Goal: Task Accomplishment & Management: Use online tool/utility

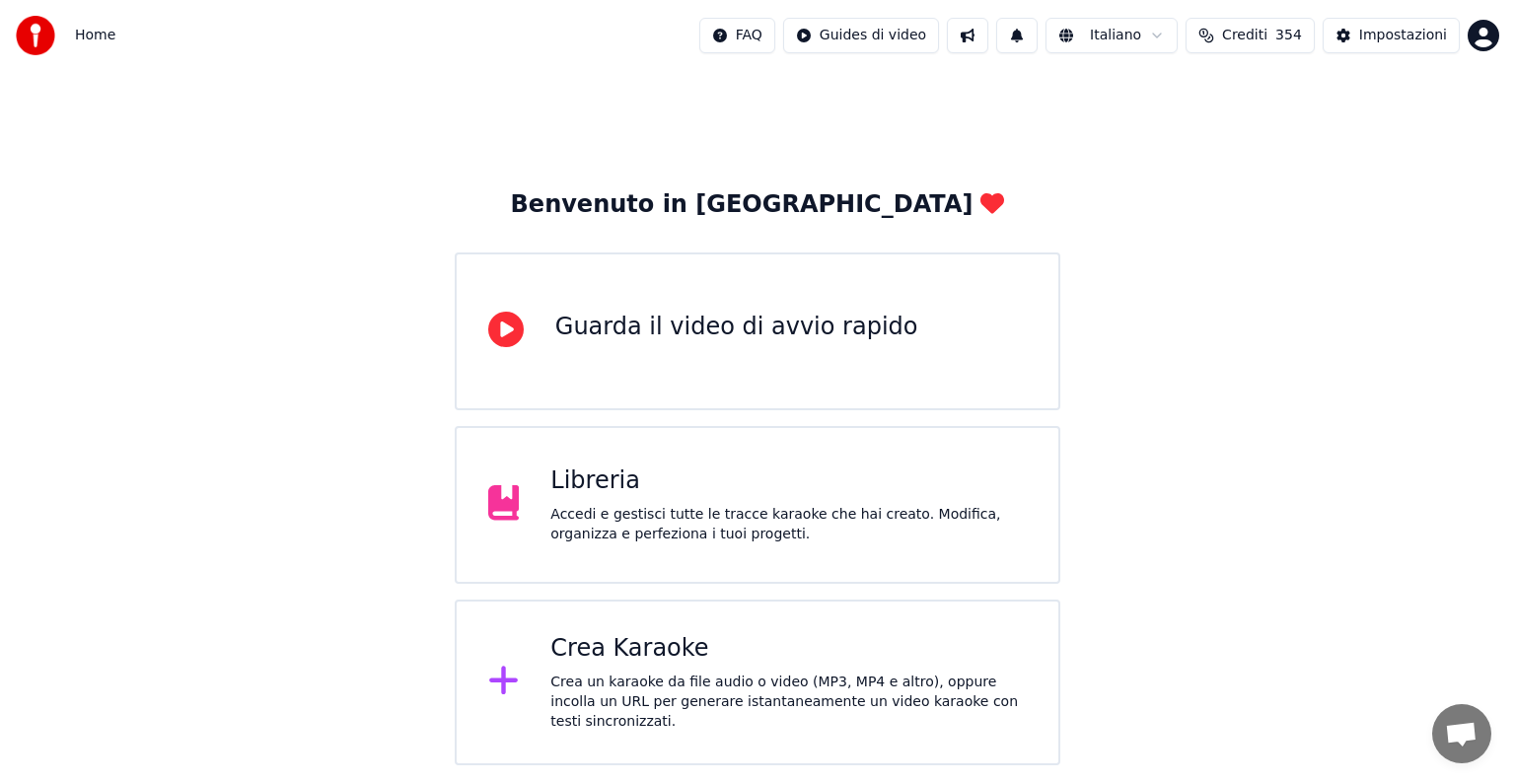
click at [782, 665] on div "Crea Karaoke" at bounding box center [788, 649] width 476 height 32
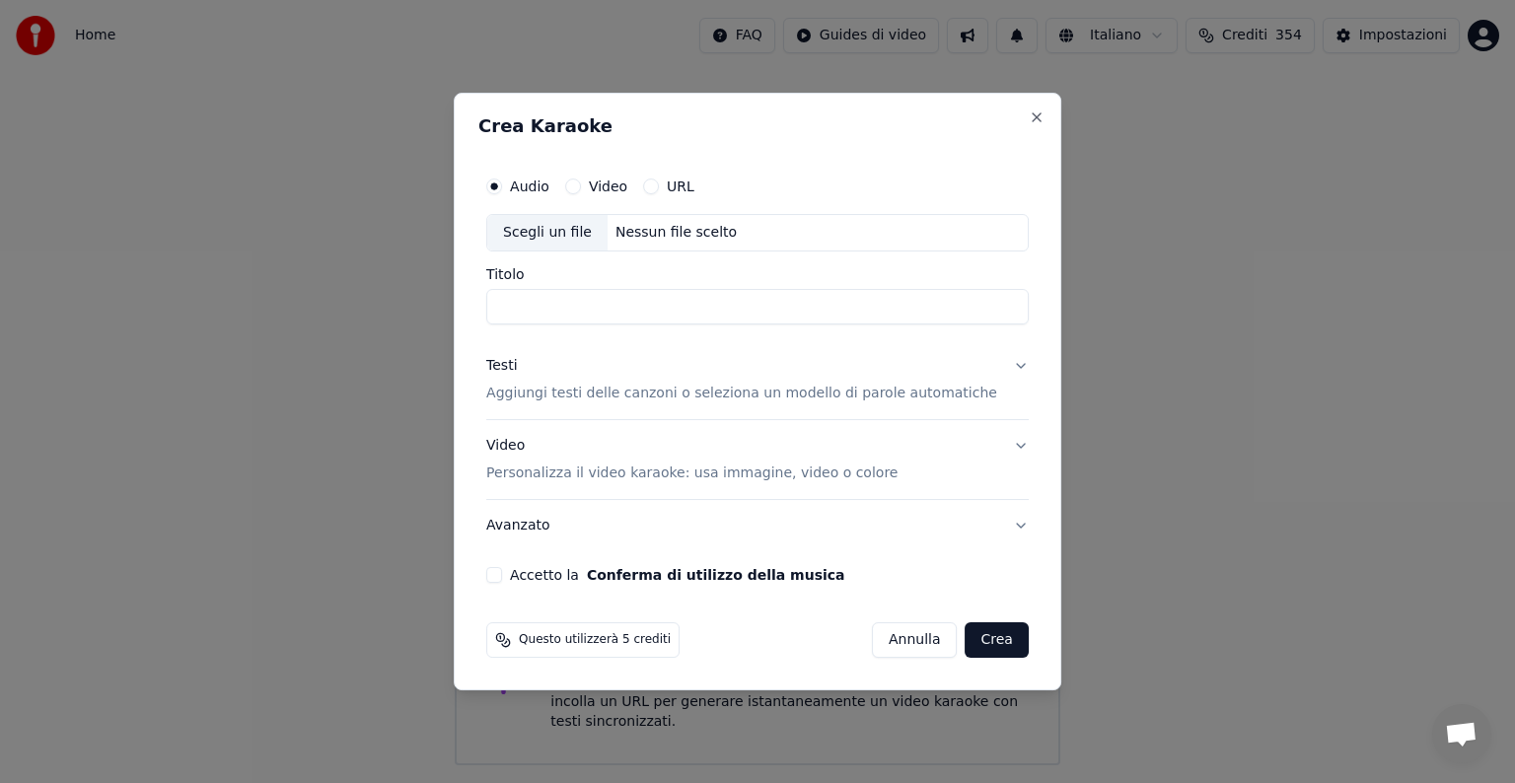
click at [666, 224] on div "Nessun file scelto" at bounding box center [675, 233] width 137 height 20
type input "**********"
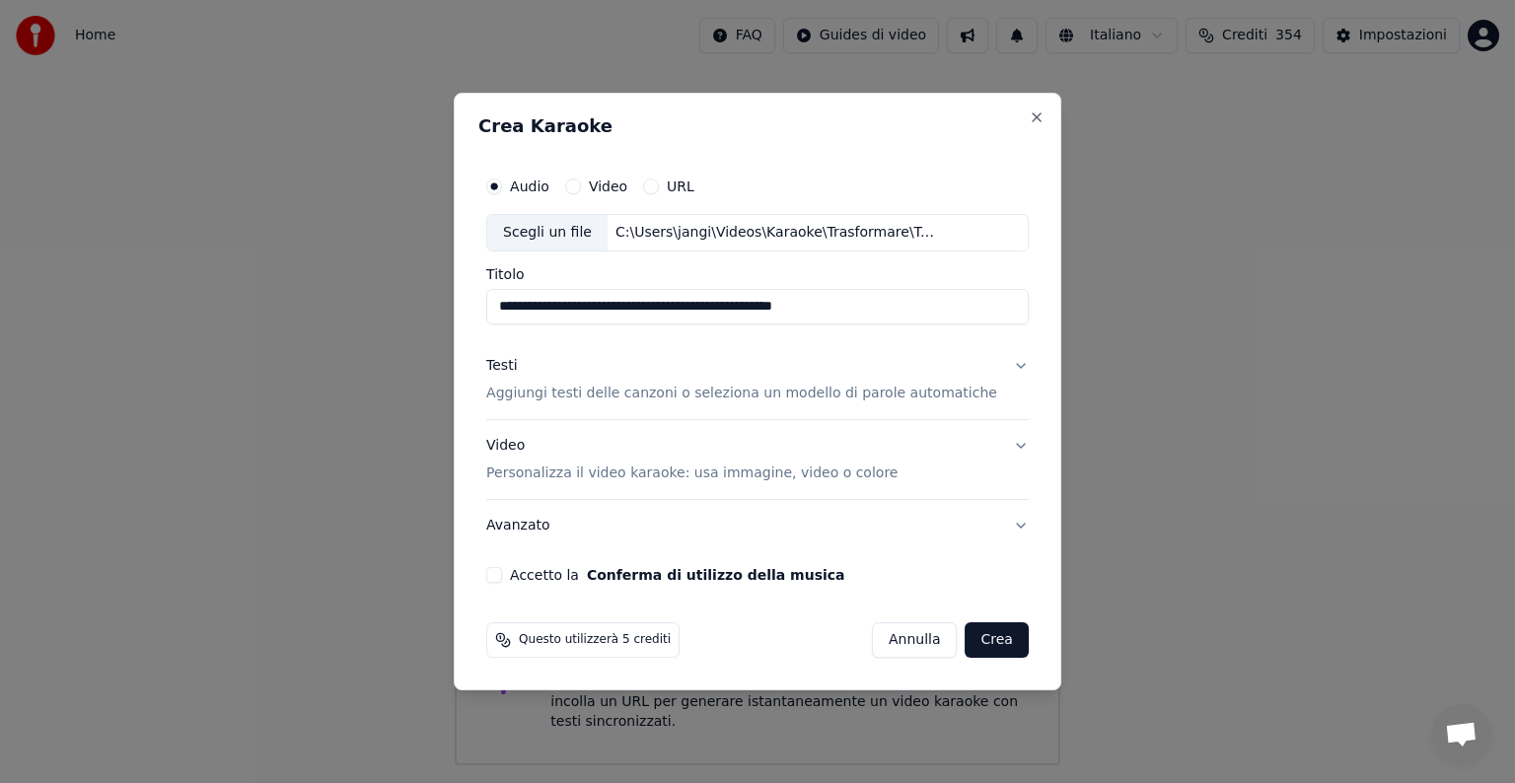
click at [876, 124] on h2 "Crea Karaoke" at bounding box center [757, 126] width 558 height 18
click at [997, 363] on button "Testi Aggiungi testi delle canzoni o seleziona un modello di parole automatiche" at bounding box center [757, 379] width 542 height 79
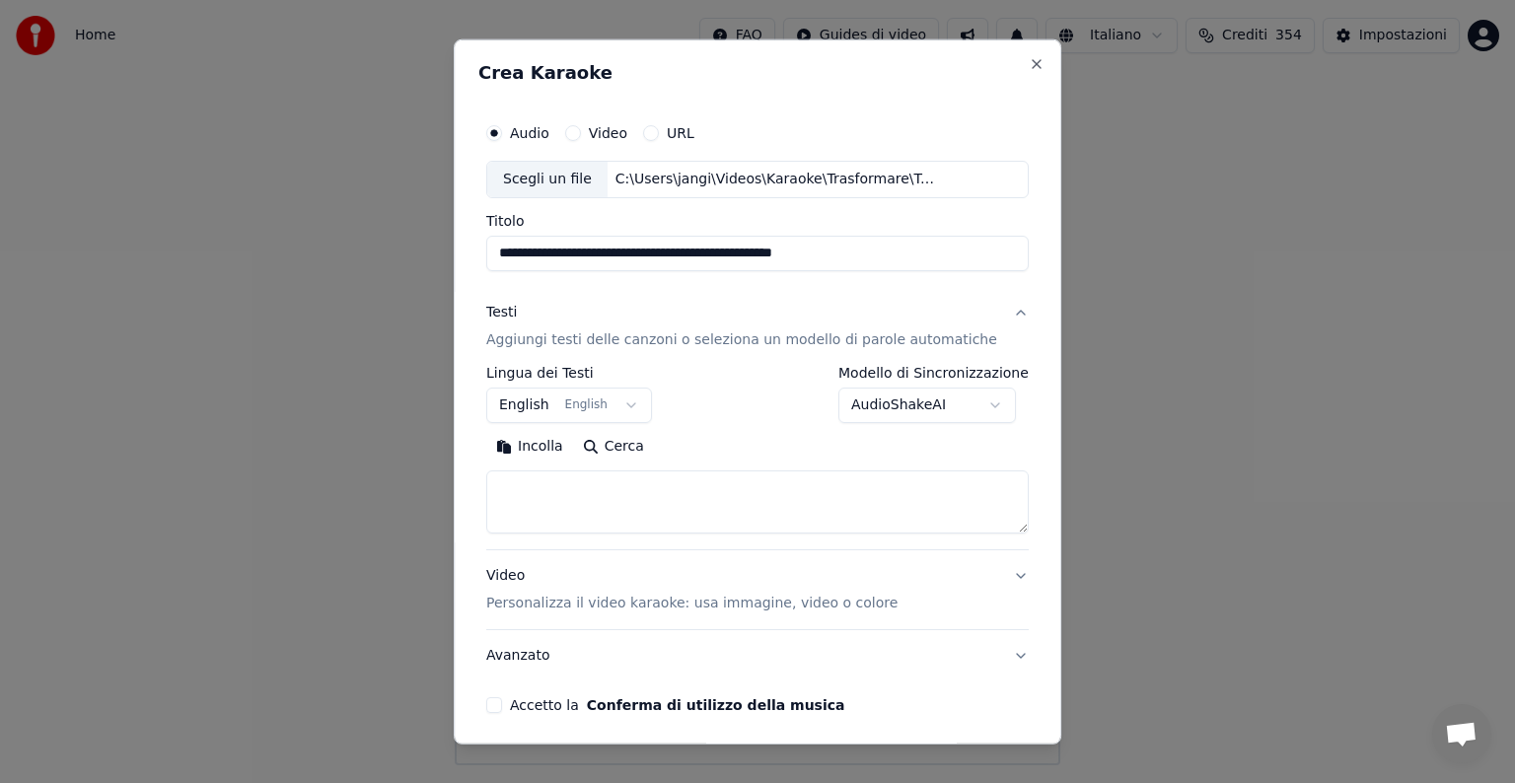
click at [633, 402] on button "English English" at bounding box center [569, 406] width 166 height 36
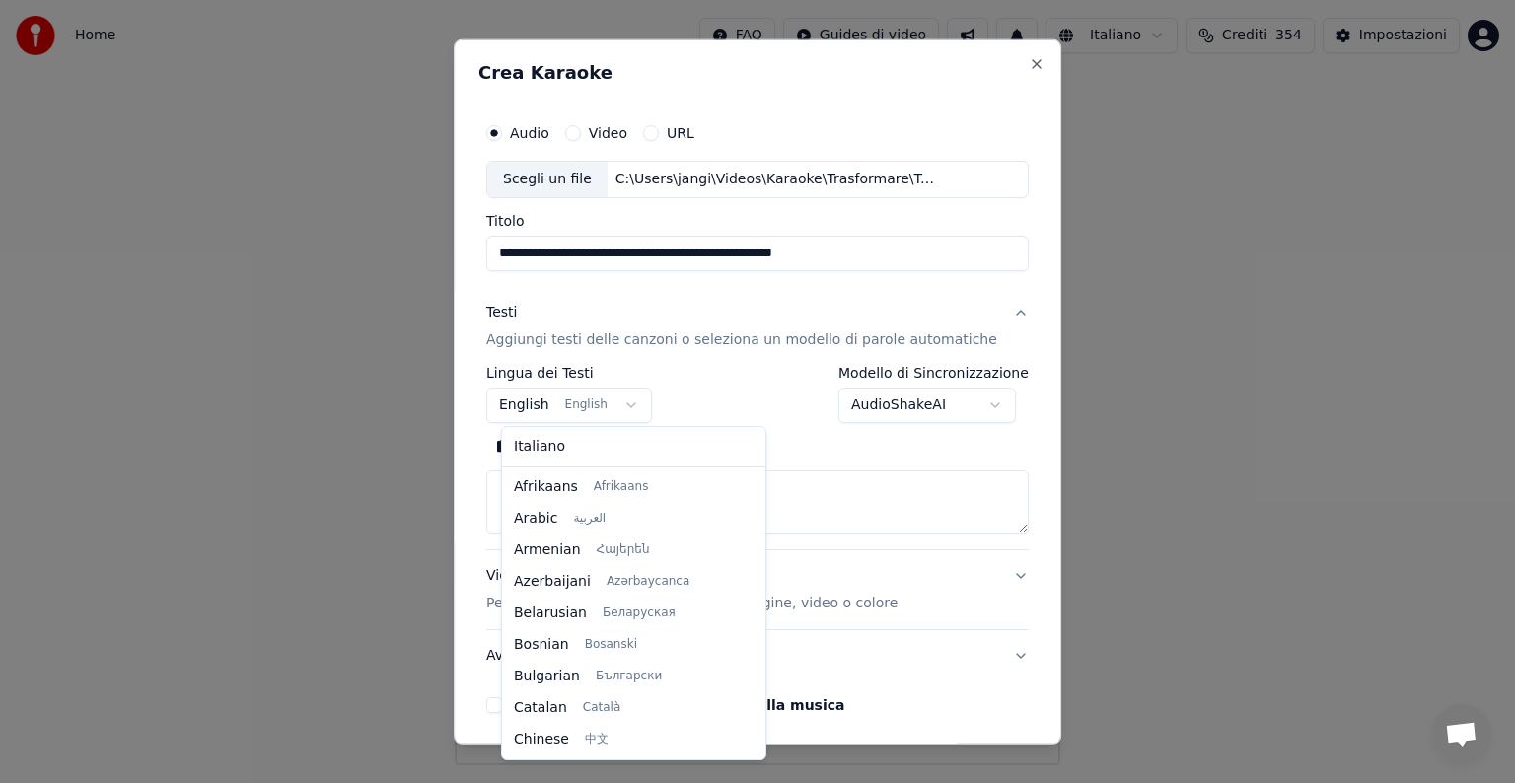
scroll to position [158, 0]
select select "**"
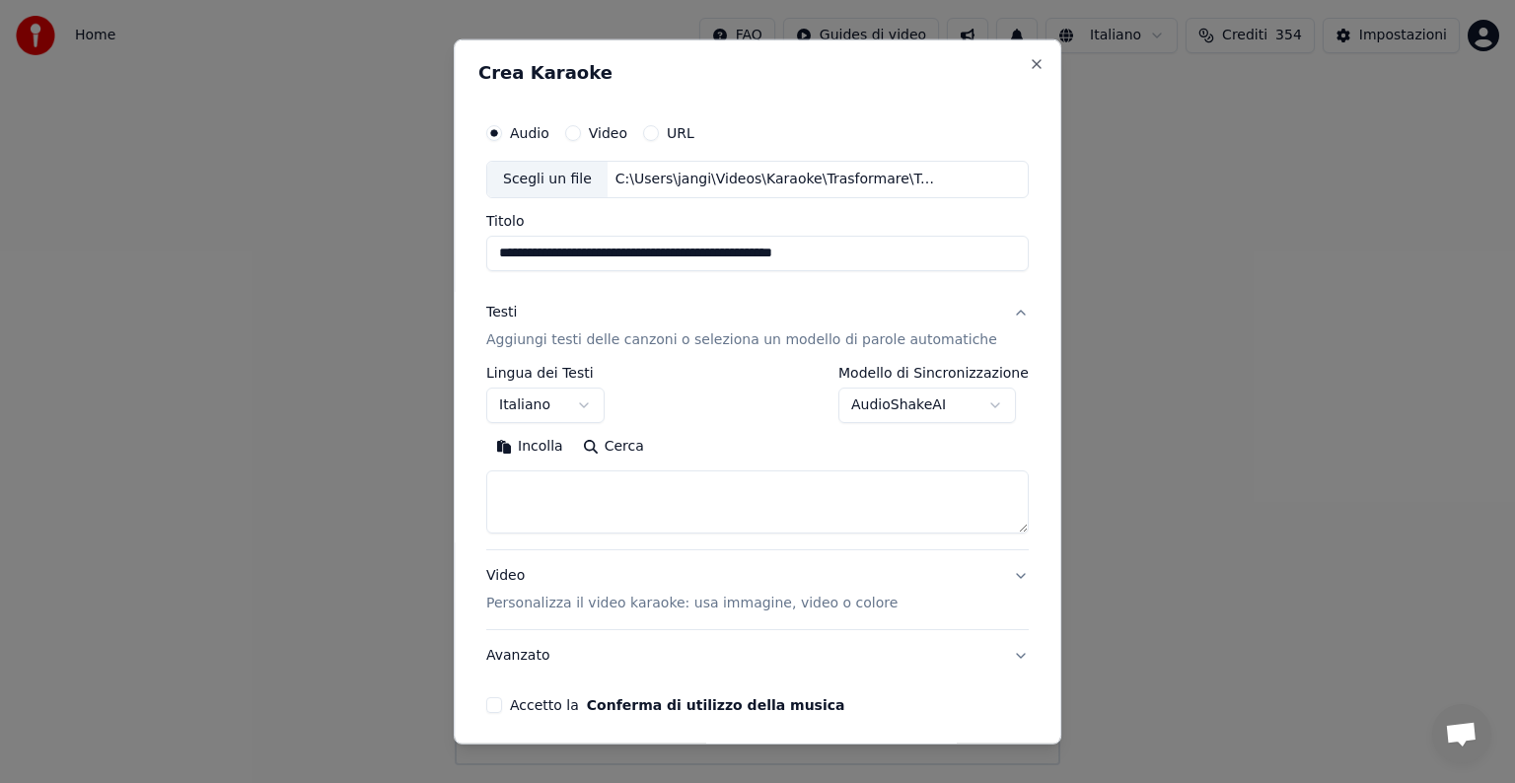
click at [529, 493] on textarea at bounding box center [757, 501] width 542 height 63
click at [554, 445] on button "Incolla" at bounding box center [529, 447] width 87 height 32
click at [1013, 473] on div "**********" at bounding box center [757, 391] width 607 height 705
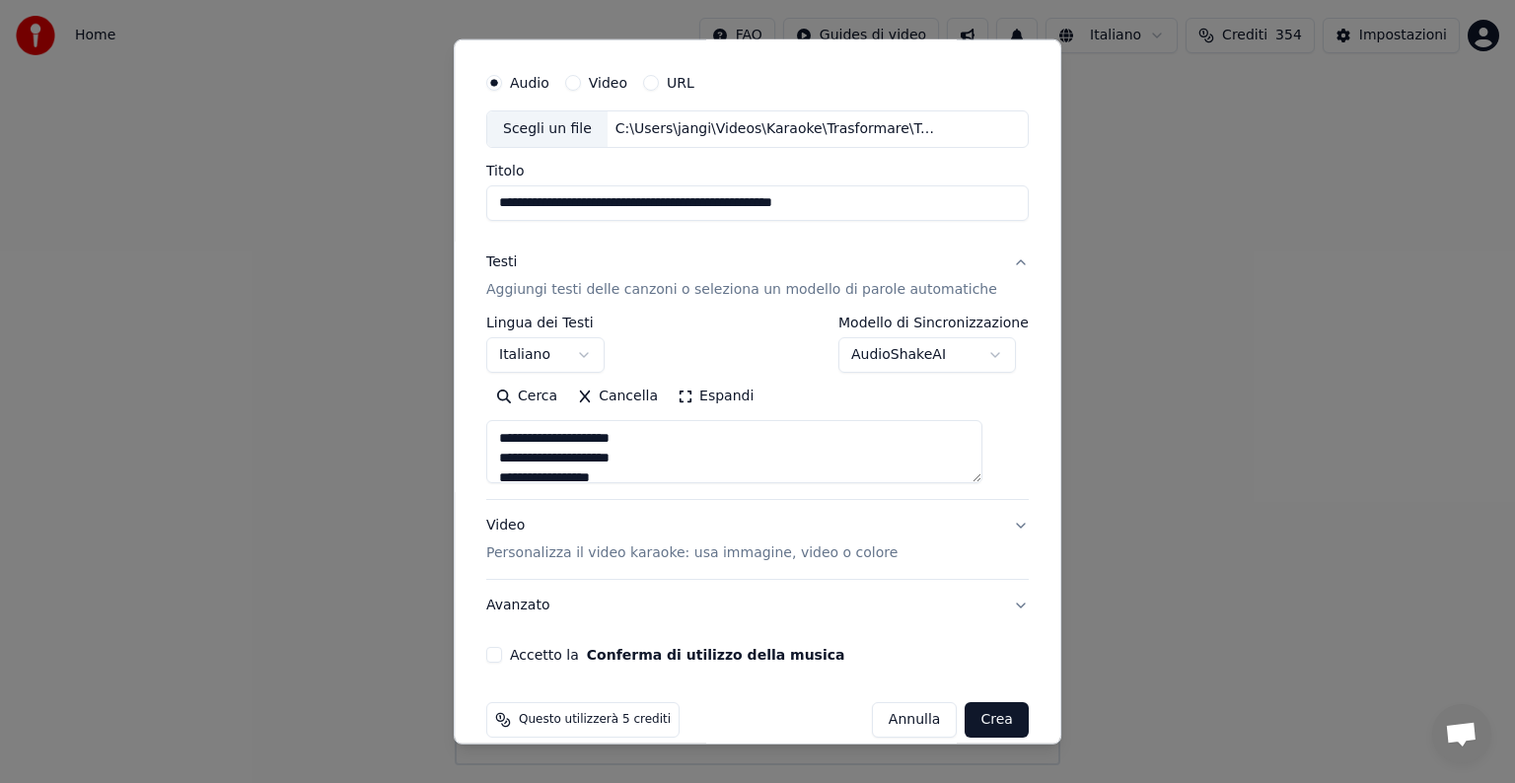
scroll to position [75, 0]
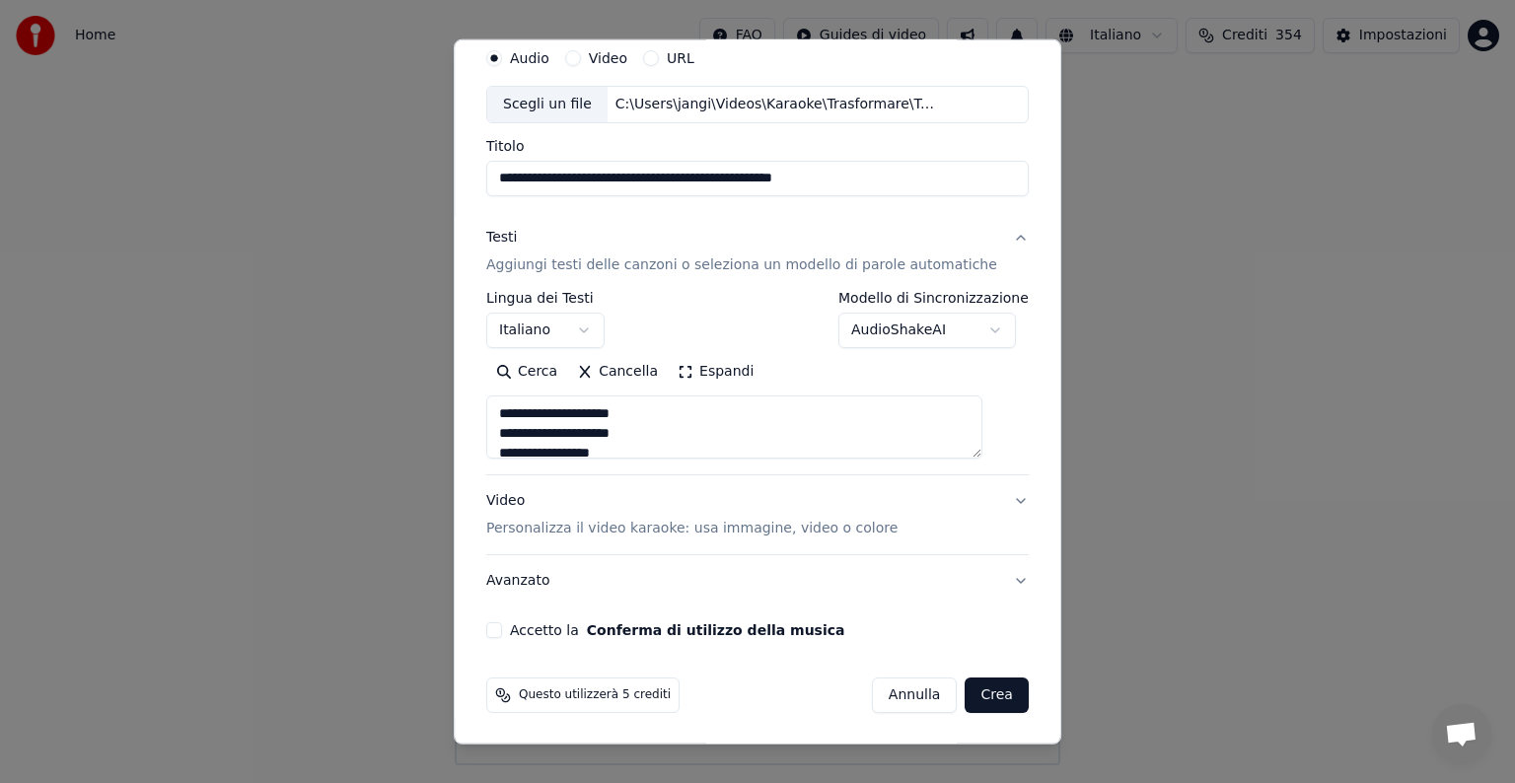
click at [985, 500] on button "Video Personalizza il video karaoke: usa immagine, video o colore" at bounding box center [757, 514] width 542 height 79
type textarea "**********"
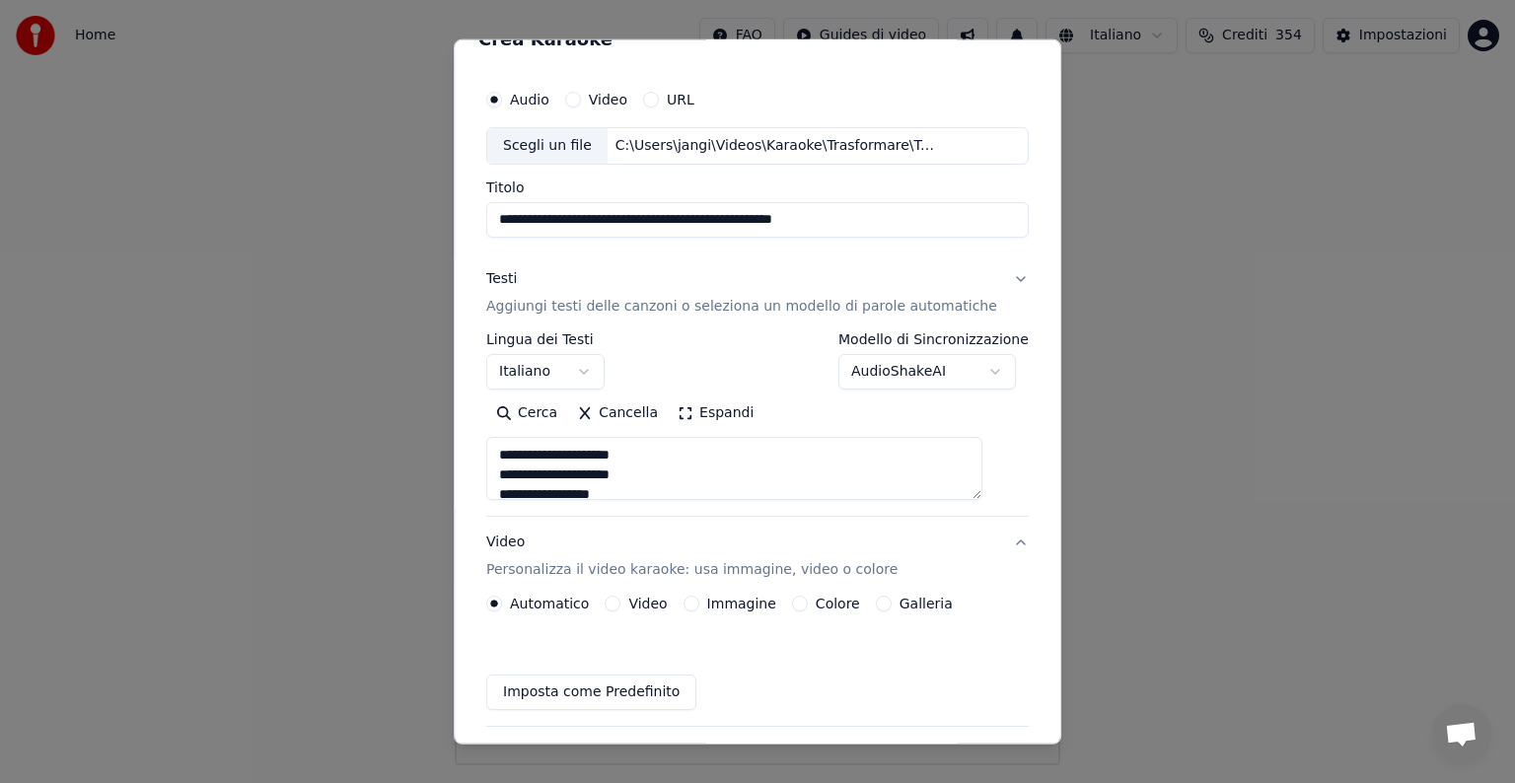
scroll to position [22, 0]
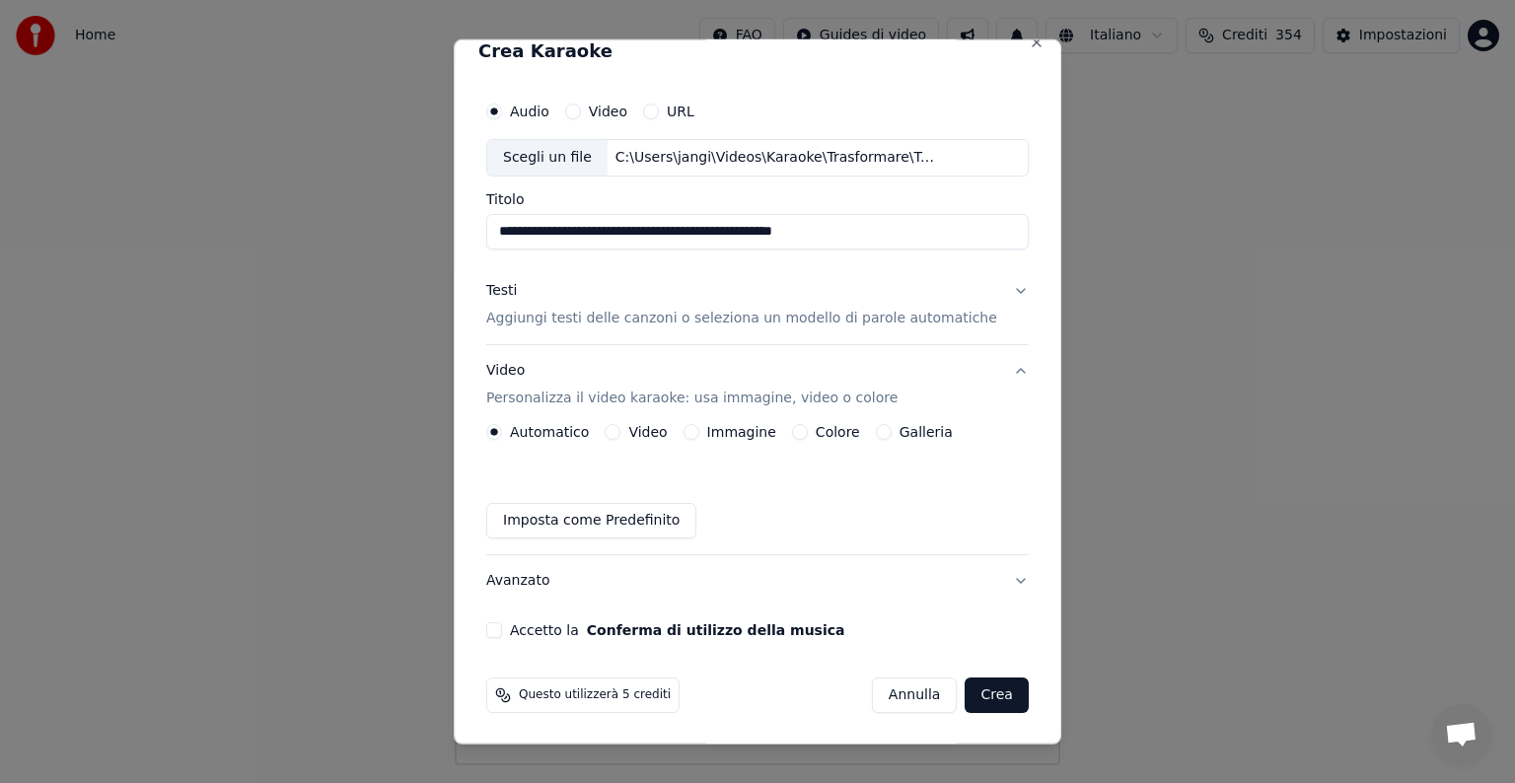
click at [699, 429] on button "Immagine" at bounding box center [691, 432] width 16 height 16
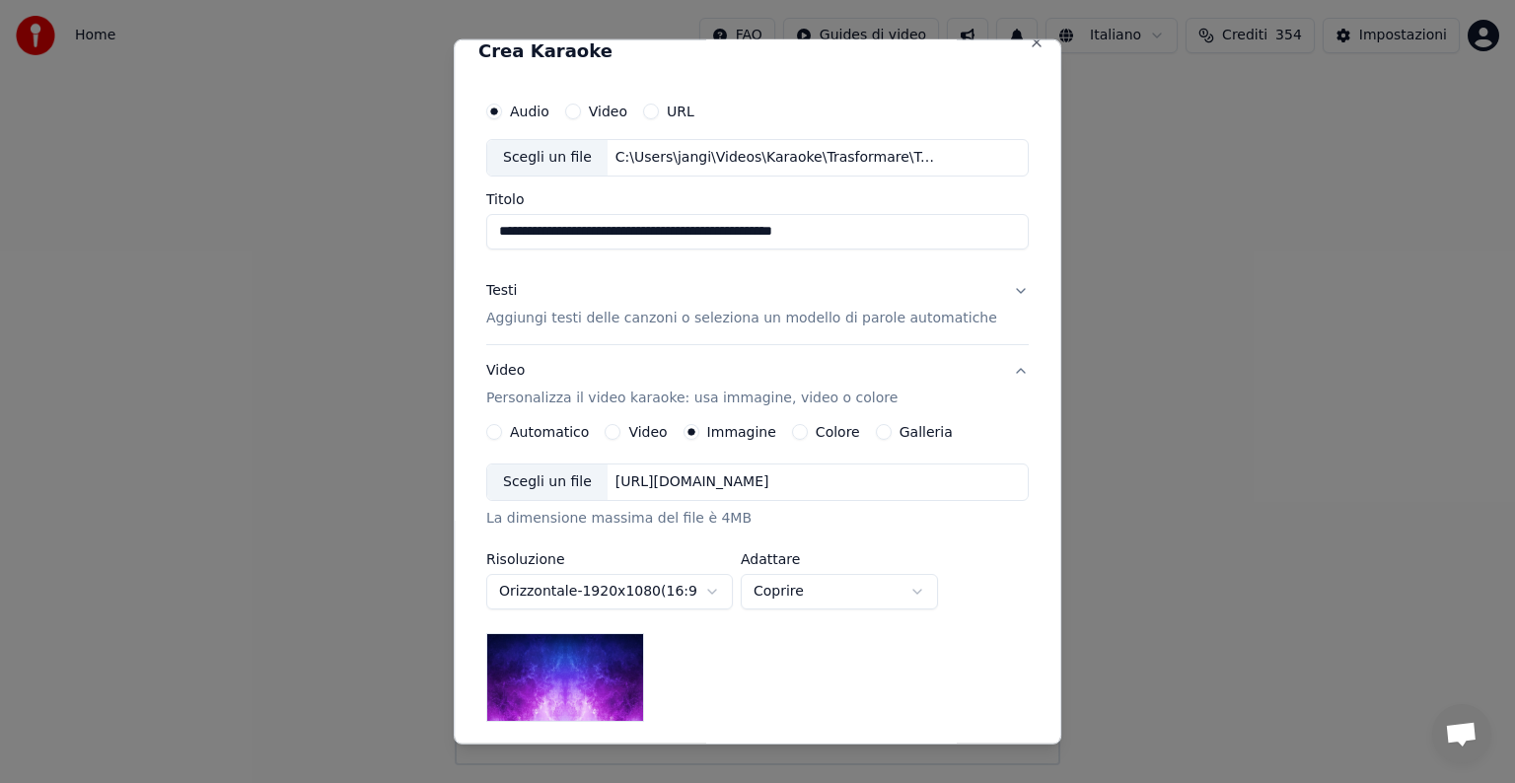
click at [777, 472] on div "[URL][DOMAIN_NAME]" at bounding box center [692, 482] width 170 height 20
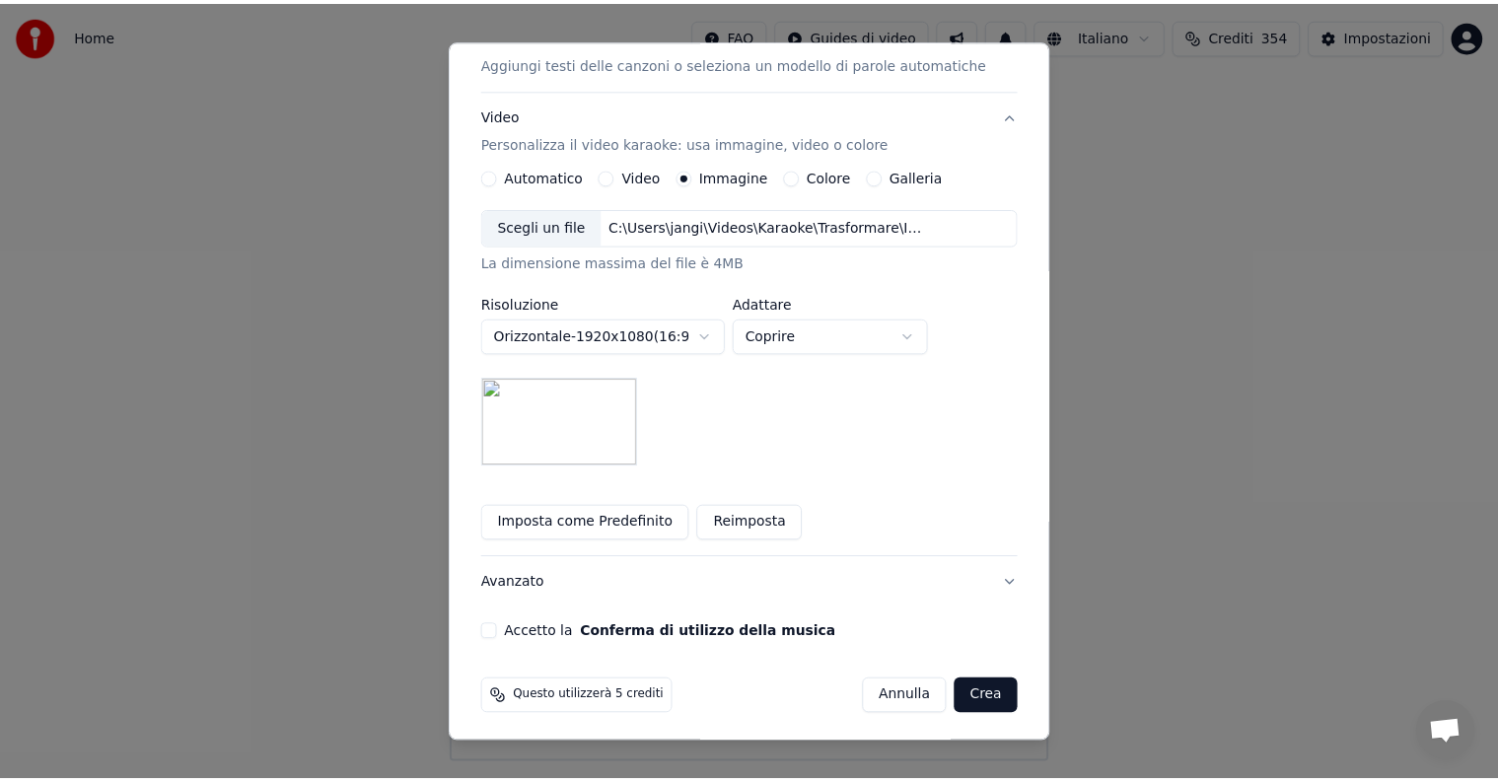
scroll to position [280, 0]
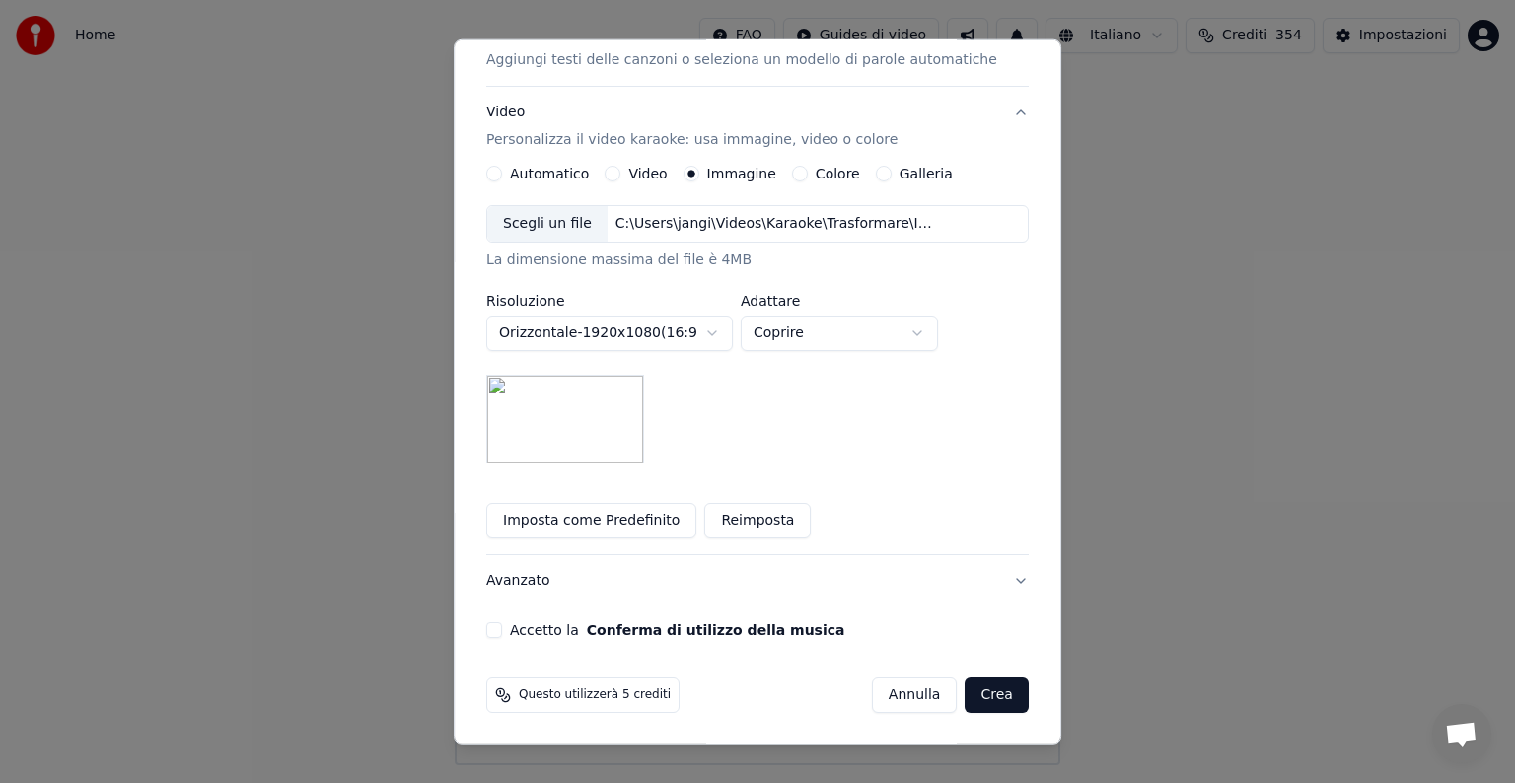
click at [502, 628] on button "Accetto la Conferma di utilizzo della musica" at bounding box center [494, 630] width 16 height 16
click at [969, 689] on button "Crea" at bounding box center [996, 695] width 63 height 36
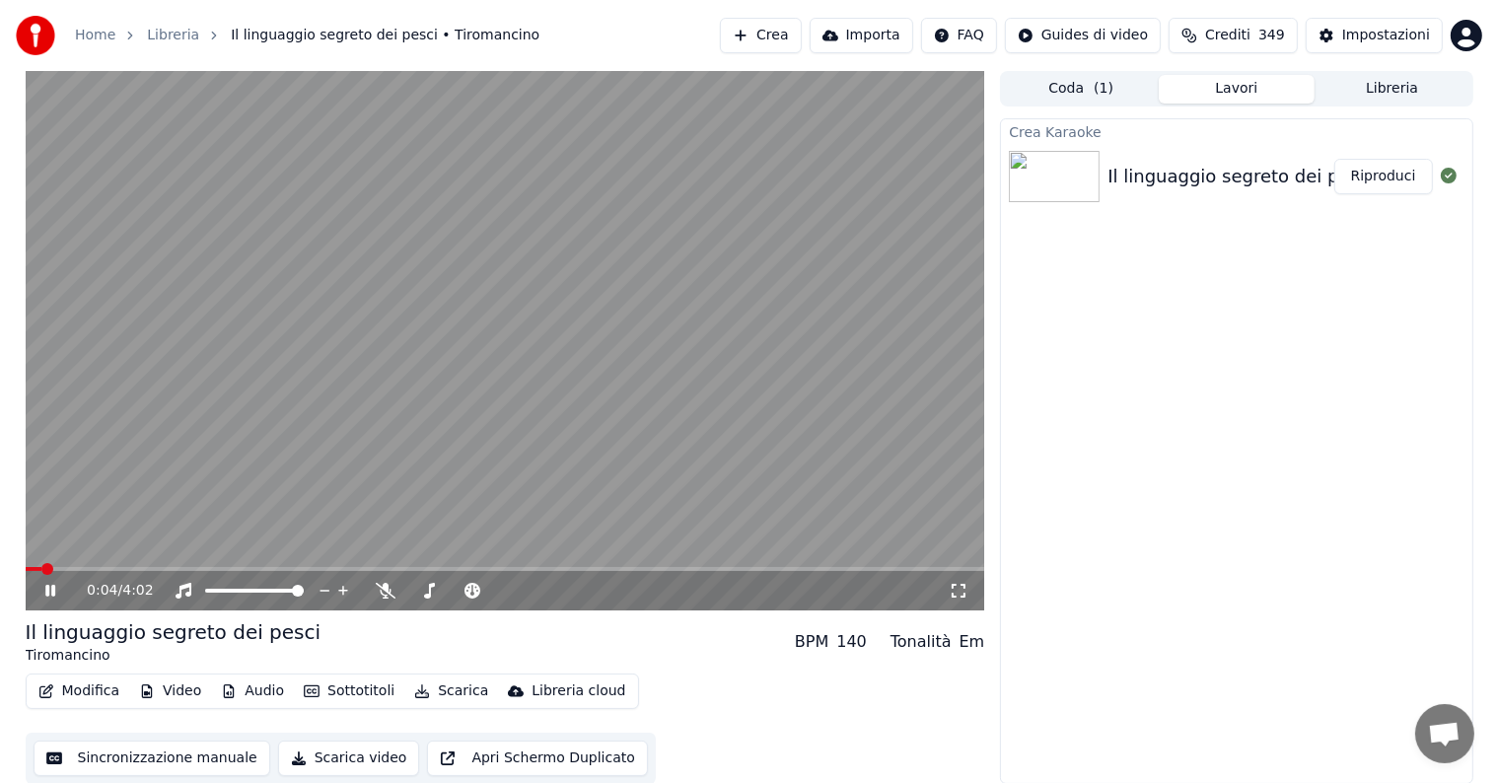
click at [1381, 173] on button "Riproduci" at bounding box center [1383, 177] width 99 height 36
click at [47, 586] on icon at bounding box center [50, 591] width 10 height 12
click at [81, 695] on button "Modifica" at bounding box center [80, 691] width 98 height 28
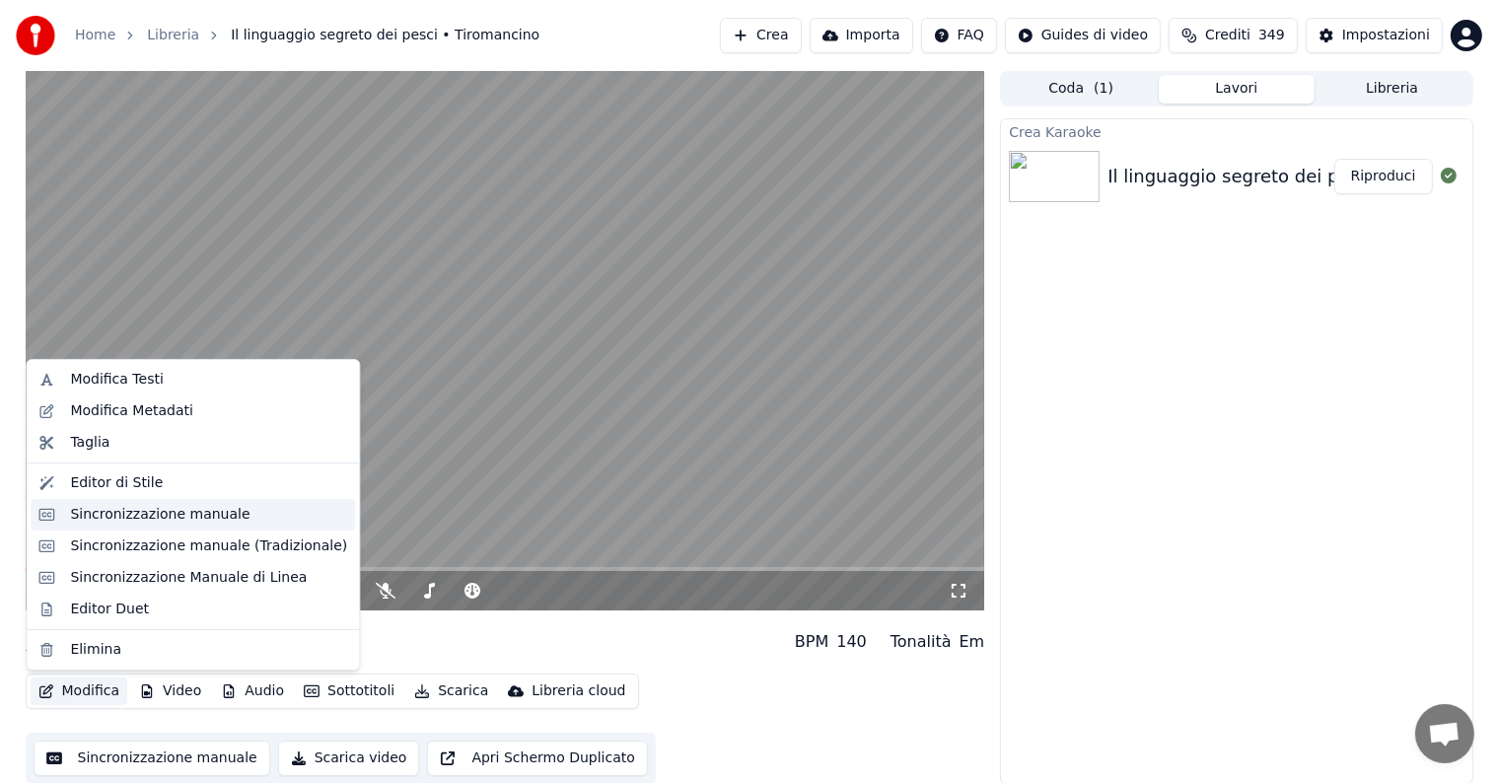
click at [105, 508] on div "Sincronizzazione manuale" at bounding box center [159, 515] width 179 height 20
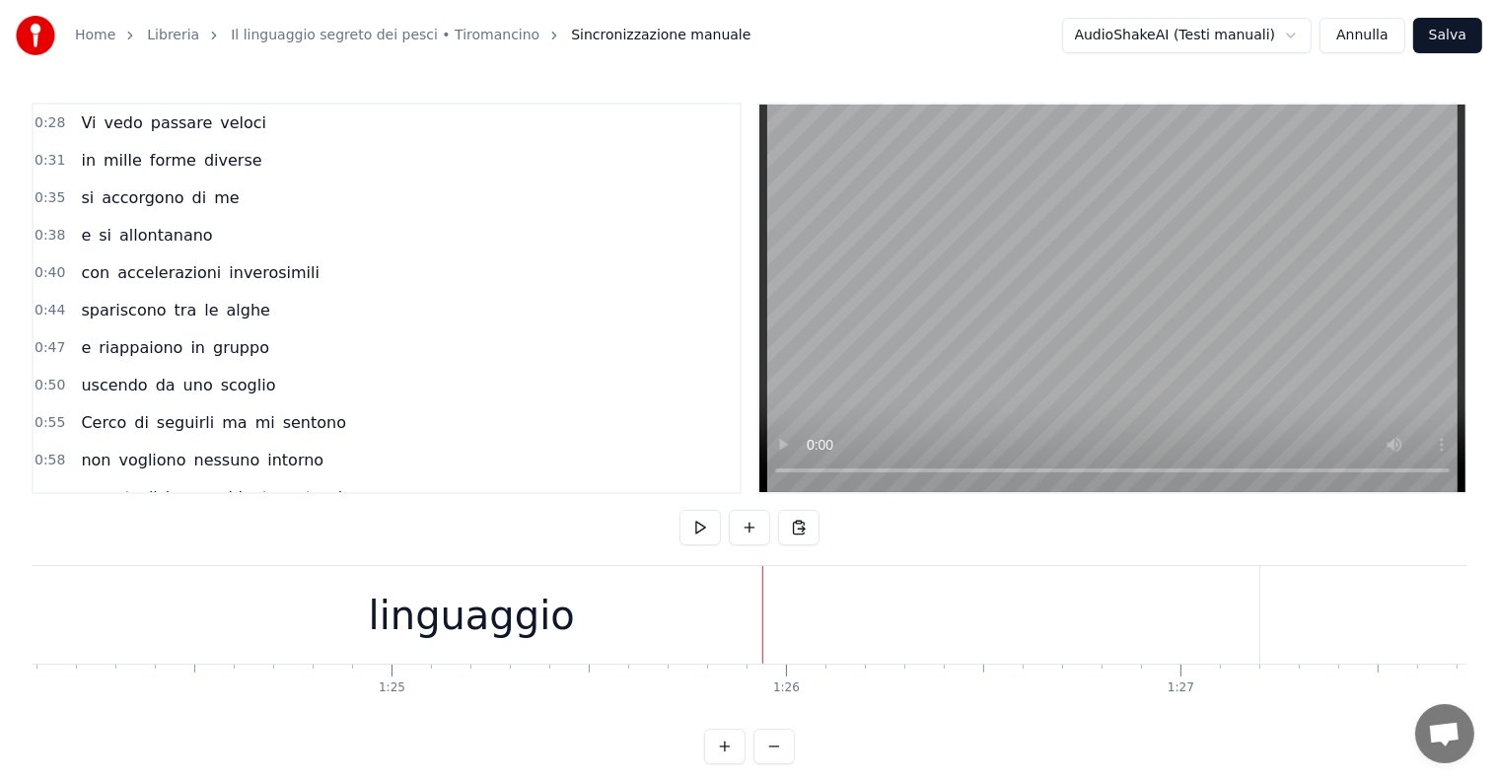
scroll to position [0, 33061]
click at [600, 639] on div "linguaggio" at bounding box center [580, 615] width 206 height 59
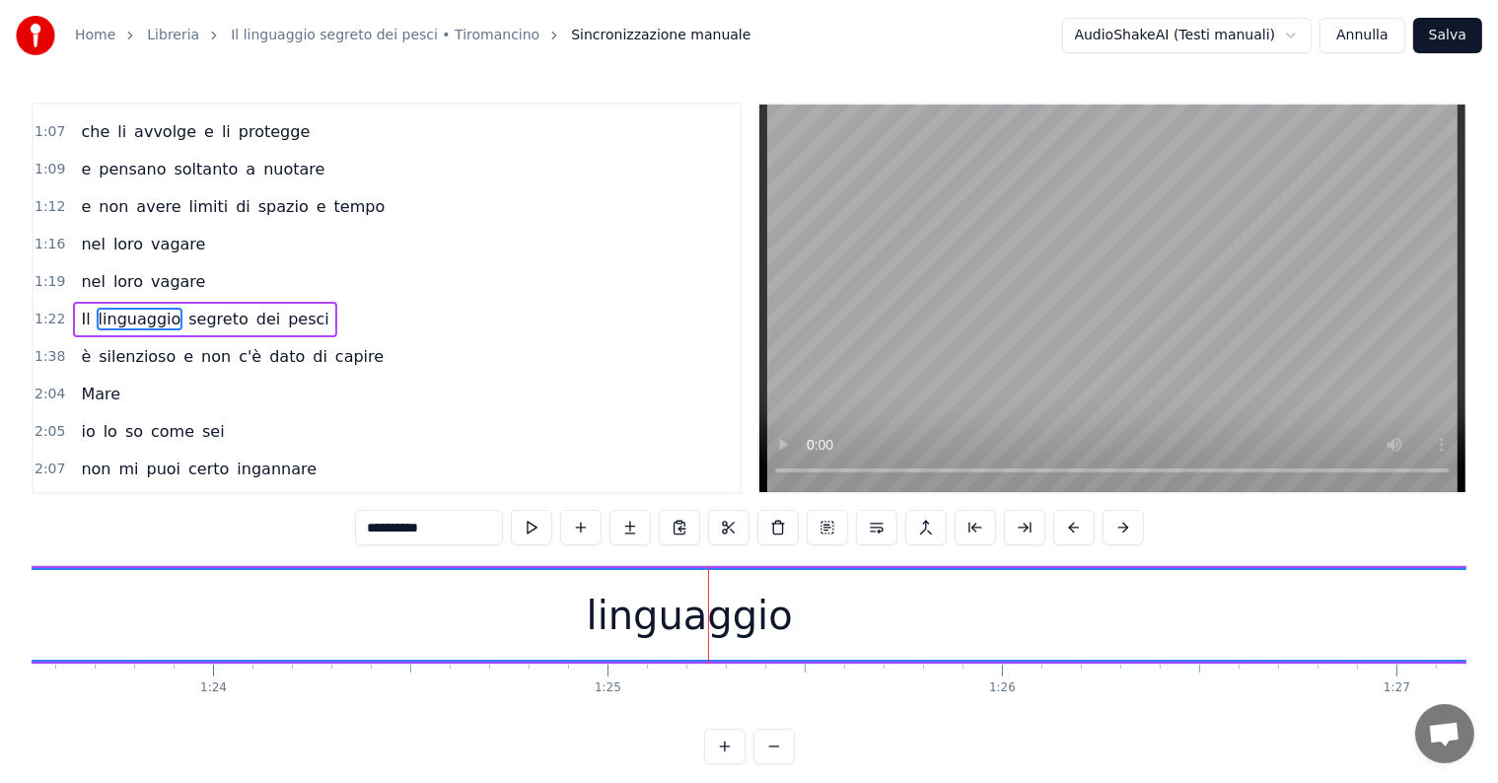
scroll to position [0, 33008]
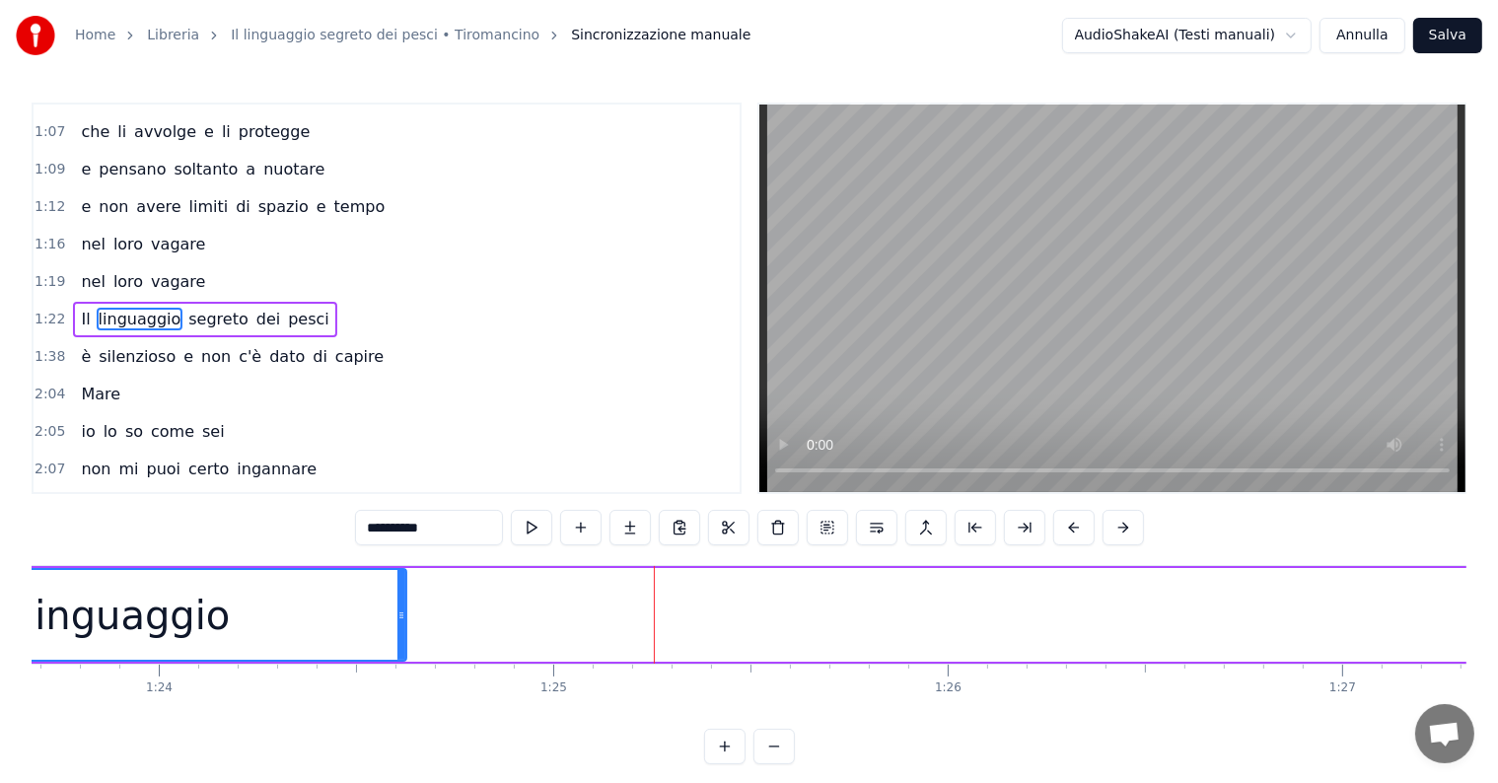
drag, startPoint x: 1418, startPoint y: 612, endPoint x: 401, endPoint y: 655, distance: 1017.6
click at [401, 655] on div at bounding box center [401, 615] width 8 height 90
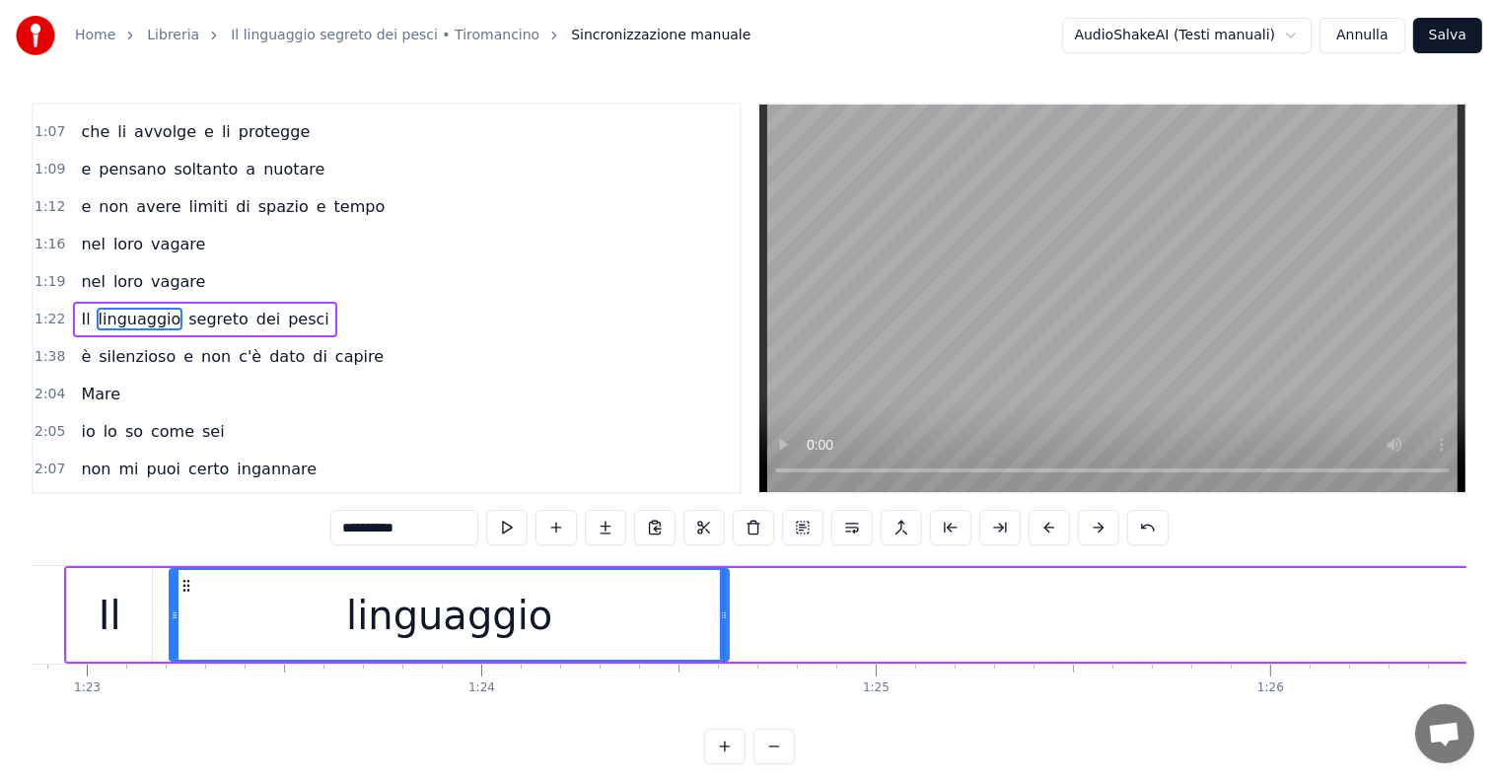
scroll to position [0, 32524]
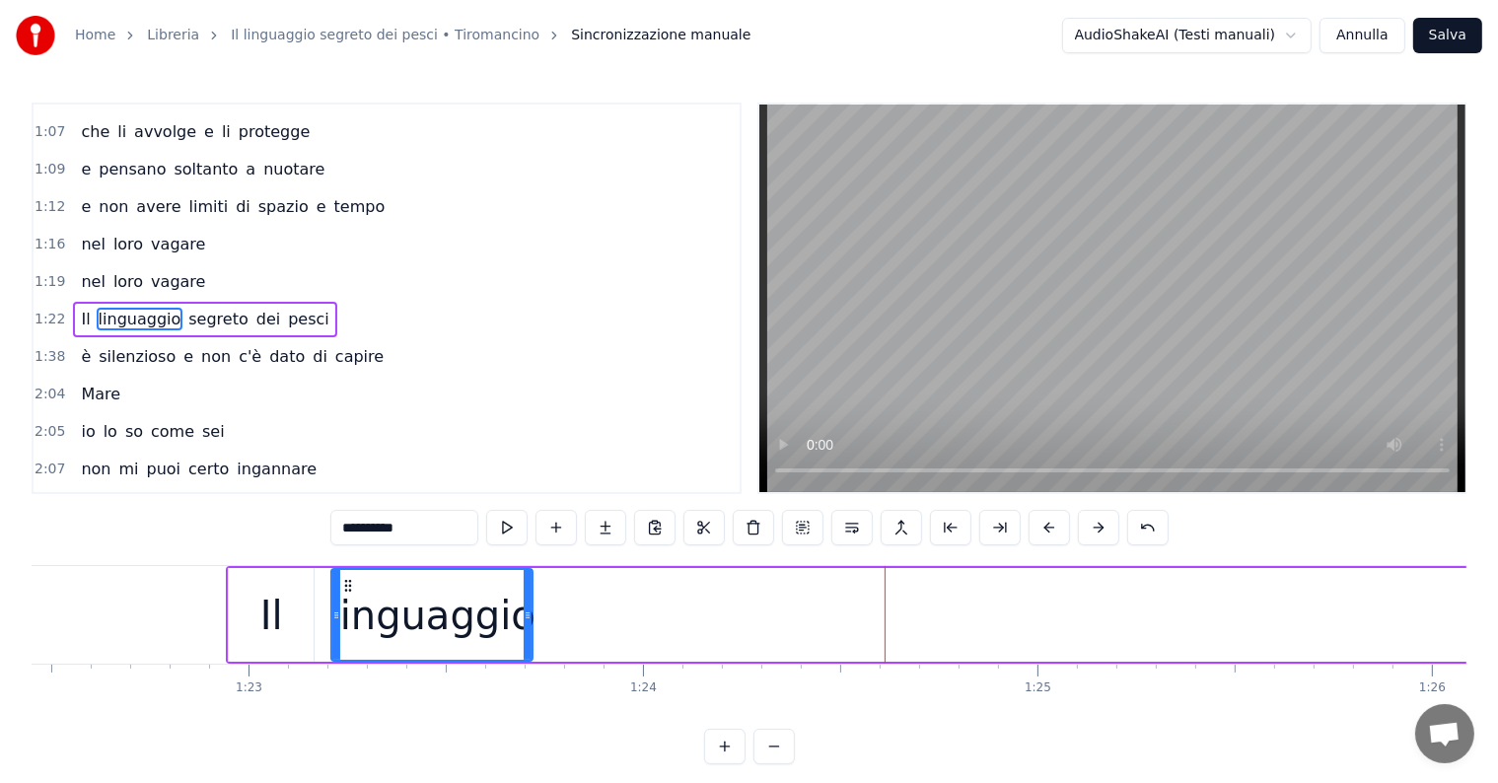
drag, startPoint x: 888, startPoint y: 608, endPoint x: 530, endPoint y: 608, distance: 358.0
click at [530, 608] on icon at bounding box center [528, 615] width 8 height 16
click at [427, 527] on input "**********" at bounding box center [404, 528] width 148 height 36
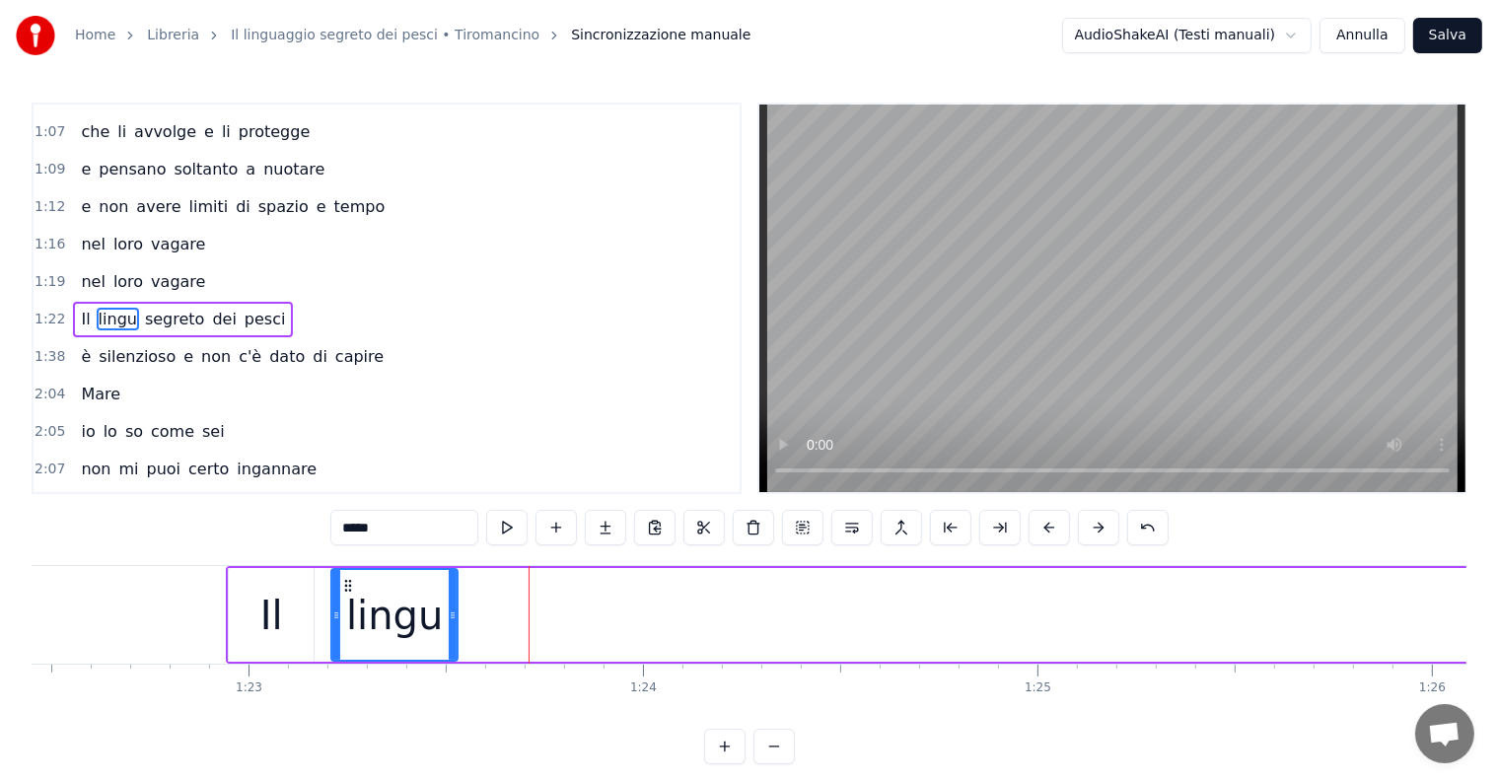
drag, startPoint x: 525, startPoint y: 606, endPoint x: 450, endPoint y: 598, distance: 75.4
click at [450, 598] on div at bounding box center [453, 615] width 8 height 90
type input "*****"
click at [607, 527] on button at bounding box center [605, 528] width 41 height 36
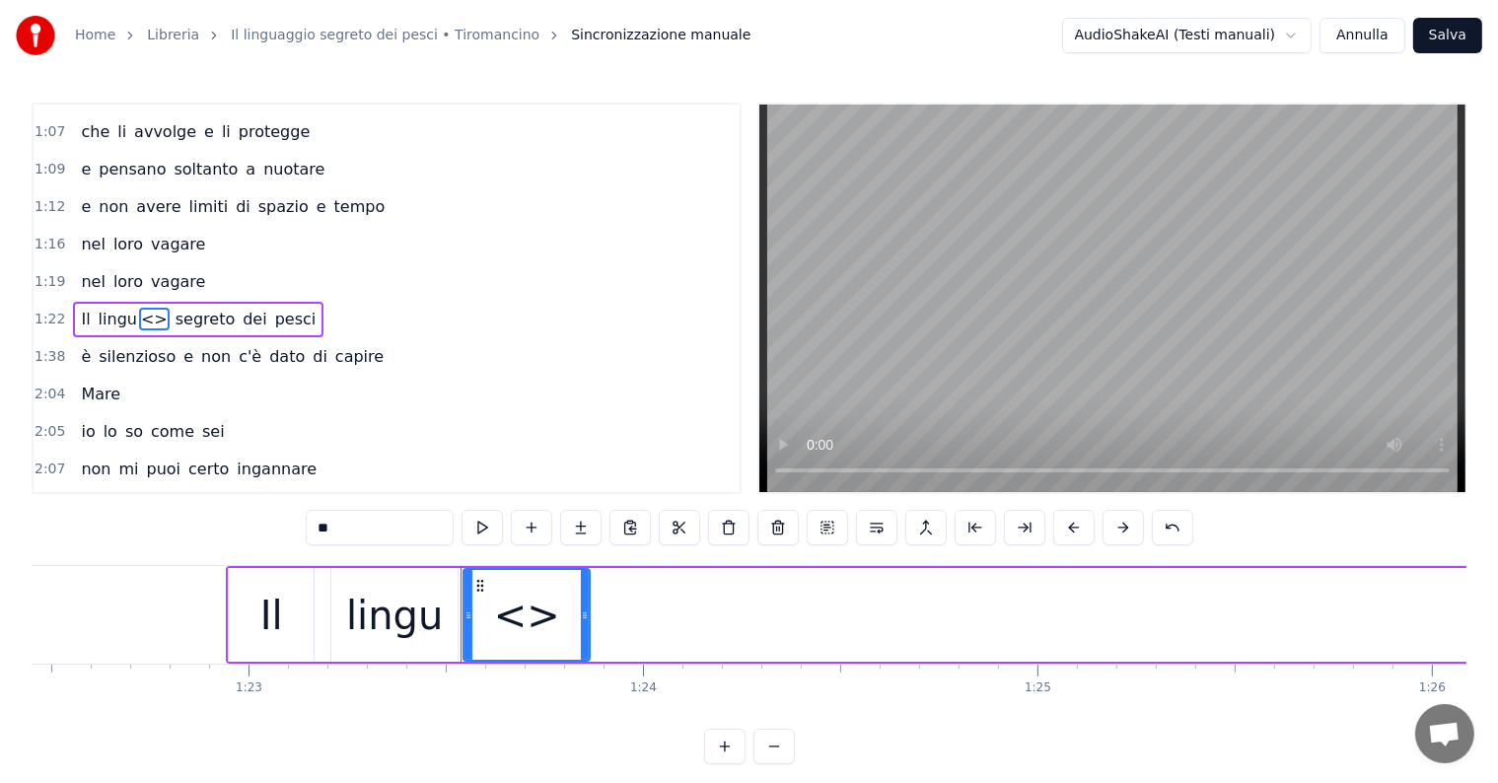
click at [405, 527] on input "**" at bounding box center [380, 528] width 148 height 36
type input "*"
click at [589, 523] on button at bounding box center [580, 528] width 41 height 36
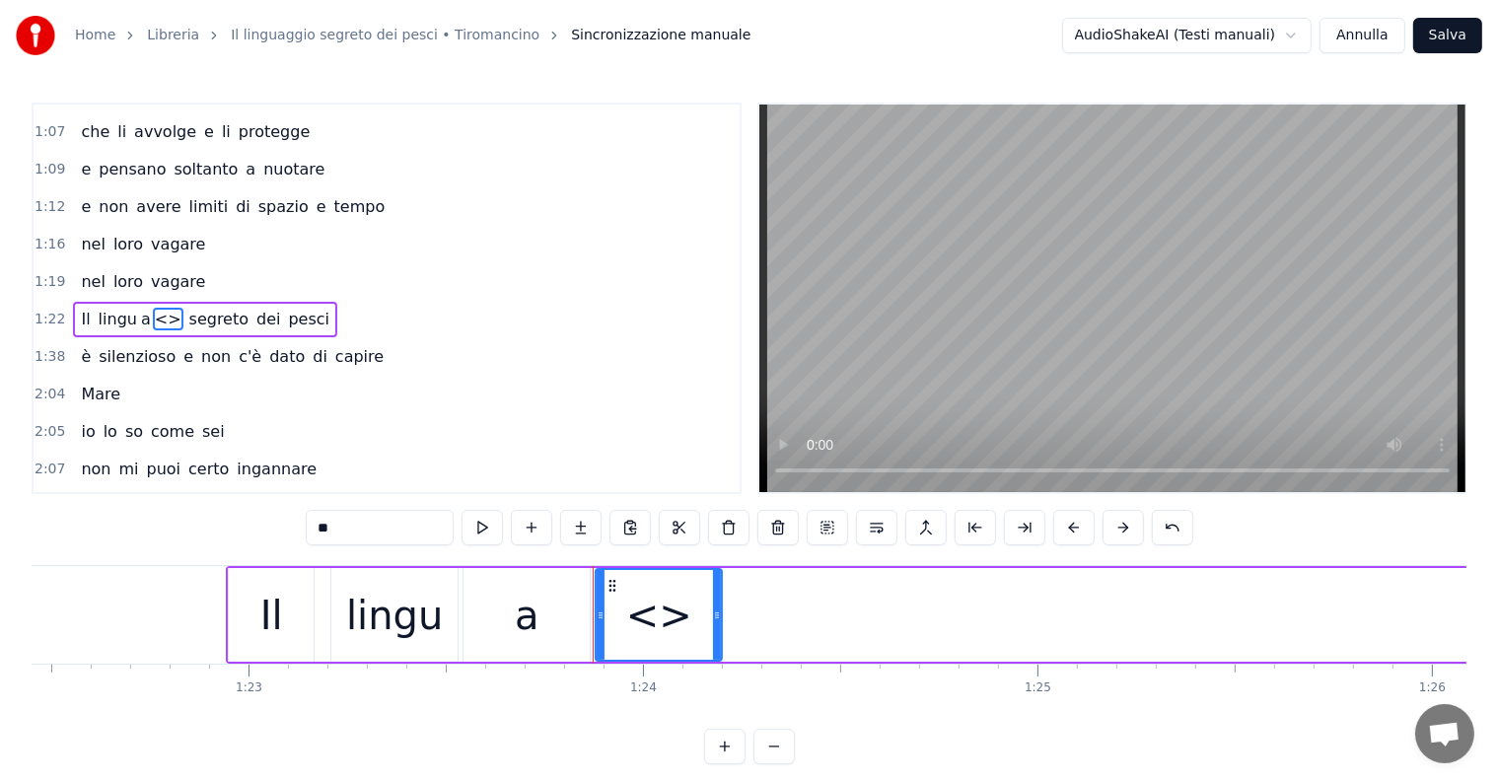
click at [403, 514] on input "**" at bounding box center [380, 528] width 148 height 36
type input "*"
type input "***"
click at [580, 525] on button at bounding box center [580, 528] width 41 height 36
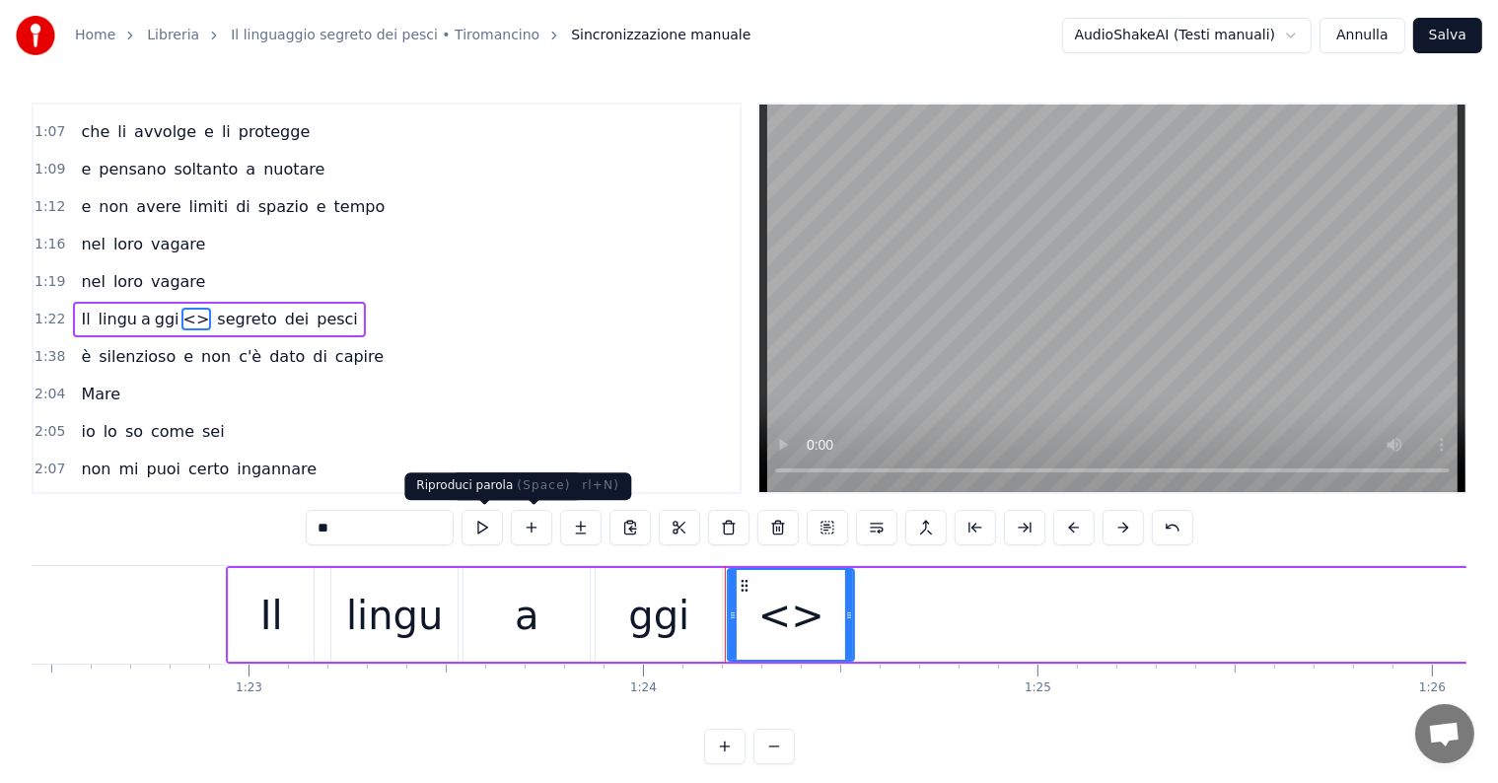
click at [398, 535] on input "**" at bounding box center [380, 528] width 148 height 36
type input "*"
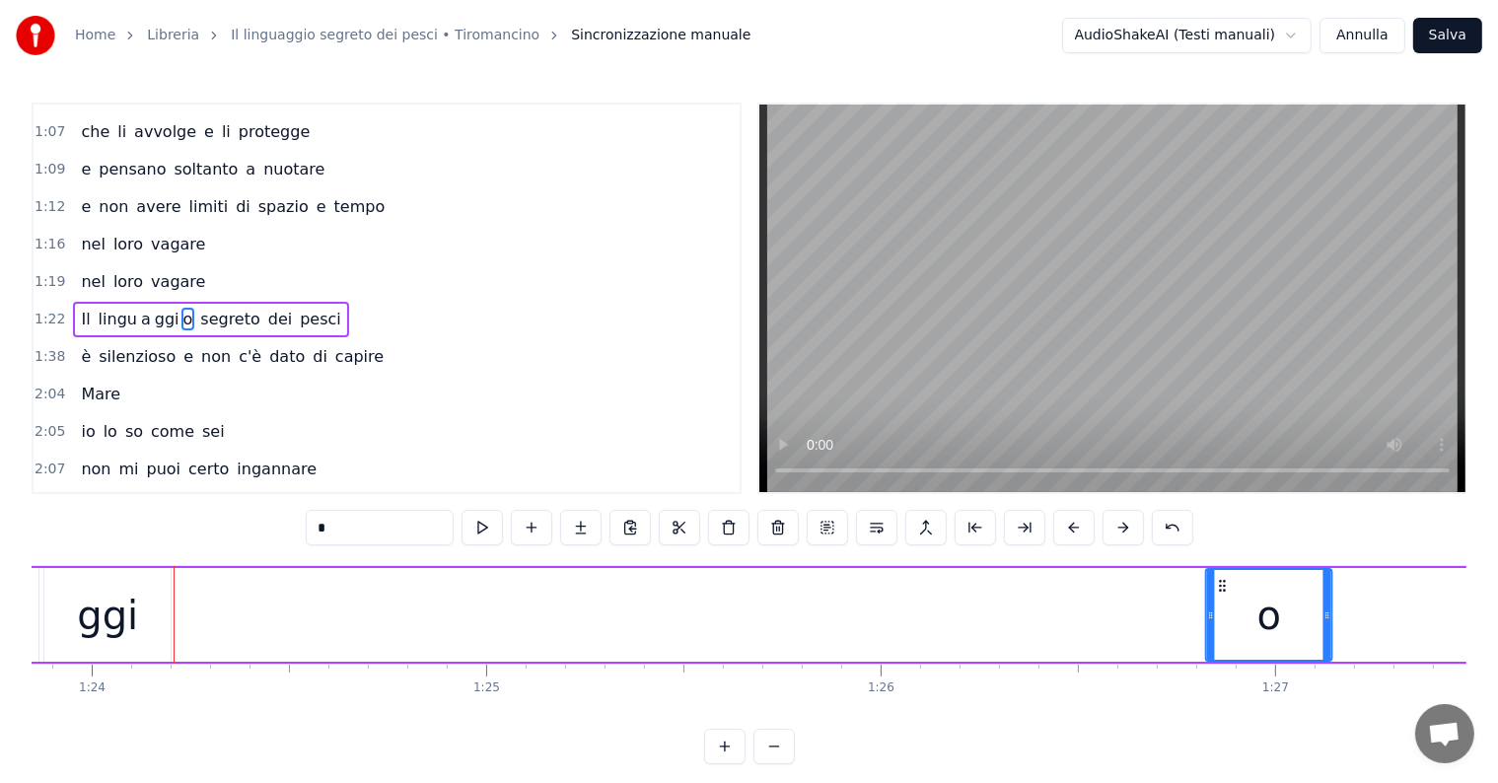
drag, startPoint x: 746, startPoint y: 585, endPoint x: 1231, endPoint y: 594, distance: 485.3
click at [1231, 594] on div "o" at bounding box center [1269, 615] width 124 height 90
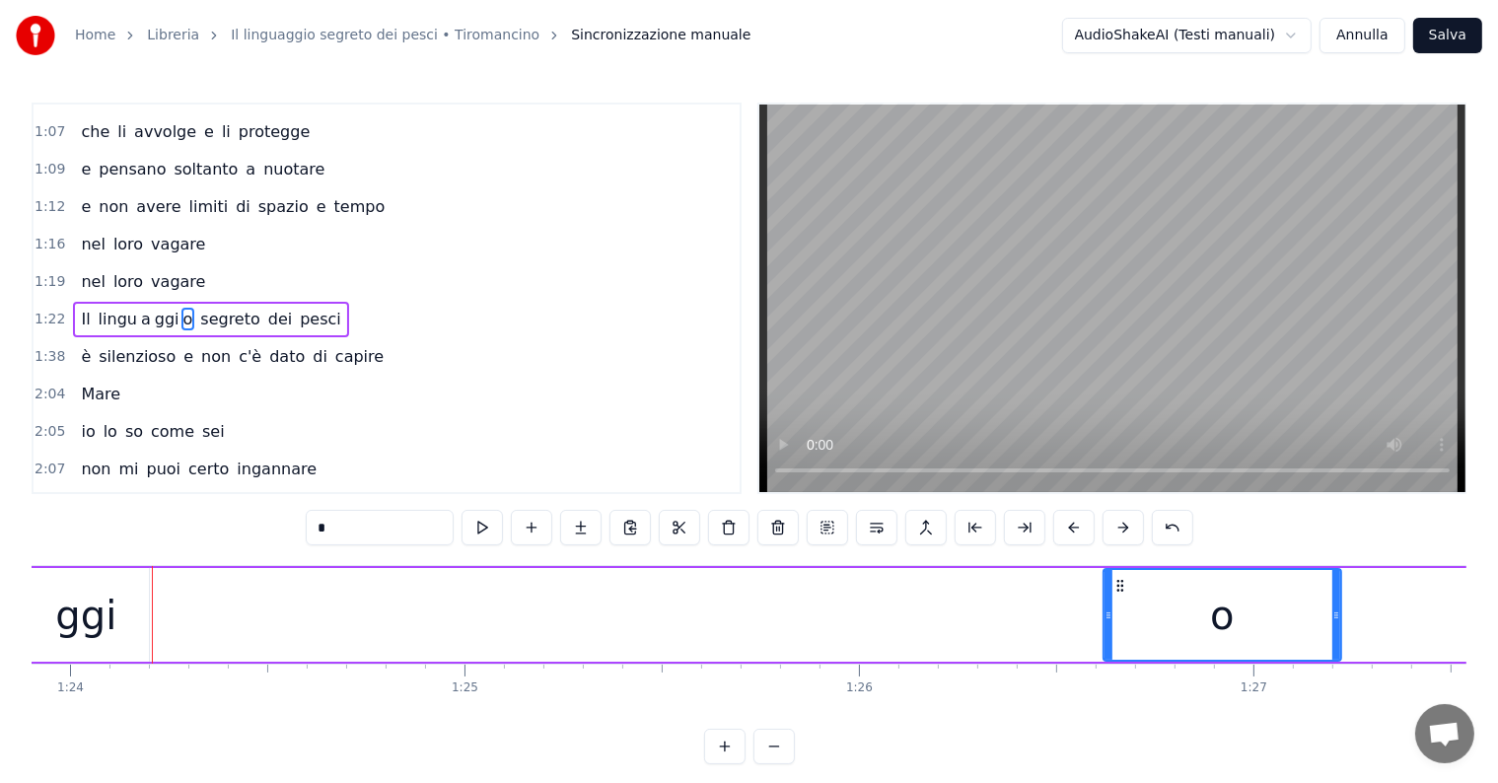
drag, startPoint x: 1221, startPoint y: 600, endPoint x: 1105, endPoint y: 610, distance: 116.9
click at [1105, 610] on div at bounding box center [1109, 615] width 8 height 90
click at [95, 619] on div "ggi" at bounding box center [85, 615] width 61 height 59
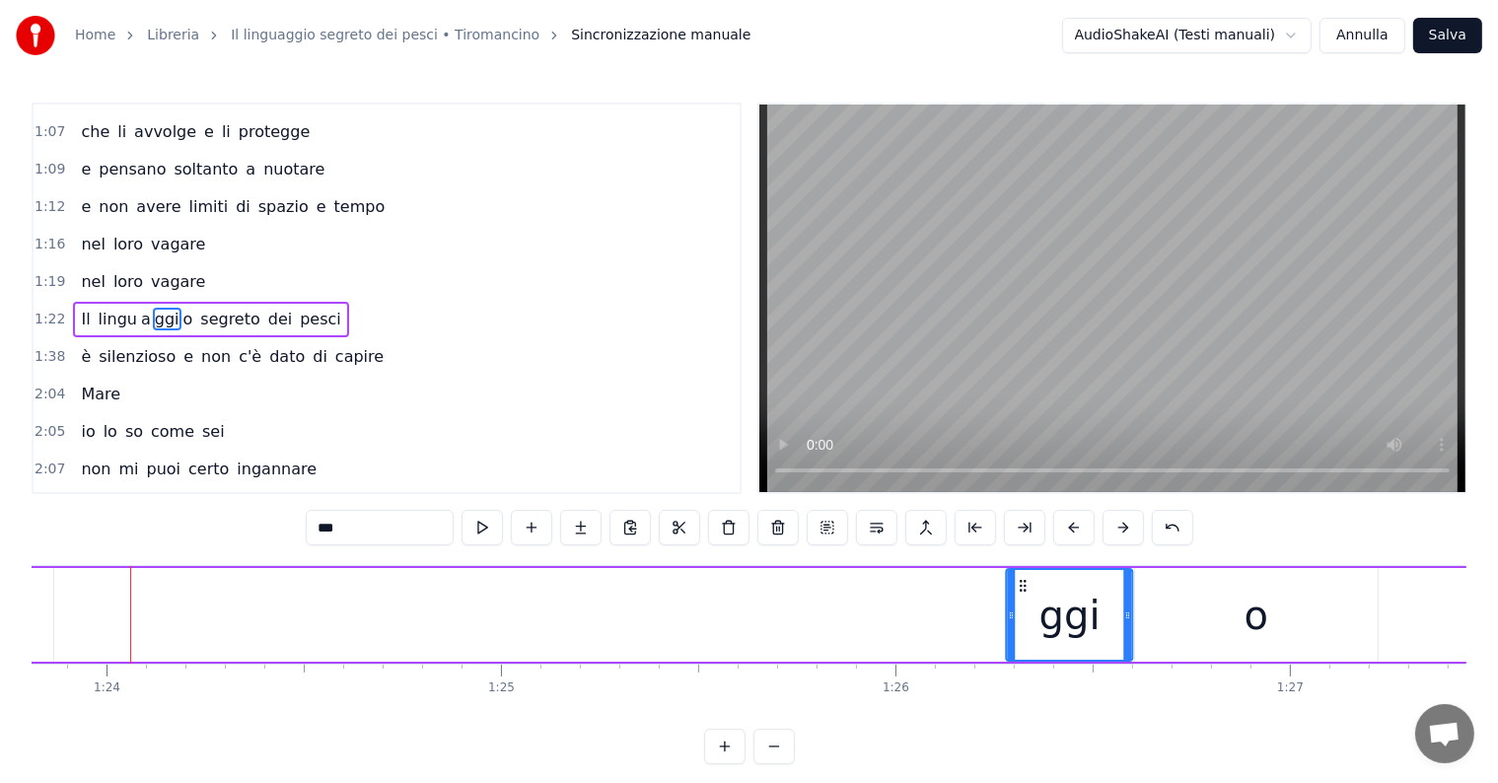
drag, startPoint x: 75, startPoint y: 584, endPoint x: 1022, endPoint y: 596, distance: 946.8
click at [1022, 596] on div "ggi" at bounding box center [1070, 615] width 124 height 90
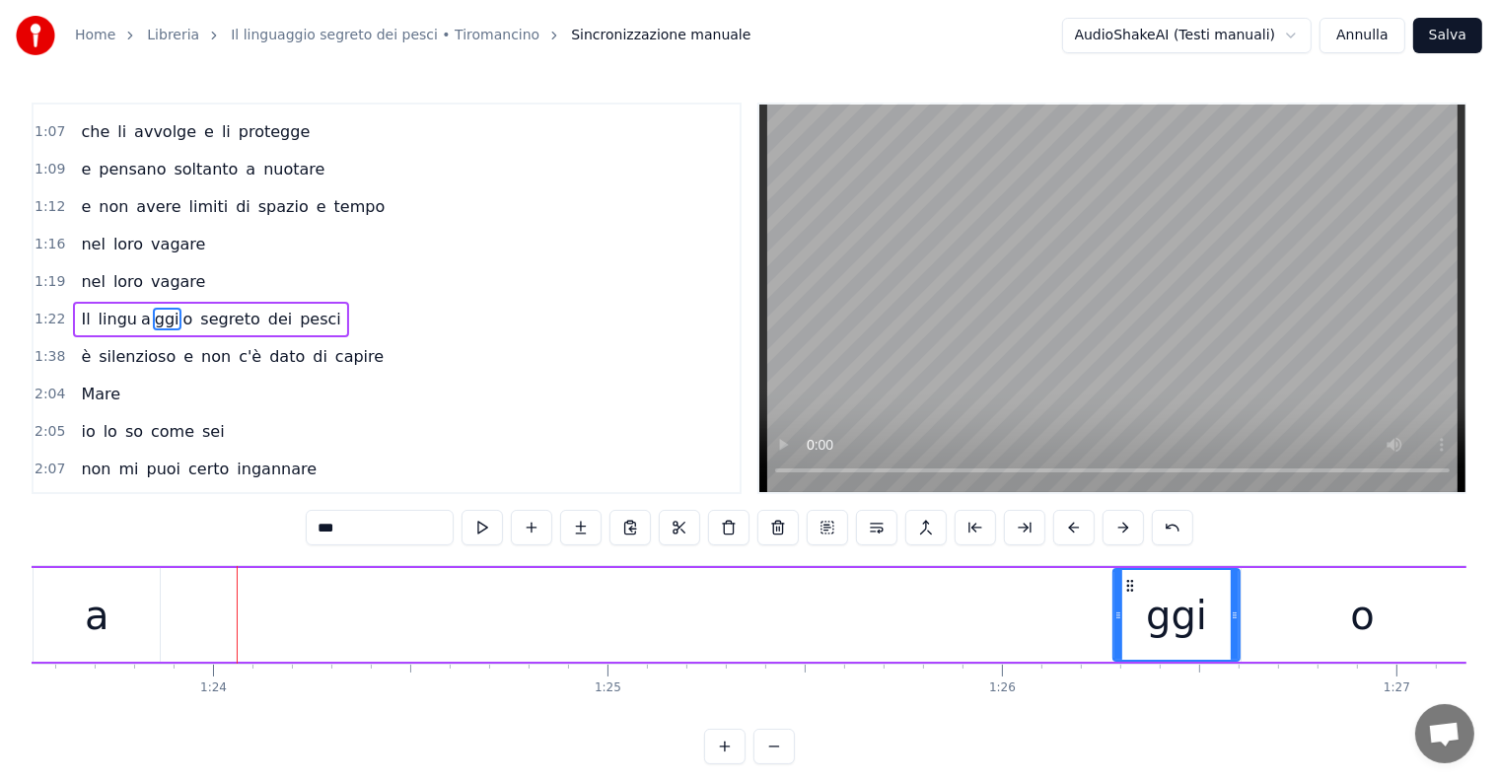
scroll to position [0, 32686]
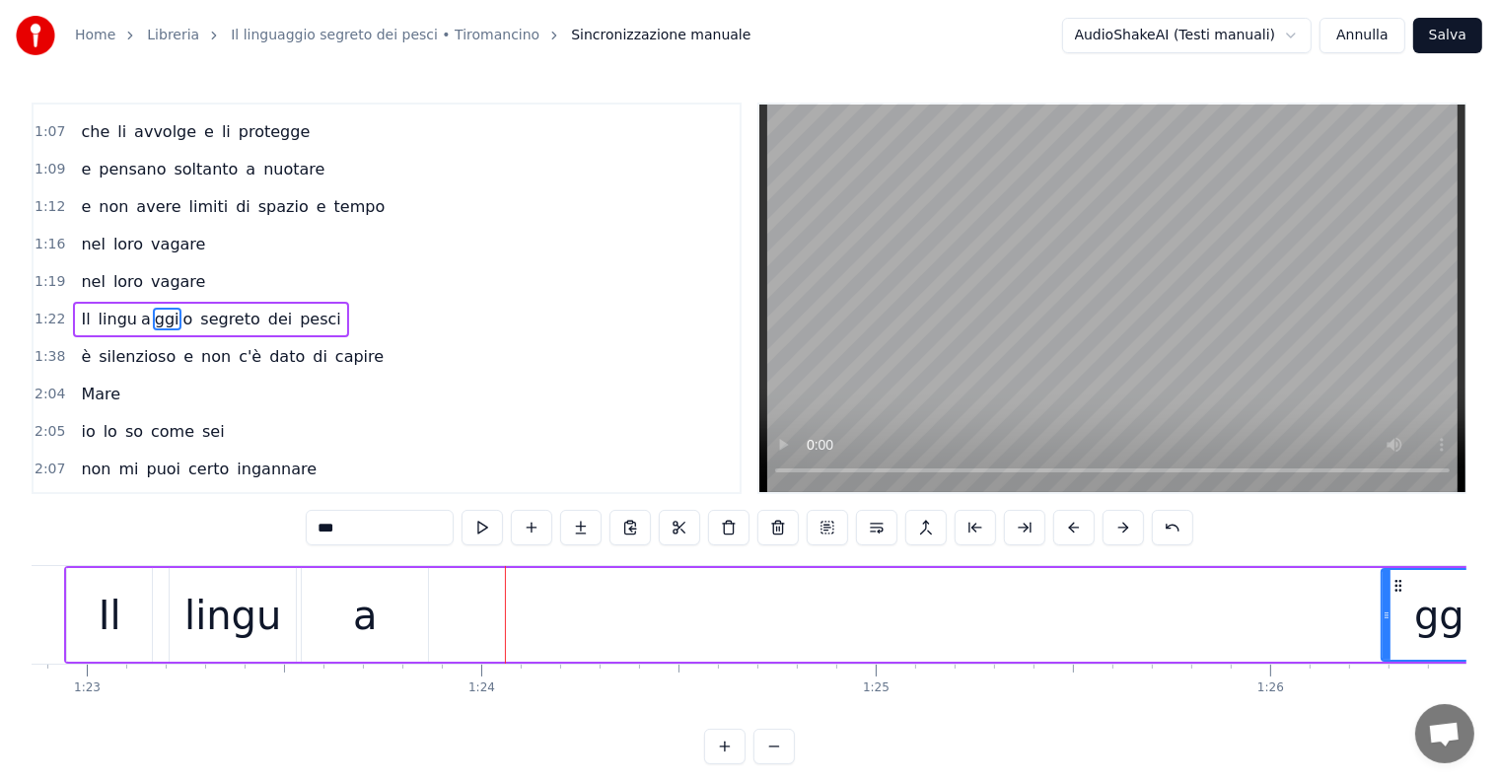
click at [410, 627] on div "a" at bounding box center [365, 615] width 126 height 94
type input "*"
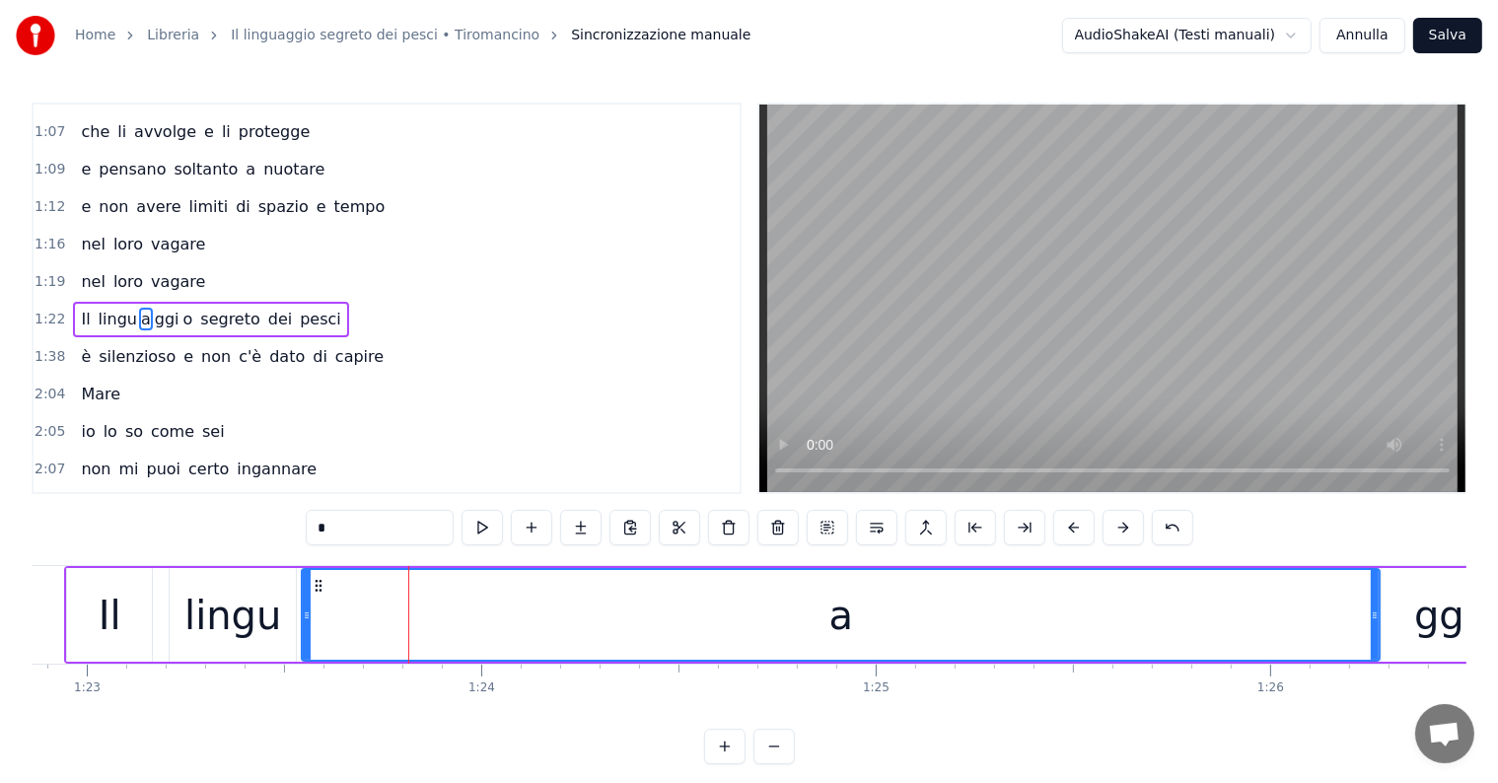
drag, startPoint x: 424, startPoint y: 619, endPoint x: 1376, endPoint y: 614, distance: 951.7
click at [1376, 614] on icon at bounding box center [1375, 615] width 8 height 16
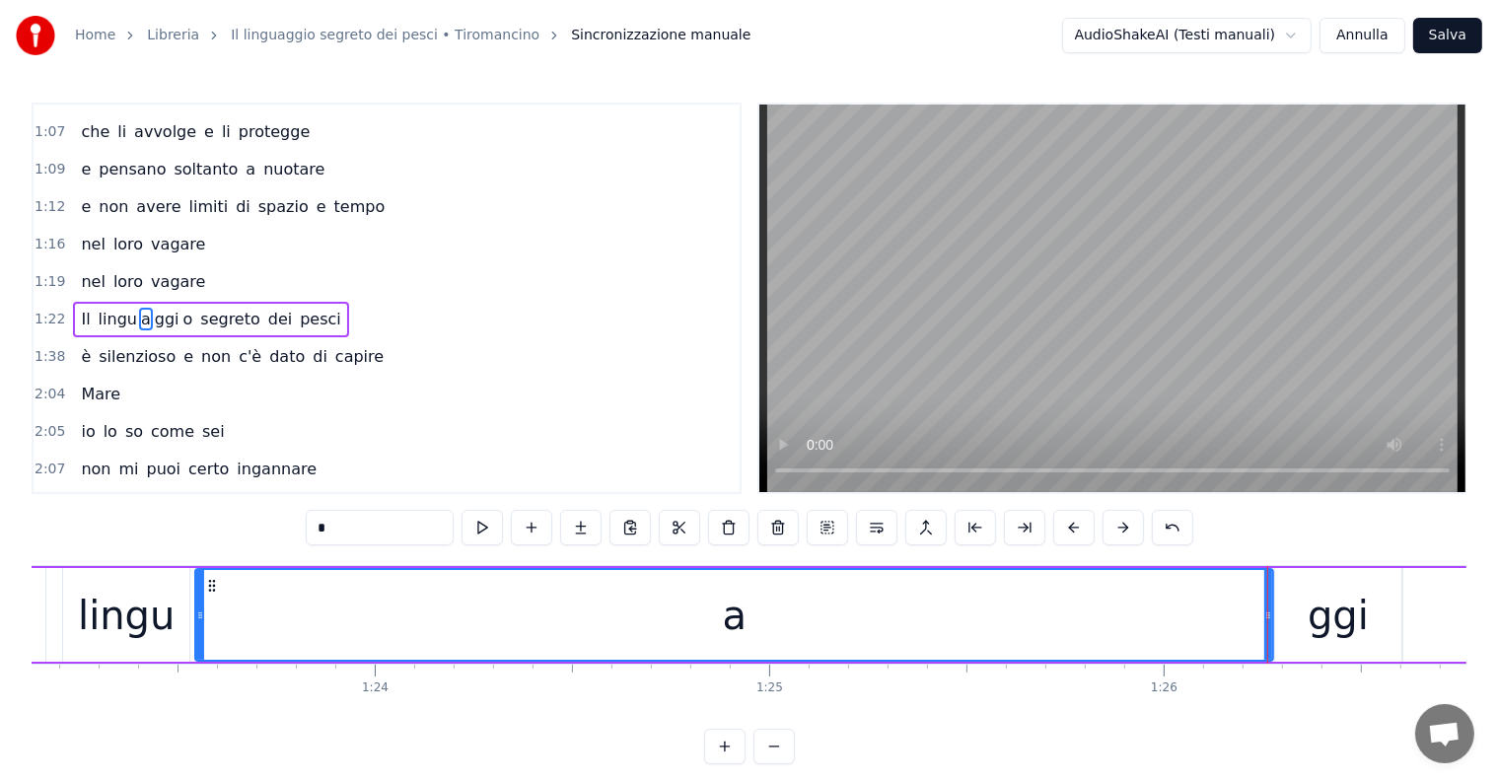
scroll to position [0, 32471]
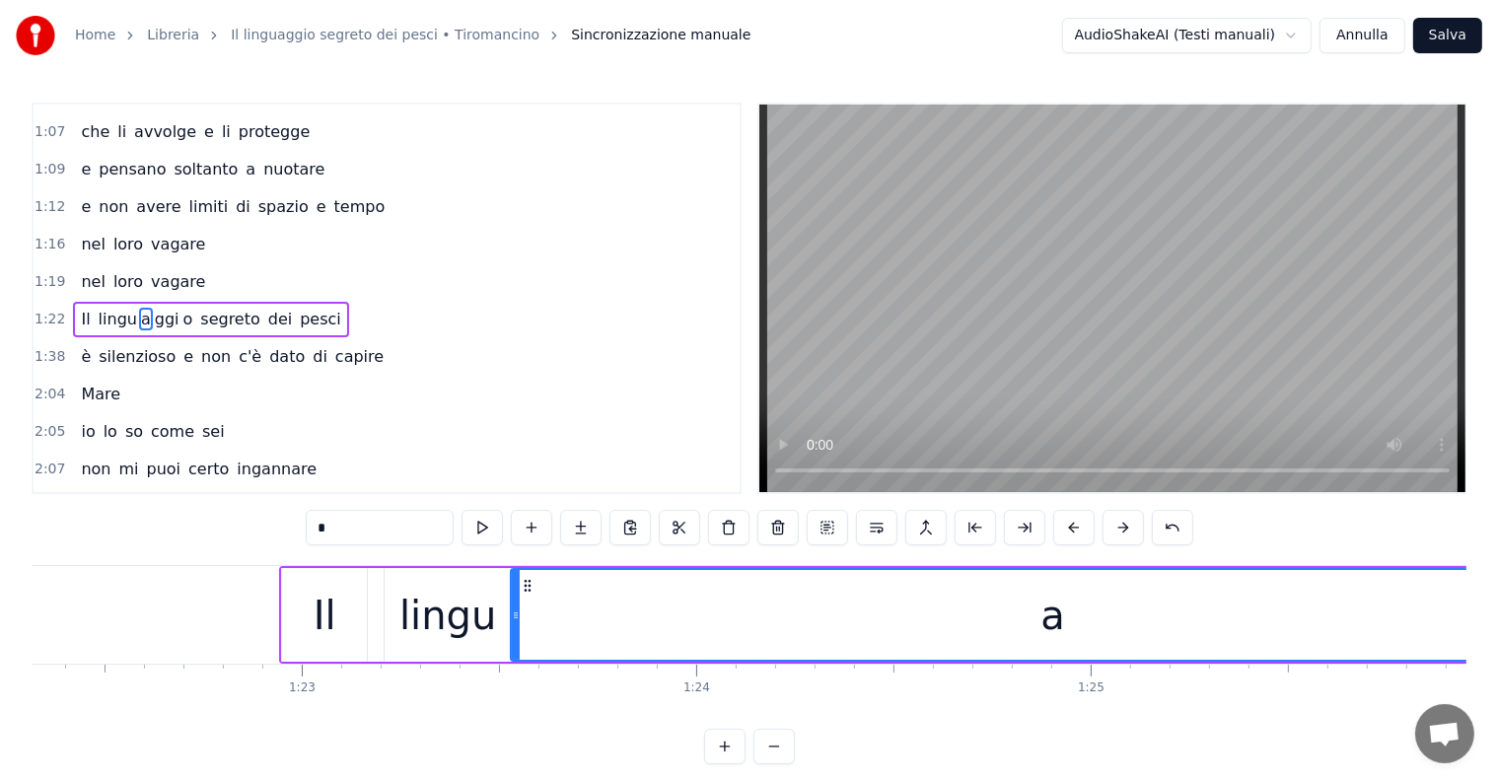
click at [514, 619] on icon at bounding box center [516, 615] width 8 height 16
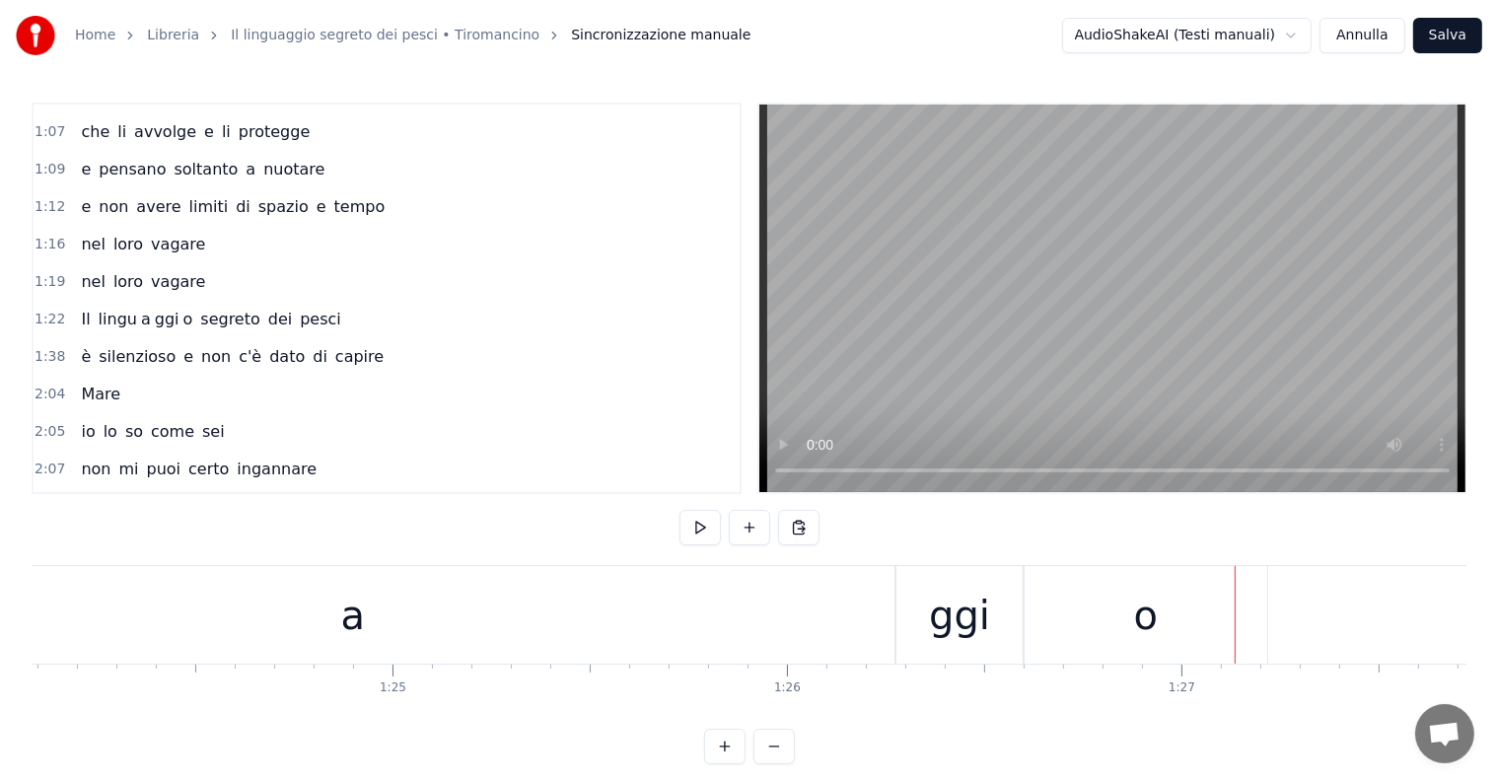
scroll to position [0, 32792]
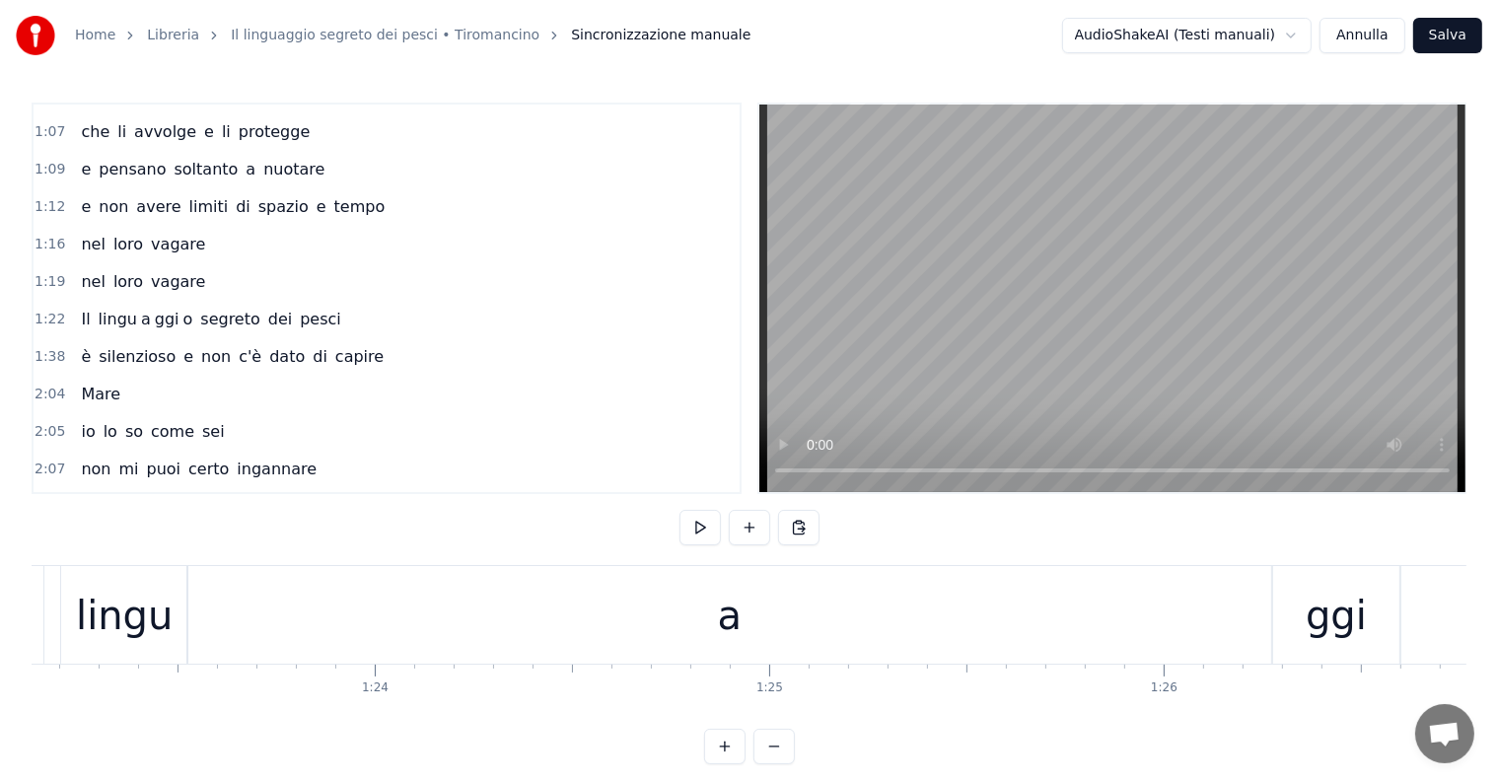
click at [814, 615] on div "a" at bounding box center [729, 615] width 1084 height 98
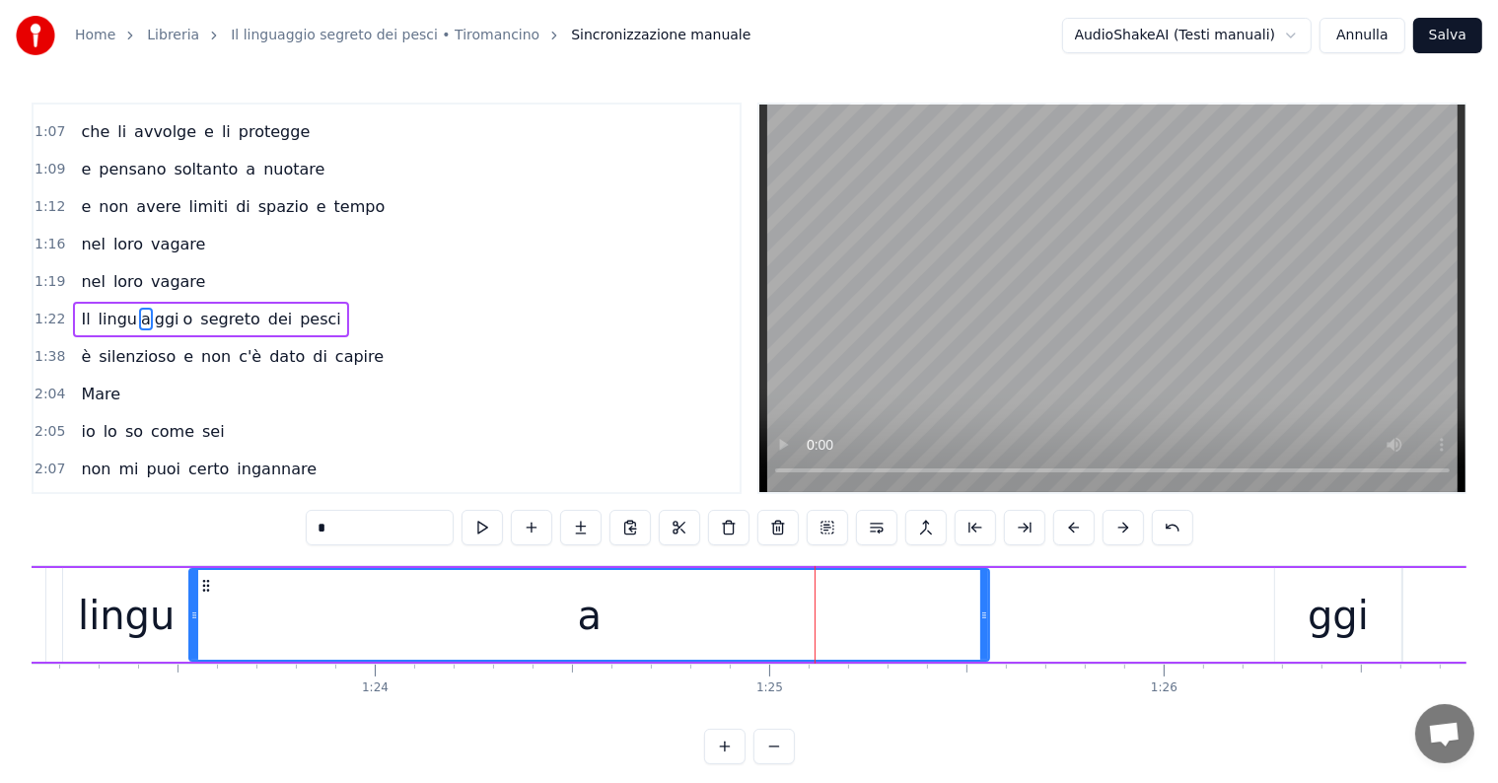
drag, startPoint x: 1266, startPoint y: 610, endPoint x: 978, endPoint y: 633, distance: 288.9
click at [980, 633] on div at bounding box center [984, 615] width 8 height 90
click at [1312, 619] on div "ggi" at bounding box center [1338, 615] width 61 height 59
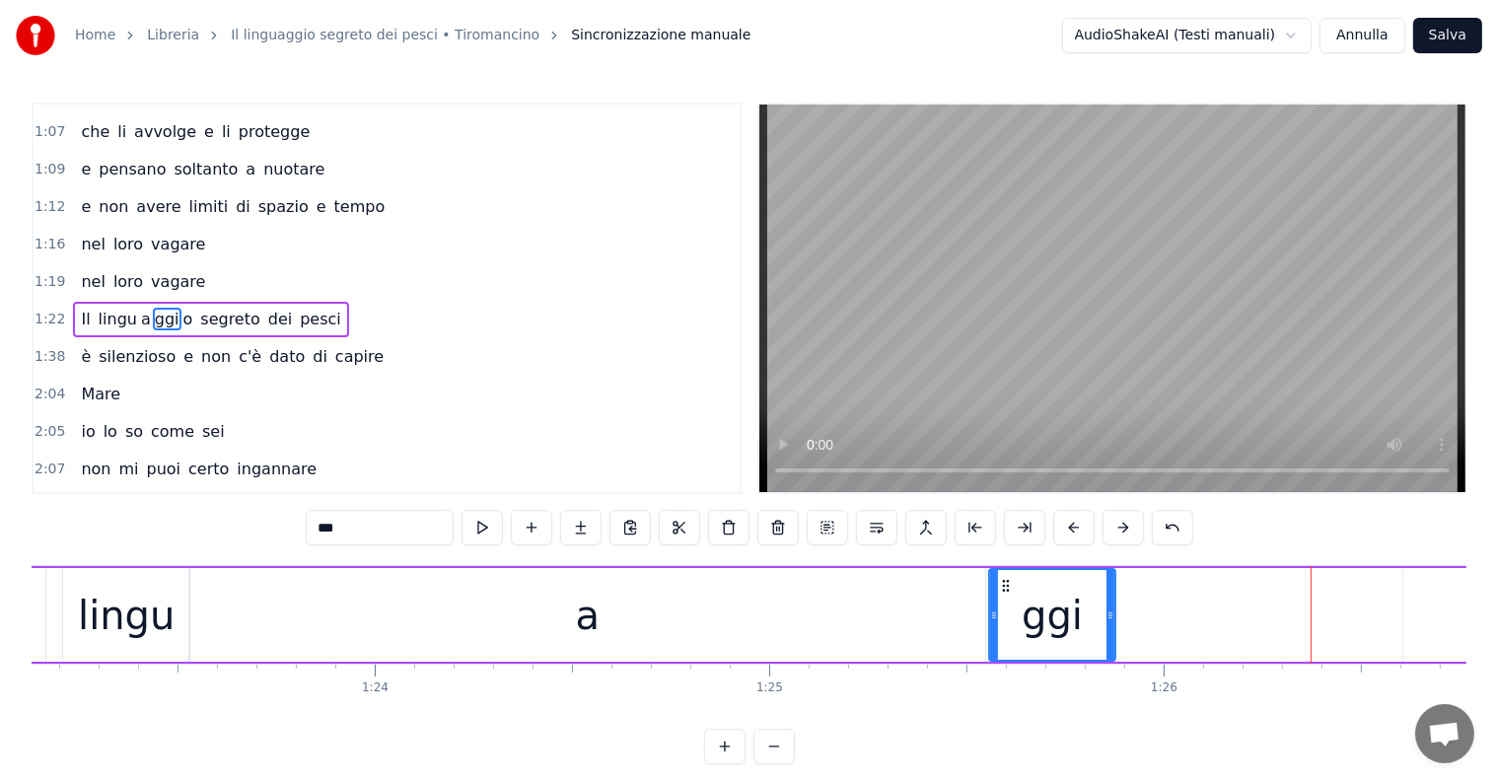
drag, startPoint x: 1288, startPoint y: 582, endPoint x: 1002, endPoint y: 602, distance: 286.7
click at [1002, 602] on div "ggi" at bounding box center [1052, 615] width 124 height 90
click at [1424, 618] on div "o" at bounding box center [1524, 615] width 243 height 94
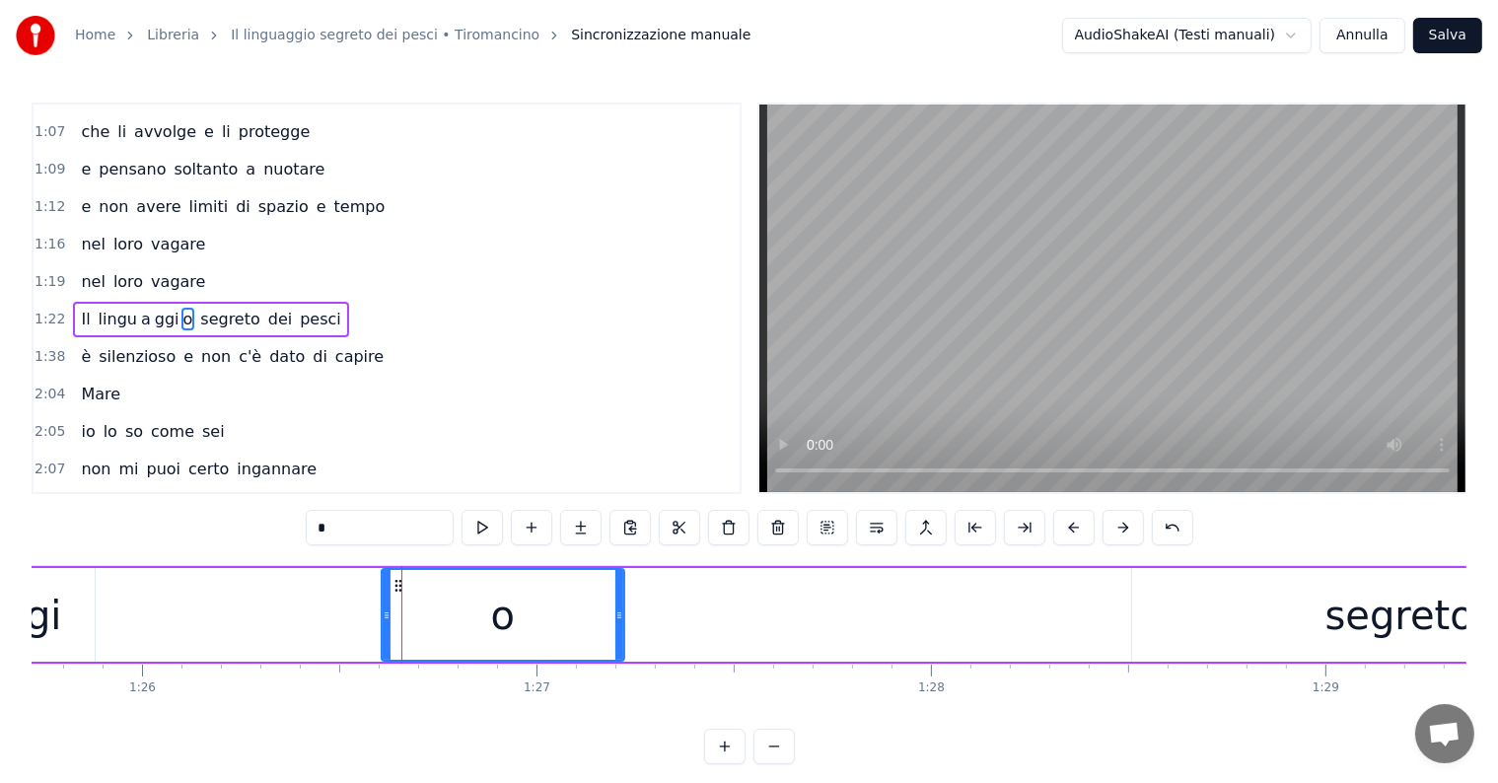
scroll to position [0, 33546]
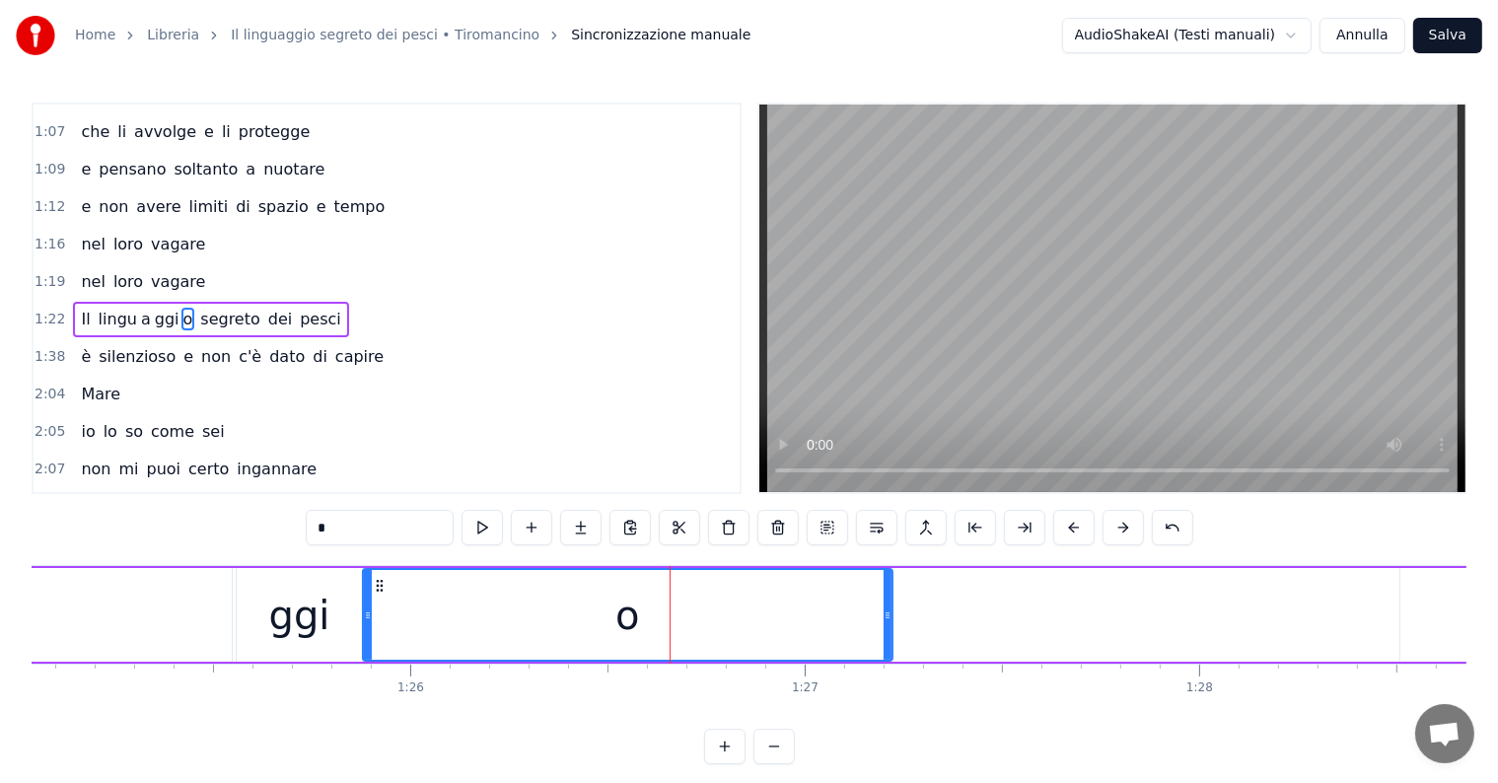
drag, startPoint x: 651, startPoint y: 618, endPoint x: 363, endPoint y: 635, distance: 288.4
click at [364, 635] on div at bounding box center [368, 615] width 8 height 90
type input "*"
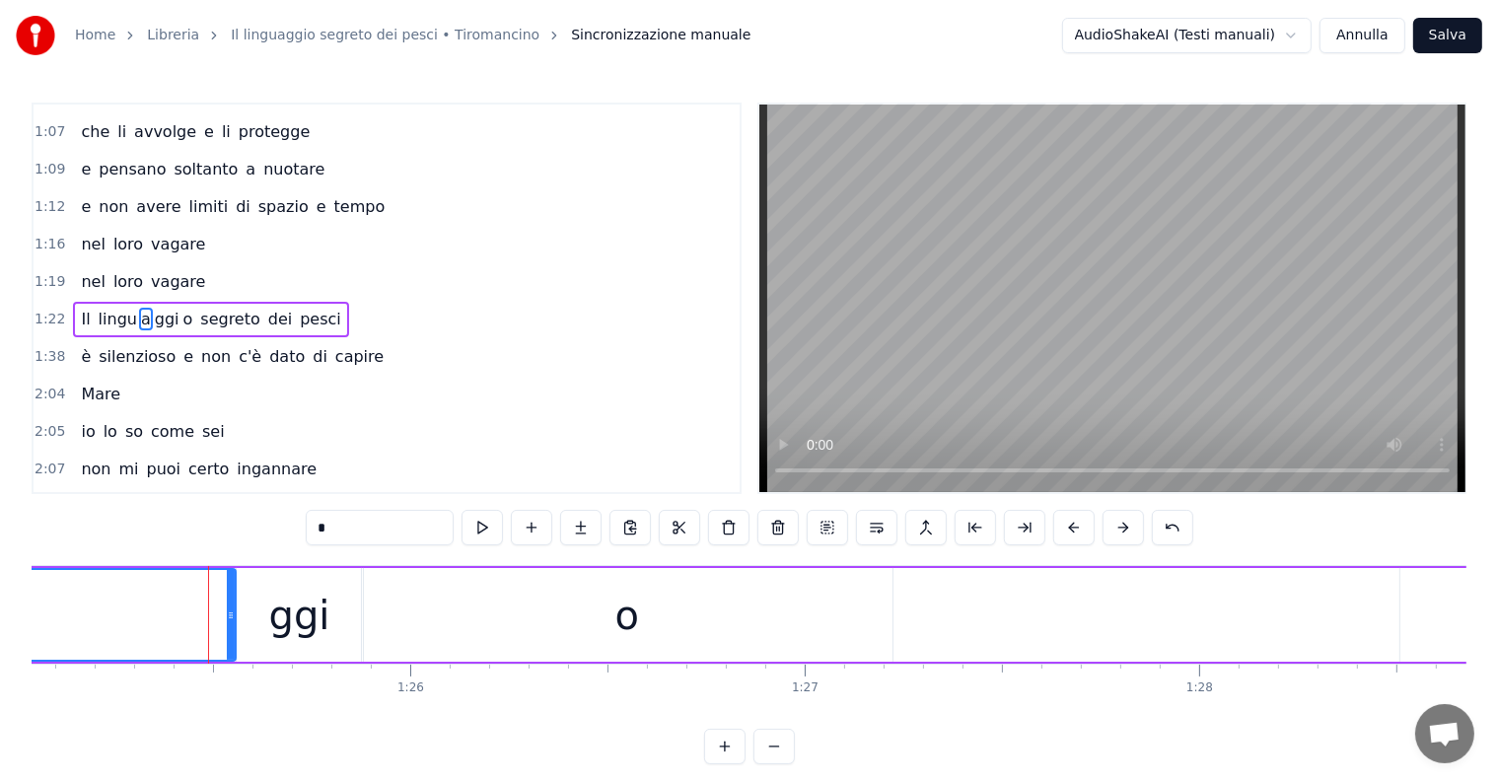
click at [233, 615] on icon at bounding box center [231, 615] width 8 height 16
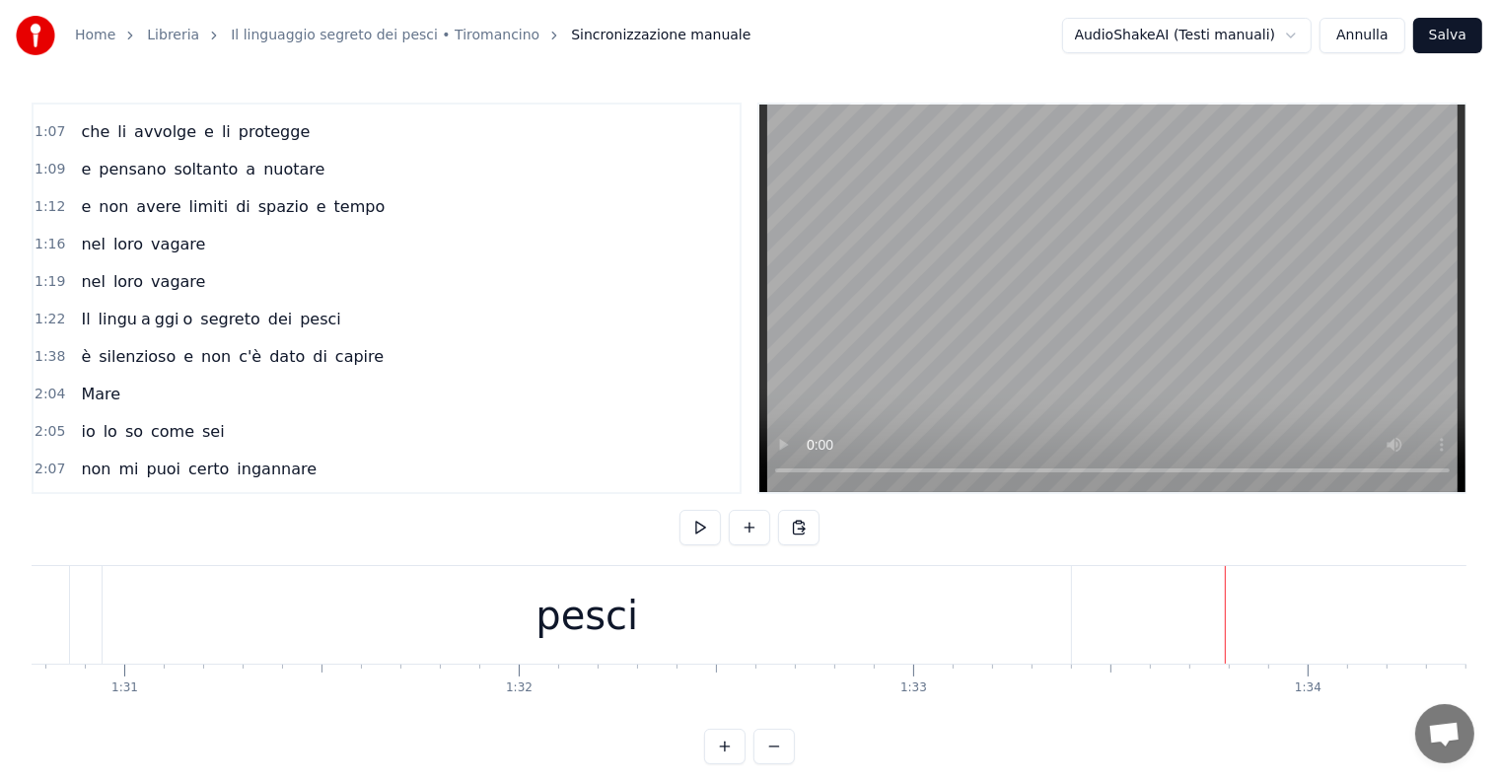
scroll to position [0, 35642]
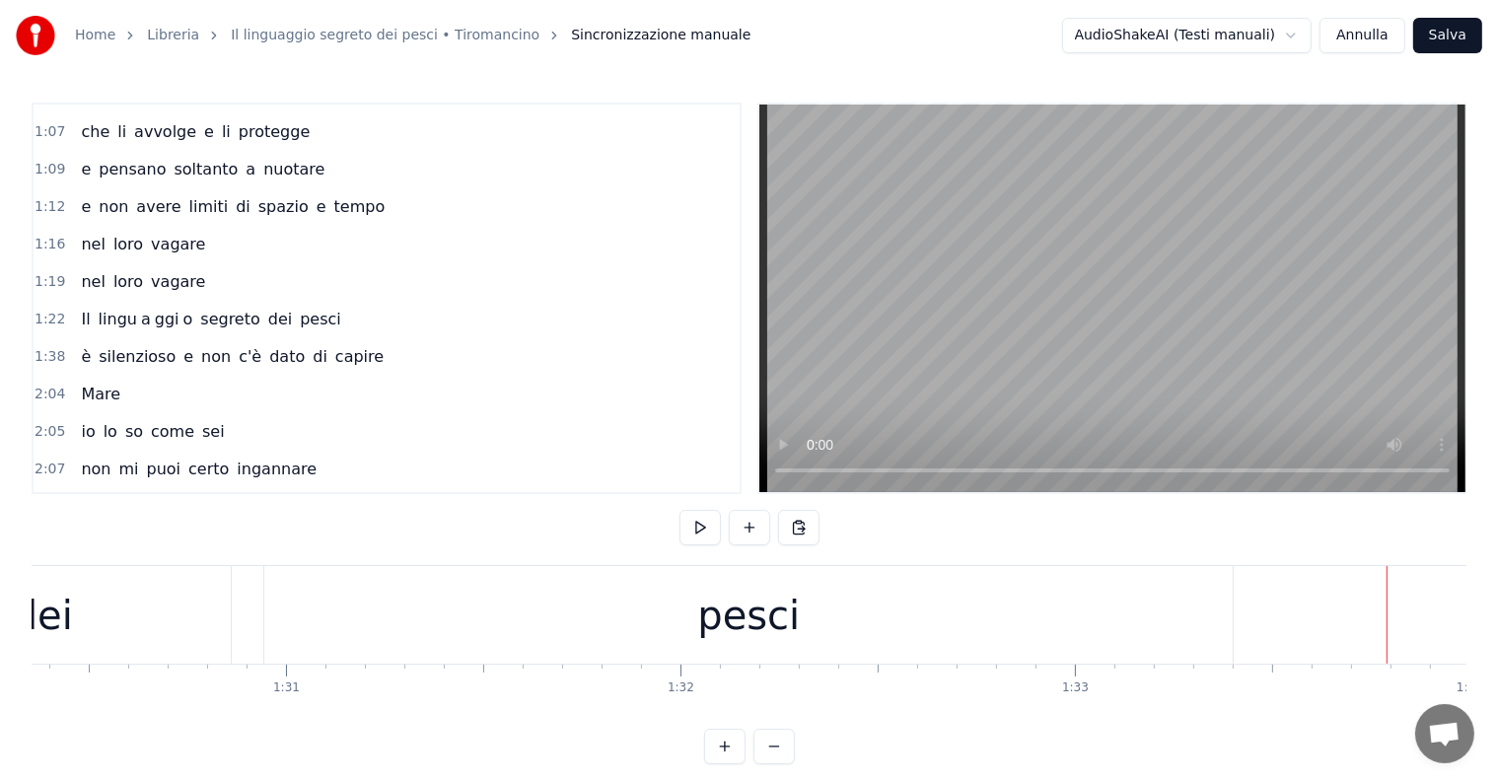
click at [709, 611] on div "pesci" at bounding box center [748, 615] width 103 height 59
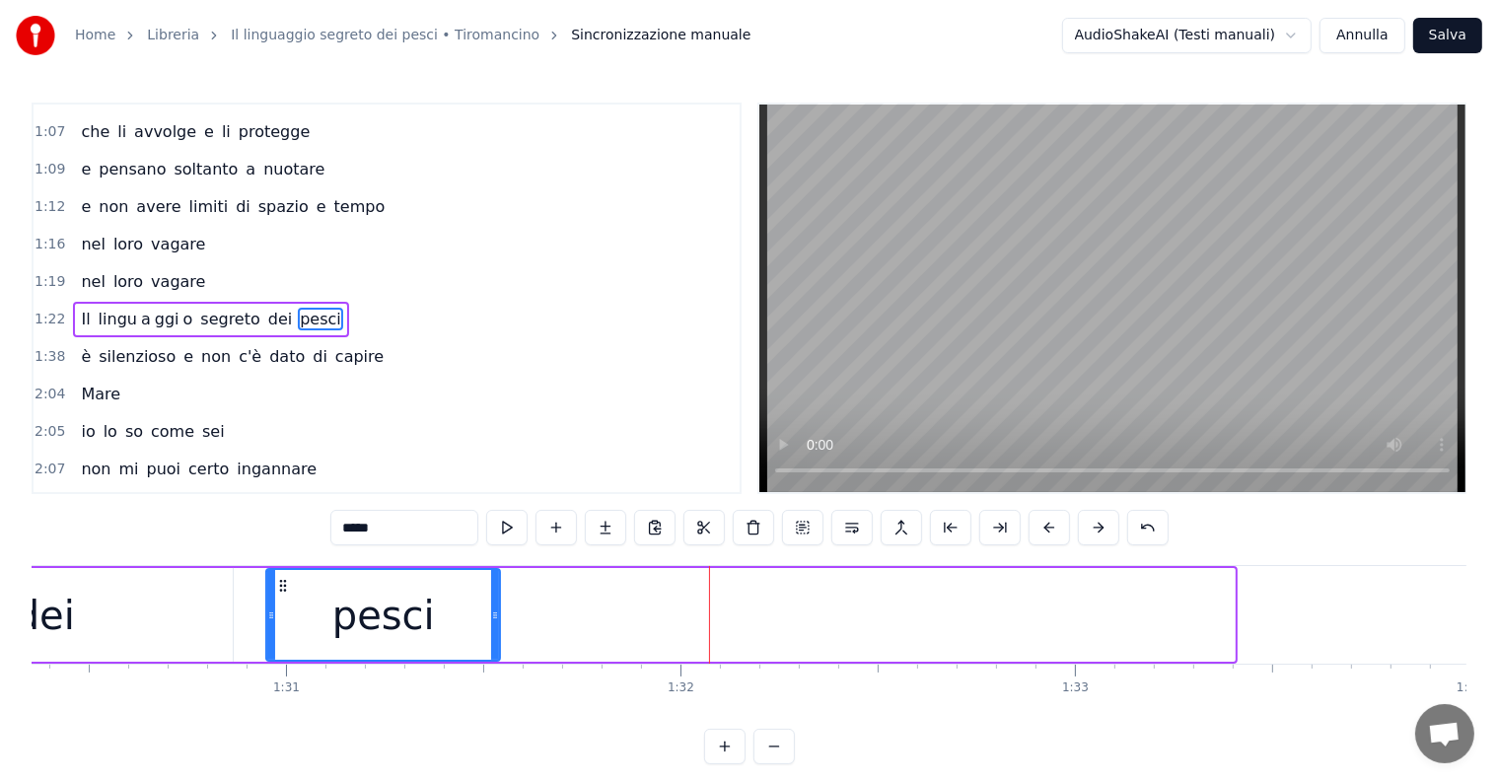
drag, startPoint x: 1227, startPoint y: 595, endPoint x: 492, endPoint y: 596, distance: 734.7
click at [492, 596] on div at bounding box center [495, 615] width 8 height 90
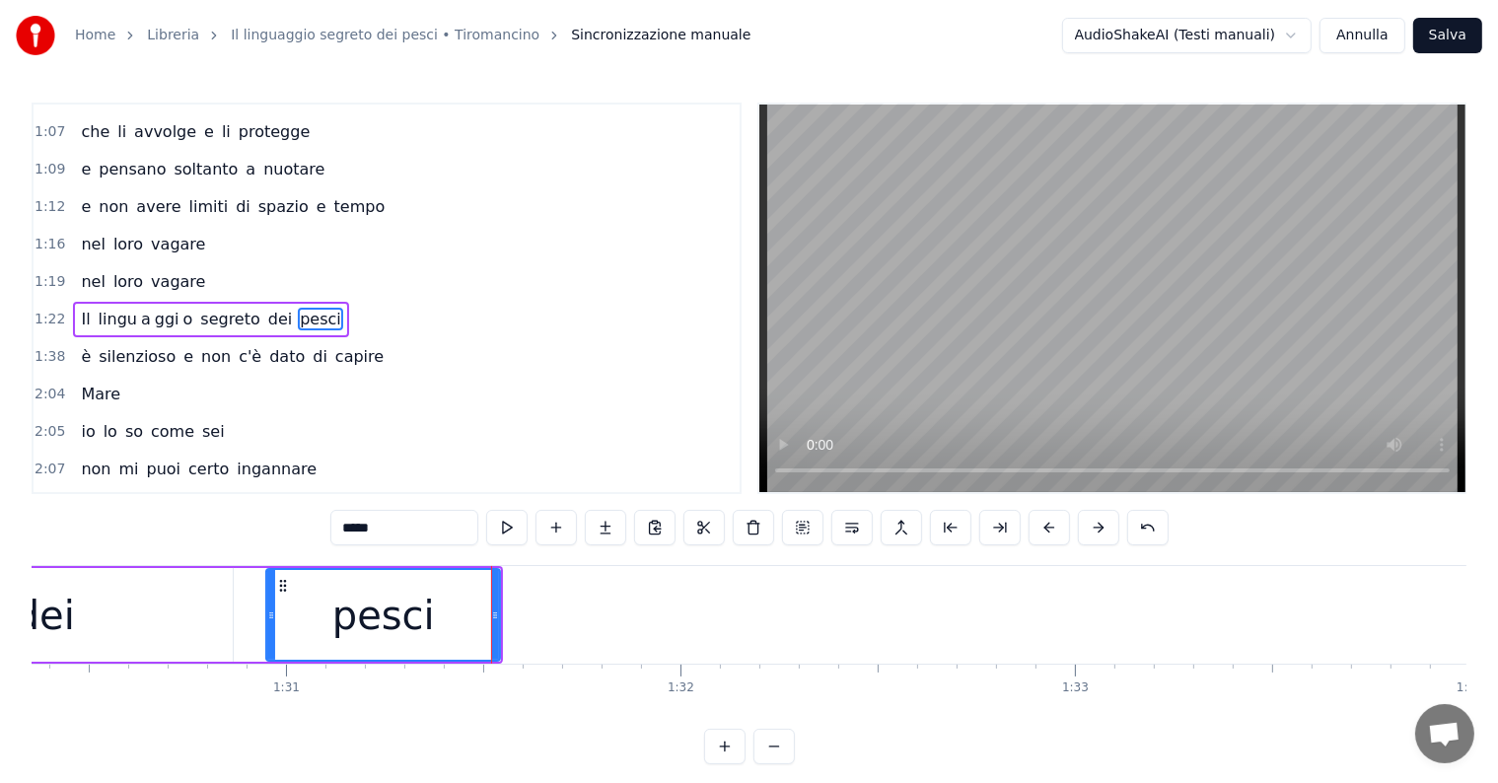
click at [394, 533] on input "*****" at bounding box center [404, 528] width 148 height 36
type input "****"
click at [606, 525] on button at bounding box center [605, 528] width 41 height 36
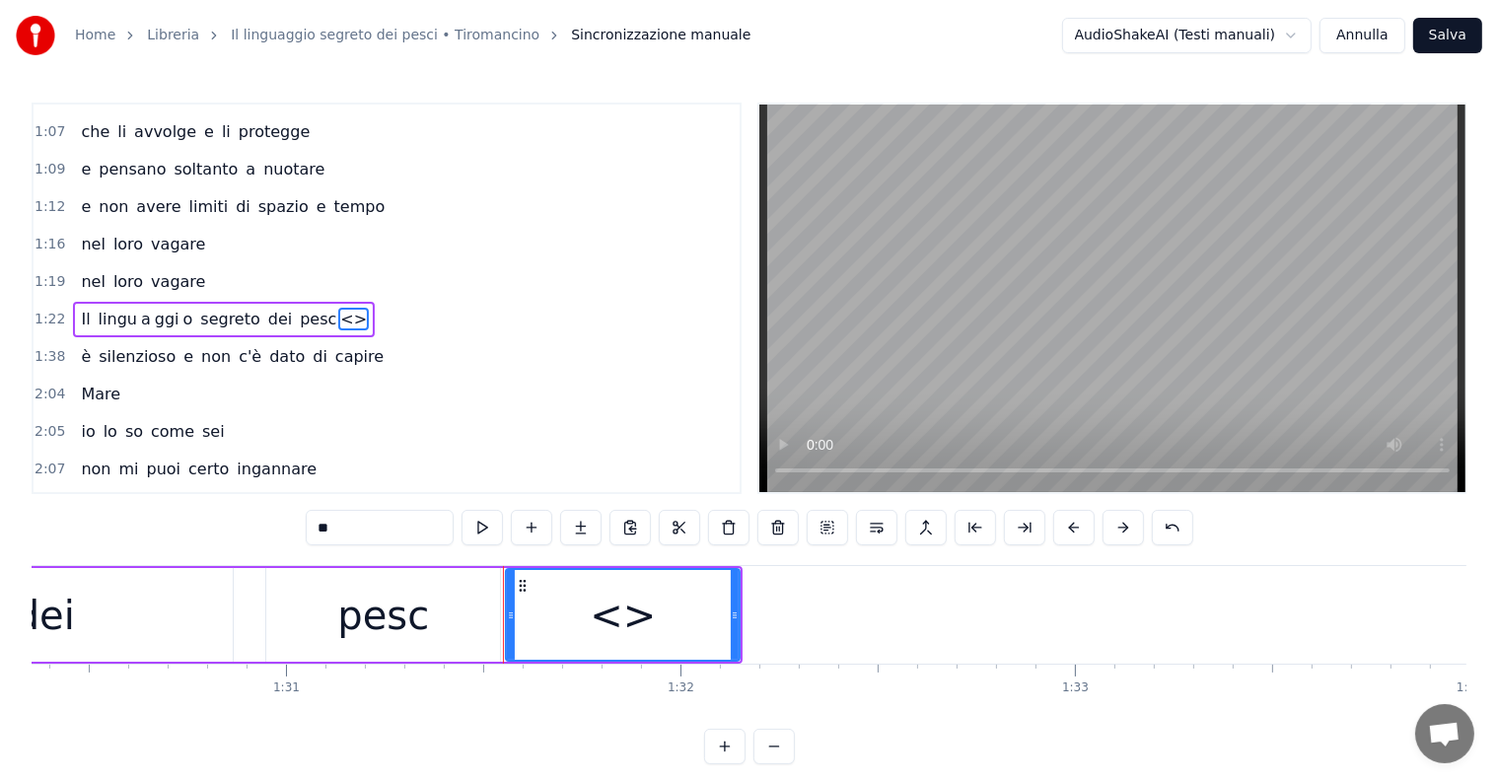
click at [383, 533] on input "**" at bounding box center [380, 528] width 148 height 36
type input "*"
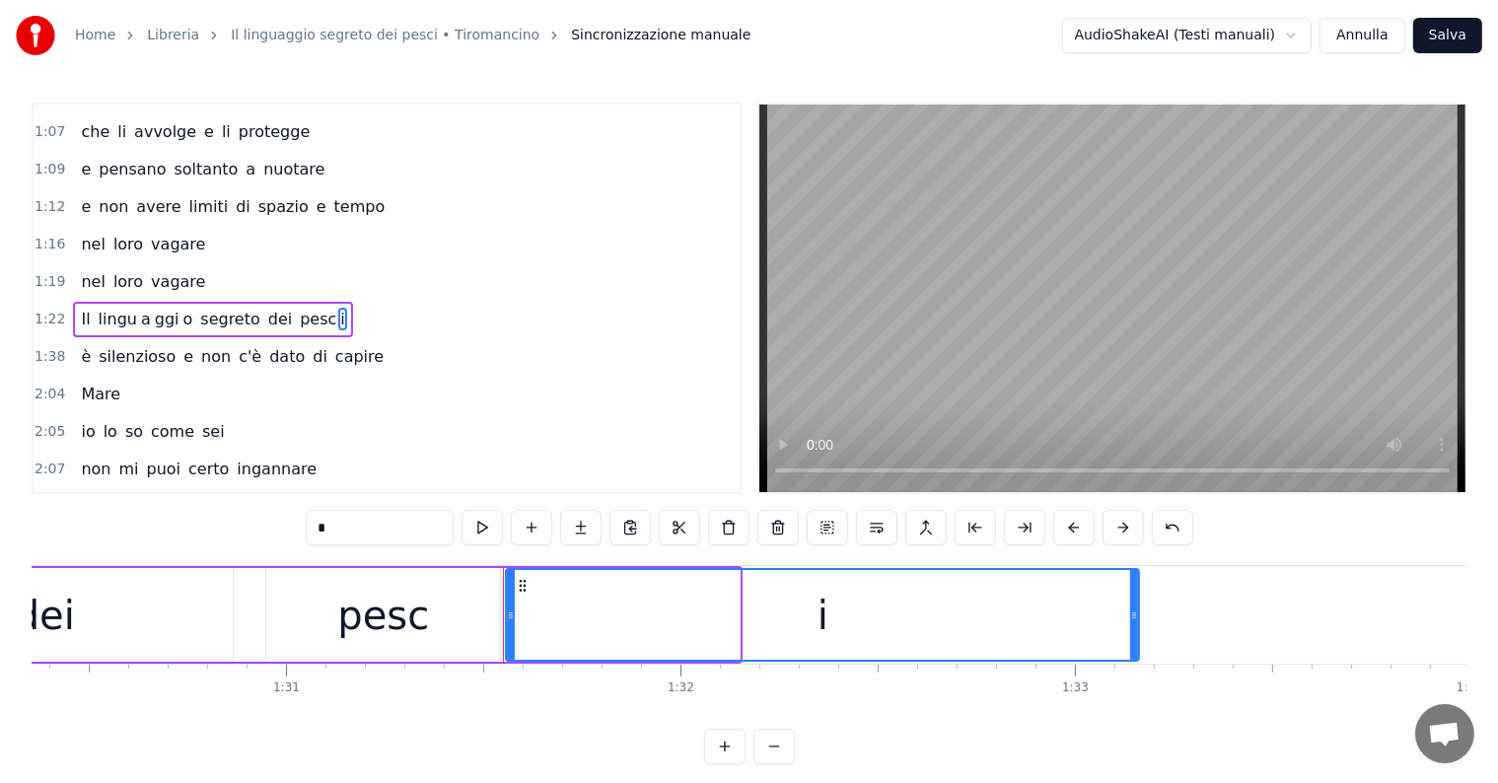
drag, startPoint x: 737, startPoint y: 608, endPoint x: 1136, endPoint y: 606, distance: 399.4
click at [1136, 607] on icon at bounding box center [1134, 615] width 8 height 16
click at [61, 604] on div "dei" at bounding box center [45, 615] width 60 height 59
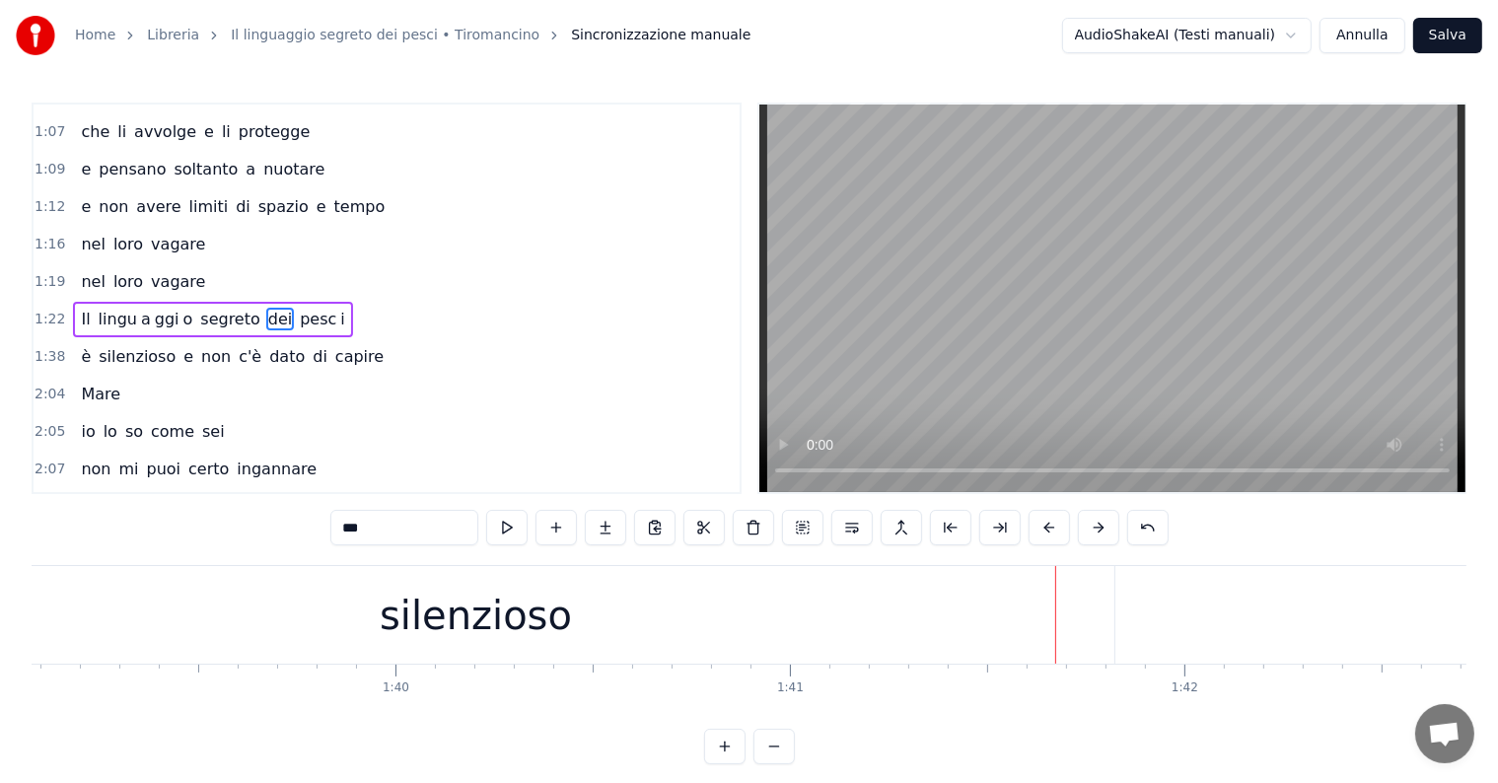
scroll to position [0, 38922]
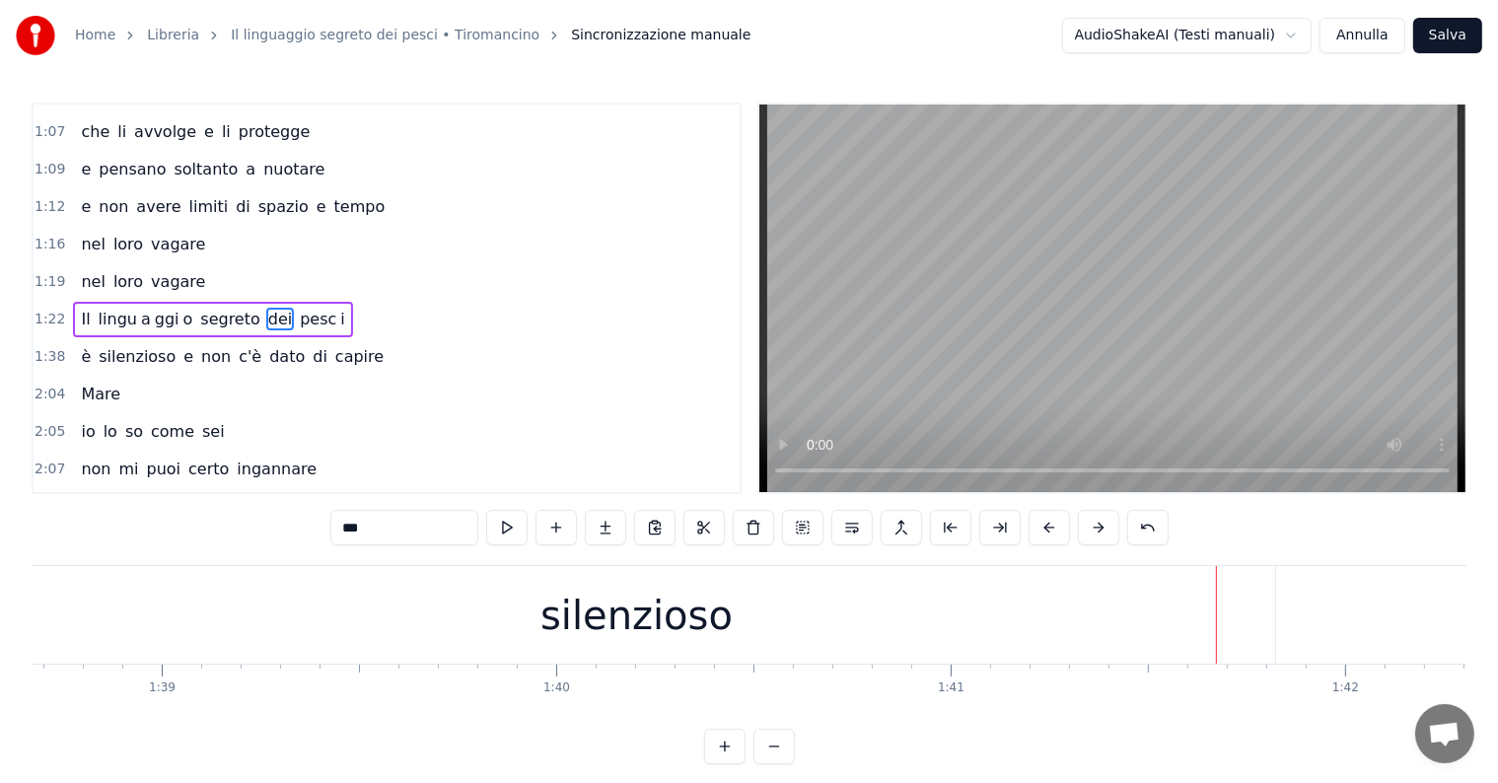
click at [658, 614] on div "silenzioso" at bounding box center [636, 615] width 192 height 59
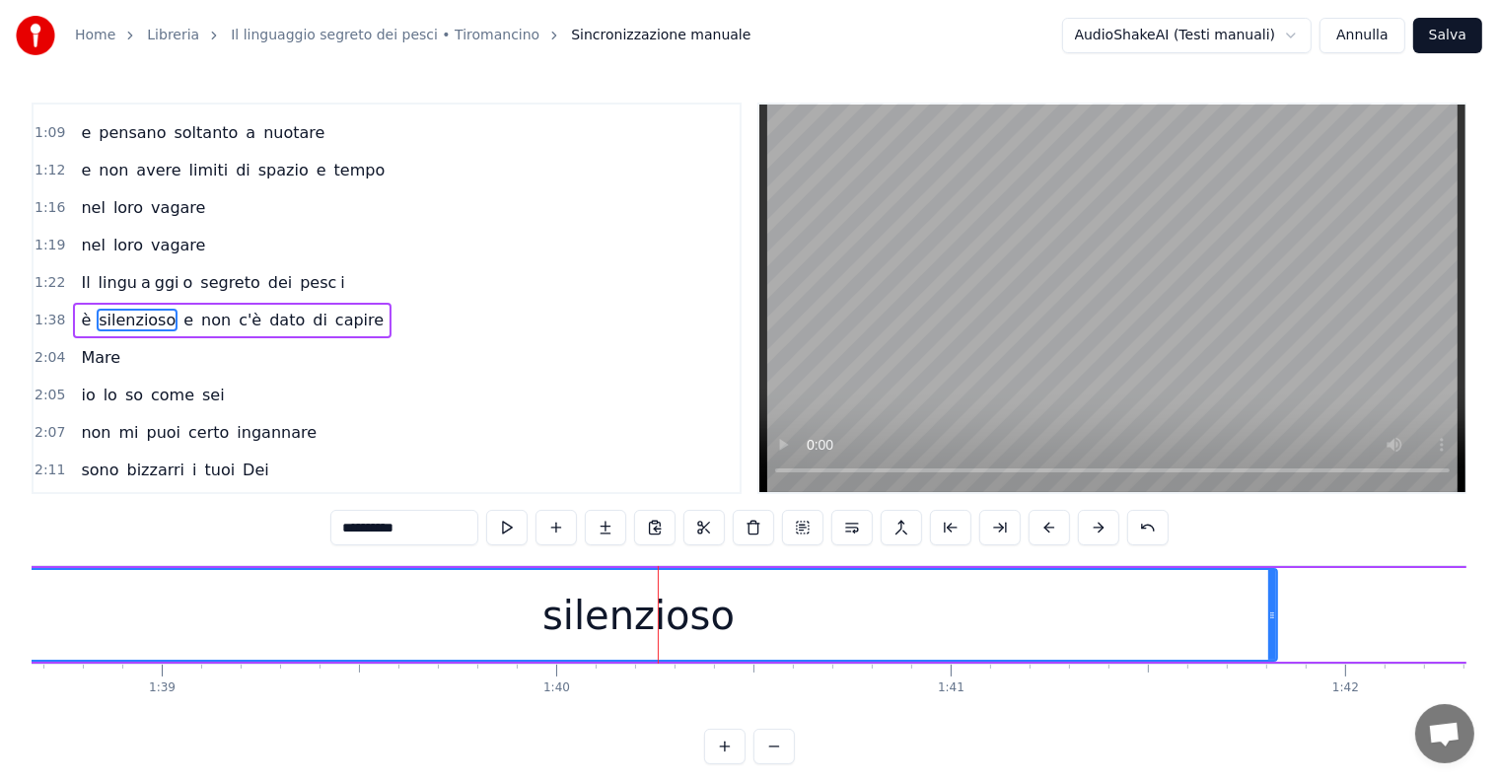
scroll to position [0, 38813]
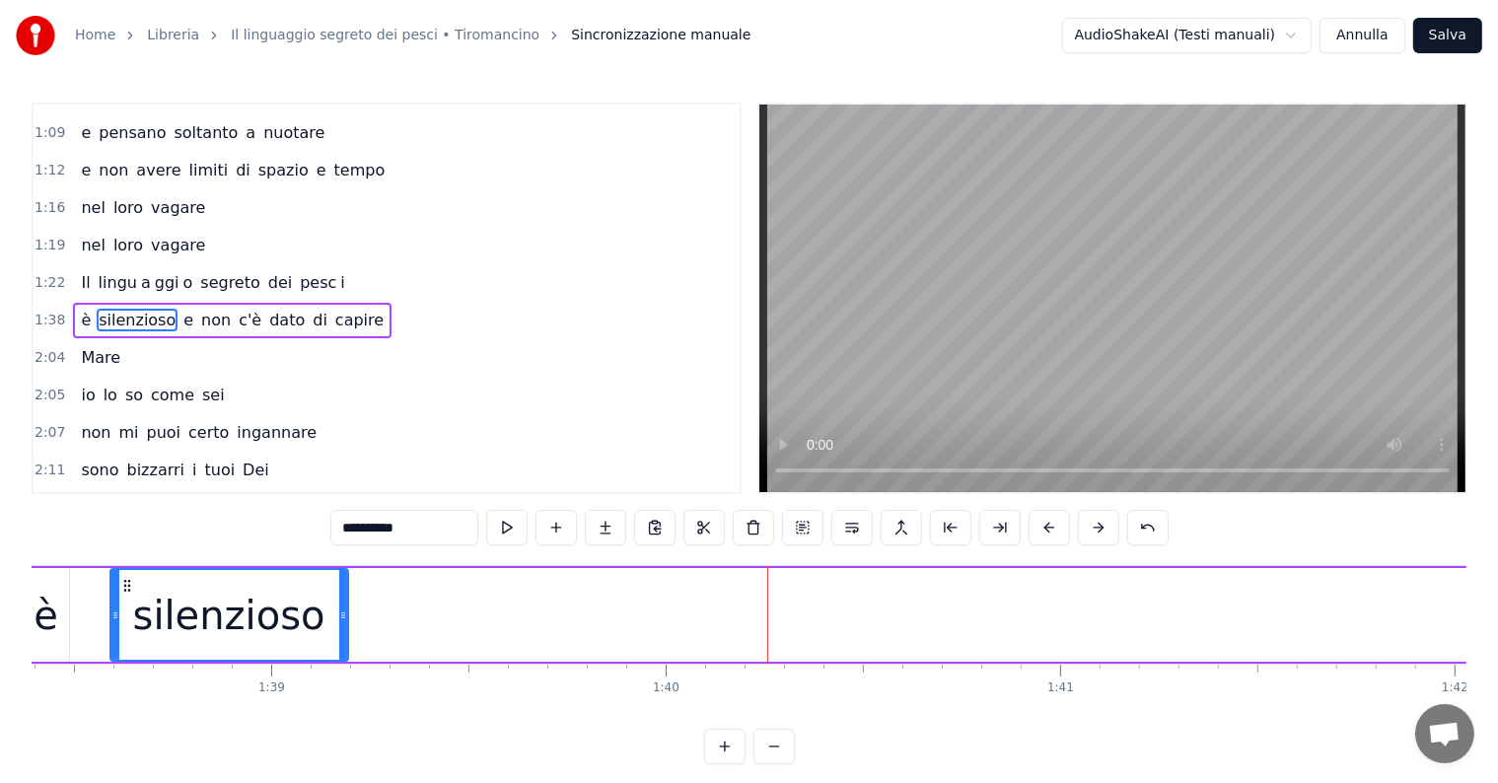
drag, startPoint x: 1381, startPoint y: 600, endPoint x: 342, endPoint y: 651, distance: 1039.7
click at [342, 651] on div at bounding box center [343, 615] width 8 height 90
click at [424, 521] on input "**********" at bounding box center [404, 528] width 148 height 36
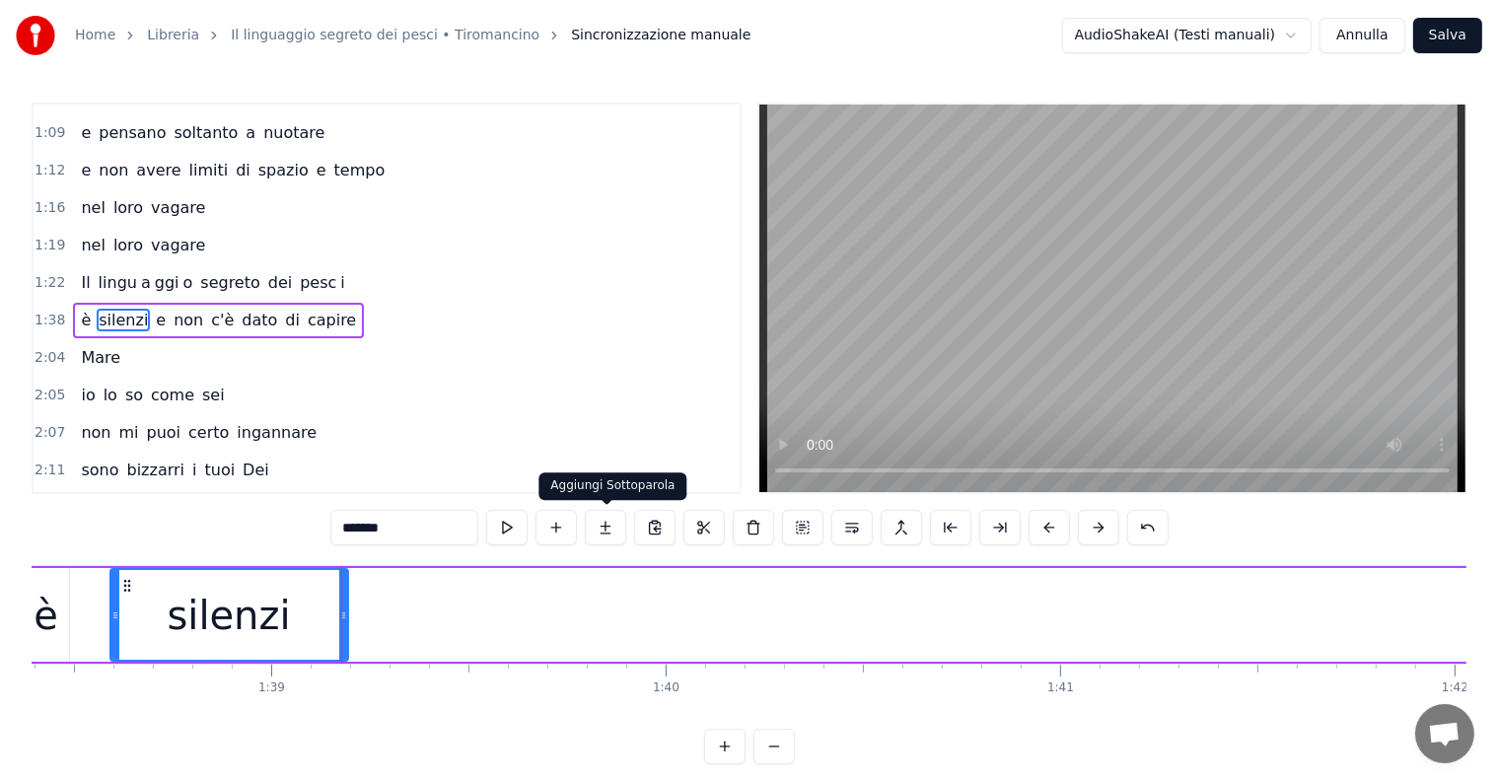
type input "*******"
click at [615, 526] on button at bounding box center [605, 528] width 41 height 36
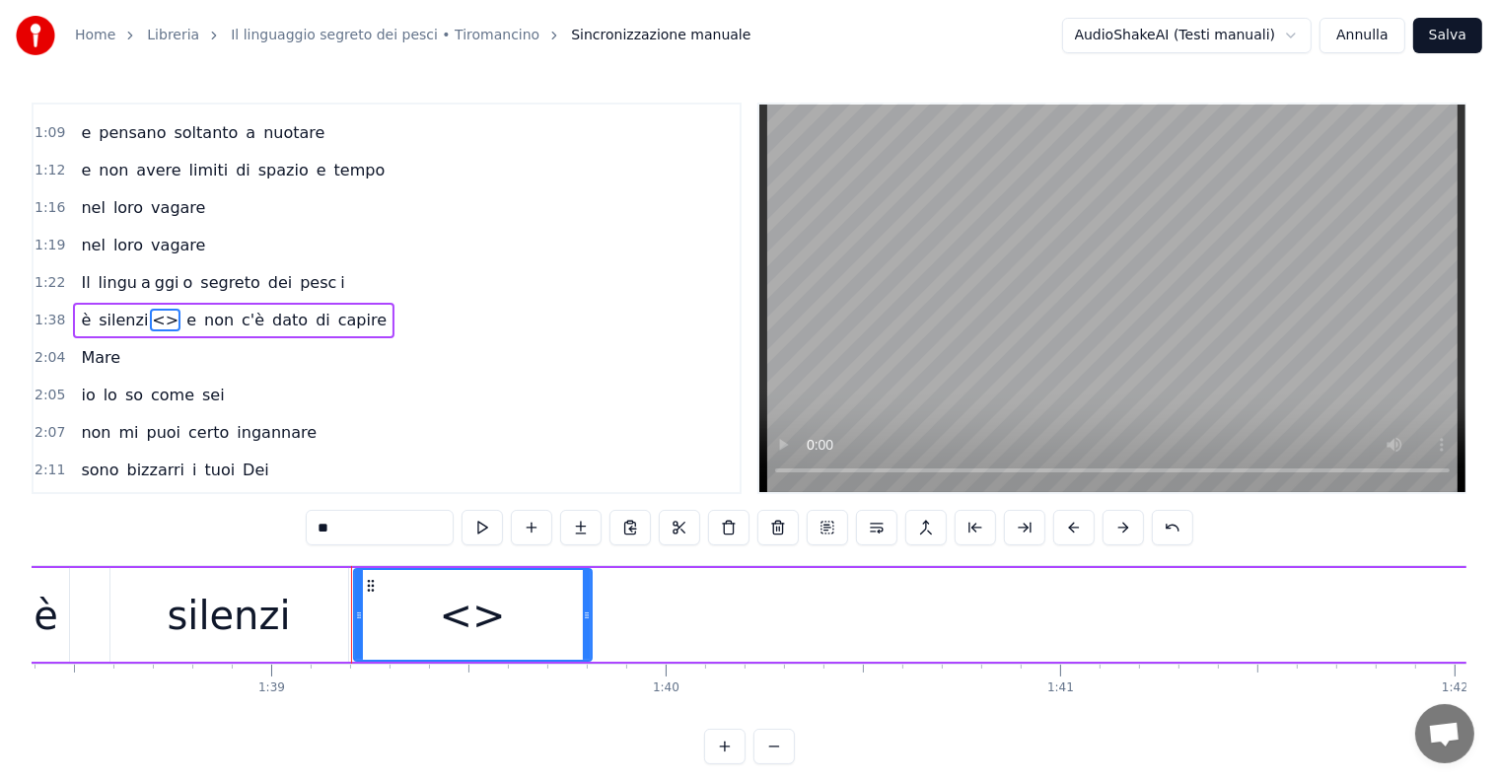
click at [410, 529] on input "**" at bounding box center [380, 528] width 148 height 36
type input "*"
click at [574, 524] on button at bounding box center [580, 528] width 41 height 36
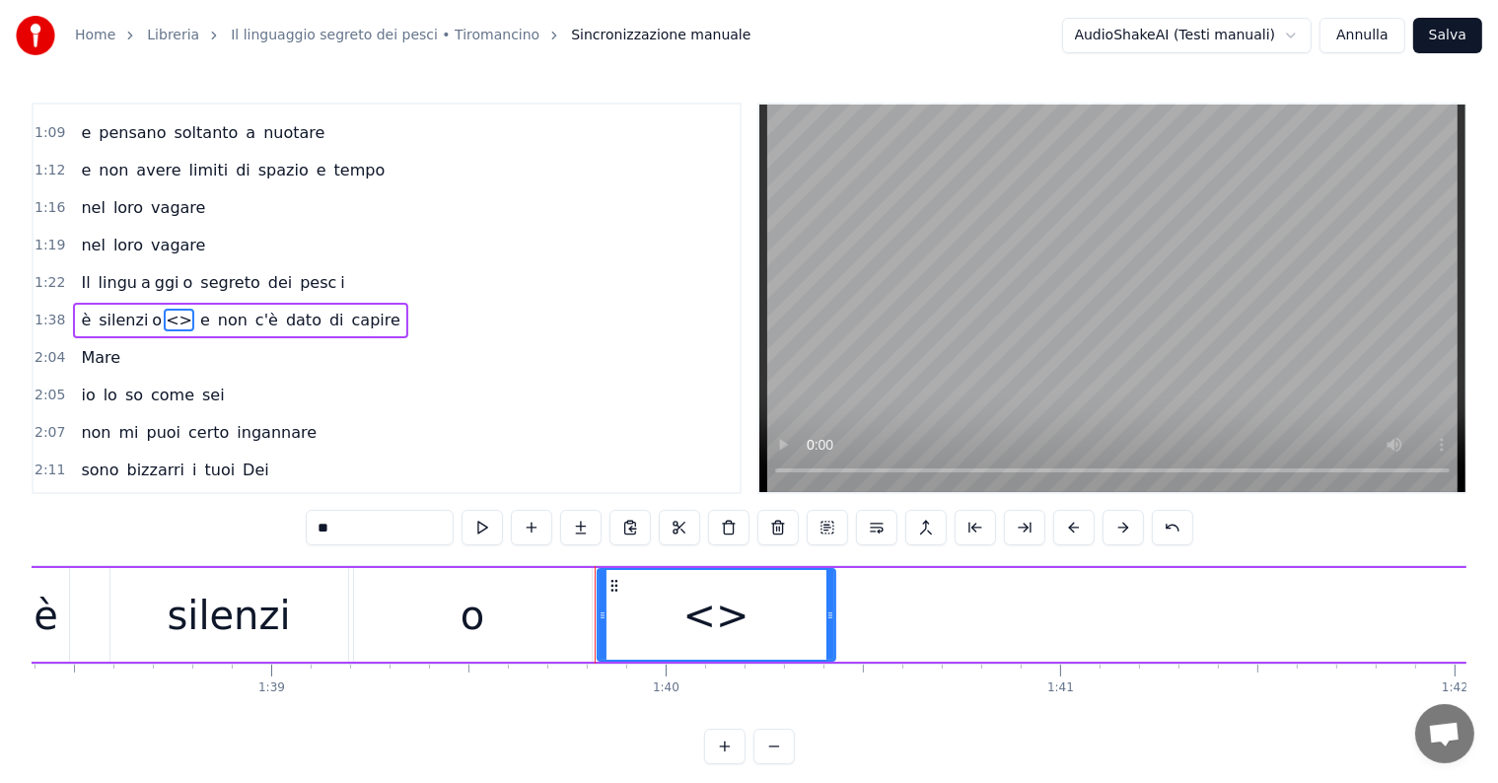
click at [374, 535] on input "**" at bounding box center [380, 528] width 148 height 36
type input "*"
click at [584, 521] on button at bounding box center [580, 528] width 41 height 36
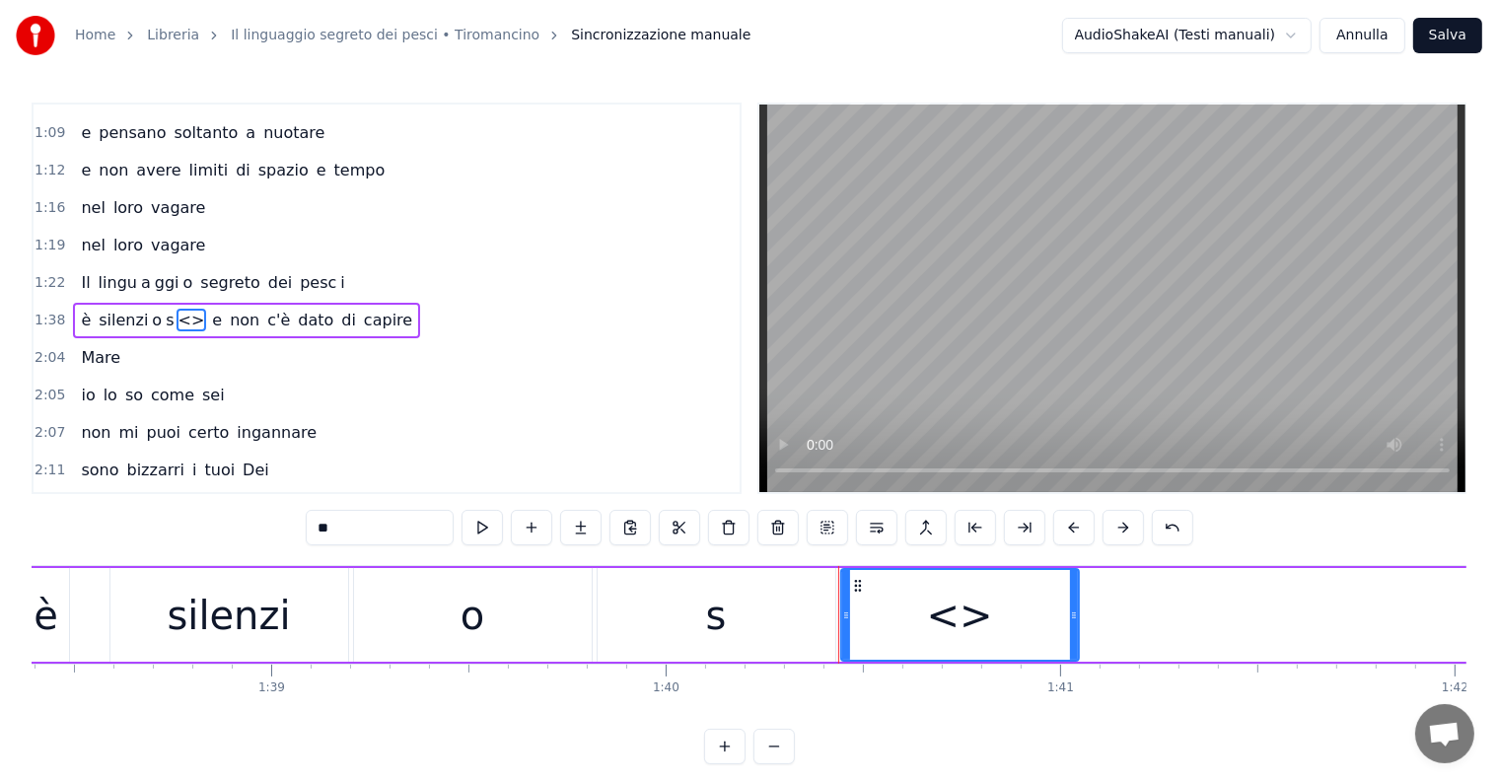
click at [413, 521] on input "**" at bounding box center [380, 528] width 148 height 36
type input "*"
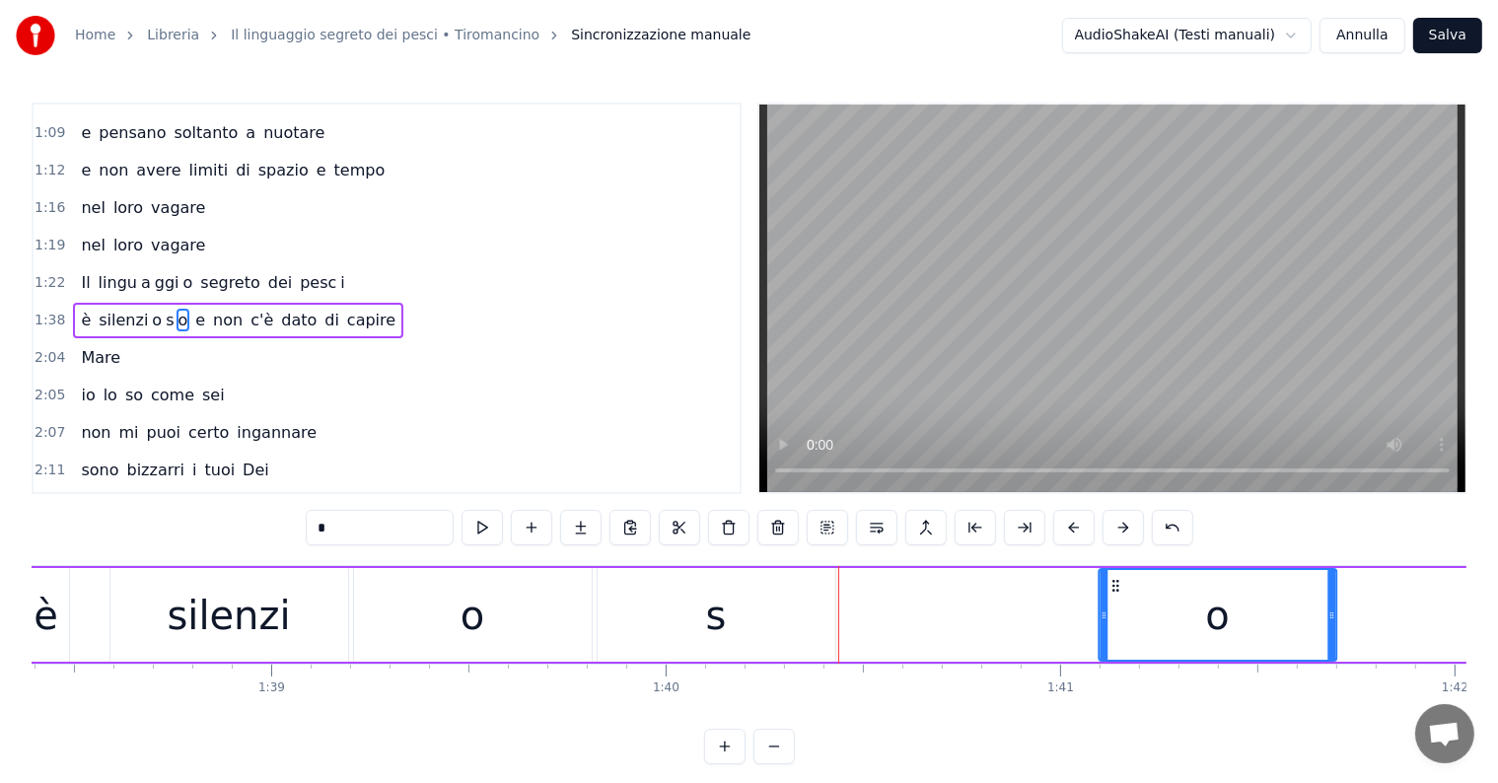
drag, startPoint x: 854, startPoint y: 582, endPoint x: 1112, endPoint y: 604, distance: 259.3
click at [1112, 604] on div "o" at bounding box center [1218, 615] width 236 height 90
click at [775, 630] on div "s" at bounding box center [717, 615] width 238 height 94
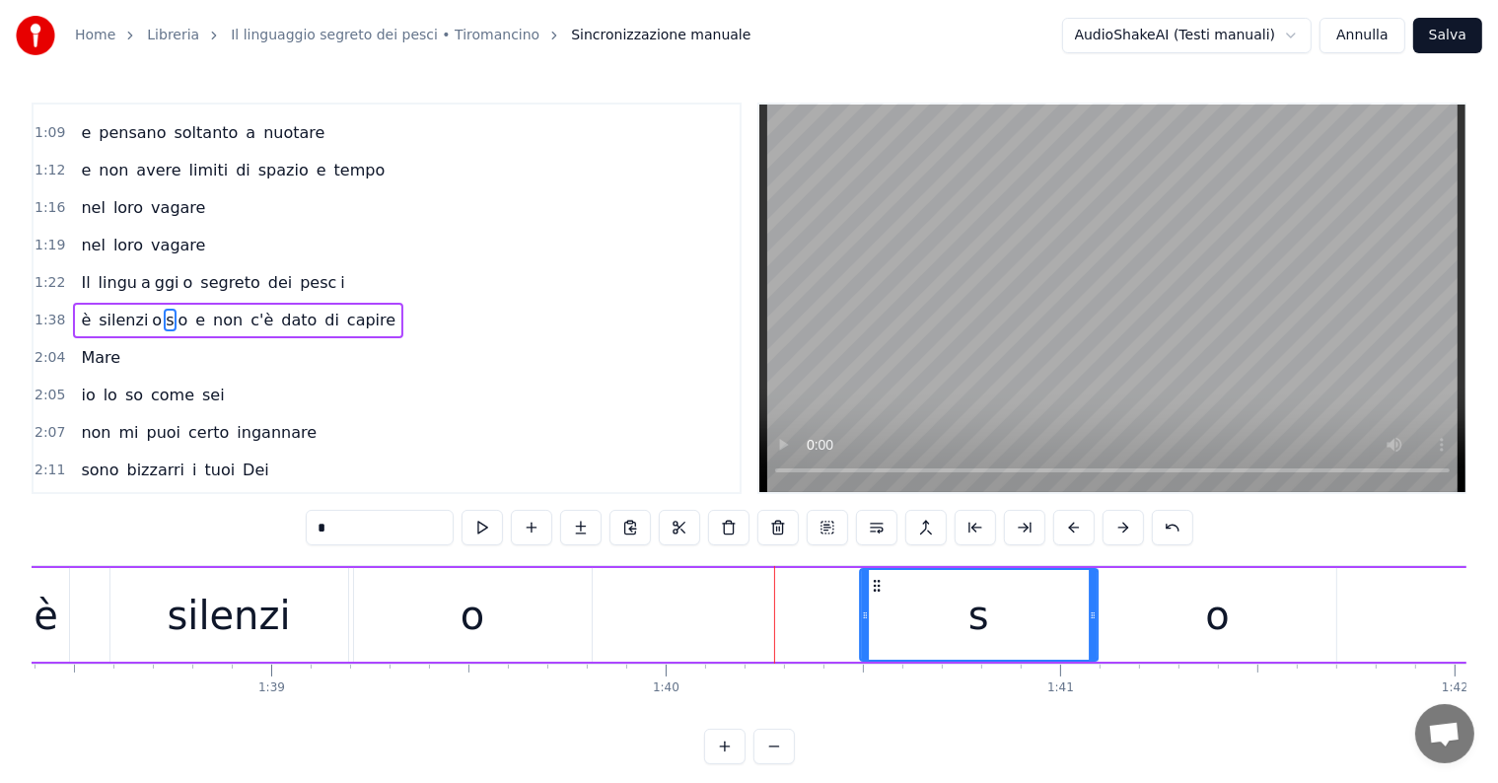
drag, startPoint x: 609, startPoint y: 583, endPoint x: 872, endPoint y: 599, distance: 262.8
click at [872, 599] on div "s" at bounding box center [979, 615] width 236 height 90
drag, startPoint x: 863, startPoint y: 611, endPoint x: 1062, endPoint y: 613, distance: 199.2
click at [1062, 613] on icon at bounding box center [1064, 615] width 8 height 16
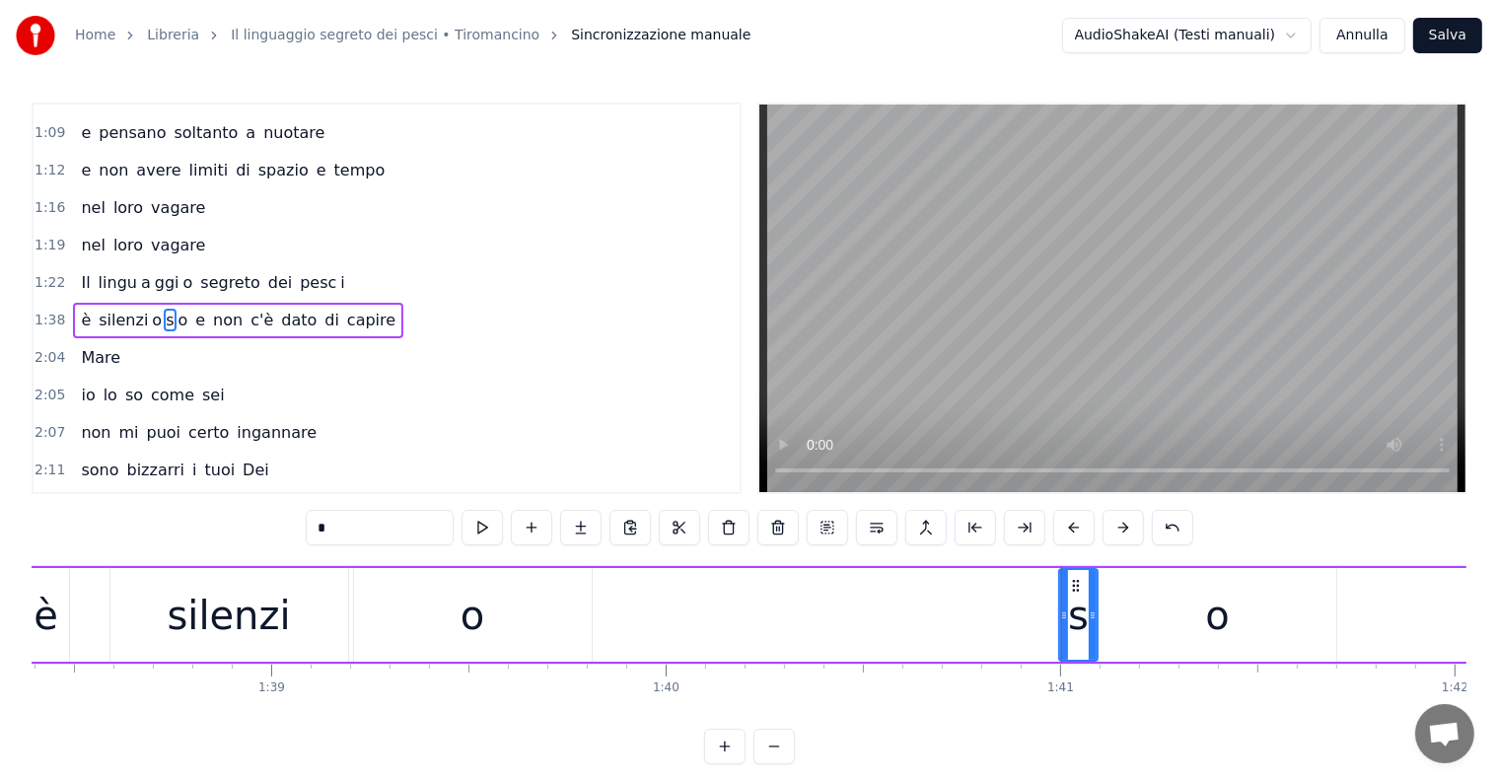
click at [524, 619] on div "o" at bounding box center [473, 615] width 238 height 94
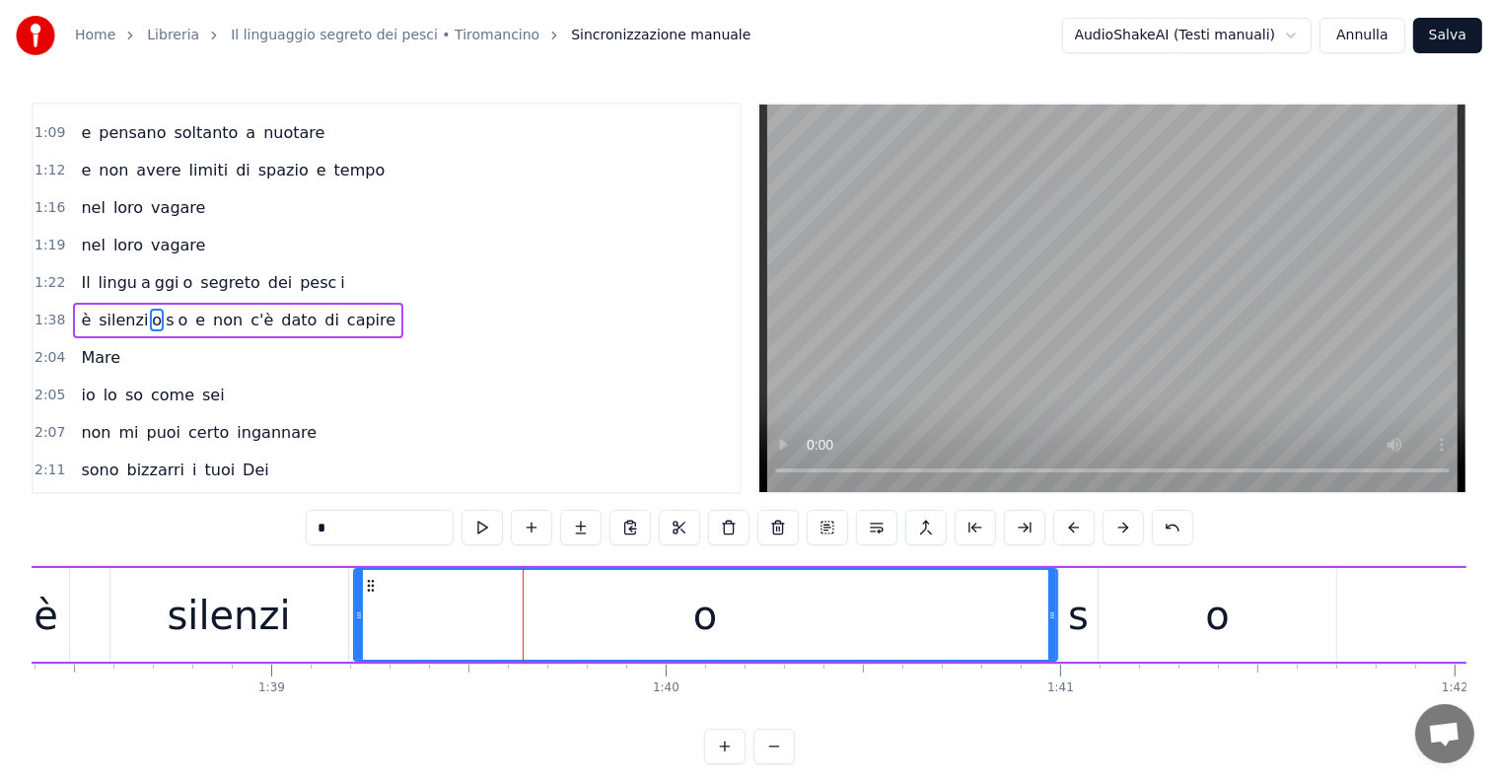
drag, startPoint x: 584, startPoint y: 606, endPoint x: 1049, endPoint y: 603, distance: 465.5
click at [1049, 603] on div at bounding box center [1052, 615] width 8 height 90
click at [1053, 590] on div at bounding box center [1054, 615] width 8 height 90
click at [351, 611] on icon at bounding box center [353, 615] width 8 height 16
click at [37, 607] on div "è" at bounding box center [46, 615] width 25 height 59
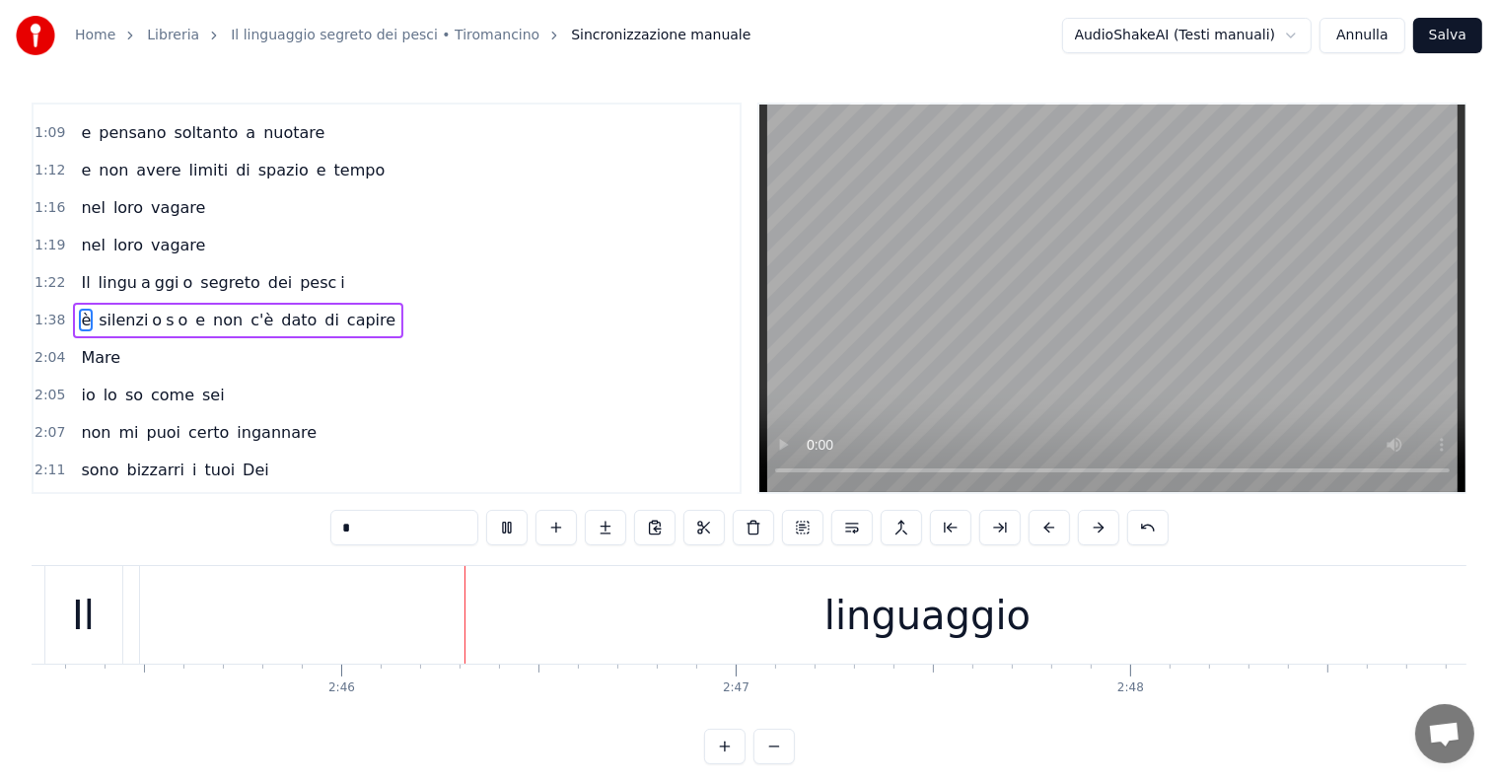
scroll to position [0, 65249]
click at [749, 648] on div "linguaggio" at bounding box center [851, 615] width 1576 height 98
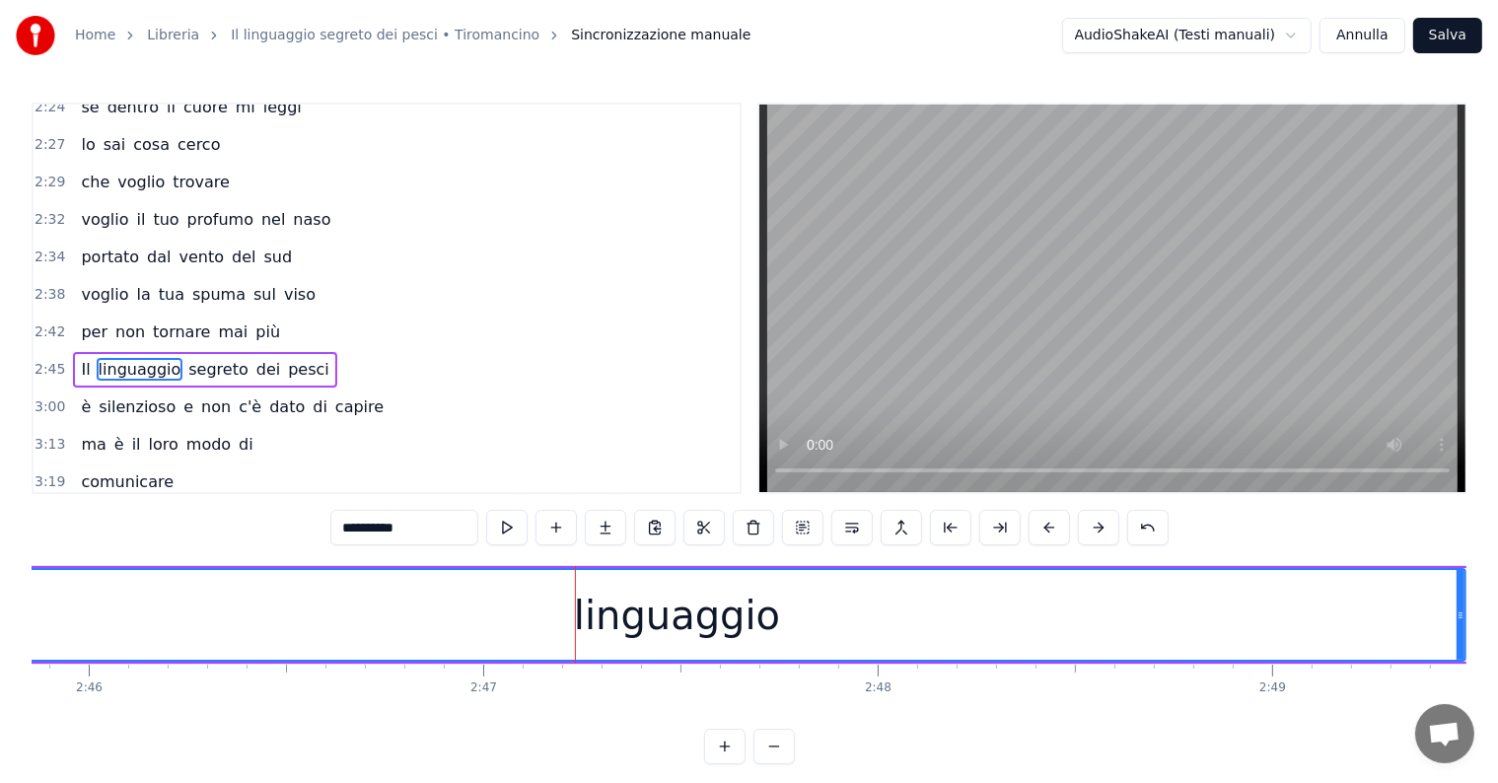
scroll to position [0, 65586]
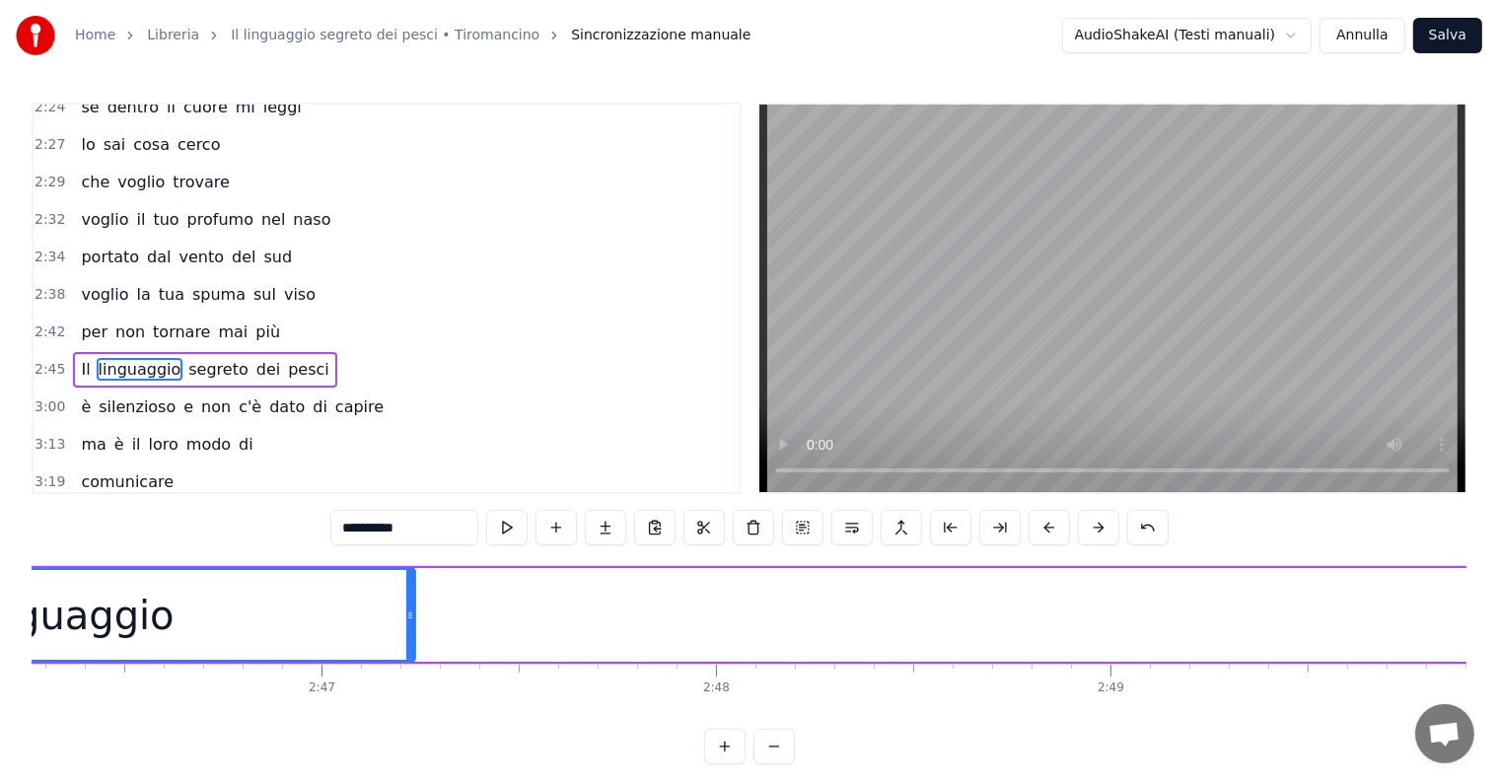
drag, startPoint x: 1300, startPoint y: 601, endPoint x: 411, endPoint y: 600, distance: 888.5
click at [411, 600] on div at bounding box center [410, 615] width 8 height 90
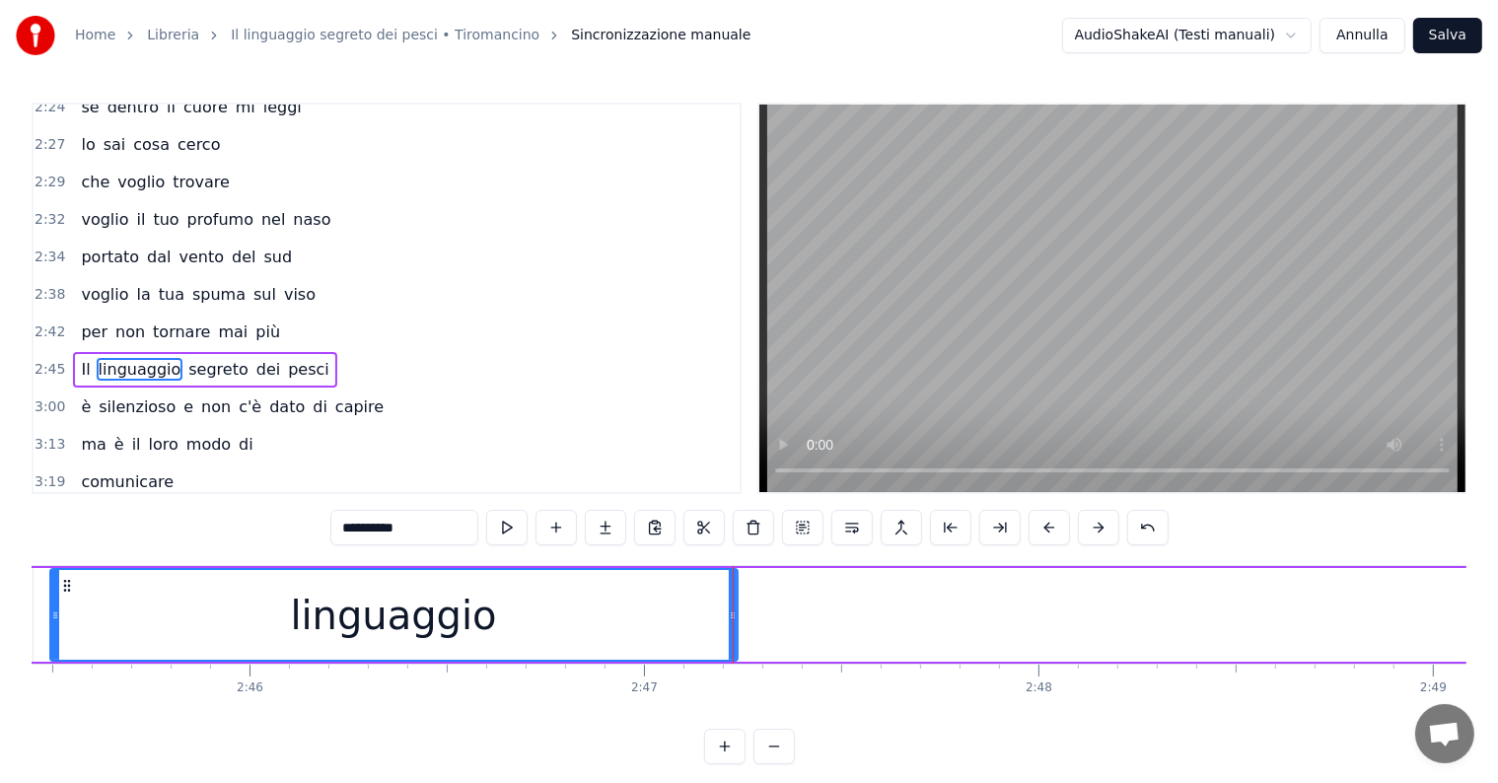
scroll to position [0, 65048]
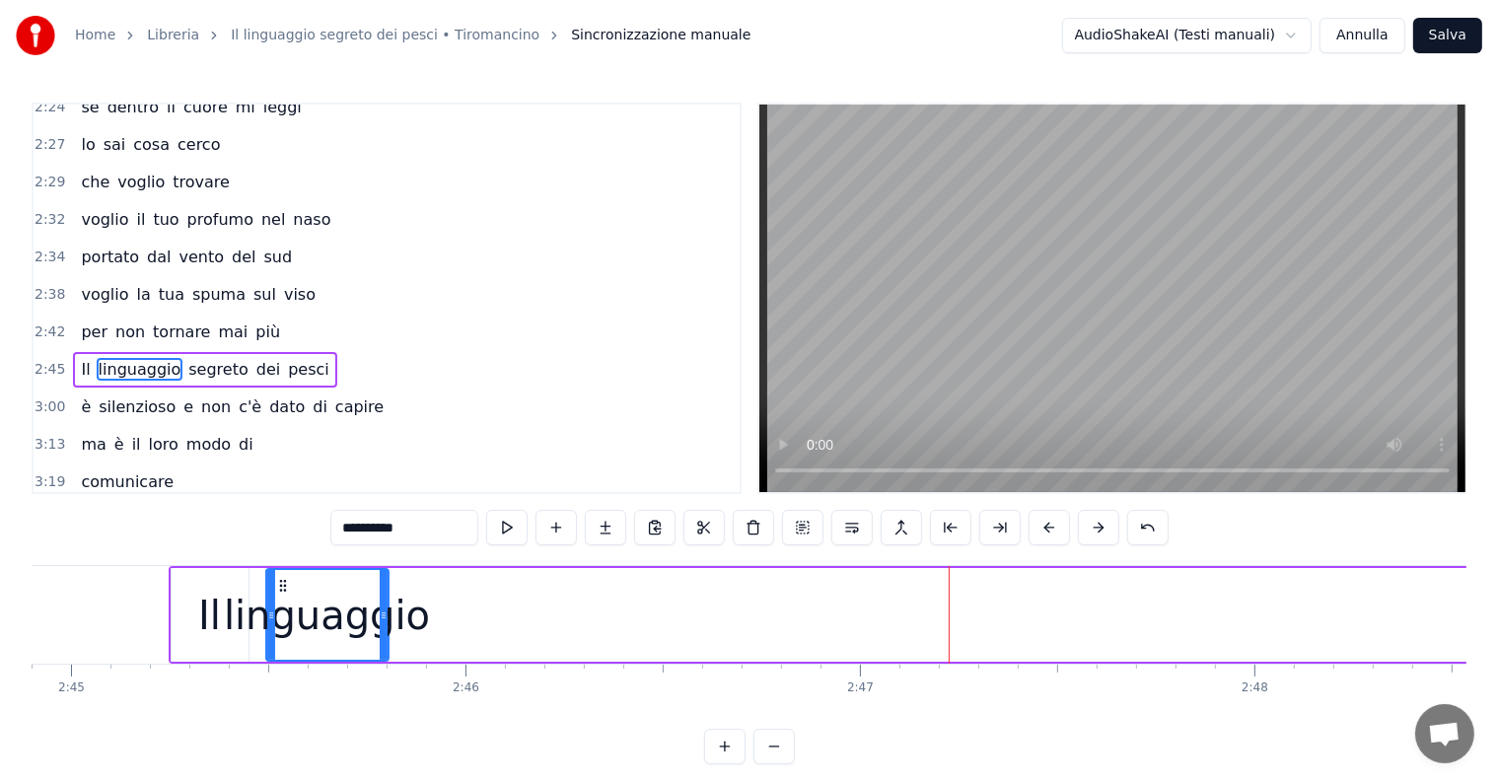
drag, startPoint x: 949, startPoint y: 607, endPoint x: 384, endPoint y: 615, distance: 565.1
click at [384, 615] on icon at bounding box center [384, 615] width 8 height 16
click at [425, 533] on input "**********" at bounding box center [404, 528] width 148 height 36
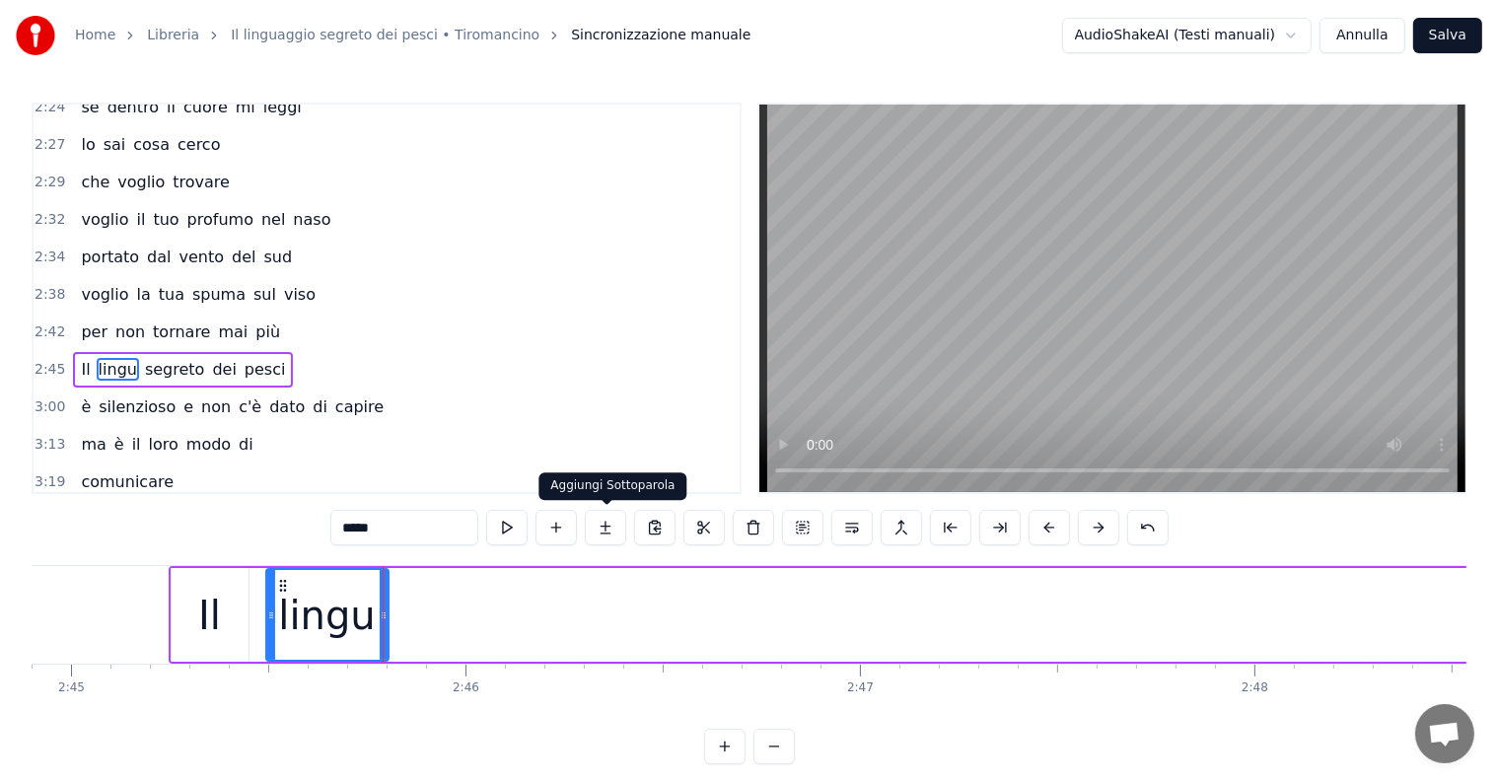
type input "*****"
click at [604, 533] on button at bounding box center [605, 528] width 41 height 36
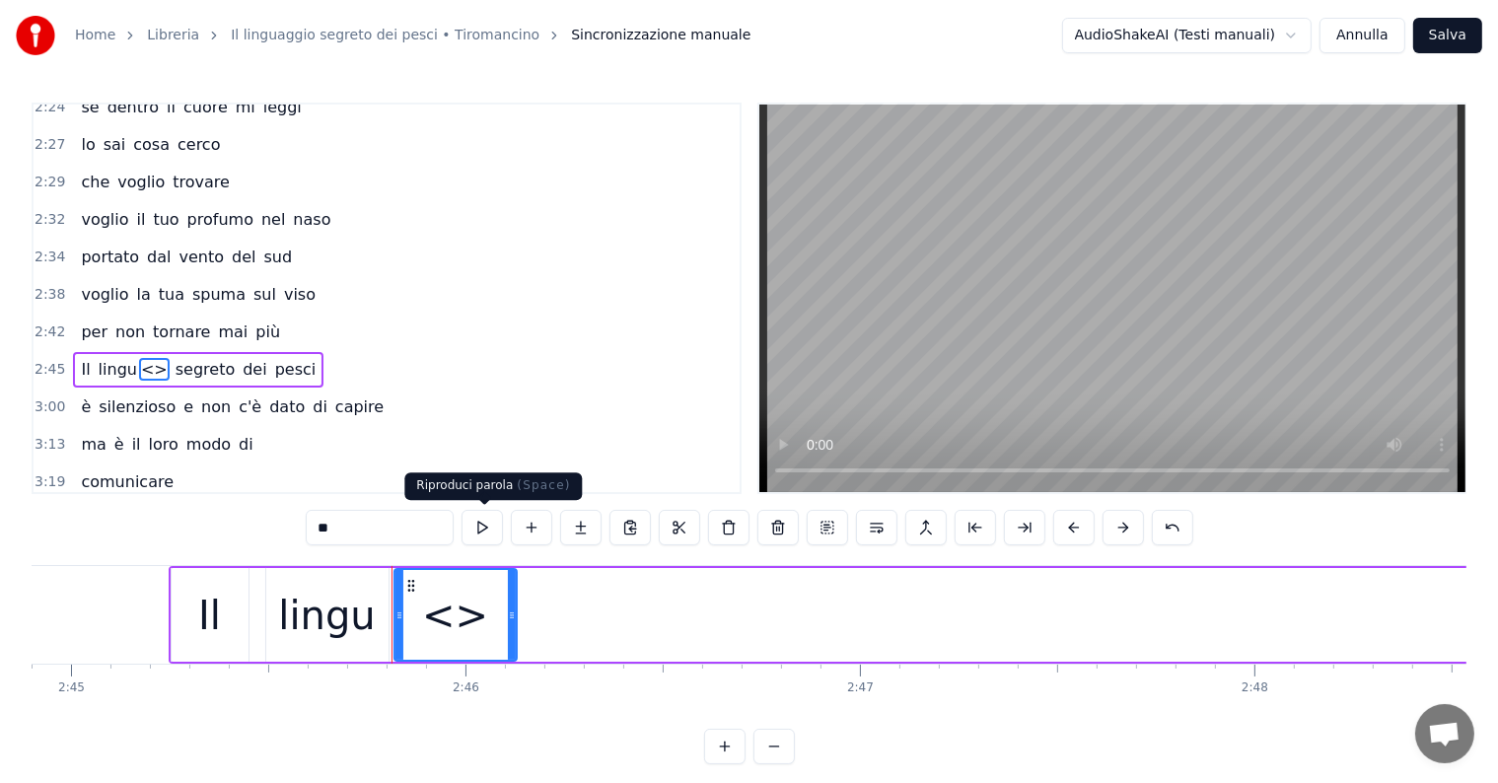
click at [359, 526] on input "**" at bounding box center [380, 528] width 148 height 36
type input "*"
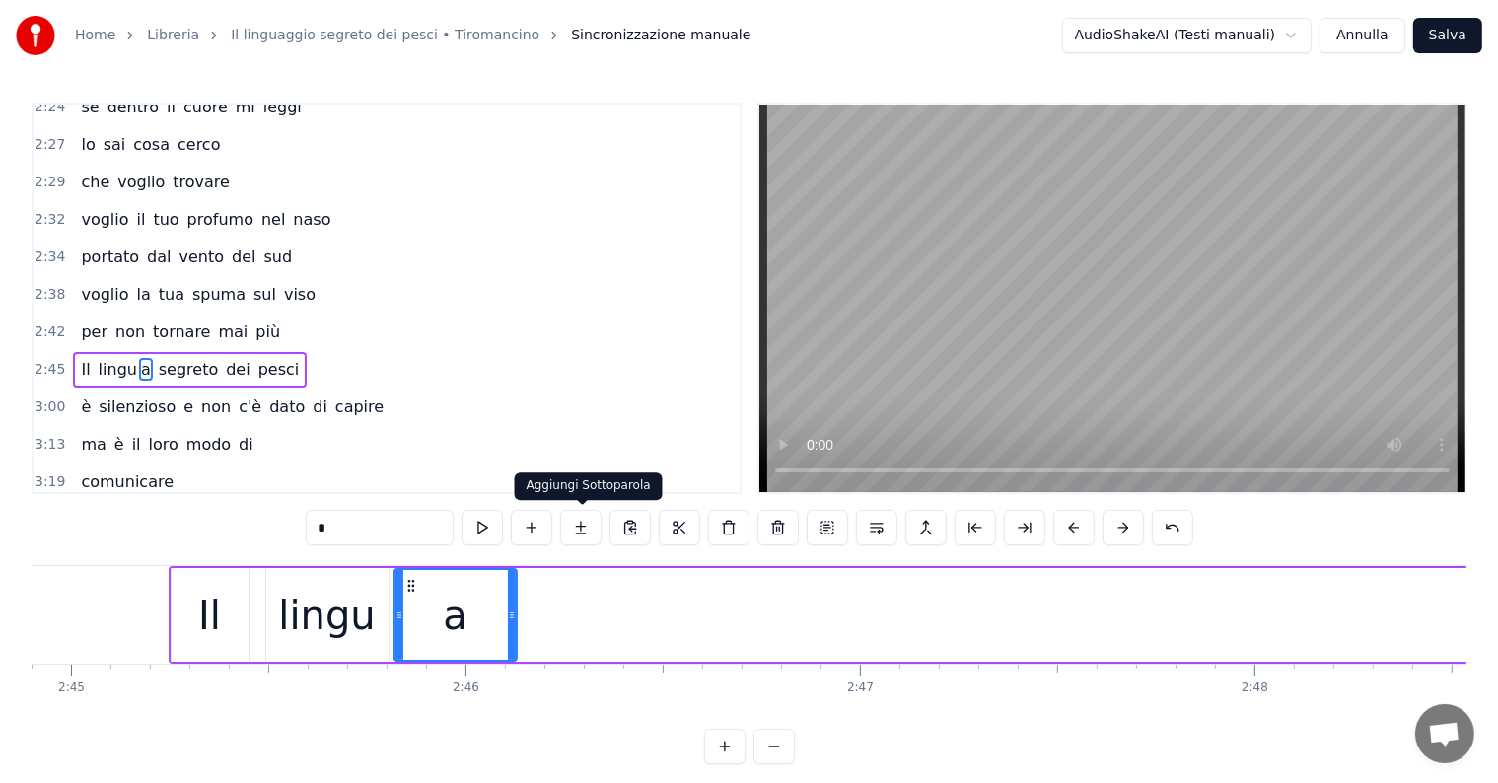
type input "*"
click at [586, 527] on button at bounding box center [580, 528] width 41 height 36
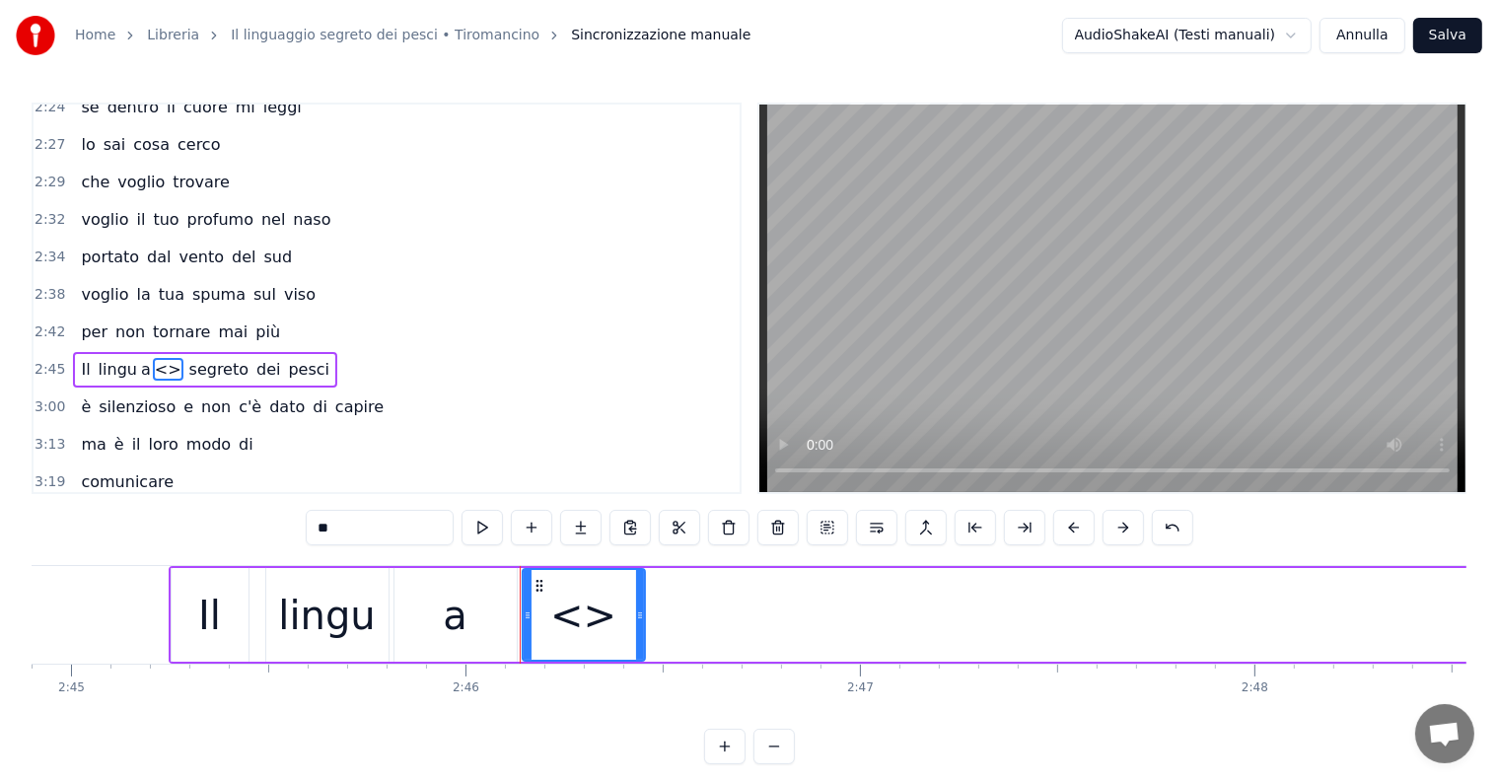
click at [359, 516] on input "**" at bounding box center [380, 528] width 148 height 36
type input "*"
type input "***"
click at [589, 529] on button at bounding box center [580, 528] width 41 height 36
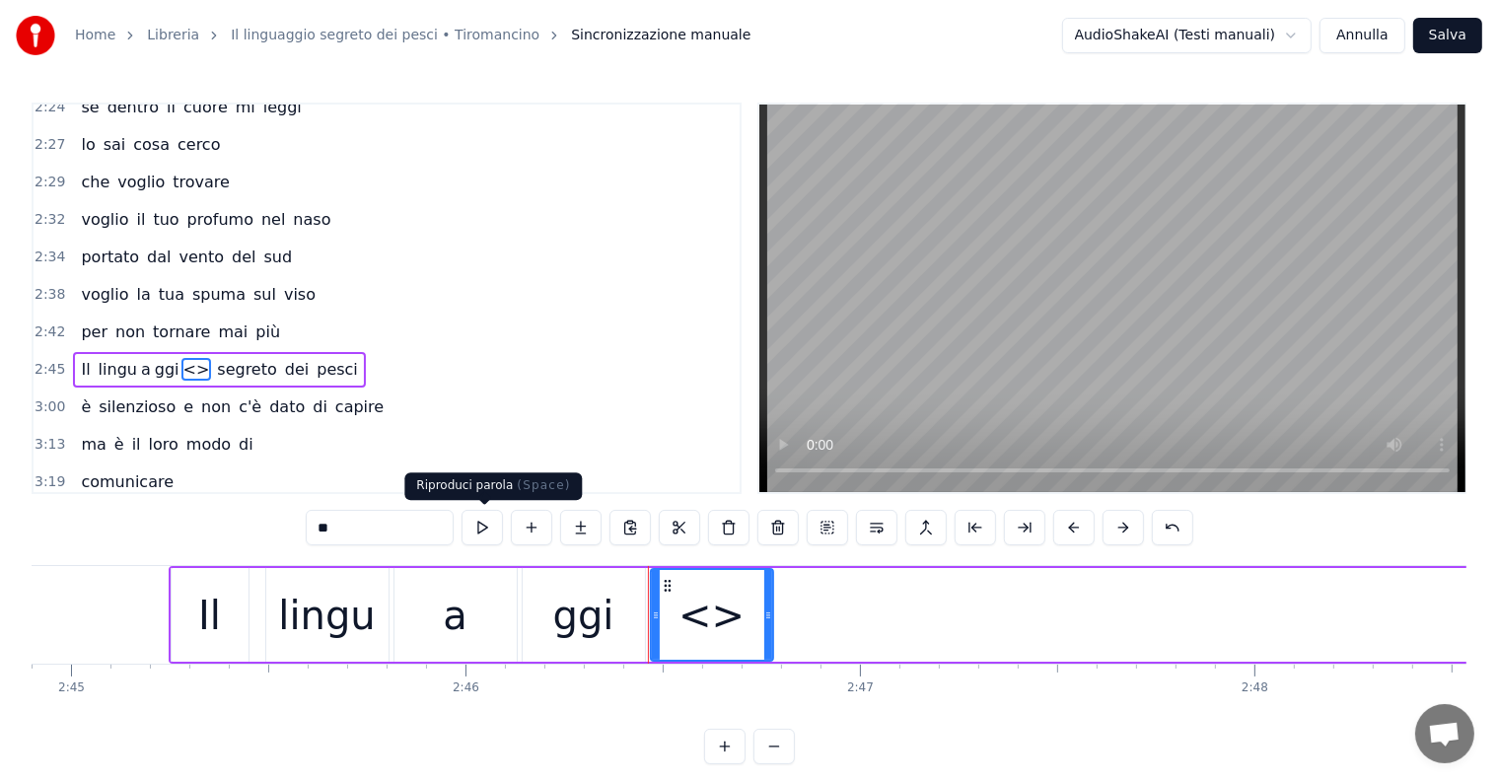
click at [365, 528] on input "**" at bounding box center [380, 528] width 148 height 36
type input "*"
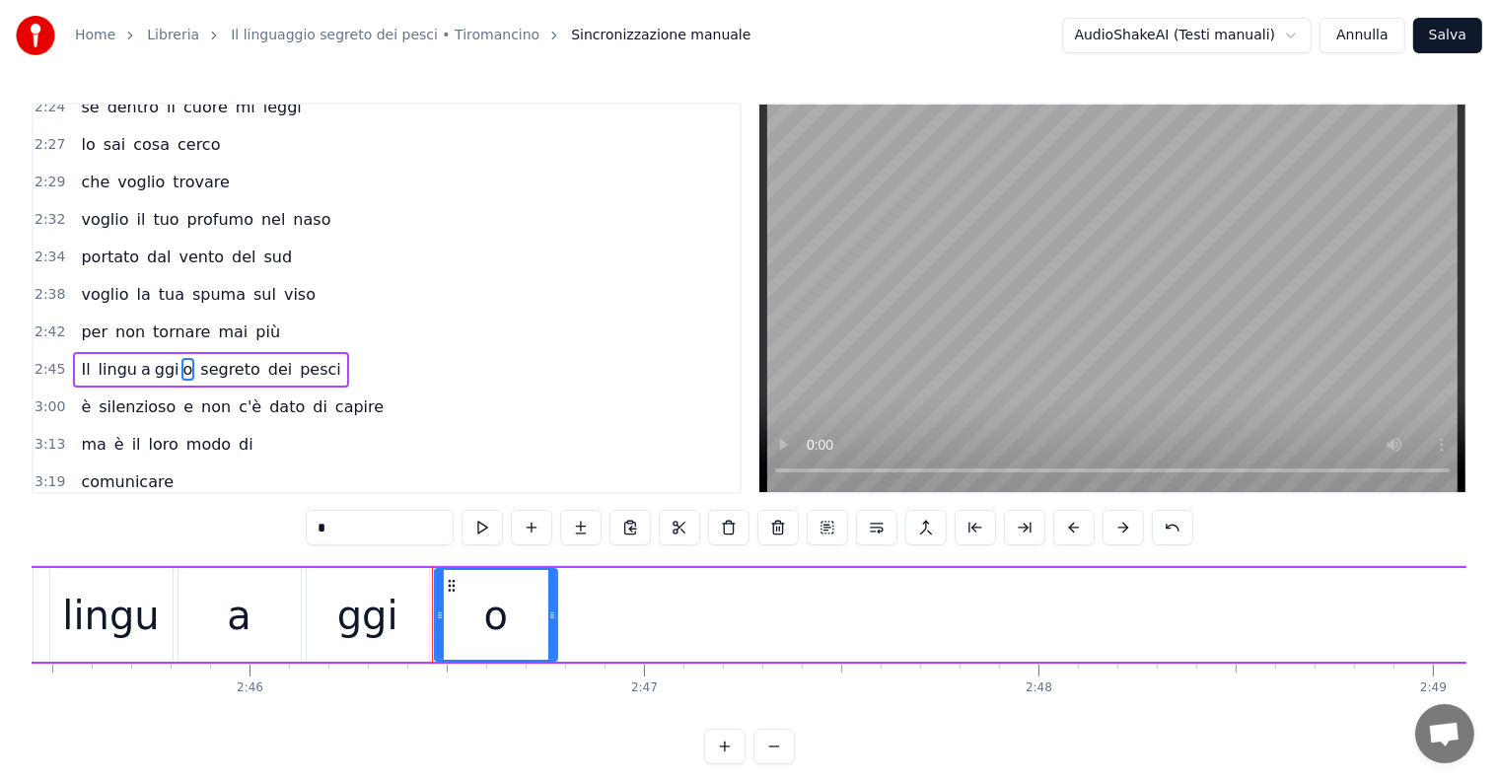
scroll to position [0, 65425]
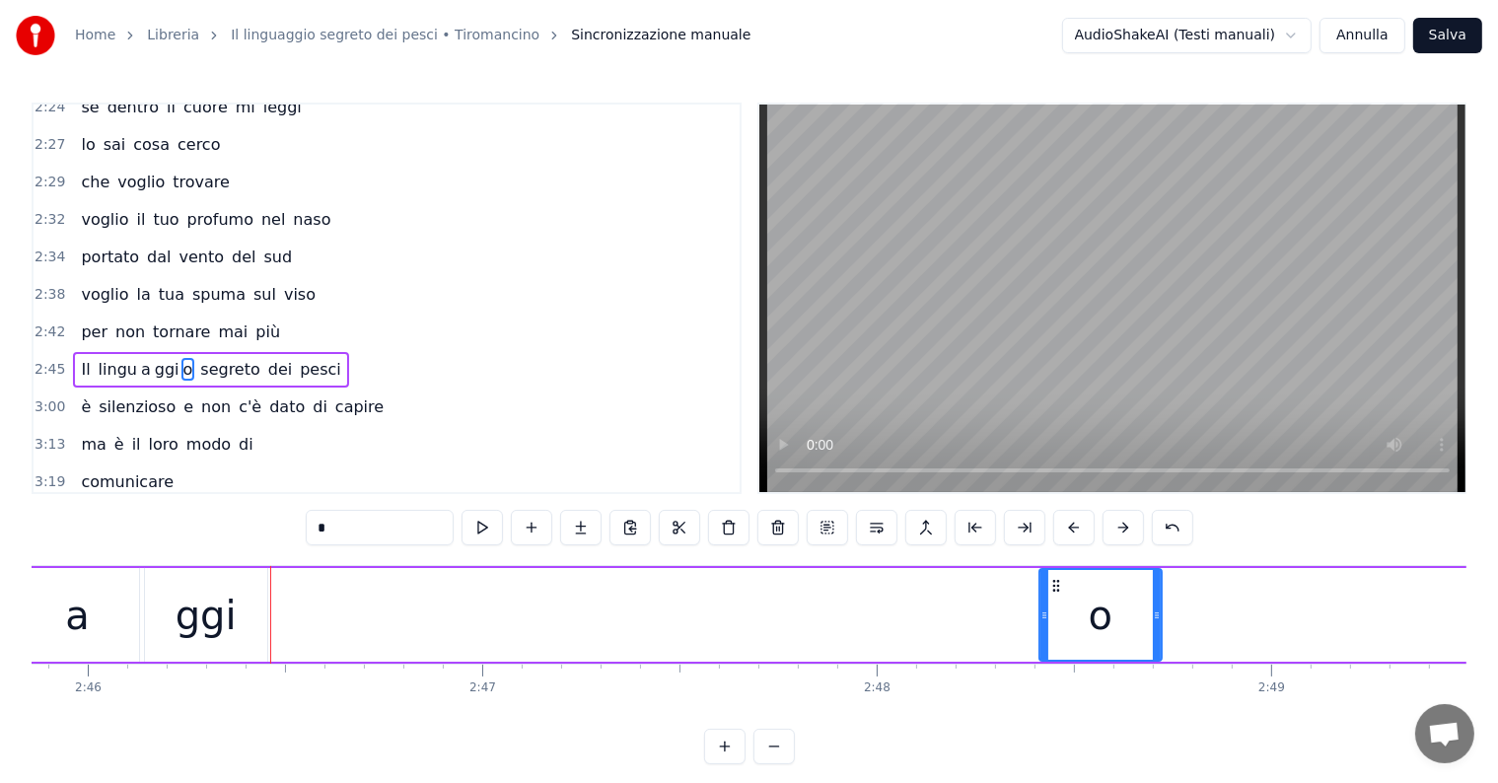
drag, startPoint x: 287, startPoint y: 583, endPoint x: 1052, endPoint y: 569, distance: 765.4
click at [1052, 570] on div "o" at bounding box center [1099, 615] width 120 height 90
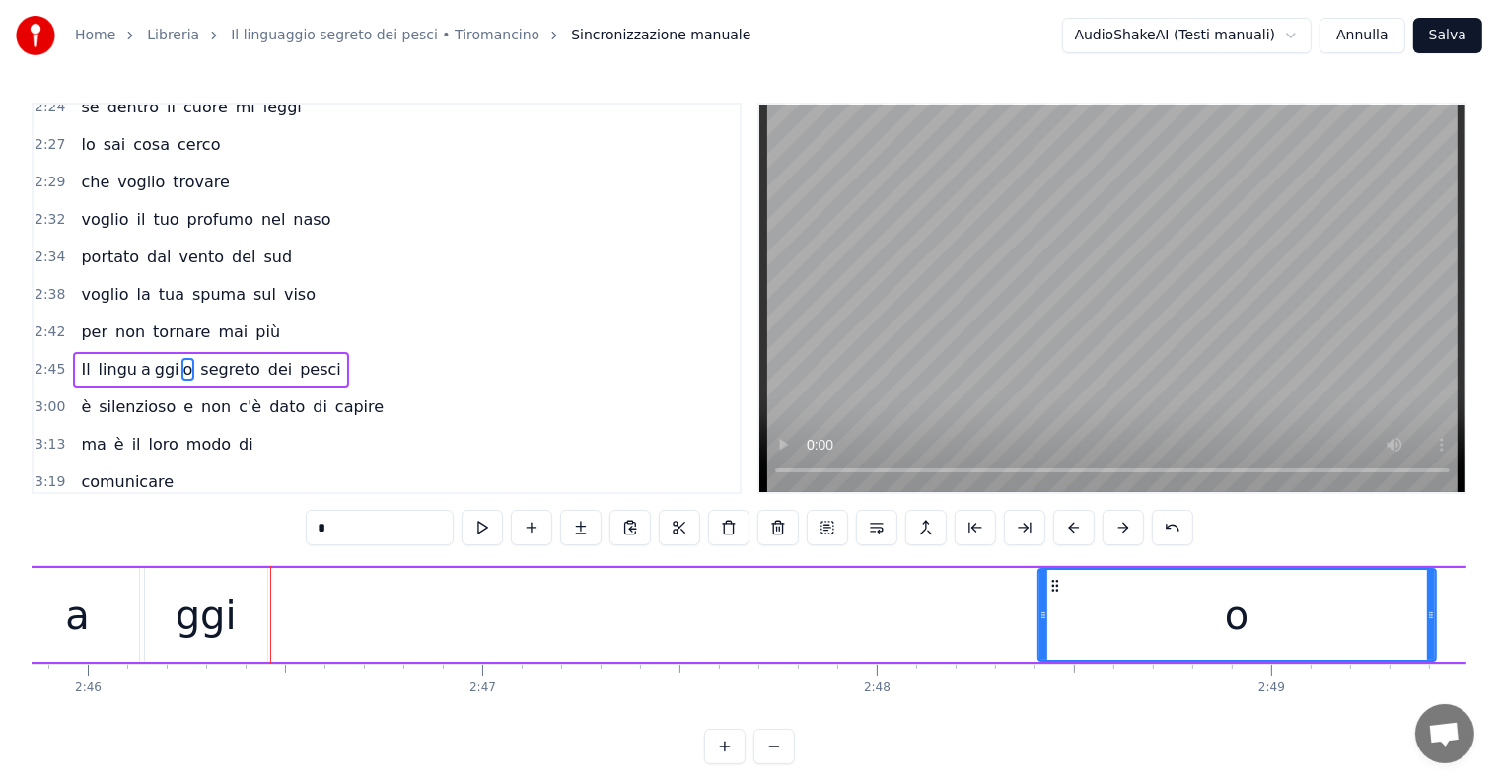
drag, startPoint x: 1158, startPoint y: 604, endPoint x: 1433, endPoint y: 594, distance: 275.3
click at [1433, 594] on div at bounding box center [1431, 615] width 8 height 90
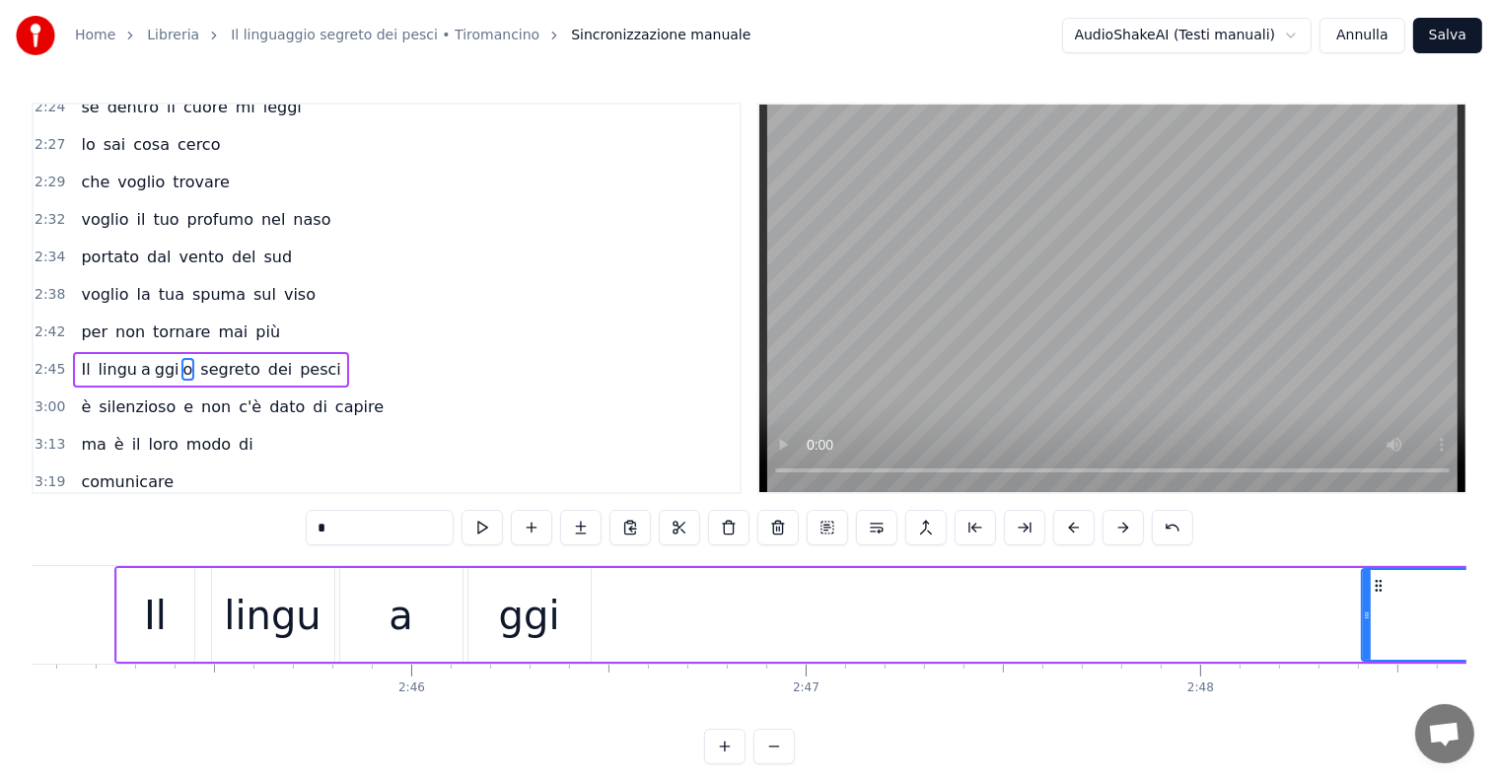
scroll to position [0, 64887]
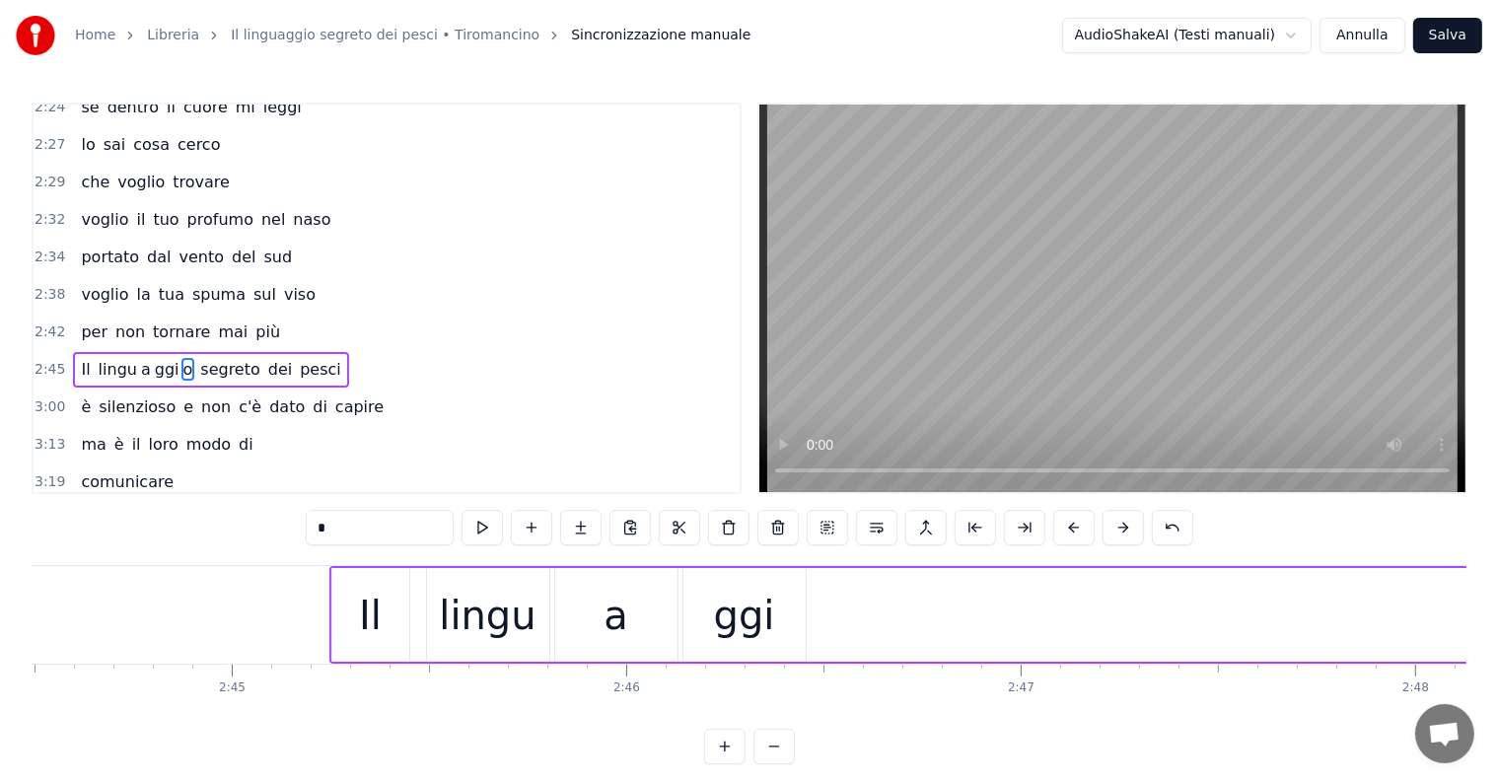
click at [769, 628] on div "ggi" at bounding box center [744, 615] width 61 height 59
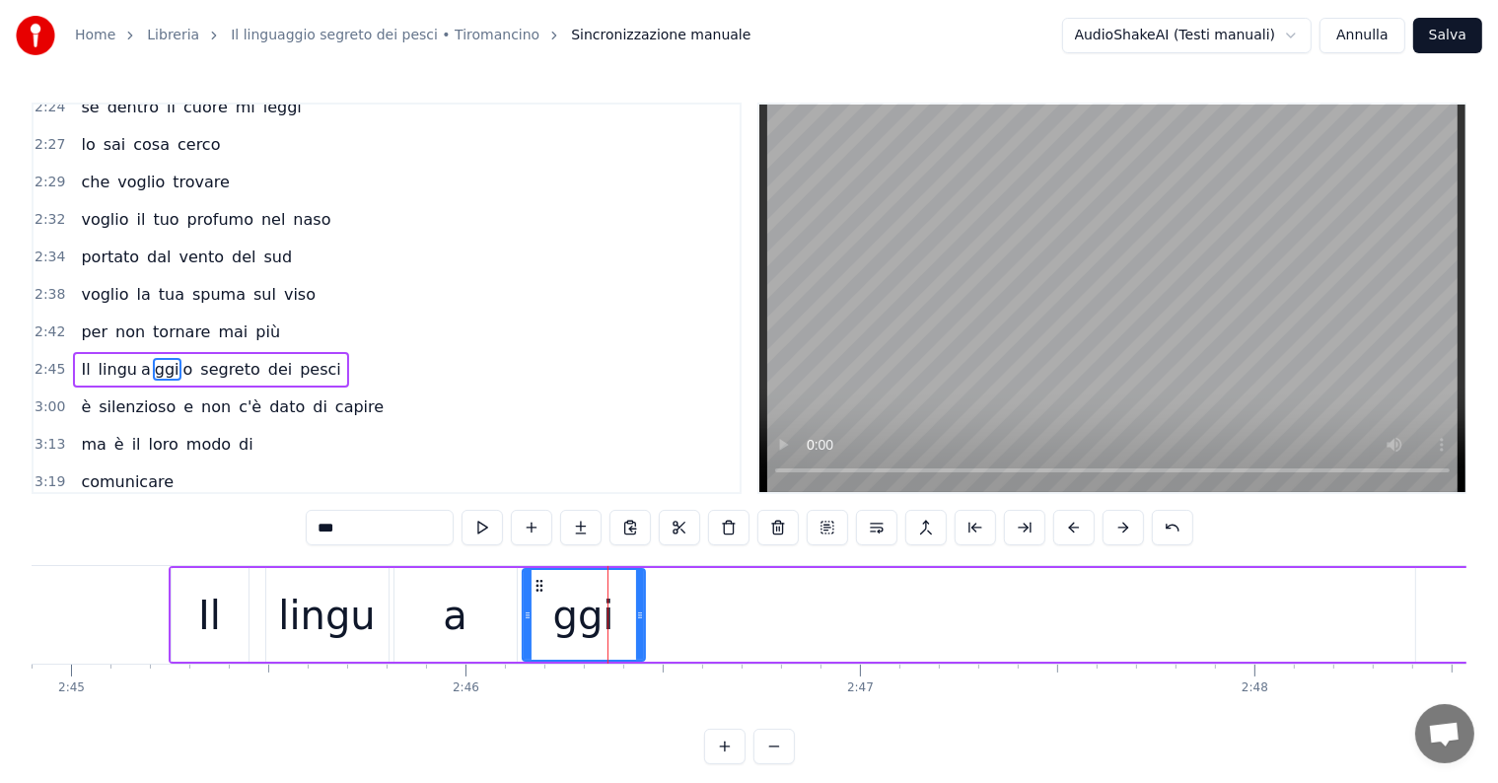
scroll to position [0, 65317]
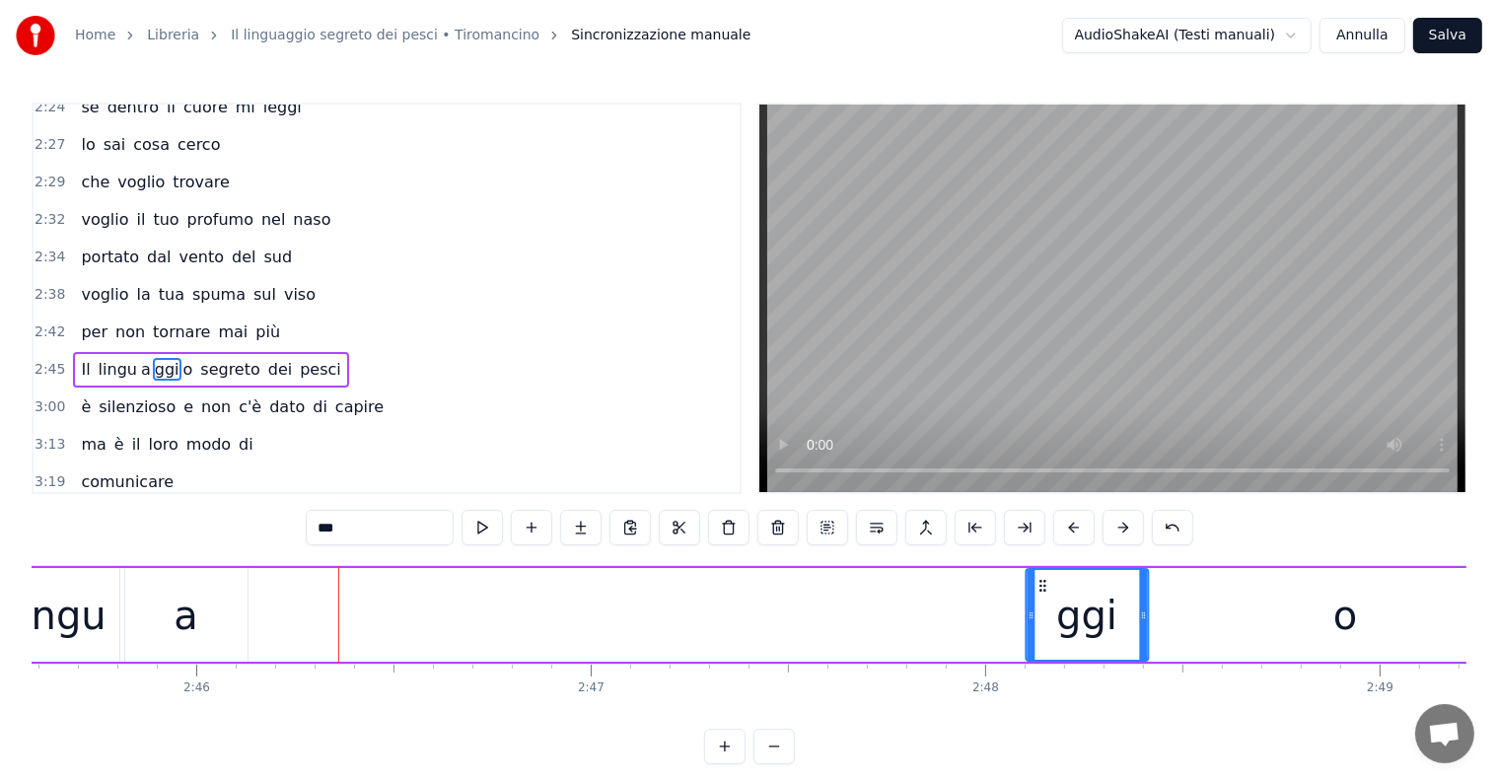
drag, startPoint x: 268, startPoint y: 584, endPoint x: 1041, endPoint y: 560, distance: 773.5
click at [1041, 560] on div "0:28 Vi vedo passare veloci 0:31 in mille forme diverse 0:35 si accorgono di me…" at bounding box center [749, 434] width 1435 height 662
click at [147, 623] on div "a" at bounding box center [186, 615] width 122 height 94
type input "*"
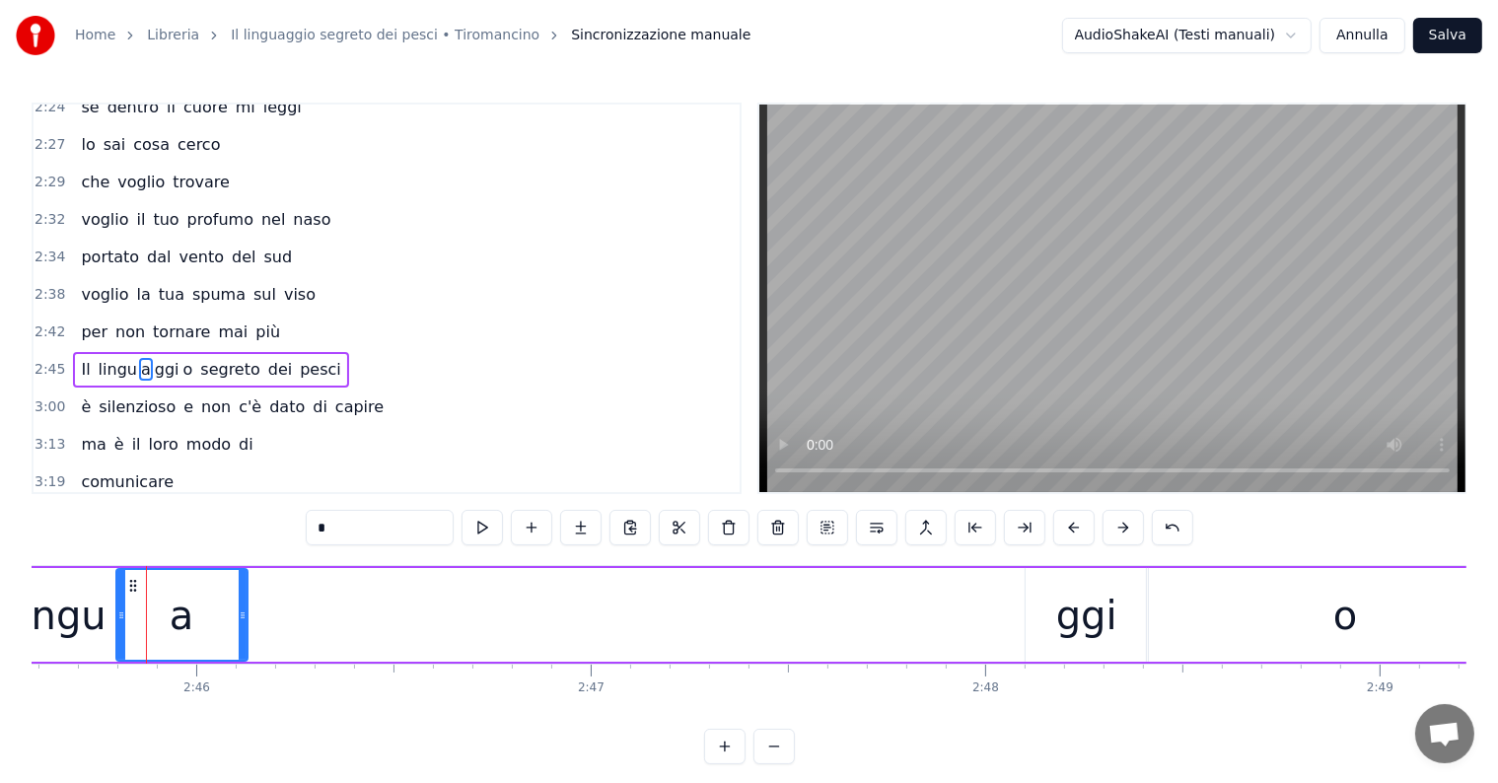
click at [118, 613] on icon at bounding box center [121, 615] width 8 height 16
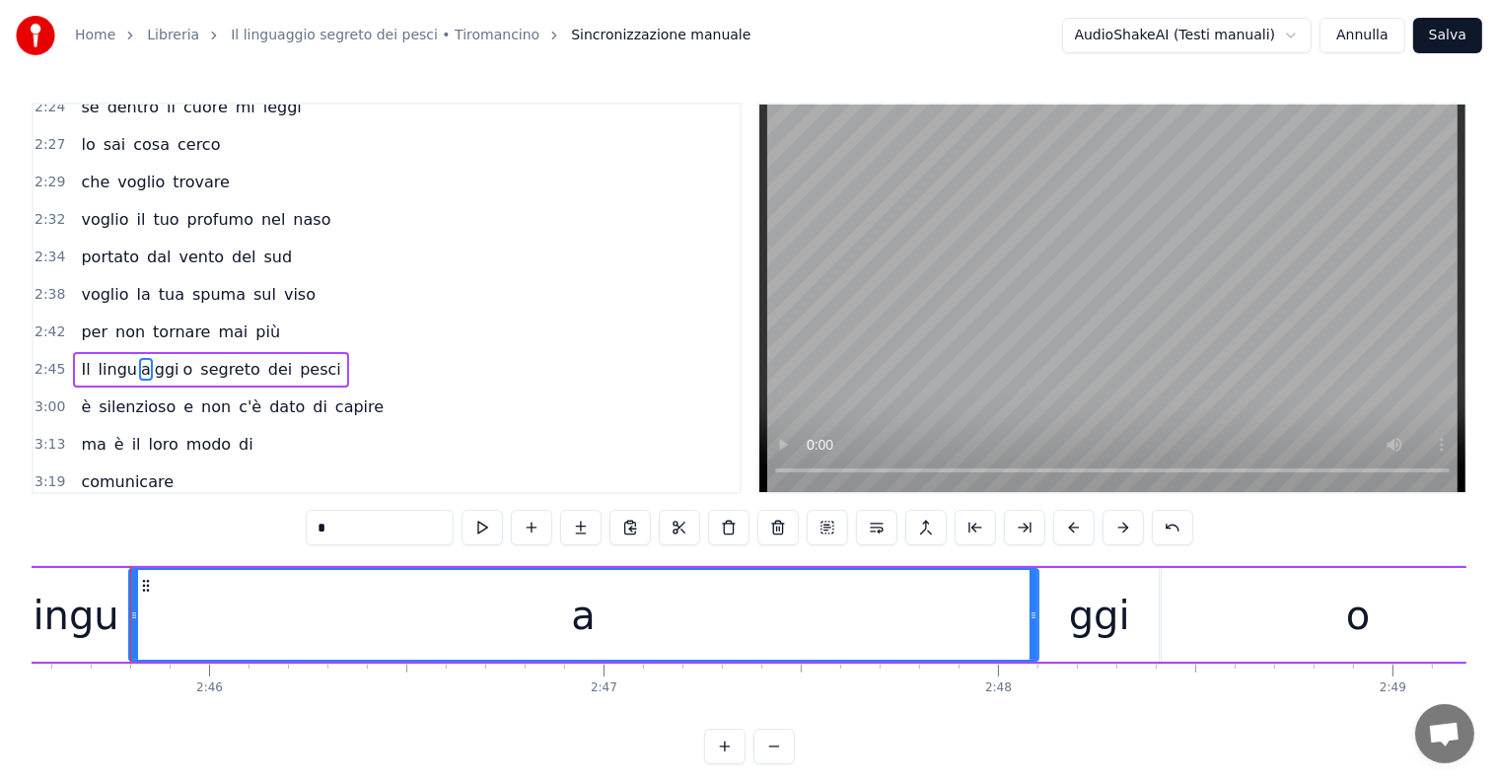
drag, startPoint x: 255, startPoint y: 600, endPoint x: 1034, endPoint y: 584, distance: 778.2
click at [1034, 584] on div at bounding box center [1034, 615] width 8 height 90
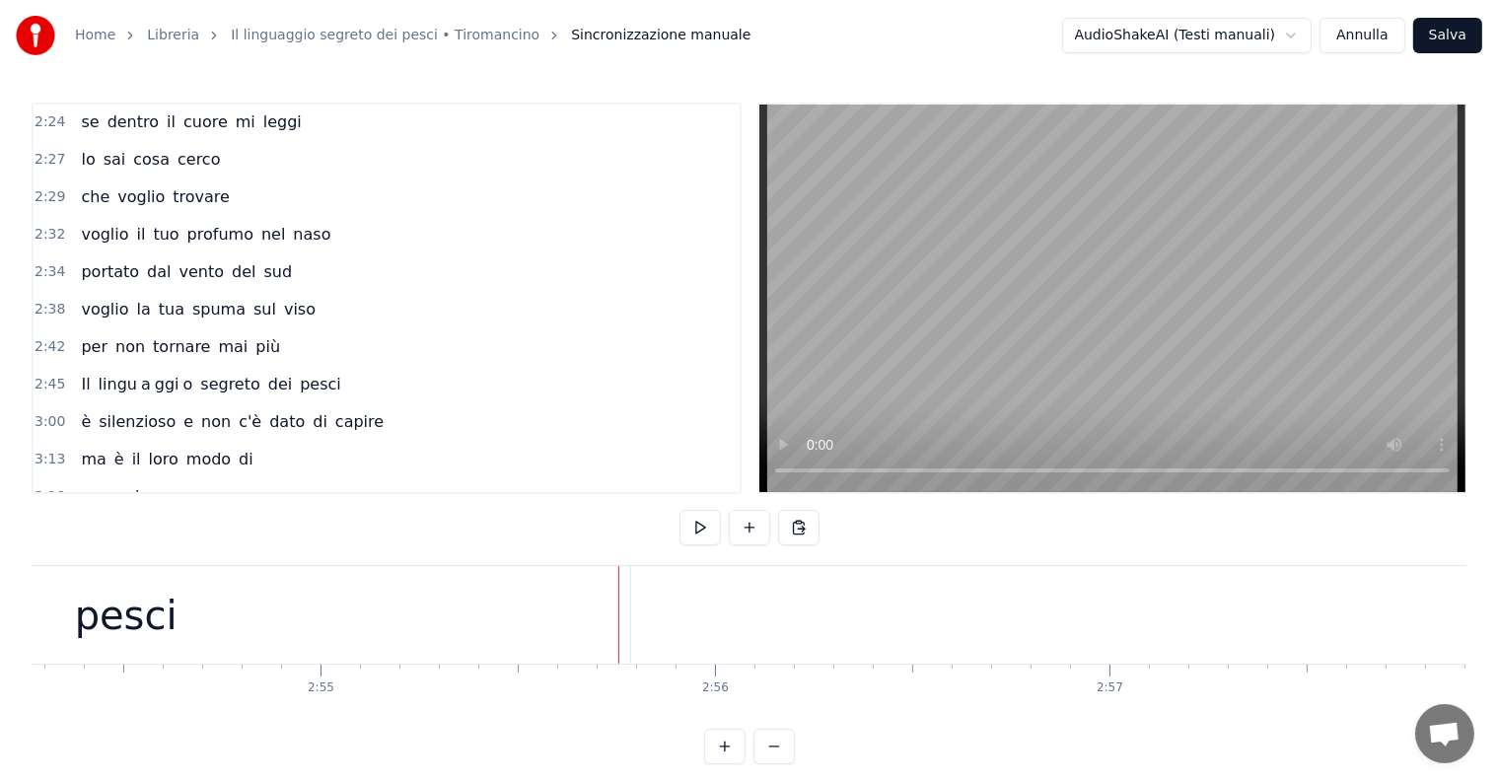
scroll to position [990, 0]
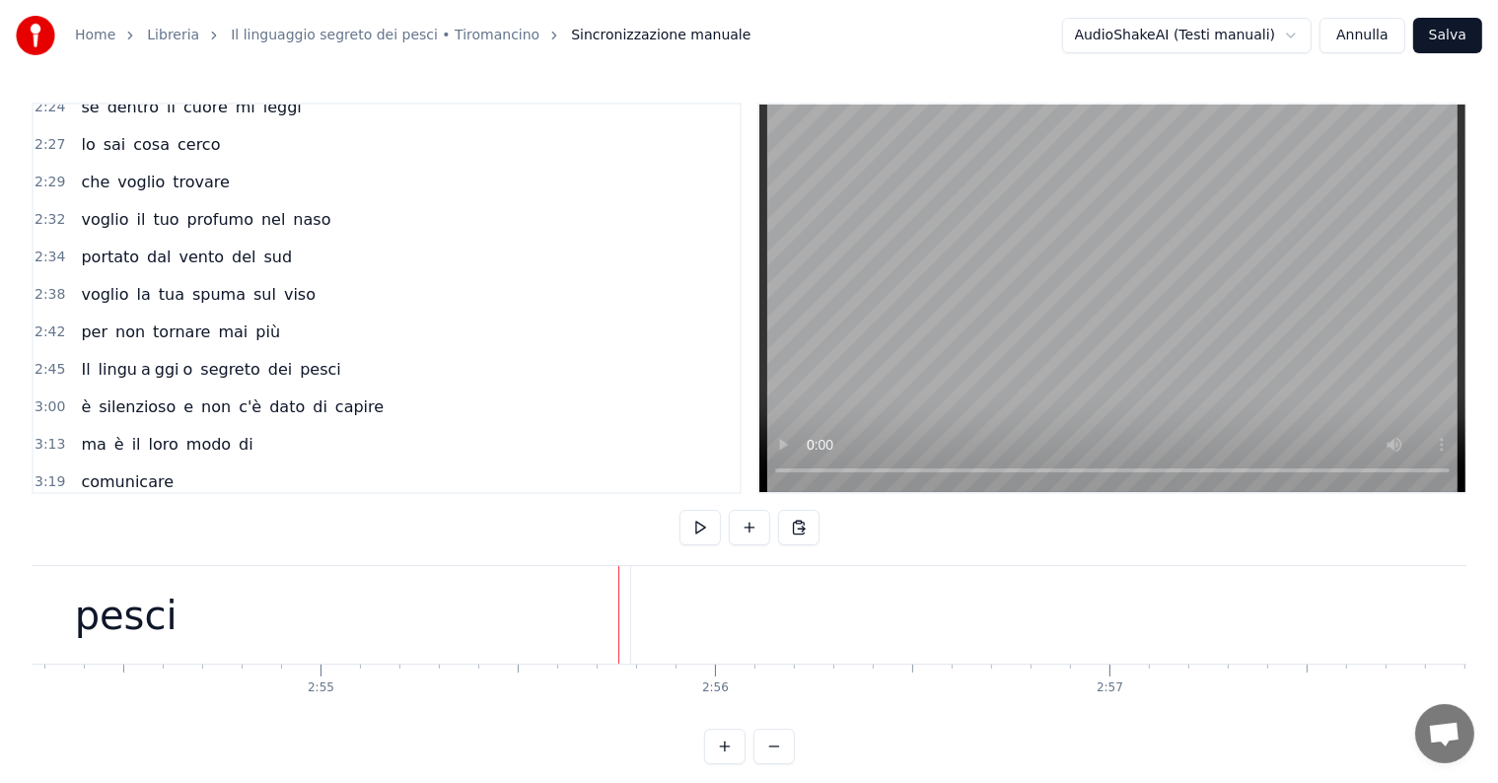
click at [145, 600] on div "pesci" at bounding box center [126, 615] width 103 height 59
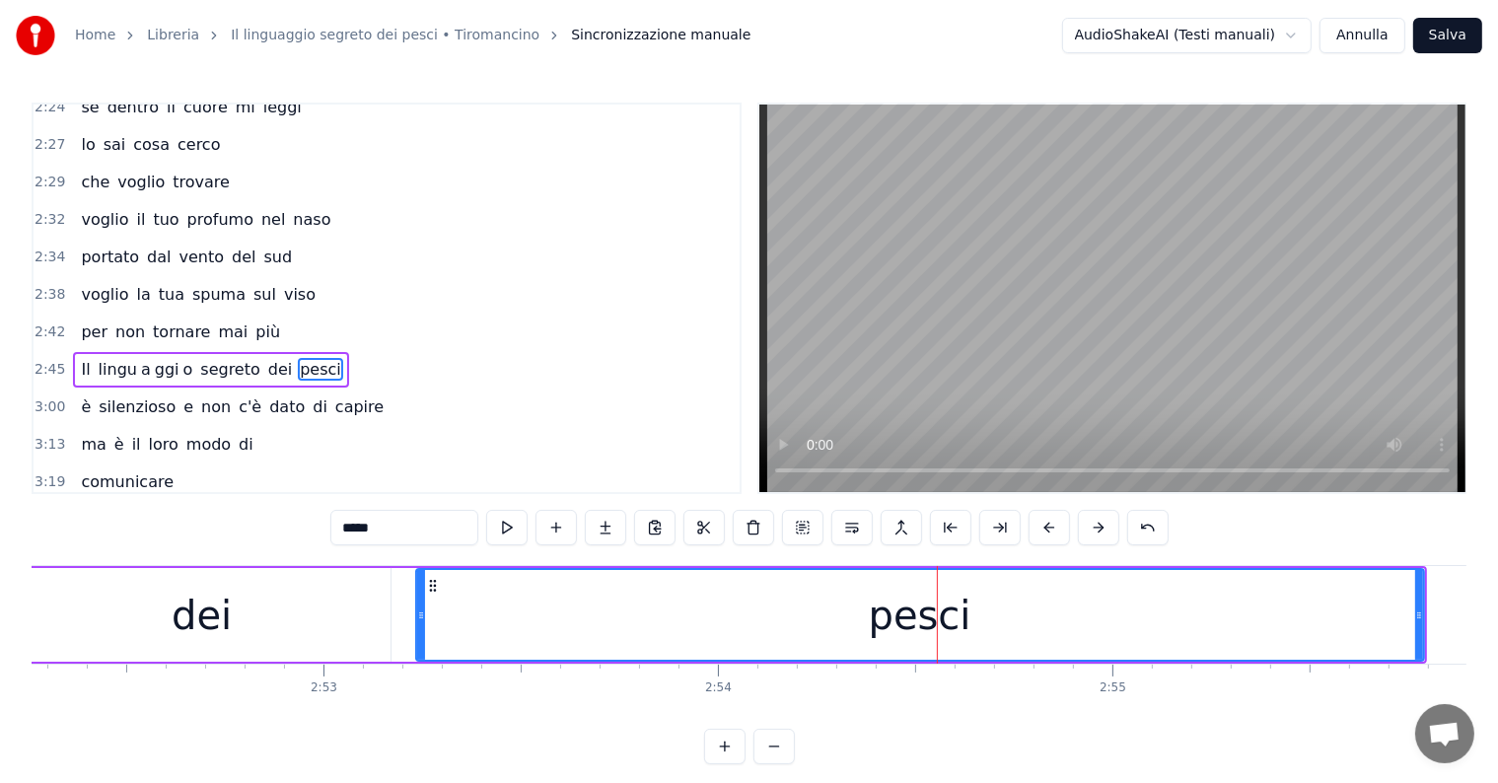
scroll to position [0, 68060]
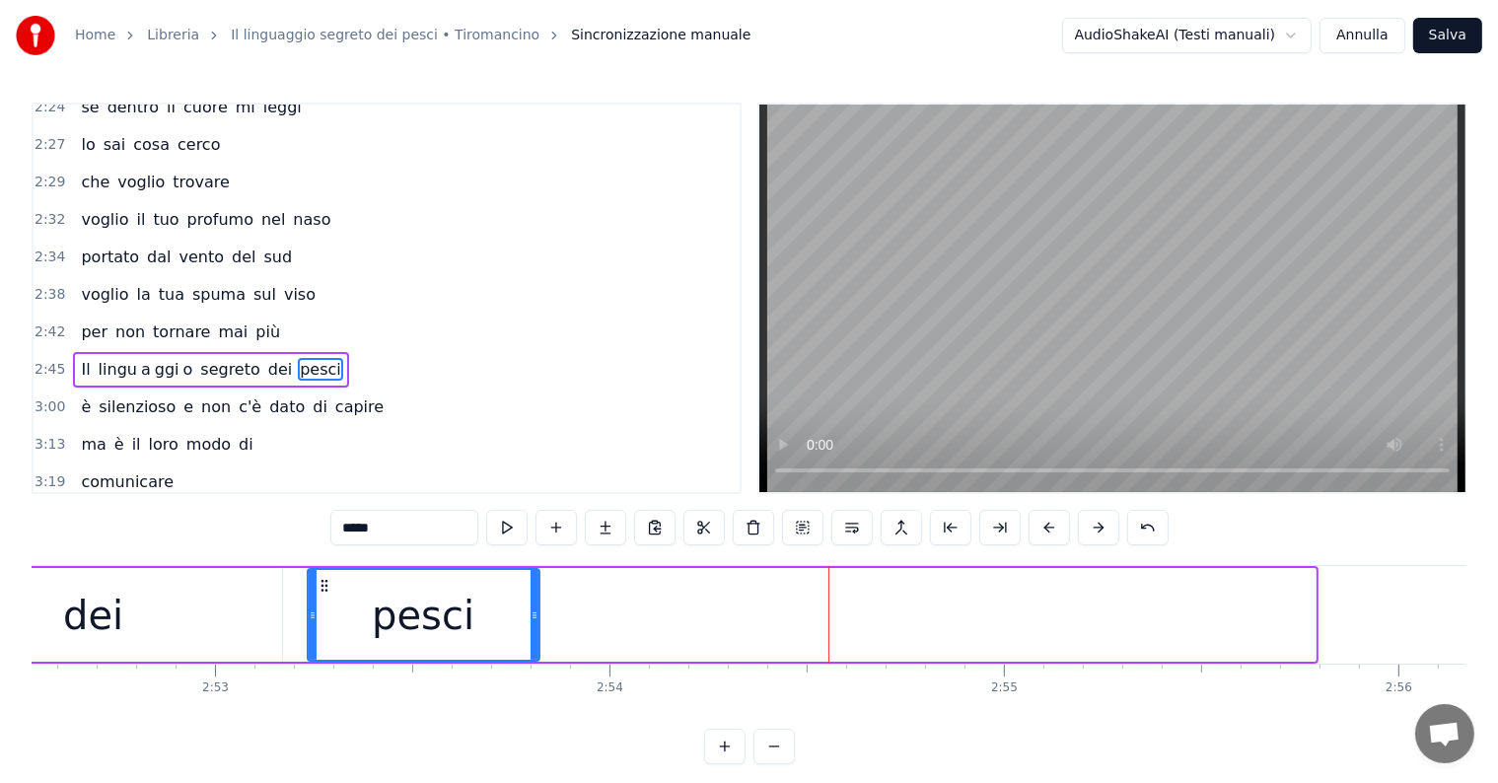
drag, startPoint x: 1312, startPoint y: 596, endPoint x: 535, endPoint y: 683, distance: 781.1
click at [535, 683] on div "Vi vedo passare veloci in mille forme diverse si accorgono di me e si allontana…" at bounding box center [749, 639] width 1435 height 148
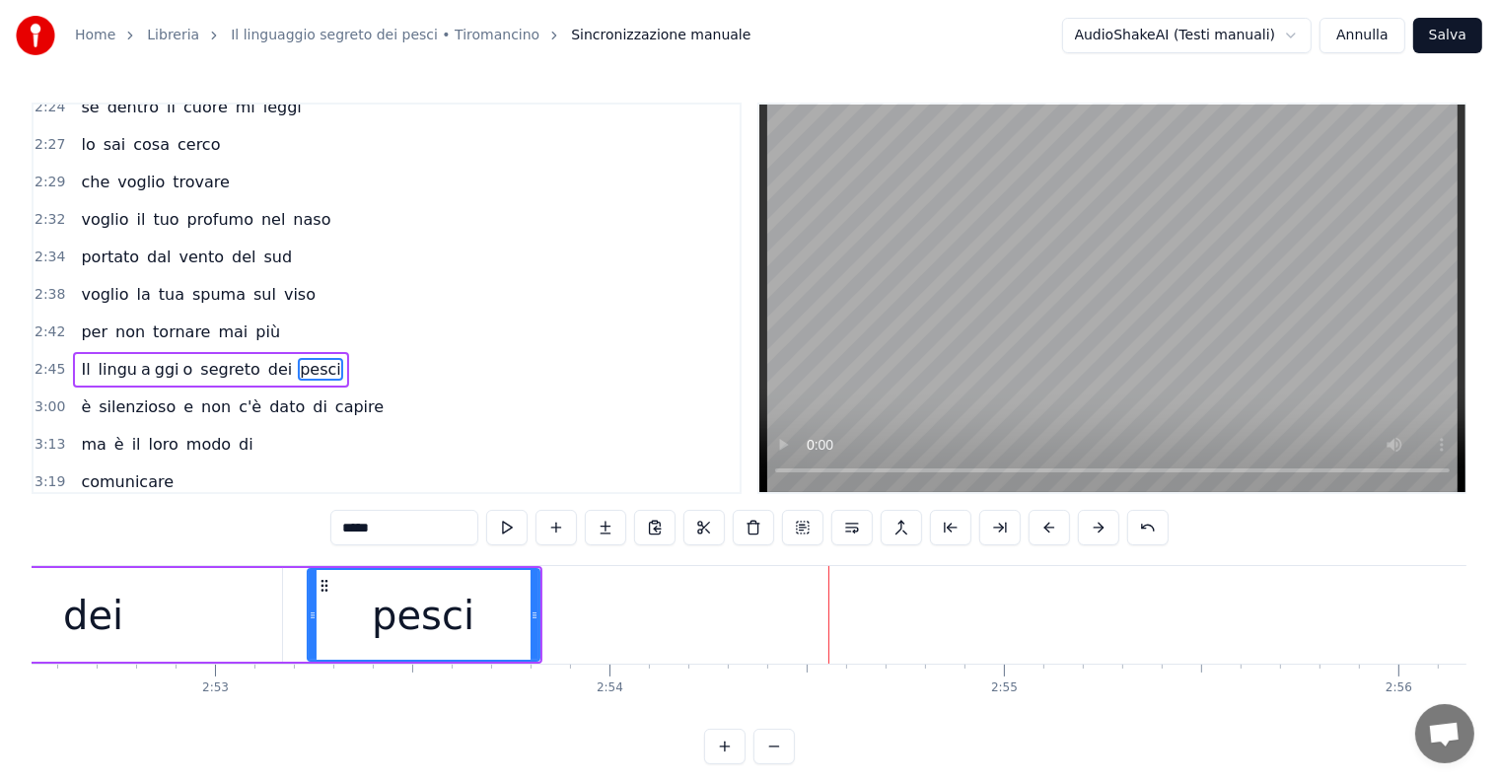
click at [389, 527] on input "*****" at bounding box center [404, 528] width 148 height 36
type input "****"
click at [612, 525] on button at bounding box center [605, 528] width 41 height 36
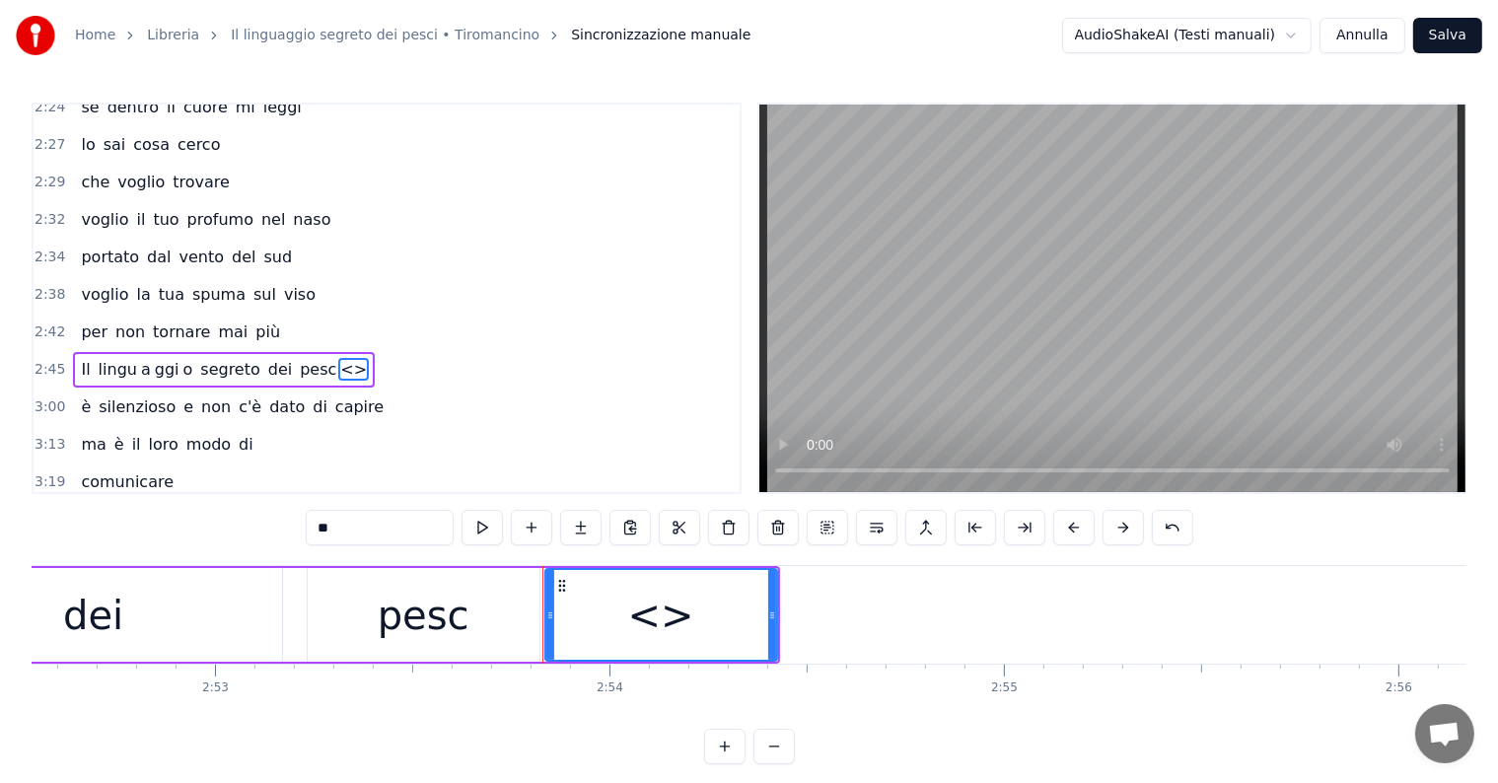
click at [375, 525] on input "**" at bounding box center [380, 528] width 148 height 36
type input "*"
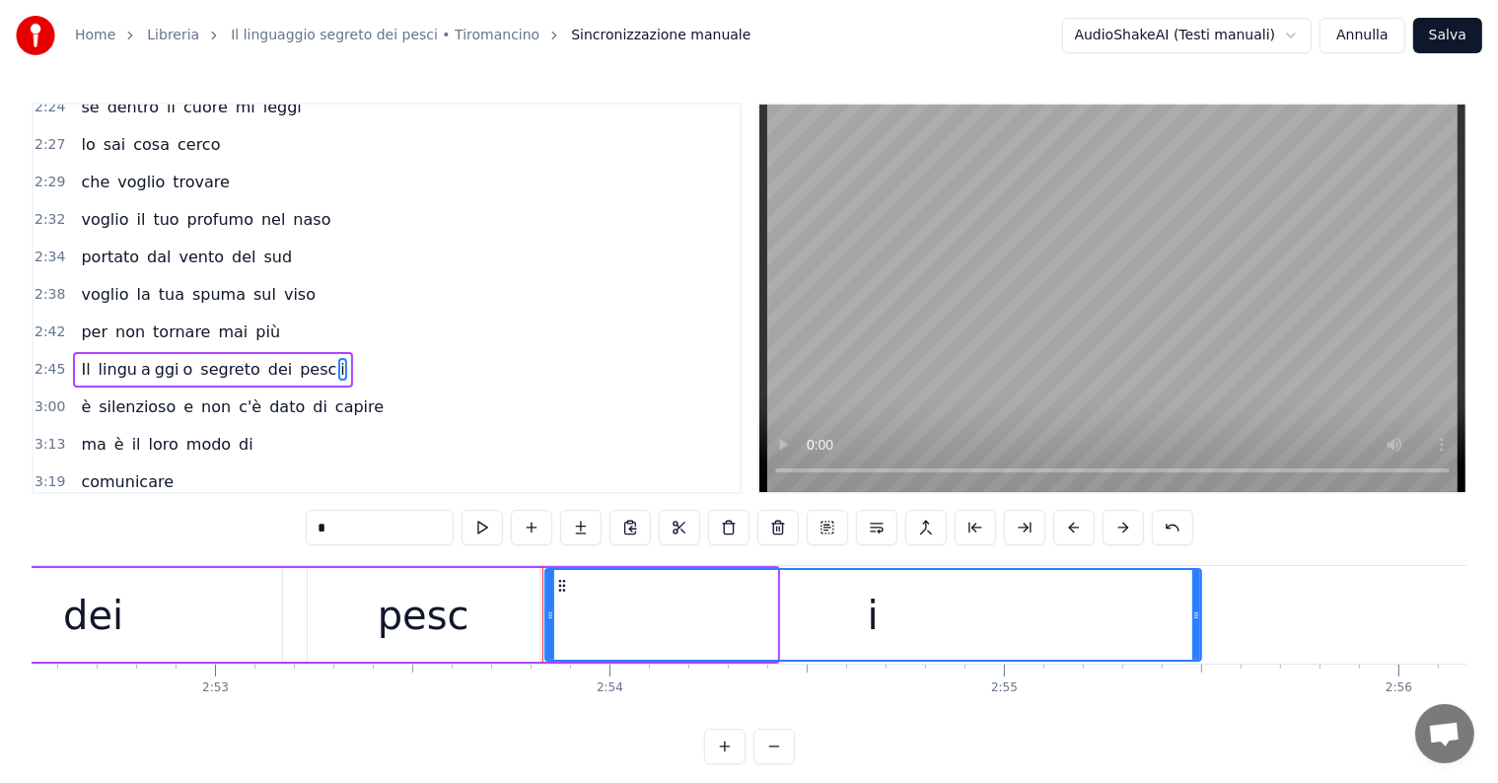
drag, startPoint x: 769, startPoint y: 605, endPoint x: 1193, endPoint y: 605, distance: 424.1
click at [1193, 605] on div at bounding box center [1196, 615] width 8 height 90
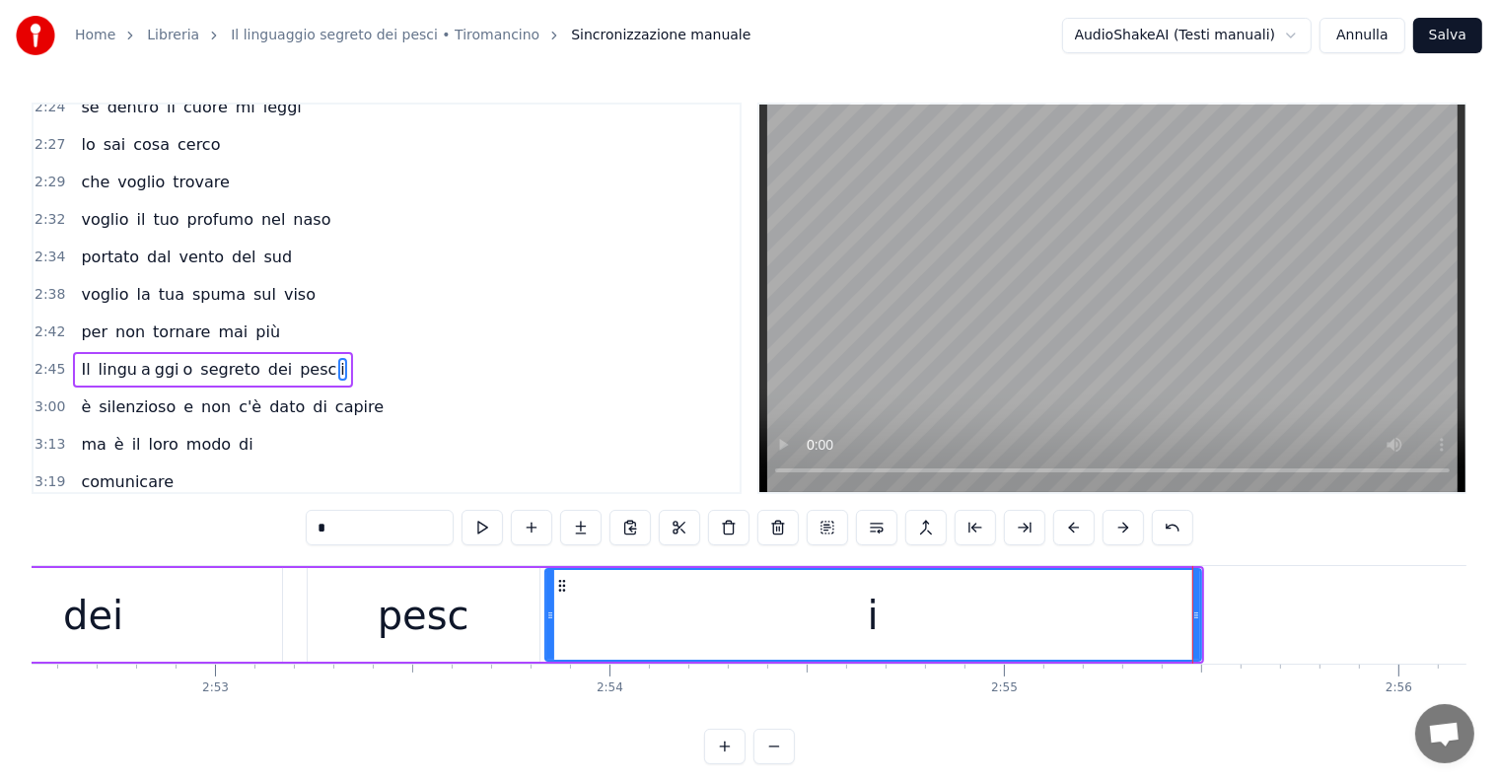
click at [63, 598] on div "dei" at bounding box center [93, 615] width 377 height 94
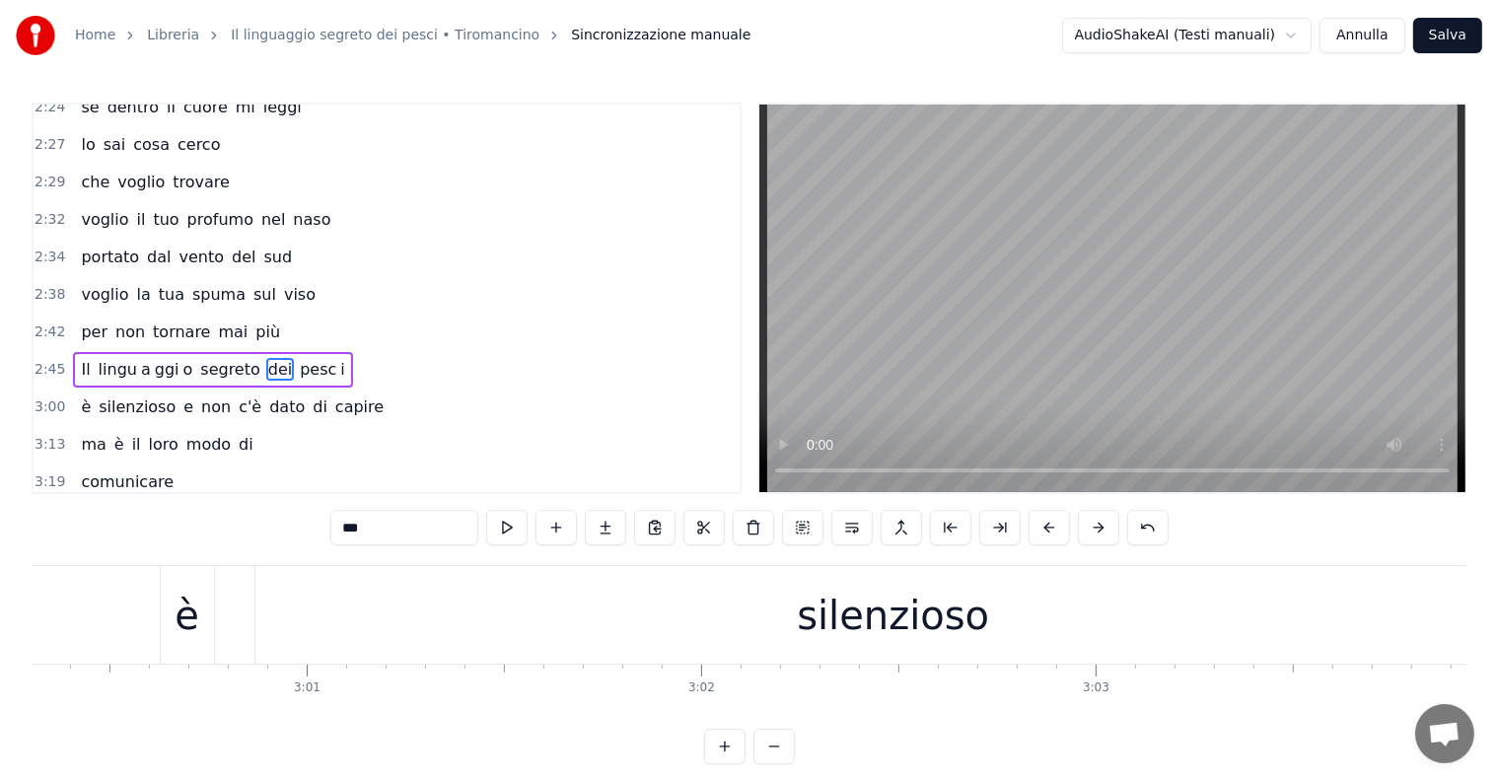
scroll to position [0, 71177]
click at [962, 648] on div "silenzioso" at bounding box center [840, 615] width 1276 height 98
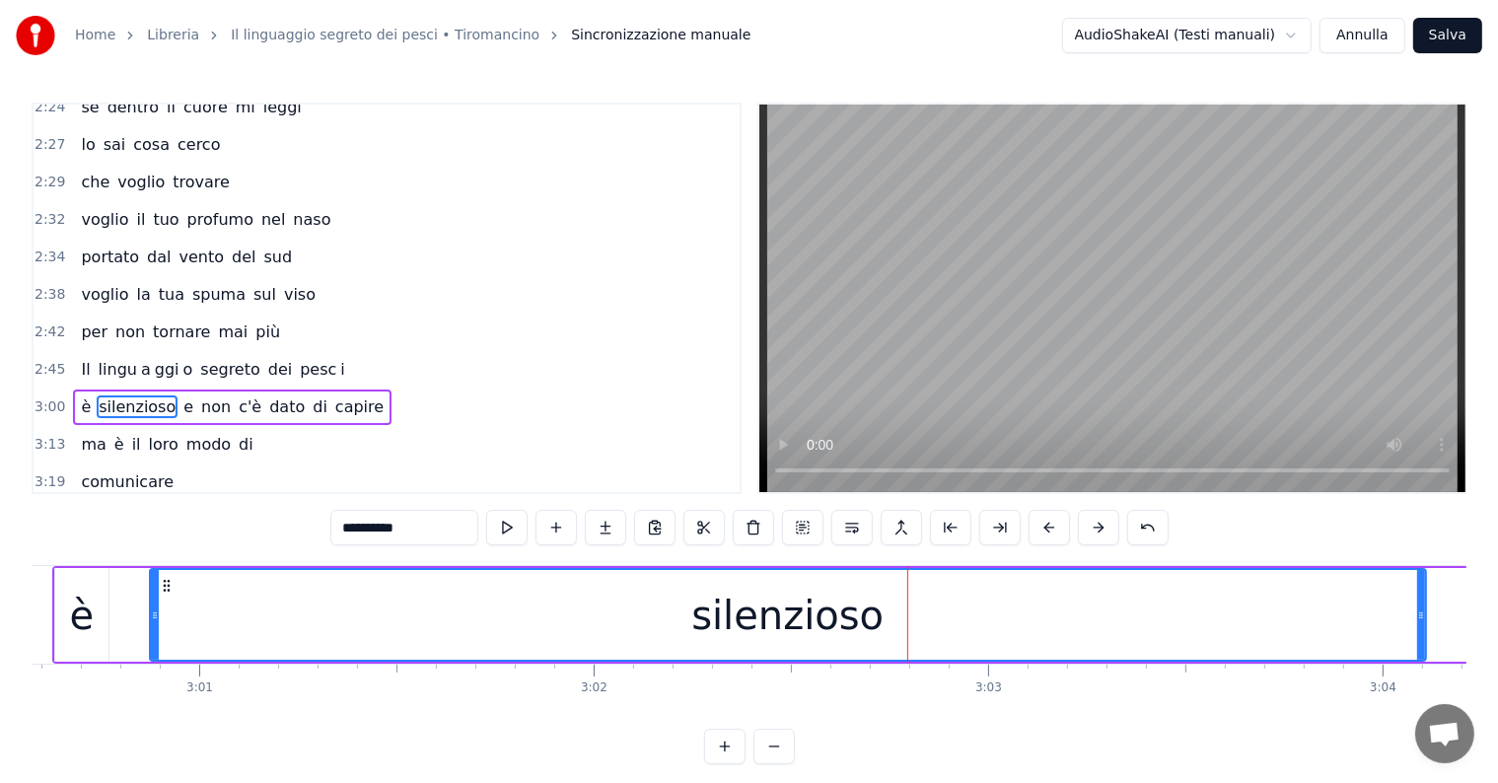
scroll to position [0, 71339]
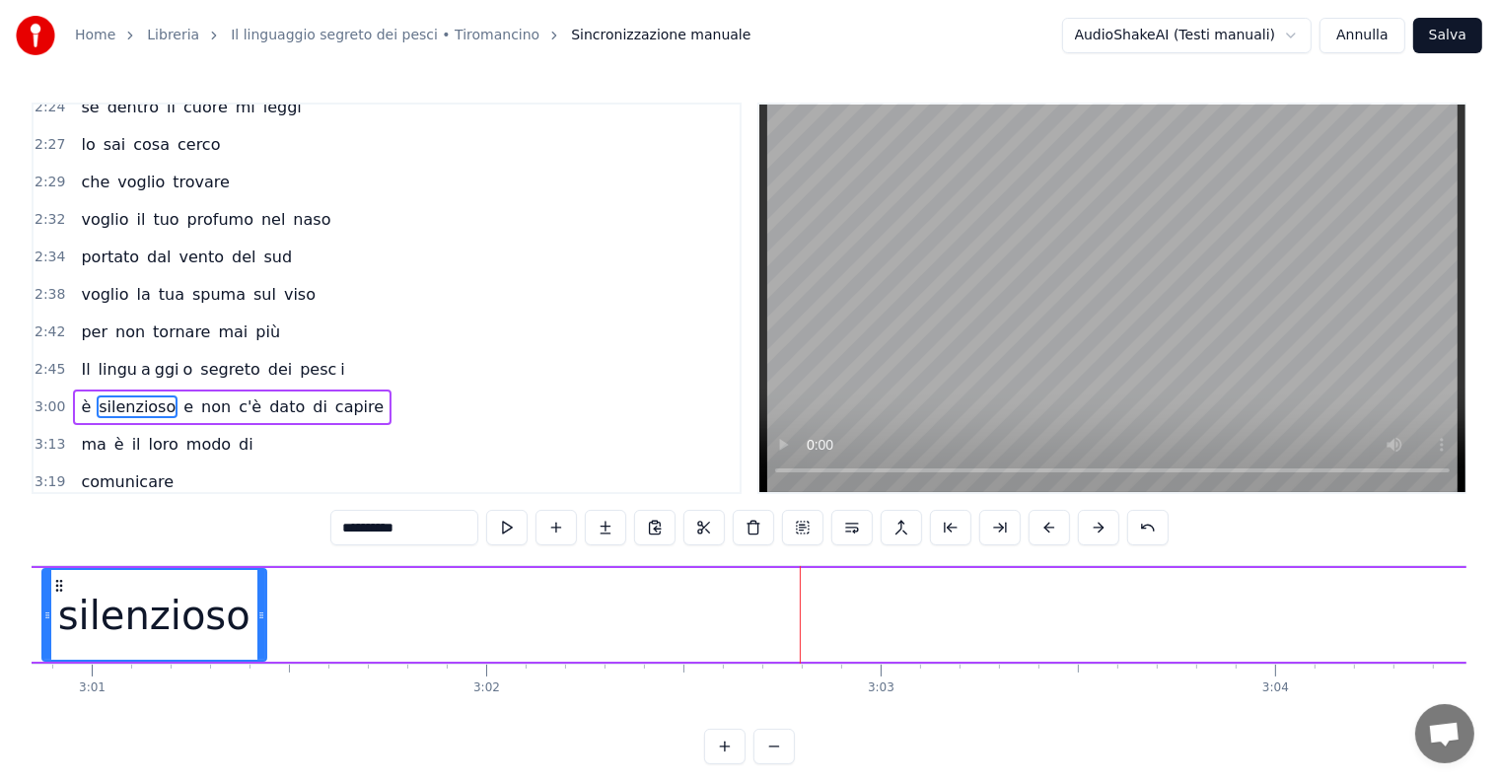
drag, startPoint x: 1314, startPoint y: 612, endPoint x: 261, endPoint y: 724, distance: 1058.1
click at [261, 713] on div "Vi vedo passare veloci in mille forme diverse si accorgono di me e si allontana…" at bounding box center [749, 639] width 1435 height 148
click at [418, 524] on input "**********" at bounding box center [404, 528] width 148 height 36
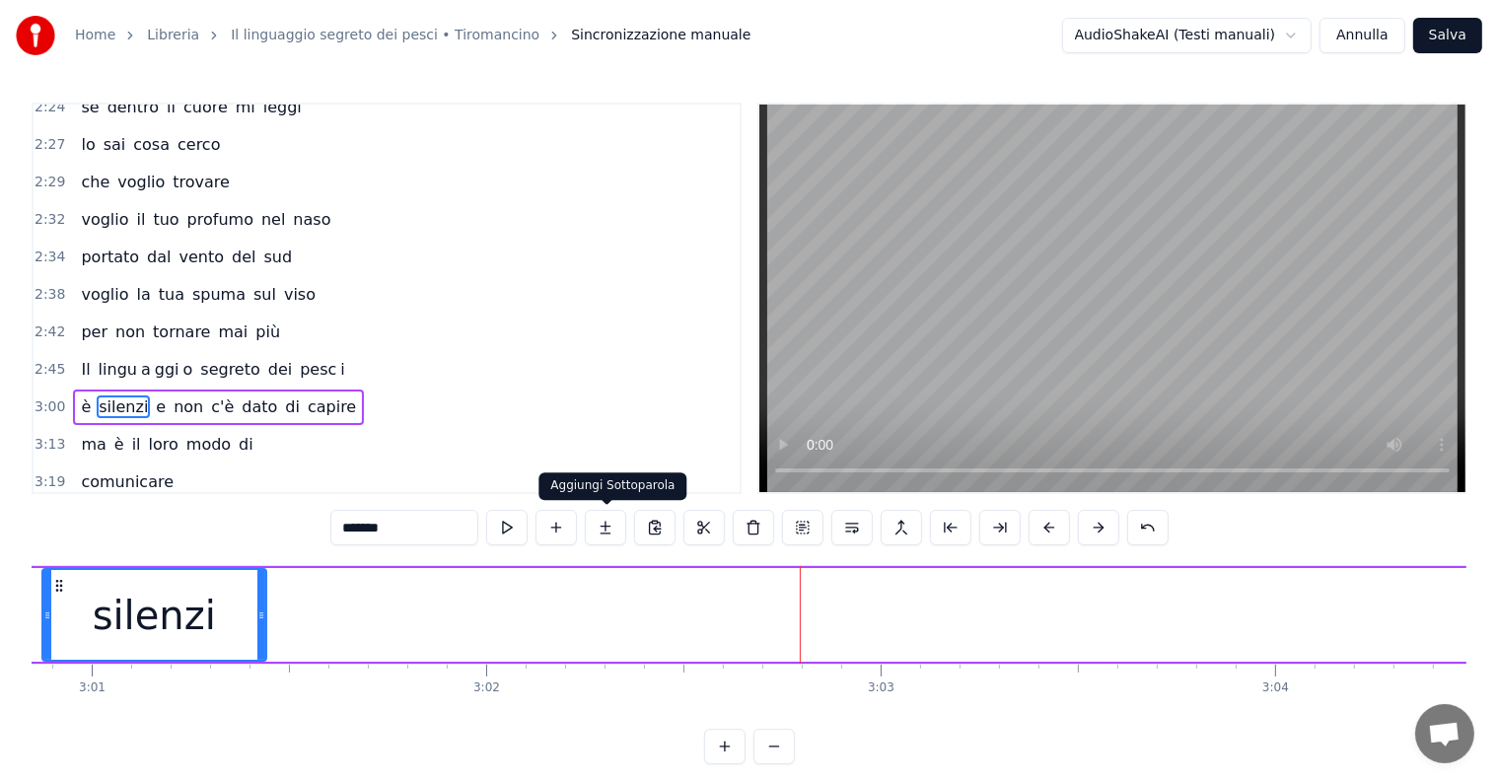
type input "*******"
click at [606, 522] on button at bounding box center [605, 528] width 41 height 36
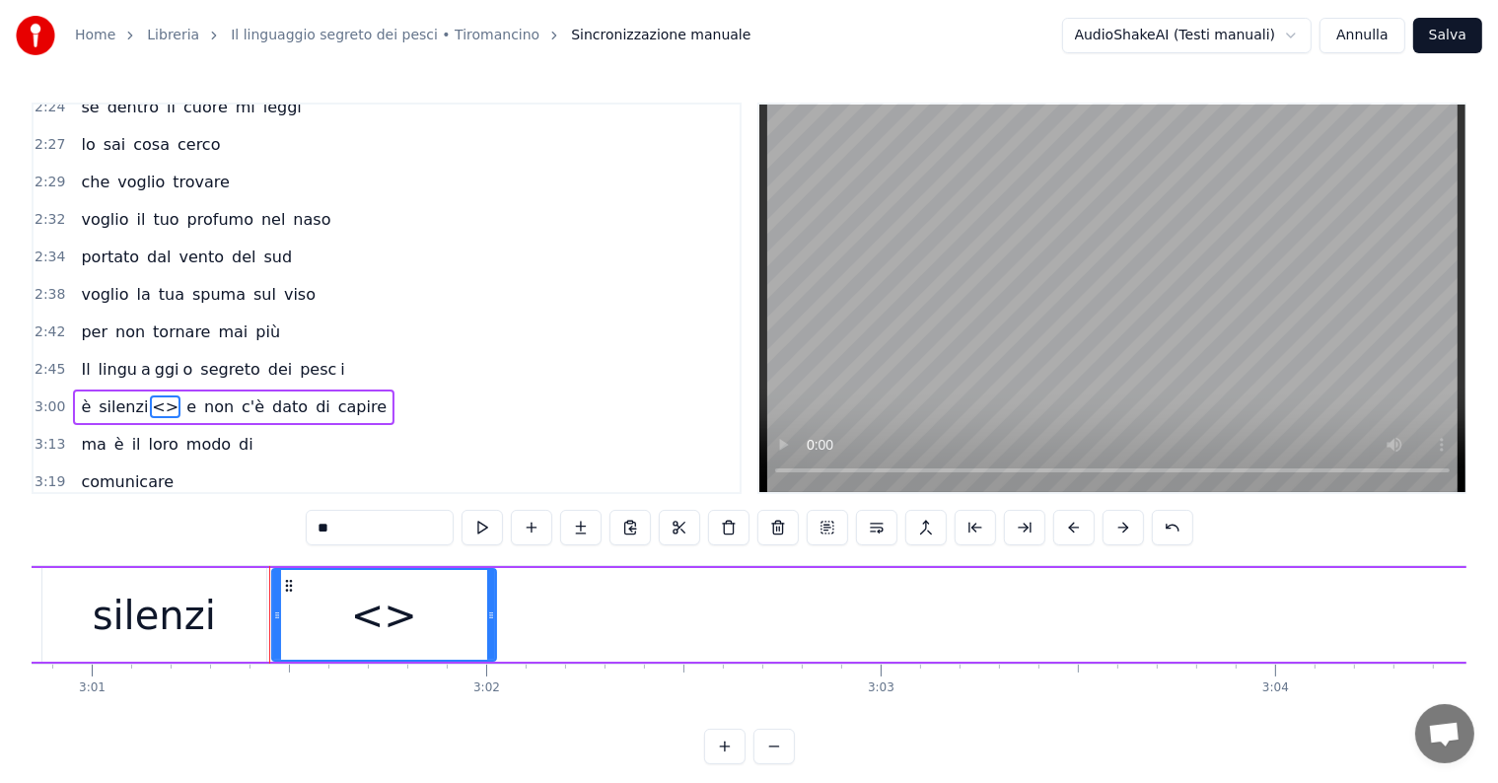
click at [384, 534] on input "**" at bounding box center [380, 528] width 148 height 36
type input "*"
click at [591, 517] on button at bounding box center [580, 528] width 41 height 36
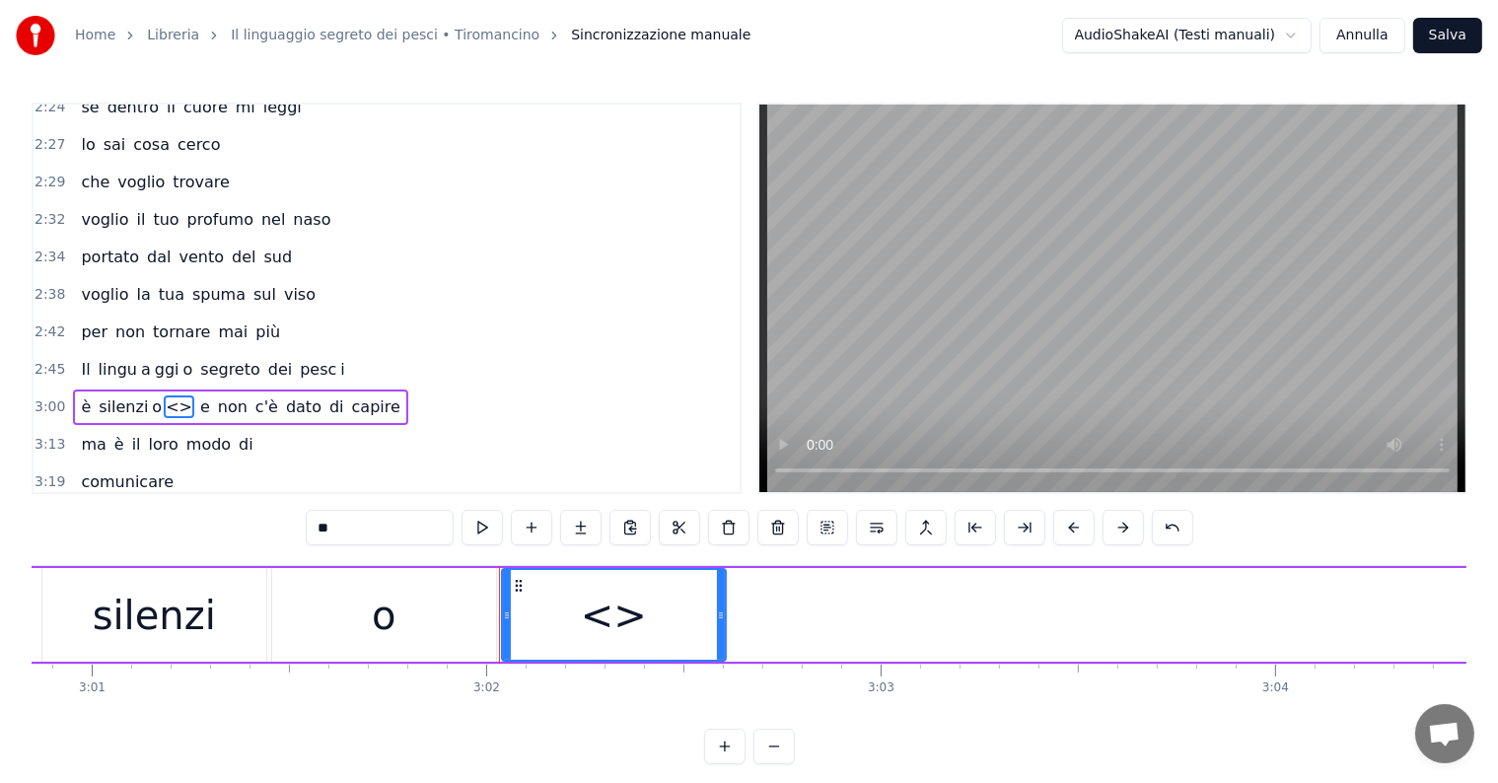
click at [365, 529] on input "**" at bounding box center [380, 528] width 148 height 36
type input "*"
click at [592, 528] on button at bounding box center [580, 528] width 41 height 36
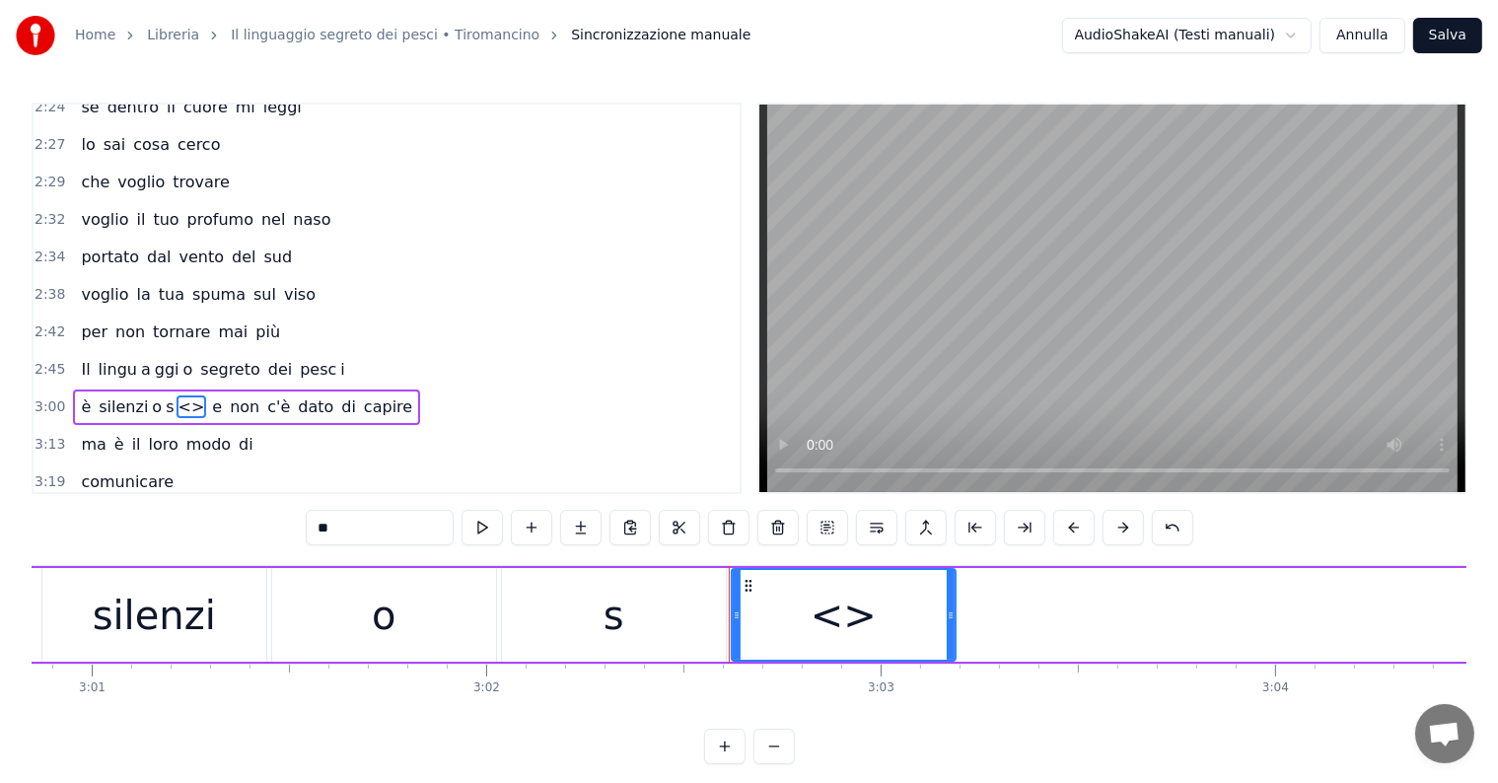
click at [350, 541] on input "**" at bounding box center [380, 528] width 148 height 36
type input "*"
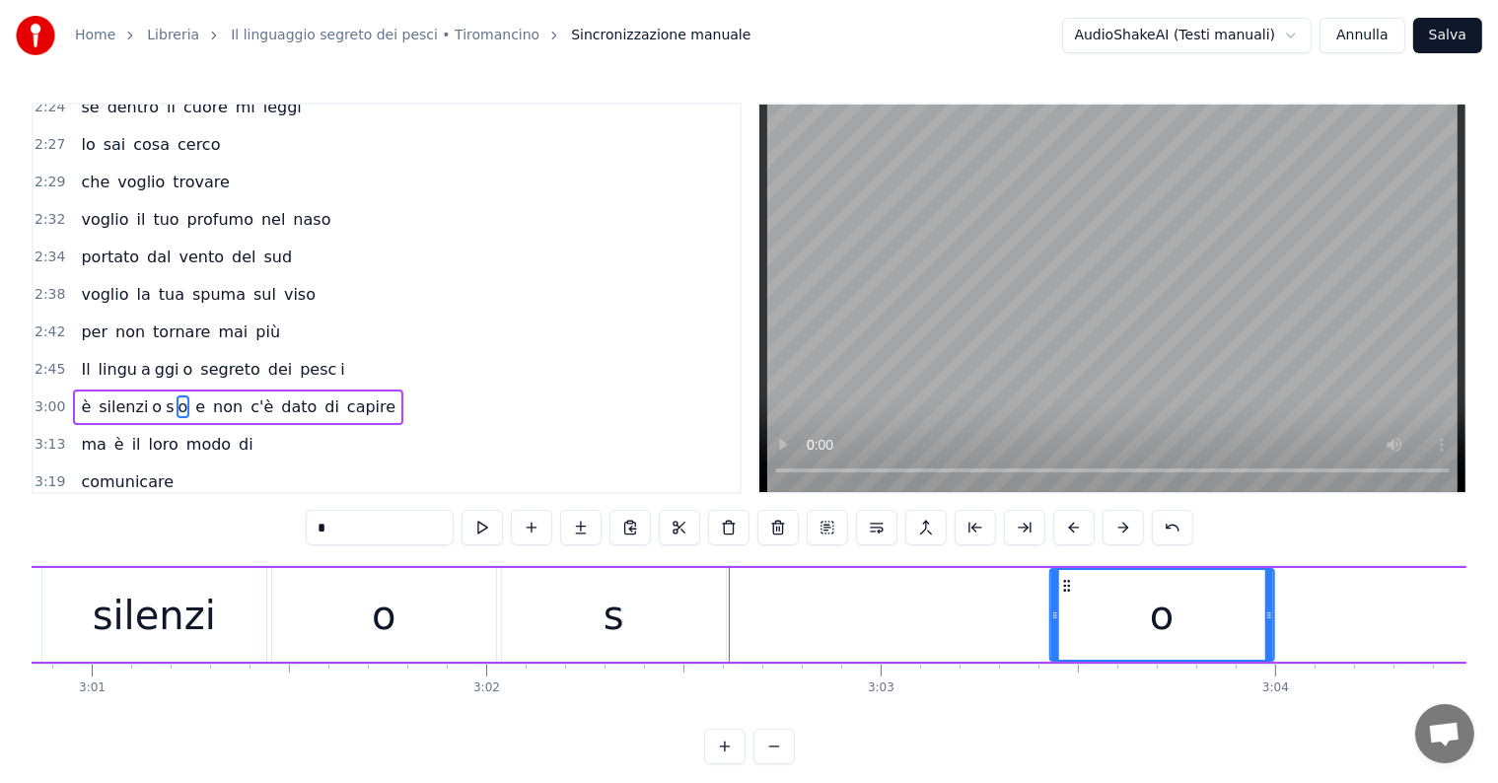
drag, startPoint x: 743, startPoint y: 583, endPoint x: 1061, endPoint y: 576, distance: 318.6
click at [1061, 576] on div "o" at bounding box center [1161, 615] width 222 height 90
click at [682, 639] on div "s" at bounding box center [614, 615] width 224 height 94
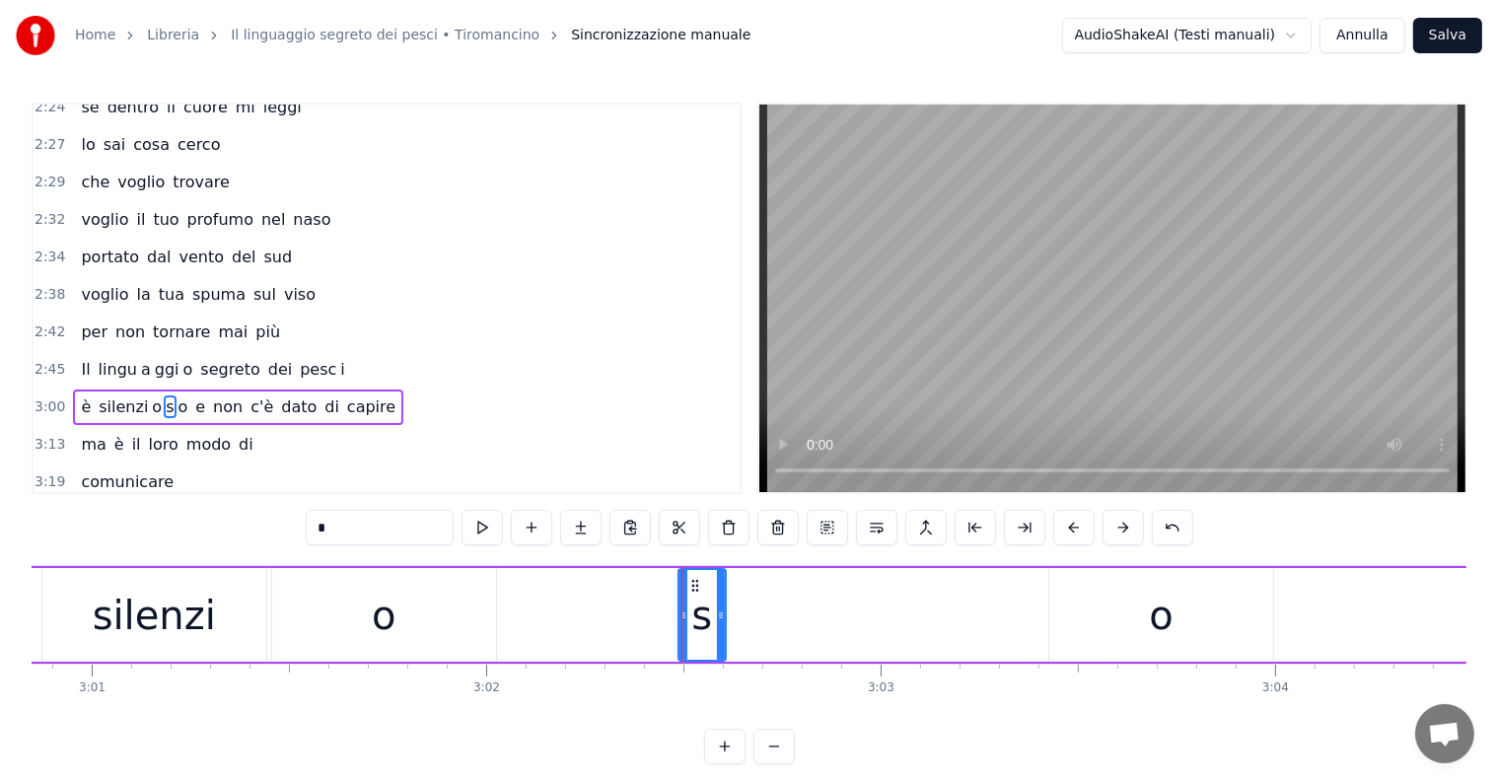
drag, startPoint x: 502, startPoint y: 611, endPoint x: 678, endPoint y: 596, distance: 177.2
click at [679, 596] on div at bounding box center [683, 615] width 8 height 90
drag, startPoint x: 693, startPoint y: 581, endPoint x: 1015, endPoint y: 581, distance: 321.5
click at [1015, 581] on icon at bounding box center [1017, 586] width 16 height 16
click at [359, 619] on div "o" at bounding box center [384, 615] width 224 height 94
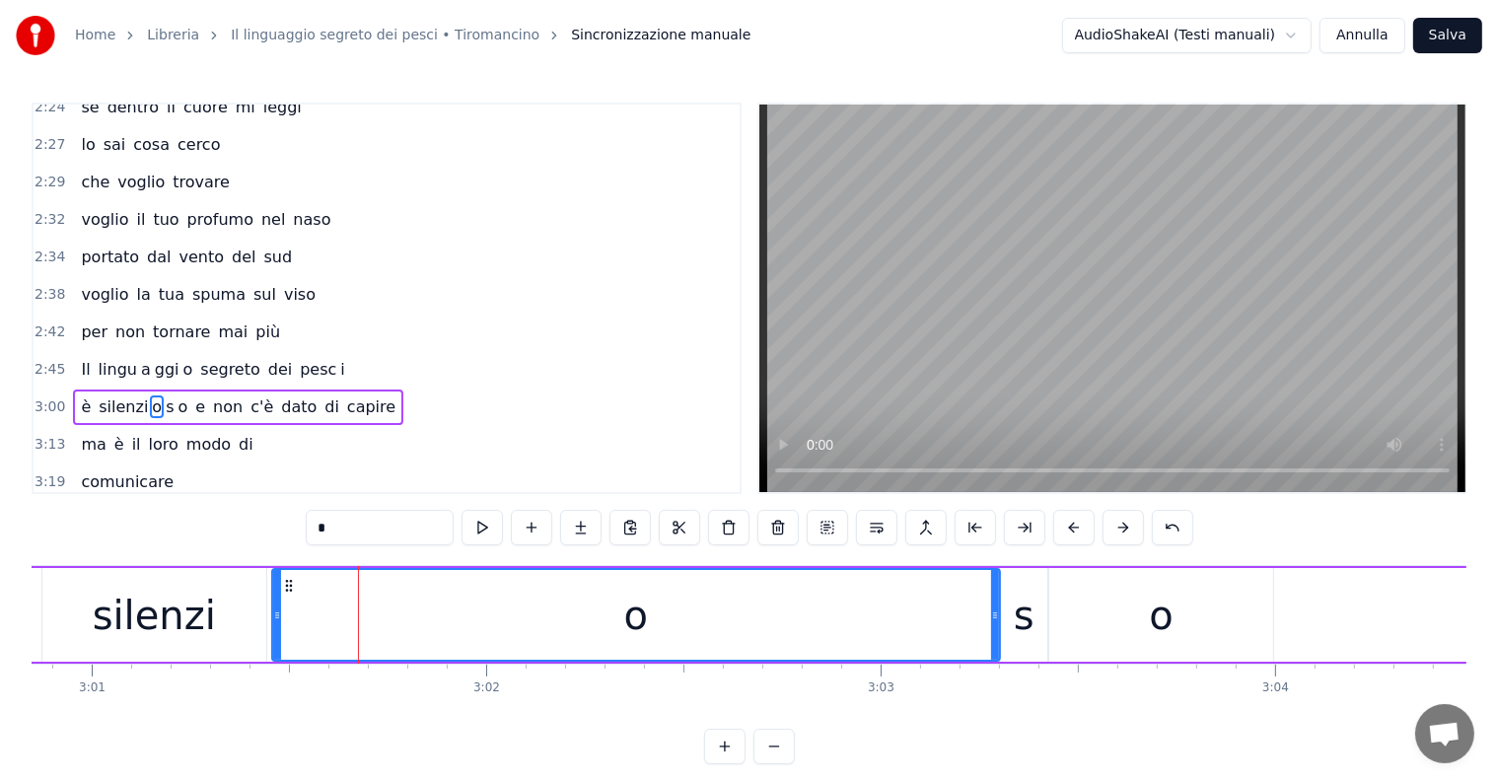
drag, startPoint x: 491, startPoint y: 600, endPoint x: 995, endPoint y: 600, distance: 503.9
click at [995, 600] on div at bounding box center [995, 615] width 8 height 90
click at [270, 623] on div at bounding box center [272, 615] width 8 height 90
click at [79, 395] on span "è" at bounding box center [86, 406] width 14 height 23
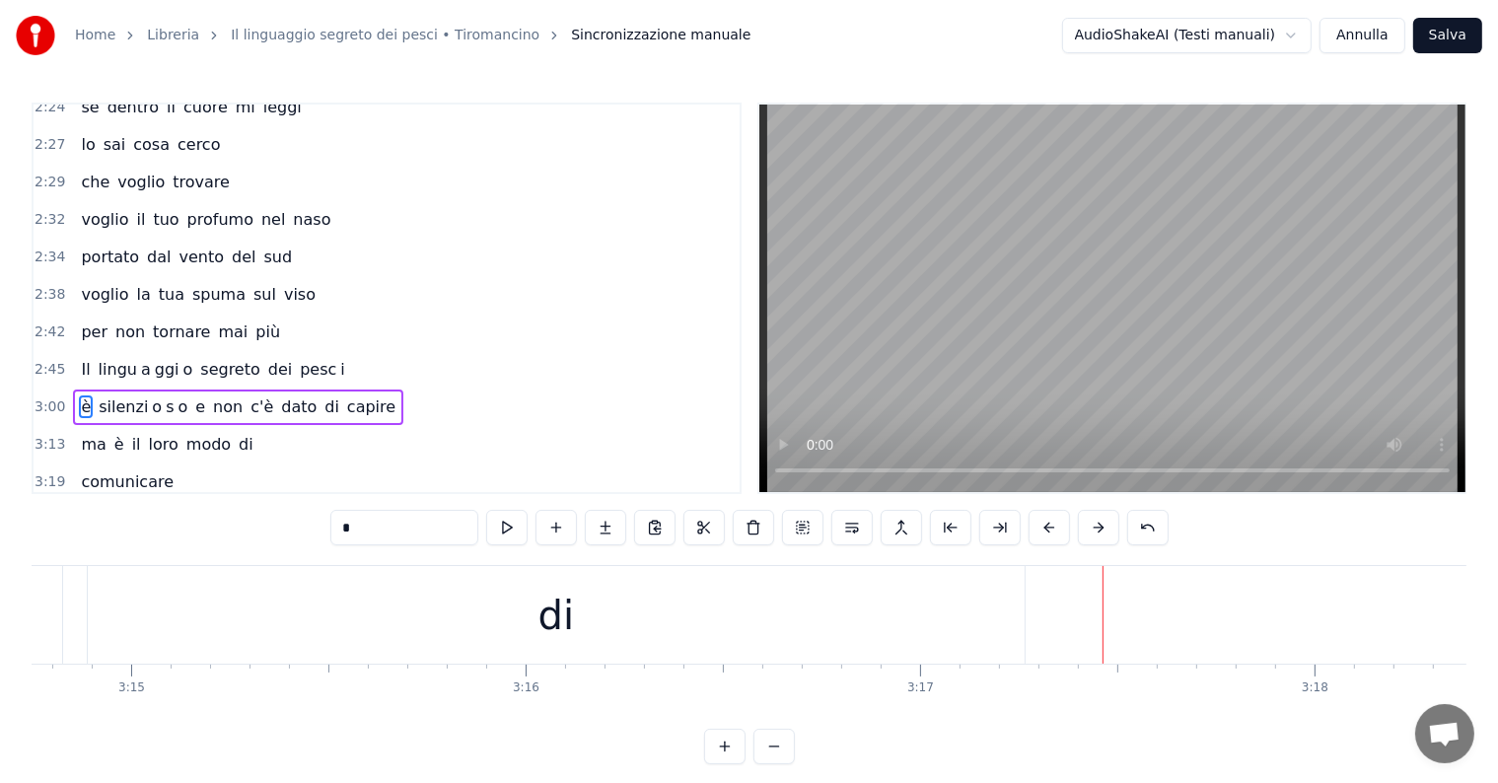
scroll to position [0, 76661]
click at [955, 606] on div "di" at bounding box center [717, 615] width 937 height 98
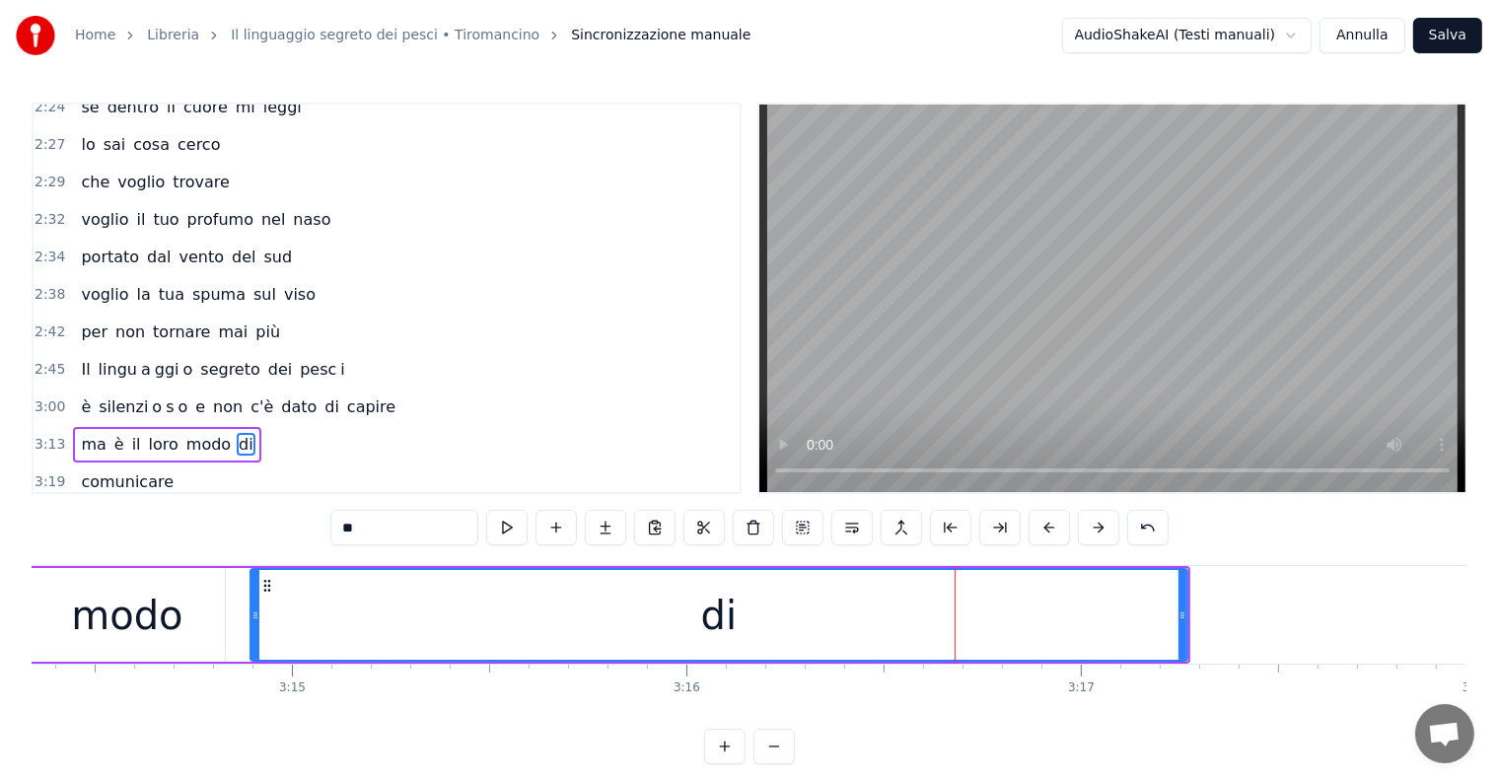
scroll to position [9, 0]
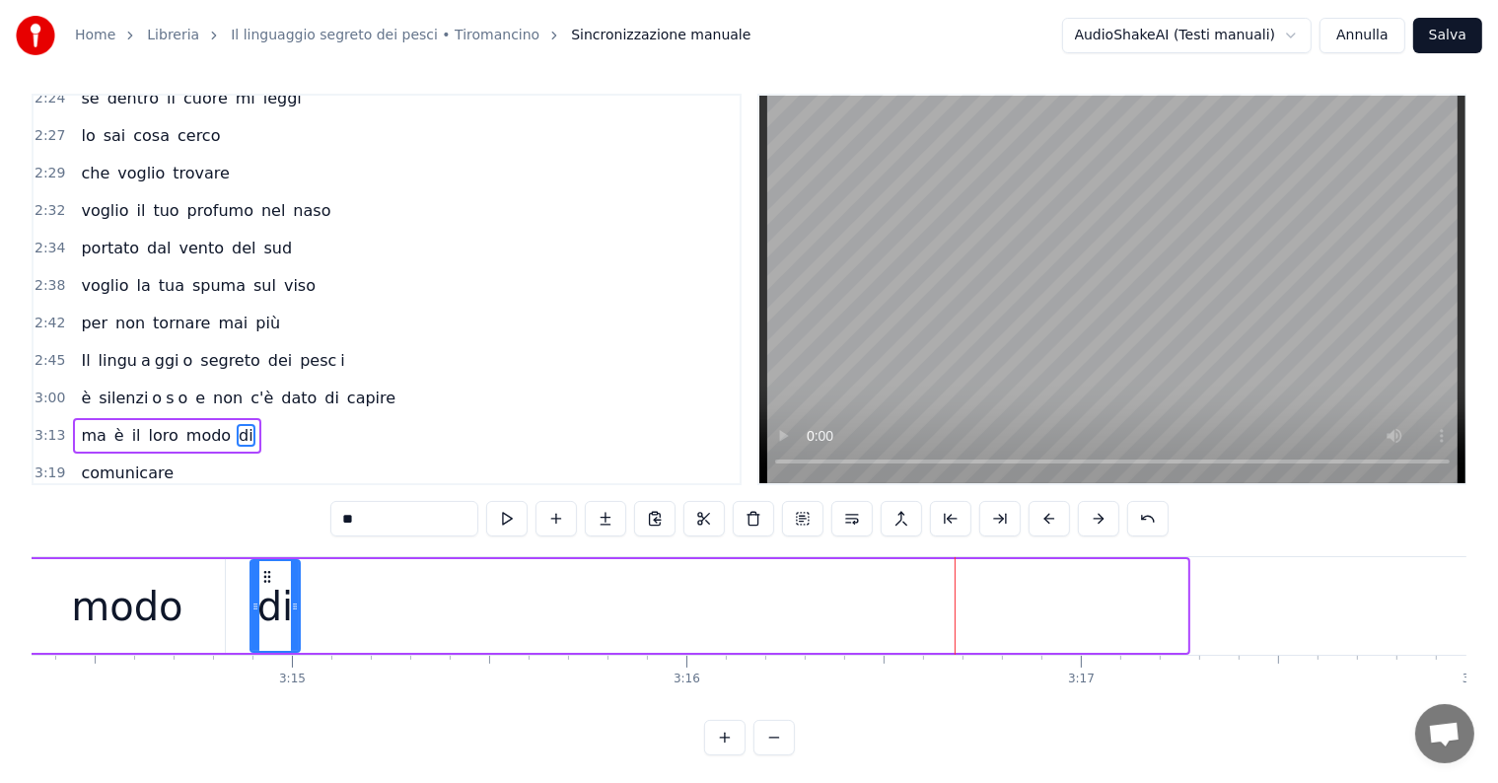
drag, startPoint x: 1183, startPoint y: 584, endPoint x: 296, endPoint y: 647, distance: 889.8
click at [296, 647] on div at bounding box center [295, 606] width 8 height 90
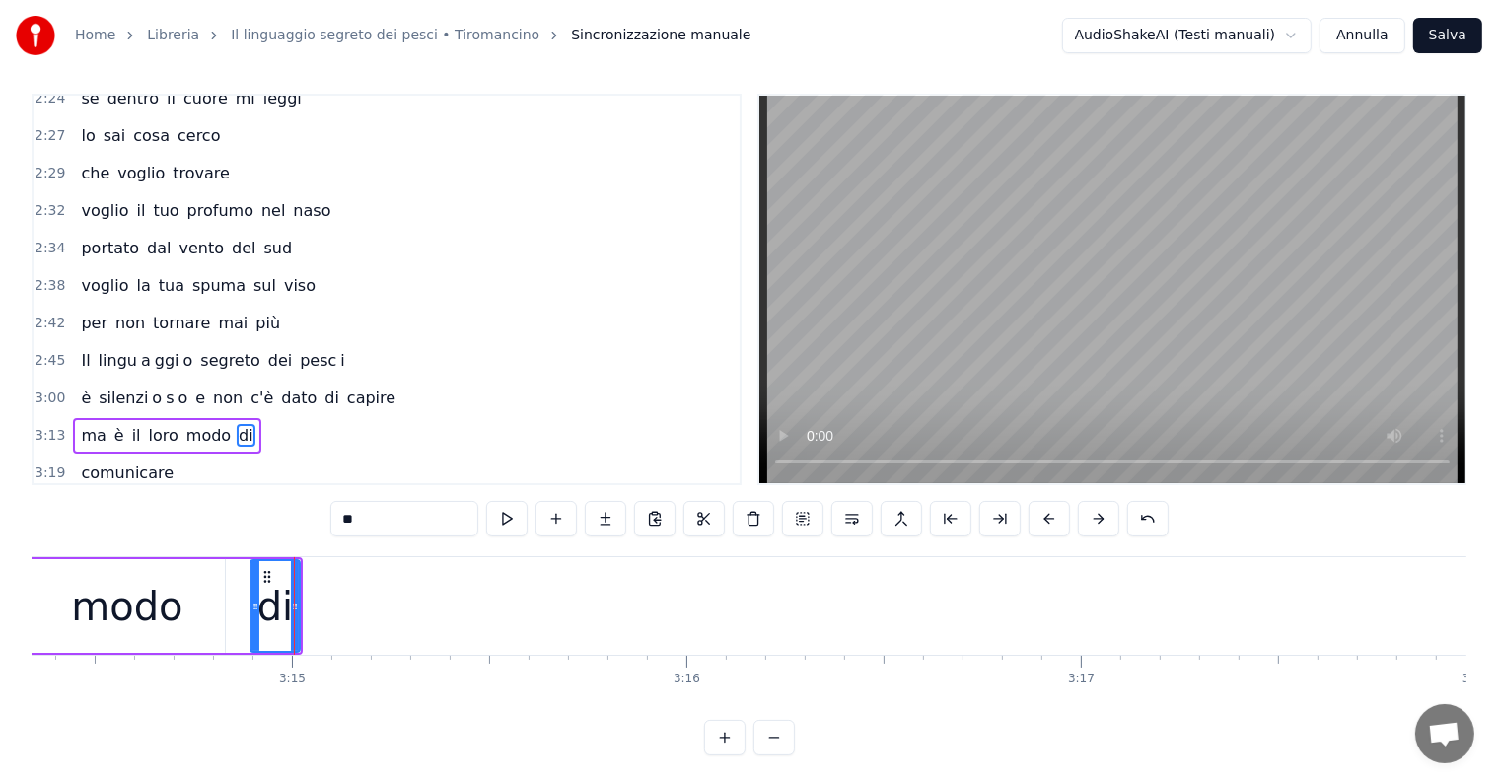
click at [372, 522] on input "**" at bounding box center [404, 519] width 148 height 36
type input "*"
click at [616, 510] on button at bounding box center [605, 519] width 41 height 36
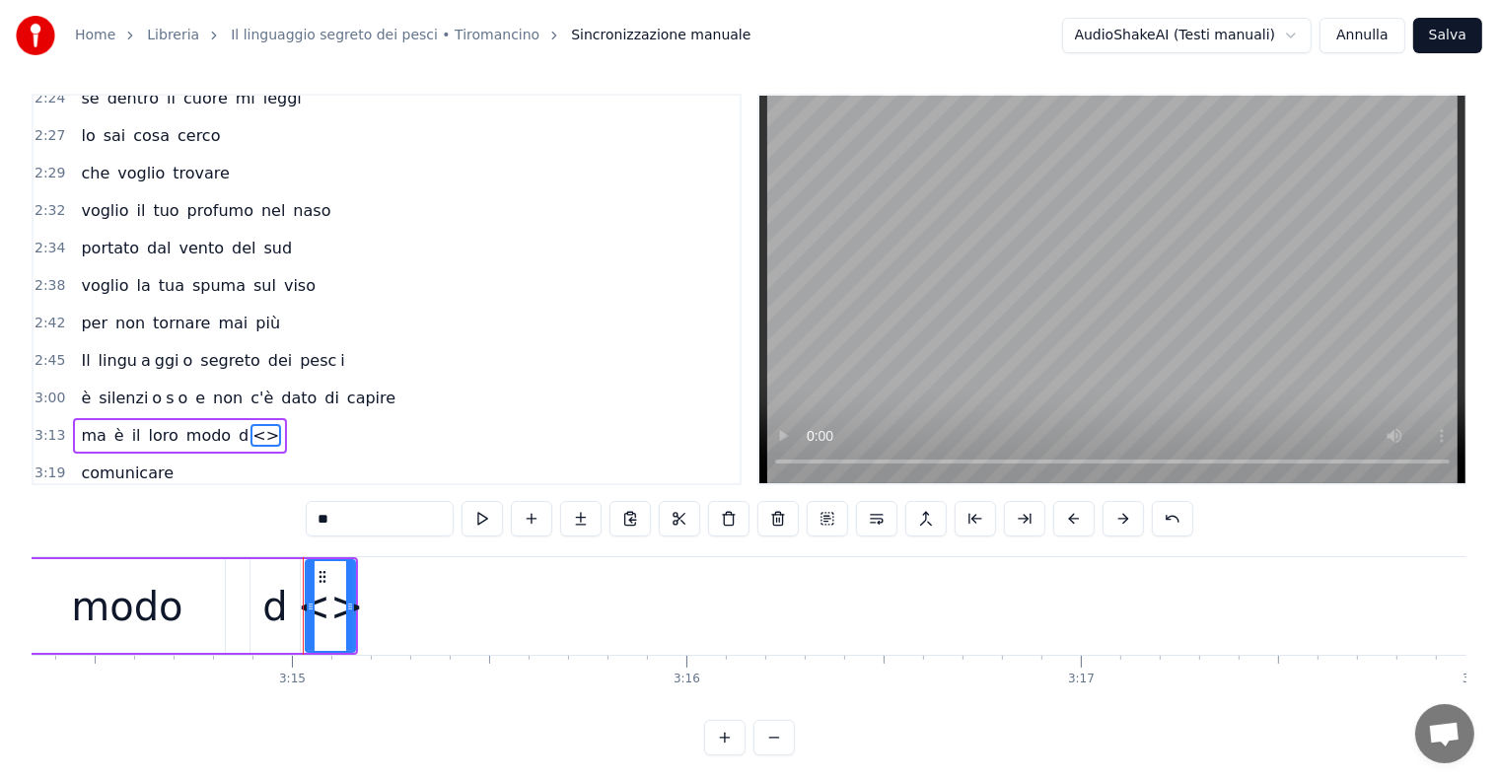
click at [370, 501] on input "**" at bounding box center [380, 519] width 148 height 36
type input "*"
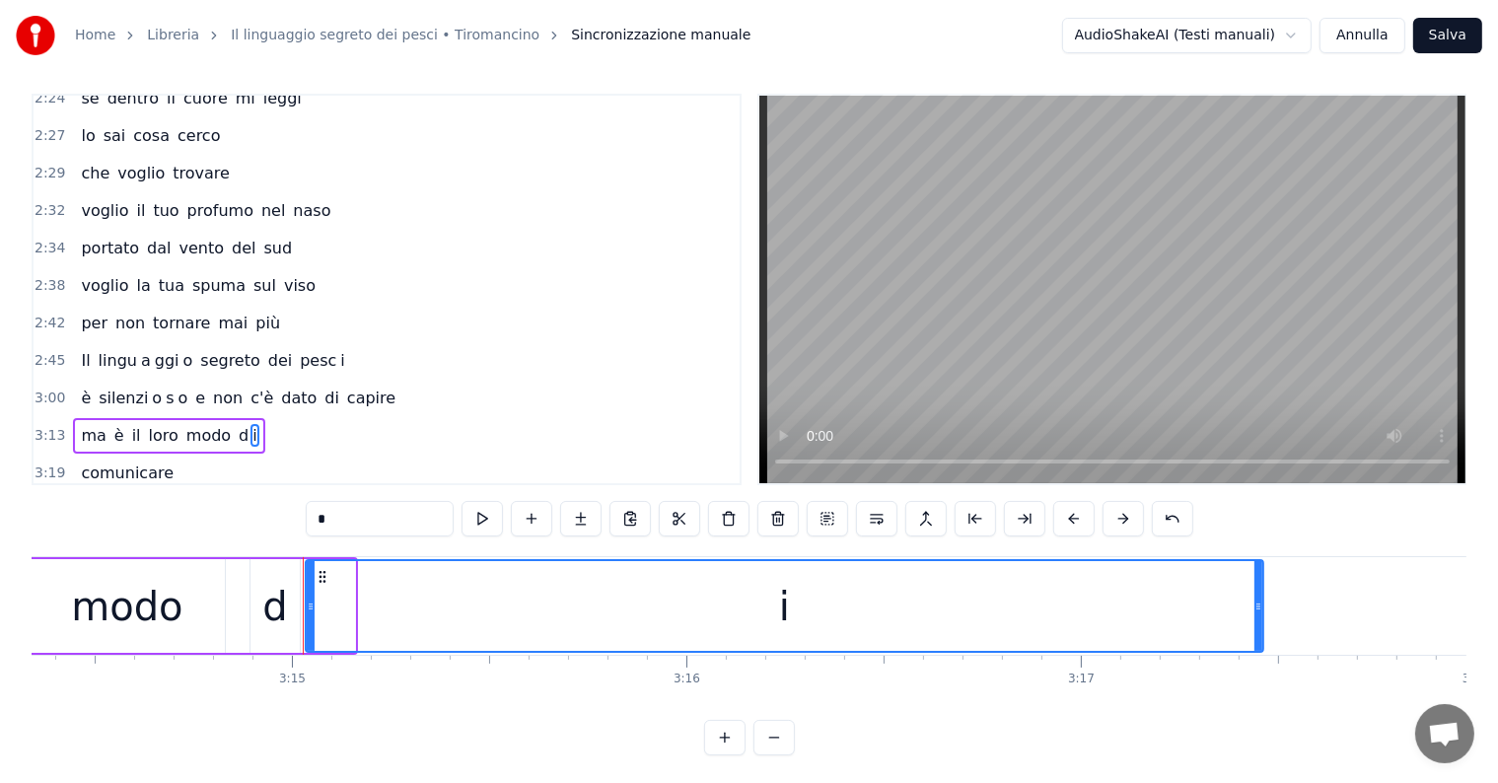
drag, startPoint x: 352, startPoint y: 596, endPoint x: 1260, endPoint y: 596, distance: 908.3
click at [1260, 596] on div at bounding box center [1258, 606] width 8 height 90
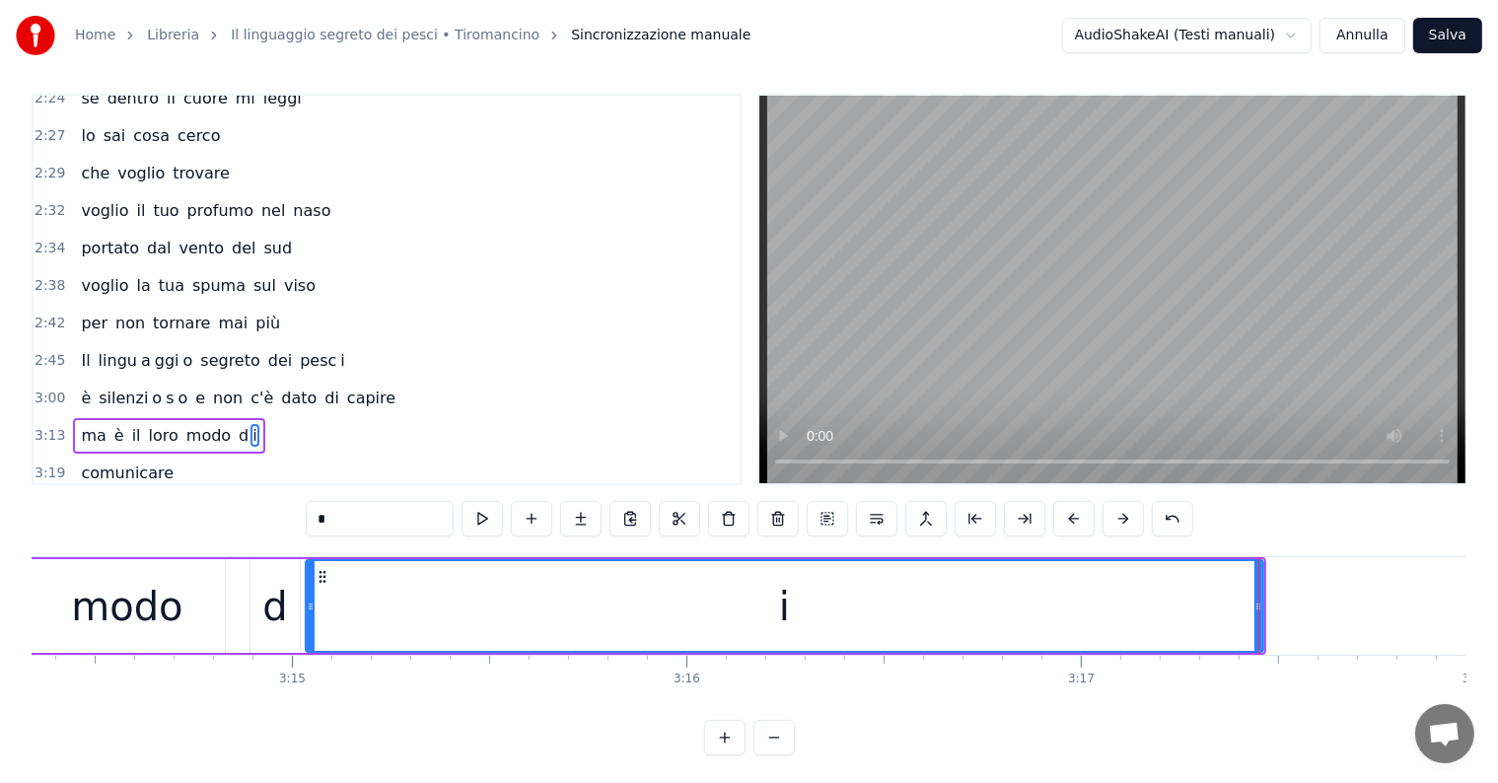
click at [102, 607] on div "modo" at bounding box center [126, 606] width 111 height 59
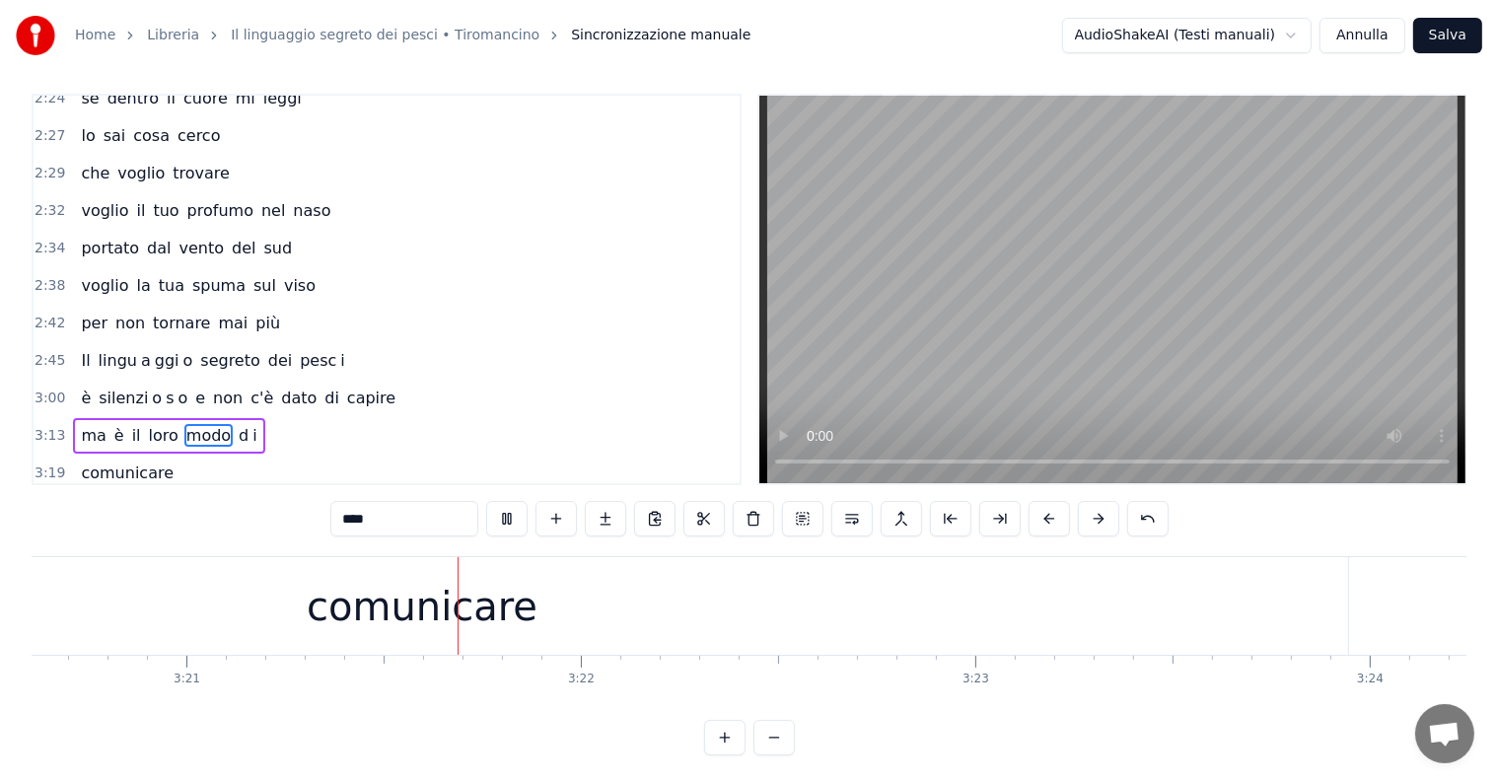
scroll to position [0, 79188]
click at [465, 622] on div "comunicare" at bounding box center [366, 606] width 231 height 59
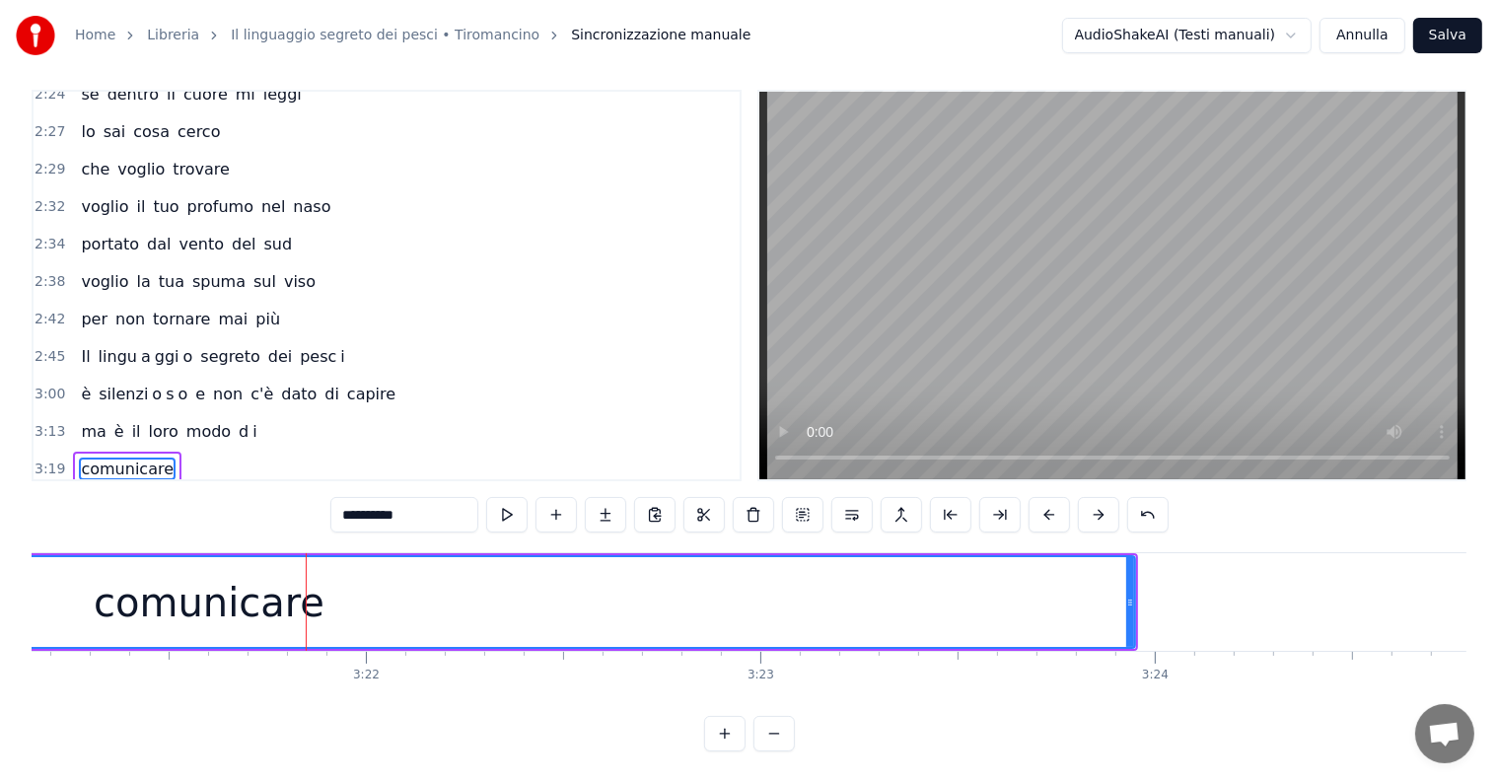
scroll to position [0, 79134]
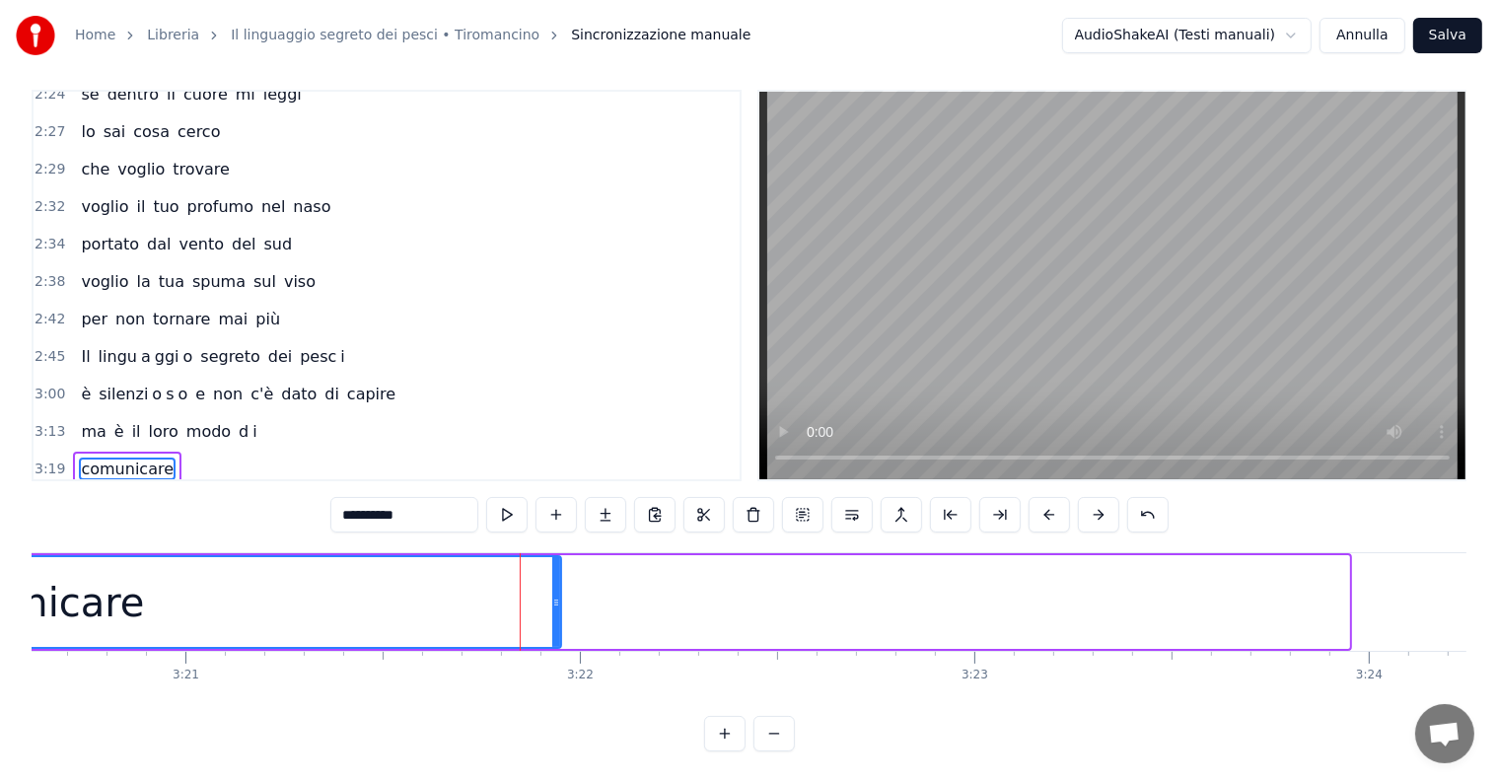
drag, startPoint x: 1344, startPoint y: 561, endPoint x: 493, endPoint y: 678, distance: 859.1
click at [493, 678] on div "Vi vedo passare veloci in mille forme diverse si accorgono di me e si allontana…" at bounding box center [749, 626] width 1435 height 148
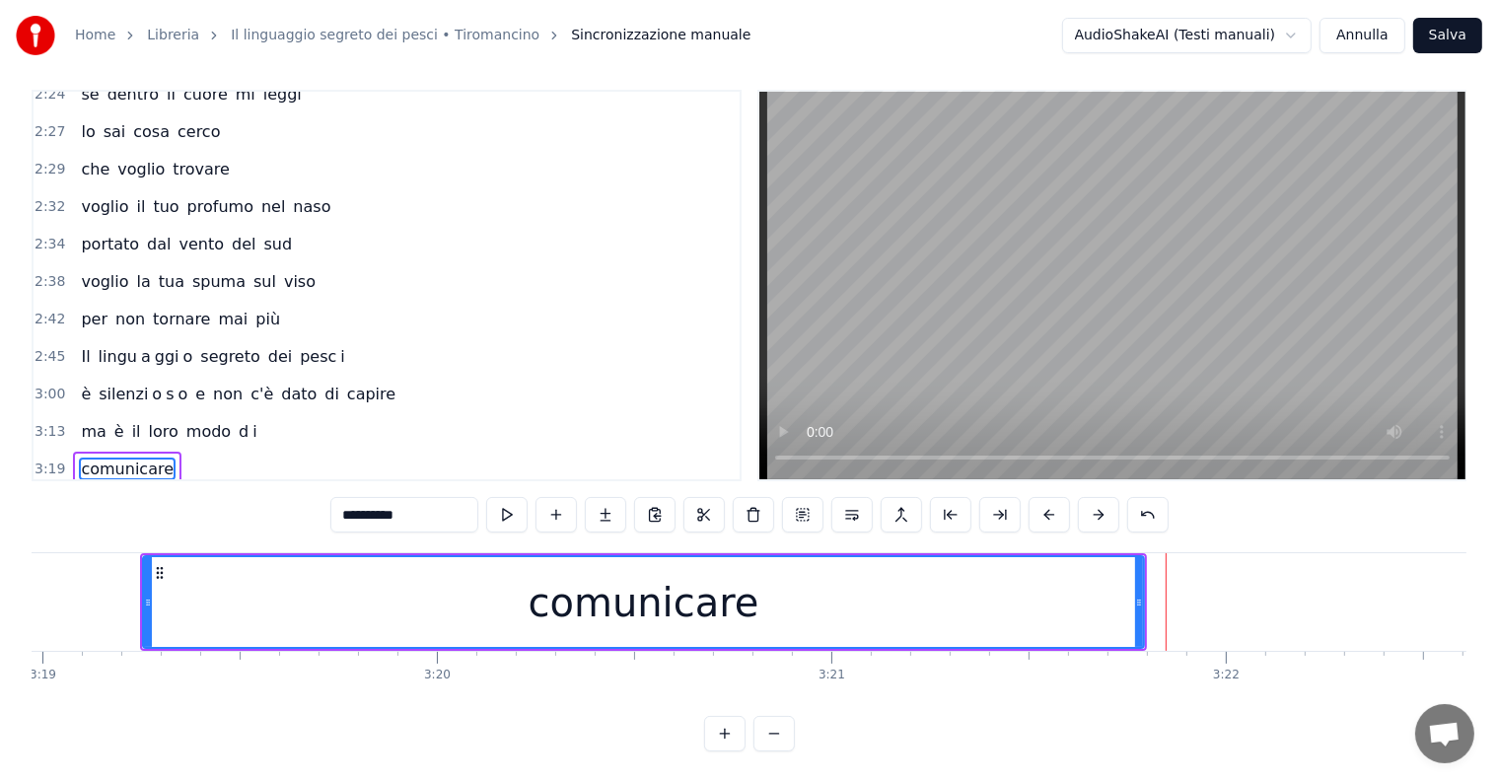
scroll to position [0, 78274]
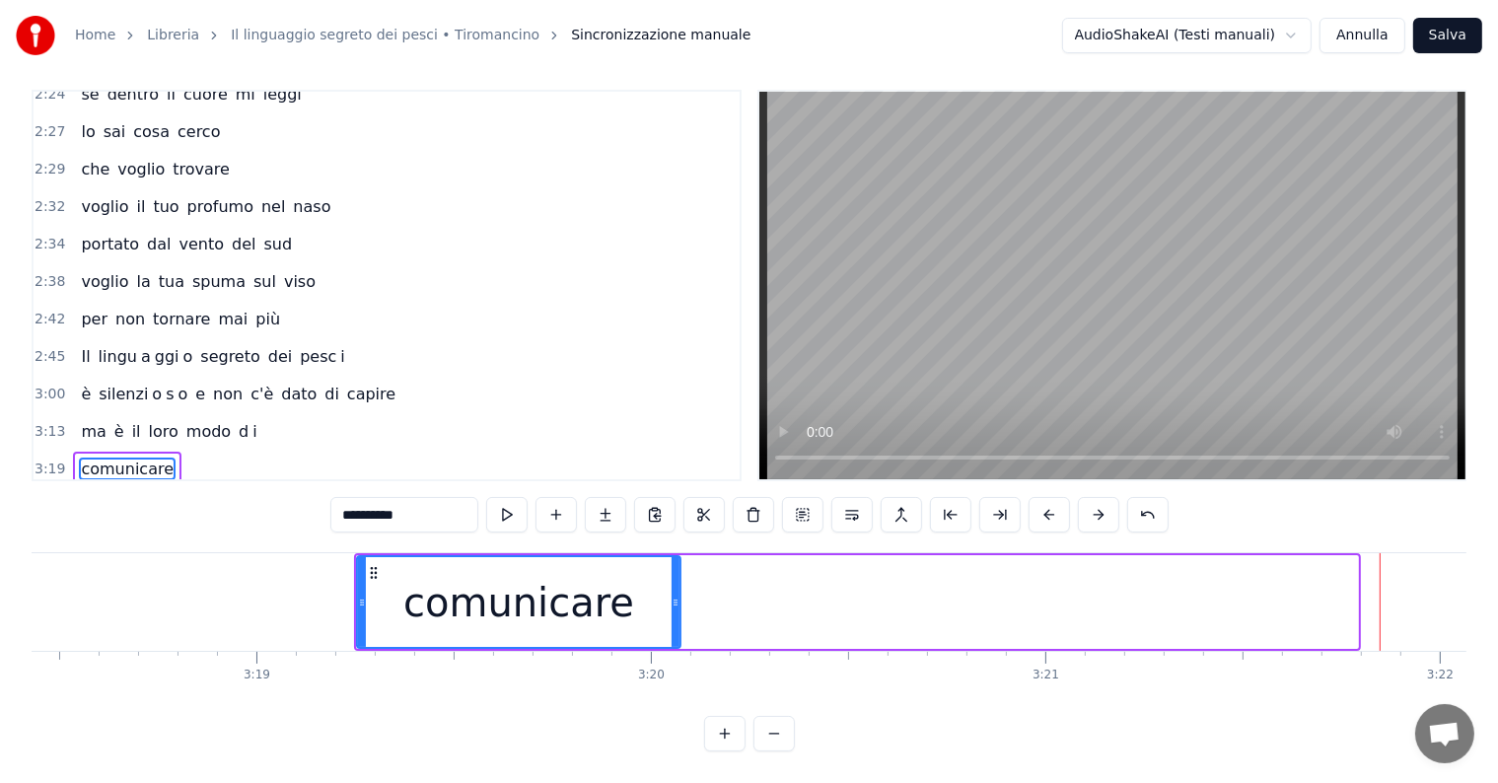
drag, startPoint x: 1354, startPoint y: 571, endPoint x: 677, endPoint y: 675, distance: 685.4
click at [677, 675] on div "Vi vedo passare veloci in mille forme diverse si accorgono di me e si allontana…" at bounding box center [749, 626] width 1435 height 148
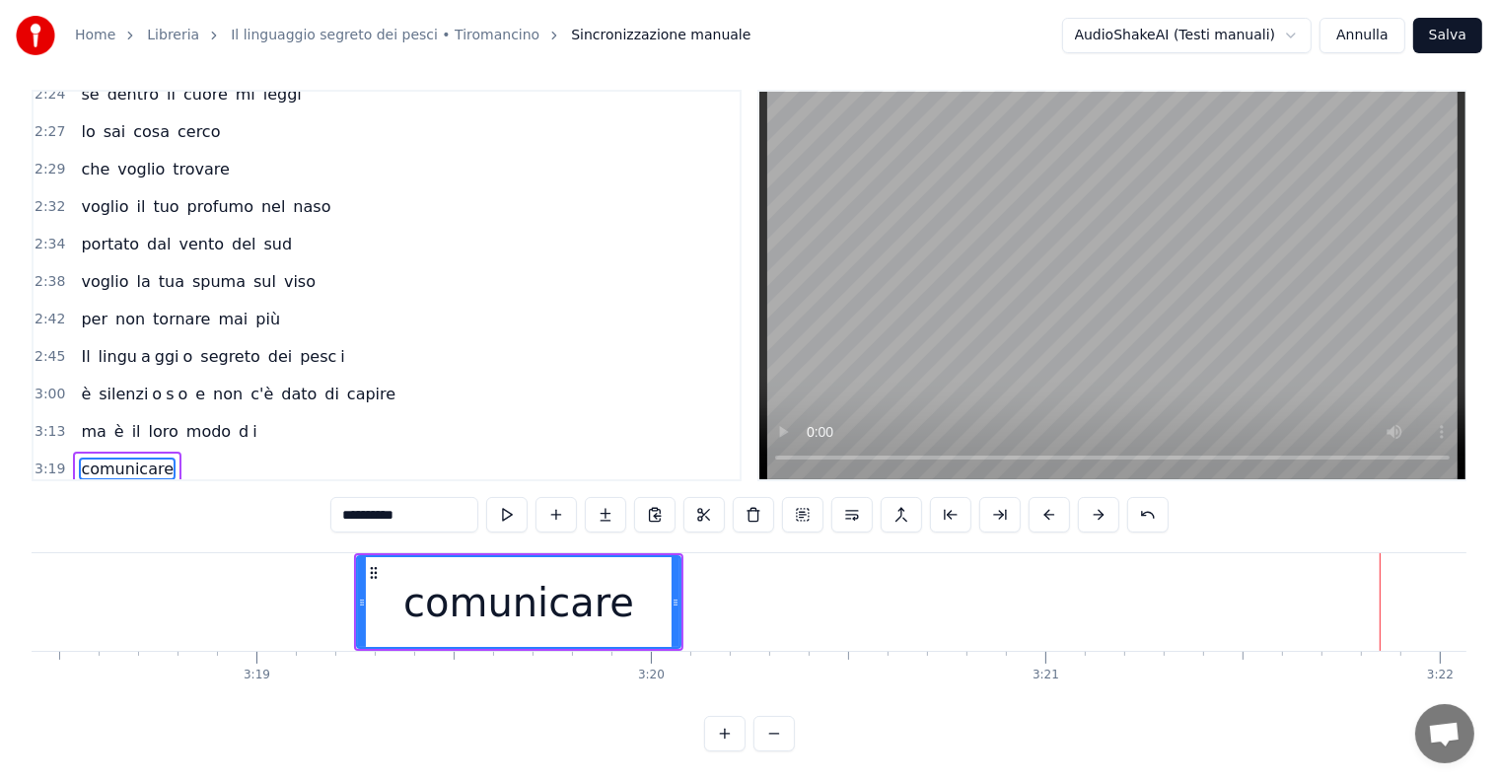
click at [430, 497] on input "**********" at bounding box center [404, 515] width 148 height 36
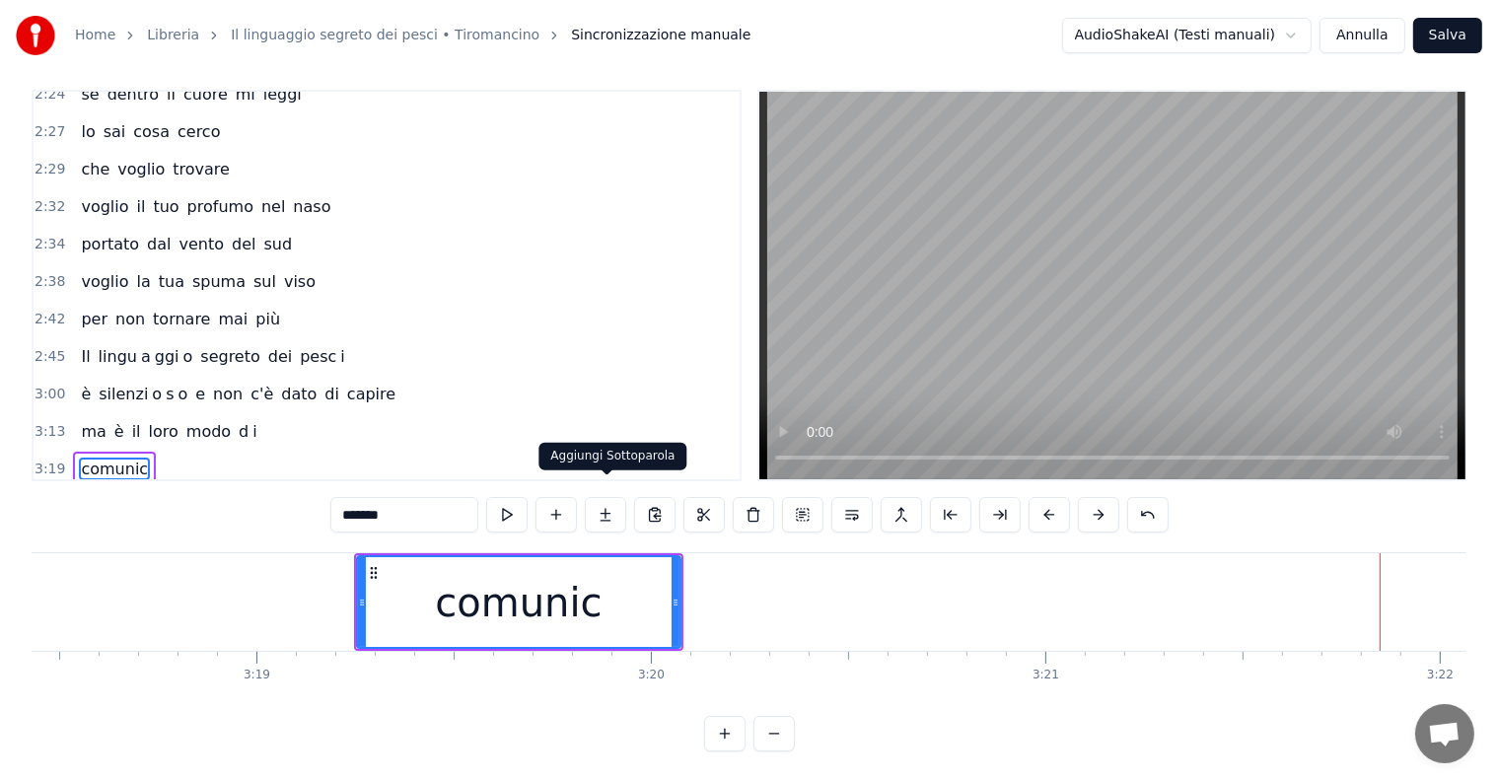
type input "*******"
click at [615, 497] on button at bounding box center [605, 515] width 41 height 36
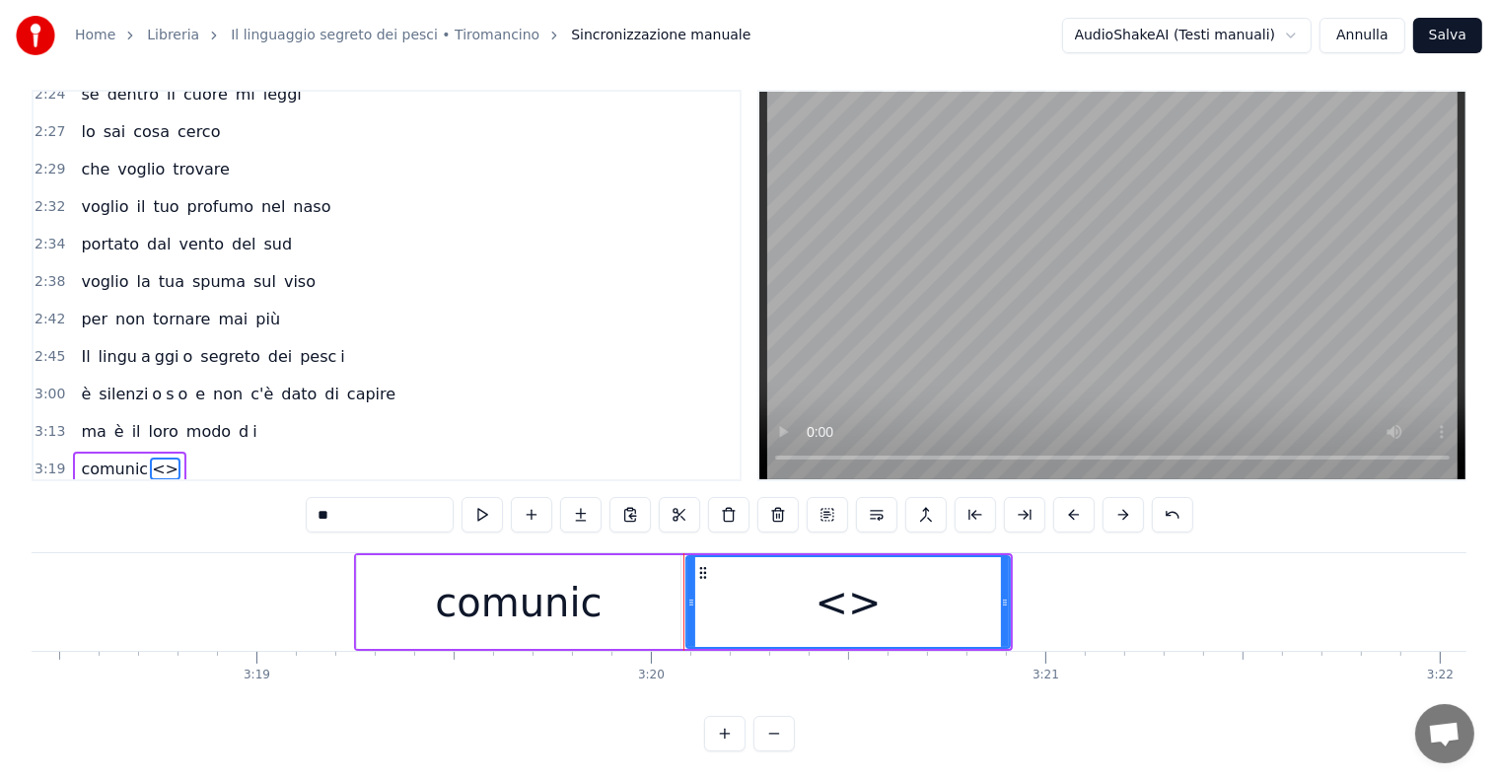
click at [393, 508] on input "**" at bounding box center [380, 515] width 148 height 36
type input "*"
click at [582, 497] on button at bounding box center [580, 515] width 41 height 36
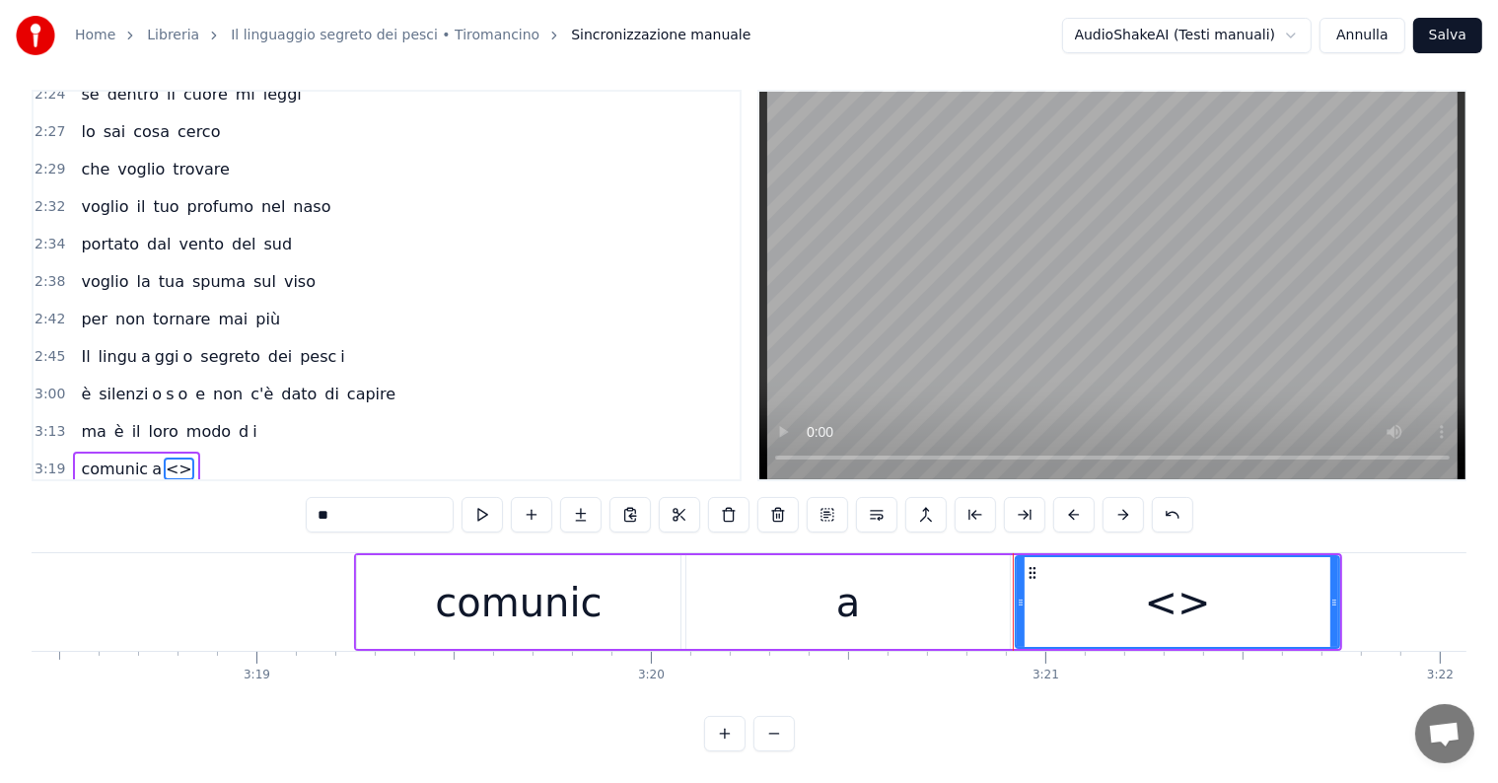
click at [359, 502] on input "**" at bounding box center [380, 515] width 148 height 36
type input "*"
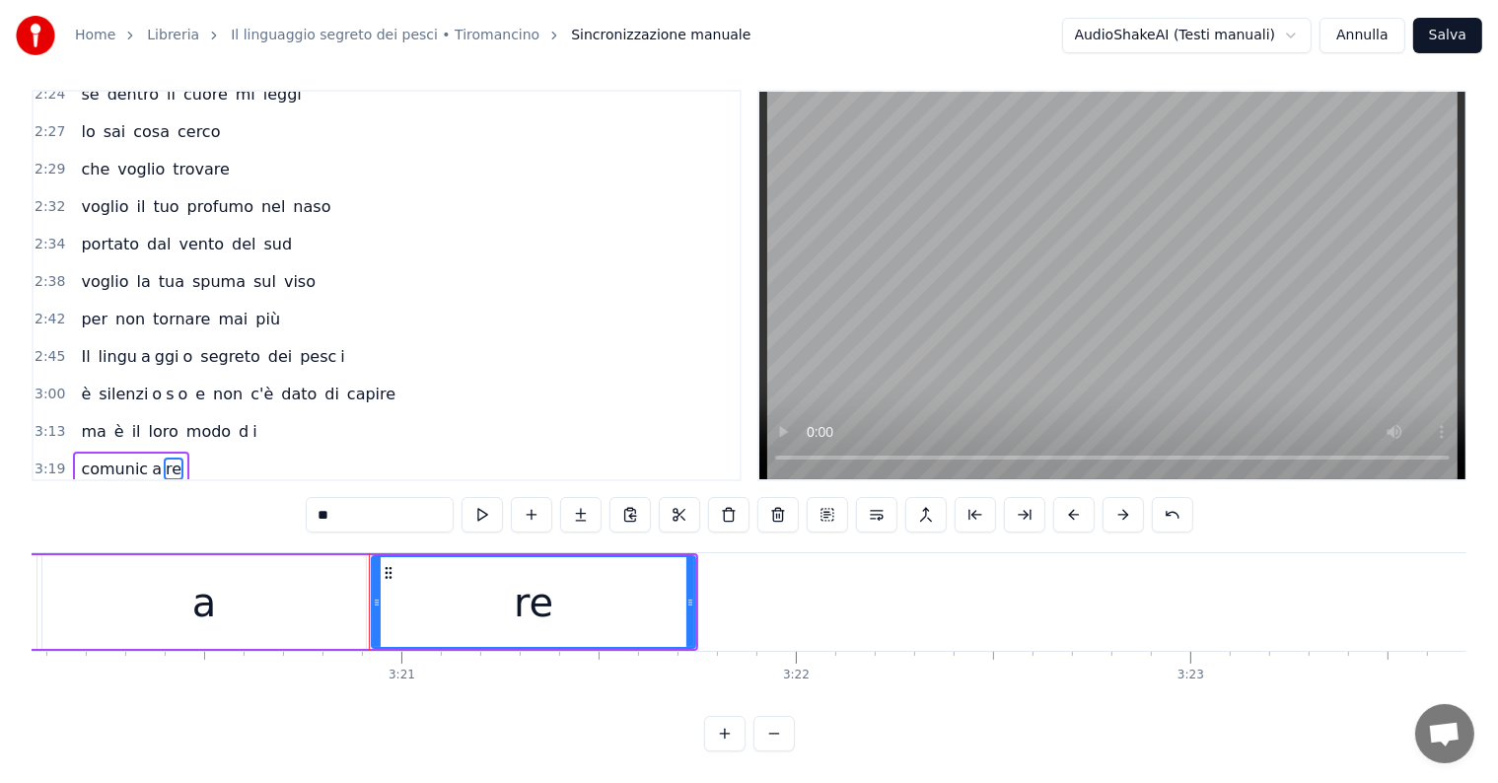
scroll to position [0, 78972]
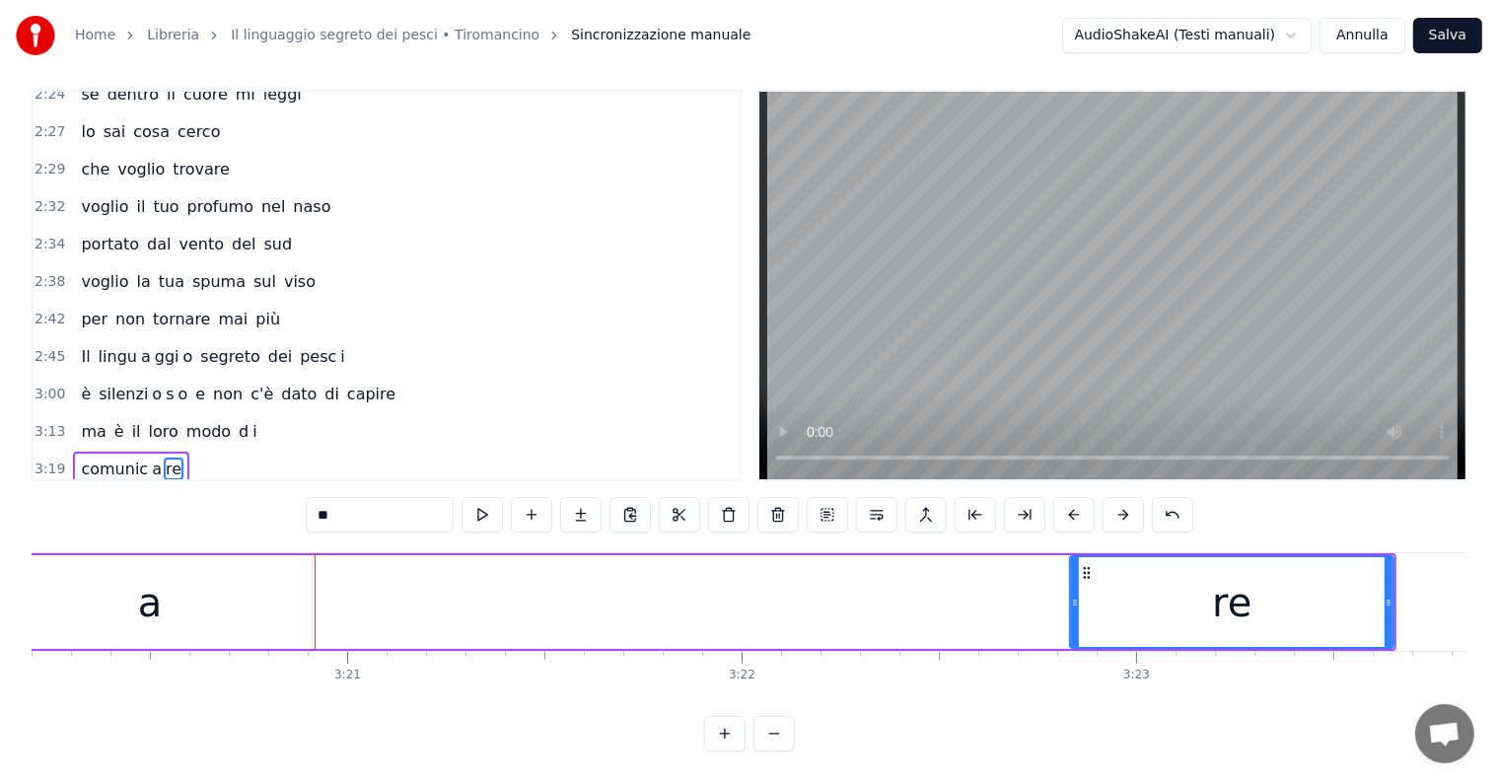
click at [228, 568] on div "a" at bounding box center [149, 602] width 323 height 94
type input "*"
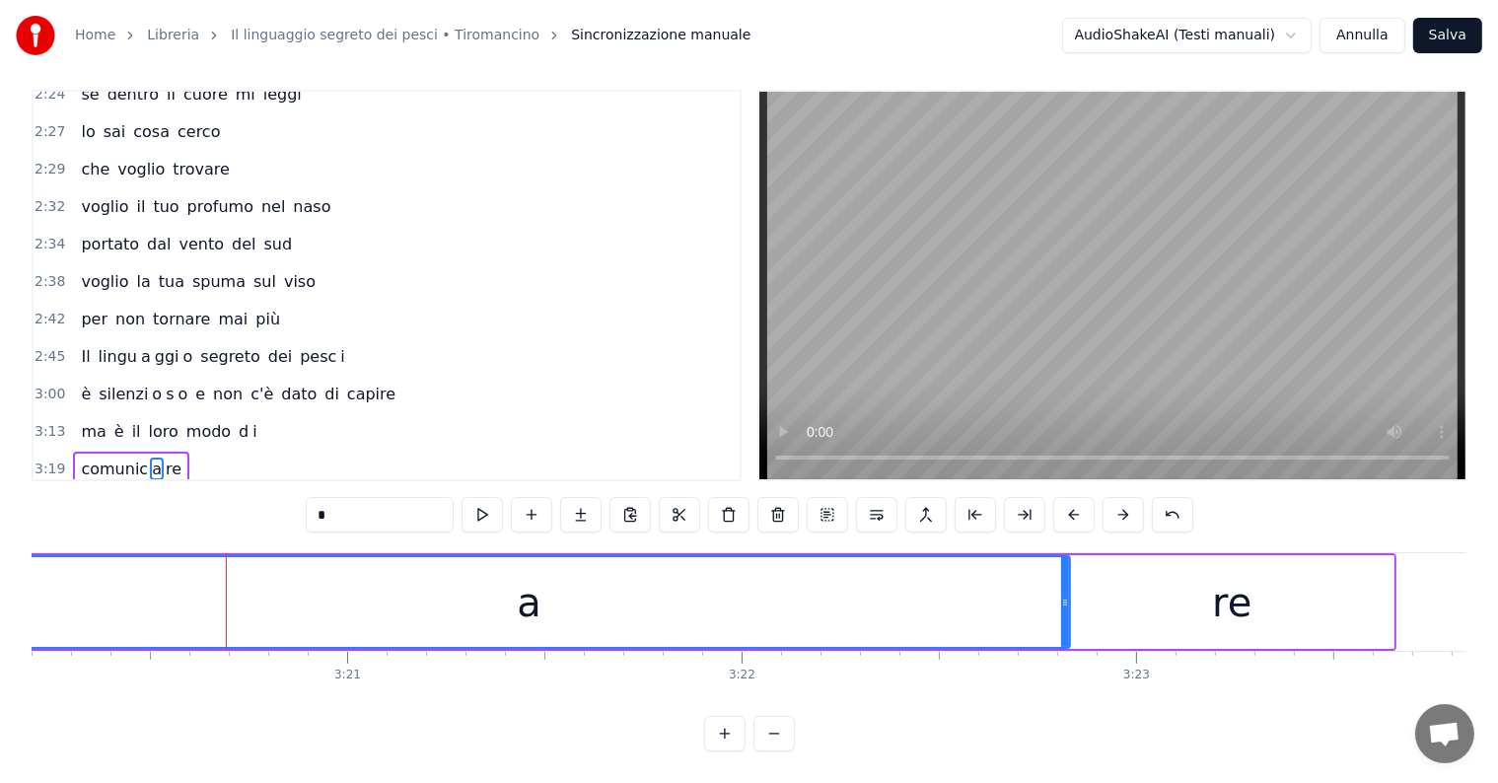
drag, startPoint x: 306, startPoint y: 573, endPoint x: 1064, endPoint y: 534, distance: 759.4
click at [1064, 534] on div "0:28 Vi vedo passare veloci 0:31 in mille forme diverse 0:35 si accorgono di me…" at bounding box center [749, 421] width 1435 height 662
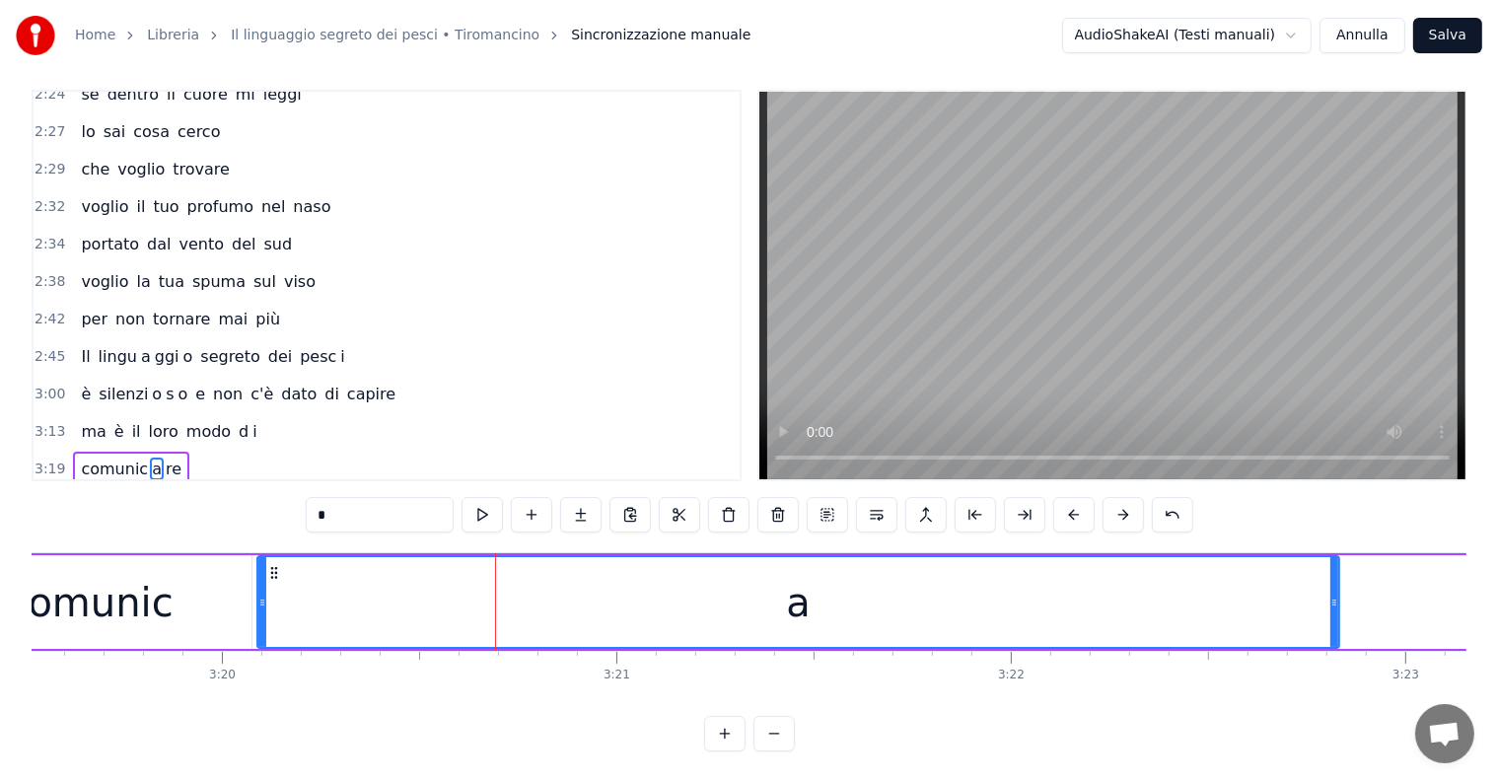
scroll to position [0, 78596]
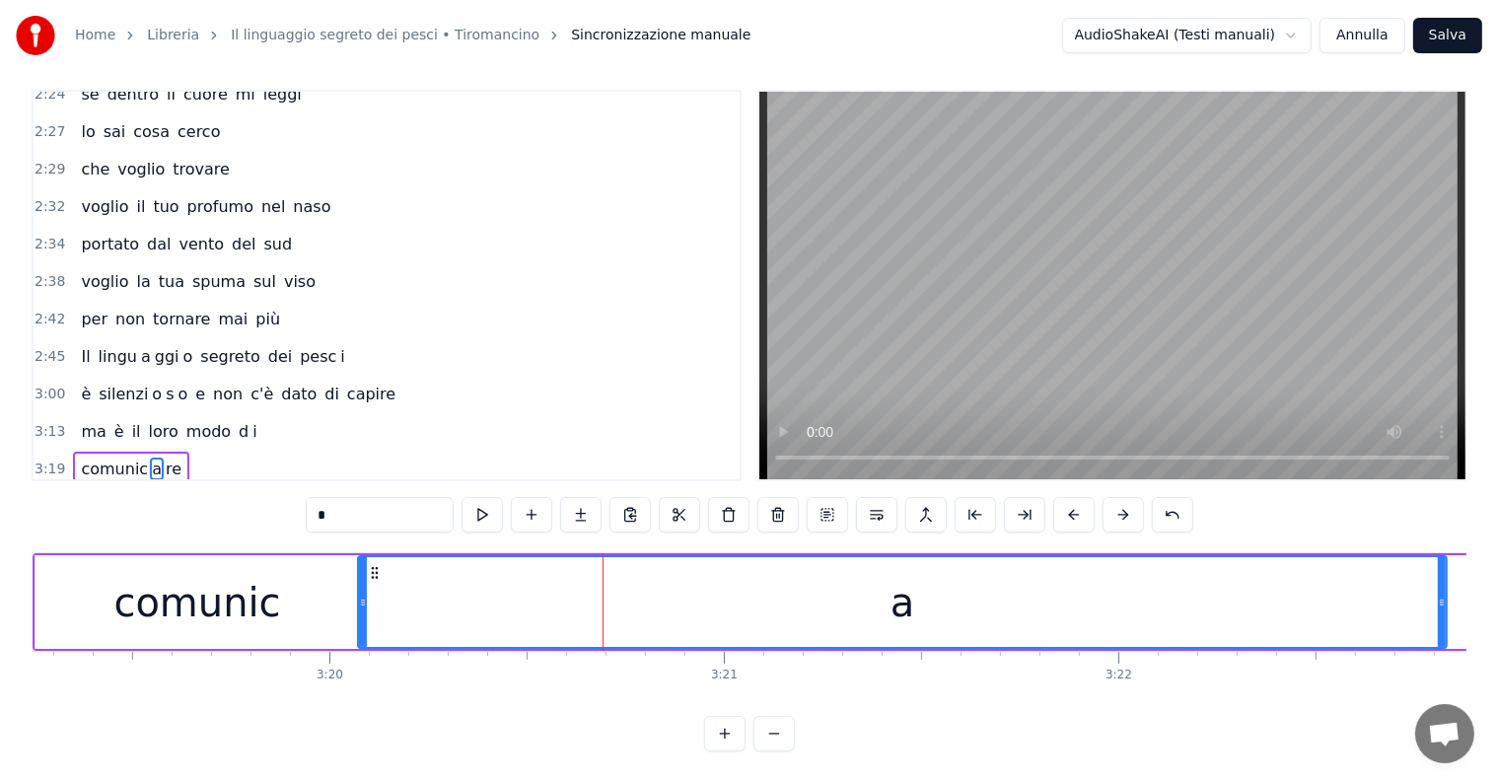
click at [360, 605] on div at bounding box center [363, 602] width 8 height 90
click at [71, 413] on div "3:13 ma è il loro modo d i" at bounding box center [387, 431] width 706 height 37
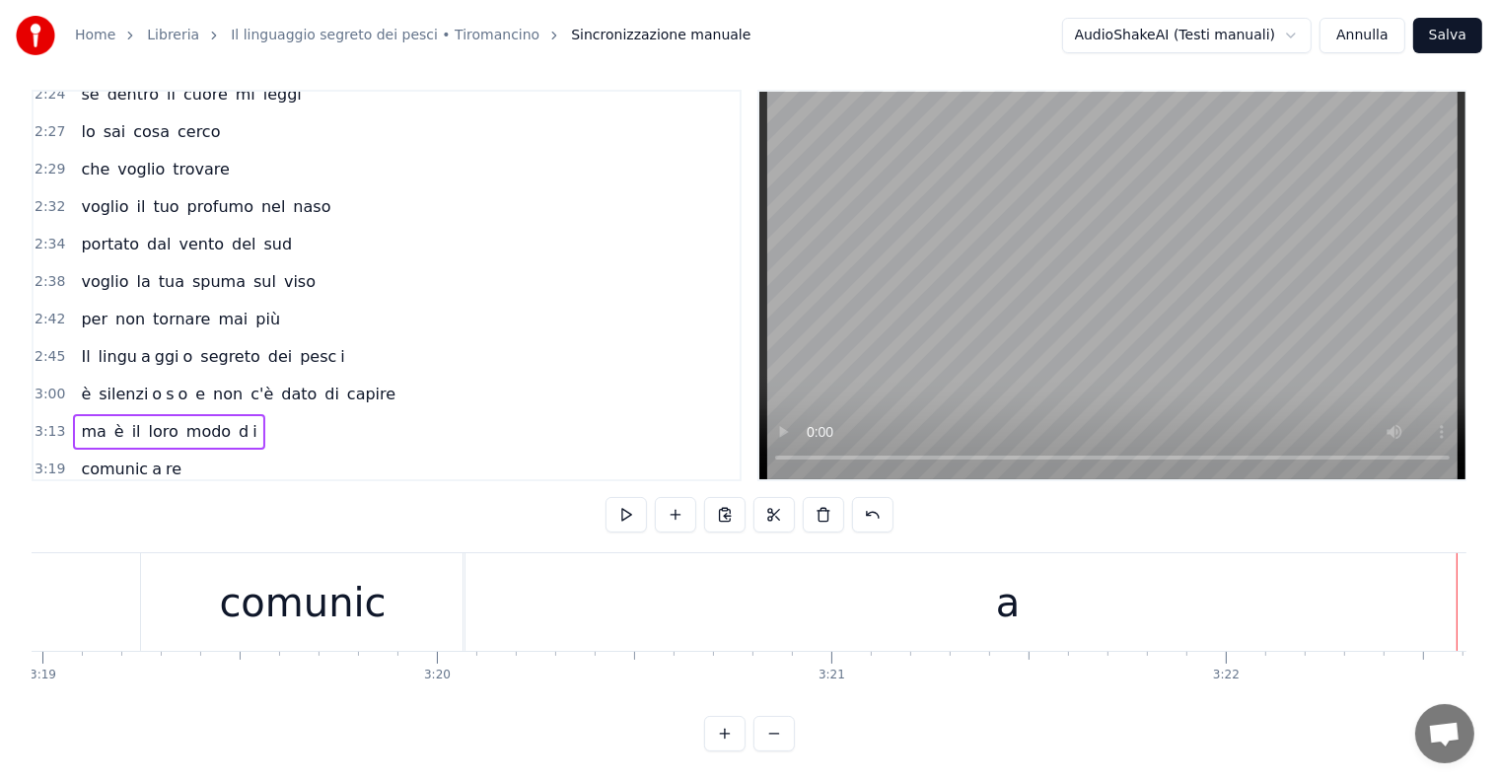
scroll to position [0, 78435]
click at [300, 596] on div "comunic" at bounding box center [355, 602] width 167 height 59
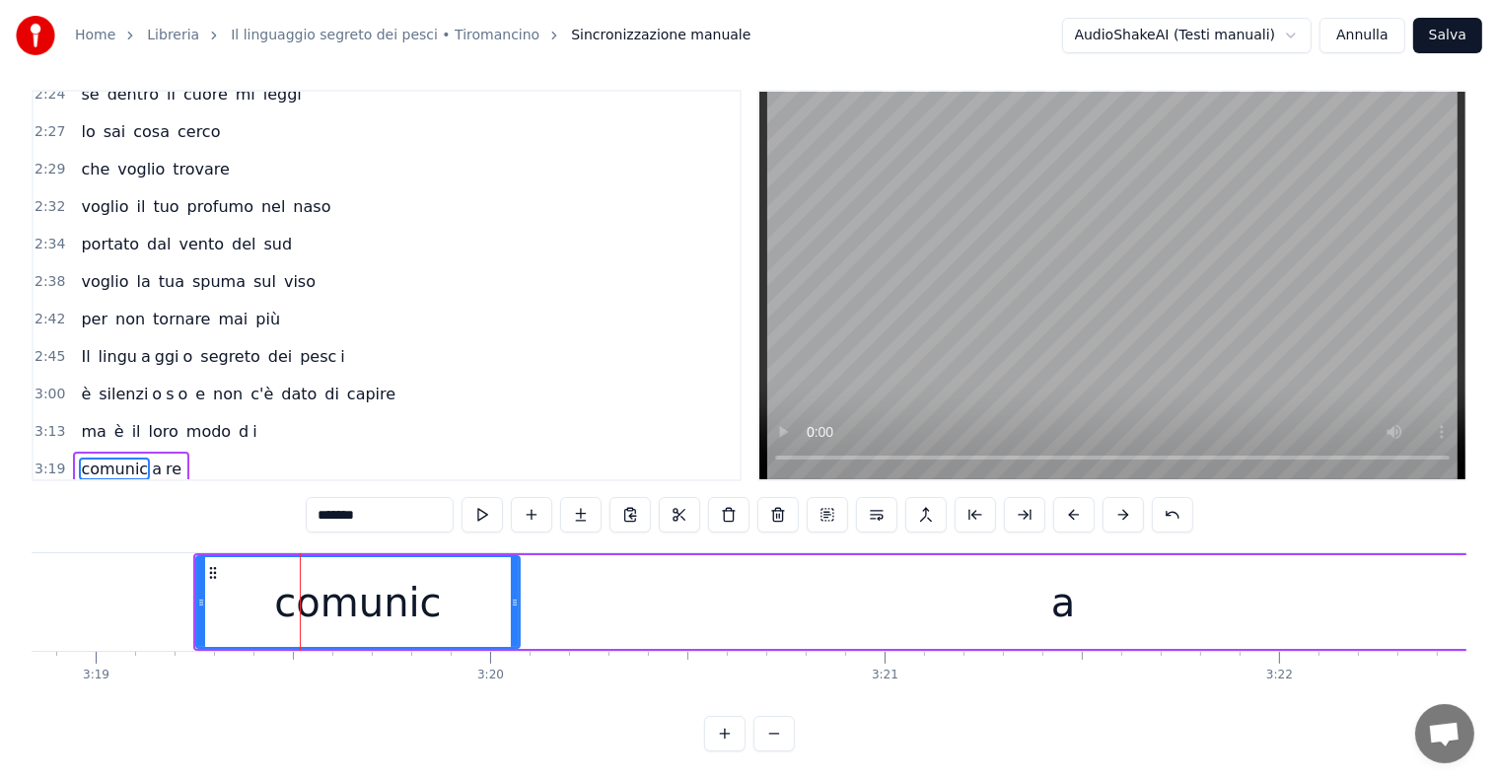
click at [201, 595] on icon at bounding box center [201, 603] width 8 height 16
click at [901, 583] on div "a" at bounding box center [1063, 602] width 1089 height 94
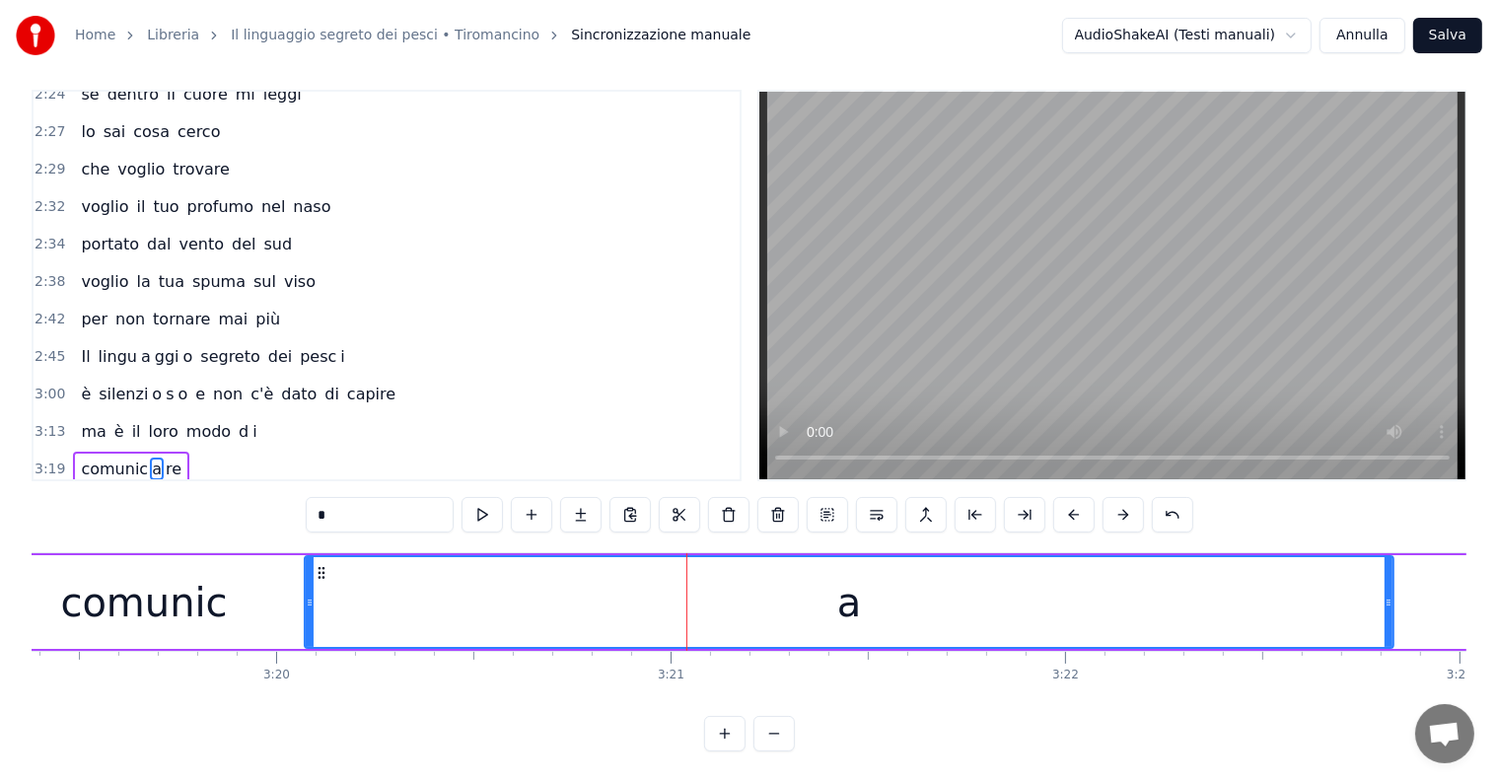
scroll to position [0, 78703]
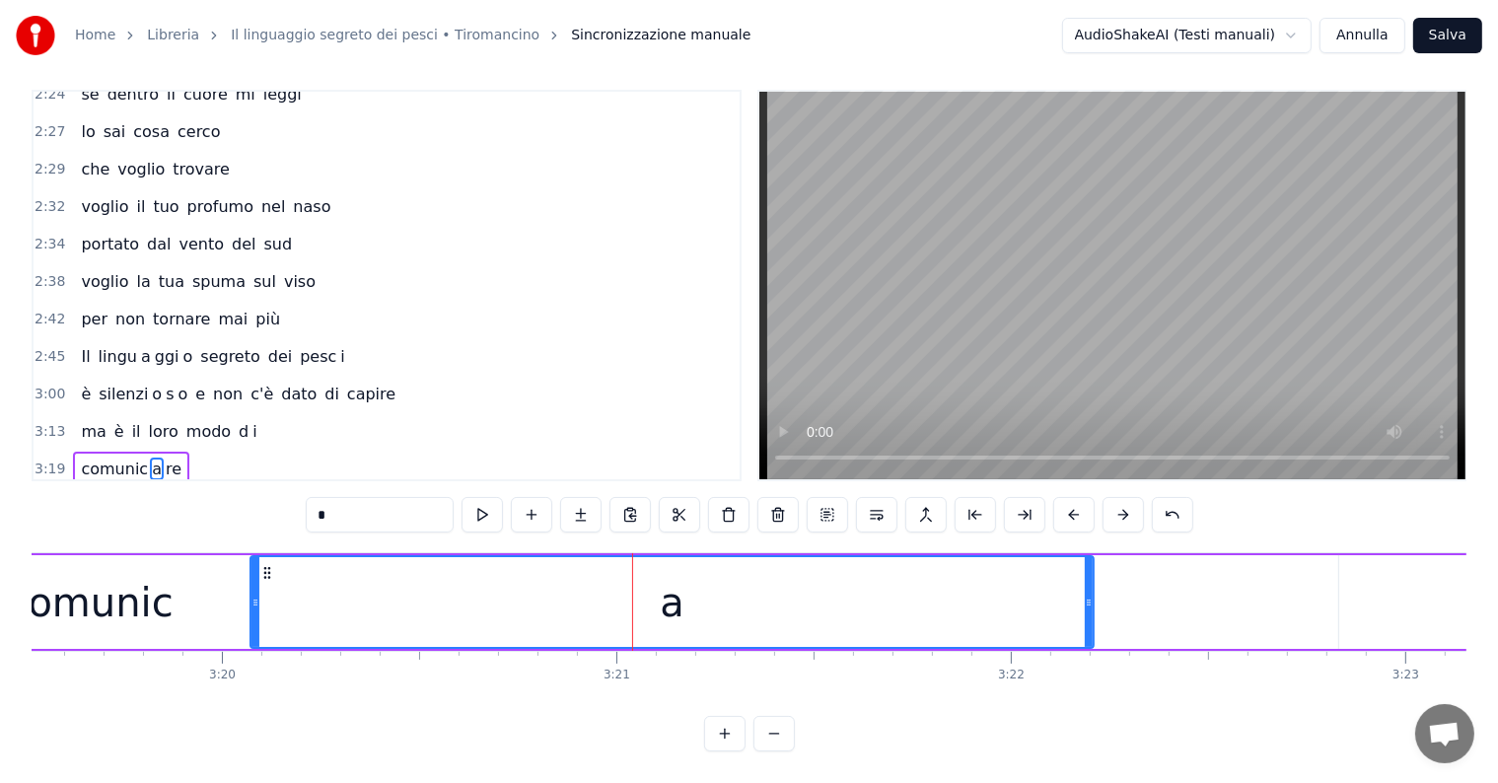
drag, startPoint x: 1335, startPoint y: 604, endPoint x: 1079, endPoint y: 604, distance: 256.4
click at [1085, 604] on div at bounding box center [1089, 602] width 8 height 90
click at [1373, 583] on div "re" at bounding box center [1500, 602] width 323 height 94
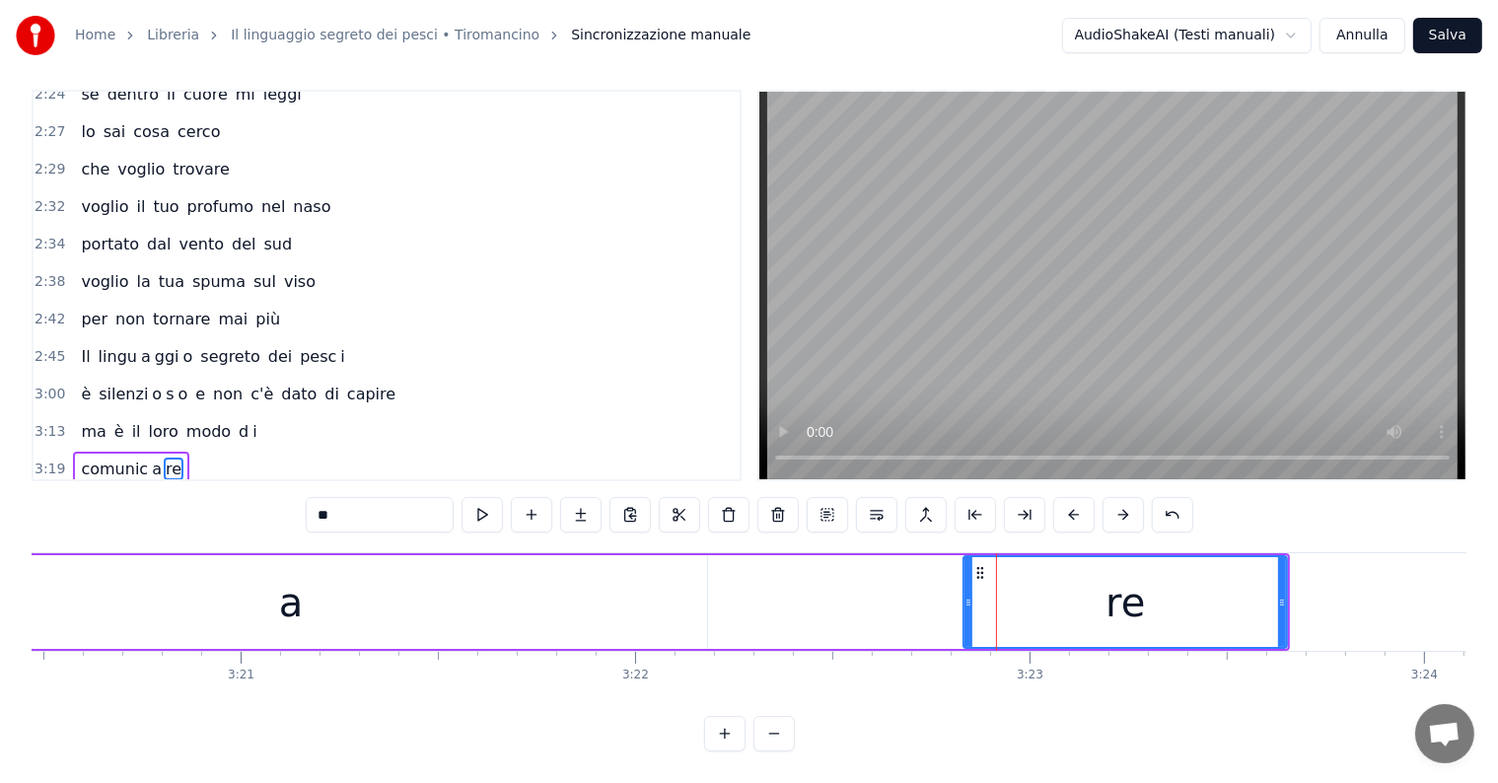
scroll to position [0, 78865]
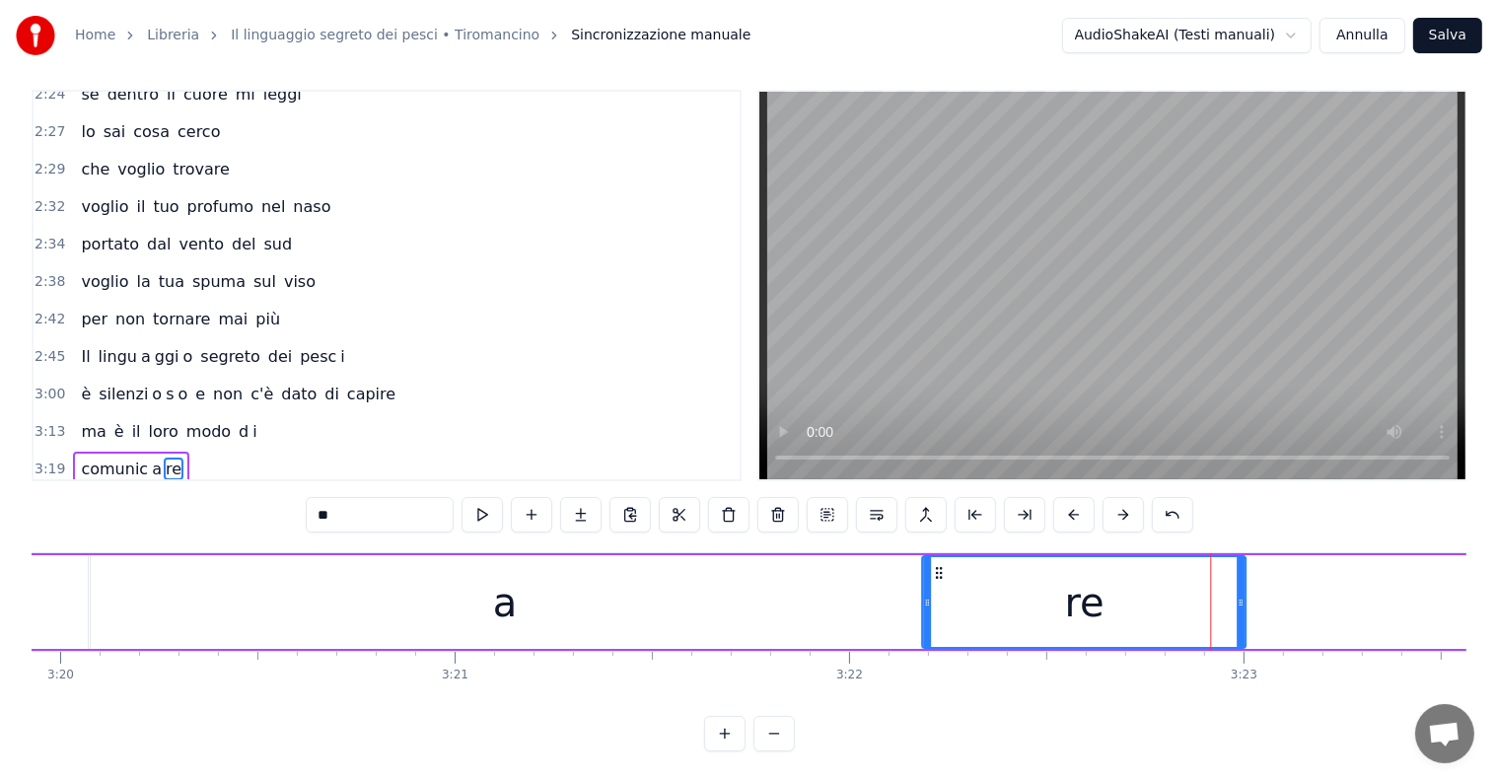
drag, startPoint x: 1191, startPoint y: 548, endPoint x: 935, endPoint y: 555, distance: 256.5
click at [935, 565] on icon at bounding box center [939, 573] width 16 height 16
click at [410, 497] on input "**" at bounding box center [380, 515] width 148 height 36
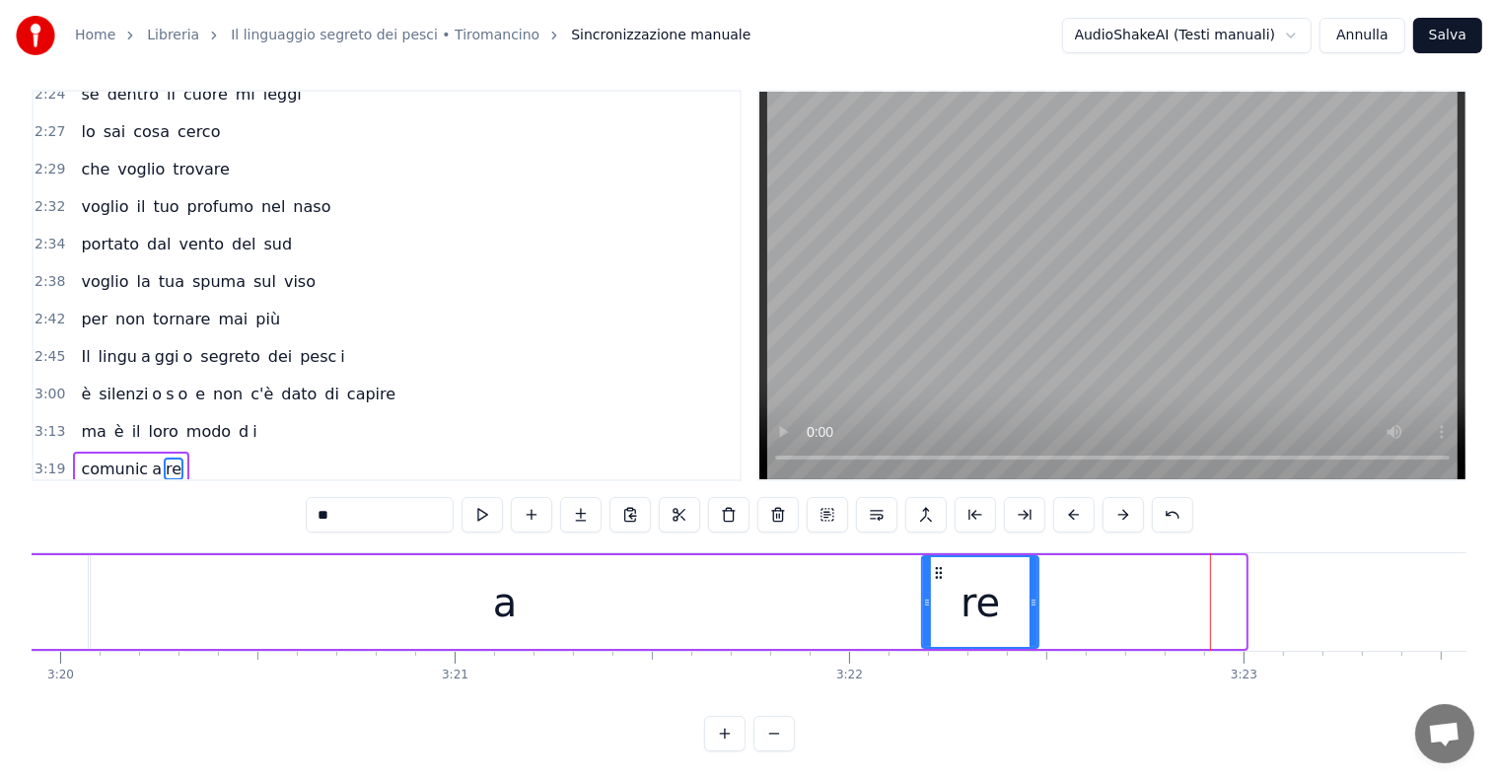
drag, startPoint x: 1240, startPoint y: 568, endPoint x: 1033, endPoint y: 568, distance: 207.1
click at [1033, 568] on div at bounding box center [1034, 602] width 8 height 90
click at [374, 497] on input "**" at bounding box center [380, 515] width 148 height 36
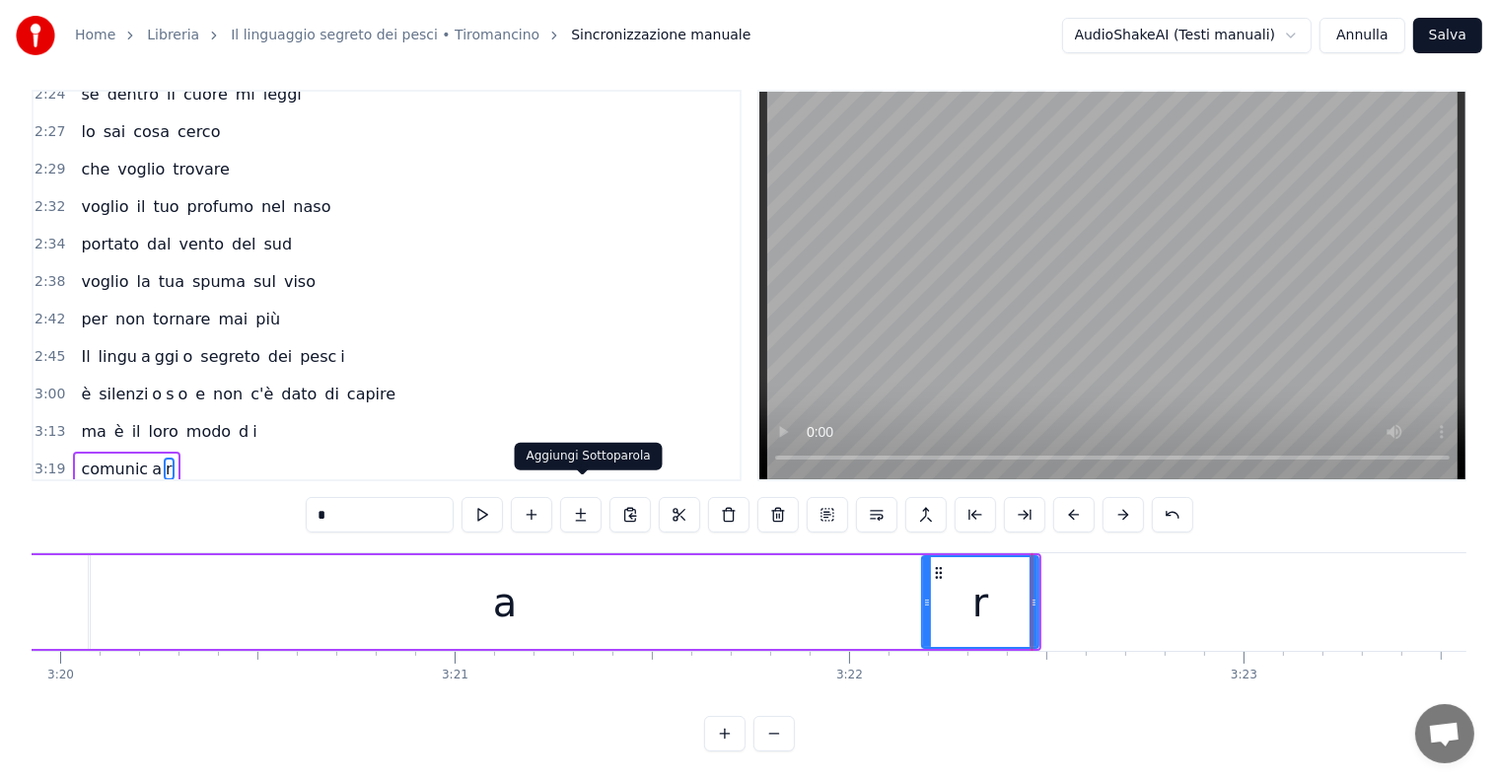
type input "*"
click at [588, 504] on button at bounding box center [580, 515] width 41 height 36
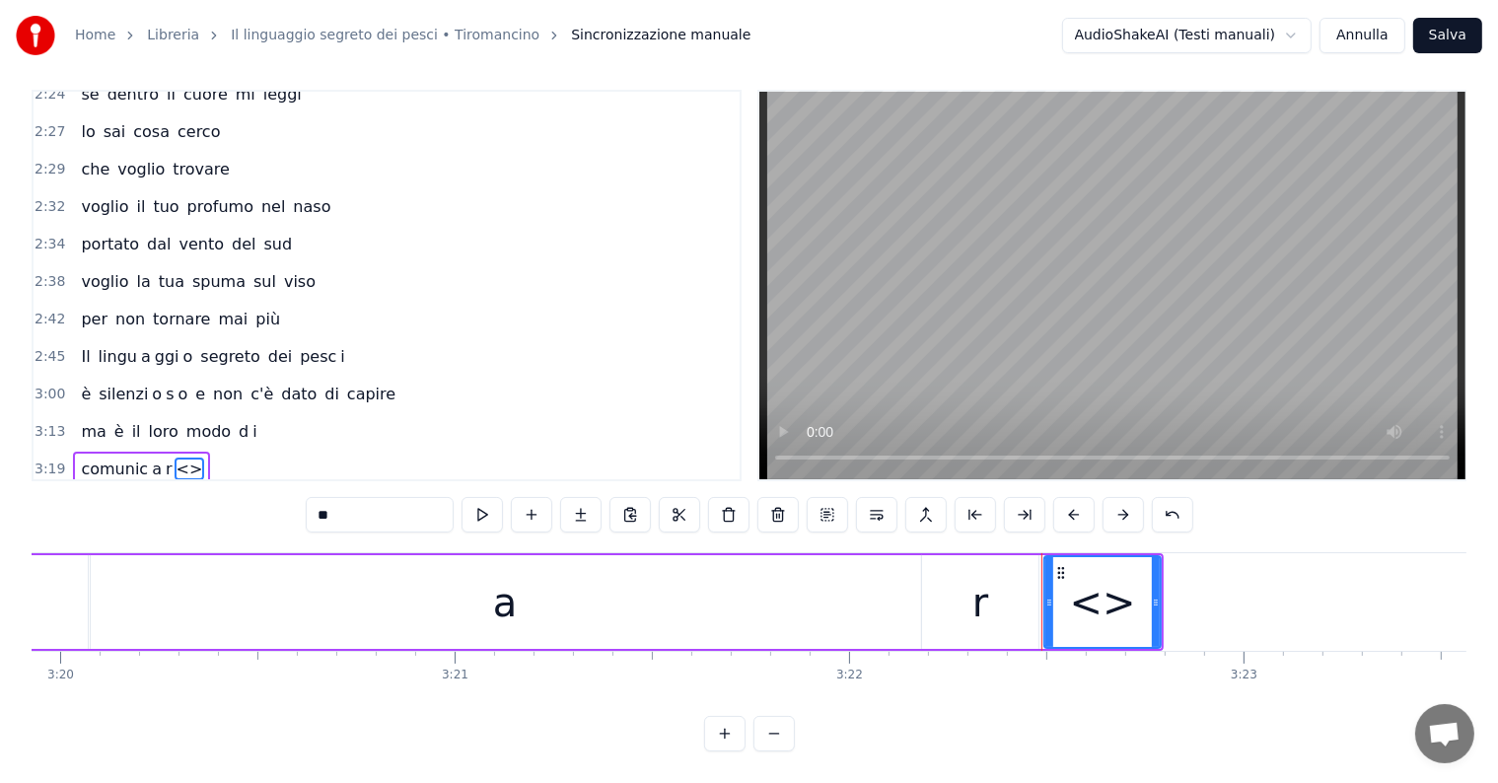
click at [360, 497] on input "**" at bounding box center [380, 515] width 148 height 36
type input "*"
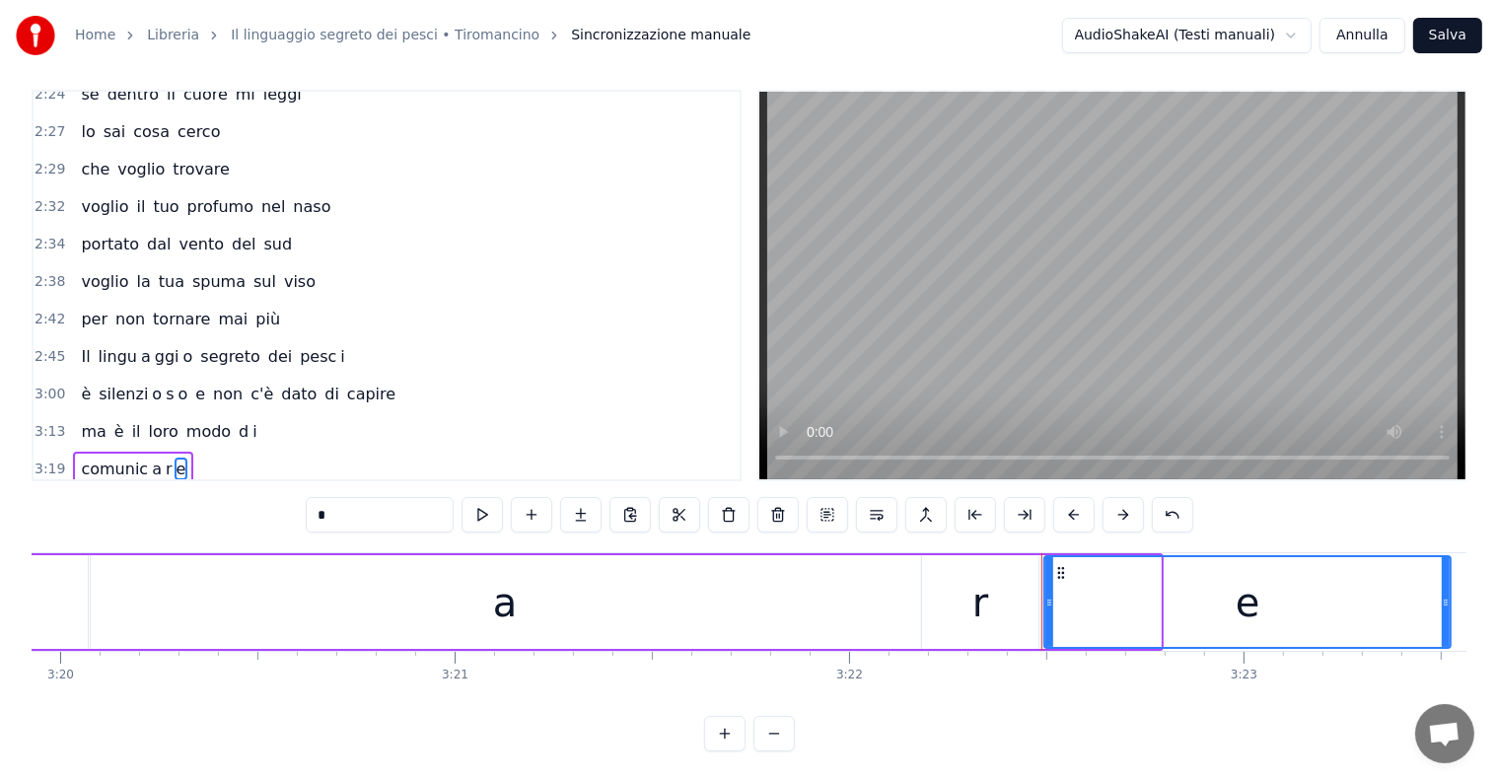
drag, startPoint x: 1154, startPoint y: 586, endPoint x: 1444, endPoint y: 560, distance: 291.1
click at [1444, 560] on div at bounding box center [1446, 602] width 8 height 90
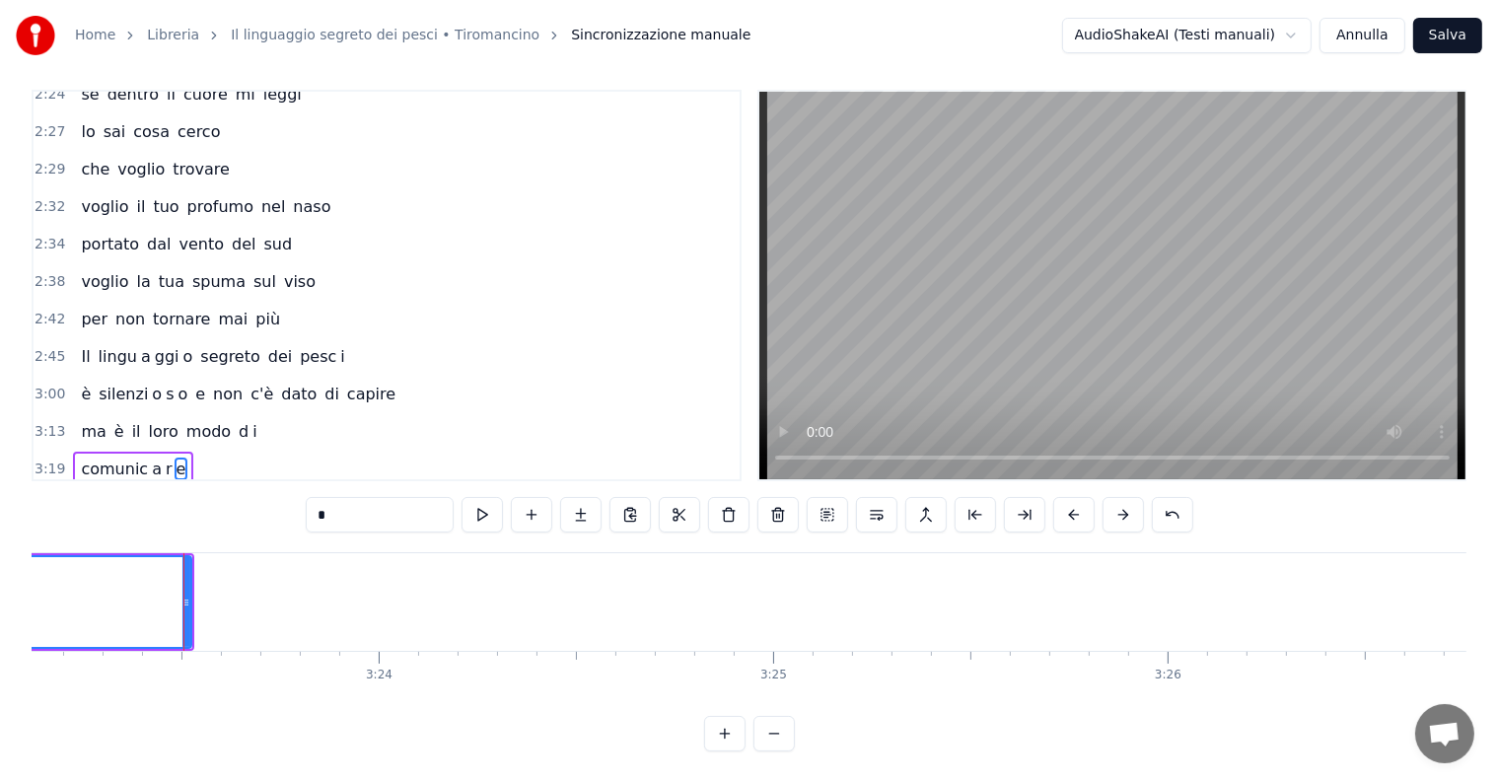
scroll to position [0, 80177]
drag, startPoint x: 134, startPoint y: 594, endPoint x: 245, endPoint y: 600, distance: 110.6
click at [245, 600] on div at bounding box center [245, 602] width 8 height 90
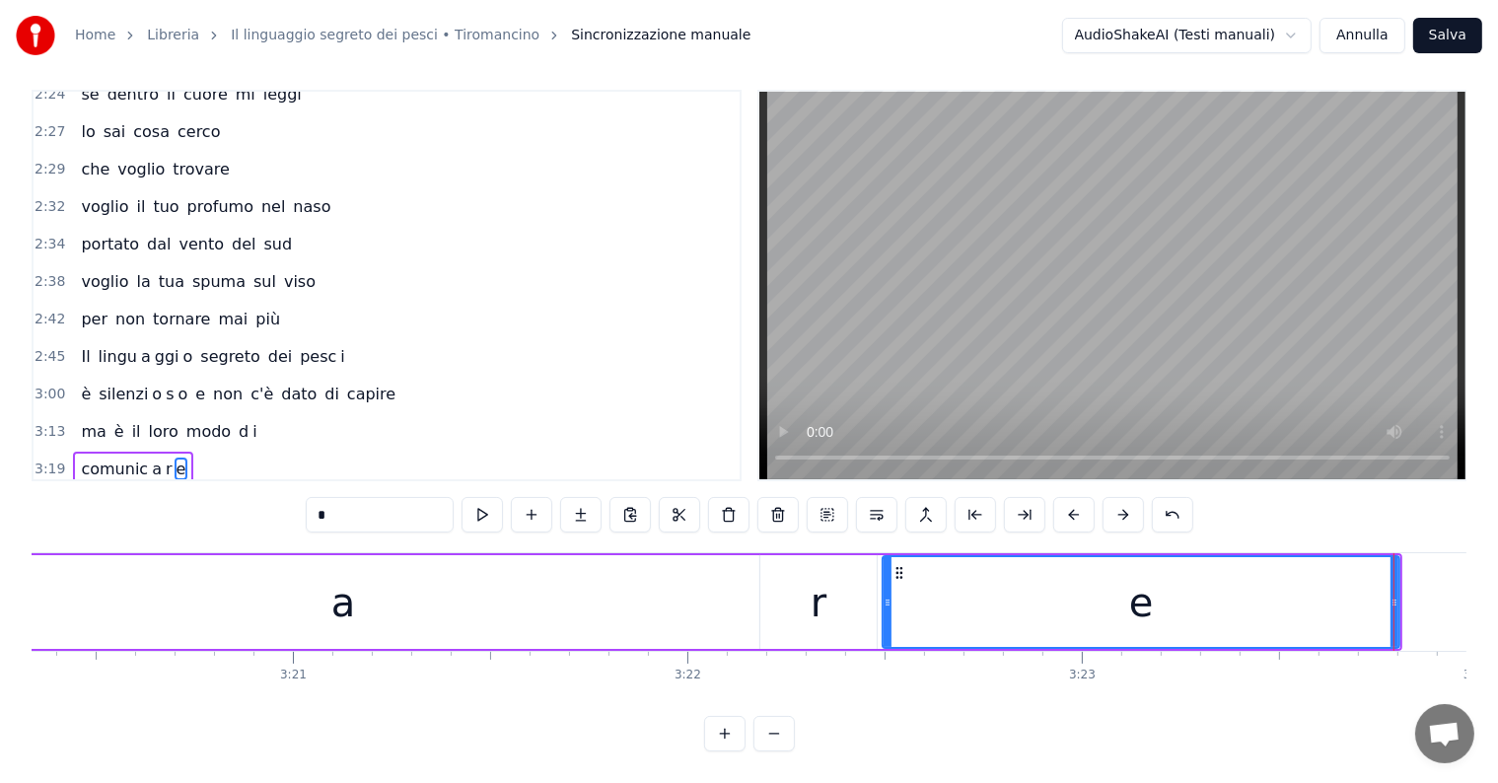
scroll to position [0, 78972]
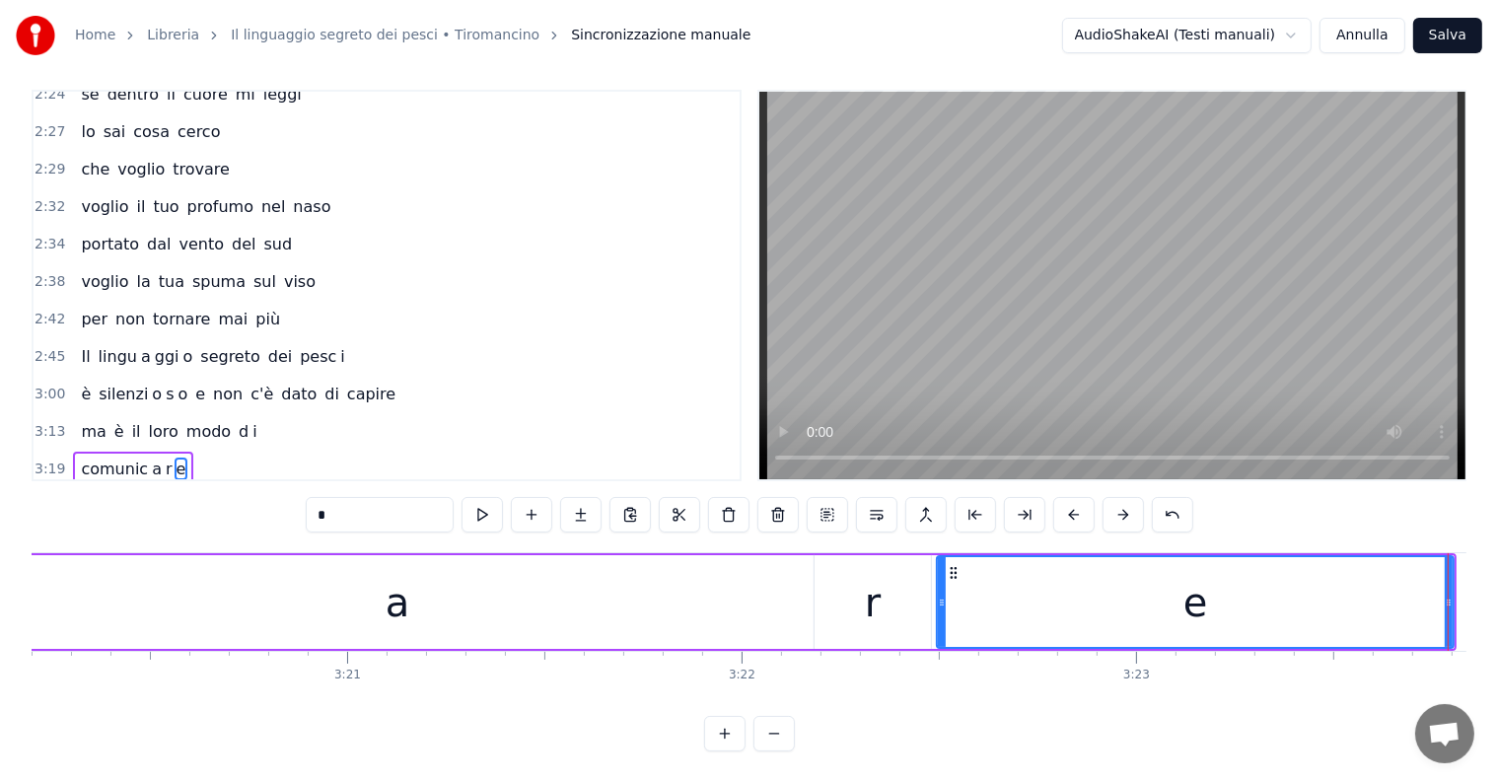
type input "*"
click at [87, 414] on div "ma è il loro modo d i" at bounding box center [168, 432] width 191 height 36
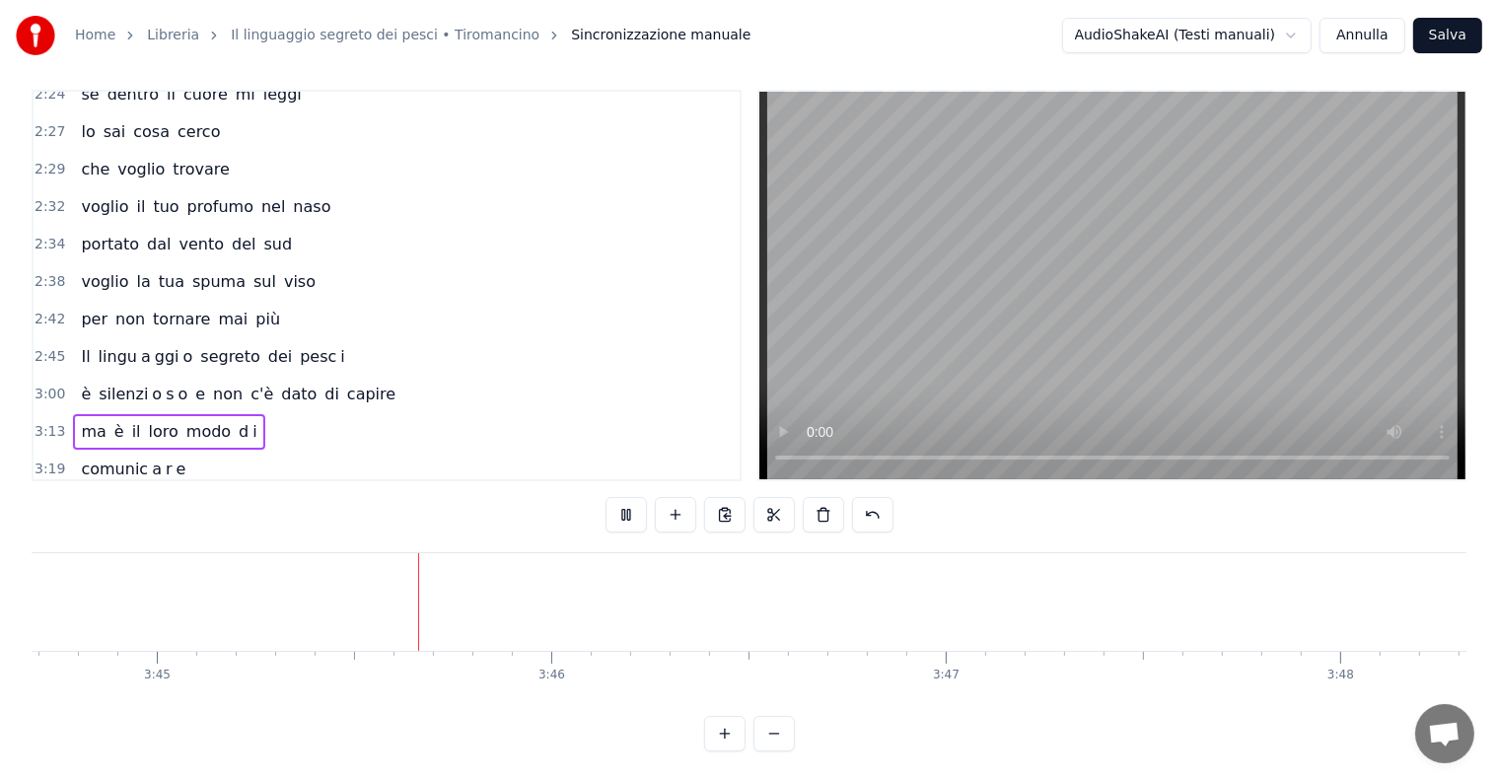
scroll to position [0, 88712]
click at [1440, 36] on button "Salva" at bounding box center [1447, 36] width 69 height 36
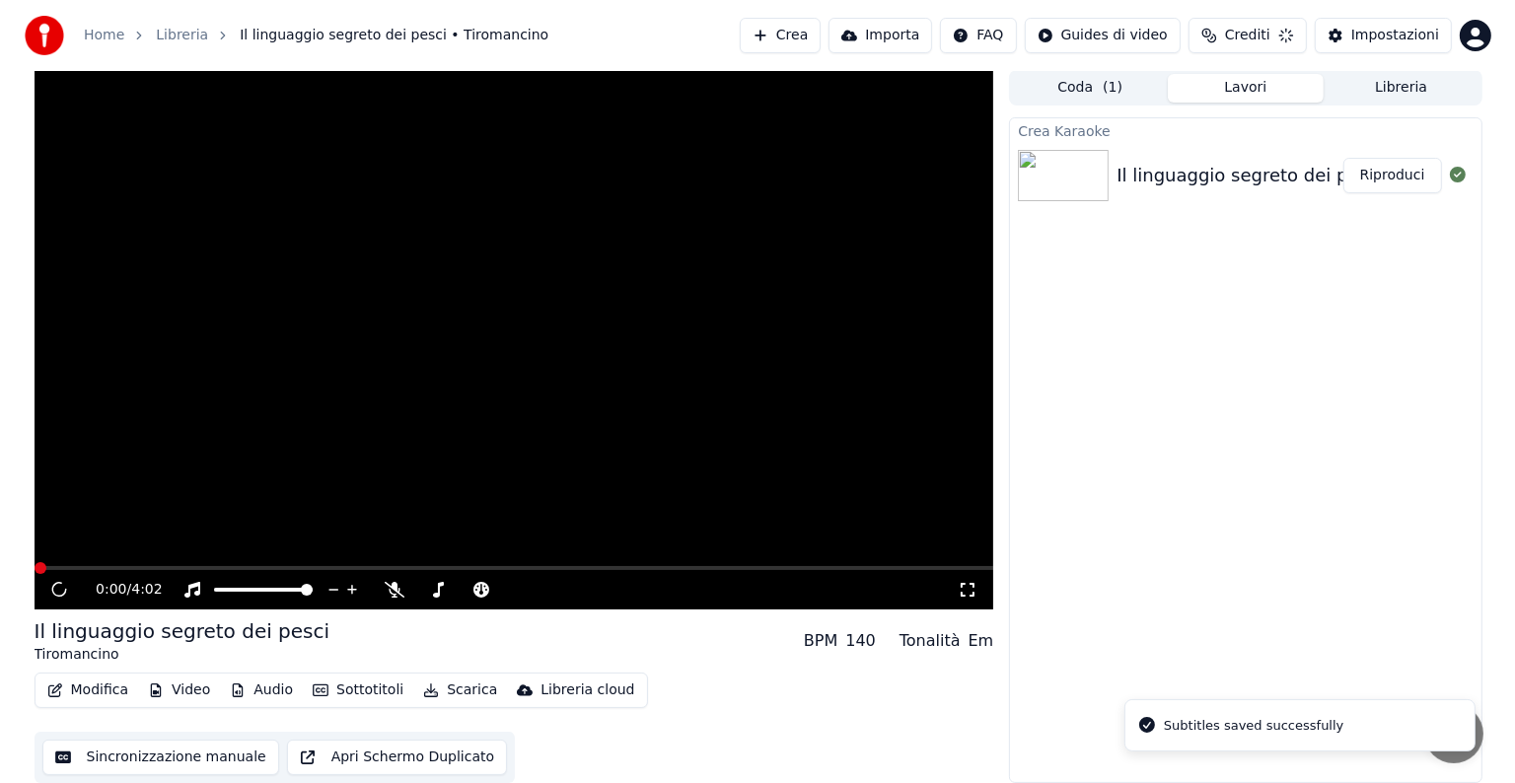
scroll to position [1, 0]
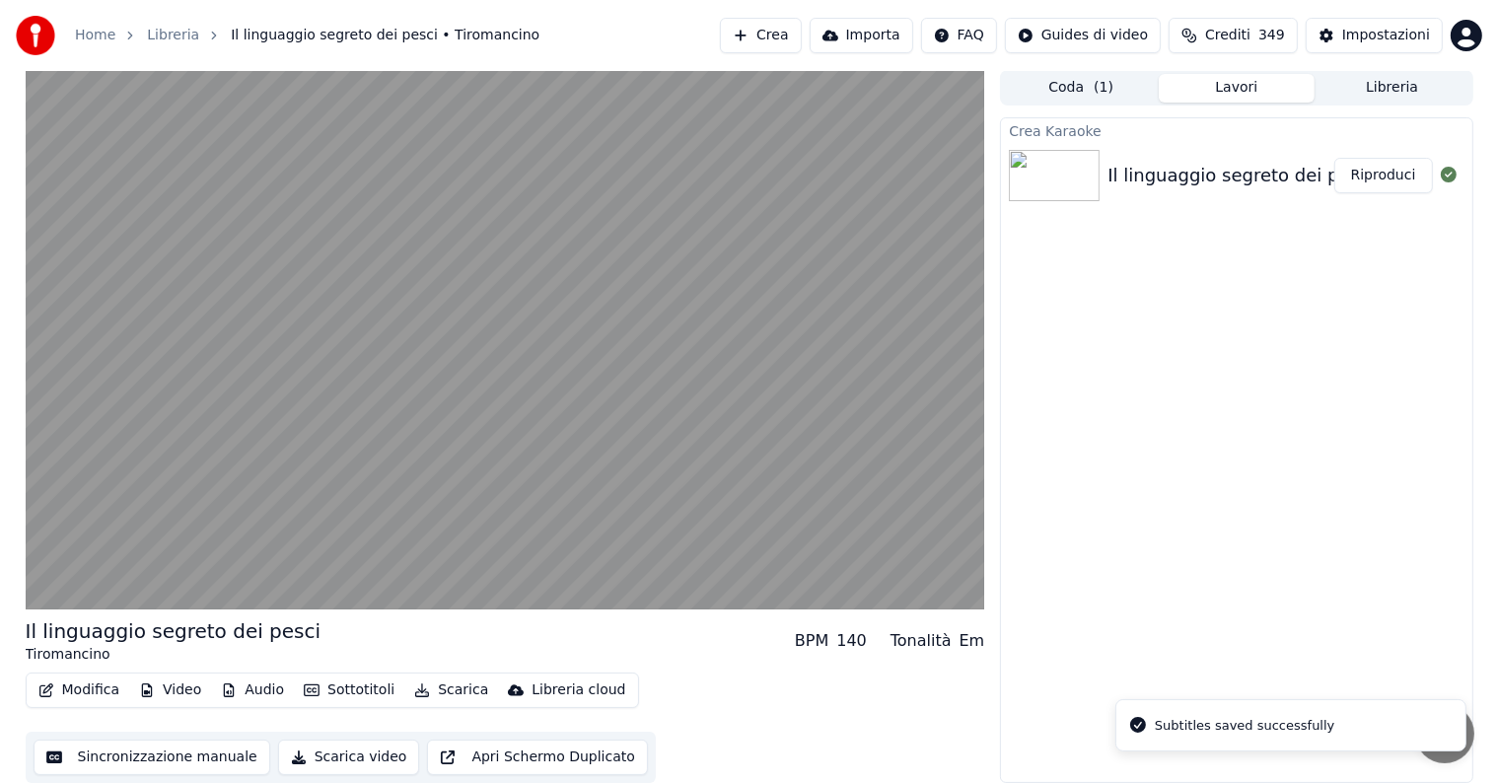
click at [1380, 176] on button "Riproduci" at bounding box center [1383, 176] width 99 height 36
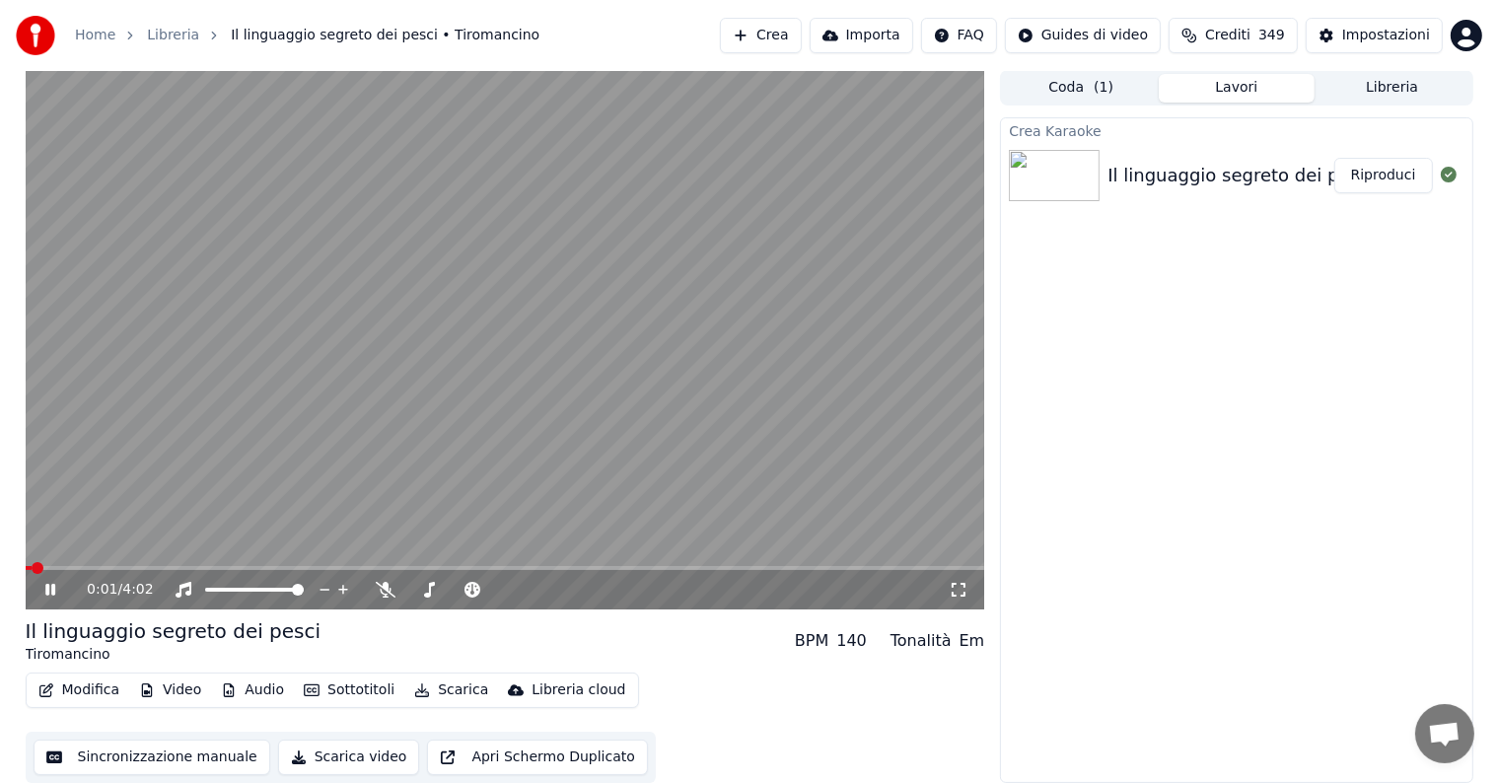
click at [53, 587] on icon at bounding box center [50, 590] width 10 height 12
click at [252, 691] on button "Audio" at bounding box center [252, 691] width 79 height 28
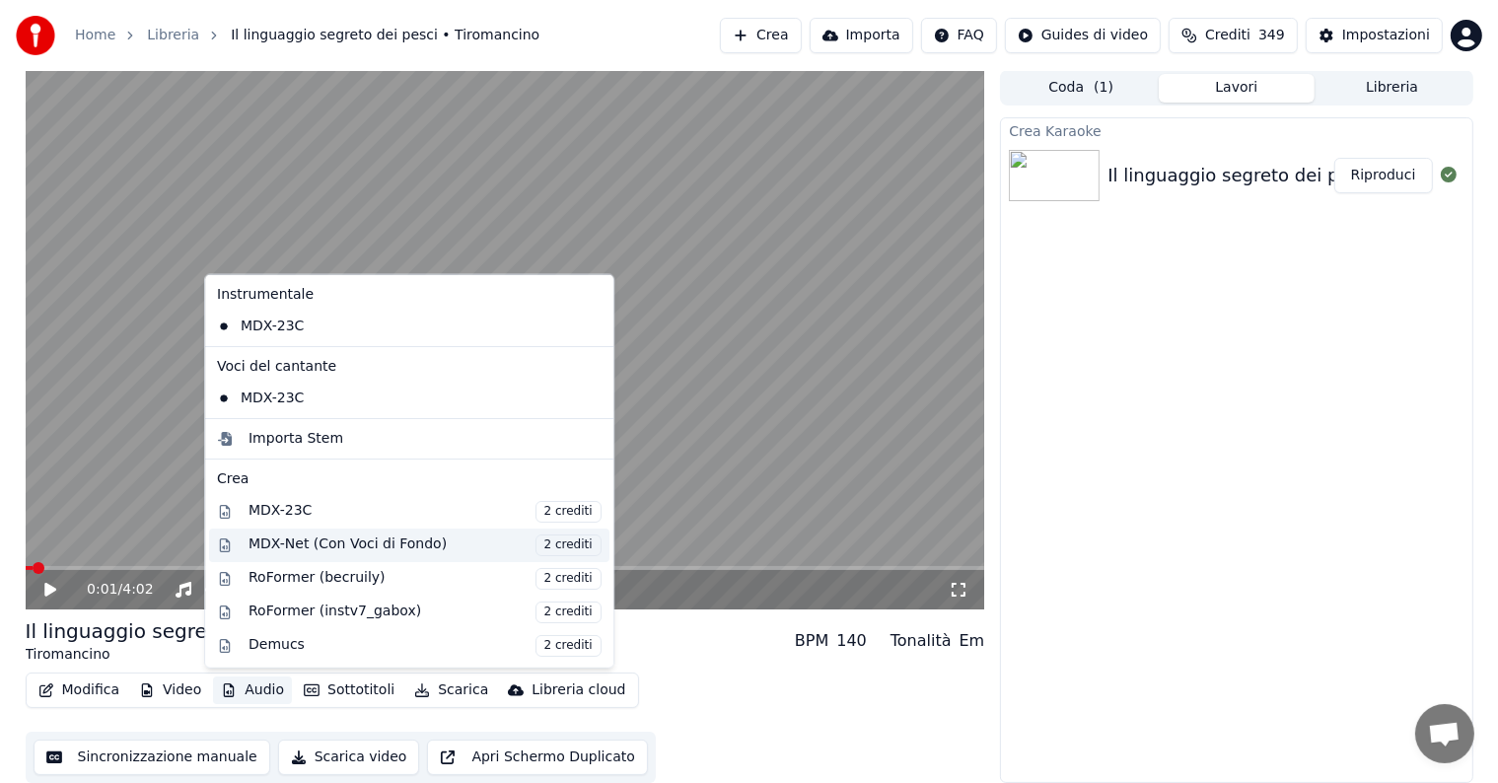
click at [368, 544] on div "MDX-Net (Con Voci di Fondo) 2 crediti" at bounding box center [425, 545] width 353 height 22
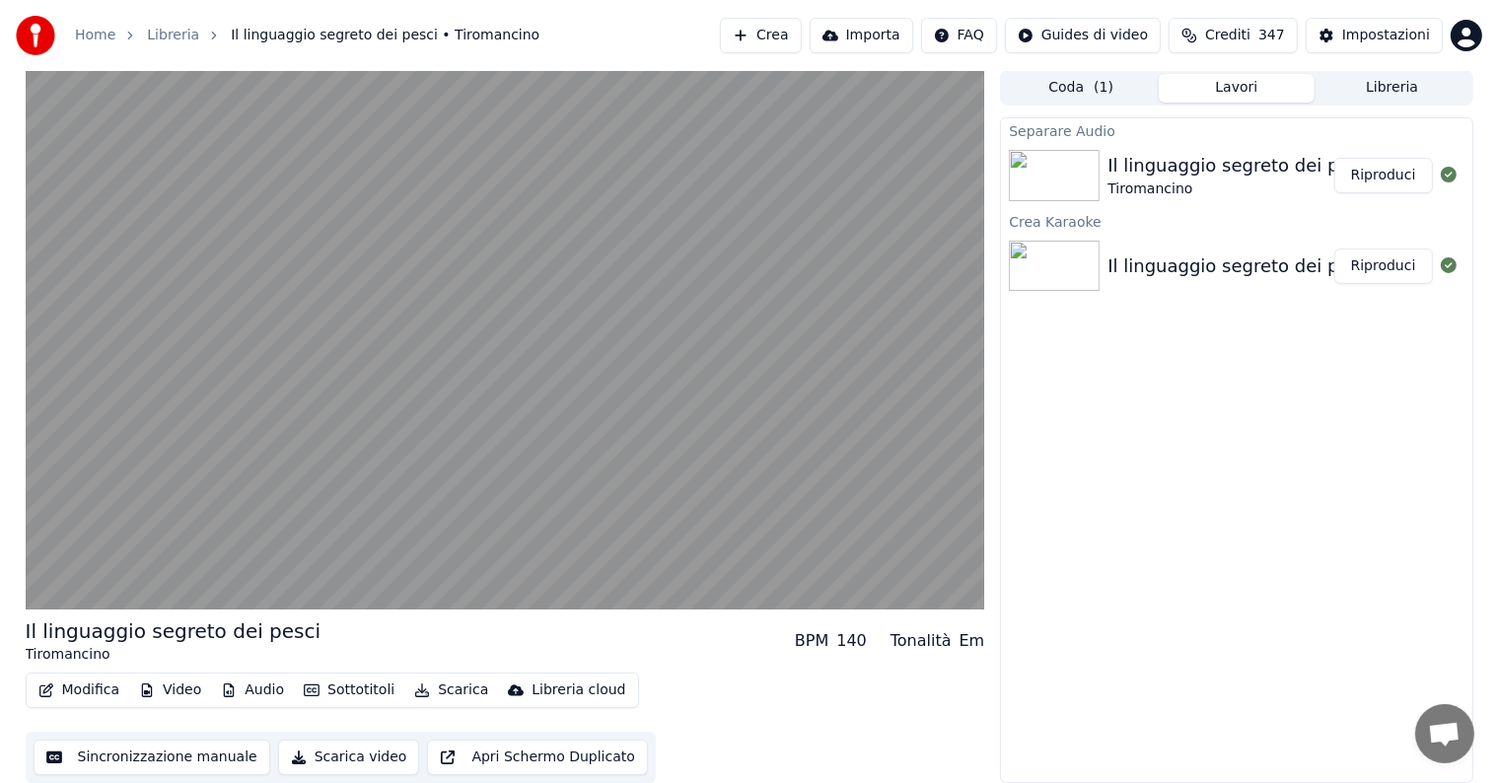
click at [1403, 172] on button "Riproduci" at bounding box center [1383, 176] width 99 height 36
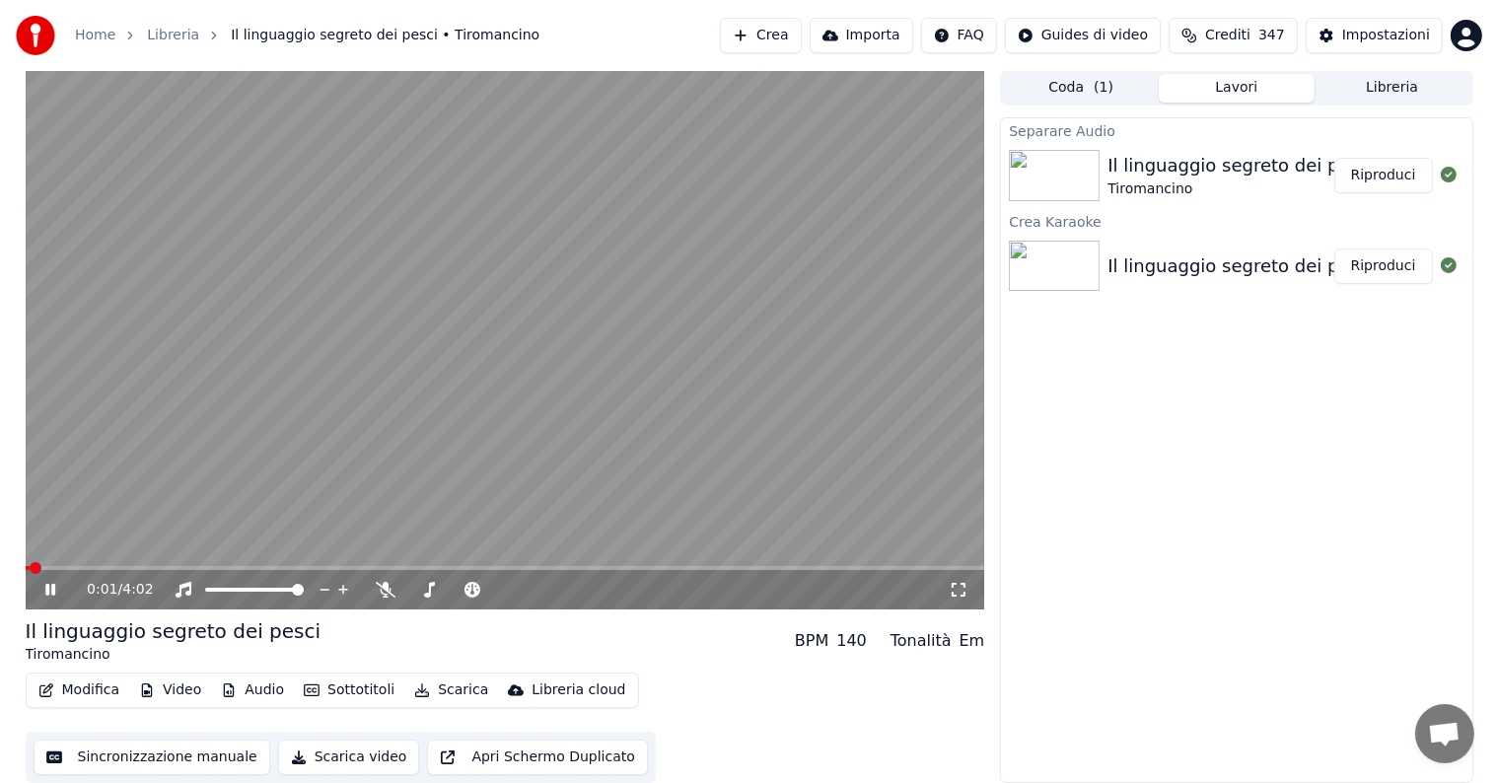
click at [44, 588] on icon at bounding box center [64, 590] width 46 height 16
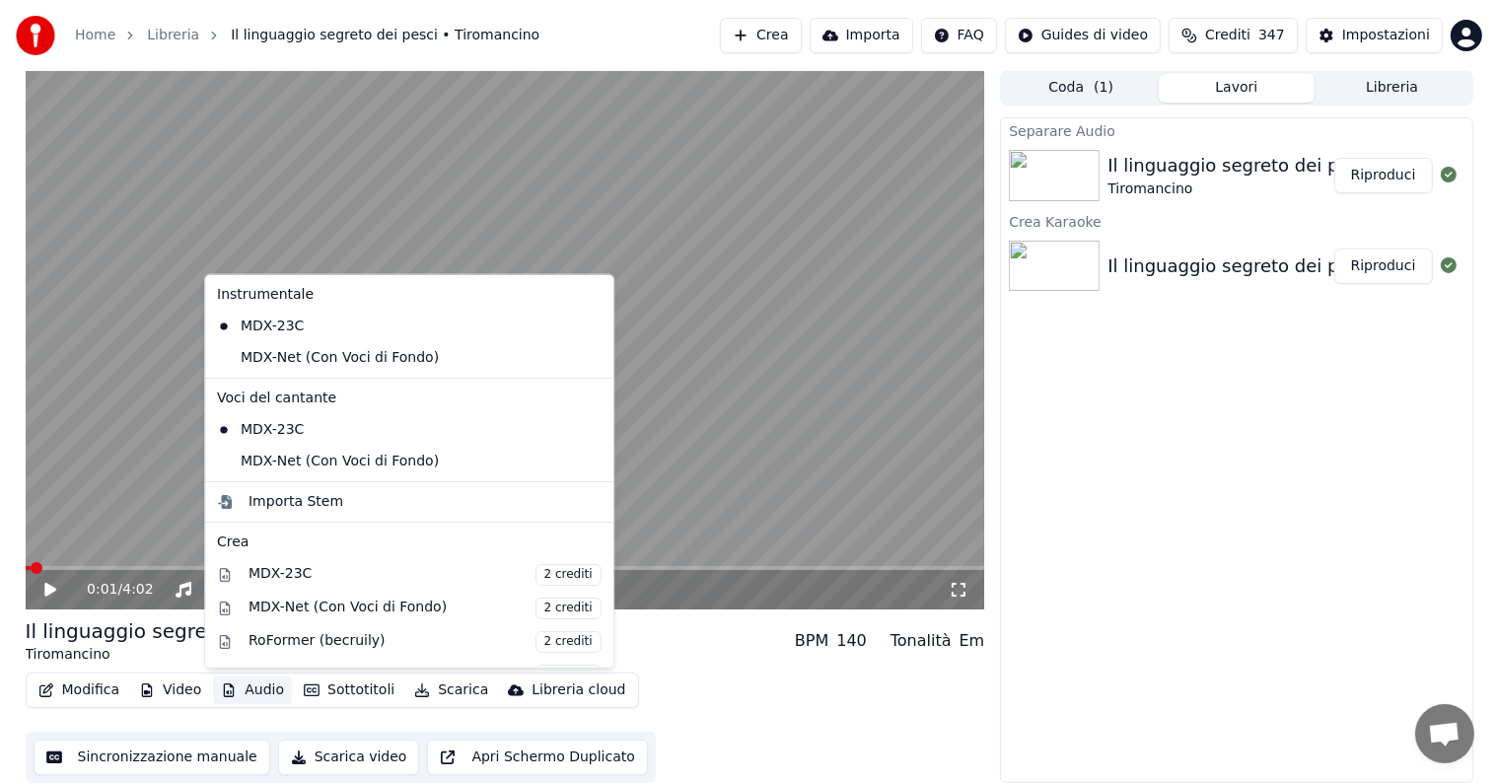
click at [250, 690] on button "Audio" at bounding box center [252, 691] width 79 height 28
click at [291, 363] on div "MDX-Net (Con Voci di Fondo)" at bounding box center [394, 358] width 371 height 32
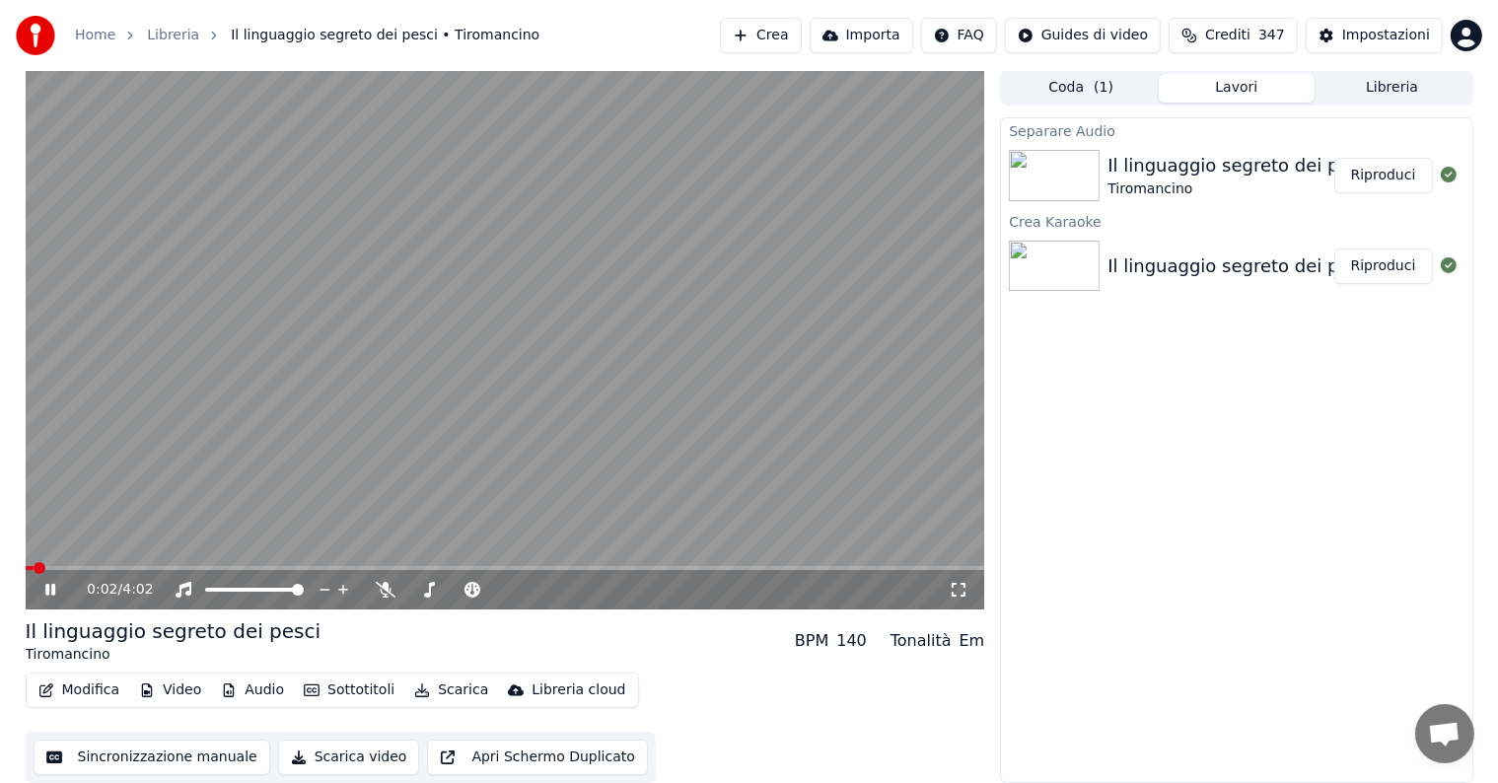
click at [252, 694] on button "Audio" at bounding box center [252, 691] width 79 height 28
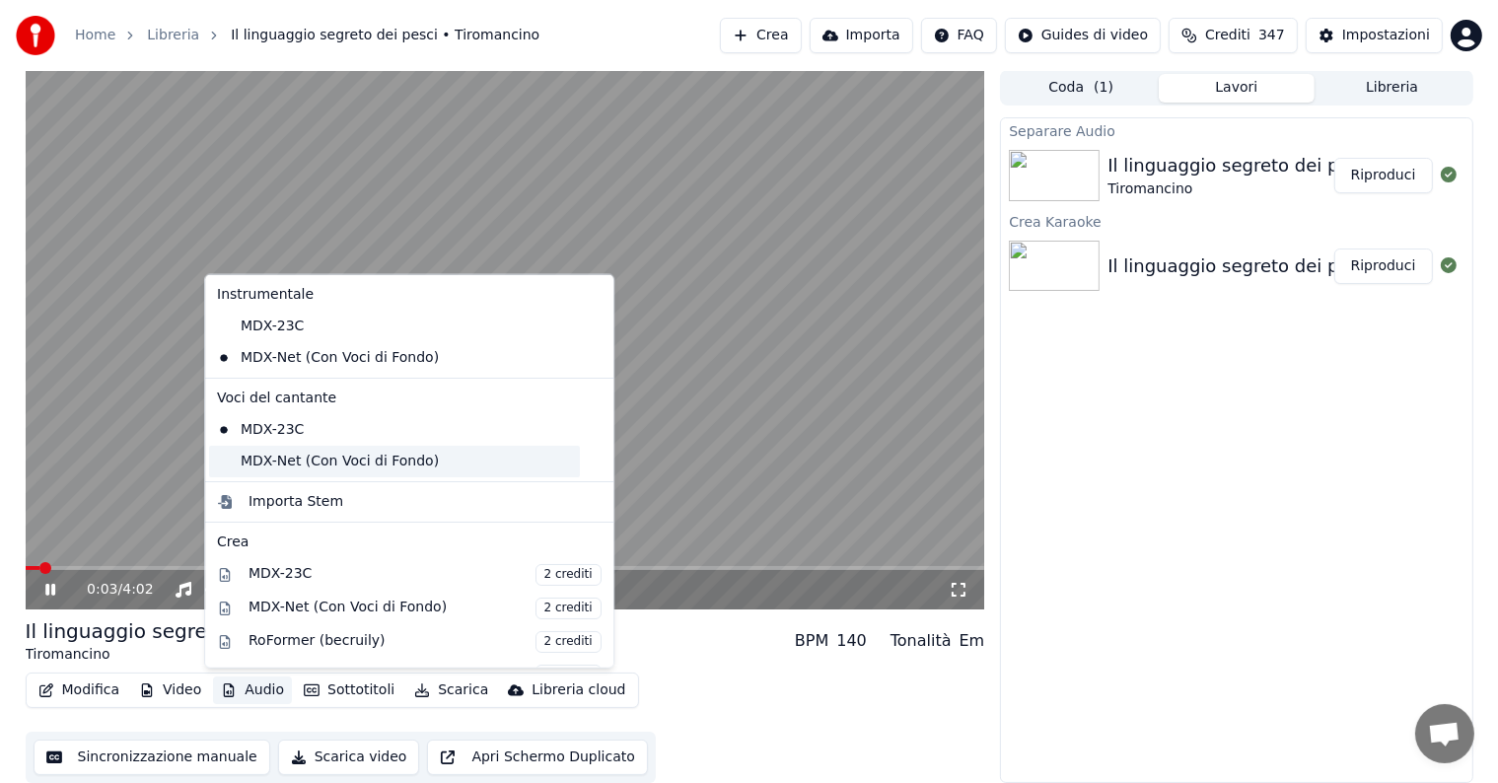
click at [297, 462] on div "MDX-Net (Con Voci di Fondo)" at bounding box center [394, 462] width 371 height 32
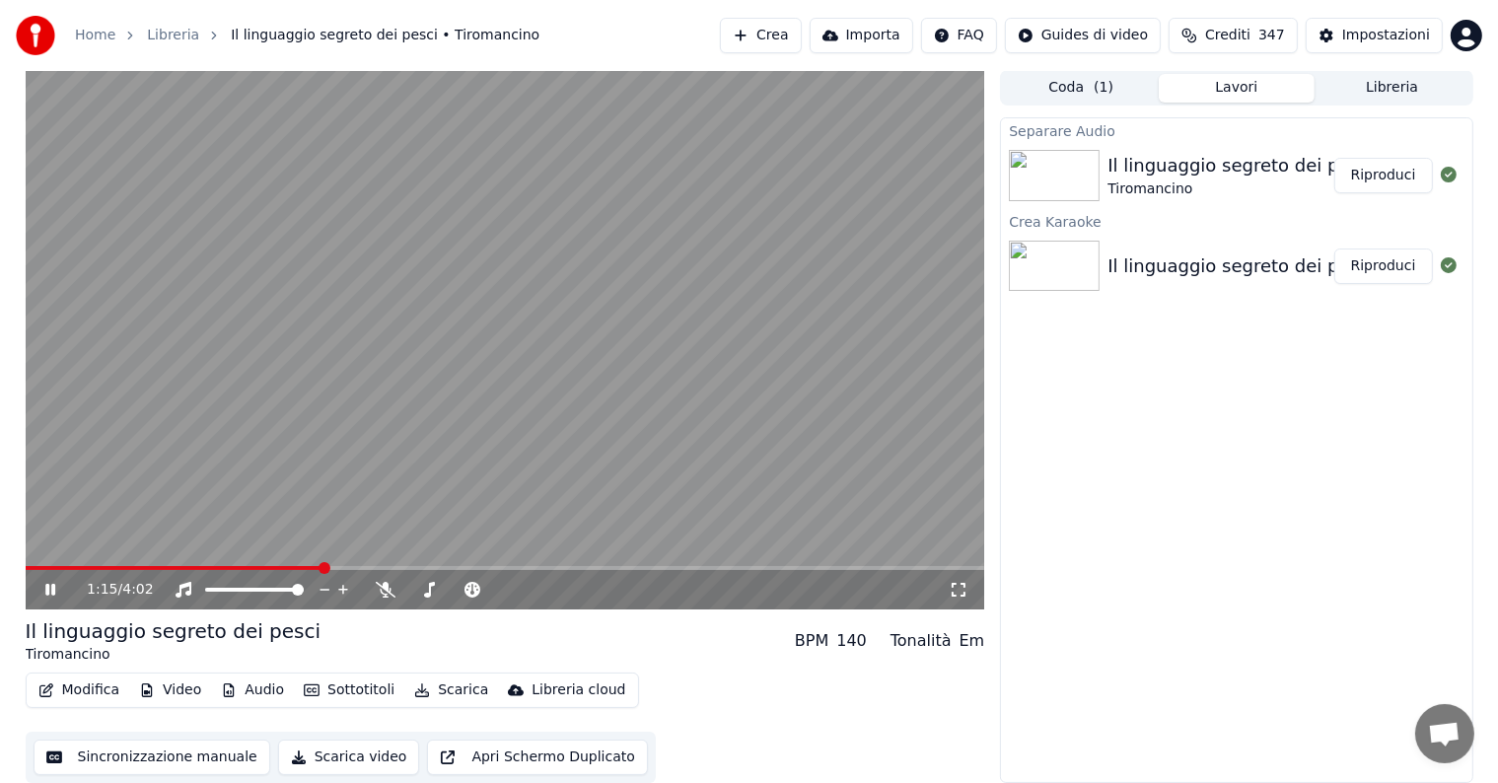
click at [323, 568] on span at bounding box center [506, 568] width 960 height 4
click at [170, 568] on span at bounding box center [180, 568] width 309 height 4
click at [501, 564] on video at bounding box center [506, 339] width 960 height 539
click at [540, 568] on span at bounding box center [506, 568] width 960 height 4
click at [522, 508] on video at bounding box center [506, 339] width 960 height 539
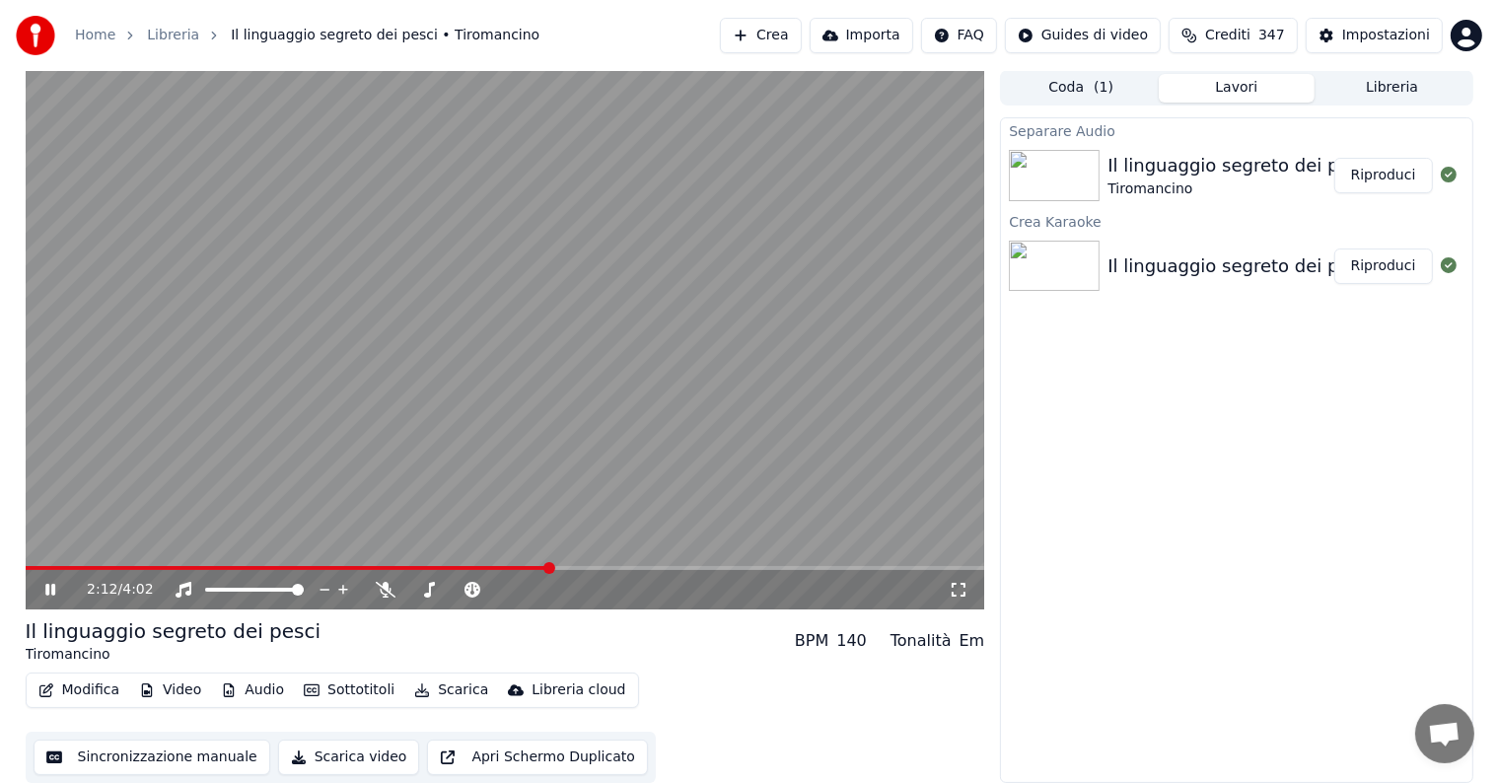
click at [708, 569] on span at bounding box center [506, 568] width 960 height 4
click at [42, 590] on icon at bounding box center [64, 590] width 46 height 16
click at [443, 686] on button "Scarica" at bounding box center [451, 691] width 90 height 28
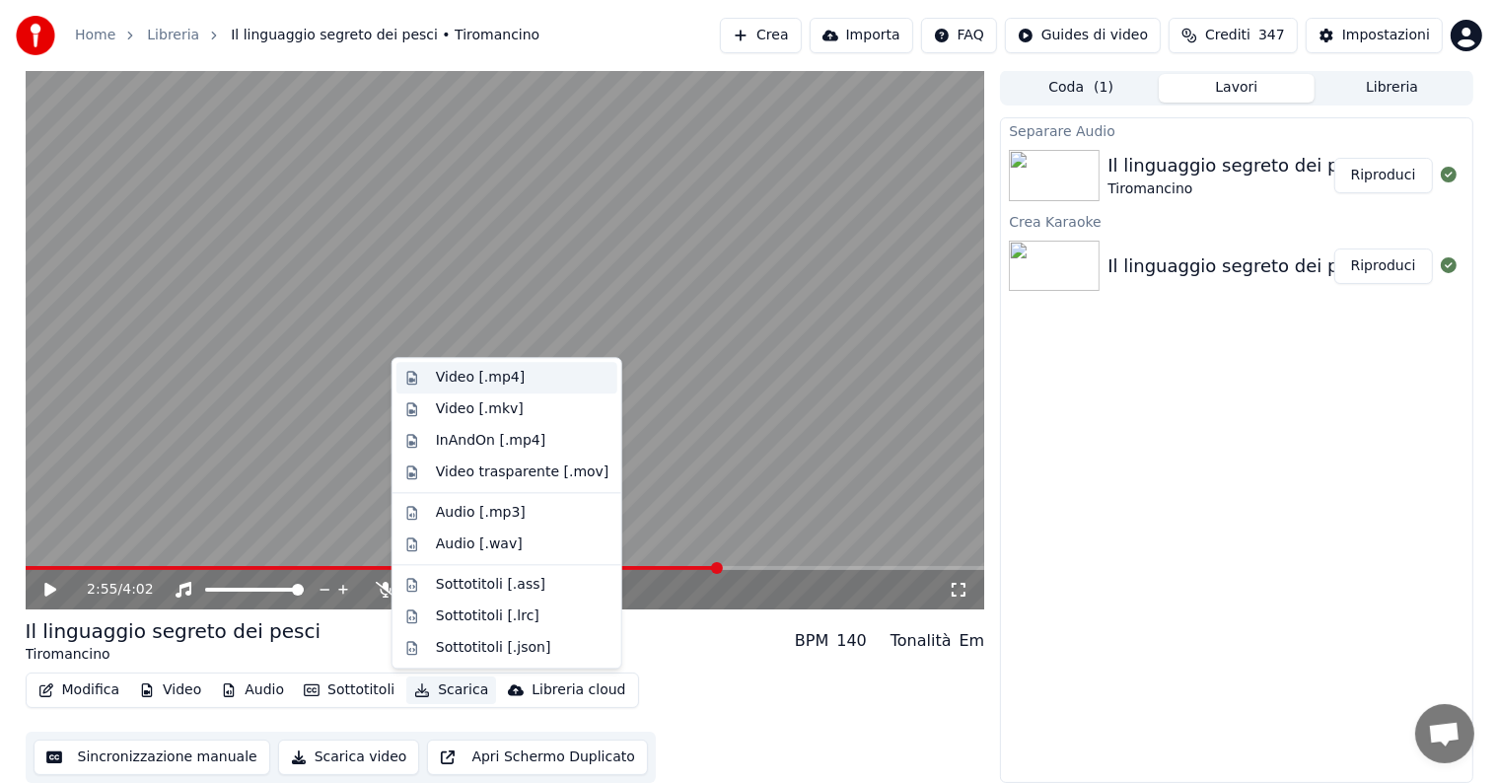
click at [479, 379] on div "Video [.mp4]" at bounding box center [480, 378] width 89 height 20
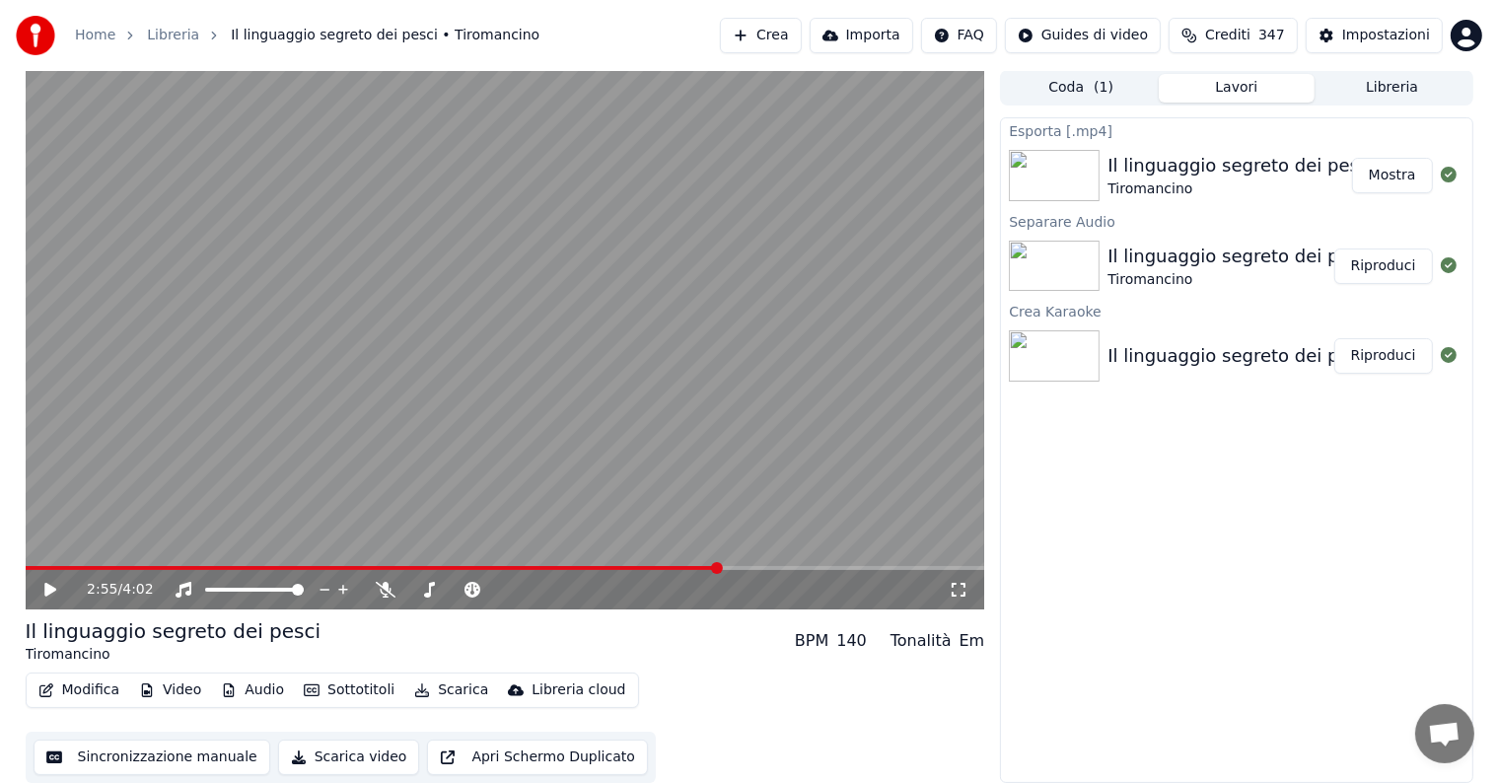
click at [1390, 178] on button "Mostra" at bounding box center [1392, 176] width 81 height 36
click at [785, 25] on button "Crea" at bounding box center [760, 36] width 81 height 36
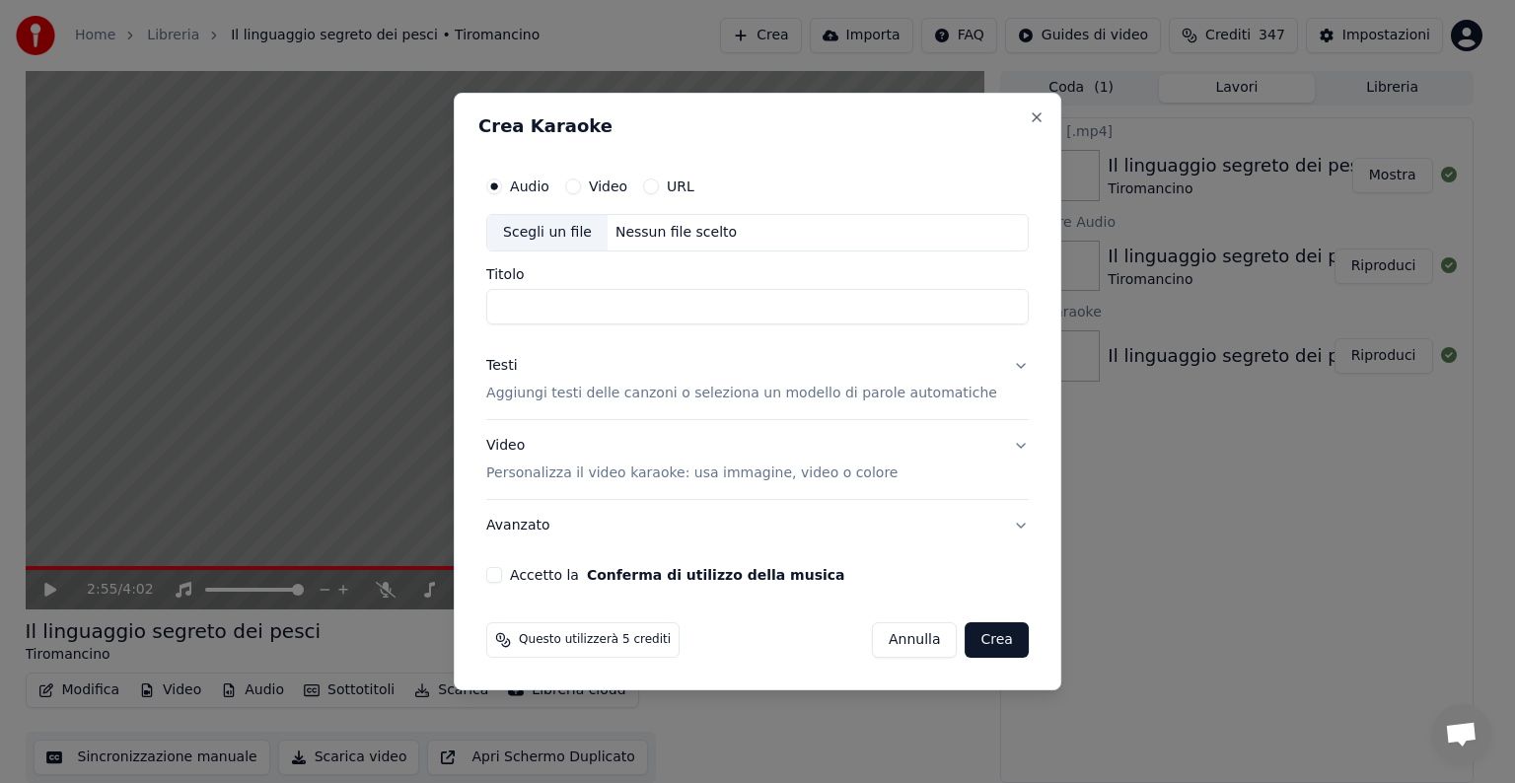
click at [679, 229] on div "Nessun file scelto" at bounding box center [675, 233] width 137 height 20
type input "**********"
click at [994, 362] on button "Testi Aggiungi testi delle canzoni o seleziona un modello di parole automatiche" at bounding box center [757, 379] width 542 height 79
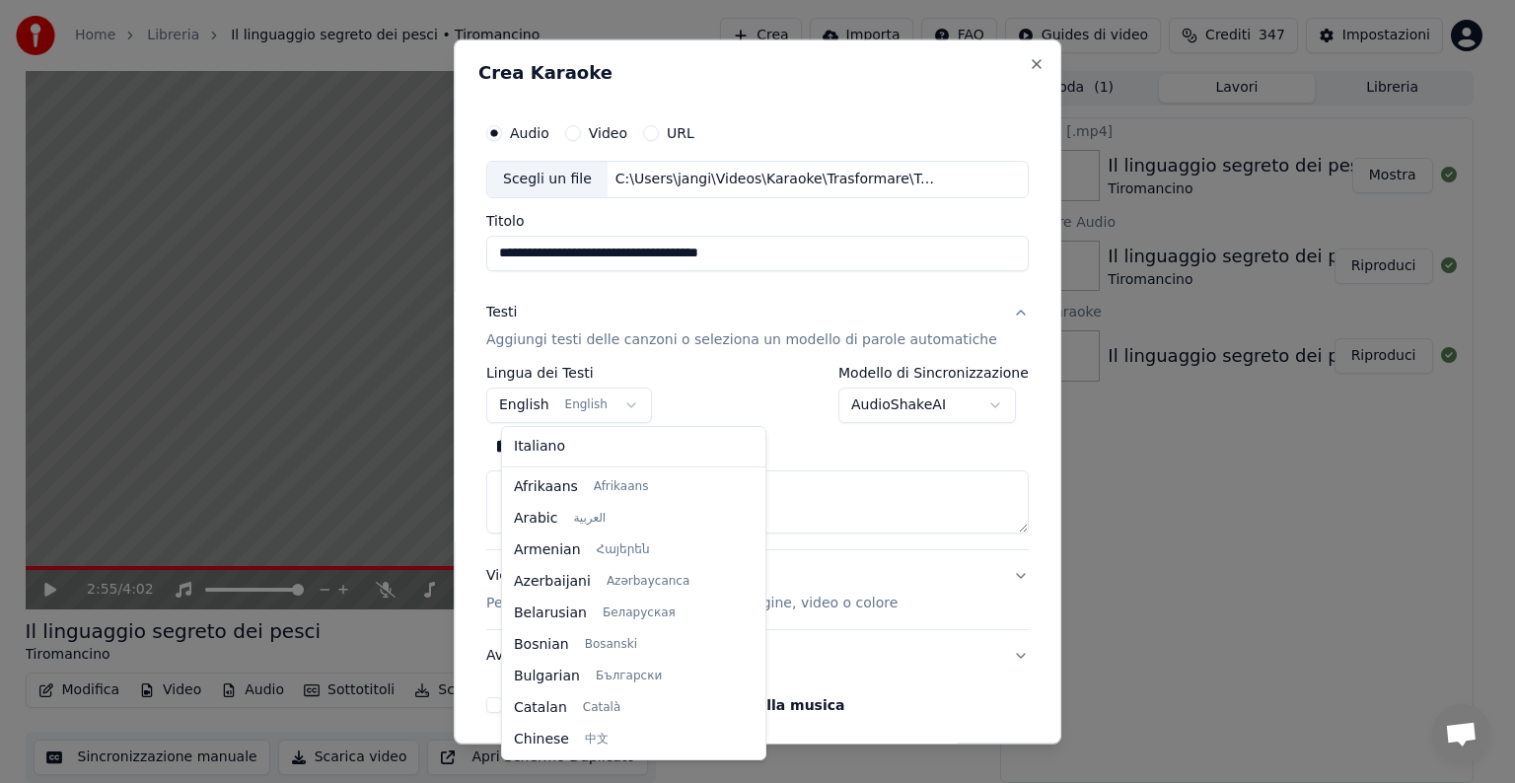
click at [629, 402] on body "**********" at bounding box center [749, 390] width 1498 height 783
select select "**"
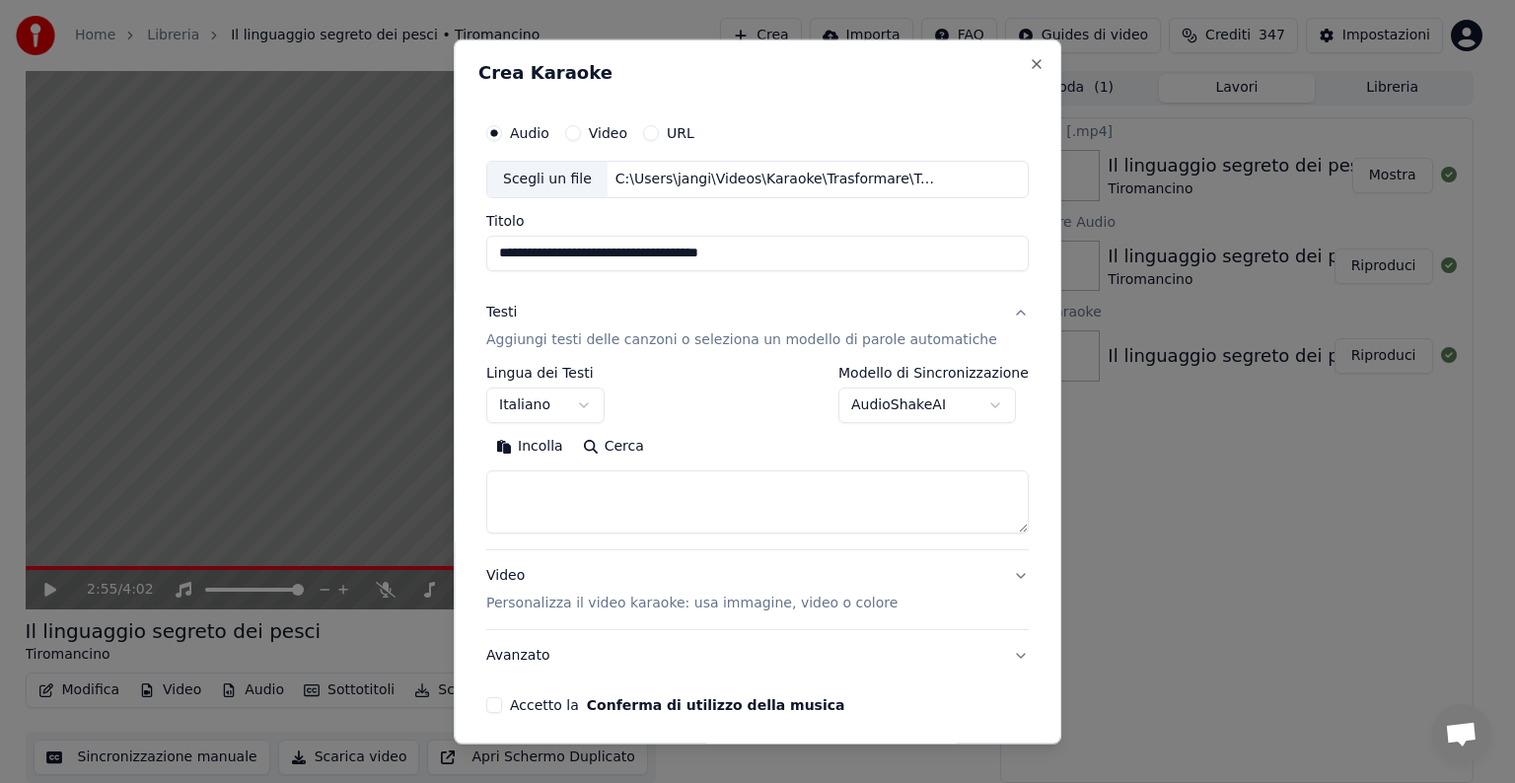
click at [565, 494] on textarea at bounding box center [757, 501] width 542 height 63
click at [549, 446] on button "Incolla" at bounding box center [529, 447] width 87 height 32
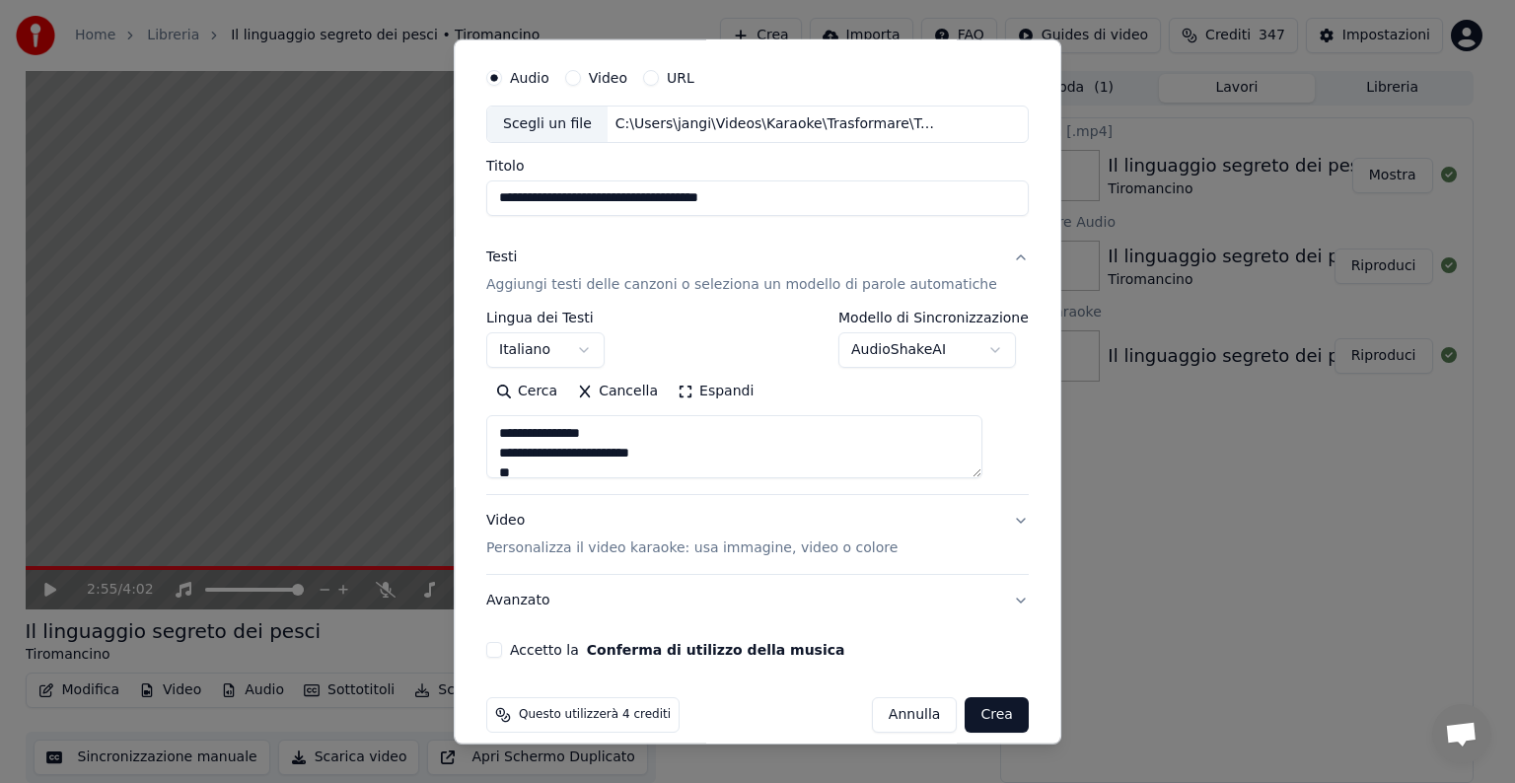
scroll to position [75, 0]
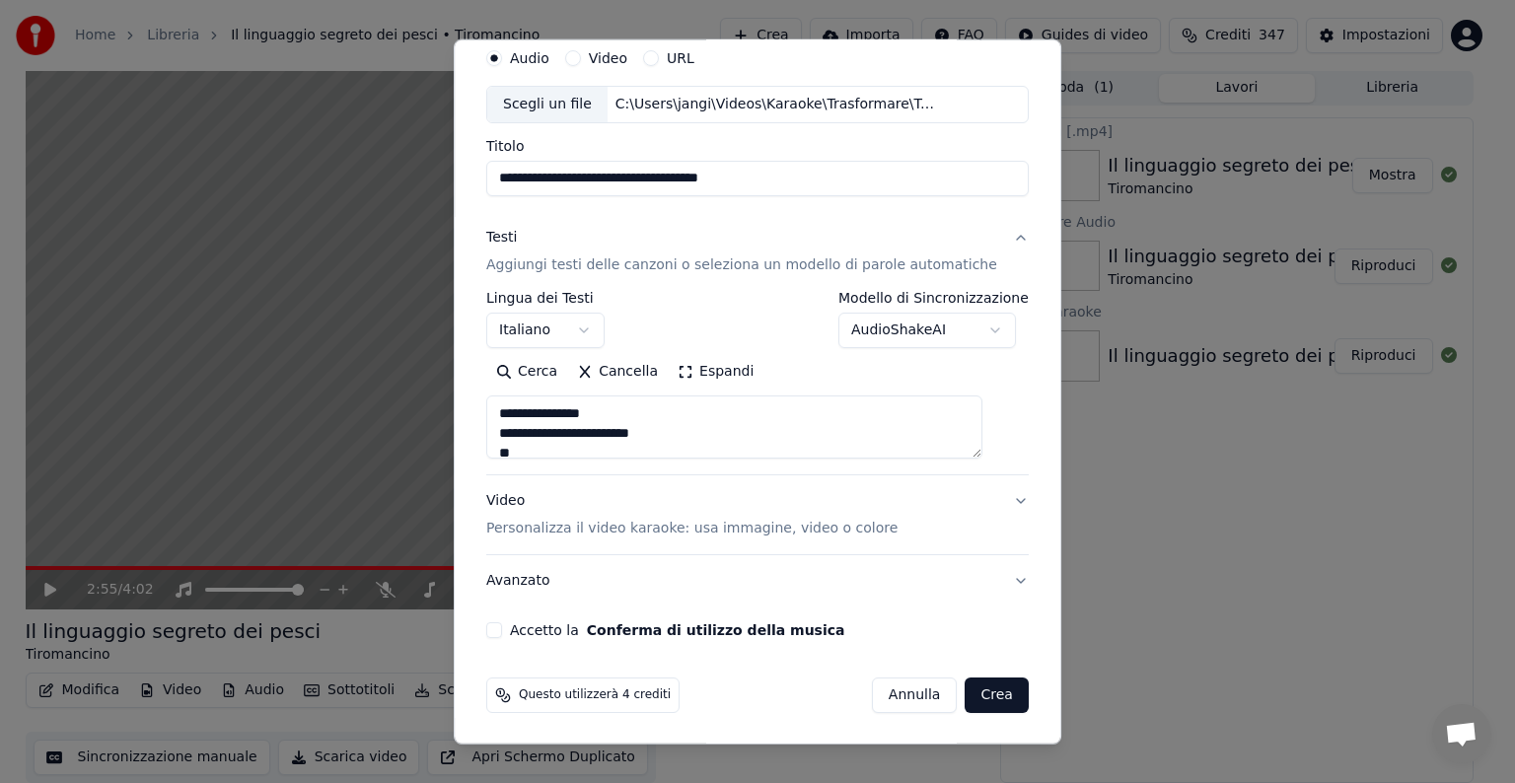
click at [989, 497] on button "Video Personalizza il video karaoke: usa immagine, video o colore" at bounding box center [757, 514] width 542 height 79
type textarea "**********"
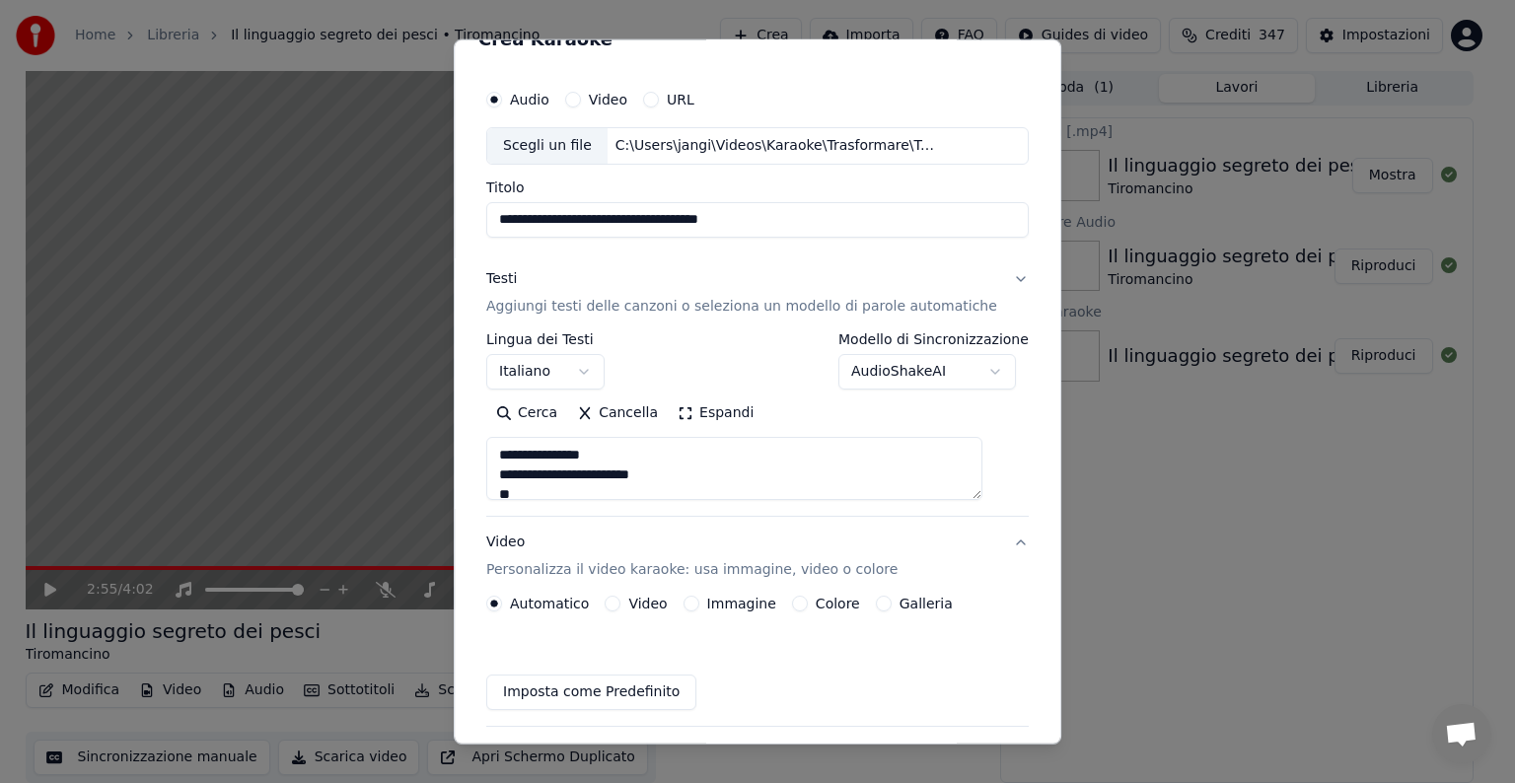
scroll to position [22, 0]
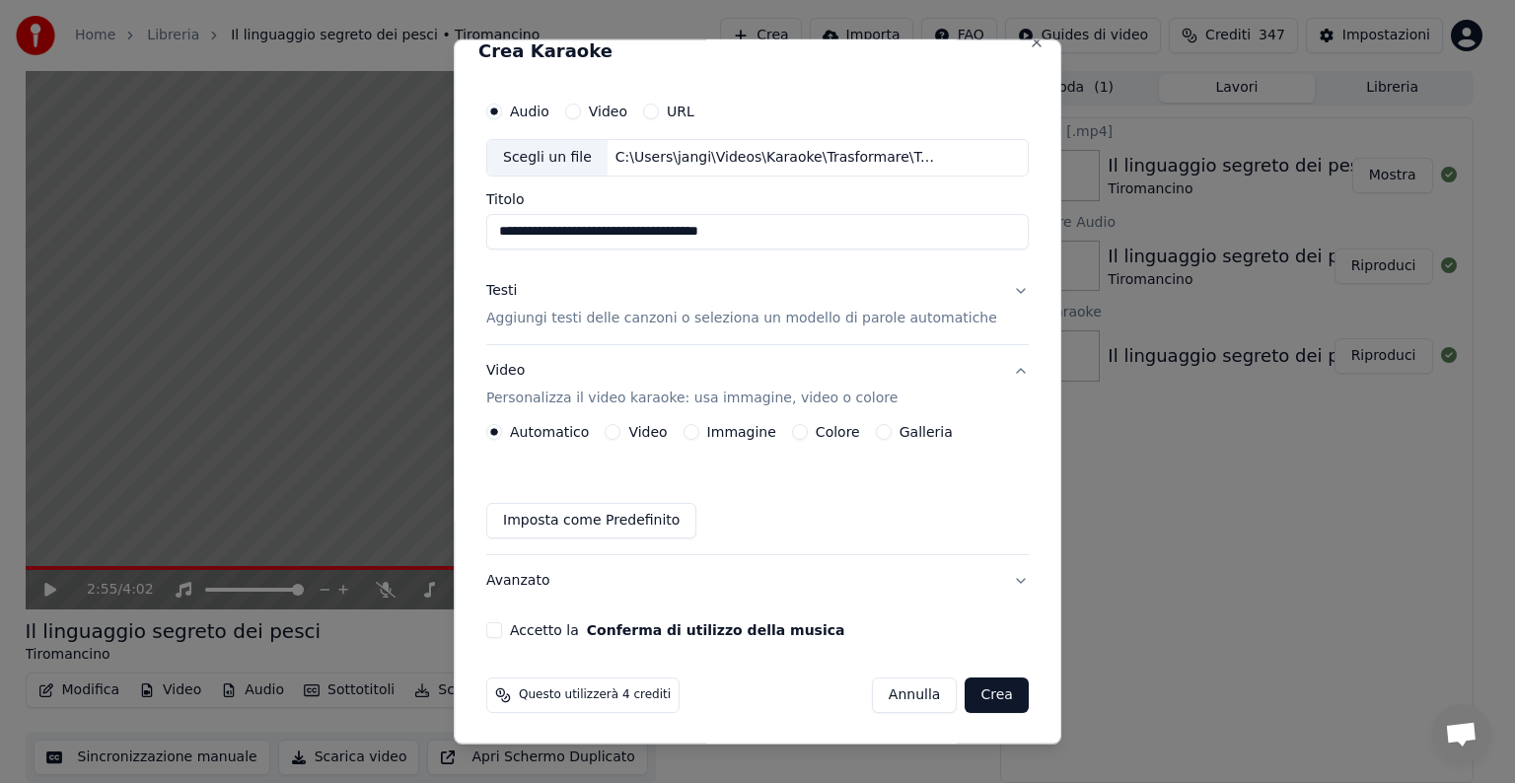
click at [699, 427] on button "Immagine" at bounding box center [691, 432] width 16 height 16
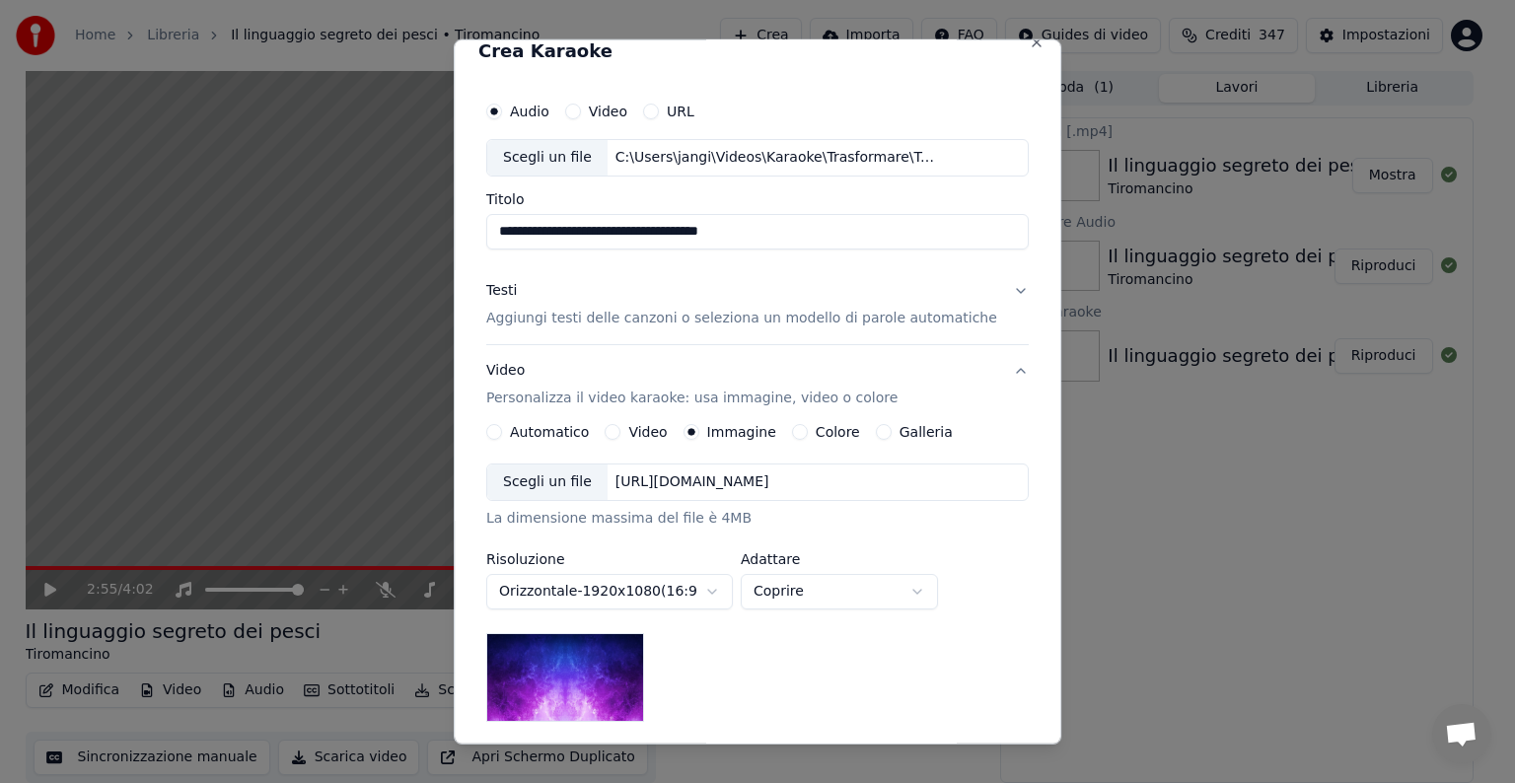
click at [690, 485] on div "[URL][DOMAIN_NAME]" at bounding box center [692, 482] width 170 height 20
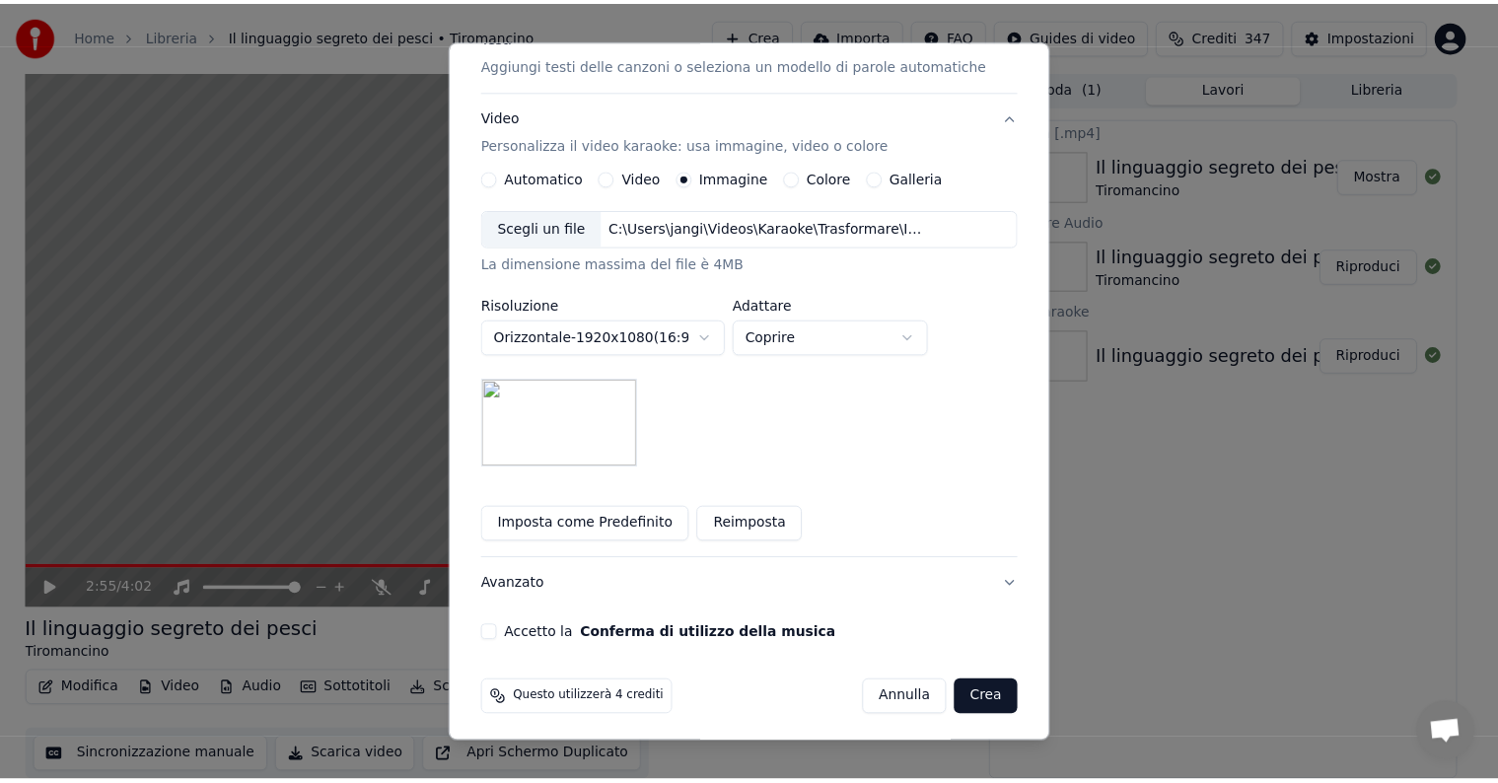
scroll to position [280, 0]
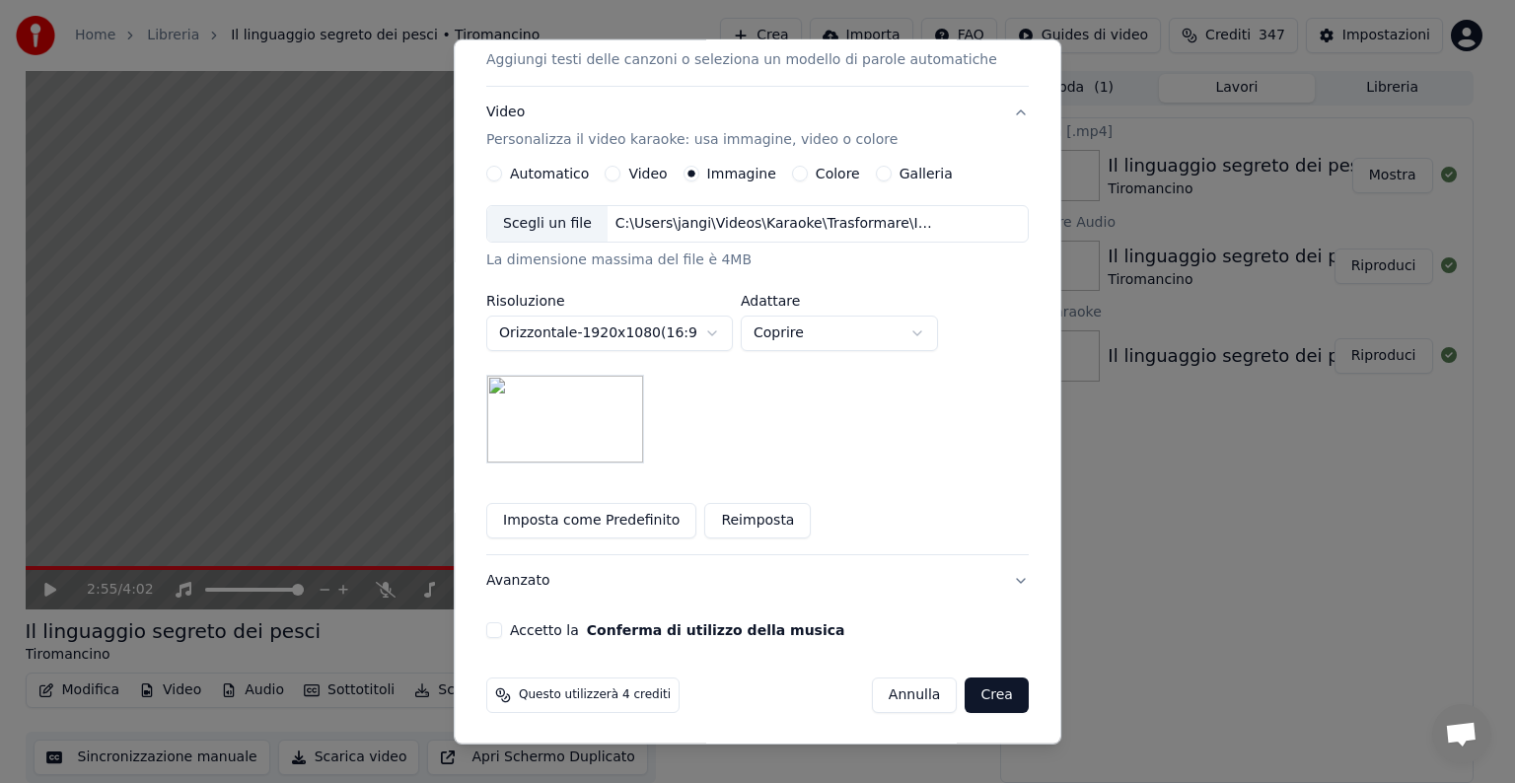
click at [502, 627] on button "Accetto la Conferma di utilizzo della musica" at bounding box center [494, 630] width 16 height 16
click at [975, 695] on button "Crea" at bounding box center [996, 695] width 63 height 36
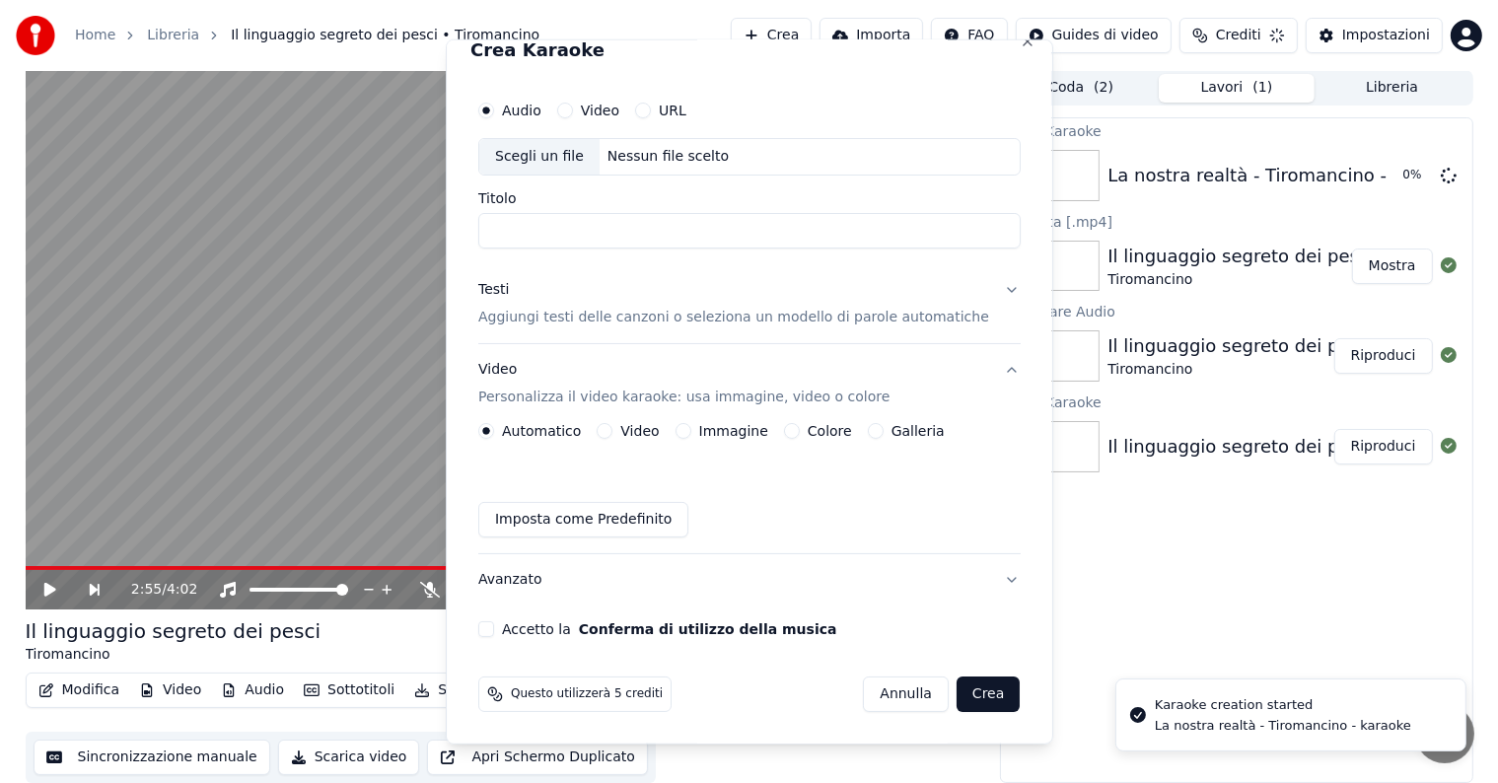
scroll to position [22, 0]
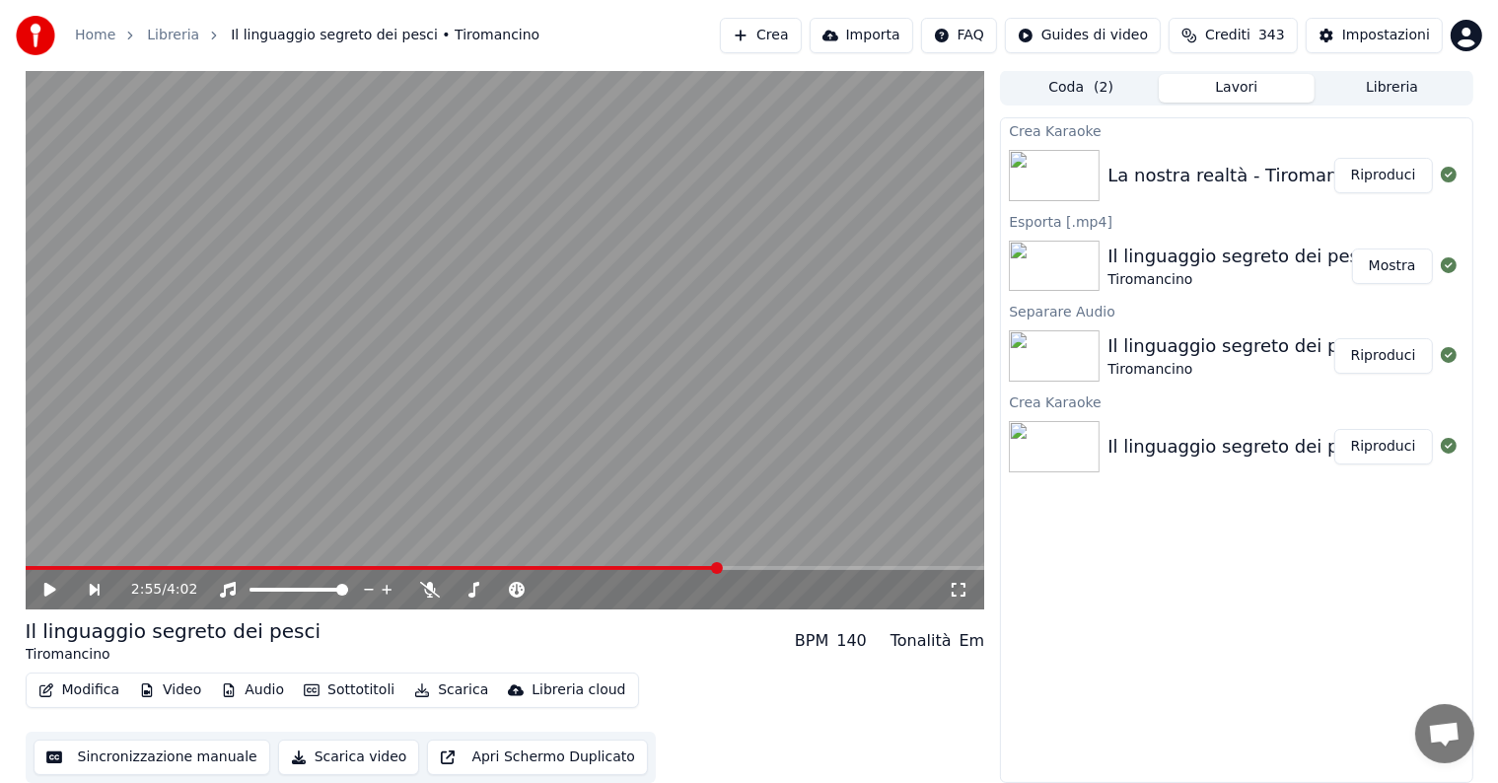
click at [1363, 175] on button "Riproduci" at bounding box center [1383, 176] width 99 height 36
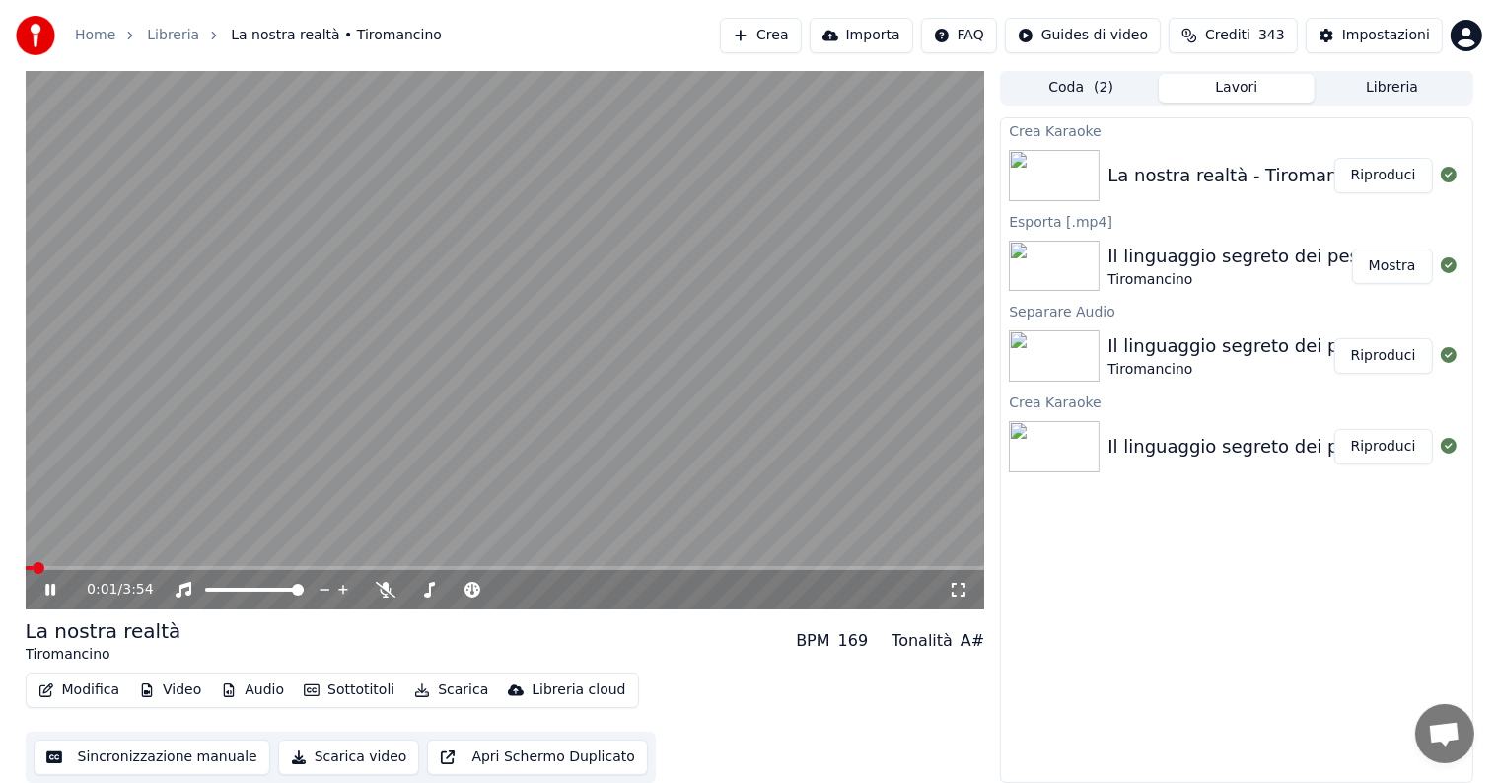
click at [47, 584] on icon at bounding box center [50, 590] width 10 height 12
click at [94, 685] on button "Modifica" at bounding box center [80, 691] width 98 height 28
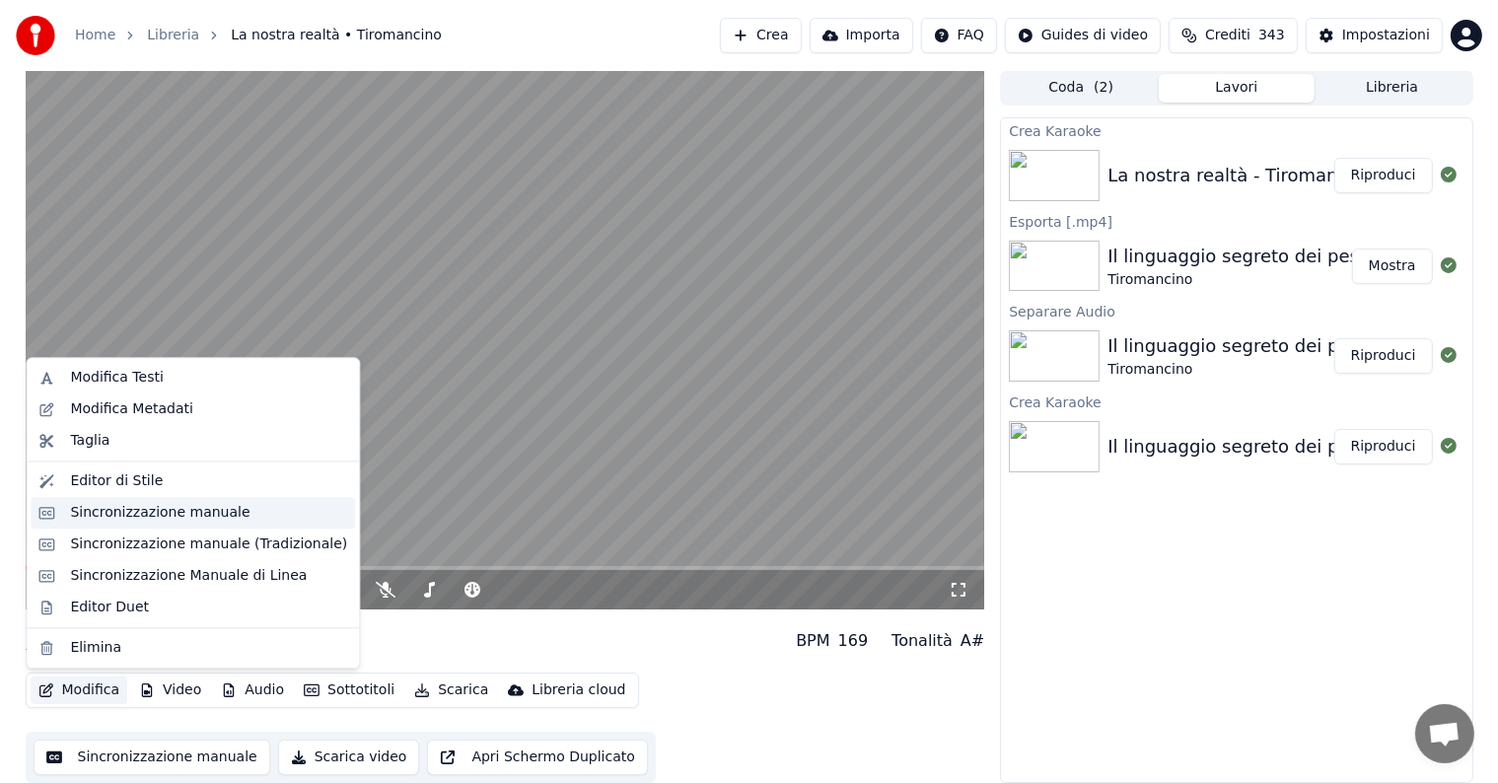
click at [176, 511] on div "Sincronizzazione manuale" at bounding box center [159, 513] width 179 height 20
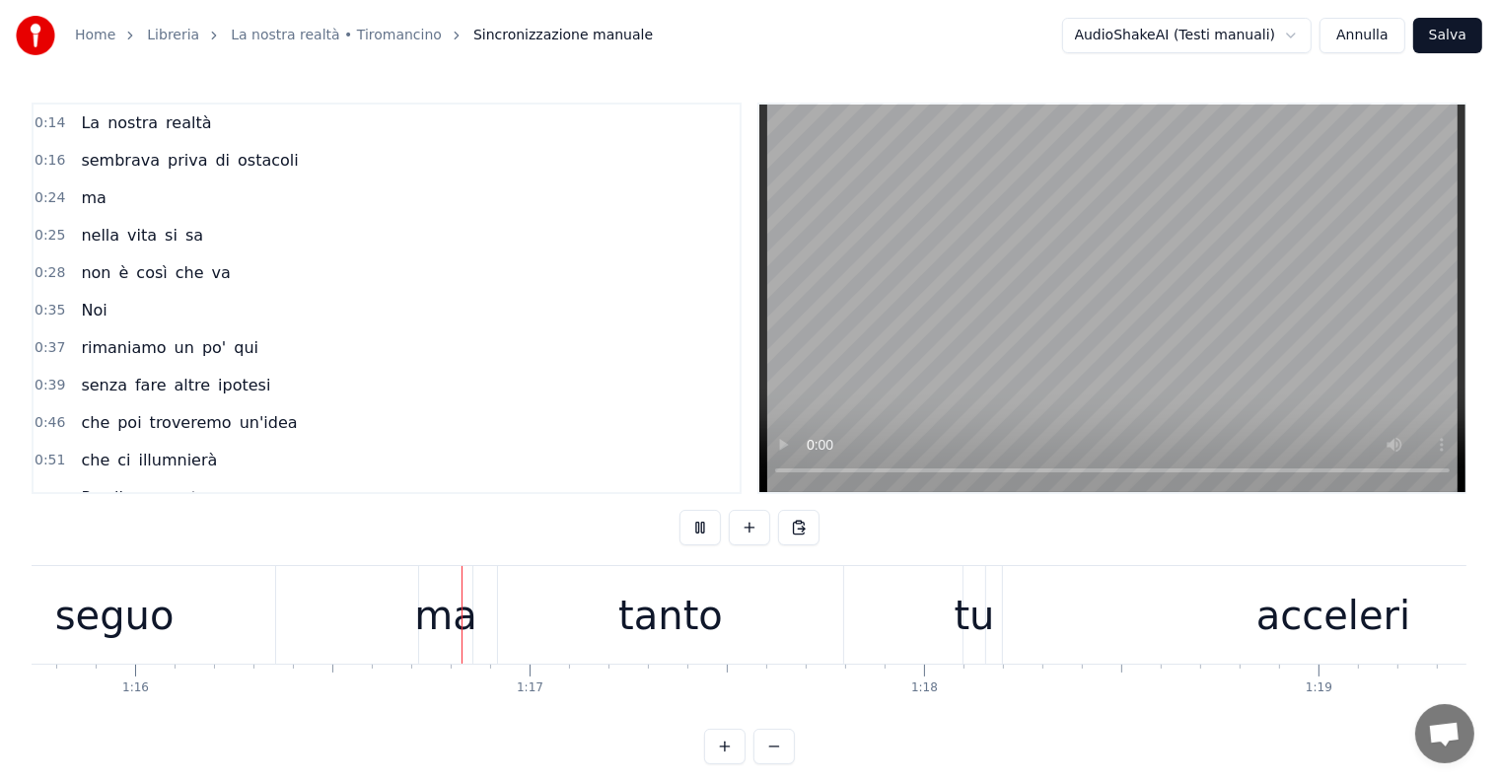
scroll to position [0, 29915]
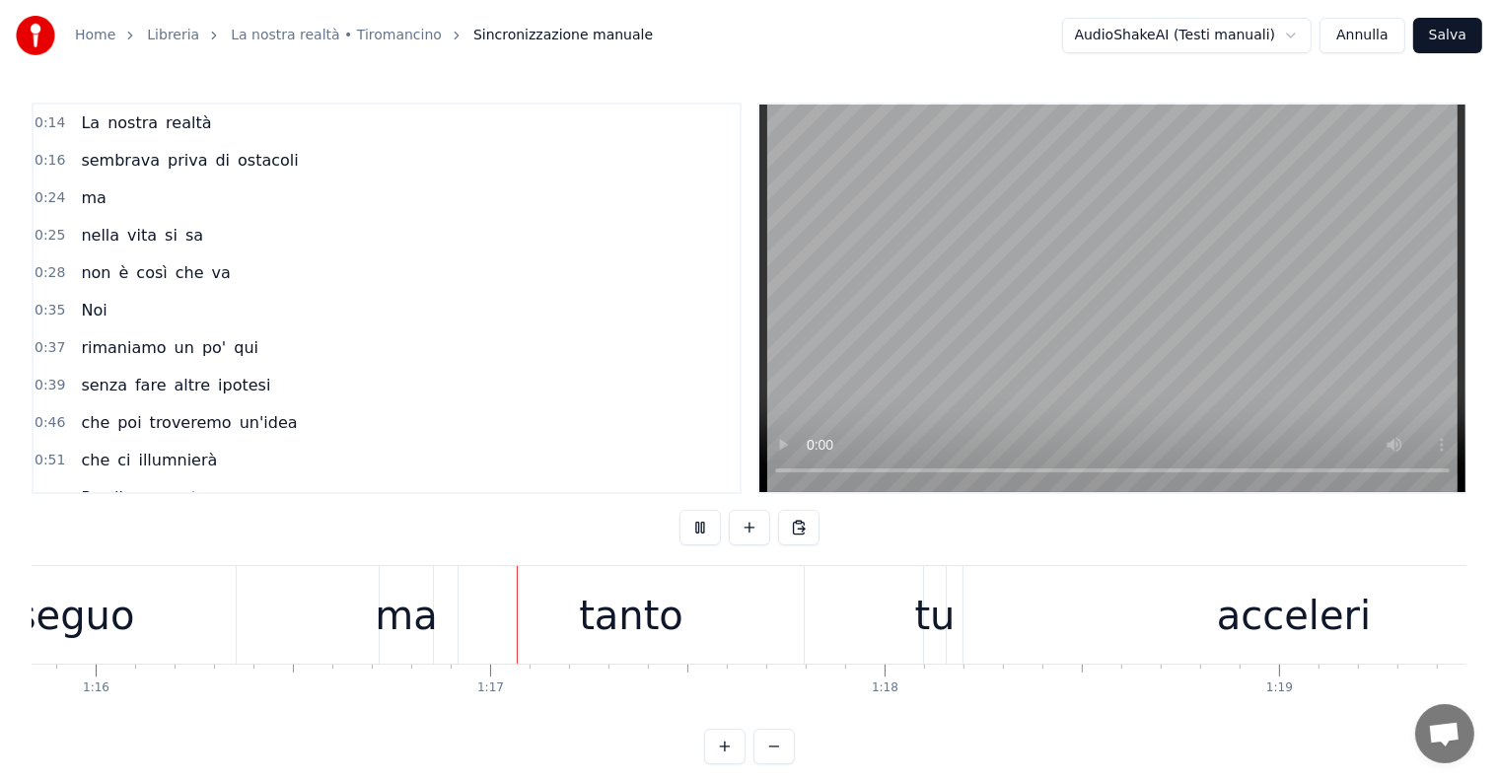
click at [316, 620] on div "ti seguo ma tanto" at bounding box center [329, 615] width 959 height 98
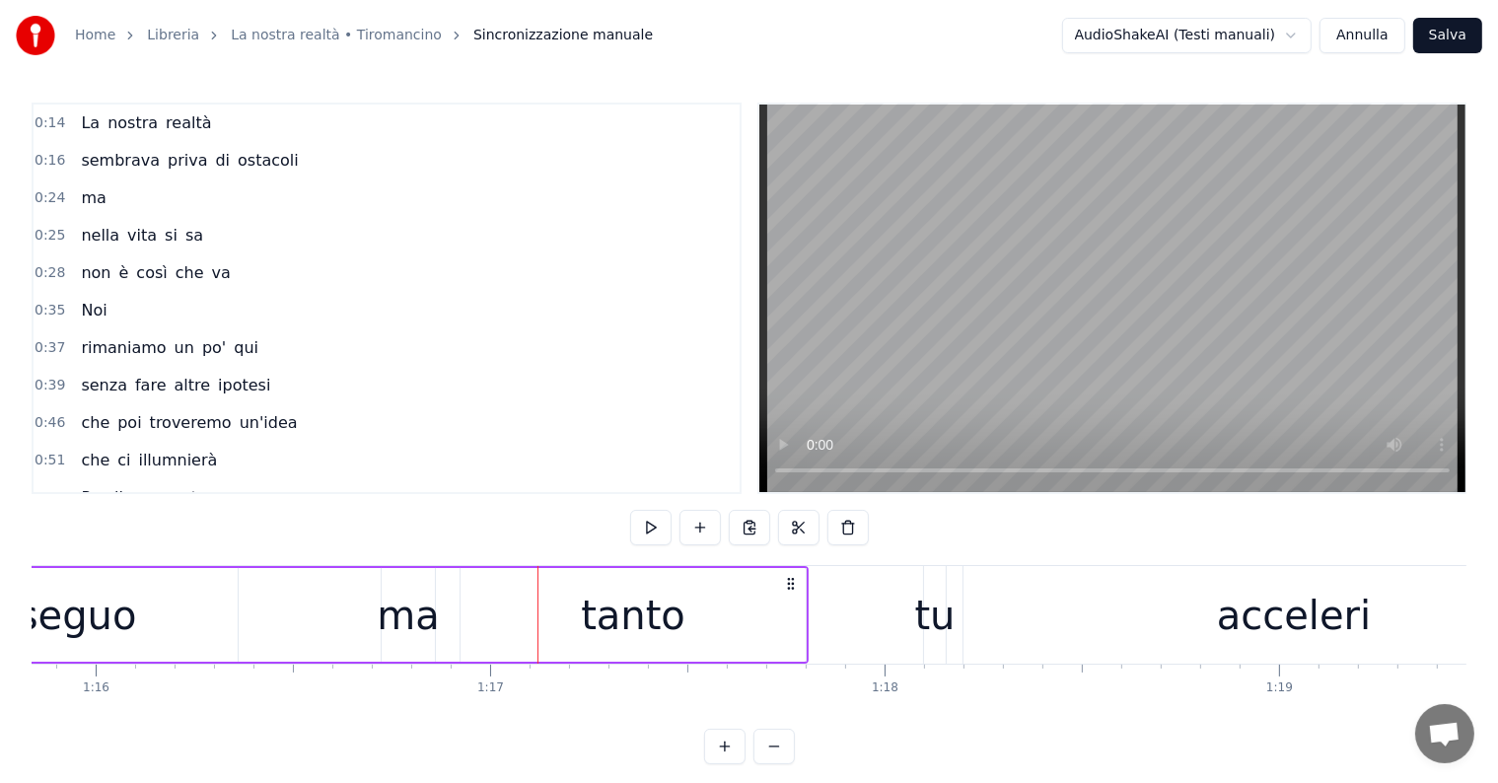
click at [65, 581] on div "seguo" at bounding box center [76, 615] width 321 height 94
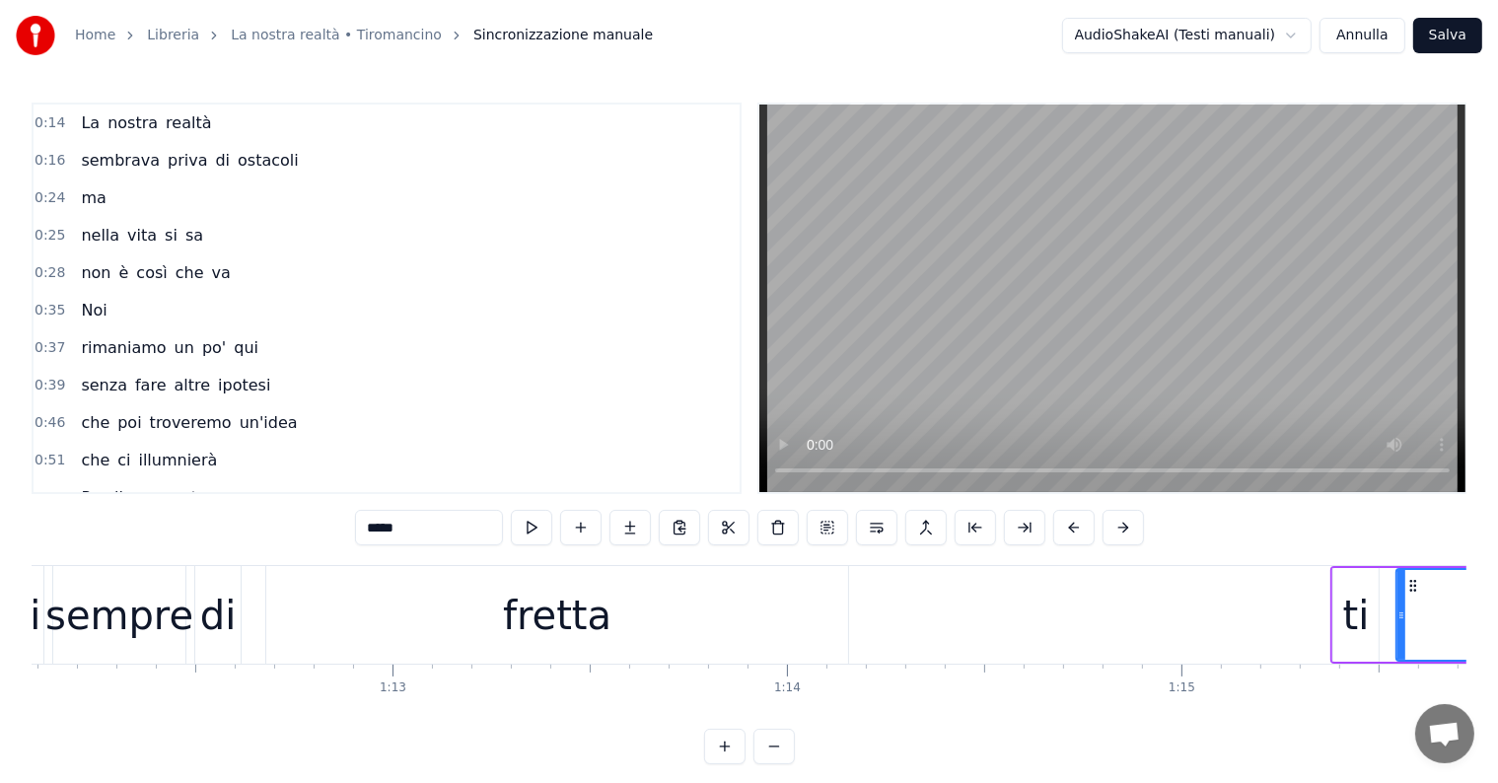
scroll to position [0, 28332]
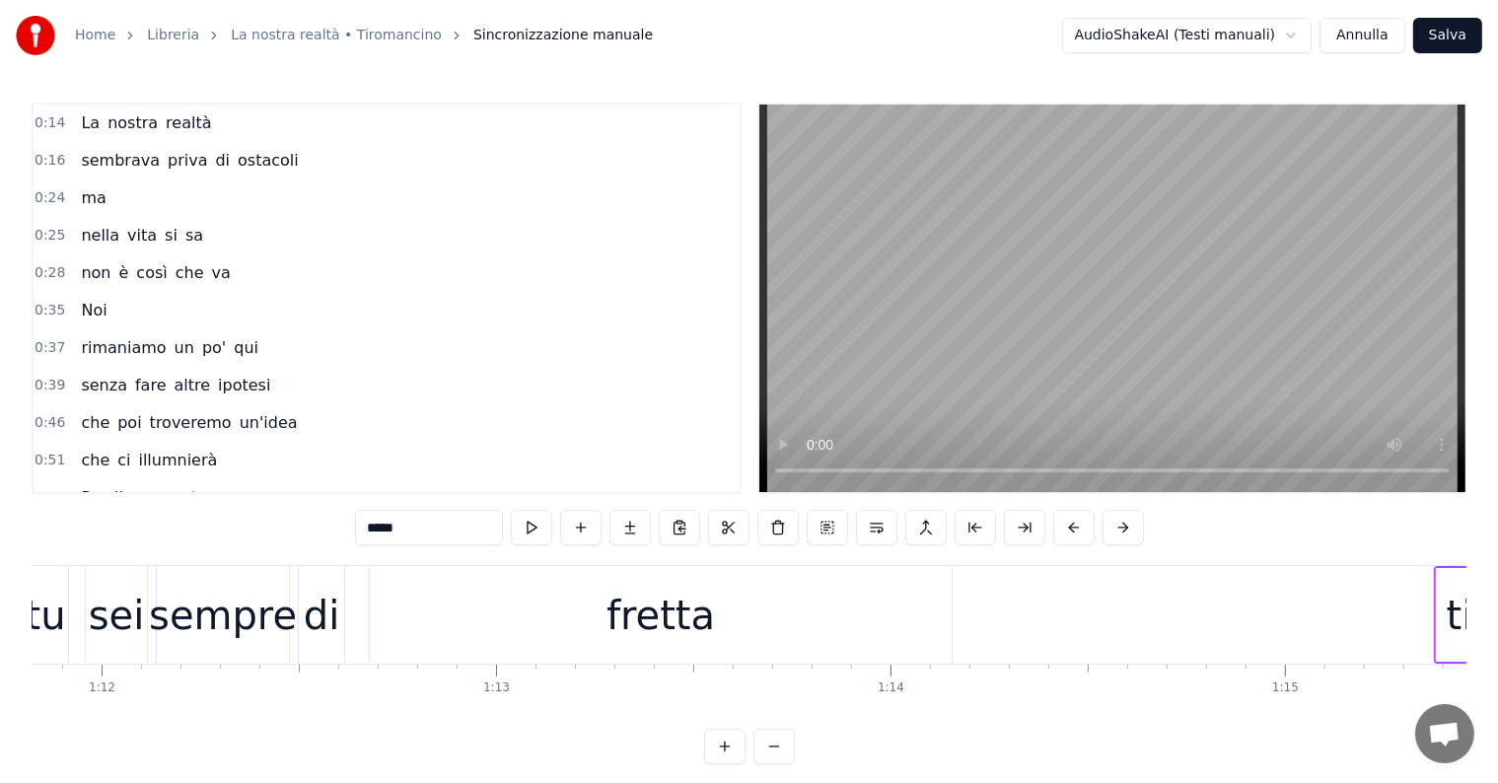
click at [243, 624] on div "sempre" at bounding box center [223, 615] width 148 height 59
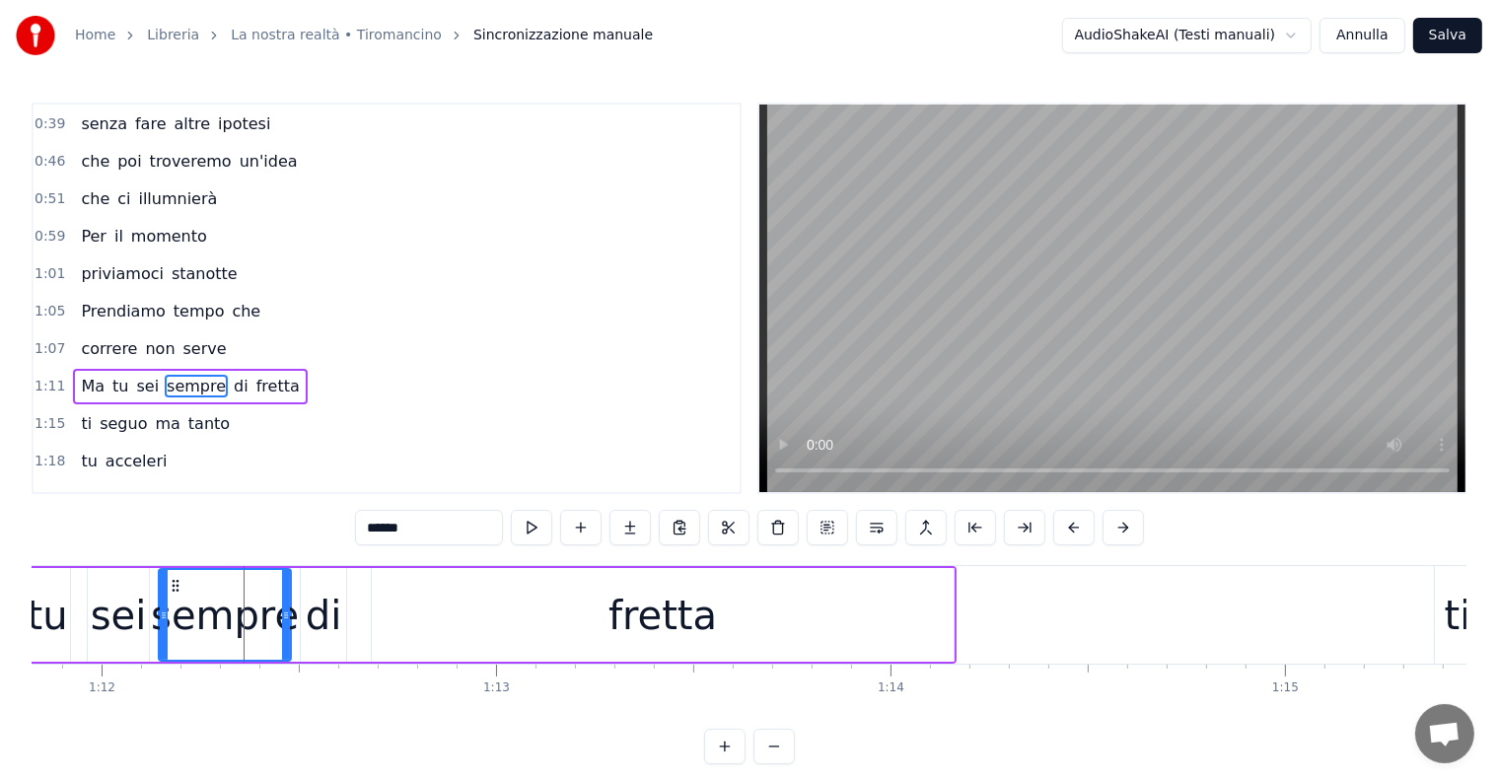
scroll to position [331, 0]
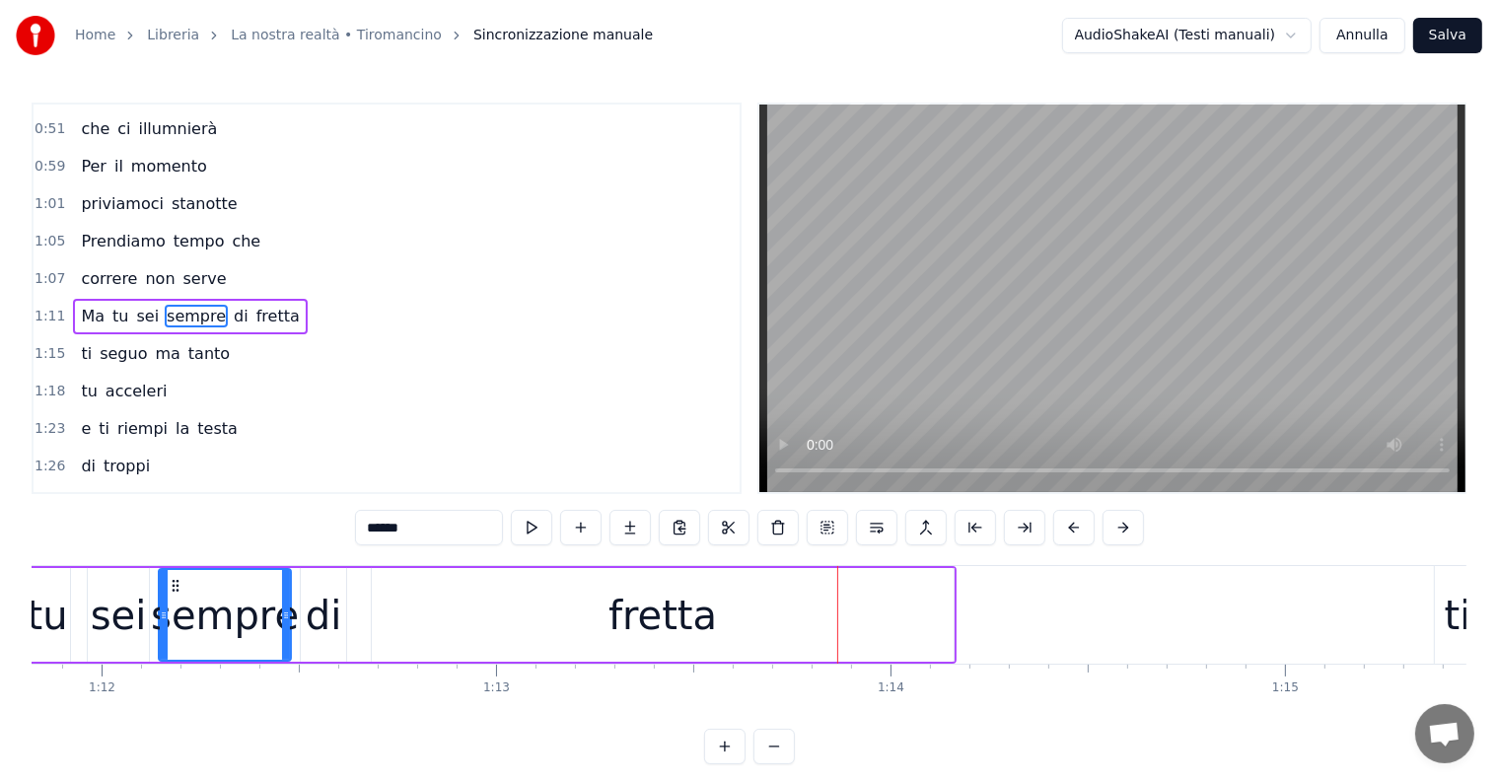
click at [689, 624] on div "fretta" at bounding box center [662, 615] width 108 height 59
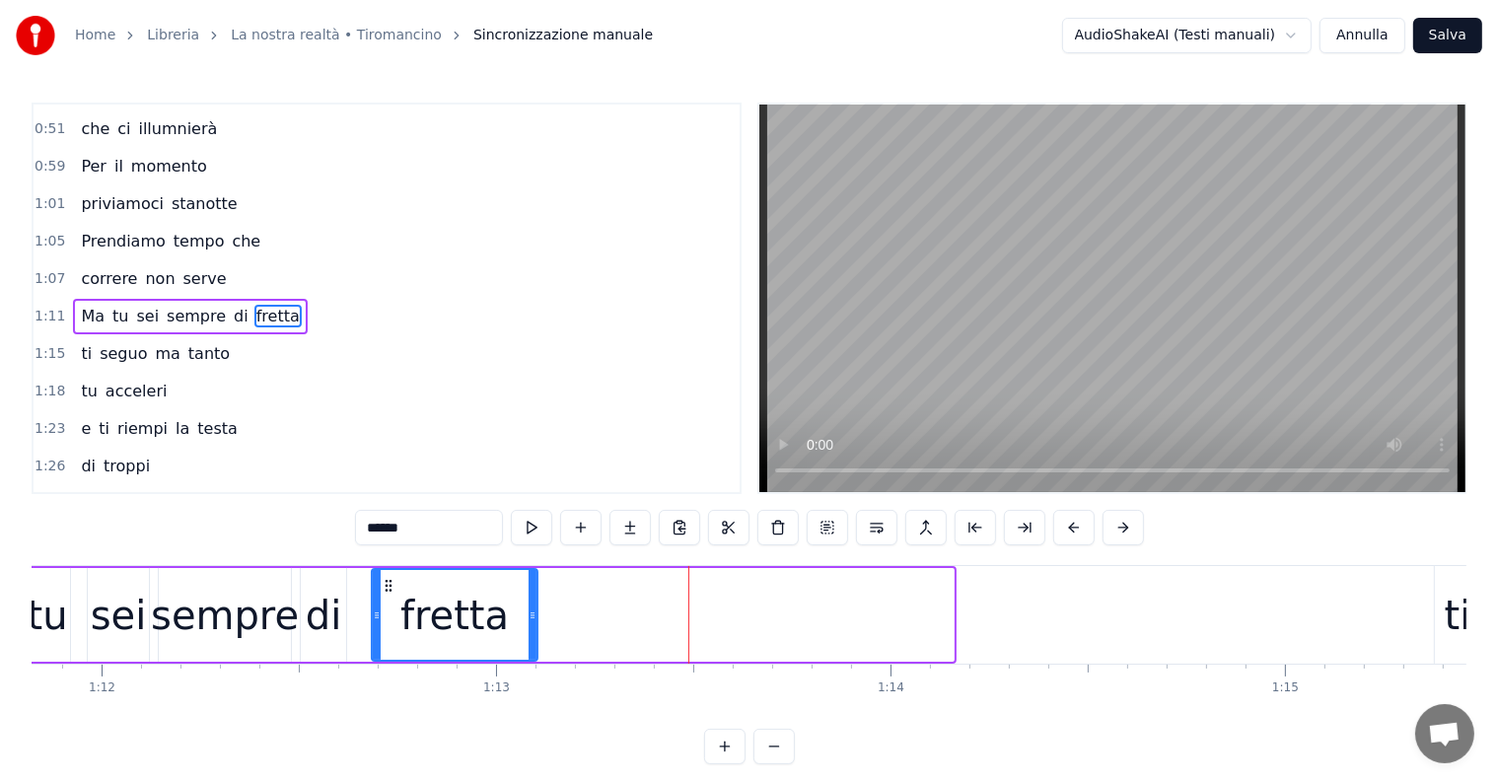
drag, startPoint x: 947, startPoint y: 604, endPoint x: 531, endPoint y: 596, distance: 416.2
click at [531, 596] on div at bounding box center [533, 615] width 8 height 90
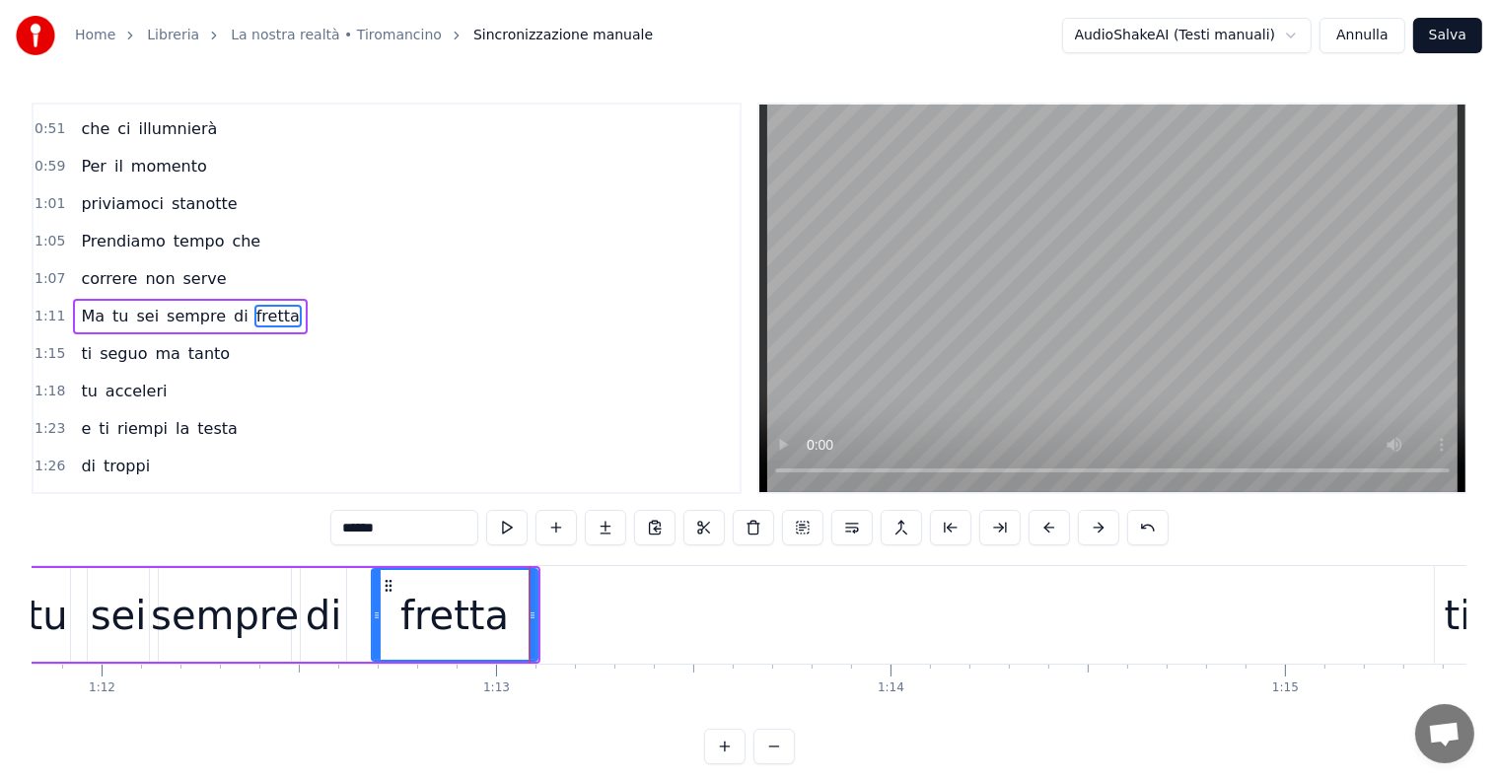
click at [413, 516] on input "******" at bounding box center [404, 528] width 148 height 36
type input "*****"
click at [611, 535] on button at bounding box center [605, 528] width 41 height 36
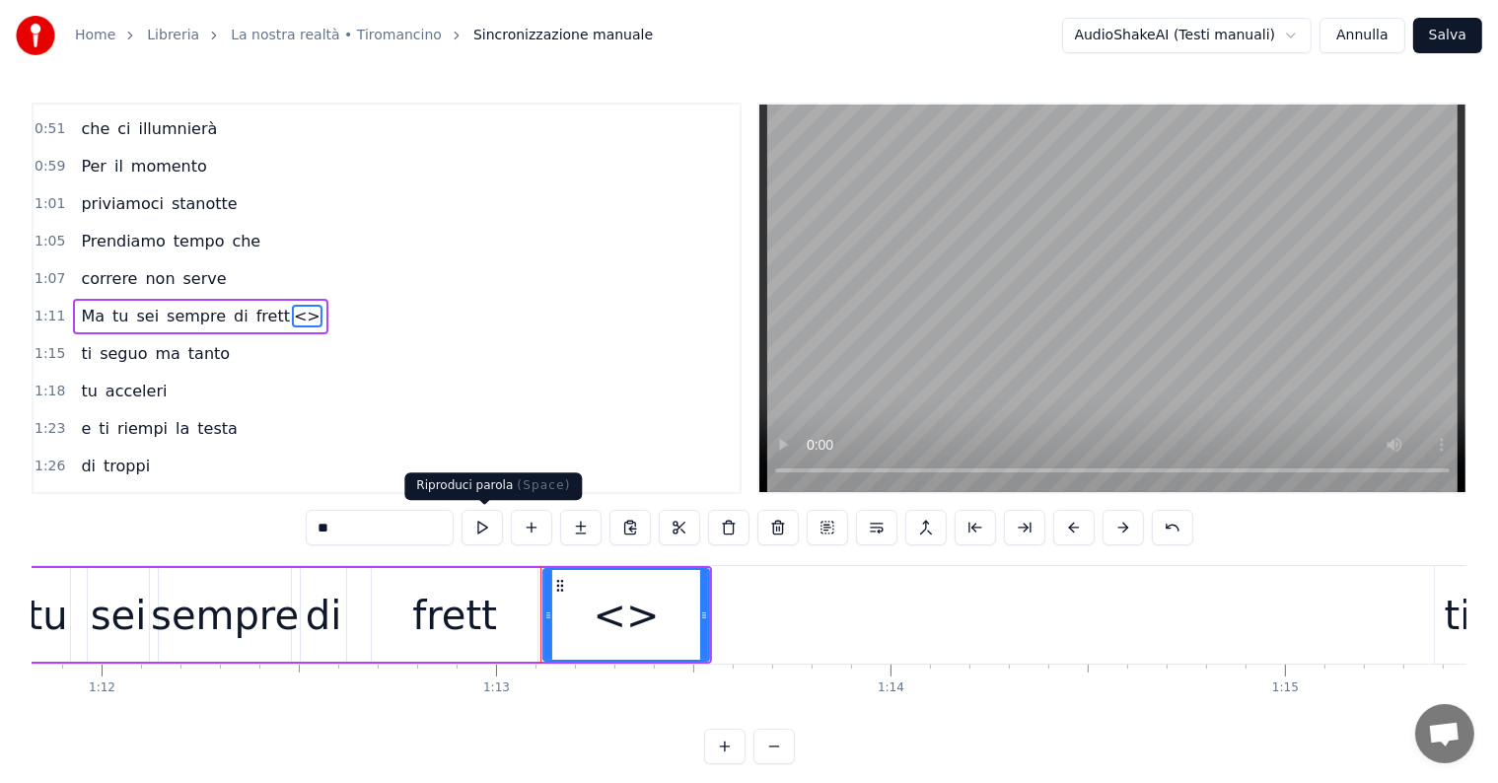
click at [398, 527] on input "**" at bounding box center [380, 528] width 148 height 36
type input "*"
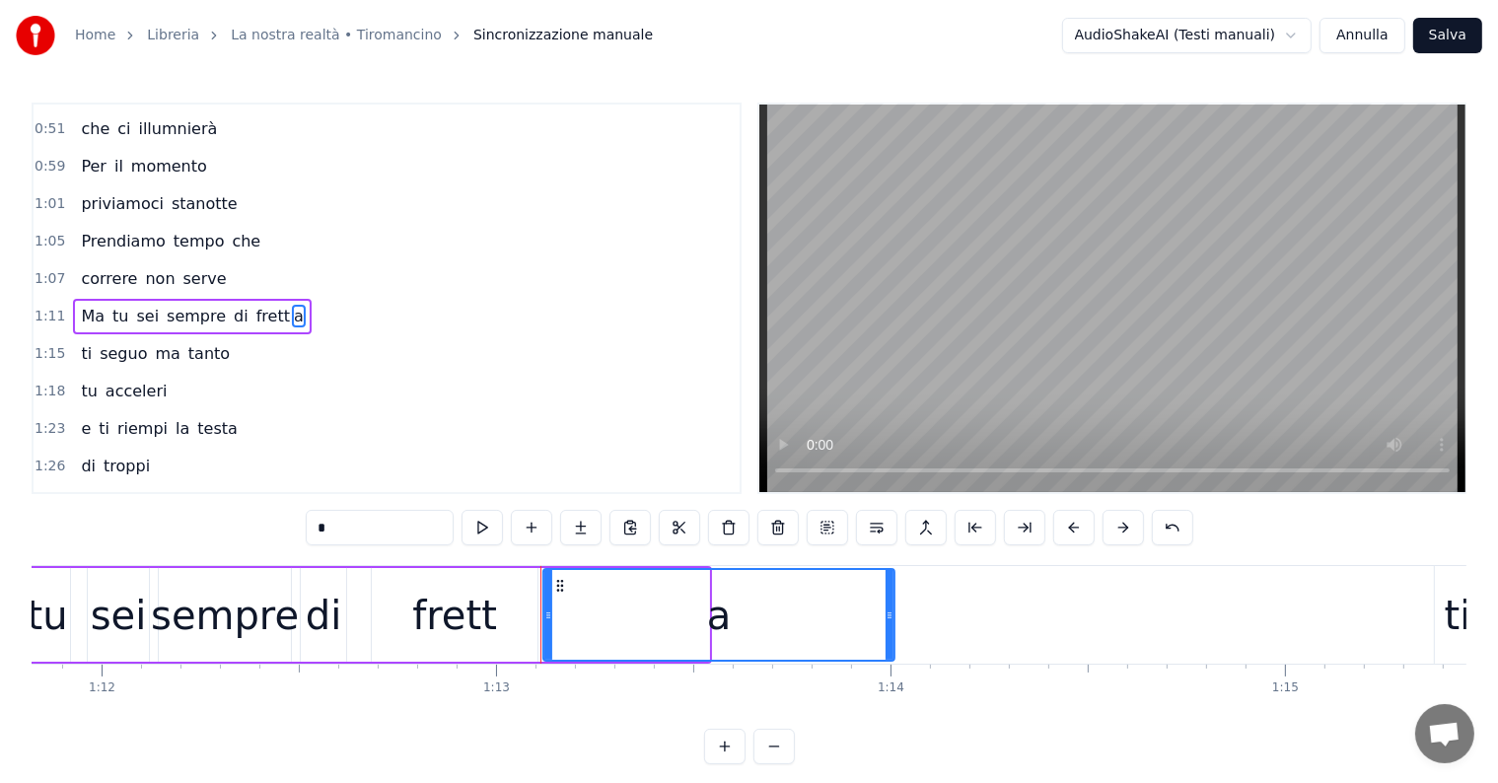
drag, startPoint x: 705, startPoint y: 616, endPoint x: 891, endPoint y: 616, distance: 185.4
click at [891, 616] on icon at bounding box center [890, 615] width 8 height 16
click at [260, 608] on div "sempre" at bounding box center [225, 615] width 148 height 59
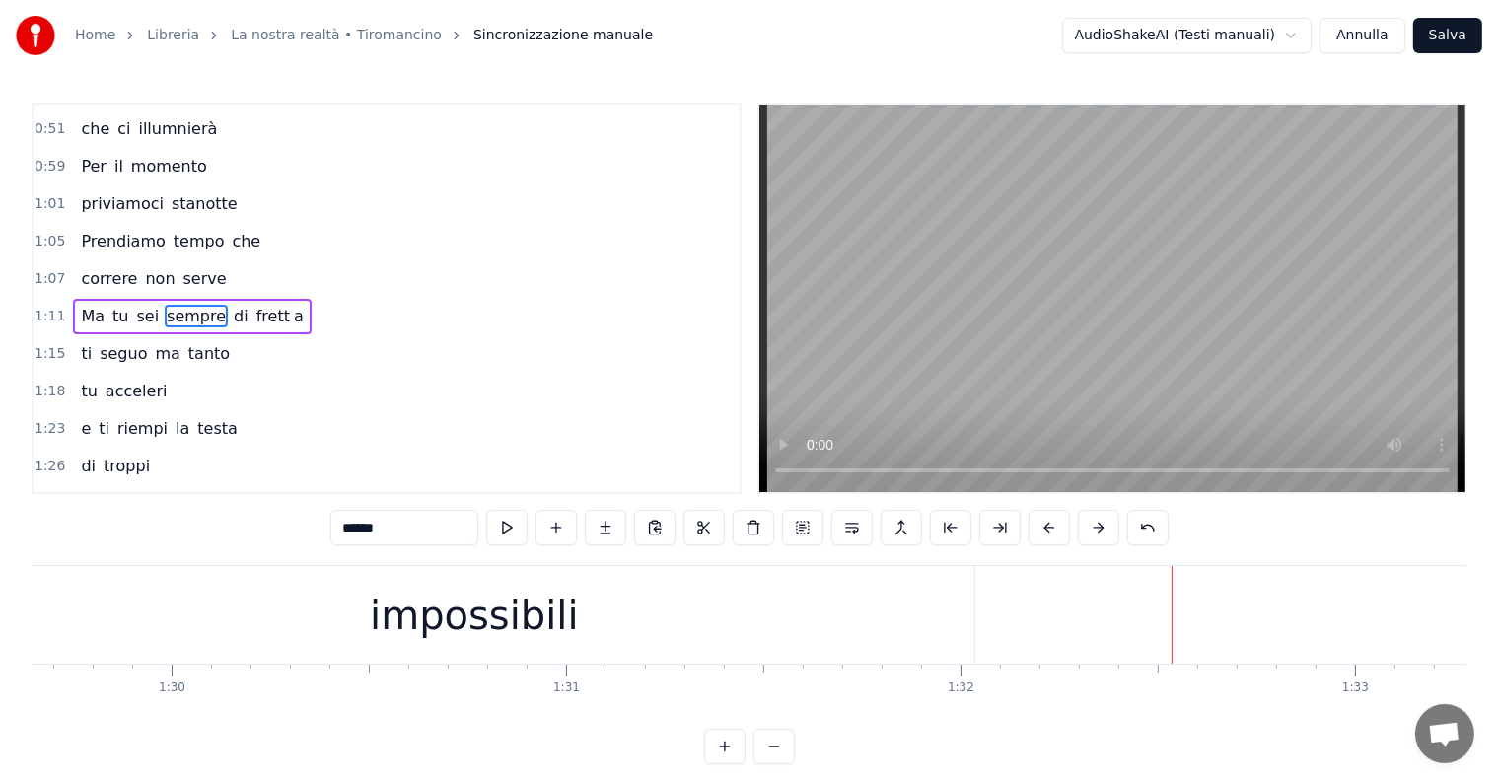
scroll to position [0, 35206]
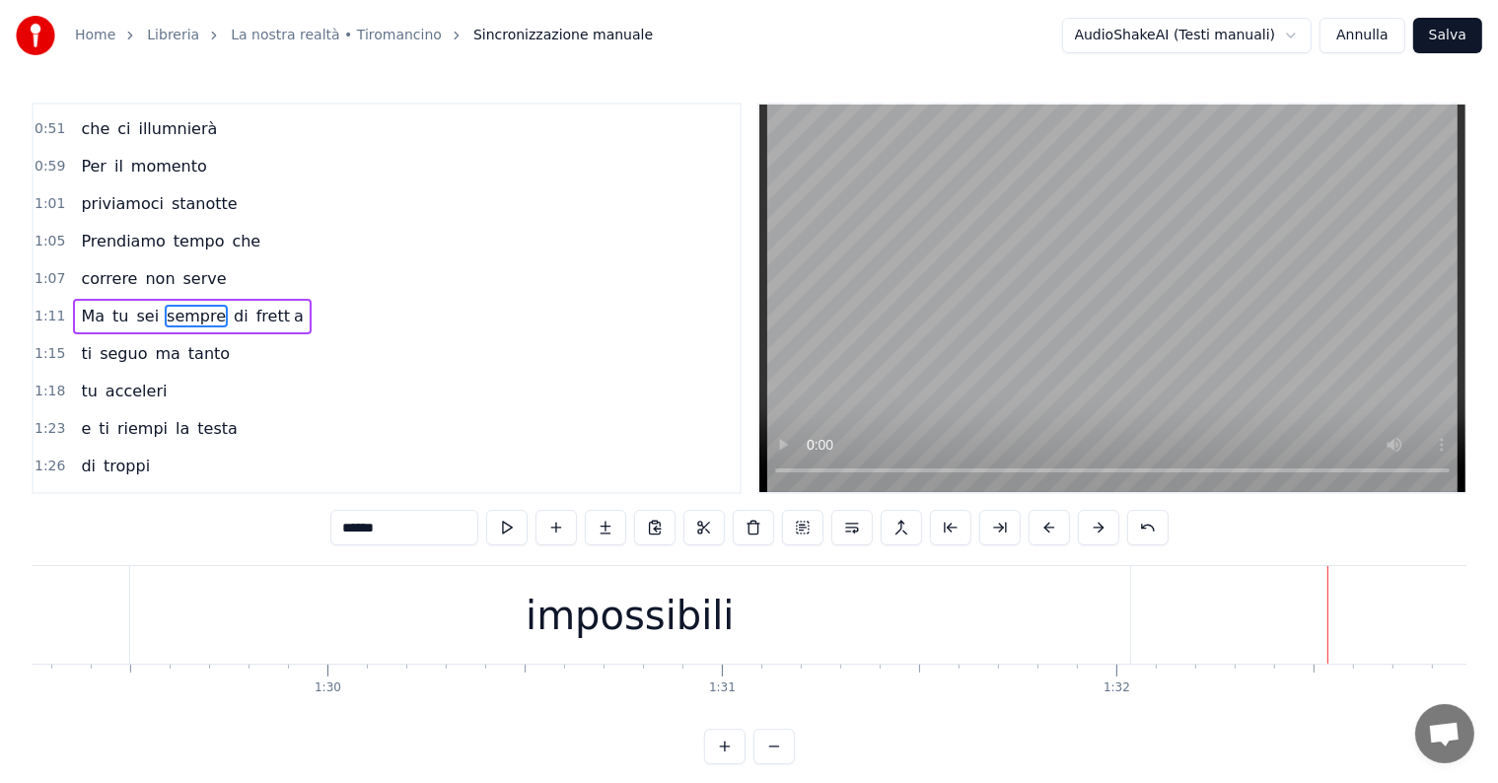
click at [616, 592] on div "impossibili" at bounding box center [630, 615] width 208 height 59
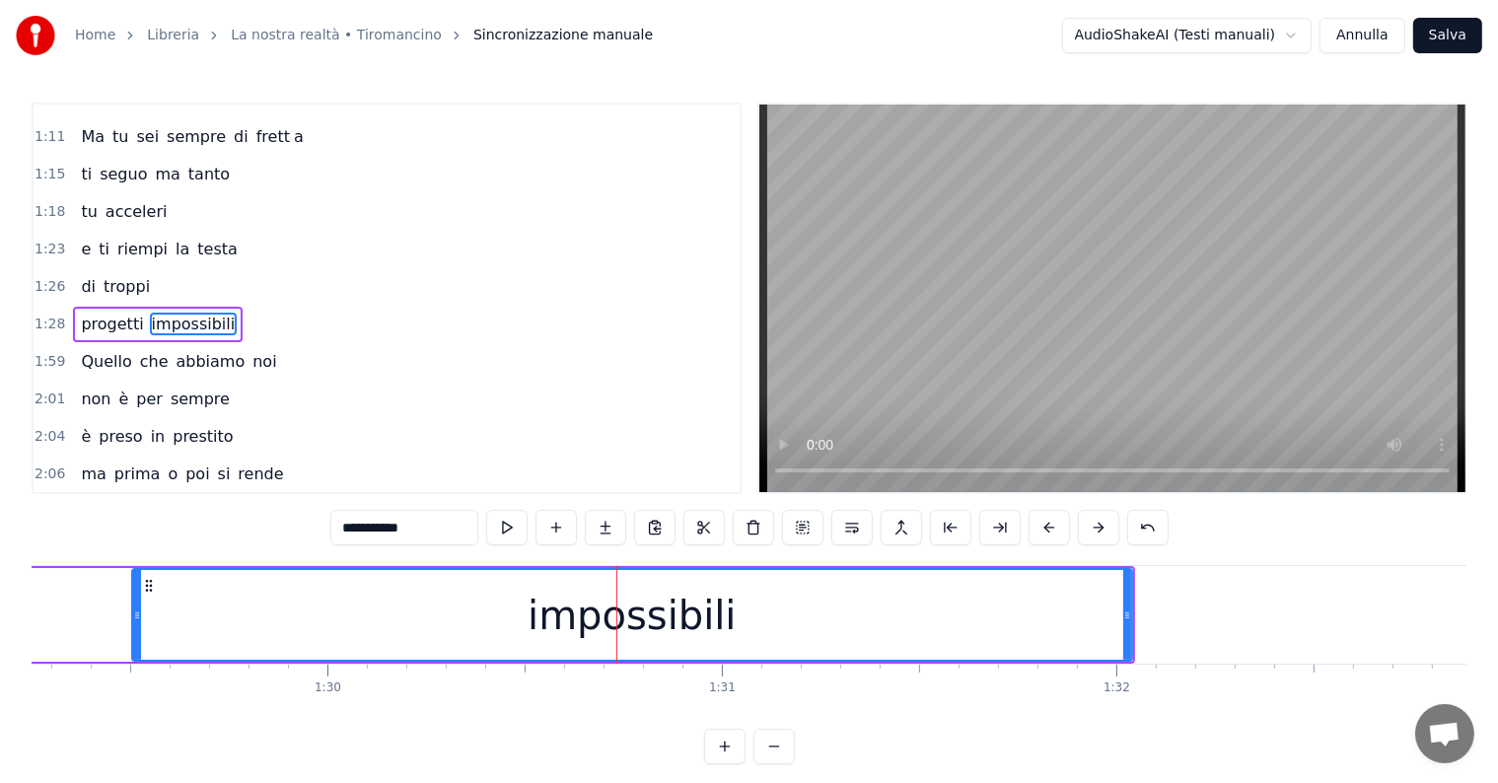
scroll to position [513, 0]
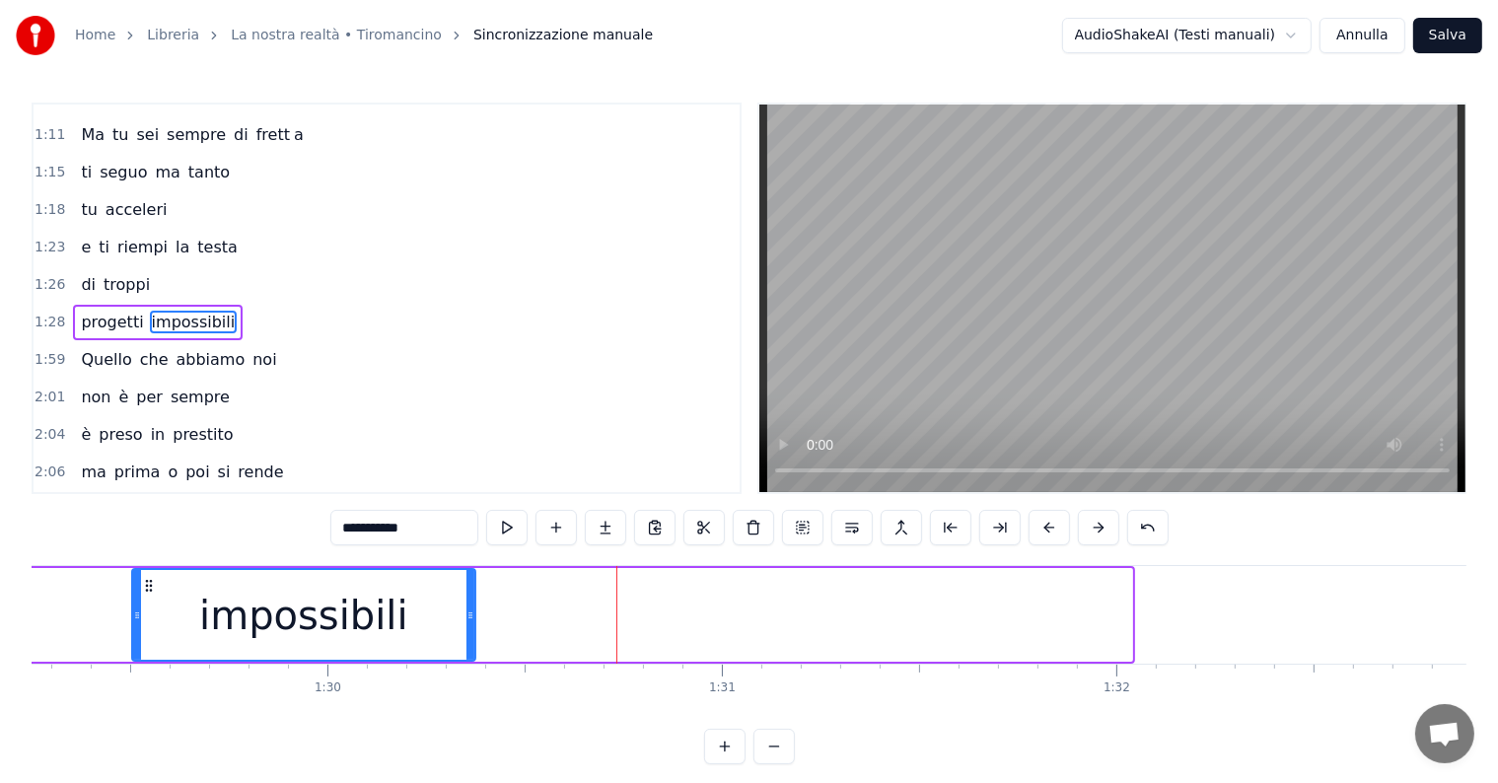
drag, startPoint x: 1127, startPoint y: 605, endPoint x: 470, endPoint y: 607, distance: 656.8
click at [470, 607] on div at bounding box center [470, 615] width 8 height 90
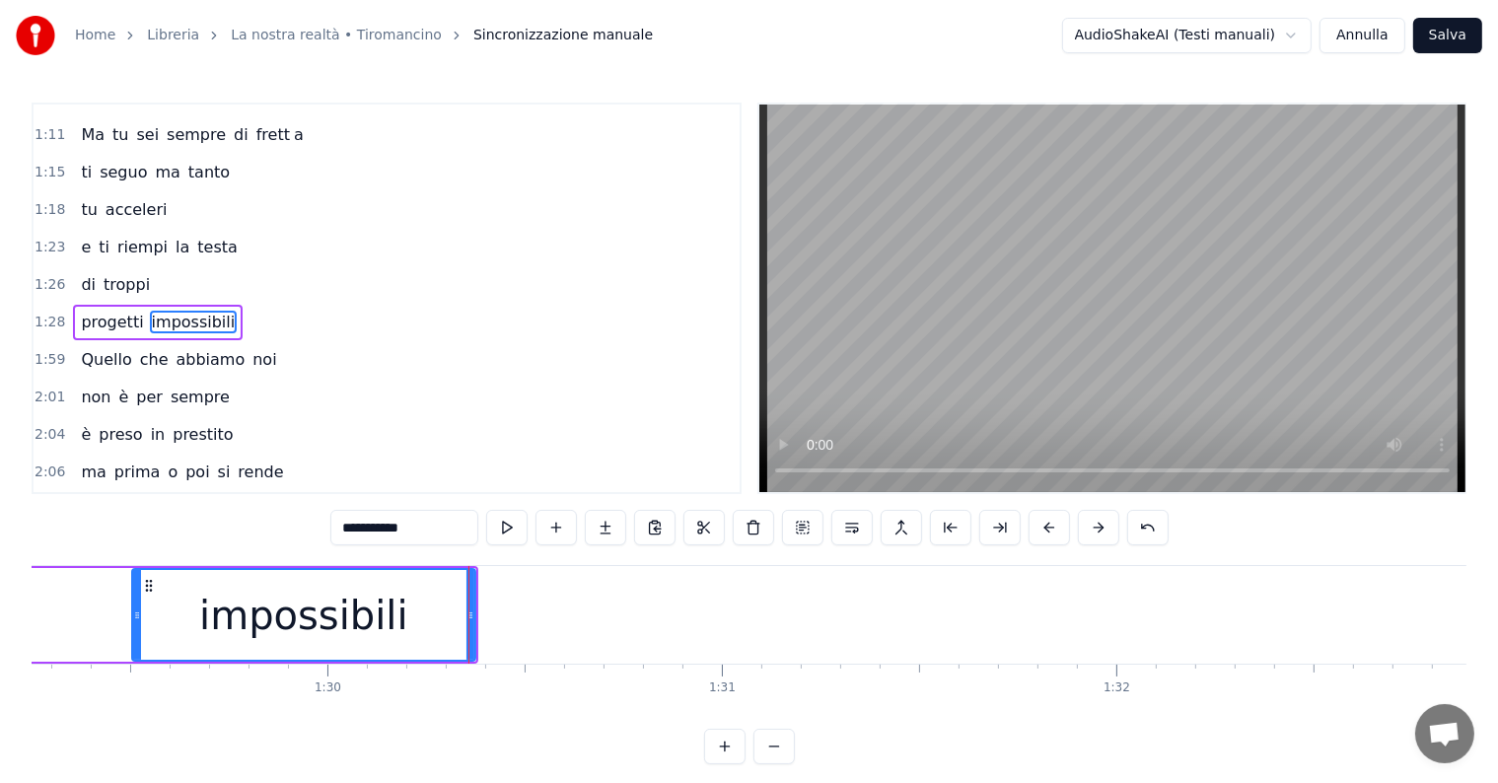
click at [436, 525] on input "**********" at bounding box center [404, 528] width 148 height 36
type input "**********"
click at [607, 533] on button at bounding box center [605, 528] width 41 height 36
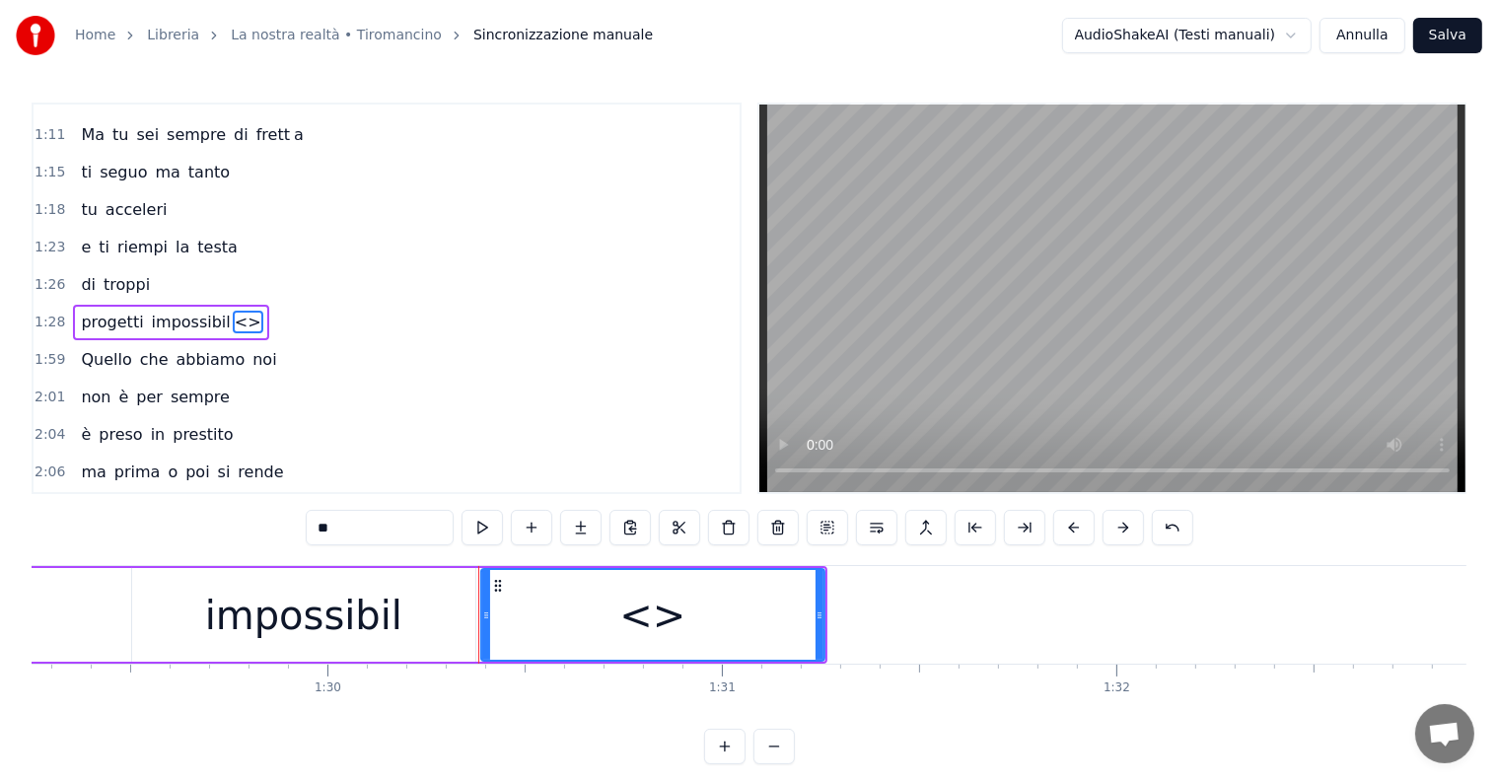
click at [377, 533] on input "**" at bounding box center [380, 528] width 148 height 36
type input "*"
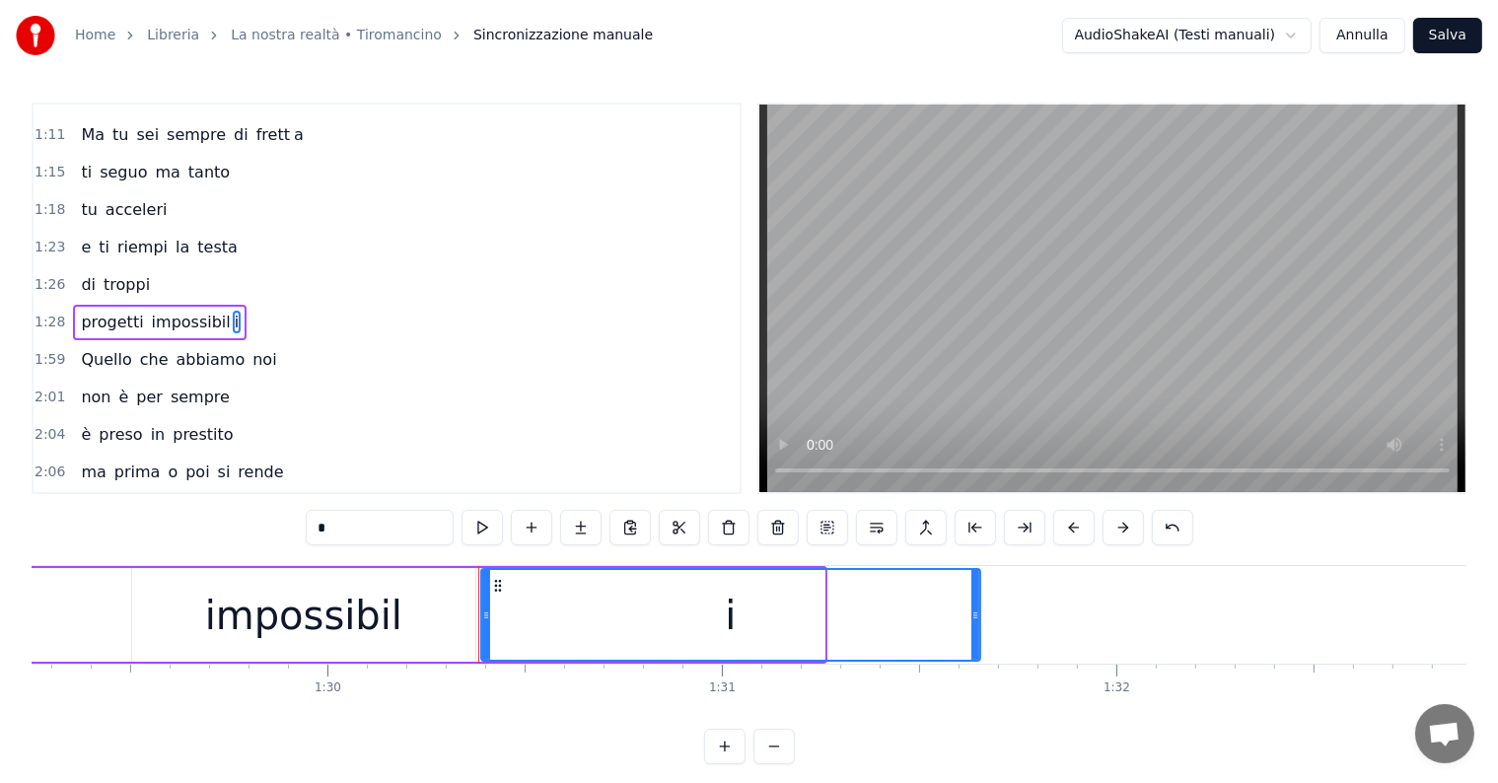
drag, startPoint x: 820, startPoint y: 615, endPoint x: 981, endPoint y: 613, distance: 160.8
click at [979, 613] on icon at bounding box center [975, 615] width 8 height 16
type input "*"
click at [102, 615] on div "progetti impossibil i" at bounding box center [282, 615] width 1411 height 98
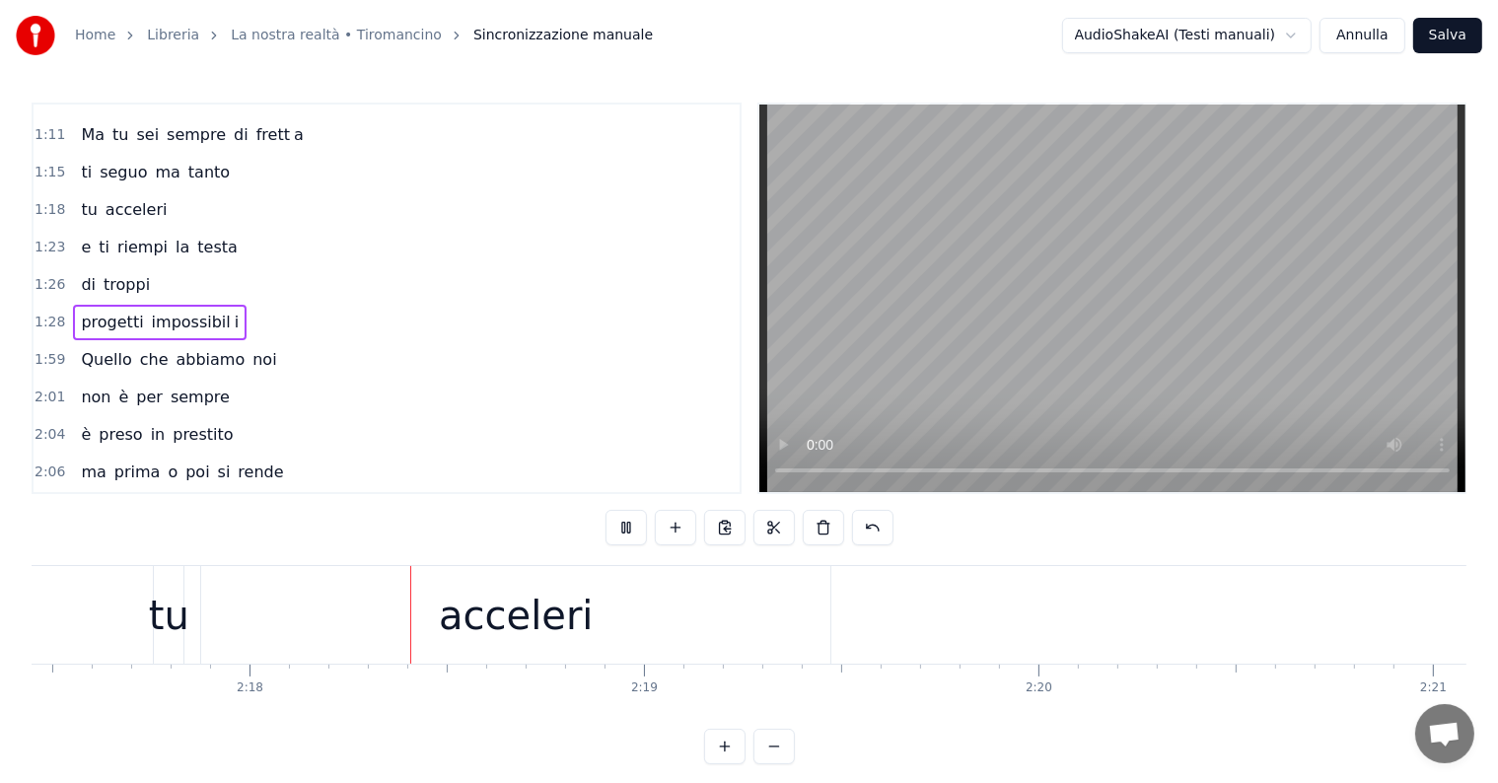
scroll to position [0, 54227]
click at [650, 619] on div "acceleri" at bounding box center [507, 615] width 629 height 98
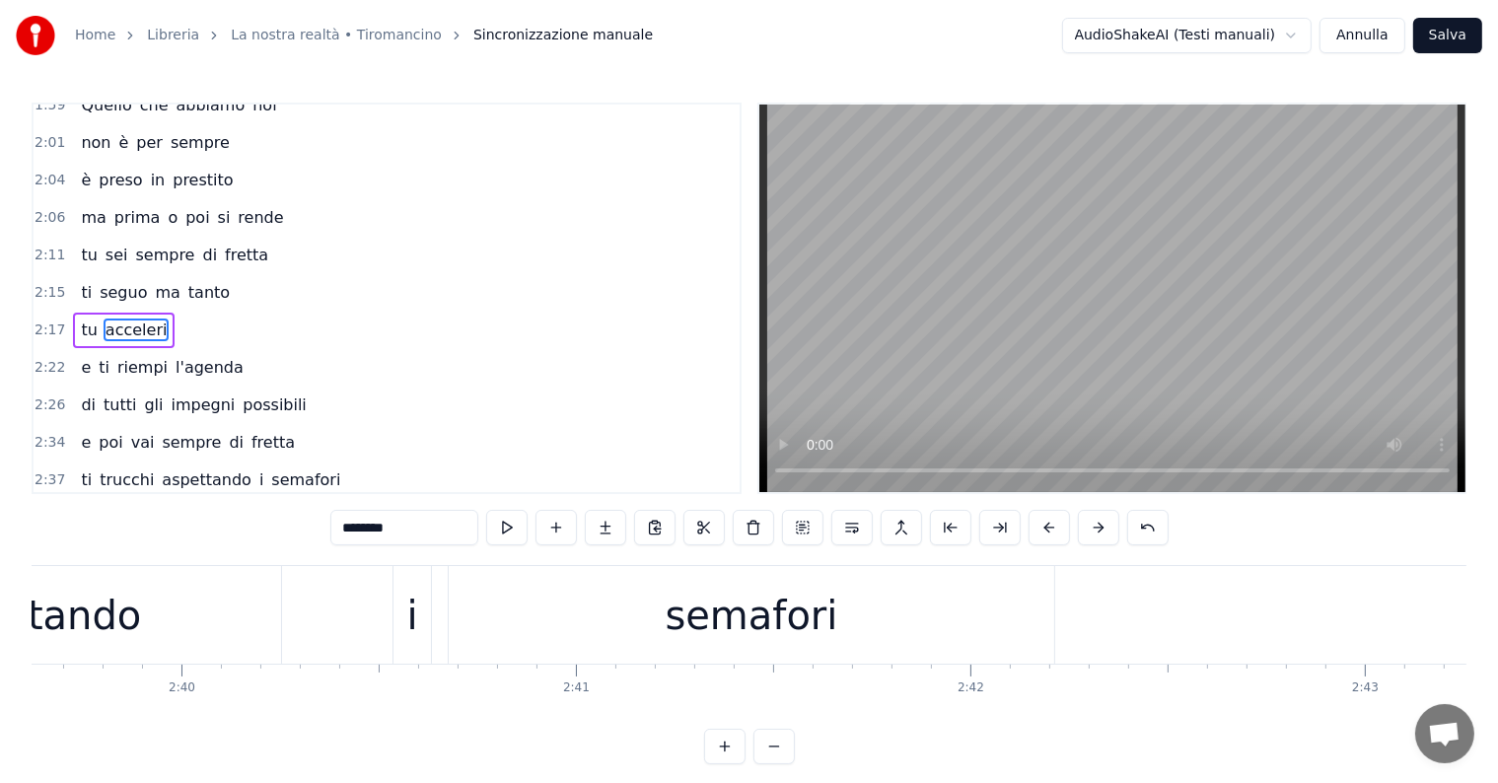
scroll to position [0, 62808]
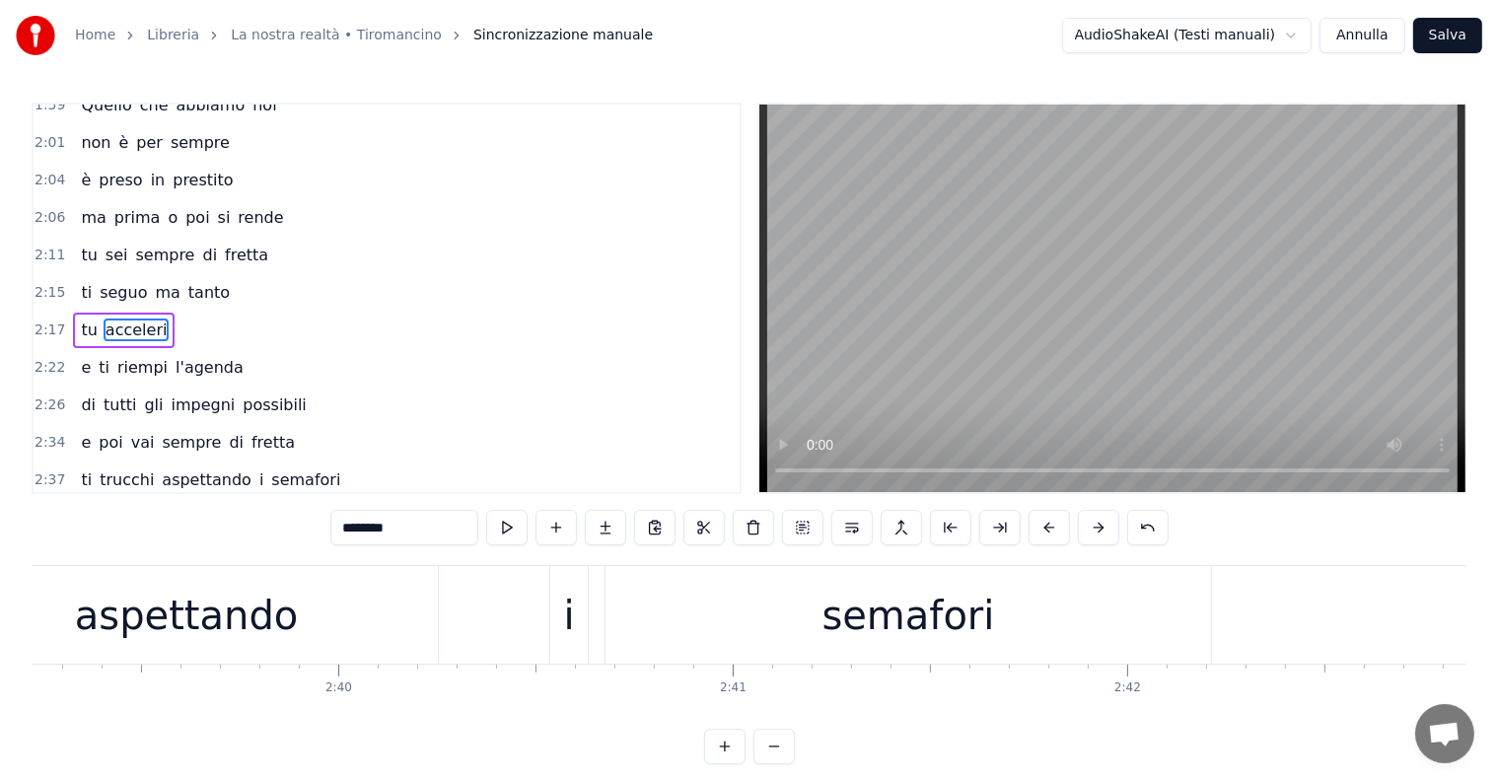
click at [1014, 605] on div "semafori" at bounding box center [909, 615] width 606 height 98
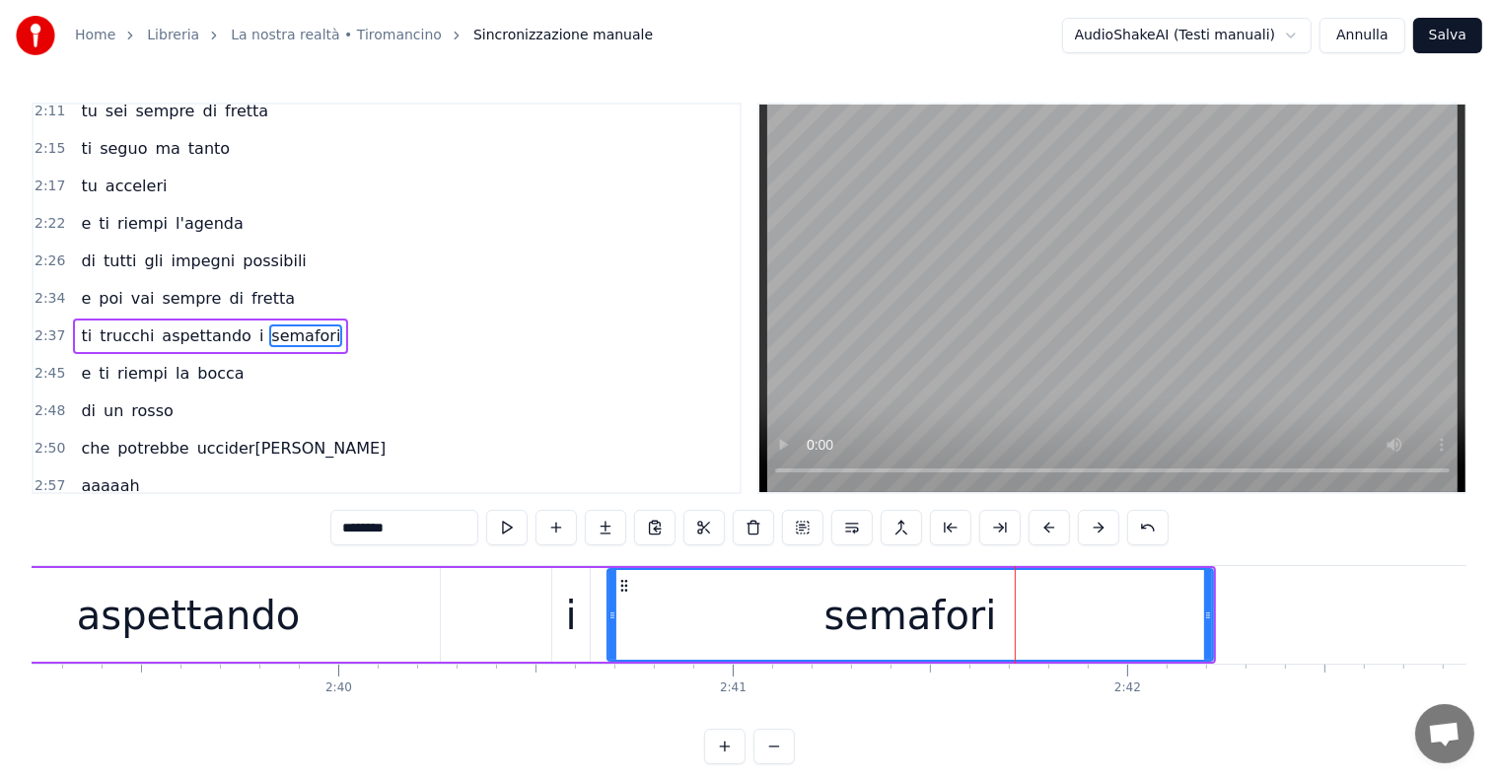
scroll to position [912, 0]
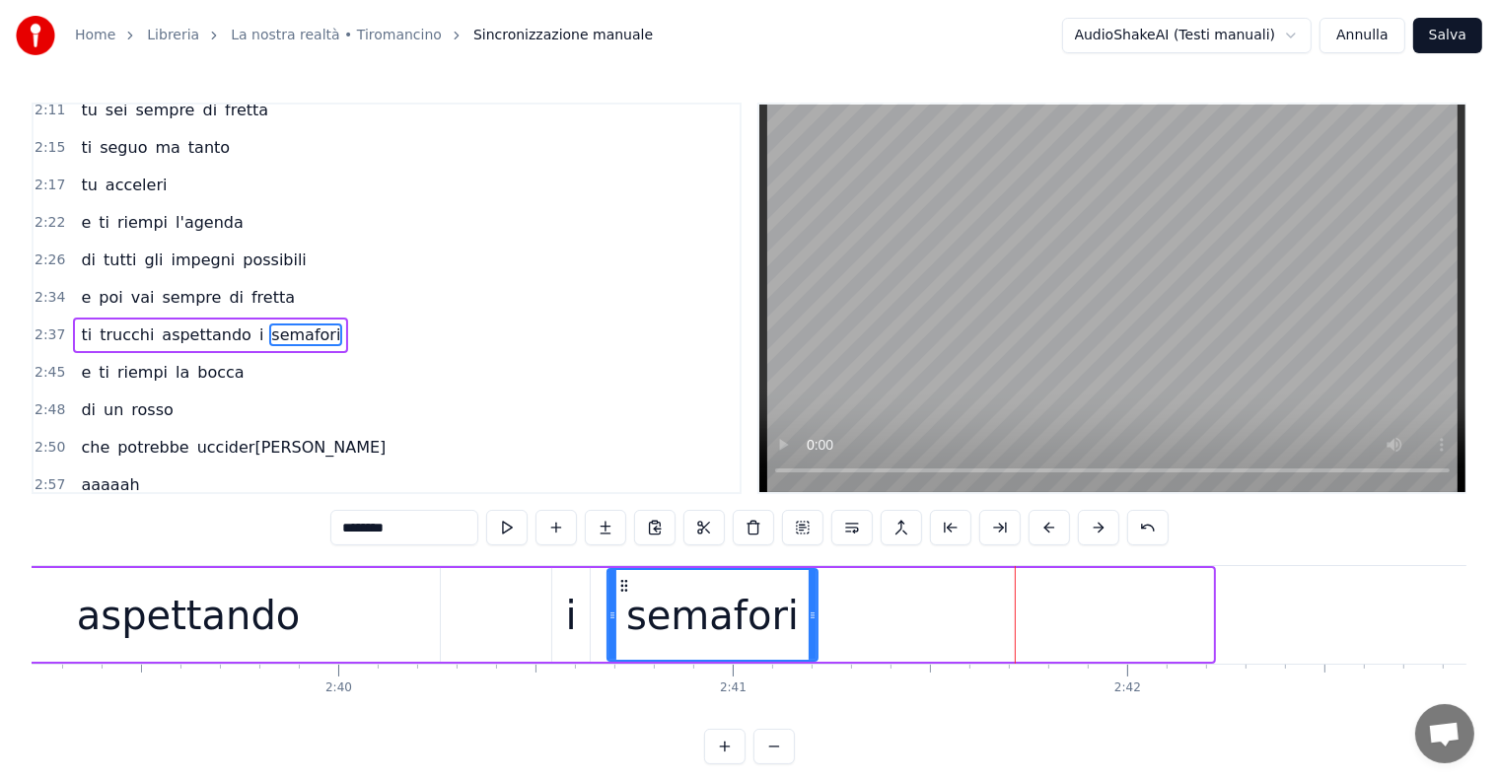
drag, startPoint x: 1210, startPoint y: 600, endPoint x: 815, endPoint y: 574, distance: 396.3
click at [815, 574] on div at bounding box center [813, 615] width 8 height 90
click at [429, 529] on input "********" at bounding box center [404, 528] width 148 height 36
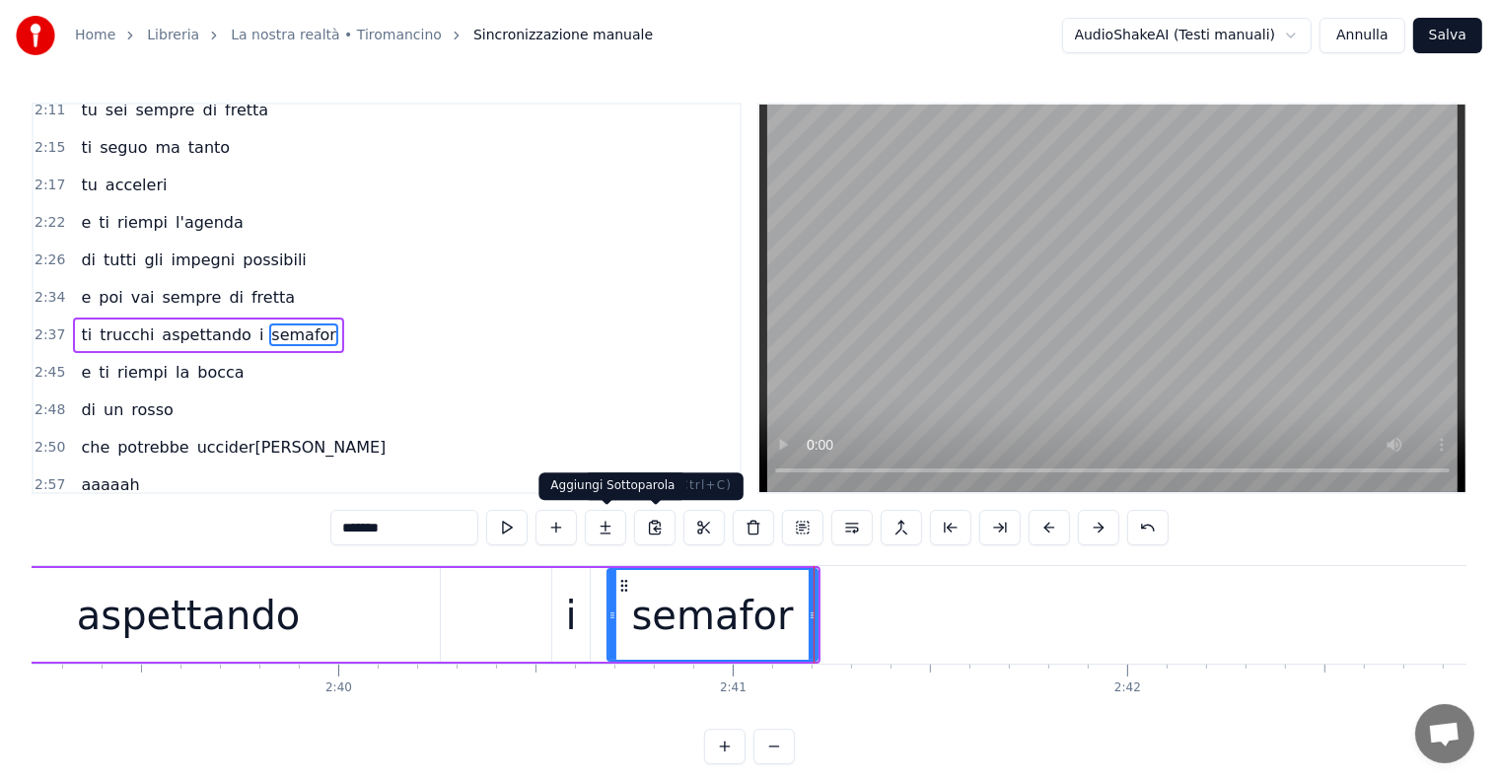
type input "*******"
click at [610, 523] on button at bounding box center [605, 528] width 41 height 36
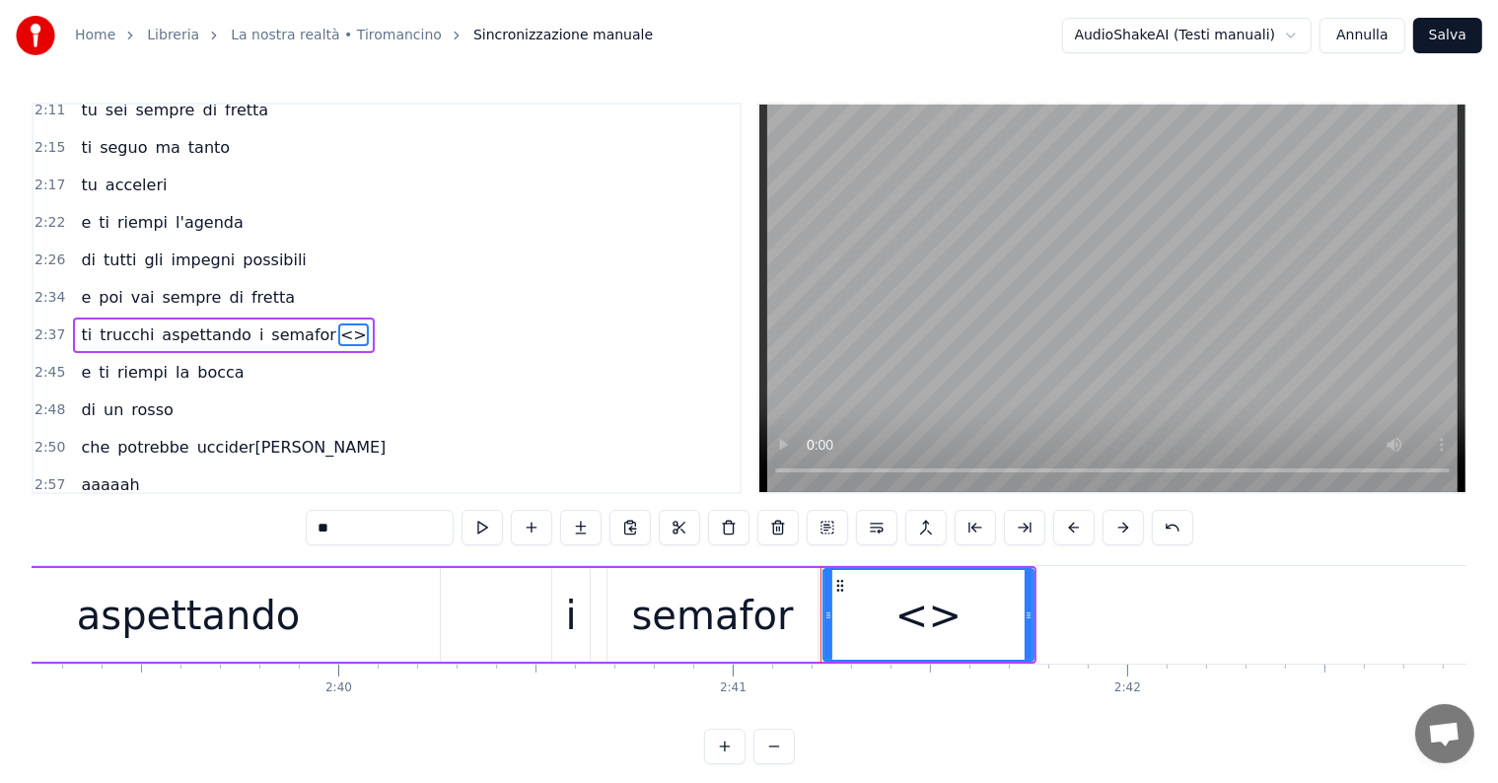
click at [373, 528] on input "**" at bounding box center [380, 528] width 148 height 36
type input "*"
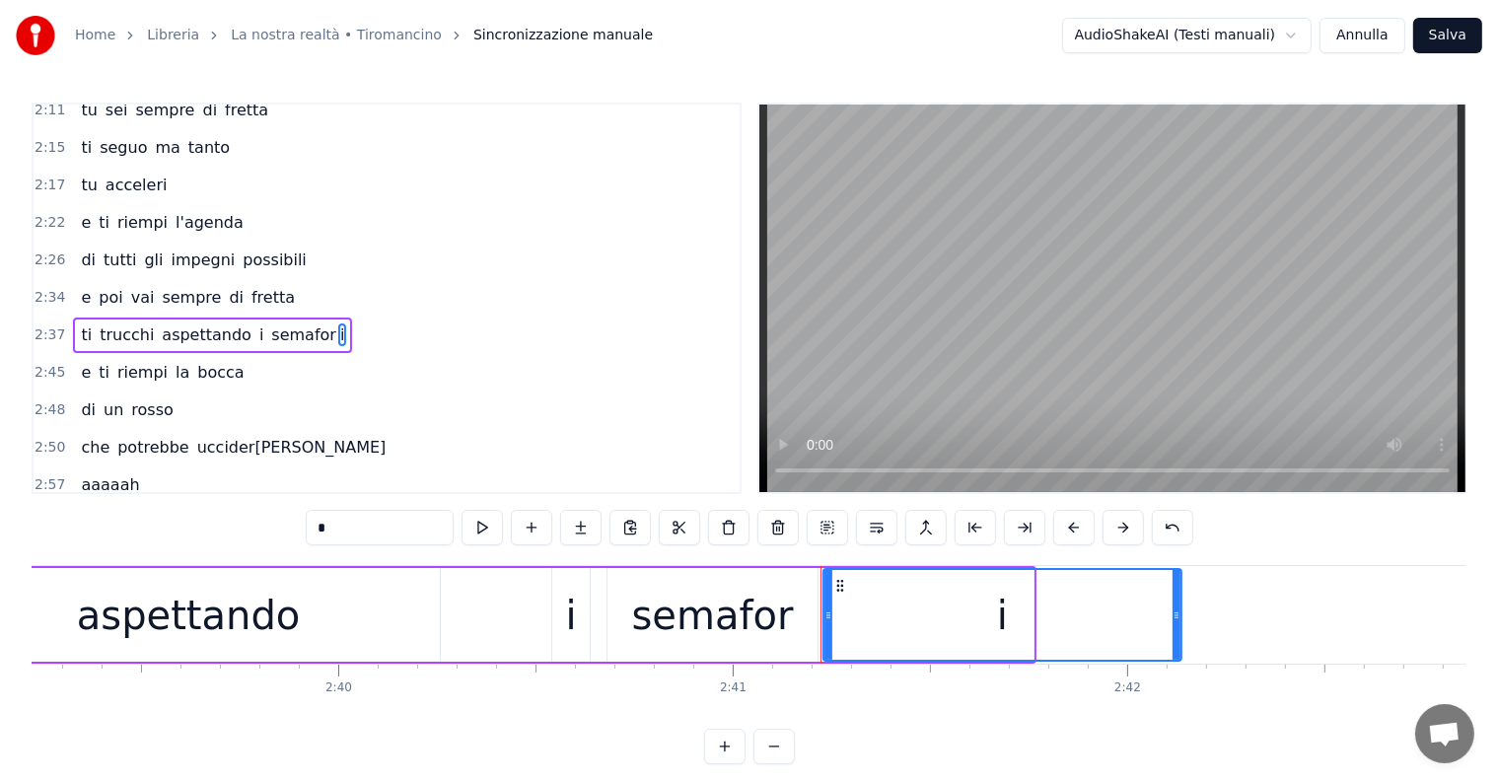
drag, startPoint x: 1032, startPoint y: 611, endPoint x: 1179, endPoint y: 611, distance: 147.9
click at [1179, 611] on div "i" at bounding box center [1002, 615] width 360 height 94
click at [820, 606] on div at bounding box center [822, 615] width 8 height 90
click at [294, 608] on div "aspettando" at bounding box center [188, 615] width 503 height 94
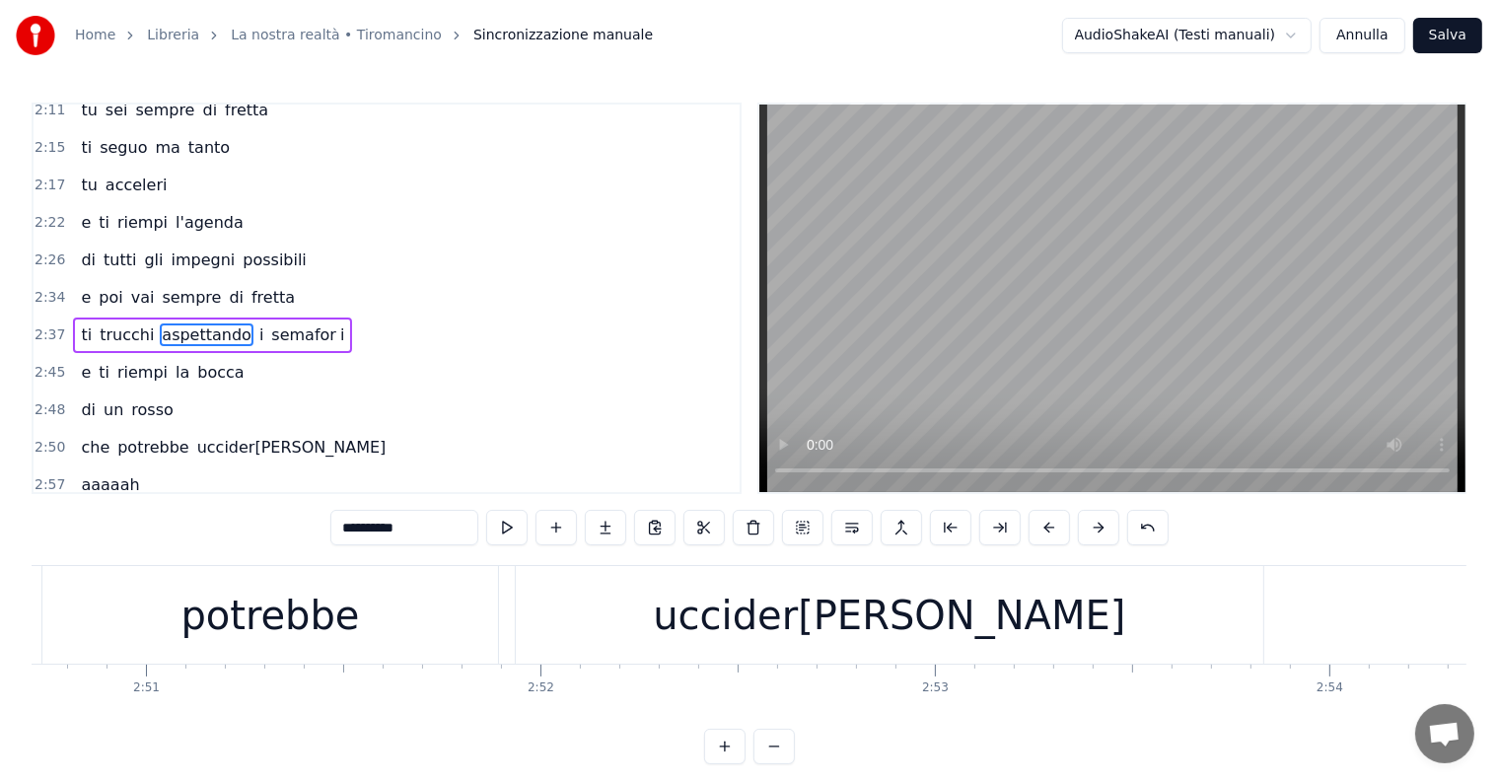
scroll to position [0, 67184]
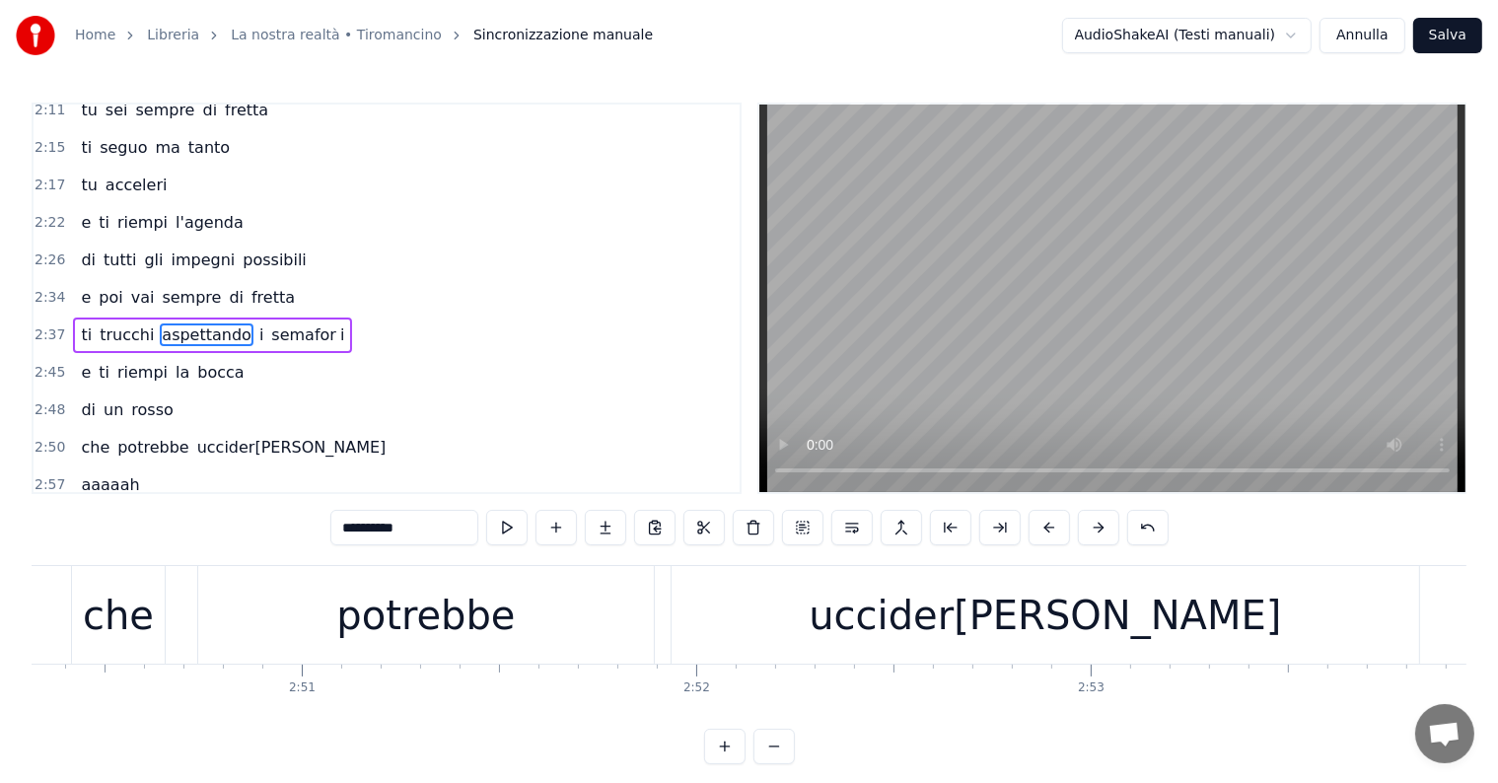
click at [1020, 594] on div "uccider[PERSON_NAME]" at bounding box center [1045, 615] width 472 height 59
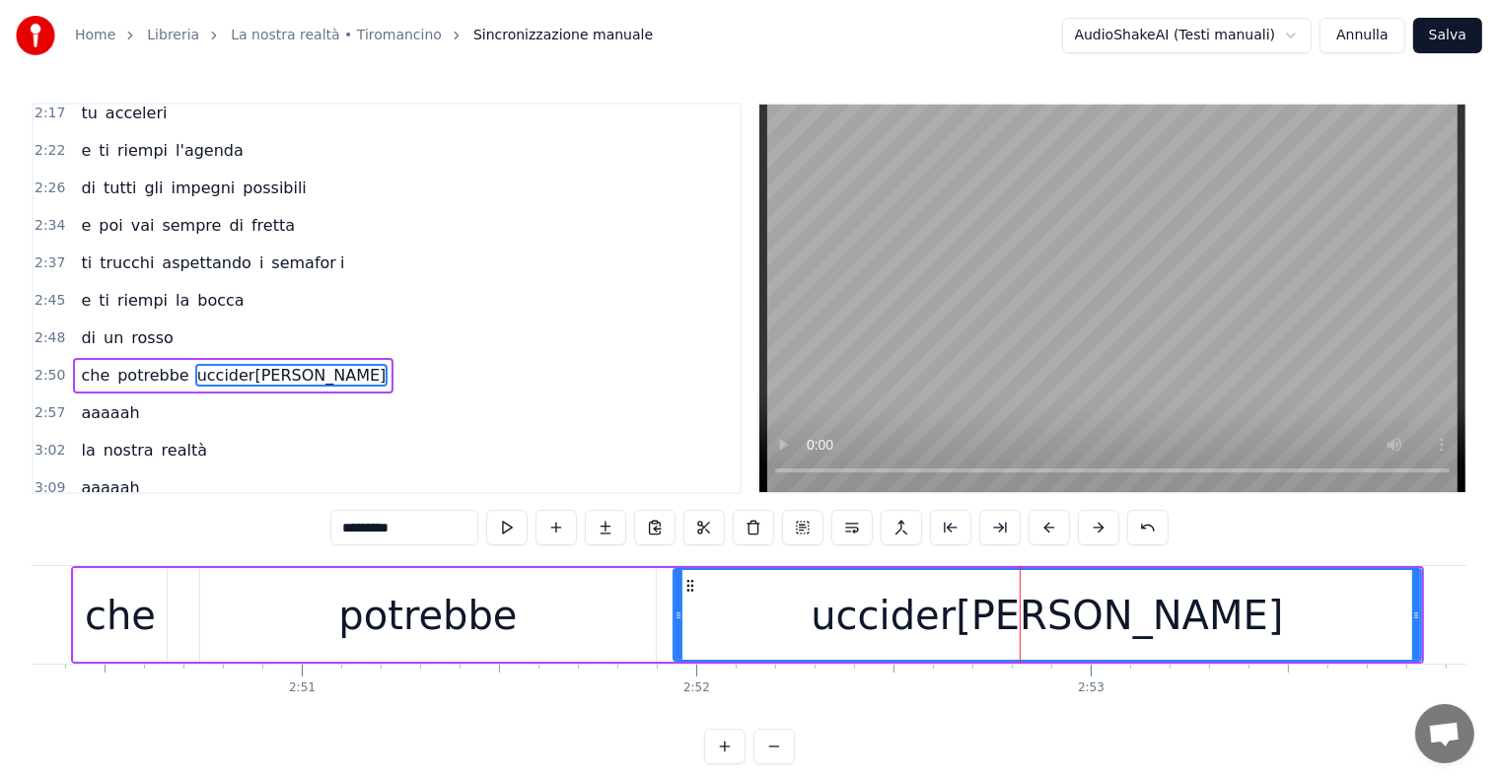
scroll to position [1022, 0]
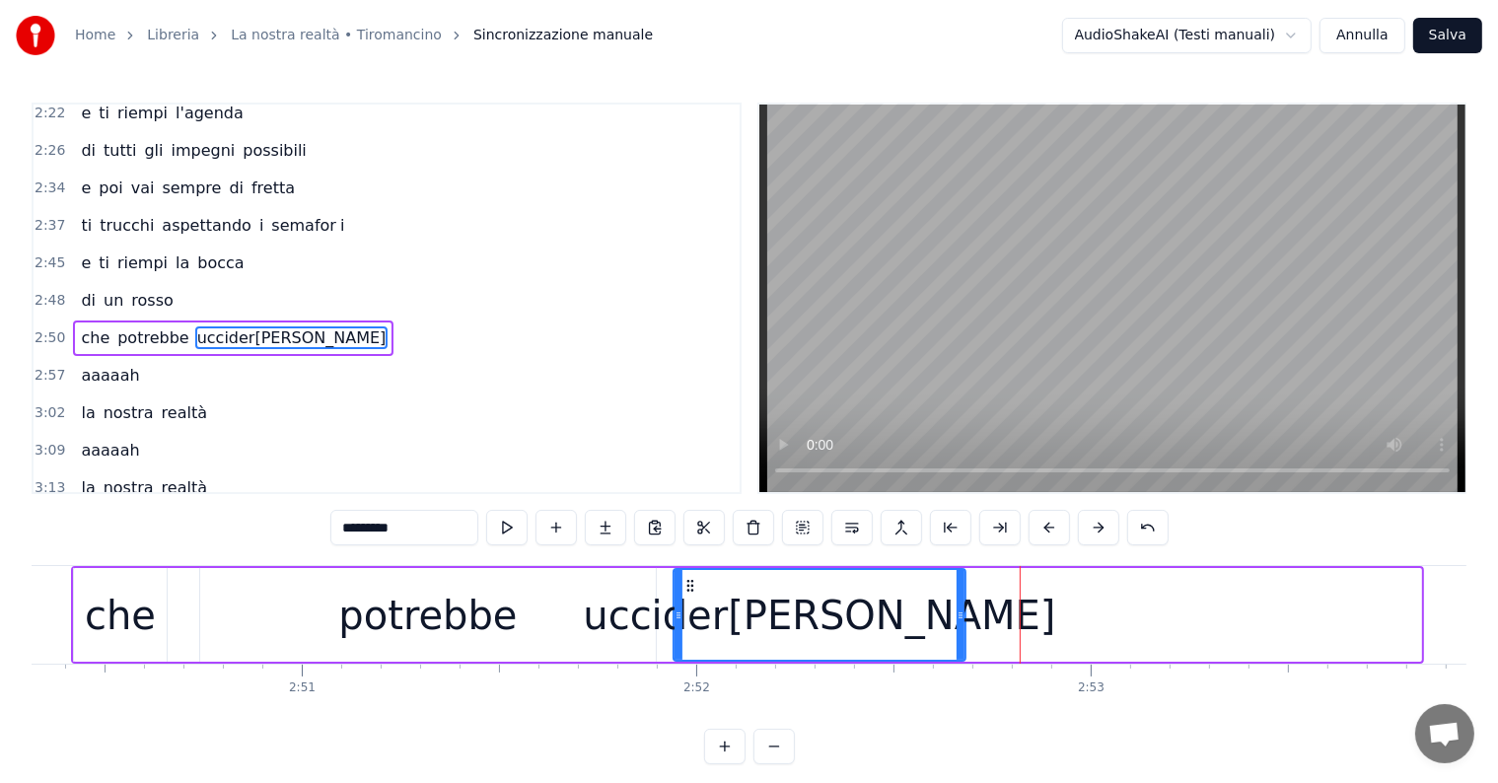
drag, startPoint x: 1416, startPoint y: 615, endPoint x: 961, endPoint y: 614, distance: 455.6
click at [961, 614] on icon at bounding box center [961, 615] width 8 height 16
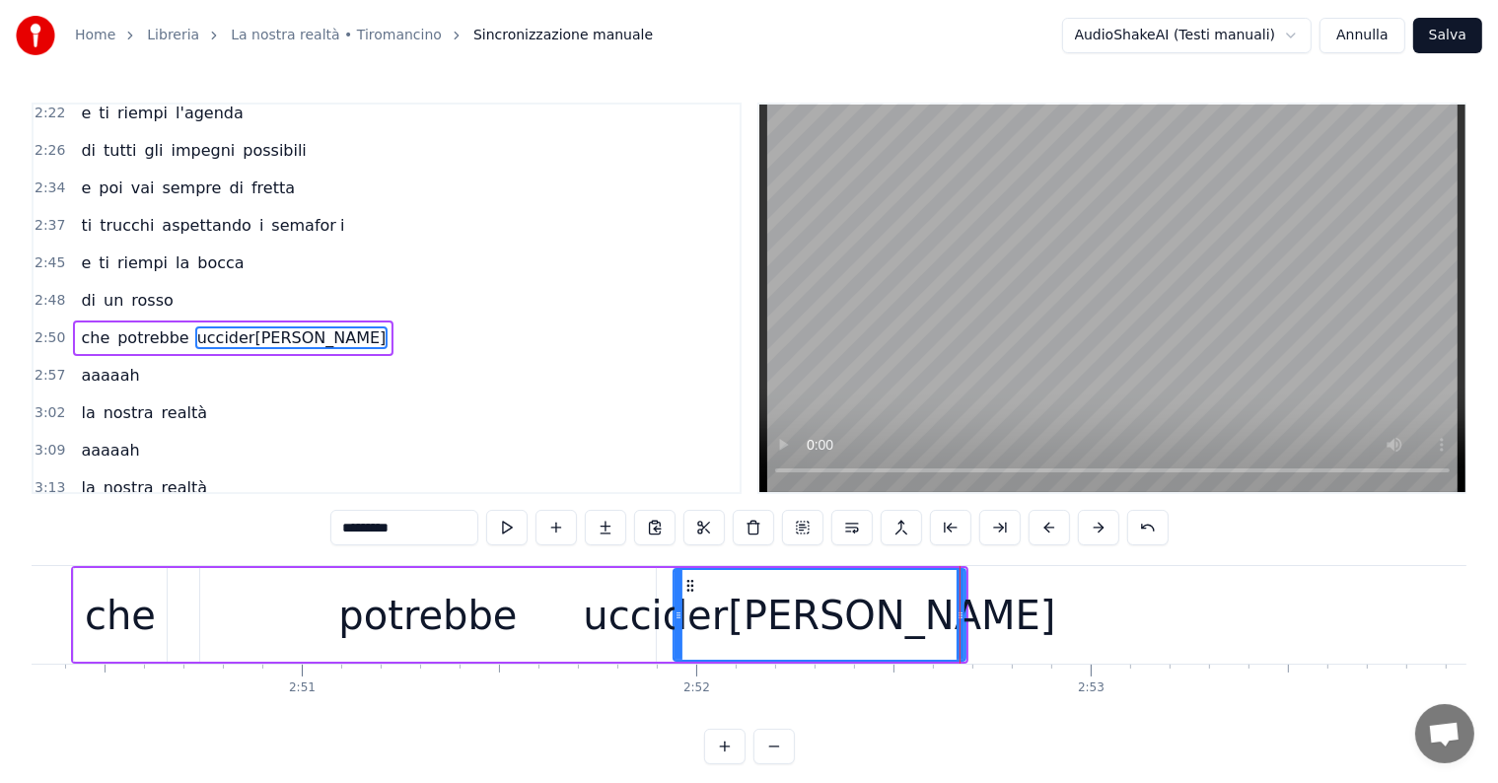
click at [402, 520] on input "*********" at bounding box center [404, 528] width 148 height 36
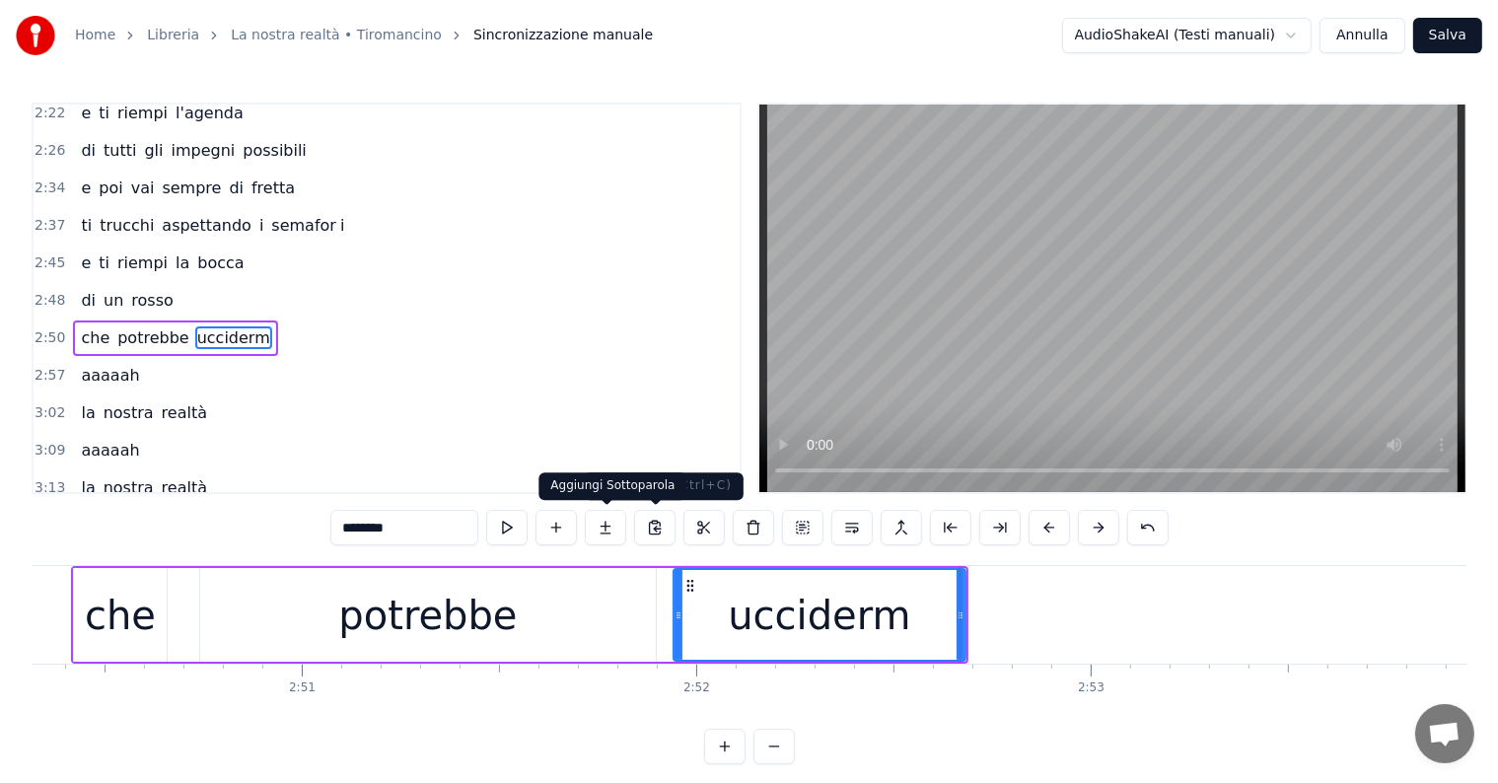
type input "********"
click at [606, 521] on button at bounding box center [605, 528] width 41 height 36
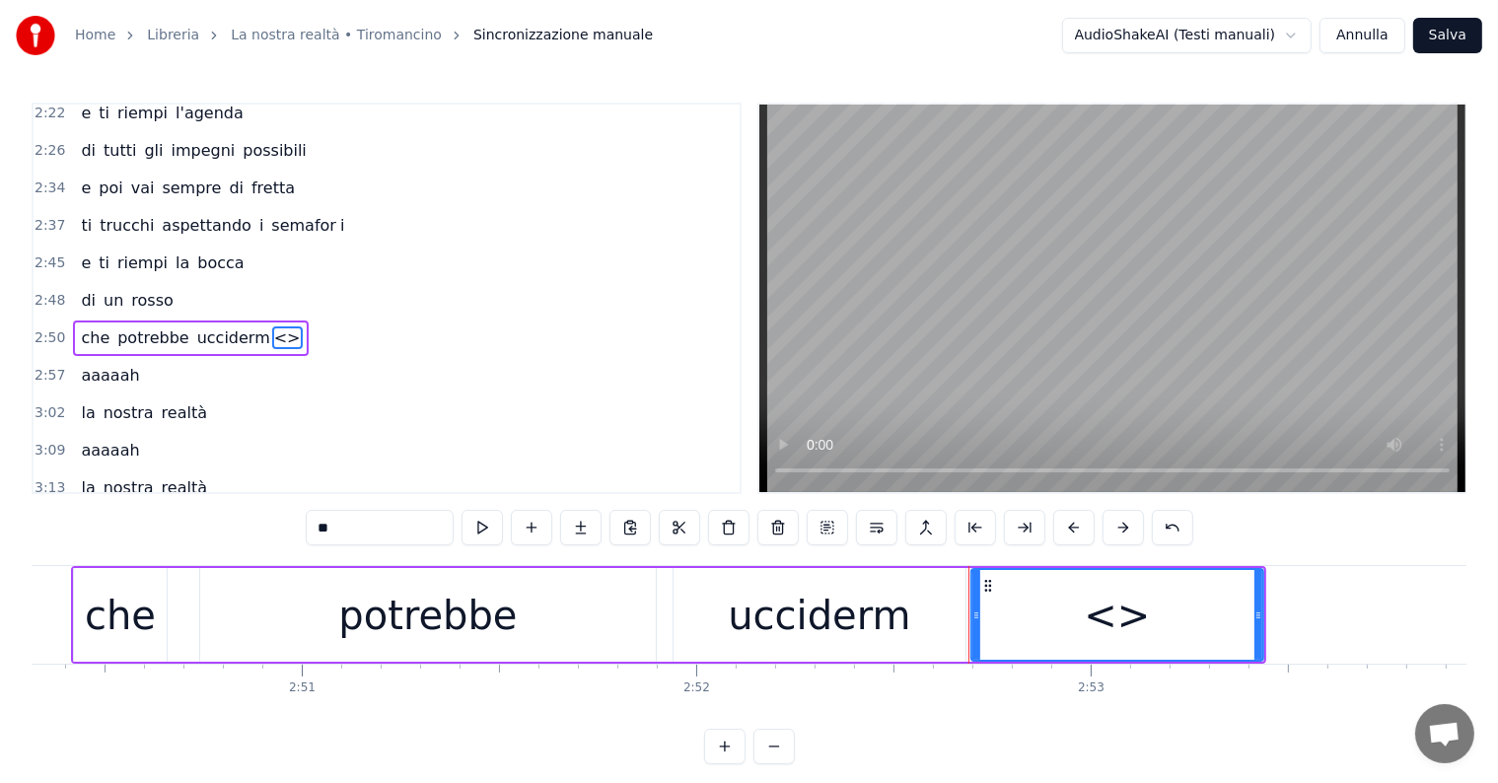
click at [387, 536] on input "**" at bounding box center [380, 528] width 148 height 36
type input "*"
drag, startPoint x: 1256, startPoint y: 597, endPoint x: 1326, endPoint y: 603, distance: 70.3
click at [1326, 603] on div at bounding box center [1327, 615] width 8 height 90
click at [263, 588] on div "potrebbe" at bounding box center [428, 615] width 456 height 94
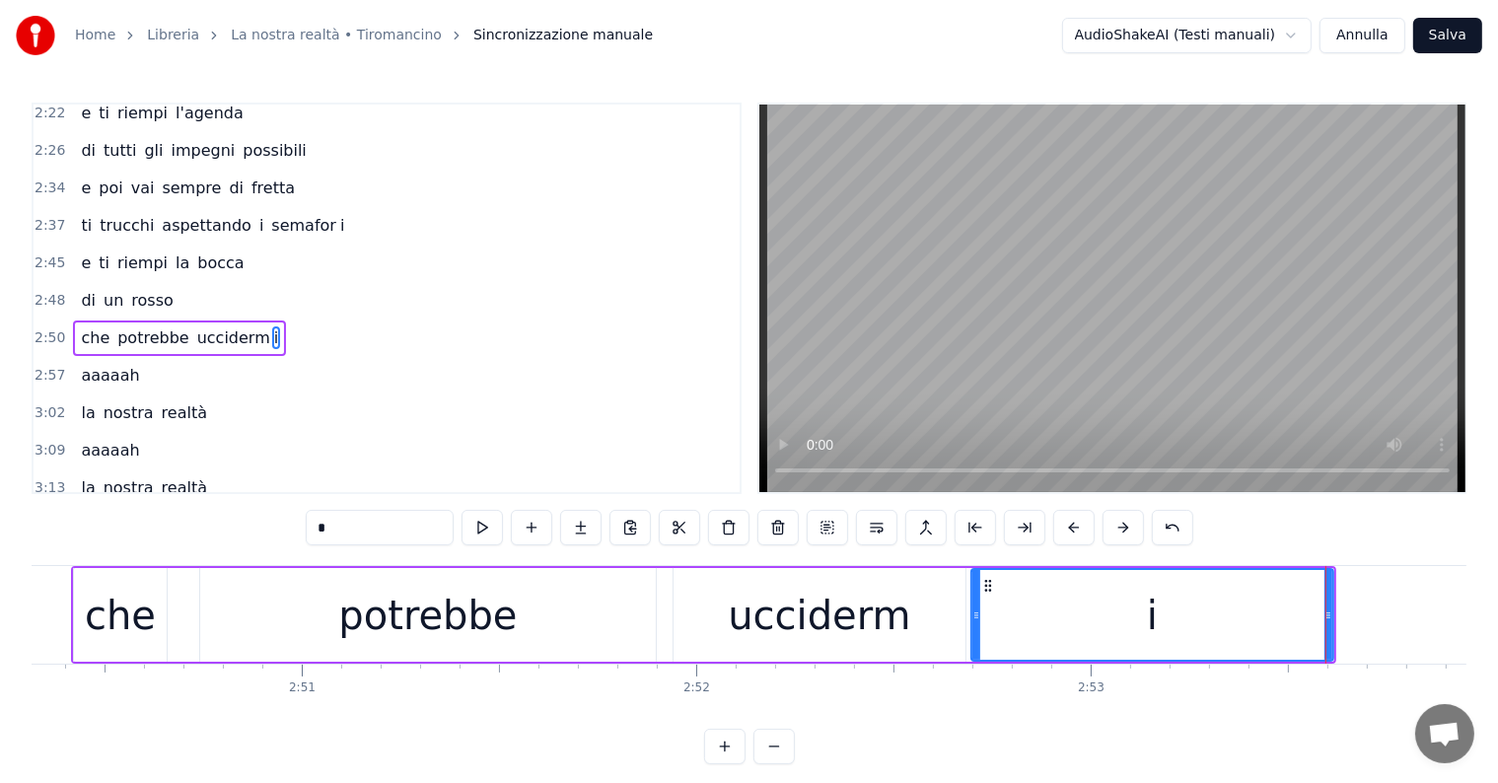
type input "********"
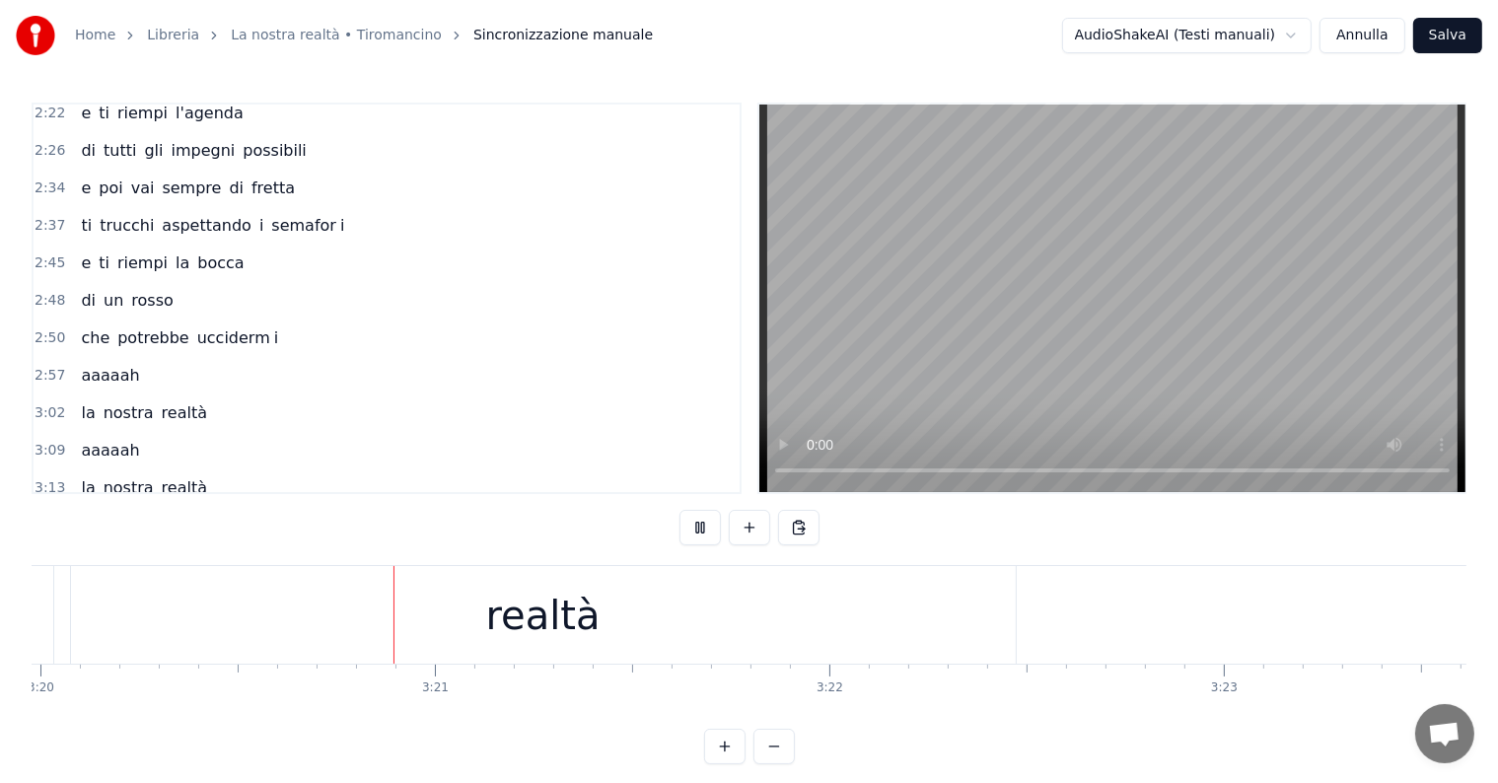
scroll to position [0, 78895]
click at [560, 619] on div "realtà" at bounding box center [533, 615] width 114 height 59
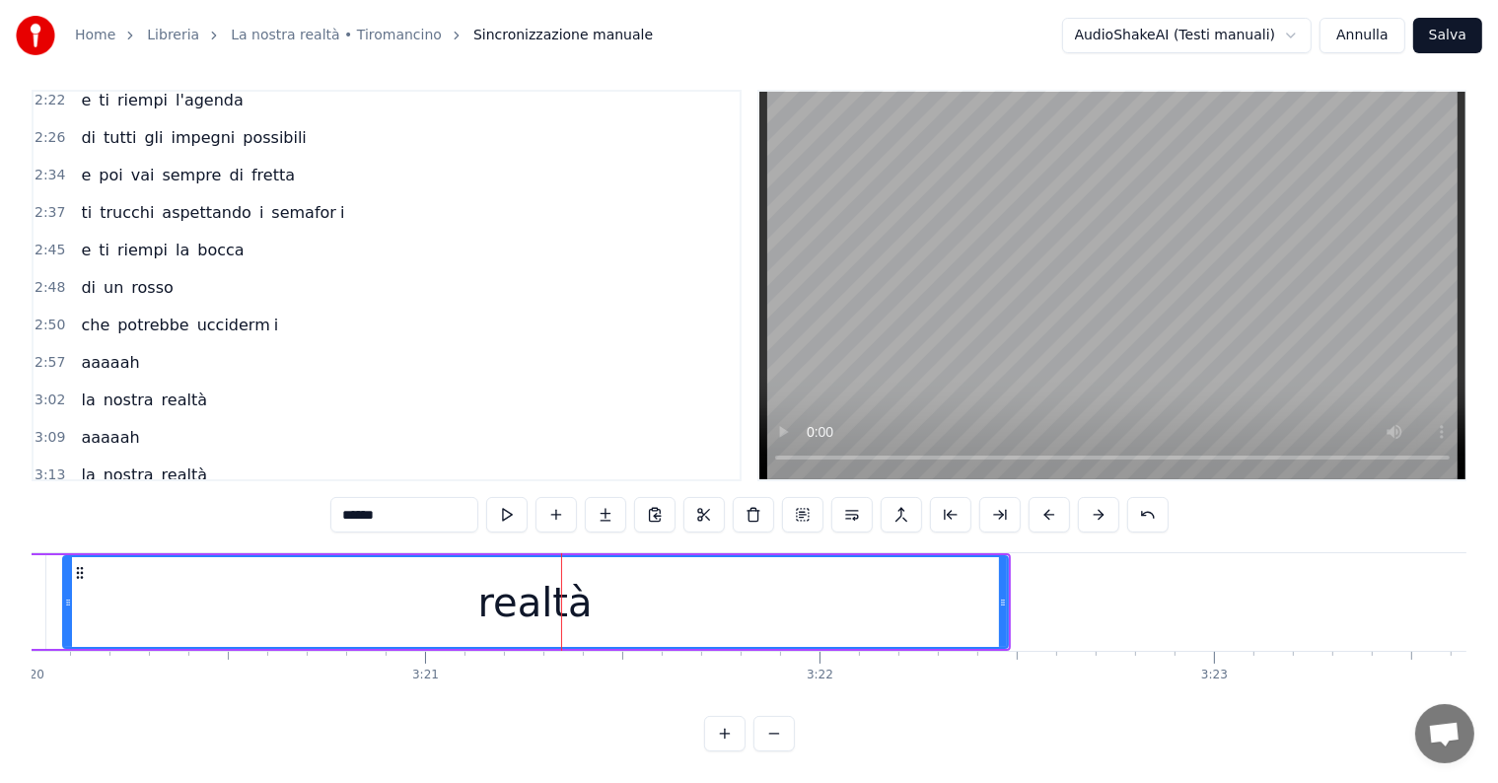
scroll to position [1027, 0]
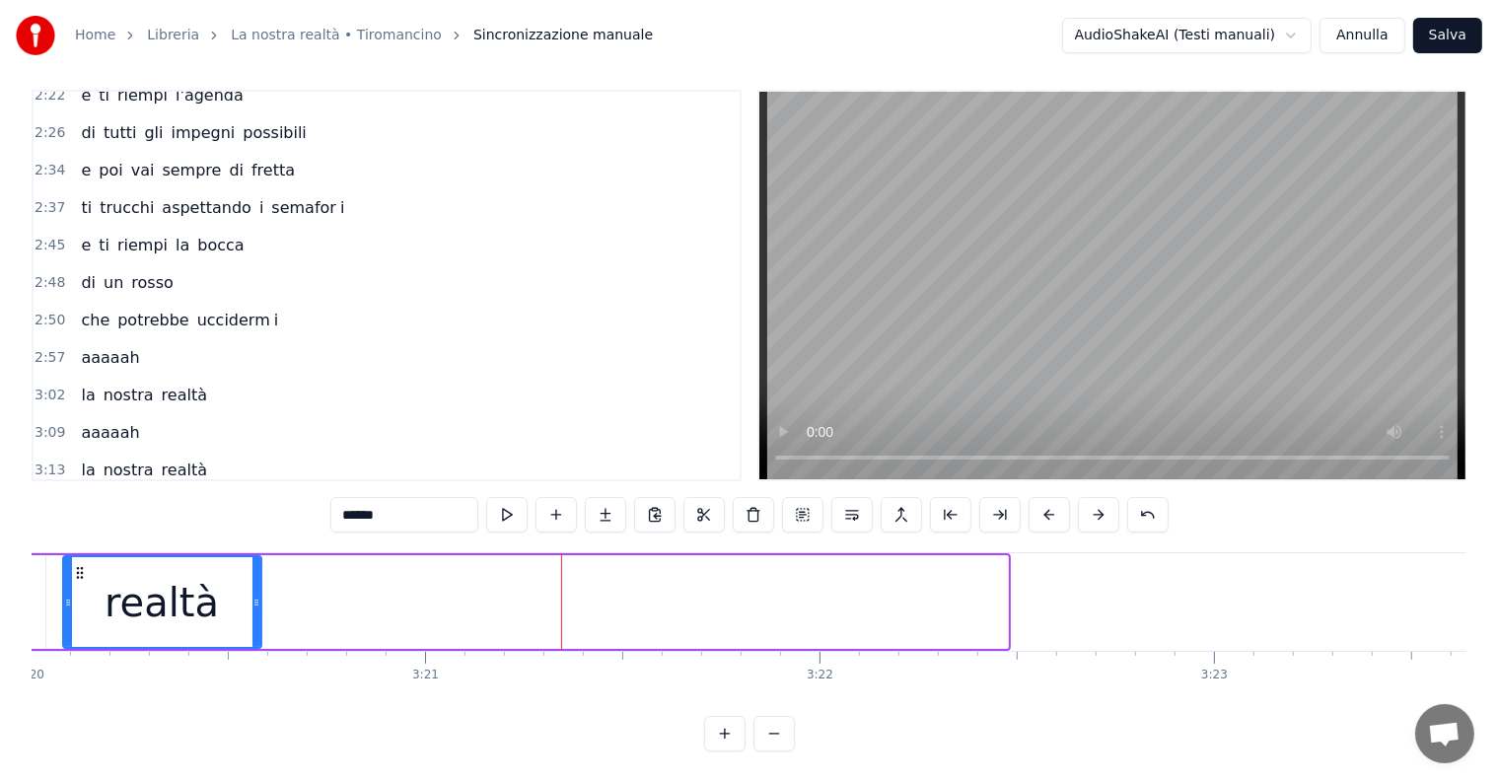
drag, startPoint x: 999, startPoint y: 574, endPoint x: 252, endPoint y: 568, distance: 746.6
click at [252, 568] on div at bounding box center [256, 602] width 8 height 90
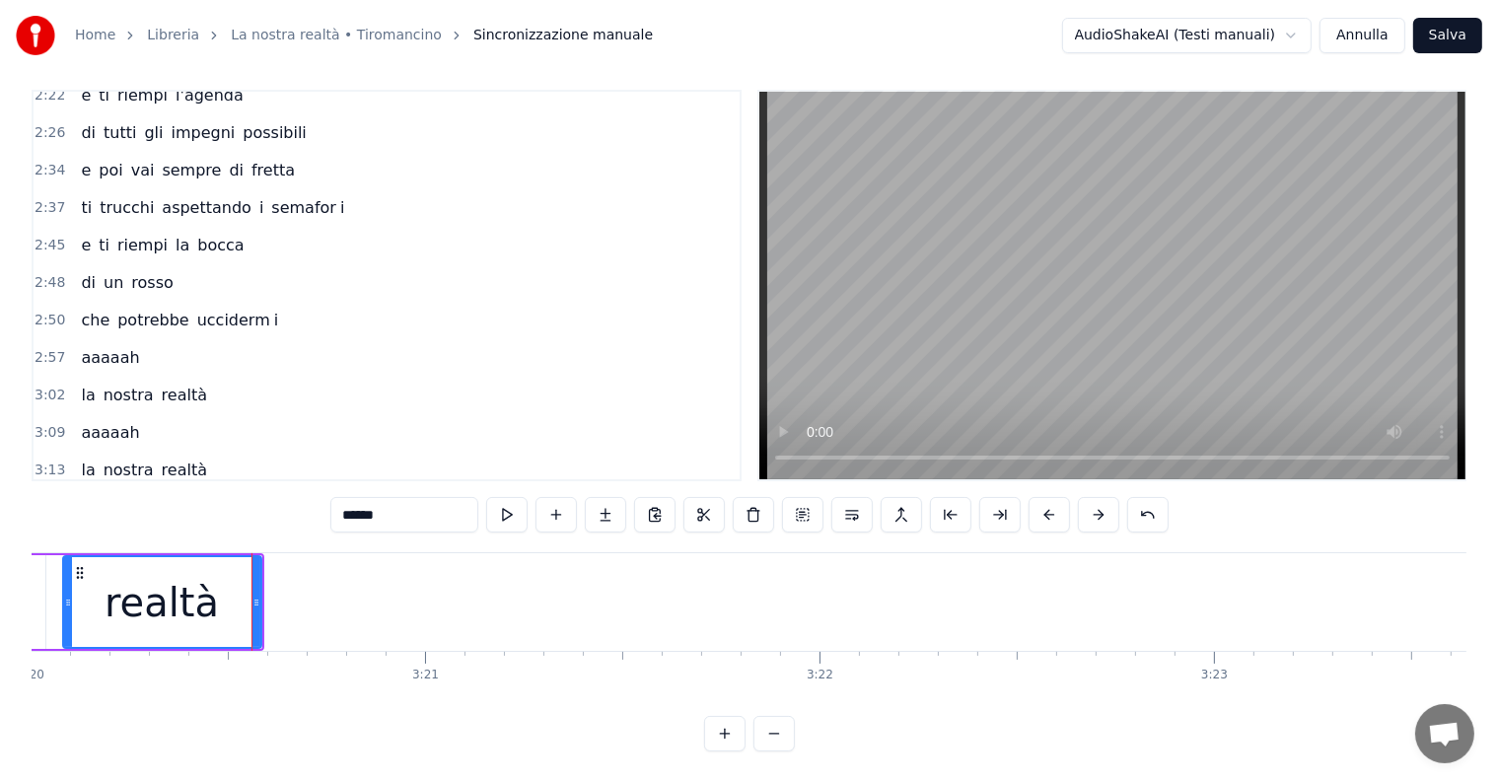
click at [404, 497] on input "******" at bounding box center [404, 515] width 148 height 36
type input "*****"
click at [619, 497] on button at bounding box center [605, 515] width 41 height 36
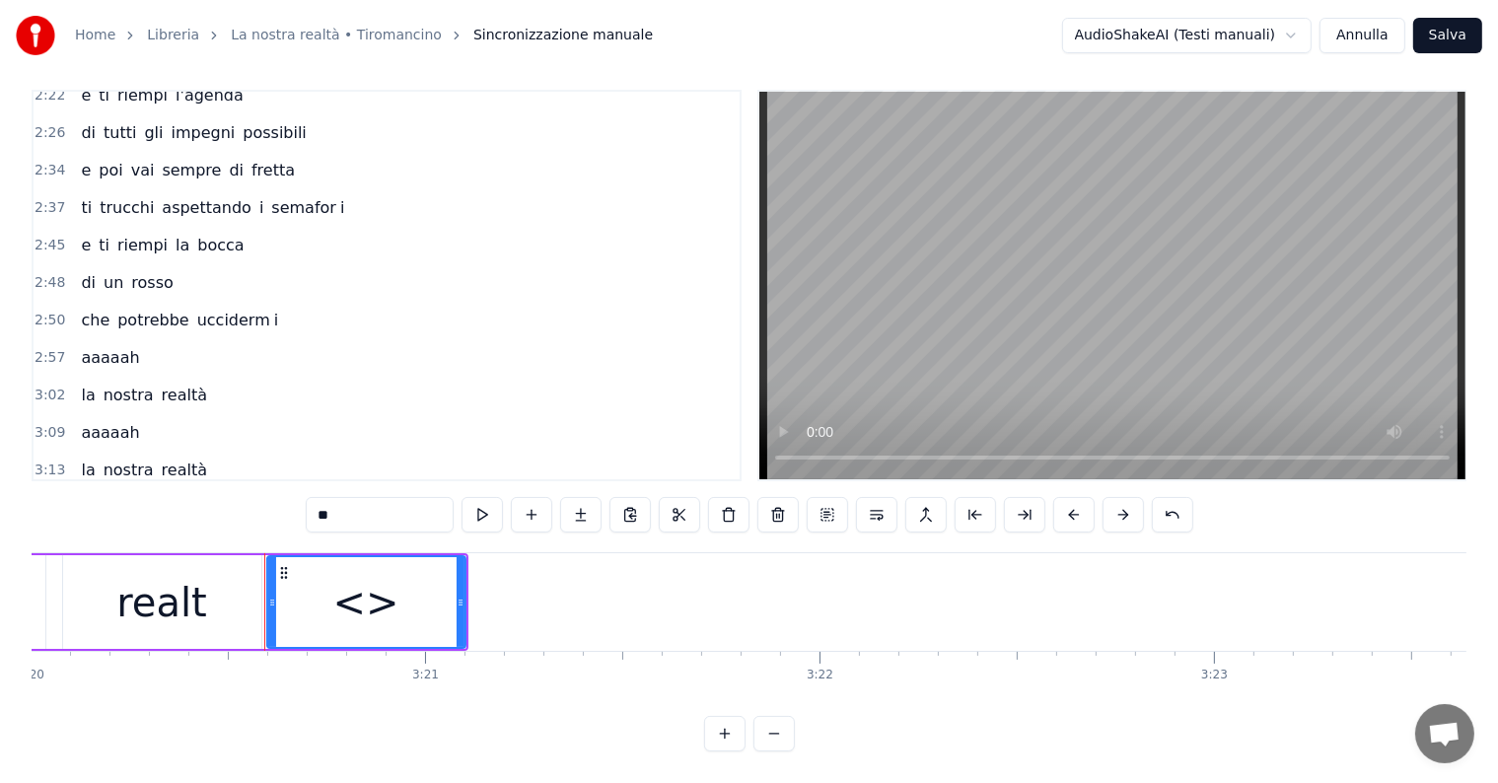
click at [391, 502] on input "**" at bounding box center [380, 515] width 148 height 36
type input "*"
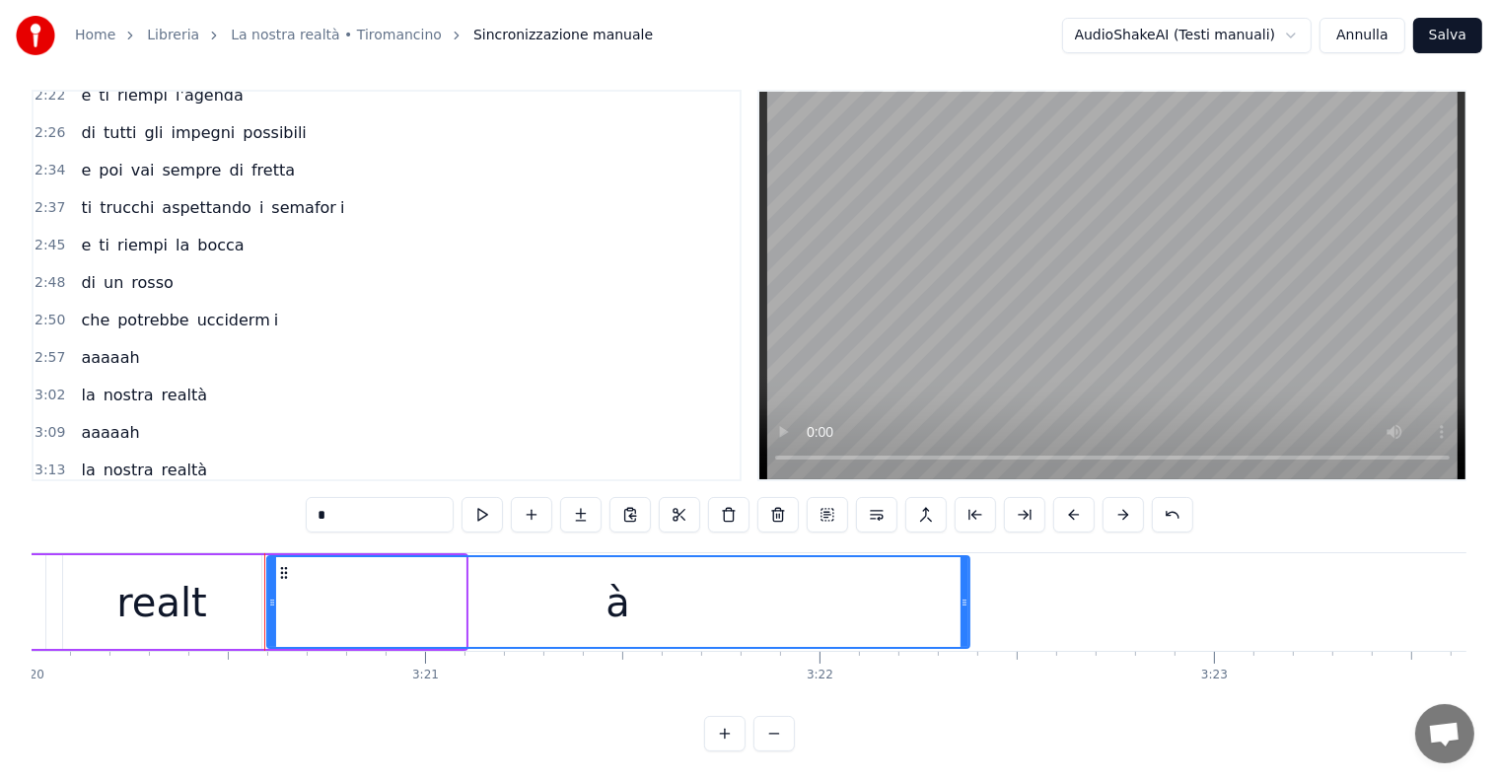
drag, startPoint x: 458, startPoint y: 569, endPoint x: 962, endPoint y: 569, distance: 503.9
click at [962, 569] on div at bounding box center [965, 602] width 8 height 90
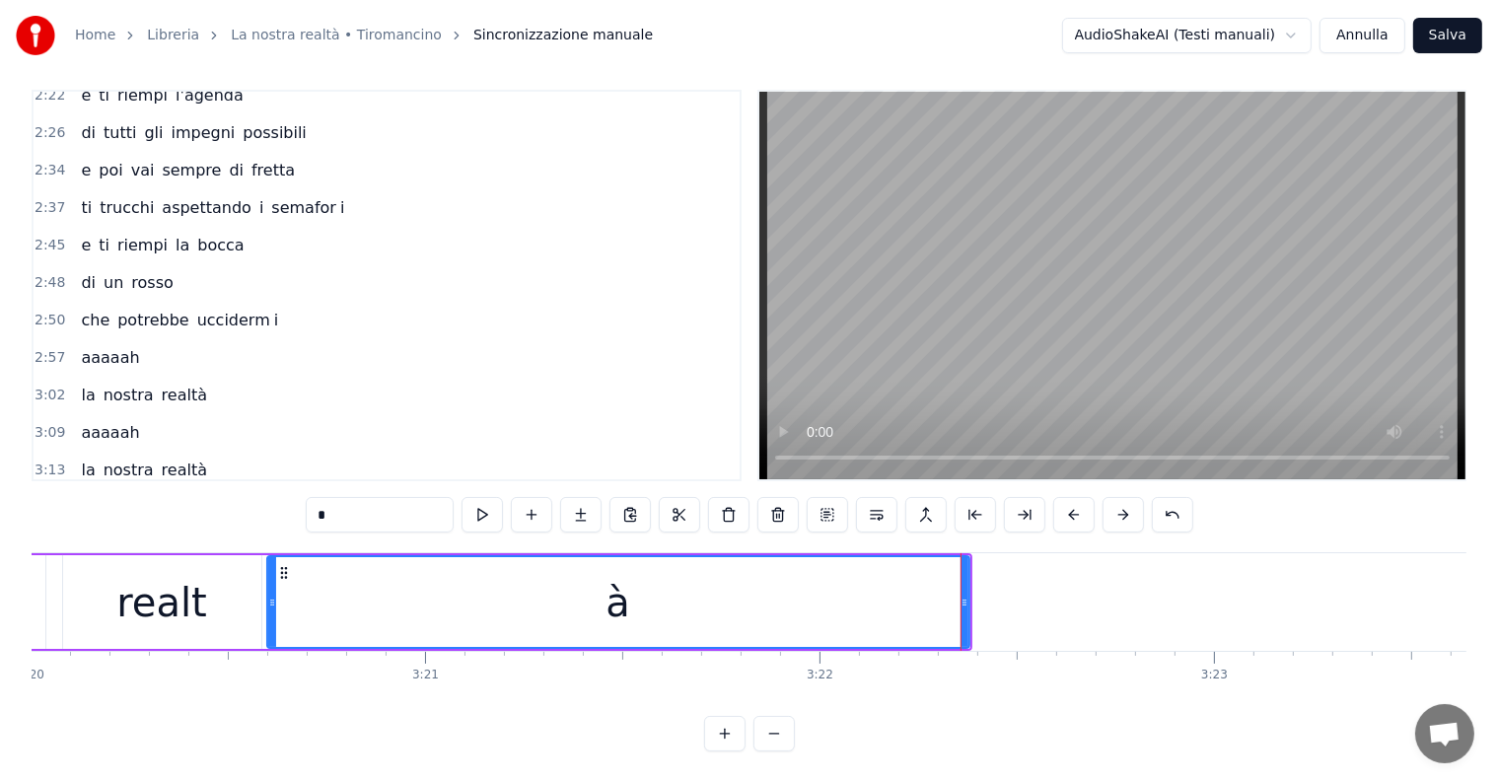
type input "*"
click at [74, 489] on div "3:19 la nostra realt à" at bounding box center [387, 507] width 706 height 37
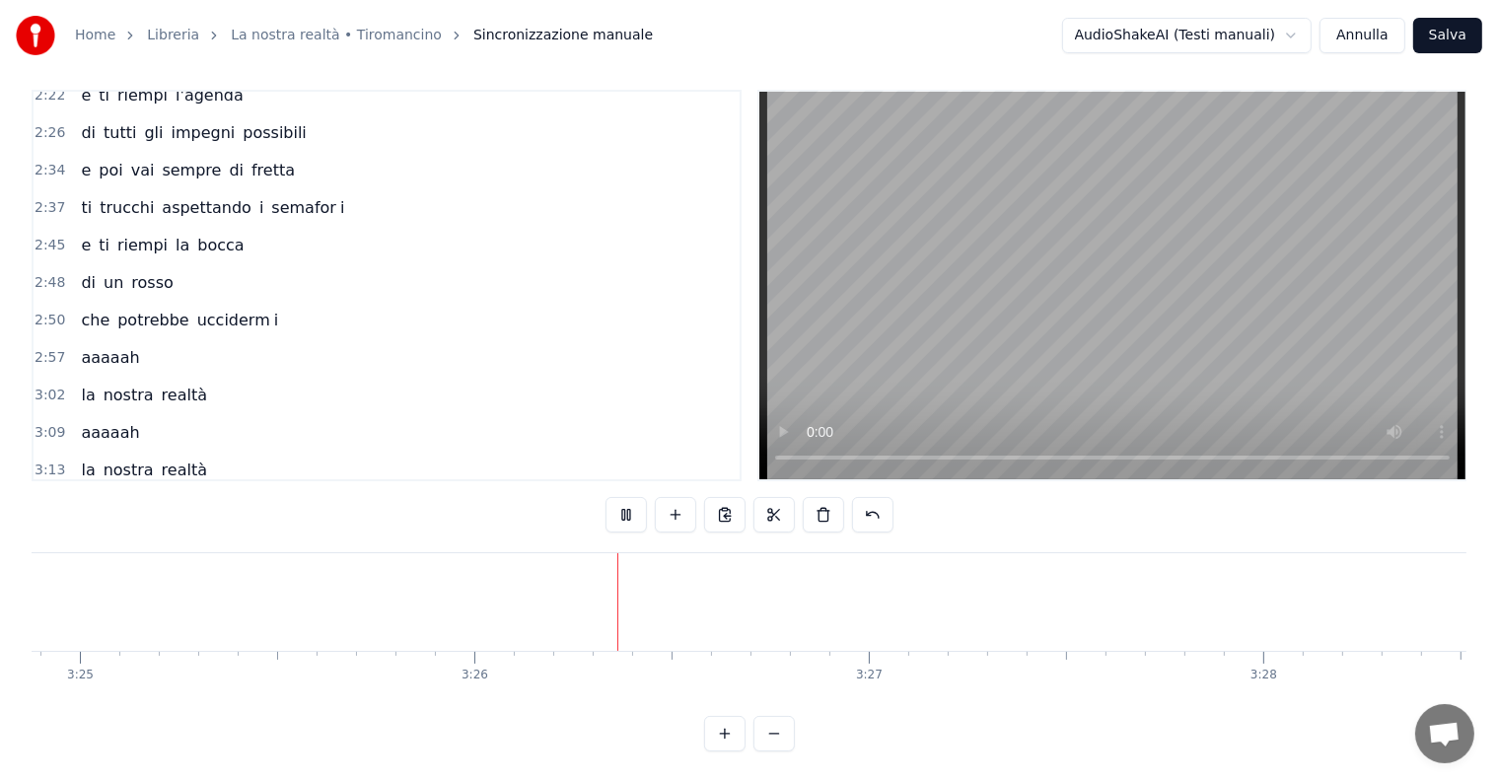
scroll to position [0, 81054]
click at [1440, 25] on button "Salva" at bounding box center [1447, 36] width 69 height 36
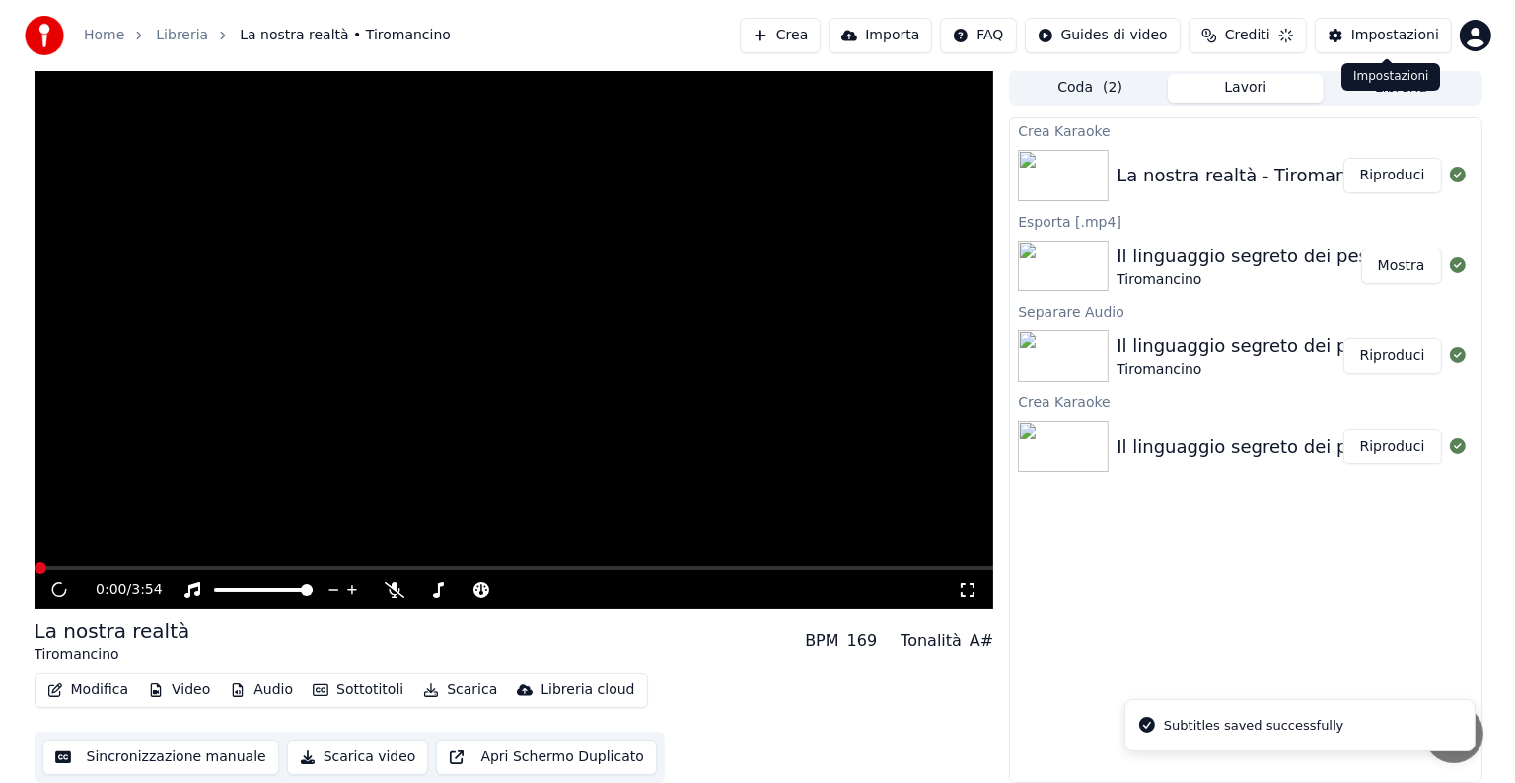
scroll to position [1, 0]
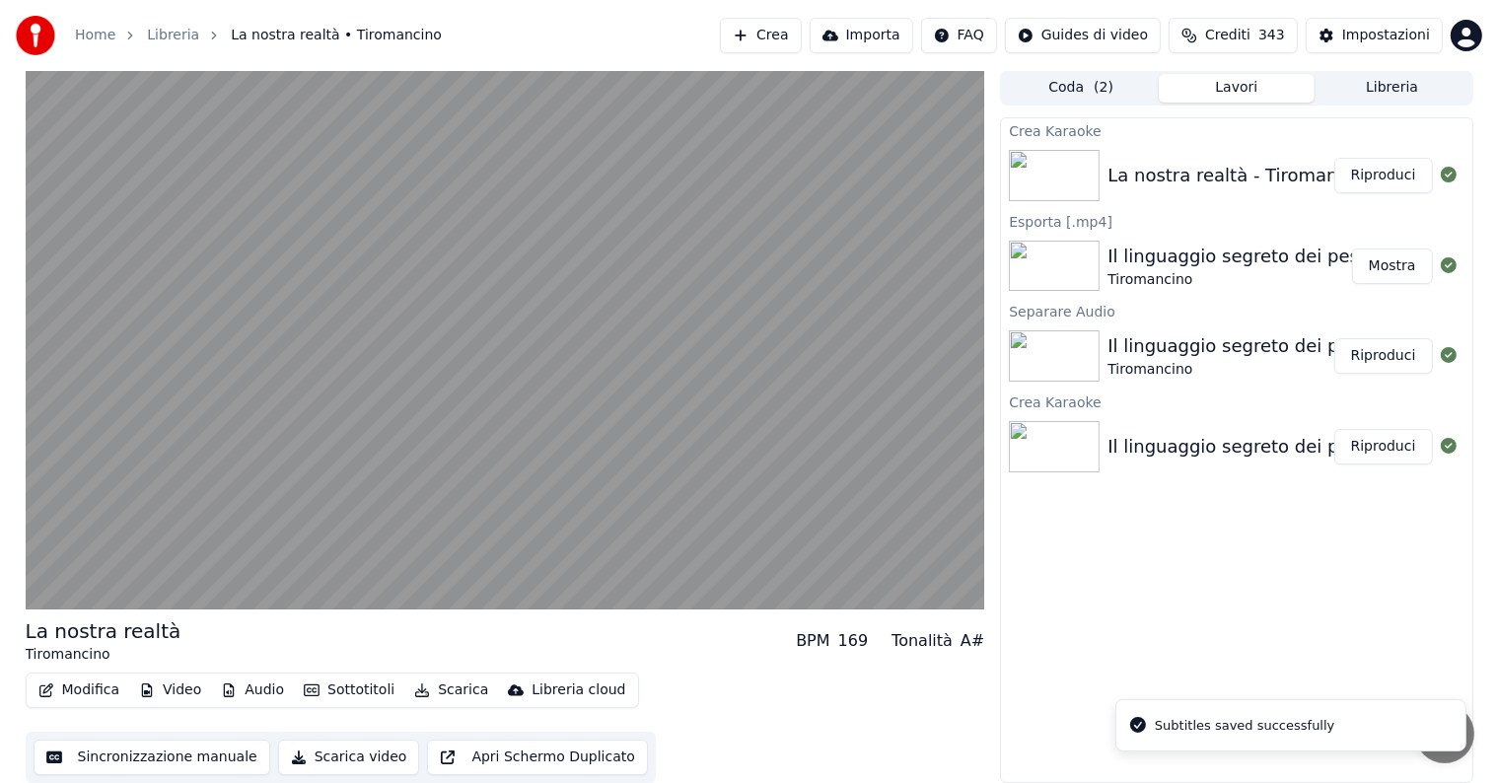
click at [1390, 182] on button "Riproduci" at bounding box center [1383, 176] width 99 height 36
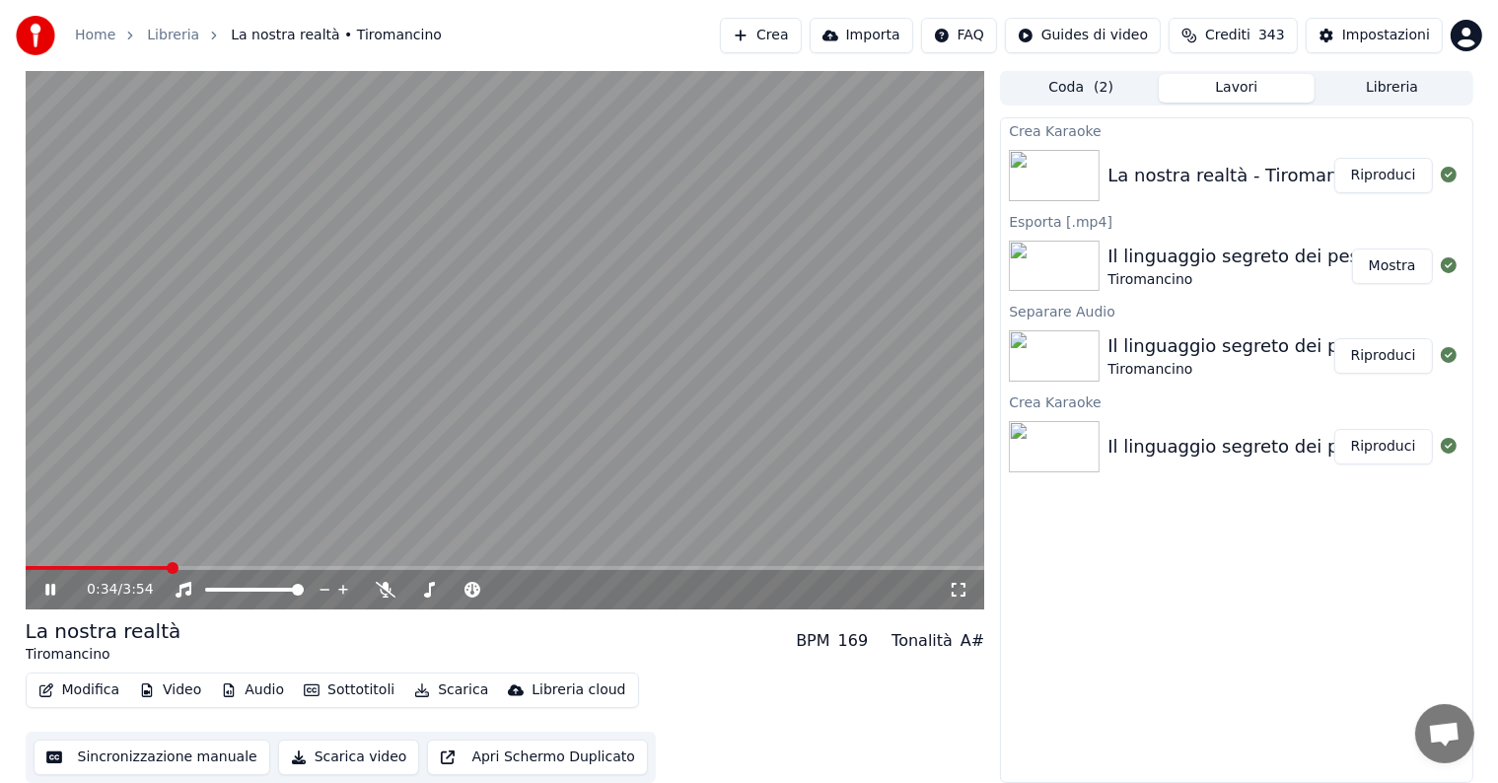
click at [51, 595] on icon at bounding box center [64, 590] width 46 height 16
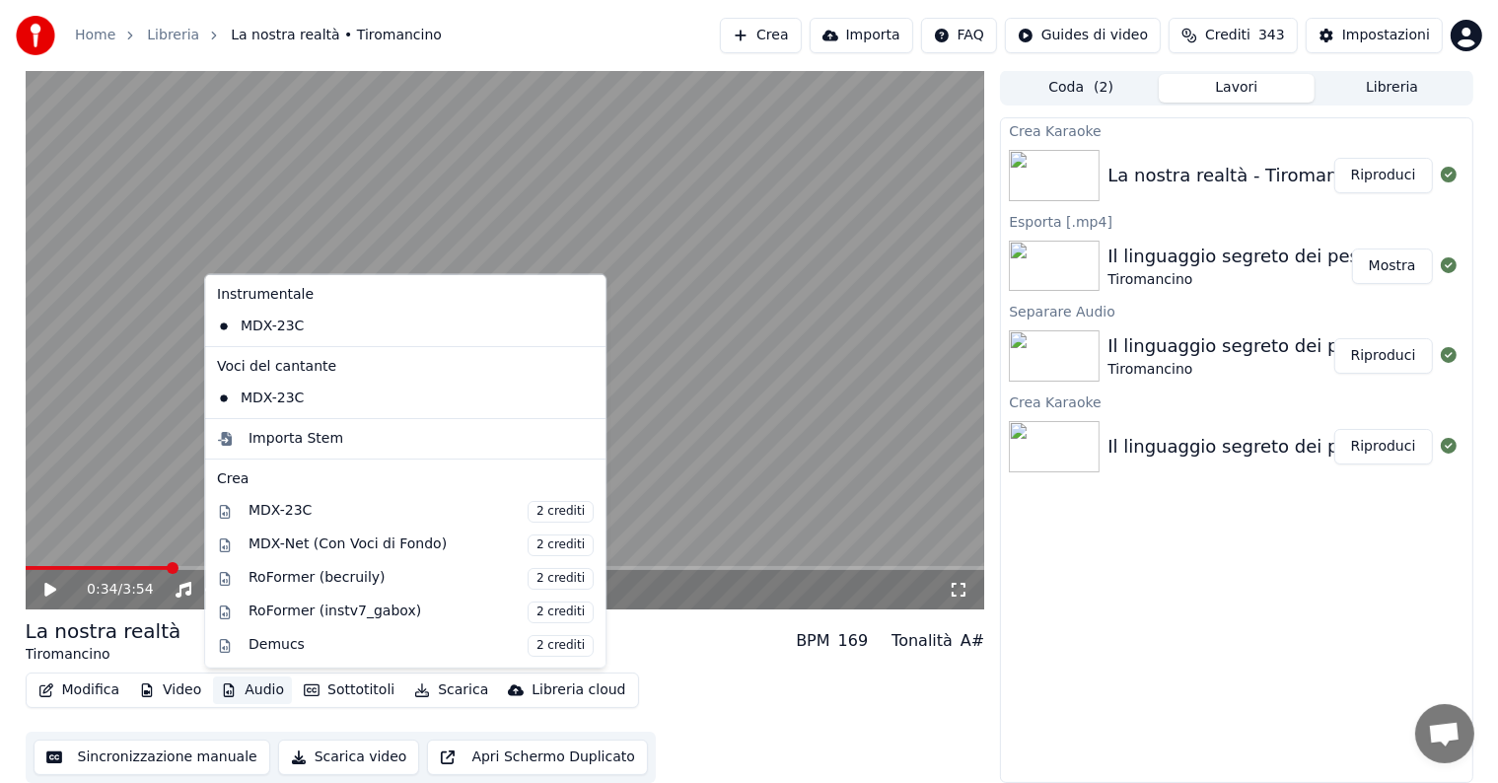
click at [252, 683] on button "Audio" at bounding box center [252, 691] width 79 height 28
click at [347, 540] on div "MDX-Net (Con Voci di Fondo) 2 crediti" at bounding box center [421, 545] width 345 height 22
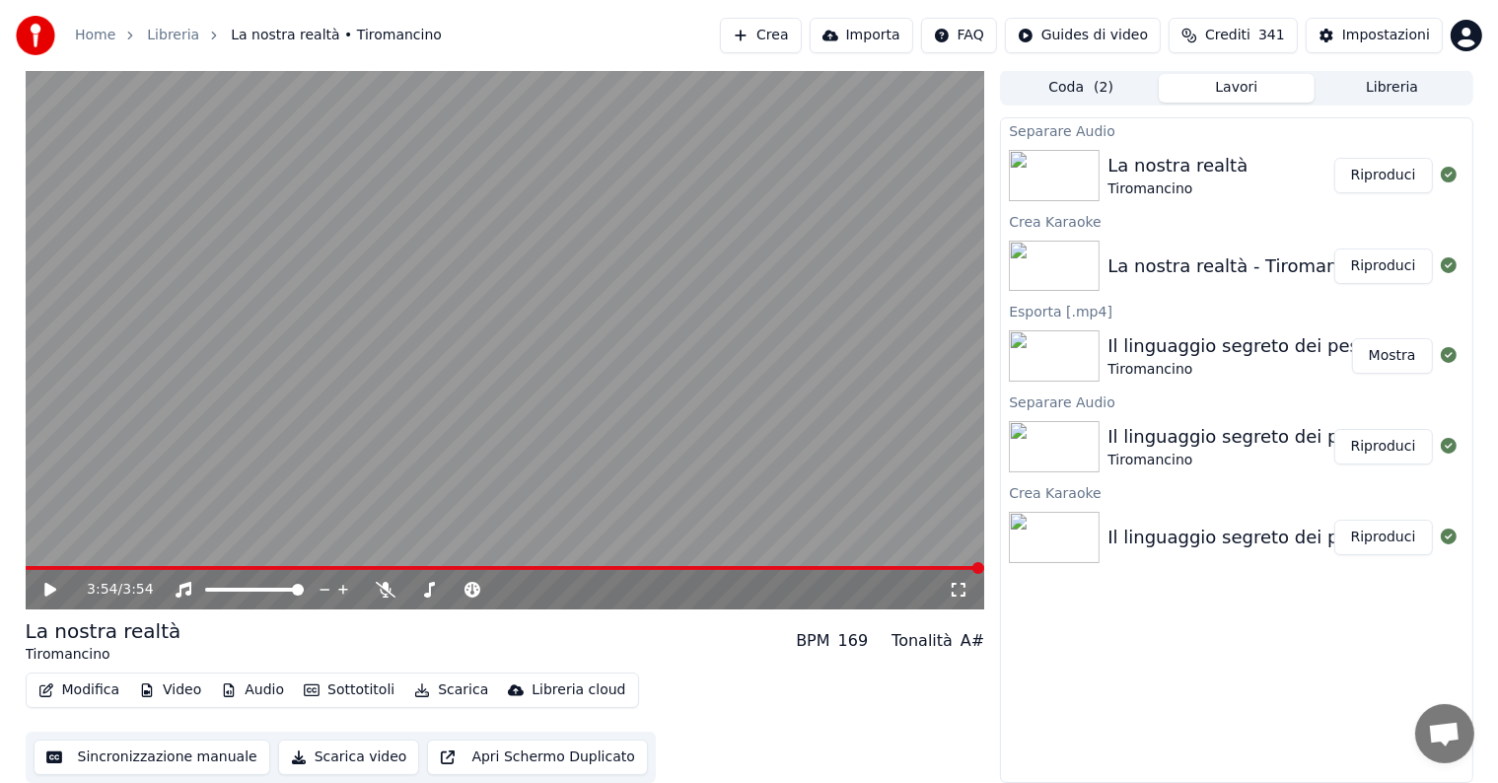
click at [1389, 161] on button "Riproduci" at bounding box center [1383, 176] width 99 height 36
click at [46, 582] on icon at bounding box center [64, 590] width 46 height 16
click at [264, 695] on button "Audio" at bounding box center [252, 691] width 79 height 28
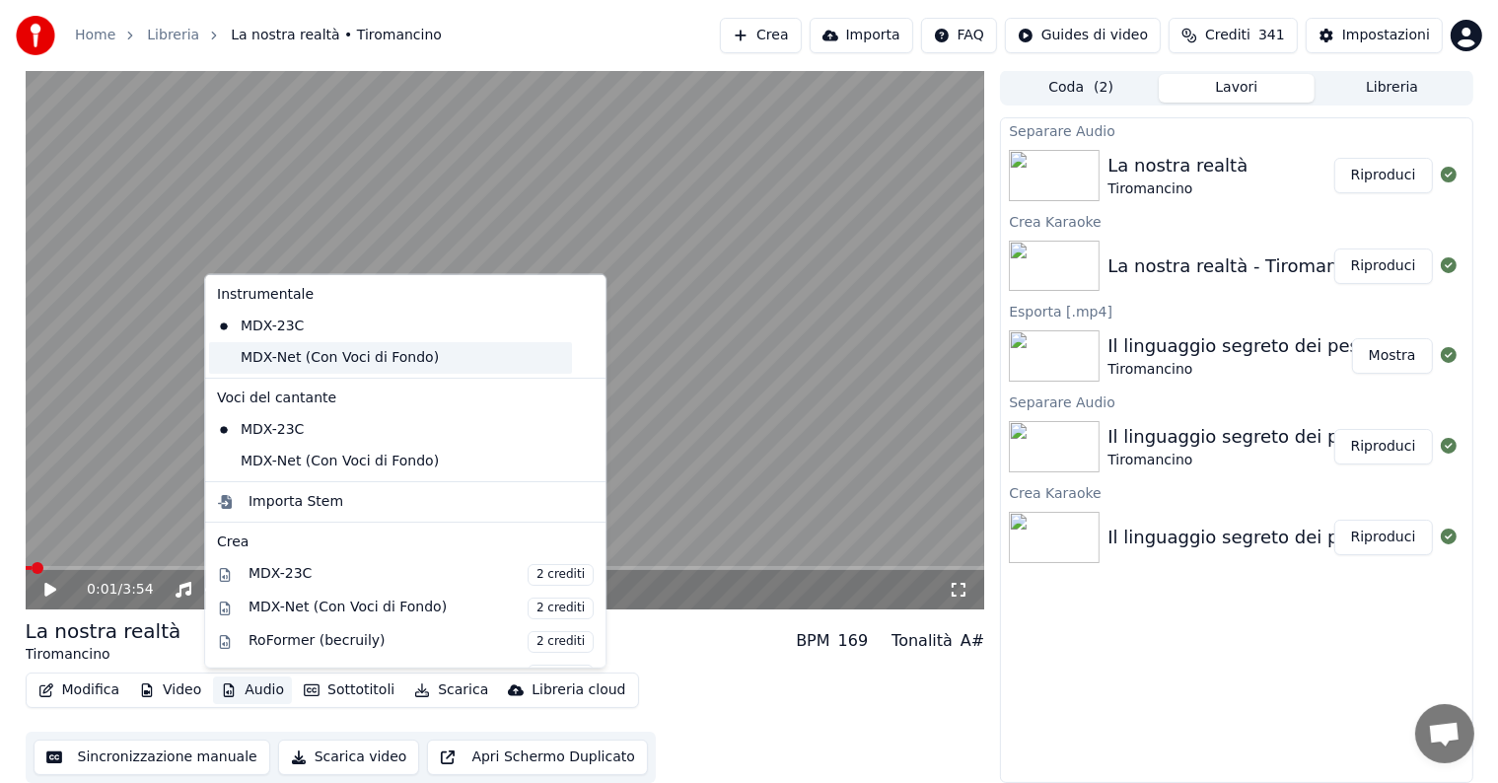
click at [283, 355] on div "MDX-Net (Con Voci di Fondo)" at bounding box center [390, 358] width 363 height 32
click at [243, 686] on button "Audio" at bounding box center [252, 691] width 79 height 28
click at [282, 456] on div "MDX-Net (Con Voci di Fondo)" at bounding box center [390, 462] width 363 height 32
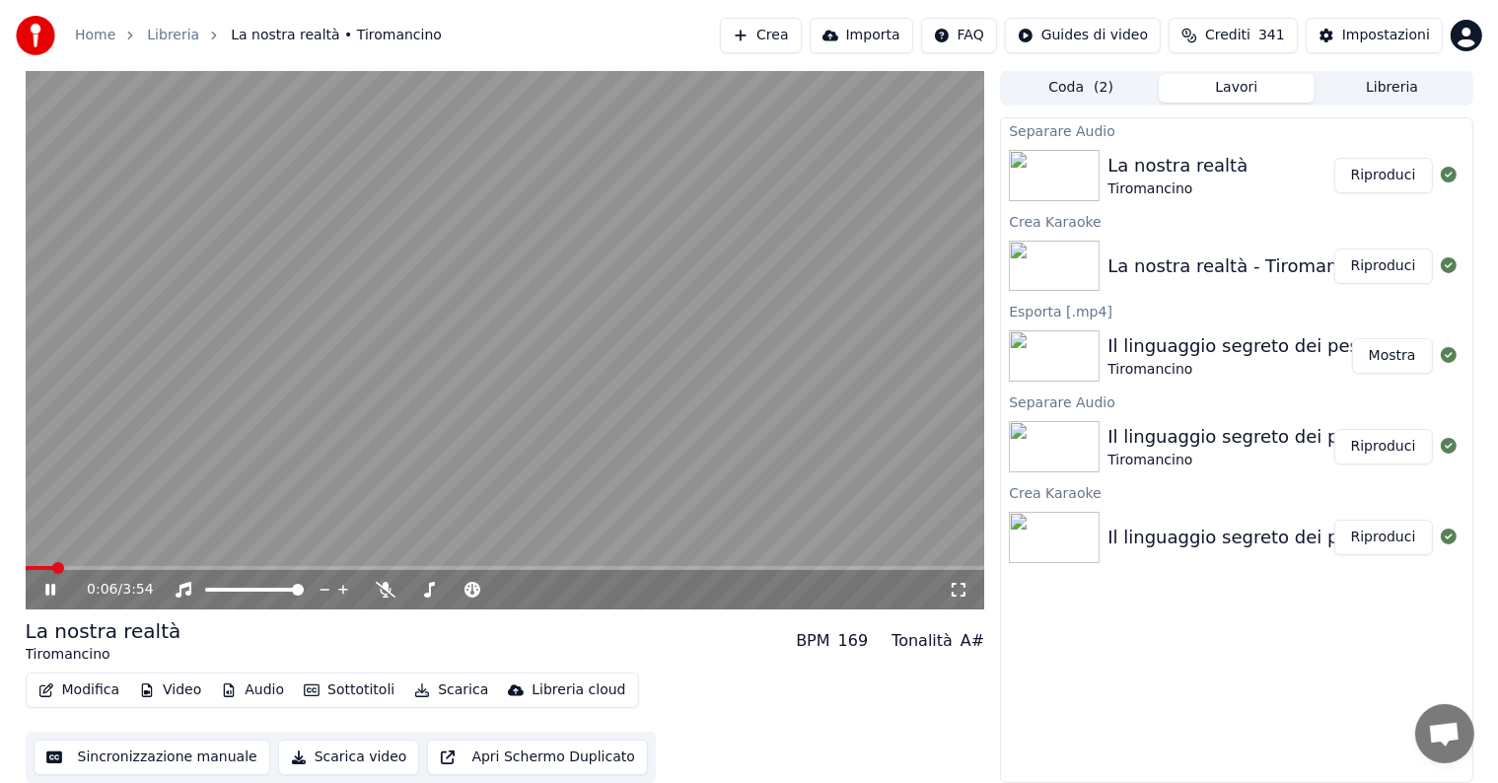
click at [182, 568] on span at bounding box center [506, 568] width 960 height 4
click at [381, 568] on span at bounding box center [506, 568] width 960 height 4
click at [549, 566] on span at bounding box center [506, 568] width 960 height 4
click at [53, 592] on icon at bounding box center [50, 590] width 10 height 12
click at [446, 686] on button "Scarica" at bounding box center [451, 691] width 90 height 28
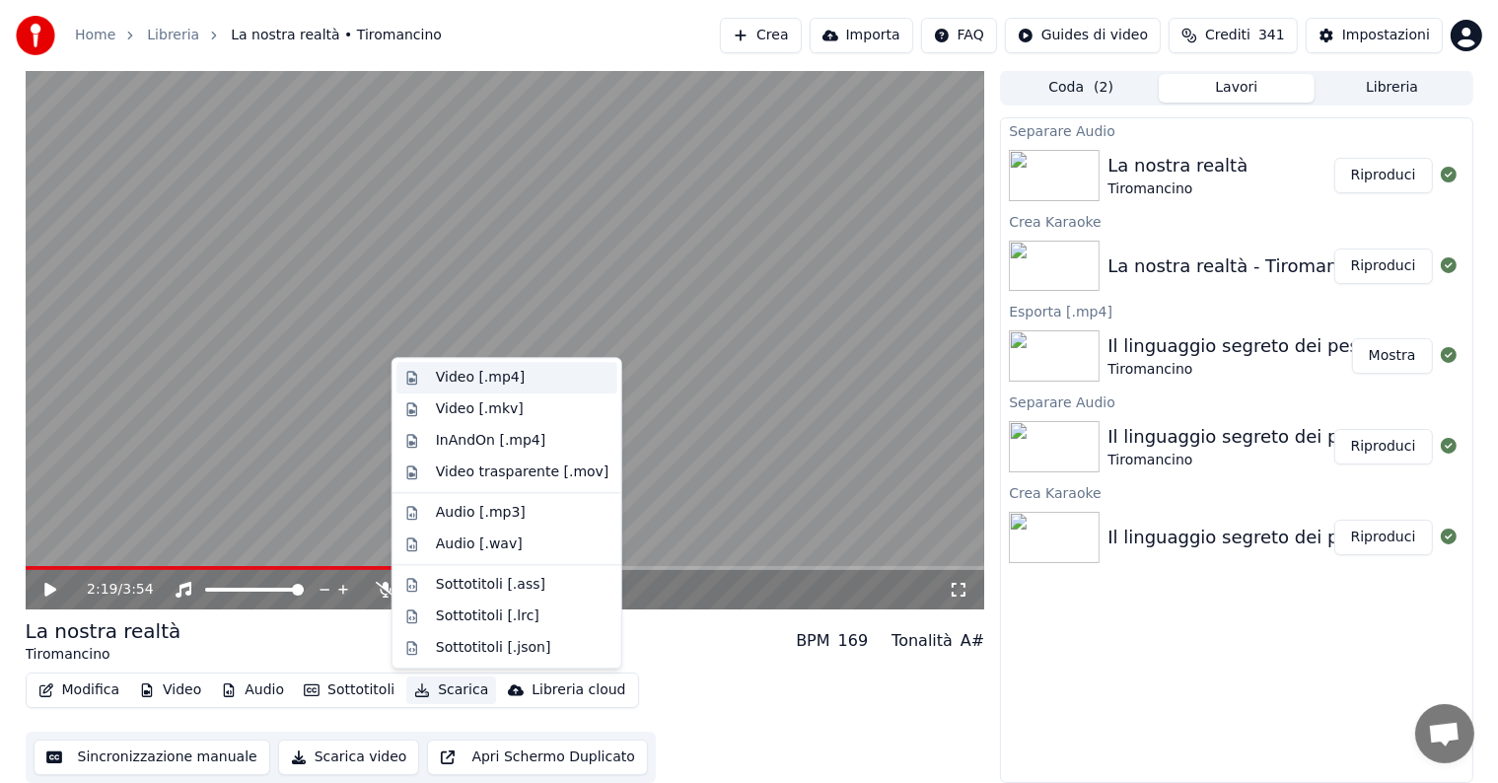
click at [486, 375] on div "Video [.mp4]" at bounding box center [480, 378] width 89 height 20
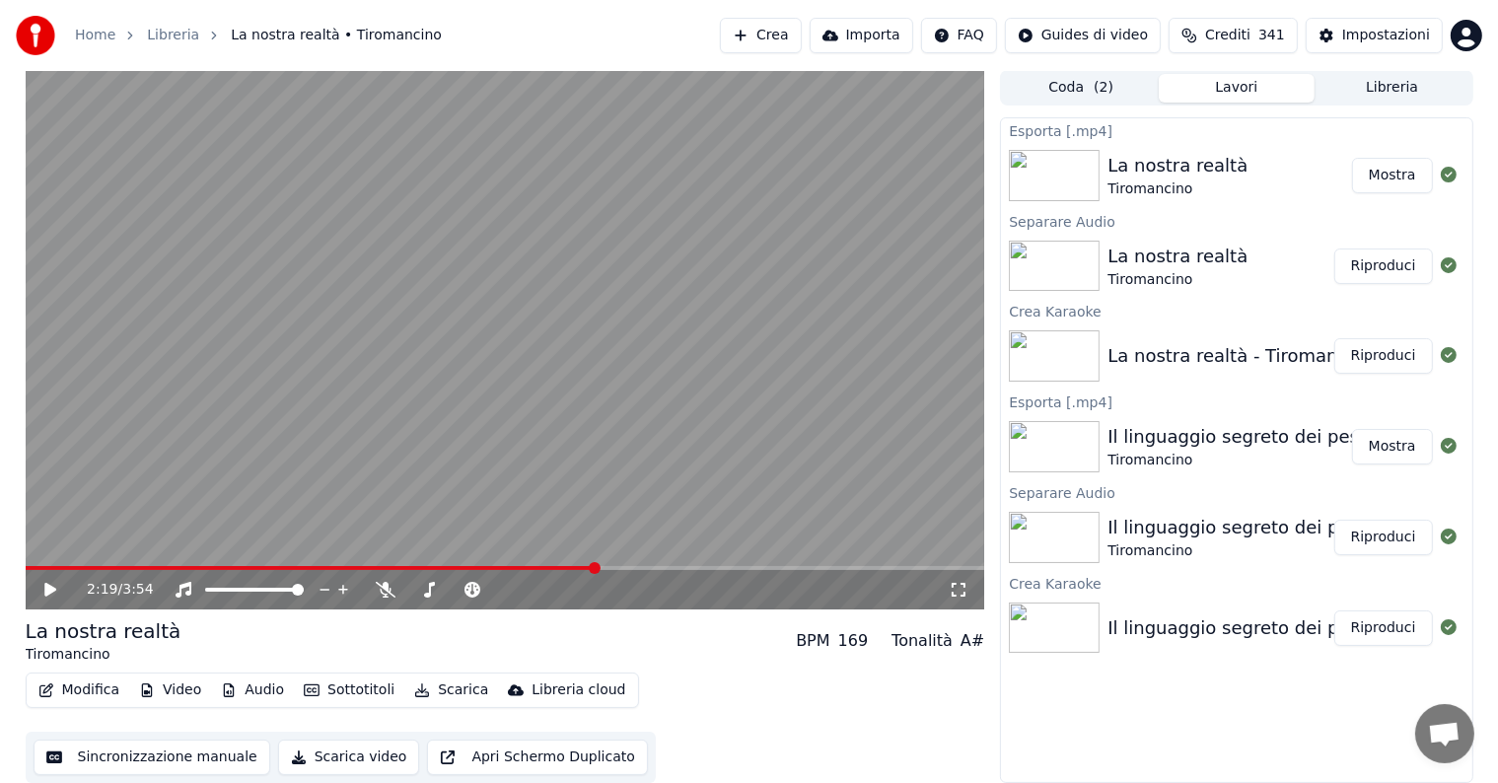
click at [1397, 178] on button "Mostra" at bounding box center [1392, 176] width 81 height 36
click at [793, 47] on button "Crea" at bounding box center [760, 36] width 81 height 36
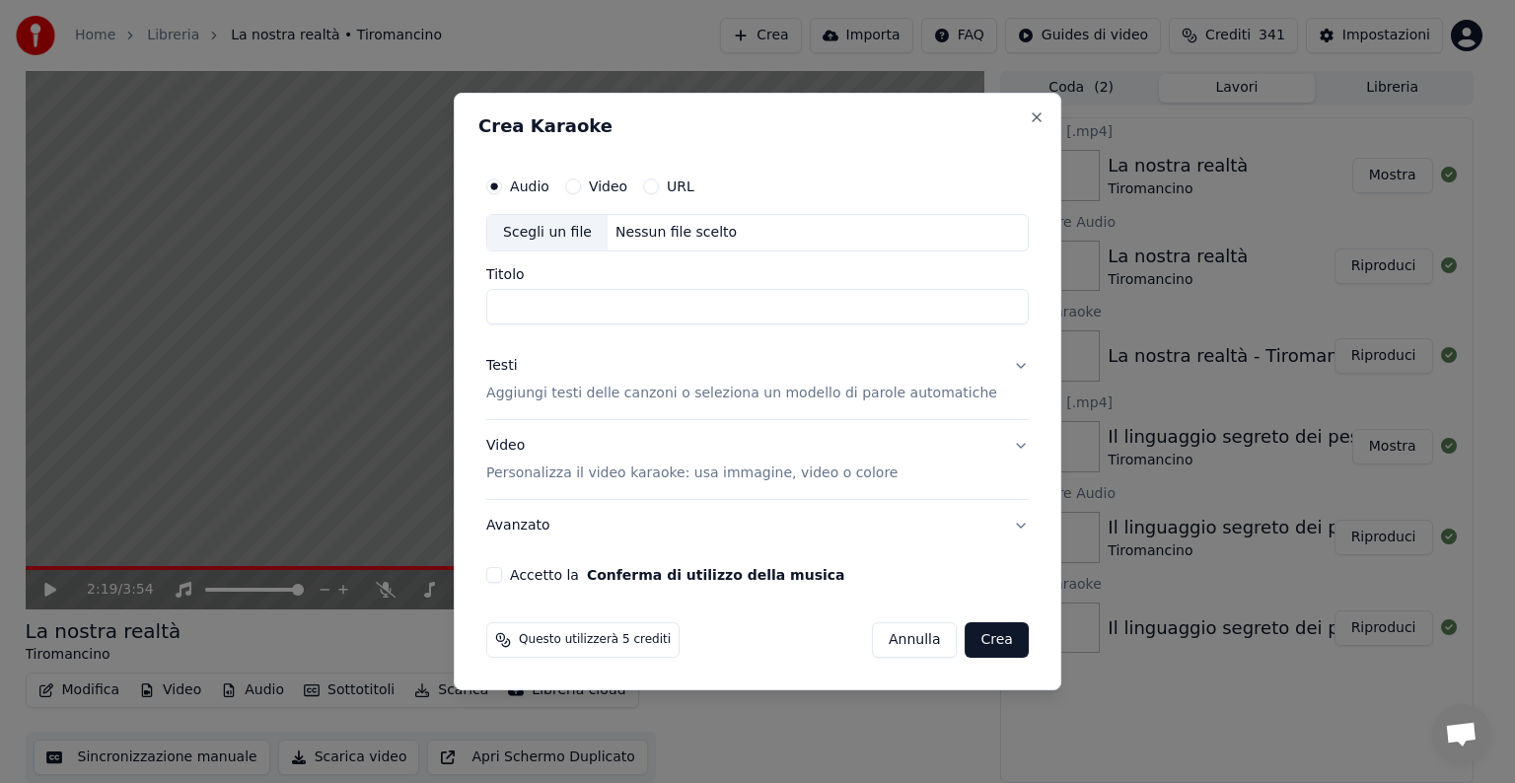
click at [659, 233] on div "Nessun file scelto" at bounding box center [675, 233] width 137 height 20
type input "**********"
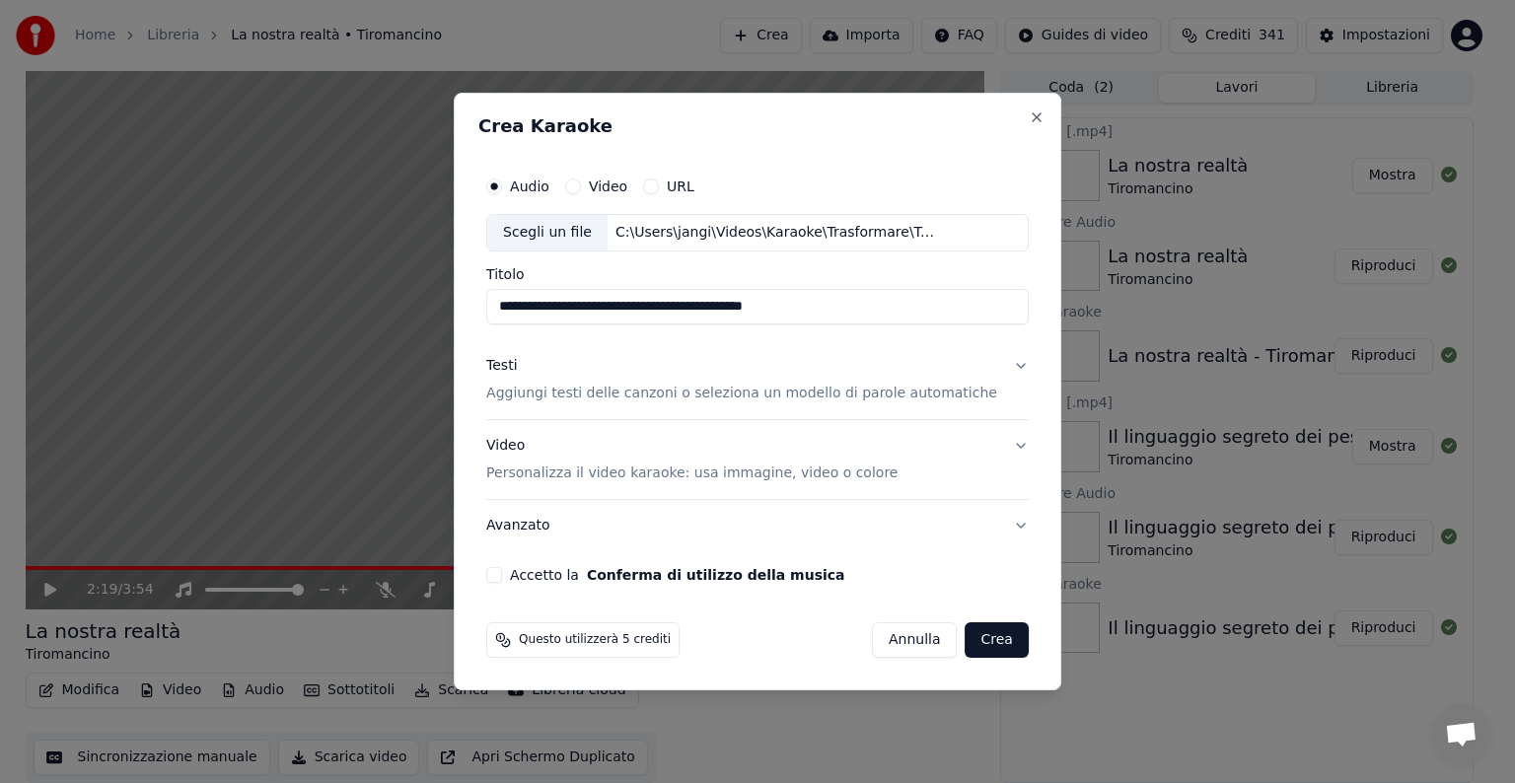
click at [998, 363] on button "Testi Aggiungi testi delle canzoni o seleziona un modello di parole automatiche" at bounding box center [757, 379] width 542 height 79
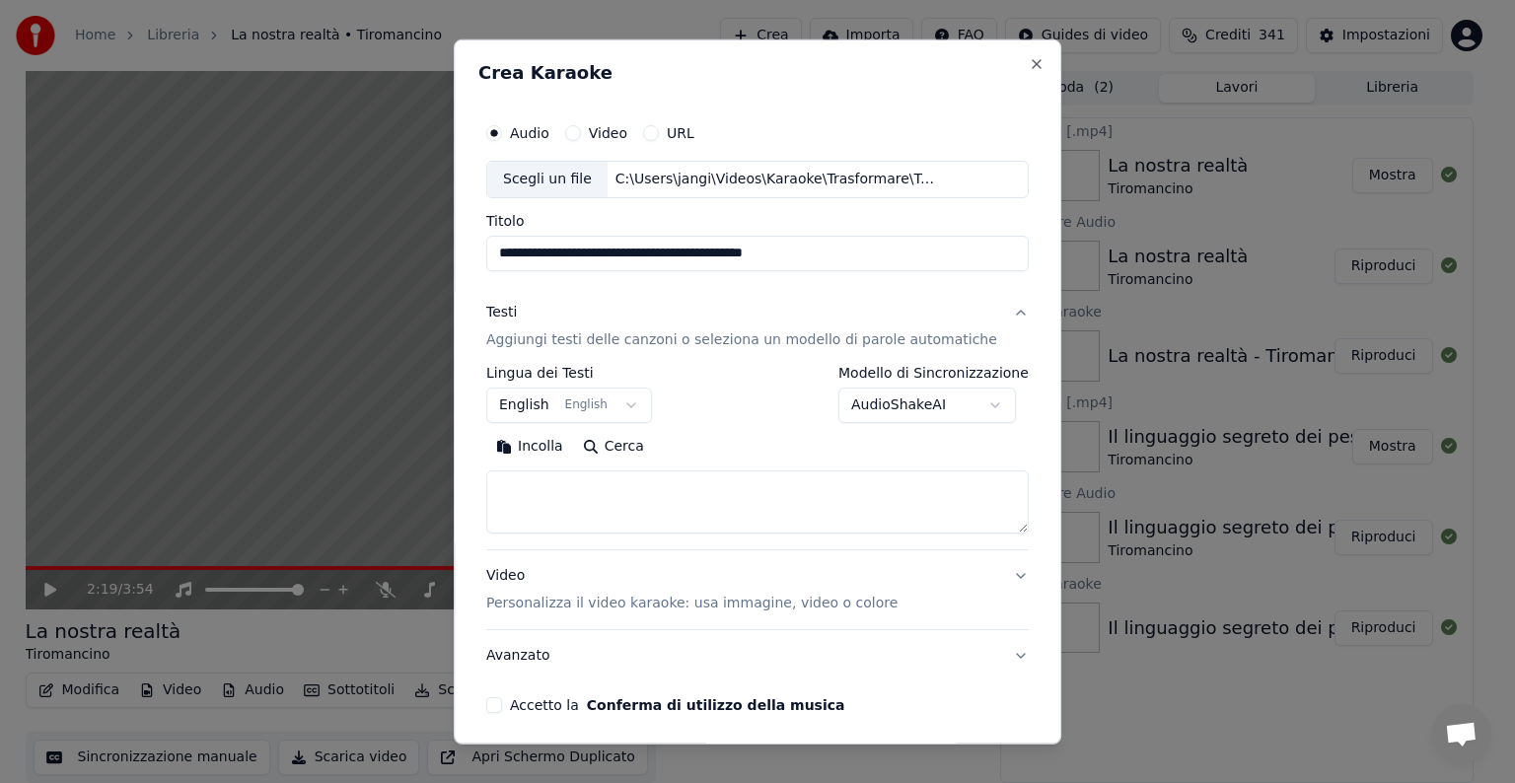
click at [630, 400] on body "**********" at bounding box center [749, 390] width 1498 height 783
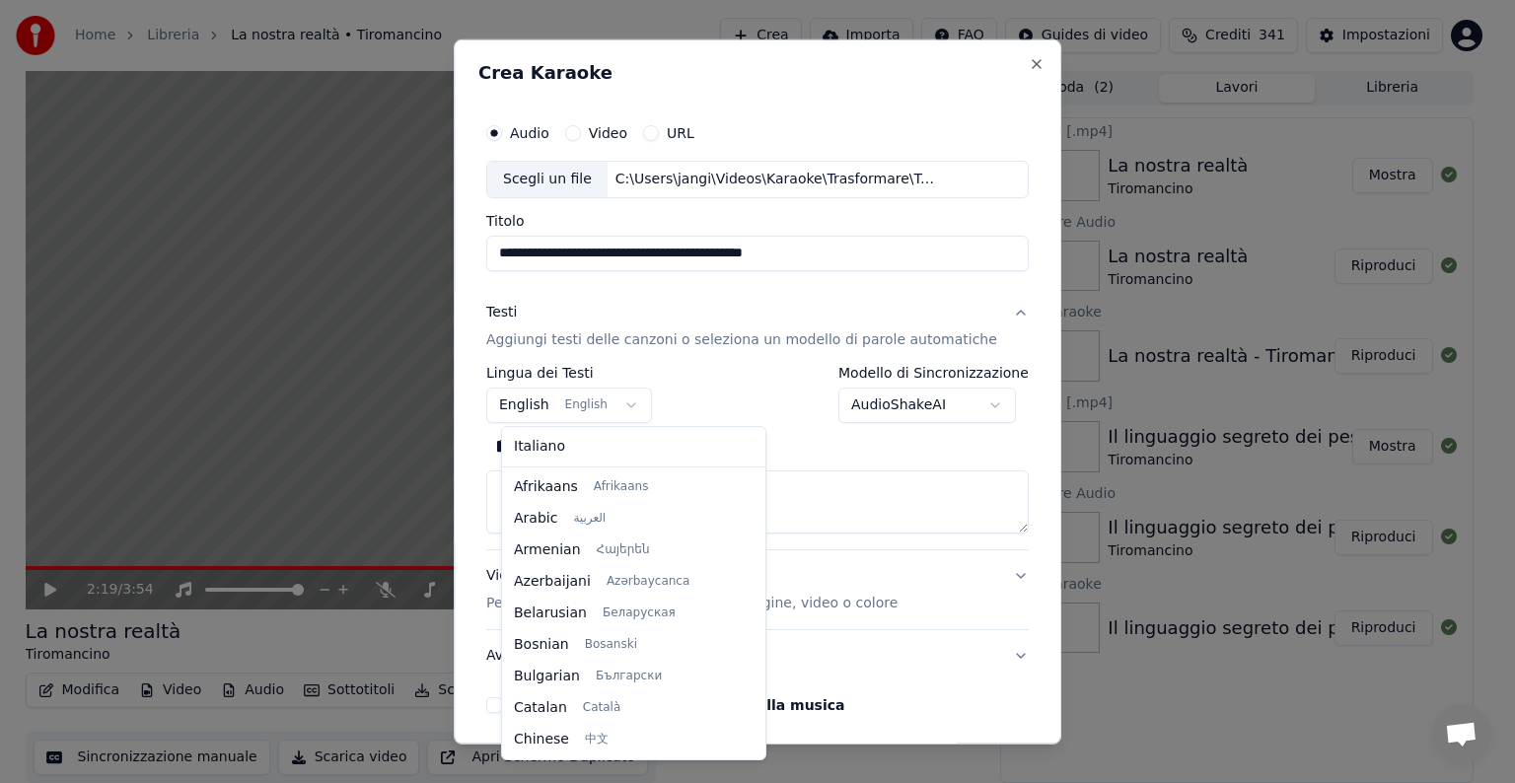
scroll to position [158, 0]
select select "**"
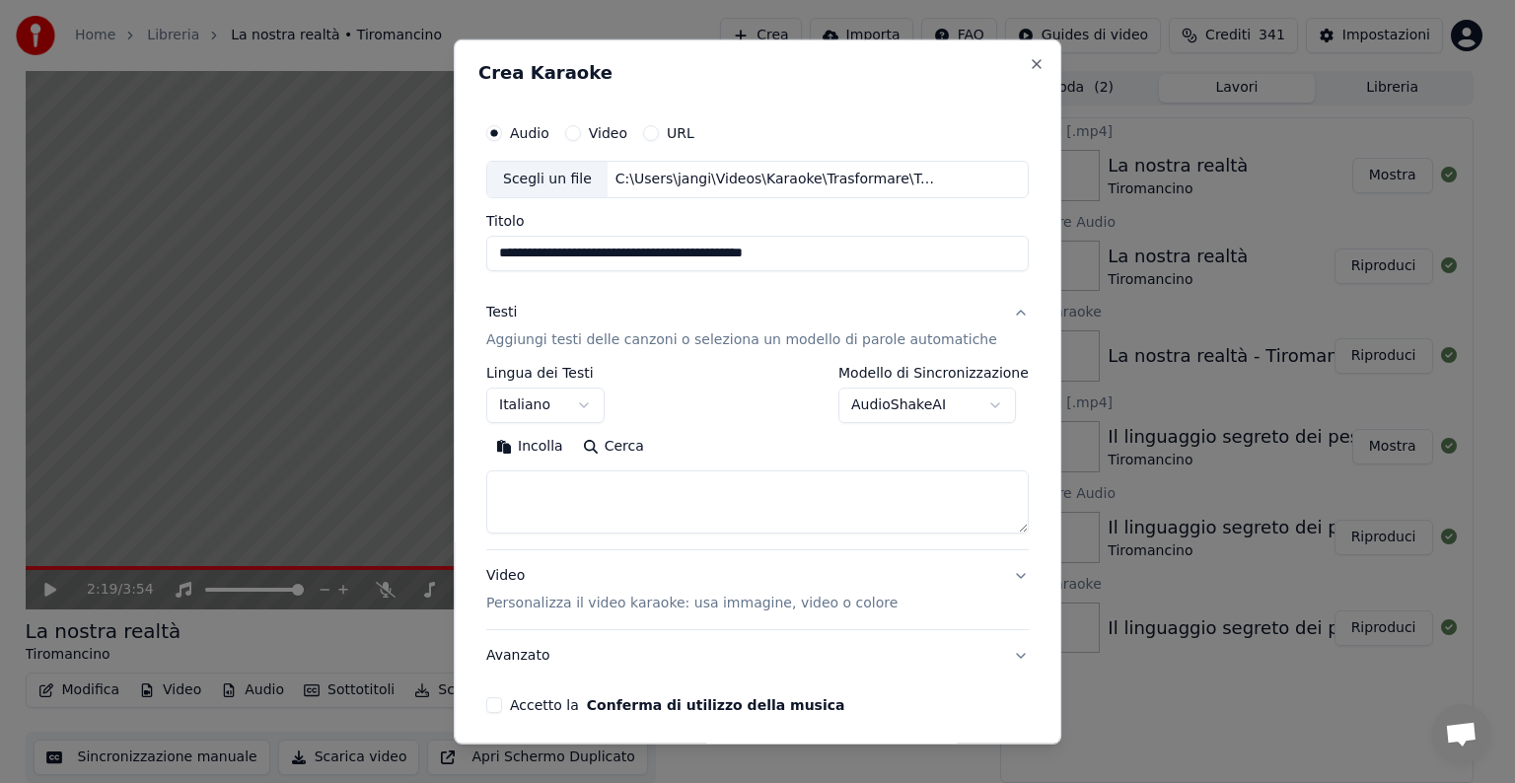
click at [564, 493] on textarea at bounding box center [757, 501] width 542 height 63
click at [548, 445] on button "Incolla" at bounding box center [529, 447] width 87 height 32
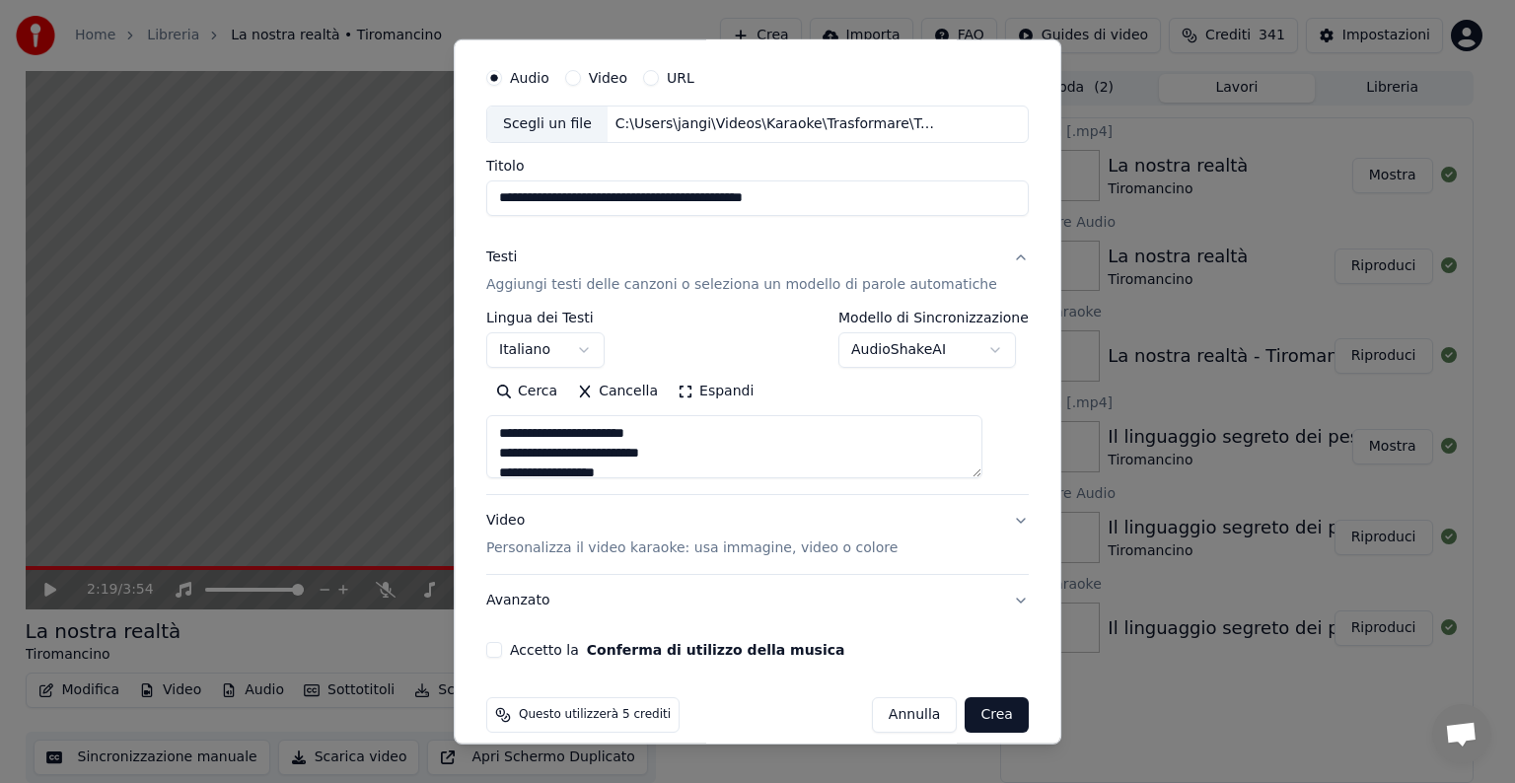
scroll to position [75, 0]
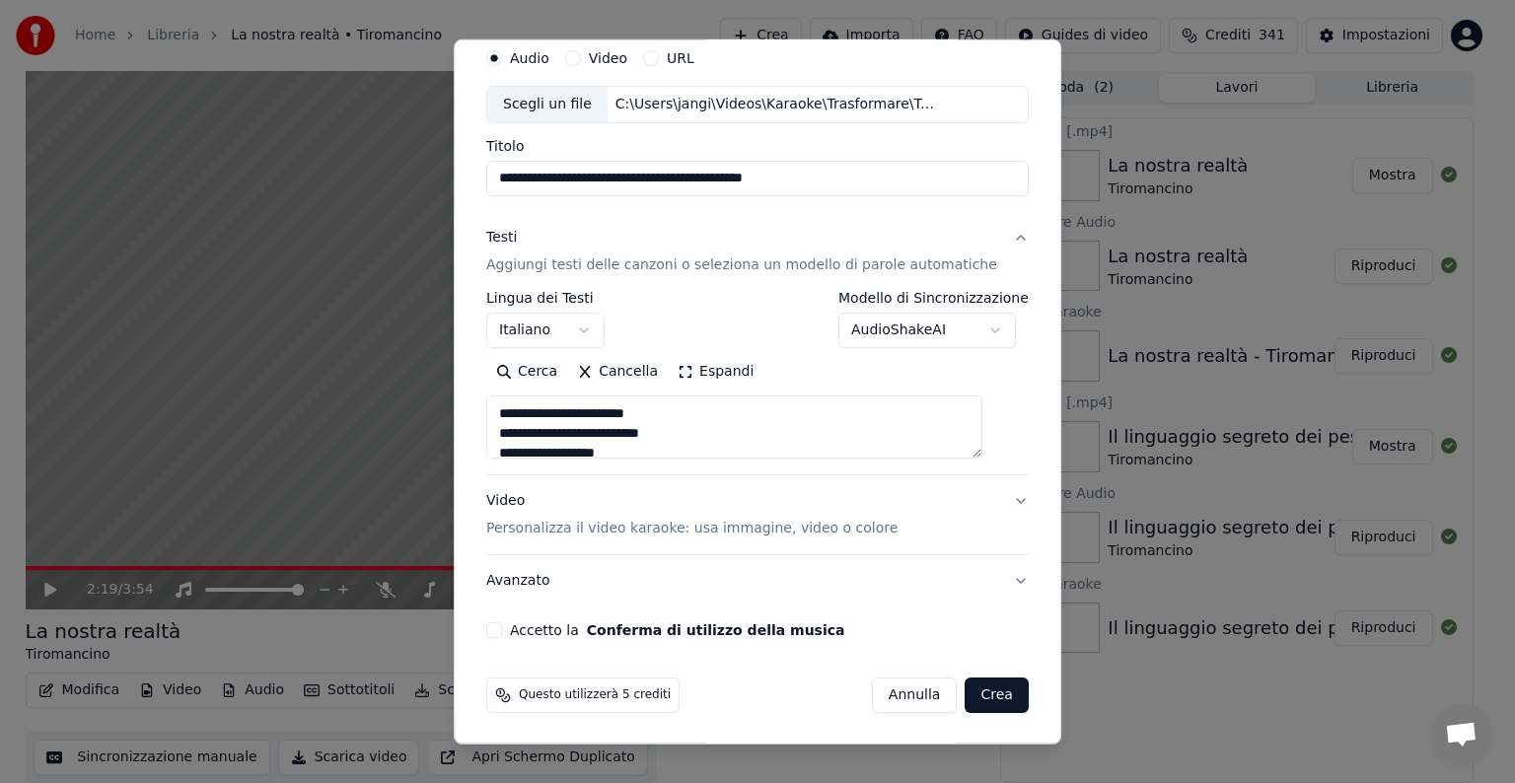
click at [990, 493] on button "Video Personalizza il video karaoke: usa immagine, video o colore" at bounding box center [757, 514] width 542 height 79
type textarea "**********"
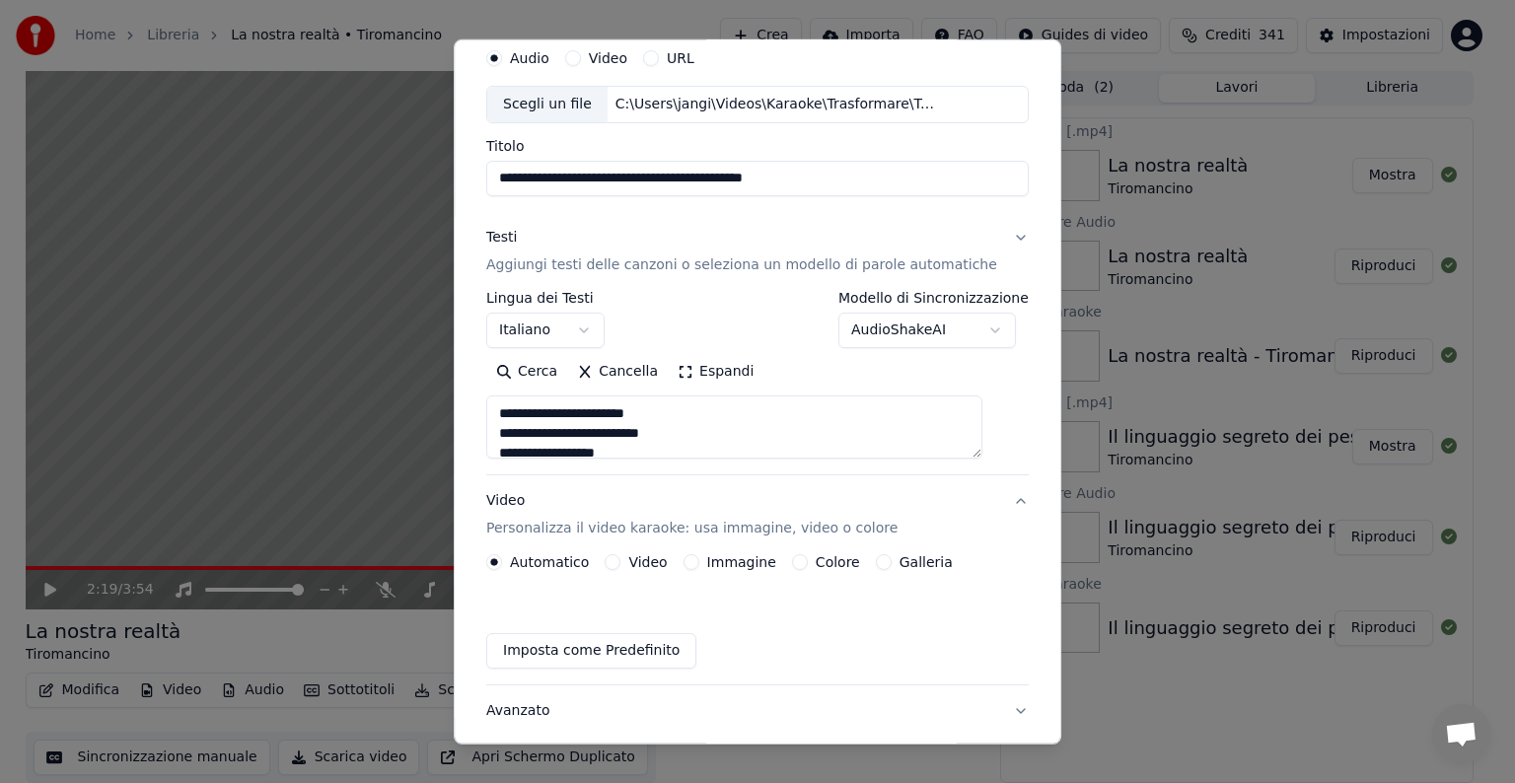
scroll to position [22, 0]
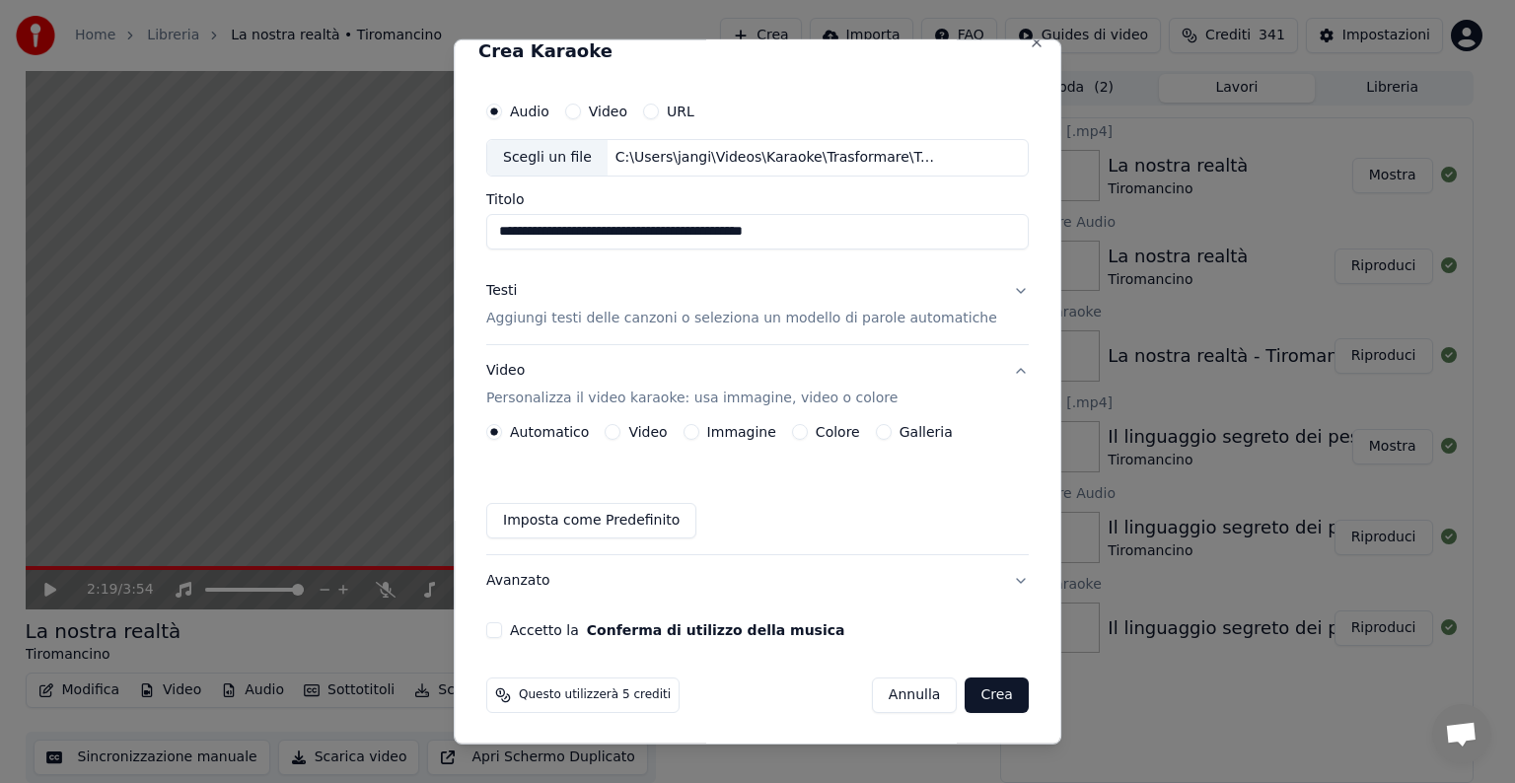
click at [698, 431] on button "Immagine" at bounding box center [691, 432] width 16 height 16
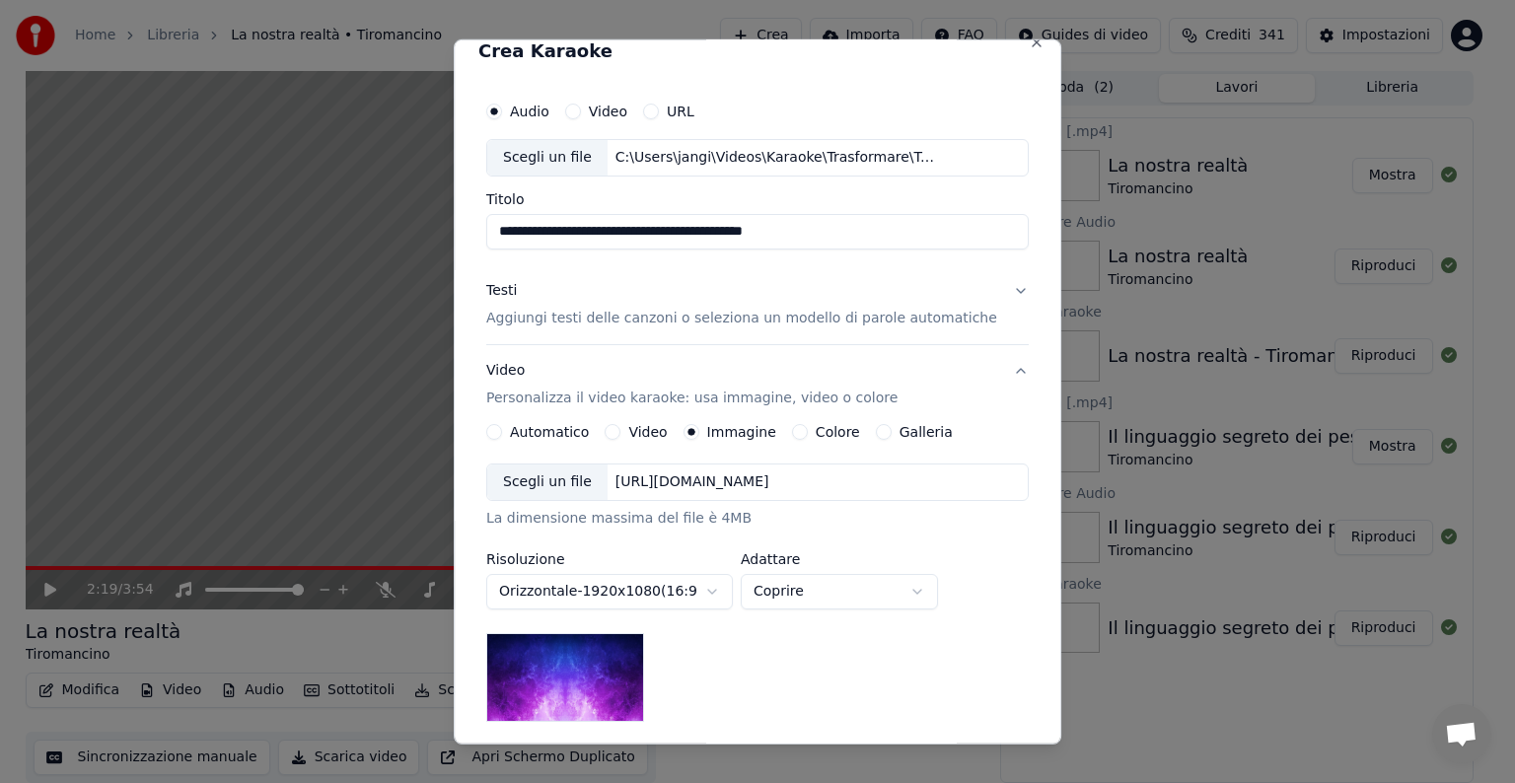
click at [714, 476] on div "[URL][DOMAIN_NAME]" at bounding box center [692, 482] width 170 height 20
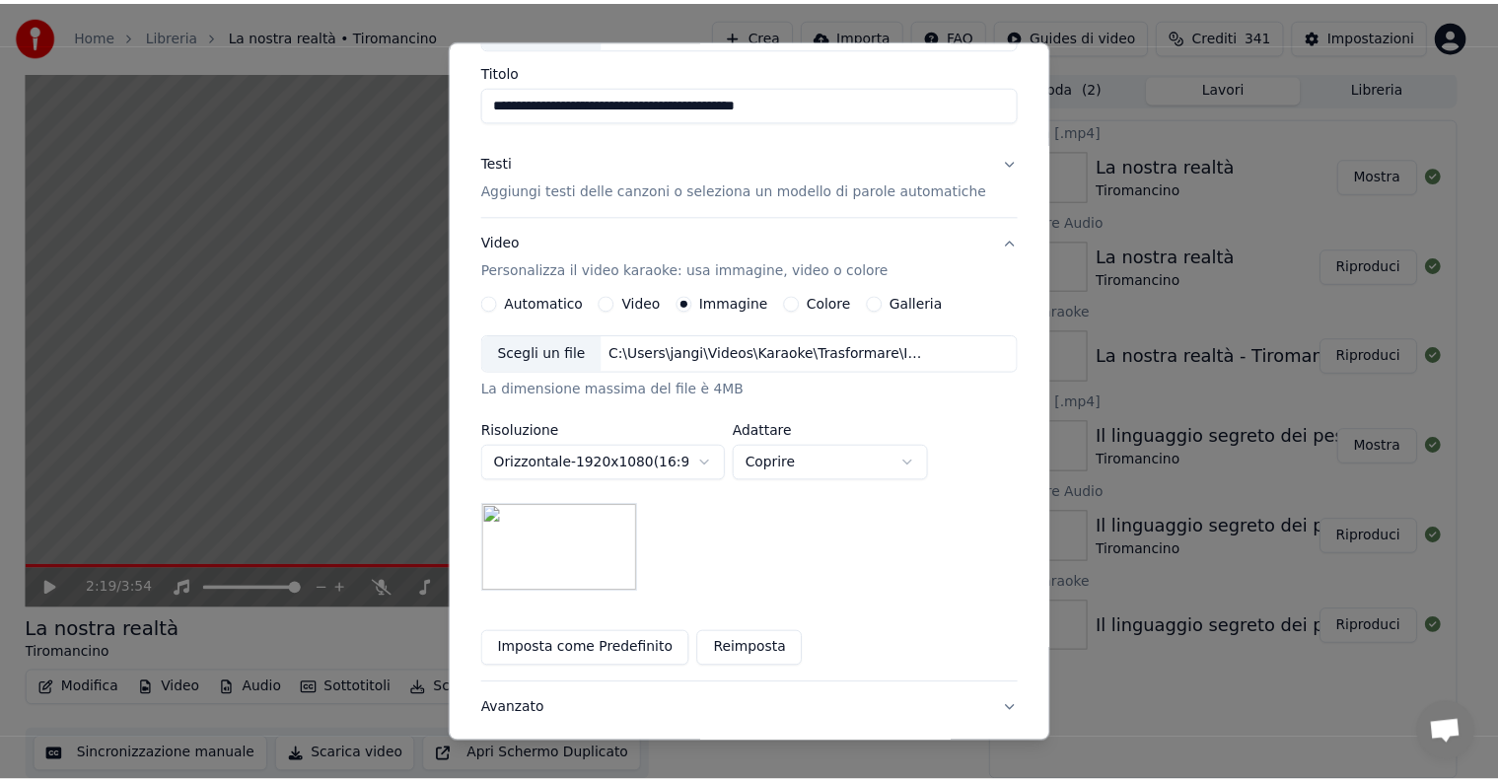
scroll to position [280, 0]
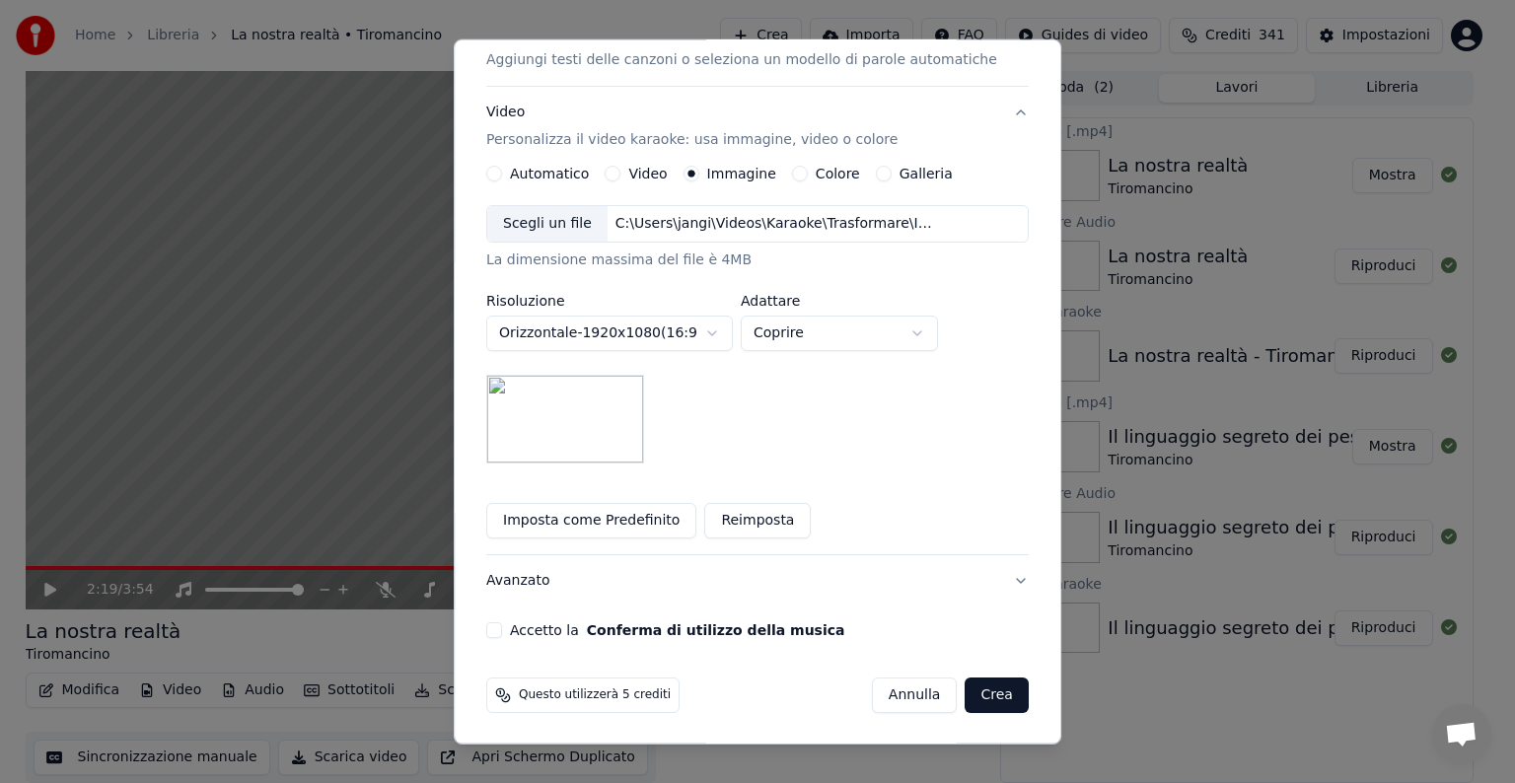
click at [502, 627] on button "Accetto la Conferma di utilizzo della musica" at bounding box center [494, 630] width 16 height 16
click at [975, 682] on button "Crea" at bounding box center [996, 695] width 63 height 36
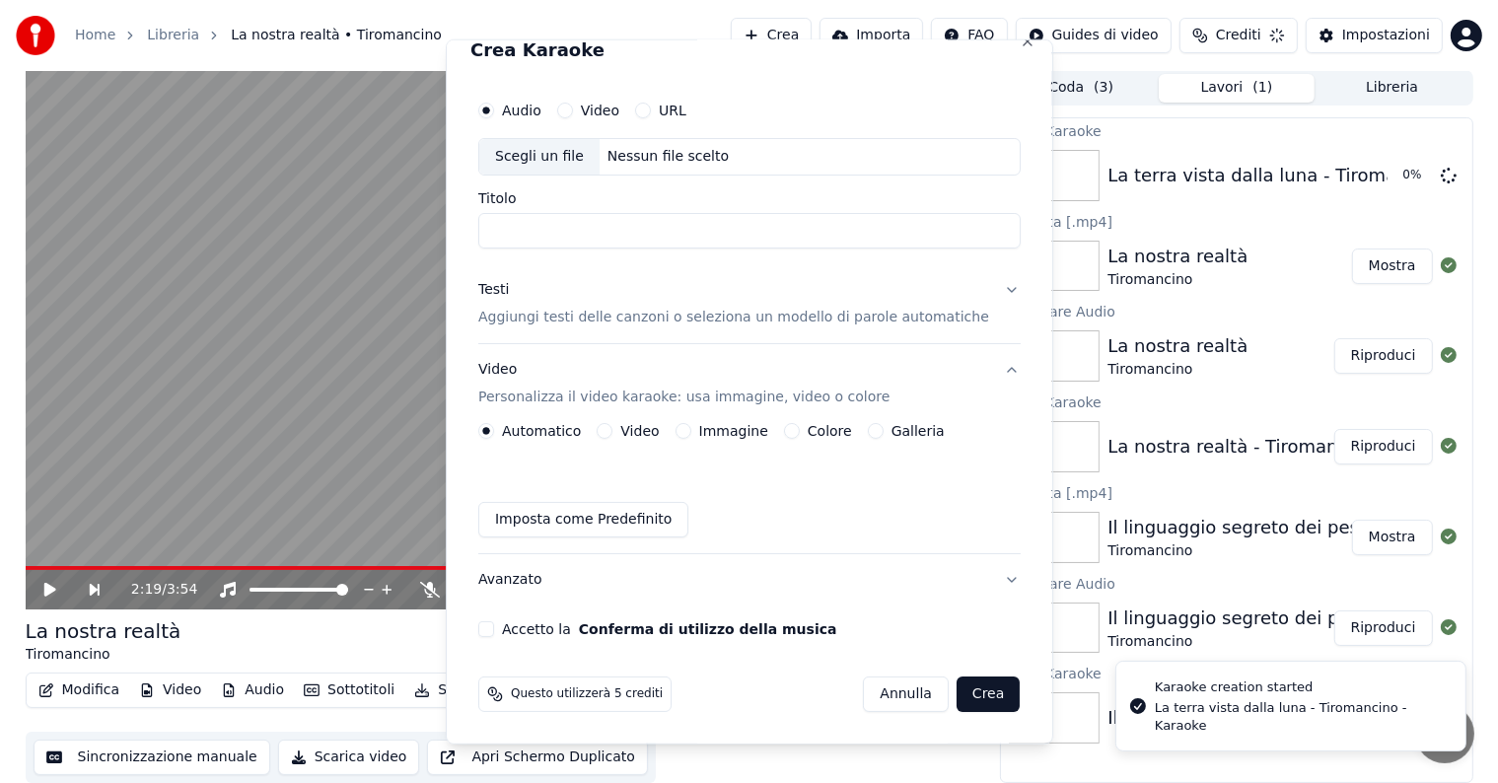
scroll to position [22, 0]
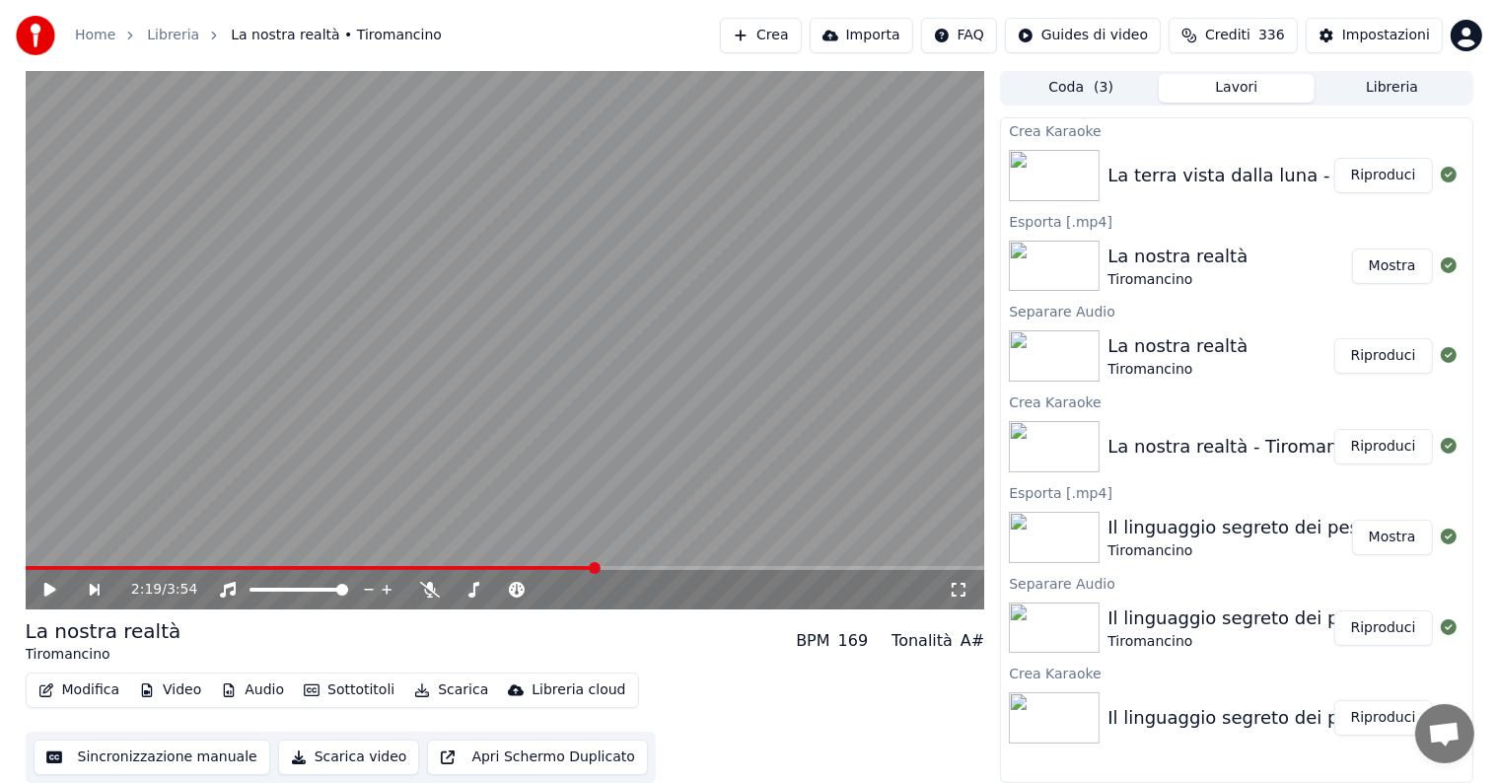
click at [1376, 174] on button "Riproduci" at bounding box center [1383, 176] width 99 height 36
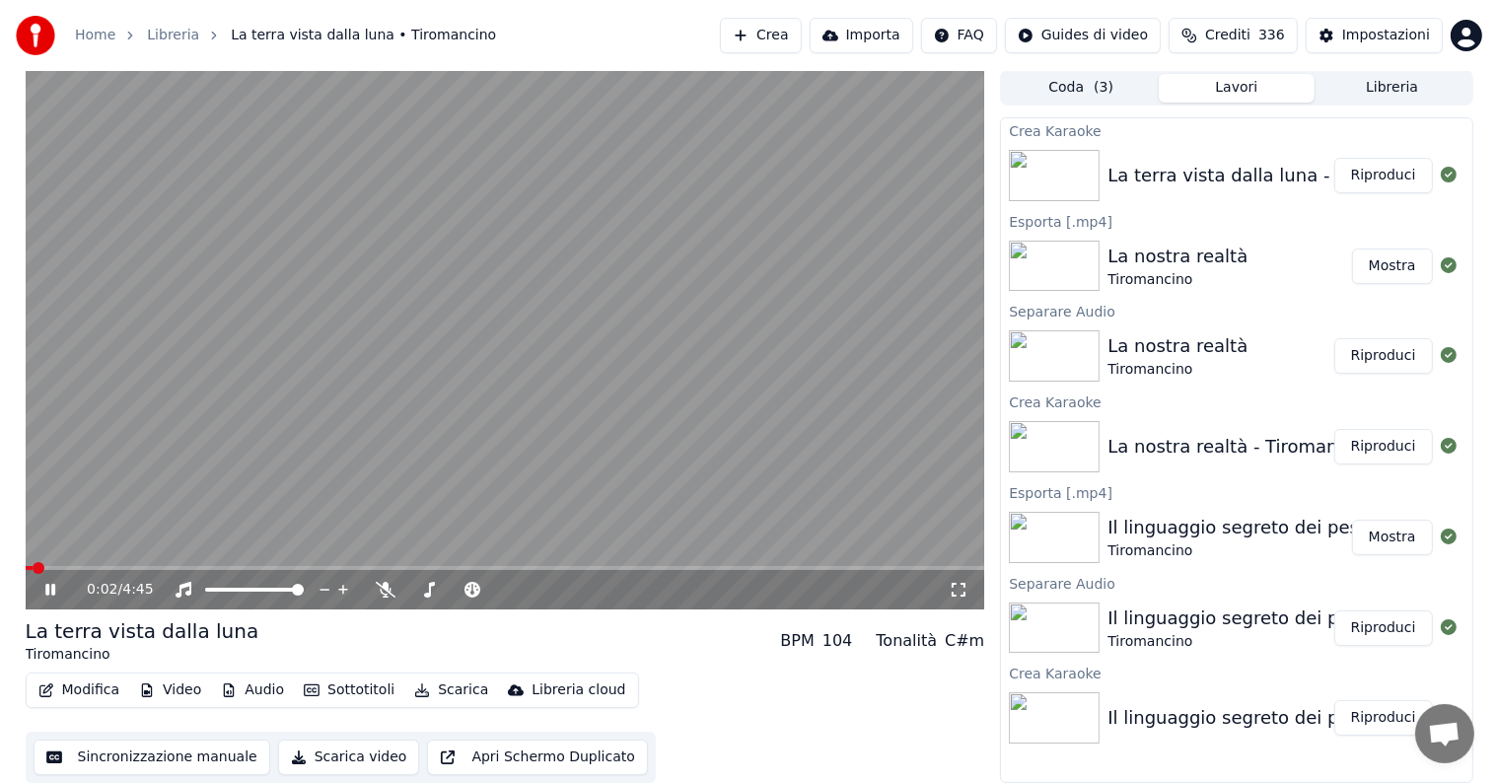
click at [50, 588] on icon at bounding box center [64, 590] width 46 height 16
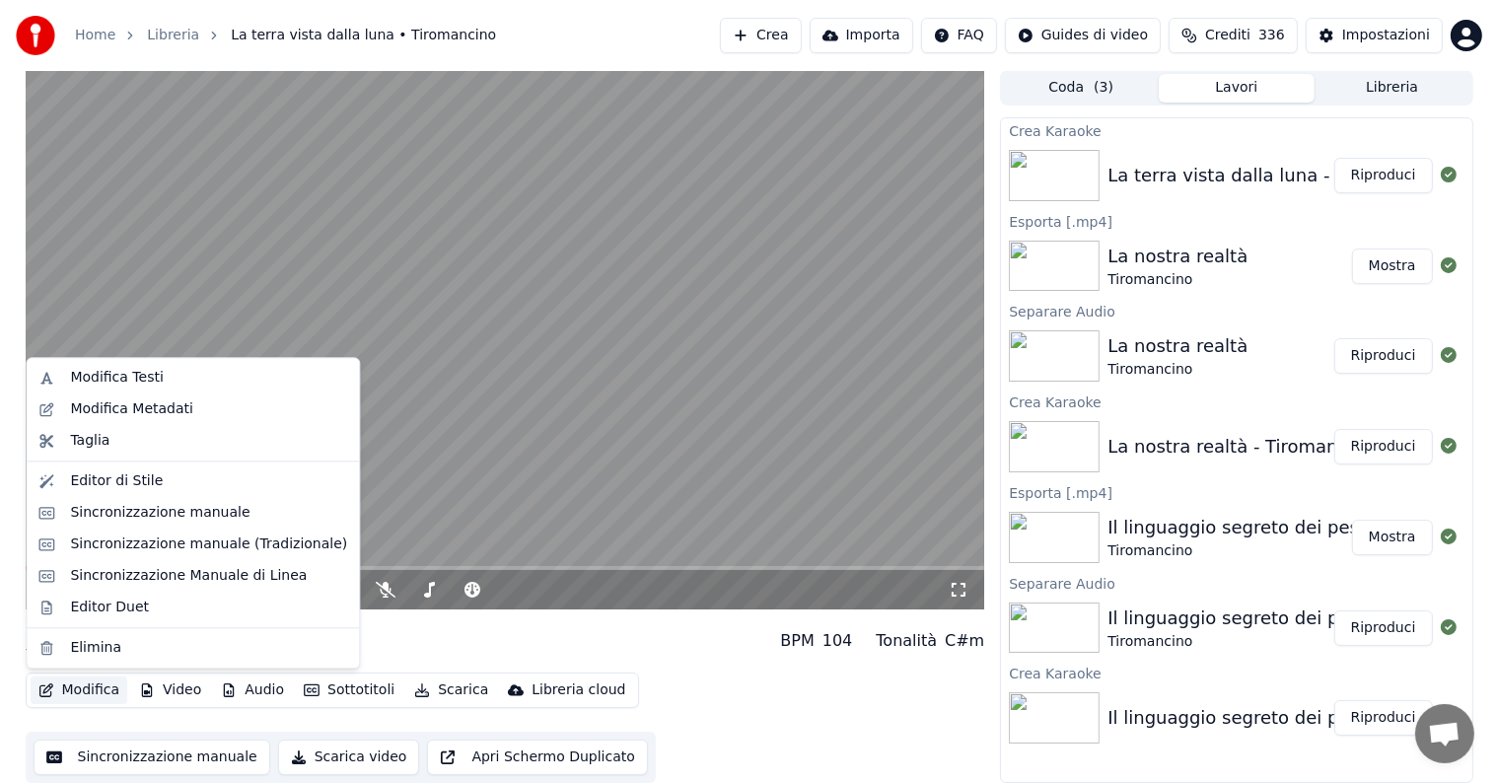
click at [71, 691] on button "Modifica" at bounding box center [80, 691] width 98 height 28
click at [129, 516] on div "Sincronizzazione manuale" at bounding box center [159, 513] width 179 height 20
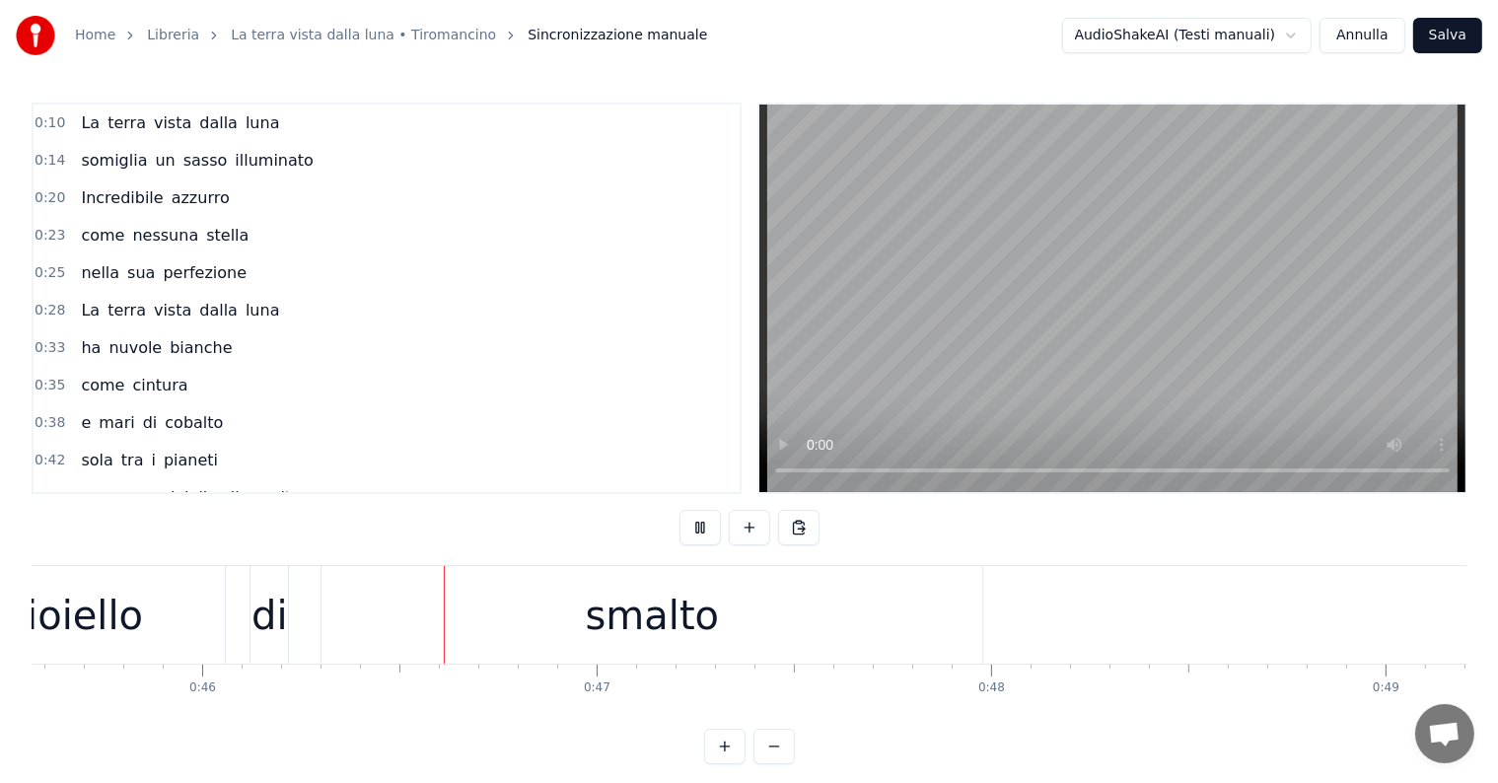
scroll to position [0, 18047]
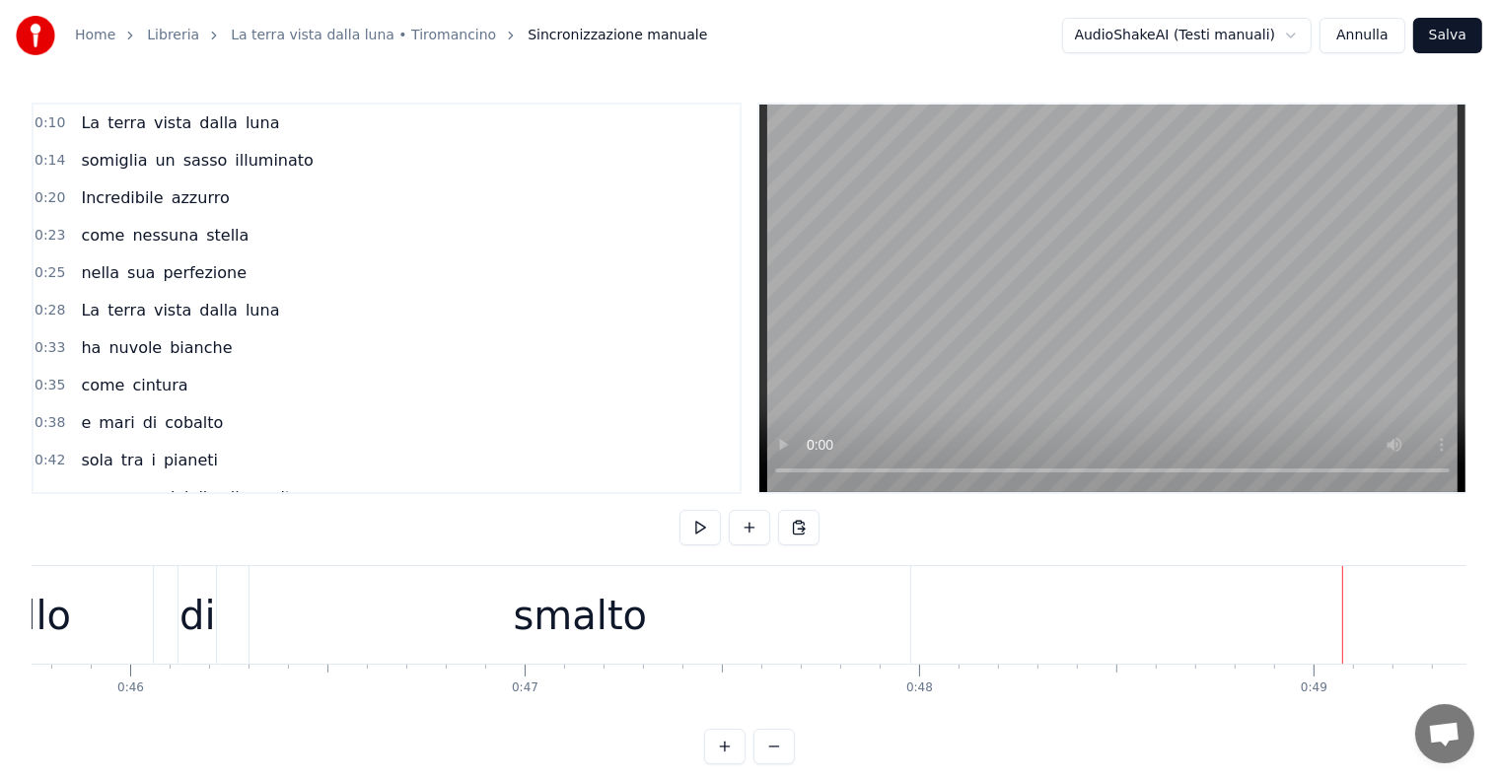
click at [559, 640] on div "smalto" at bounding box center [581, 615] width 134 height 59
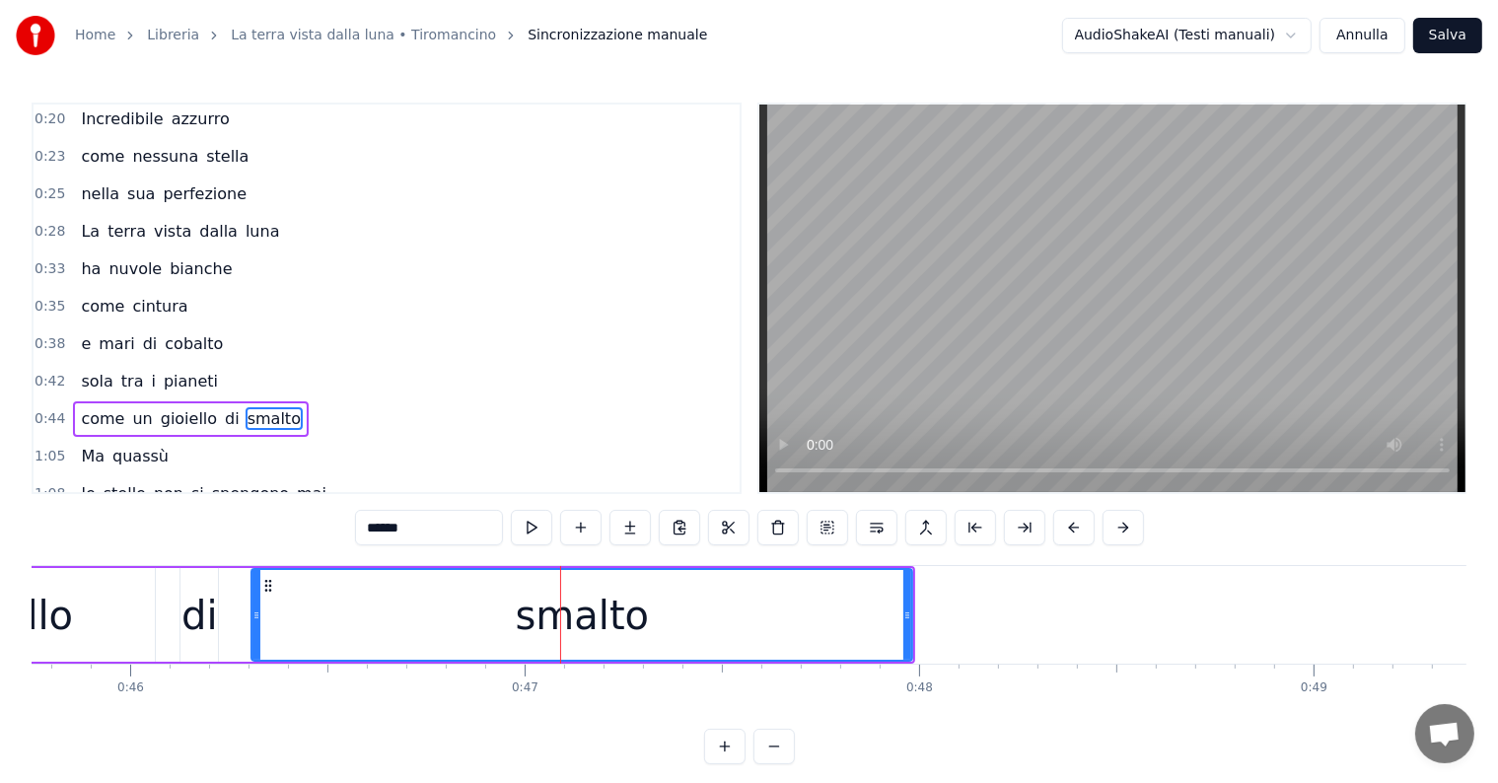
scroll to position [186, 0]
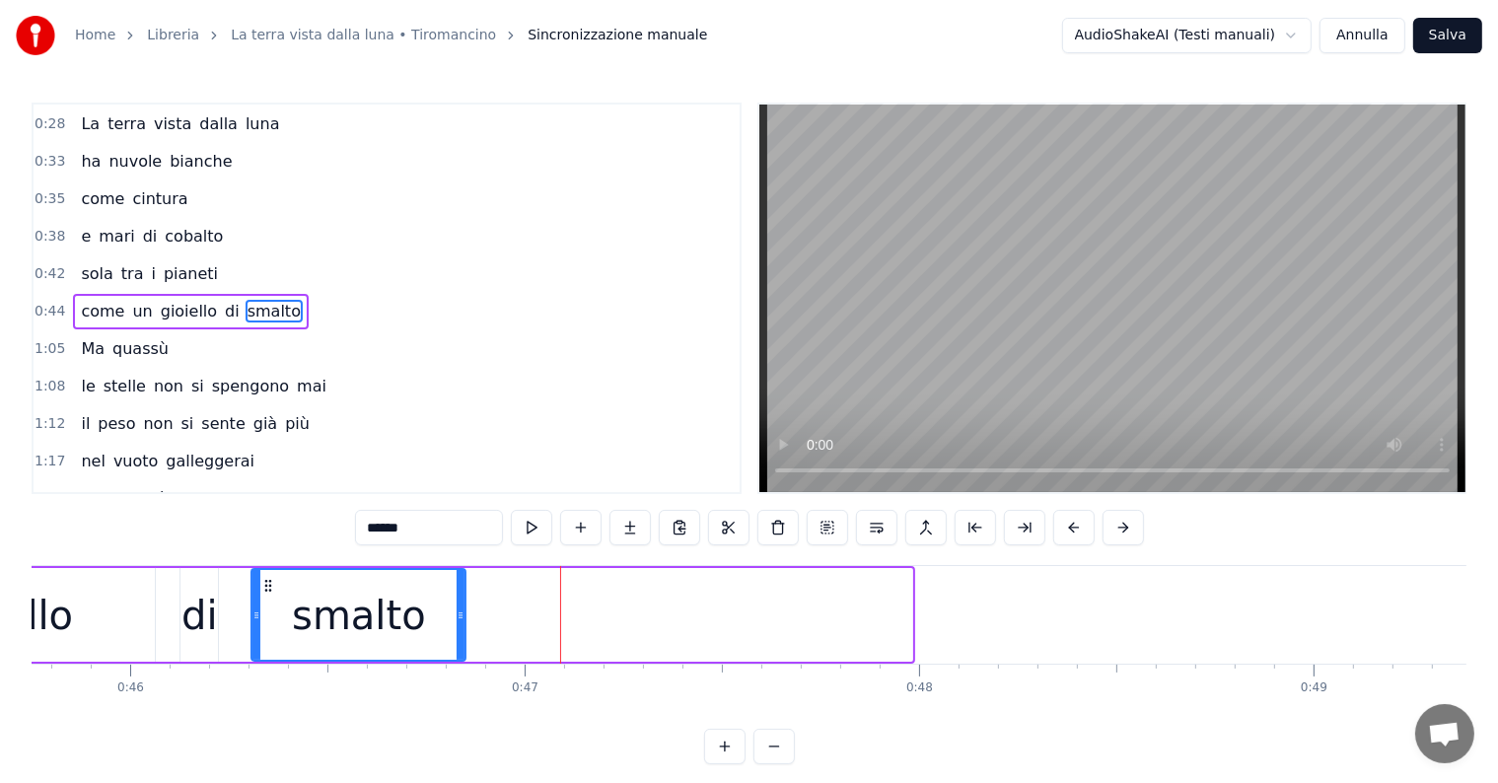
drag, startPoint x: 909, startPoint y: 599, endPoint x: 463, endPoint y: 611, distance: 446.9
click at [463, 611] on div at bounding box center [461, 615] width 8 height 90
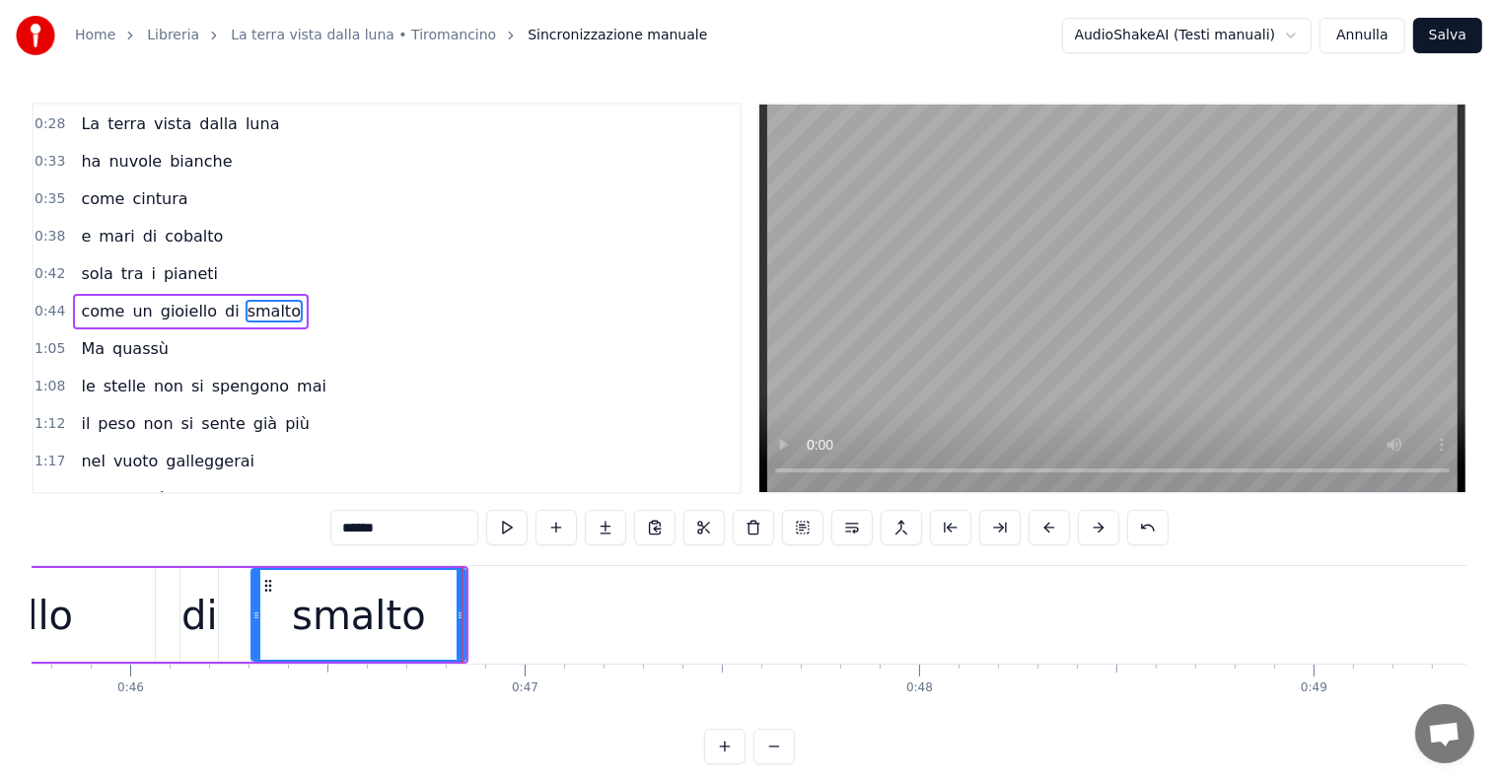
click at [414, 532] on input "******" at bounding box center [404, 528] width 148 height 36
type input "*****"
click at [607, 525] on button at bounding box center [605, 528] width 41 height 36
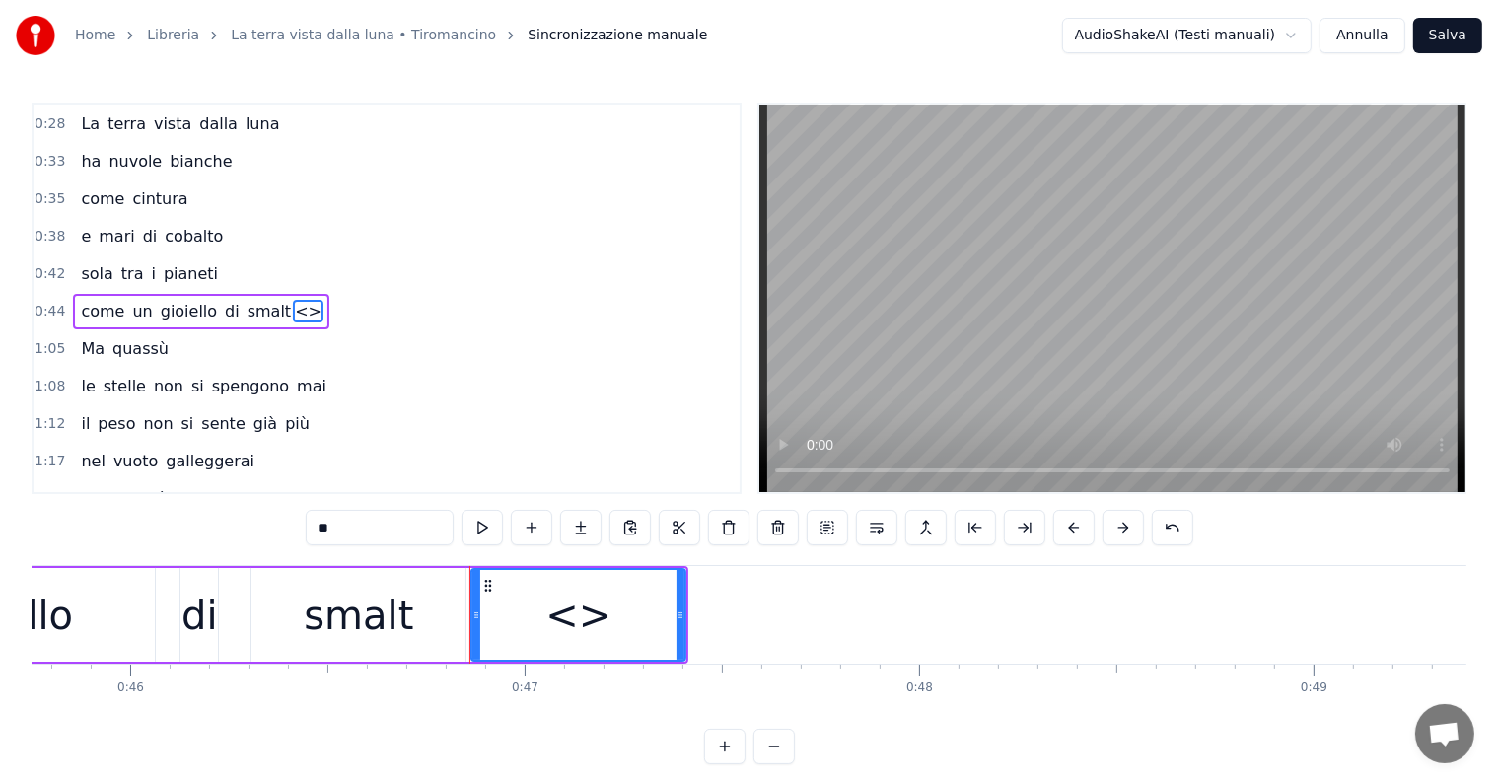
click at [392, 524] on input "**" at bounding box center [380, 528] width 148 height 36
type input "*"
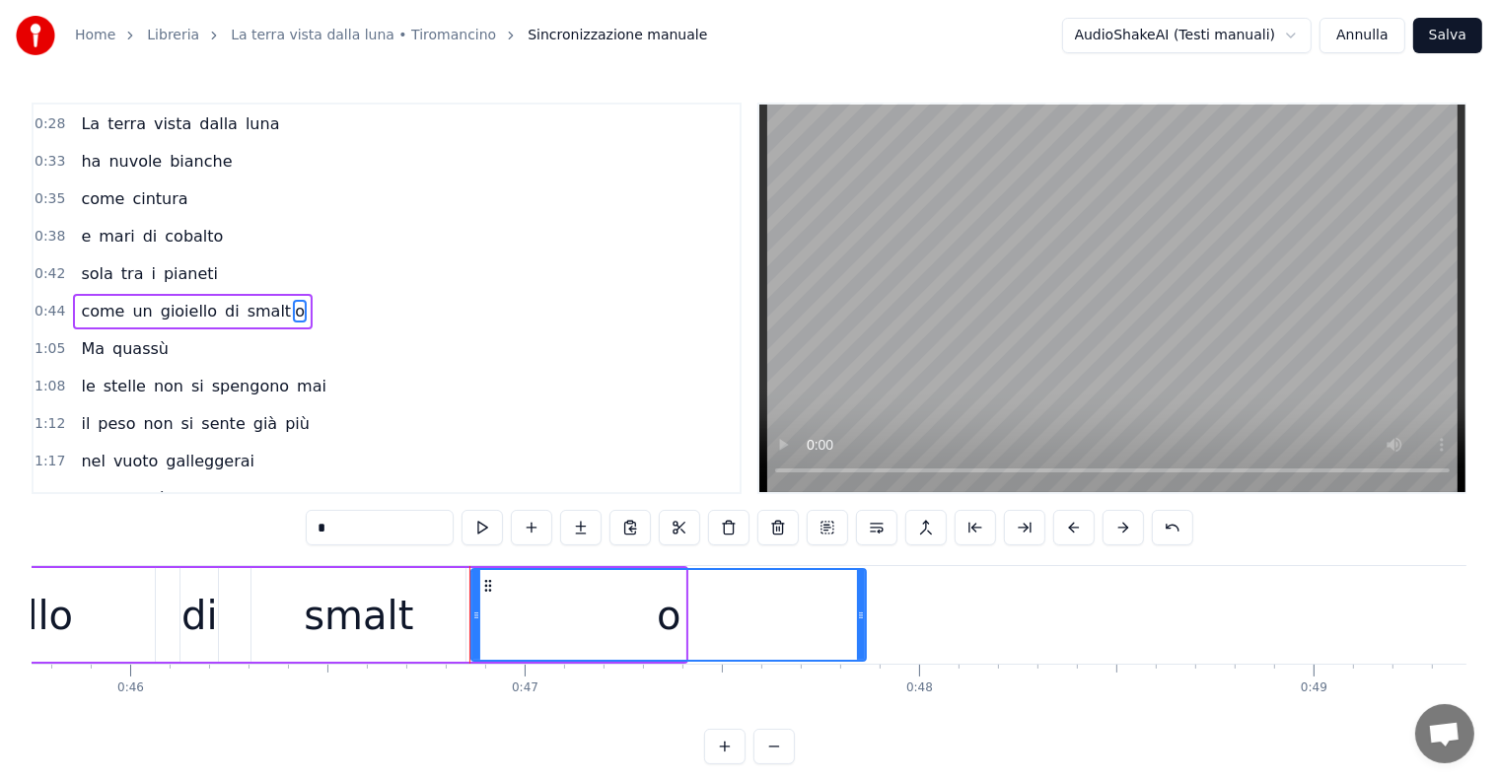
drag, startPoint x: 679, startPoint y: 605, endPoint x: 860, endPoint y: 605, distance: 180.5
click at [860, 605] on div at bounding box center [861, 615] width 8 height 90
click at [103, 614] on div "gioiello" at bounding box center [2, 615] width 306 height 94
type input "********"
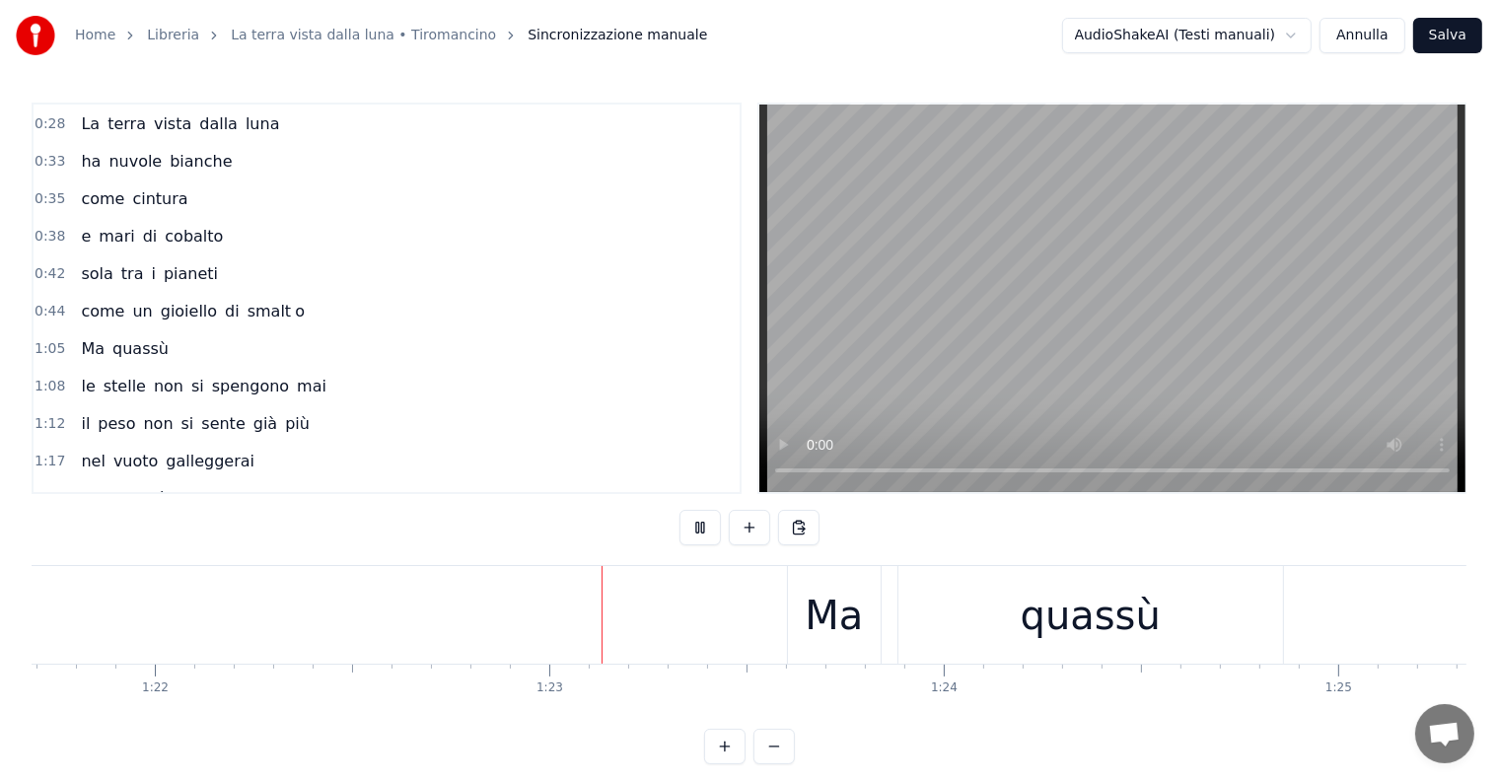
scroll to position [0, 32418]
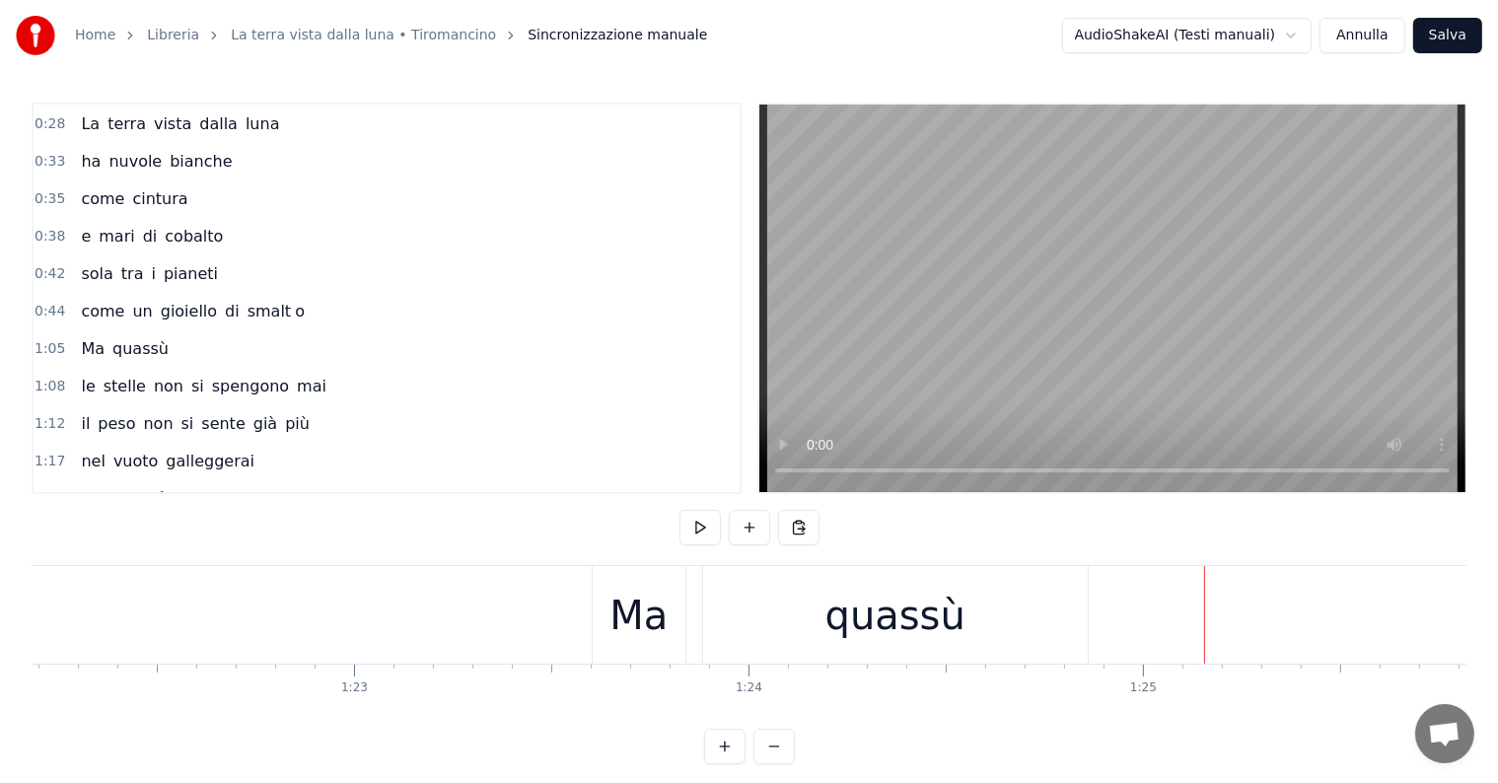
click at [860, 626] on div "quassù" at bounding box center [895, 615] width 140 height 59
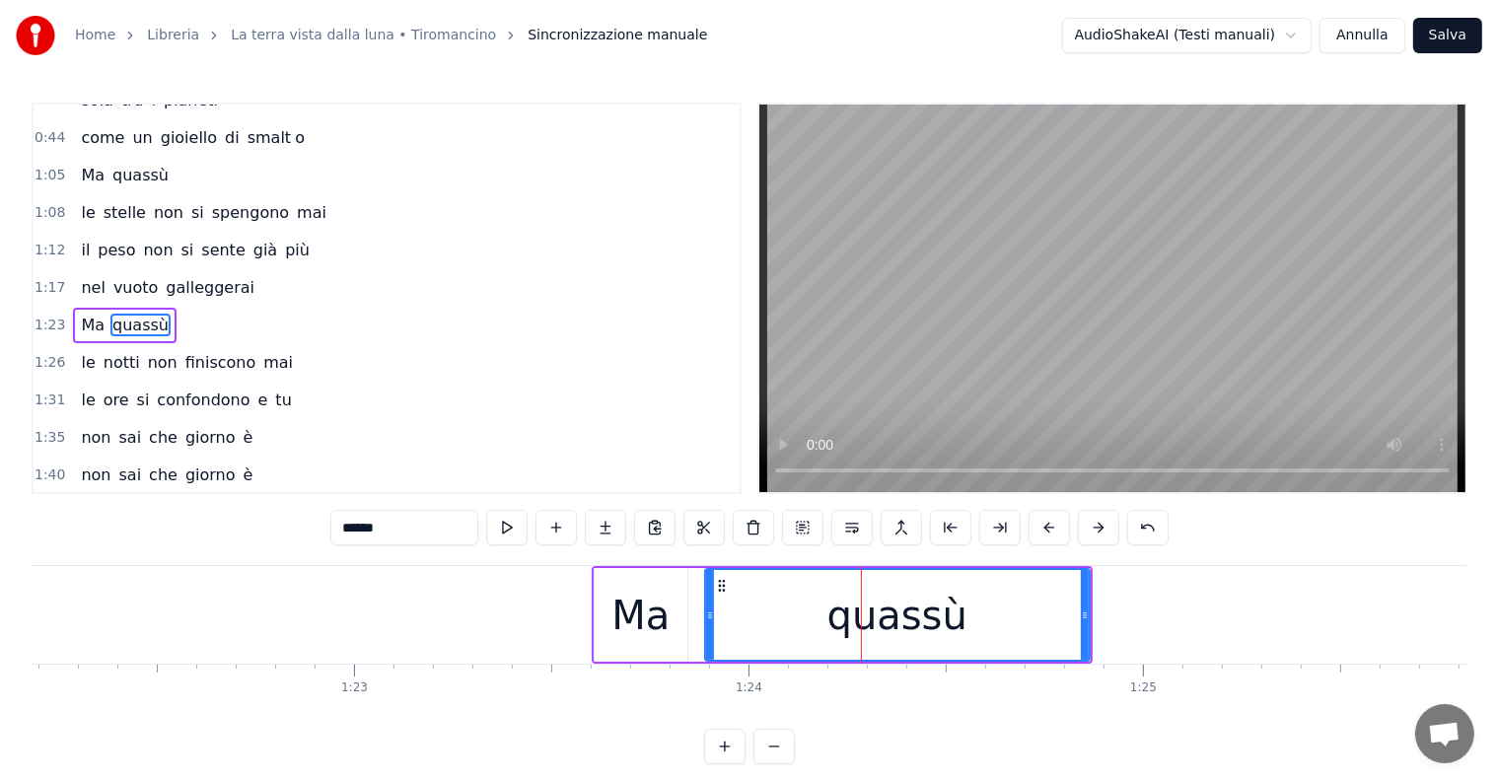
scroll to position [368, 0]
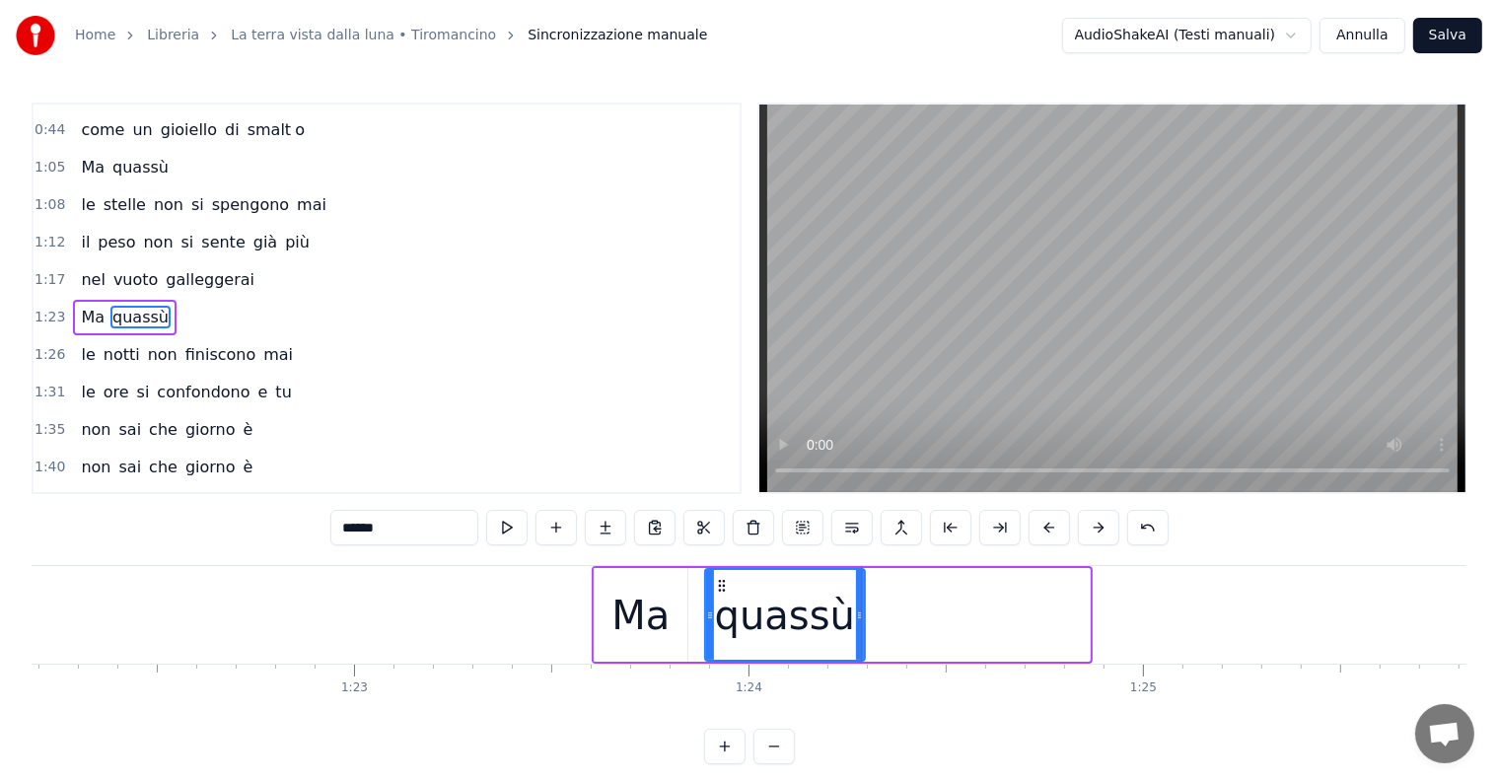
drag, startPoint x: 1087, startPoint y: 604, endPoint x: 860, endPoint y: 607, distance: 226.9
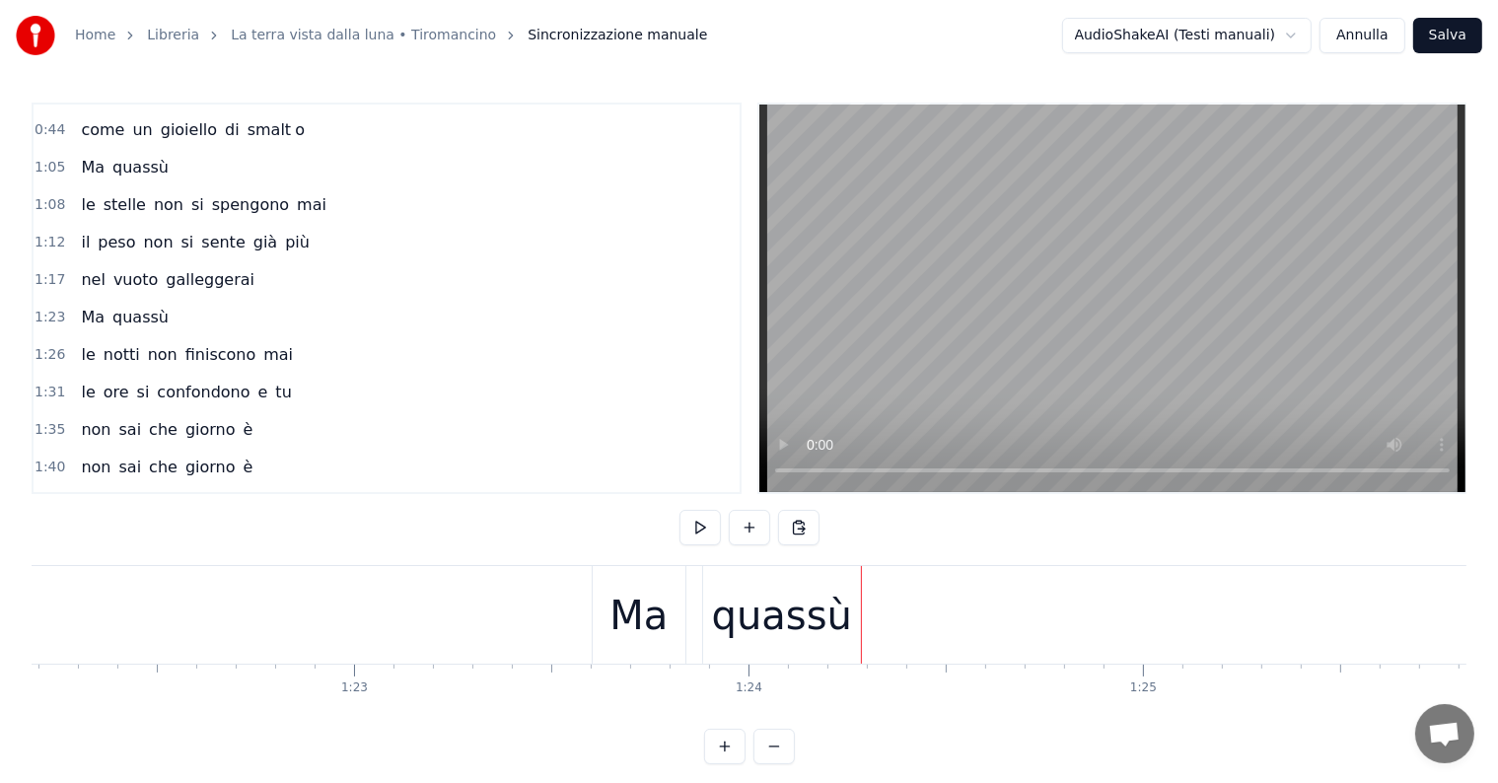
click at [793, 606] on div "quassù" at bounding box center [782, 615] width 140 height 59
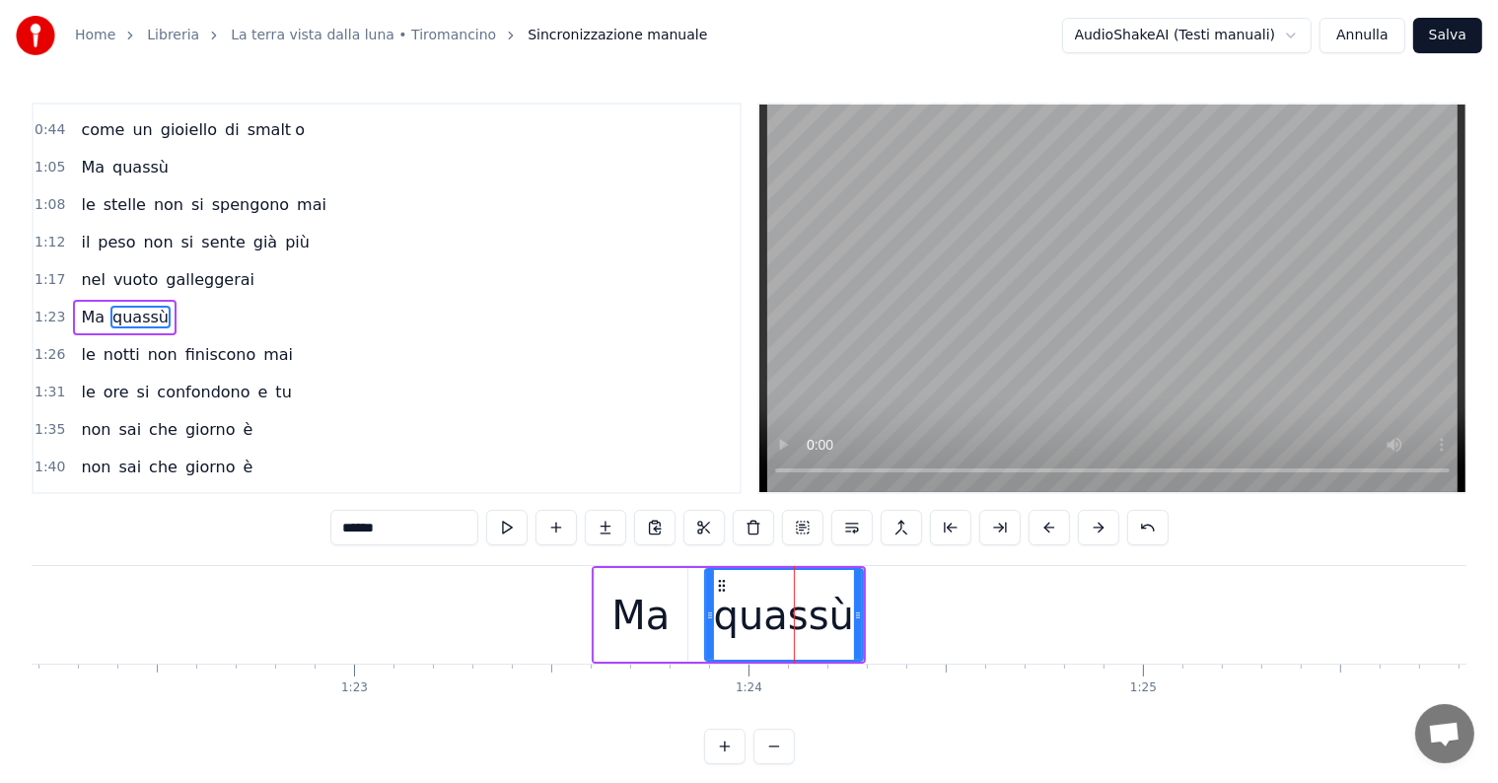
click at [443, 531] on input "******" at bounding box center [404, 528] width 148 height 36
type input "*****"
click at [607, 521] on button at bounding box center [605, 528] width 41 height 36
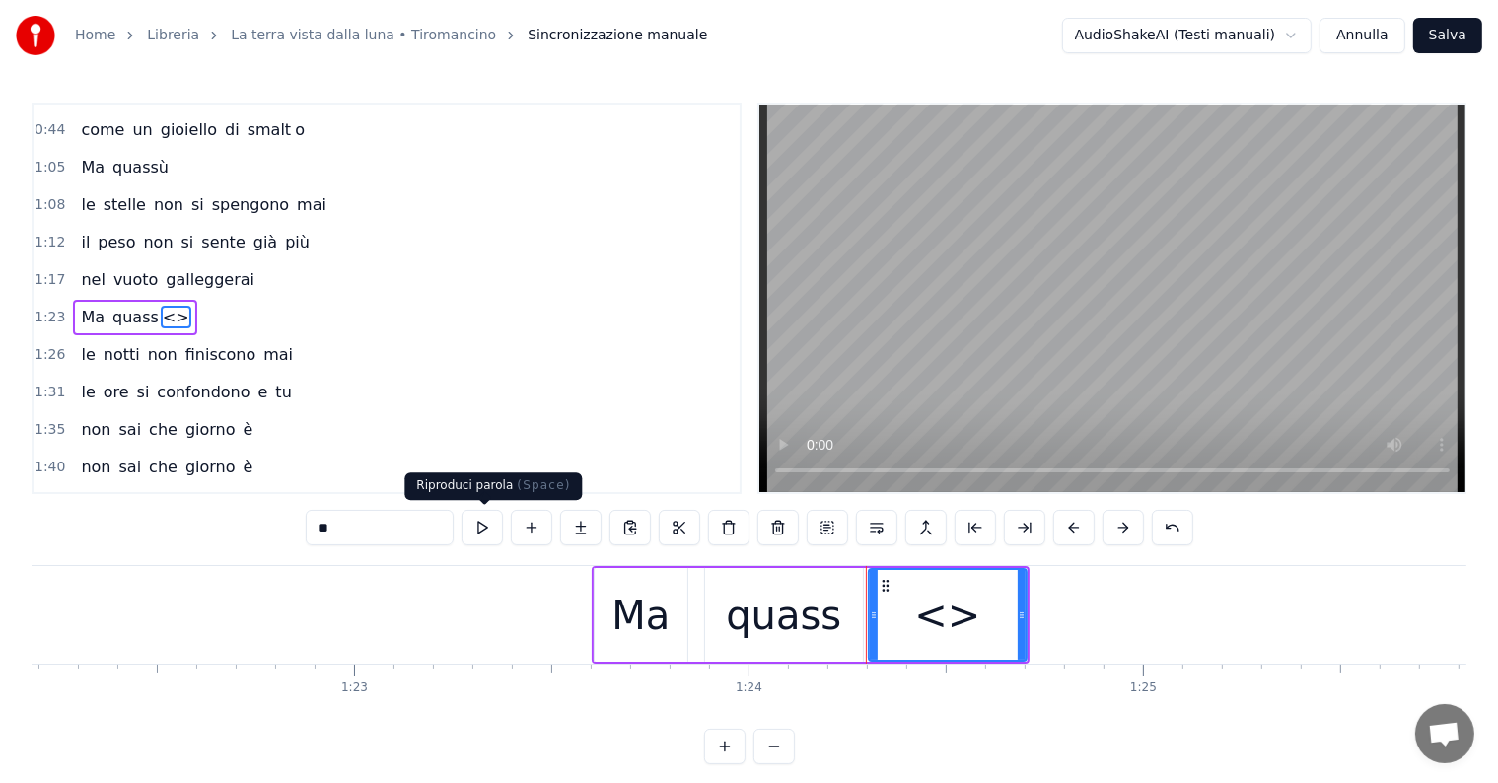
click at [409, 521] on input "**" at bounding box center [380, 528] width 148 height 36
type input "*"
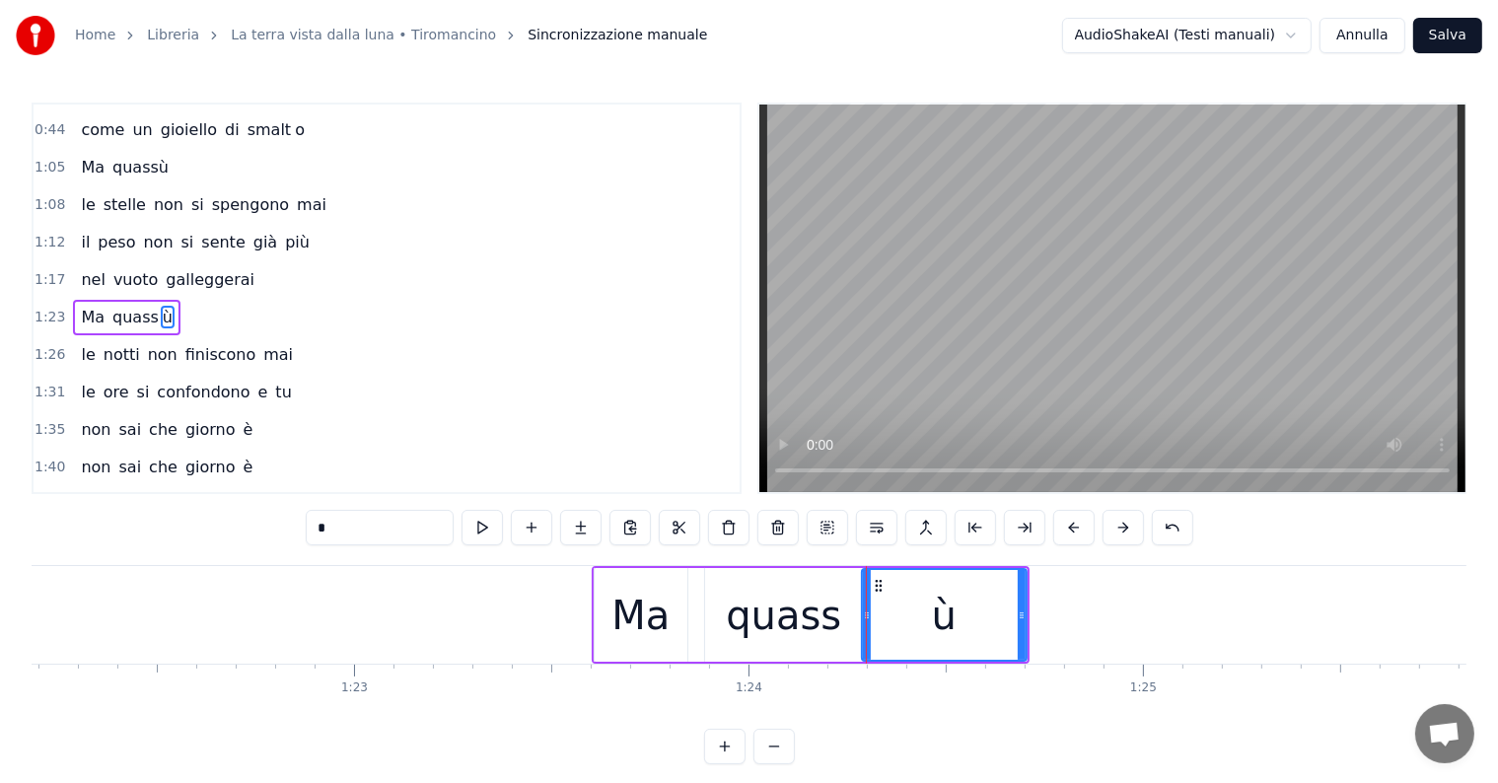
click at [864, 604] on div at bounding box center [867, 615] width 8 height 90
drag, startPoint x: 1020, startPoint y: 603, endPoint x: 1089, endPoint y: 607, distance: 69.2
click at [1089, 607] on div at bounding box center [1086, 615] width 8 height 90
type input "*"
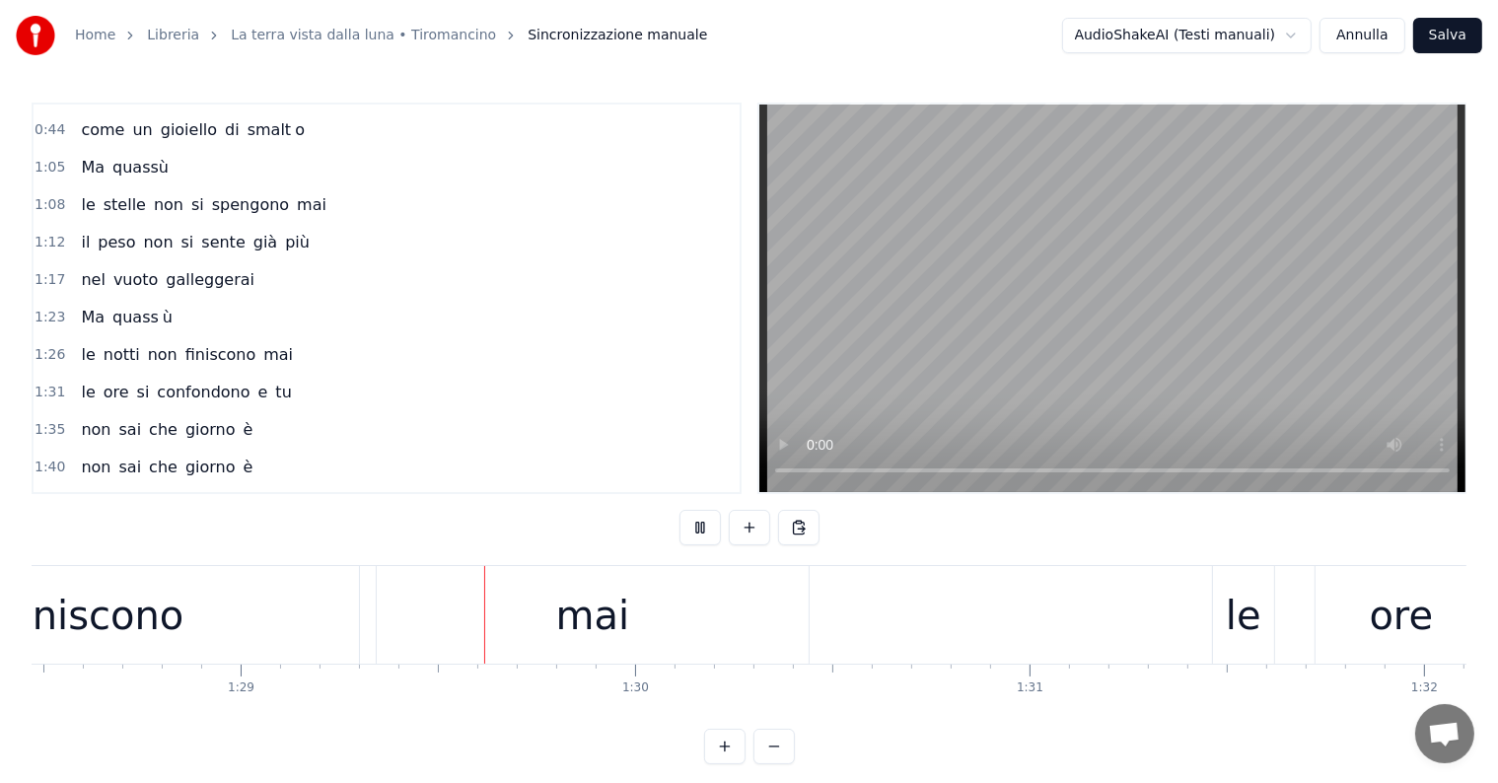
scroll to position [0, 35010]
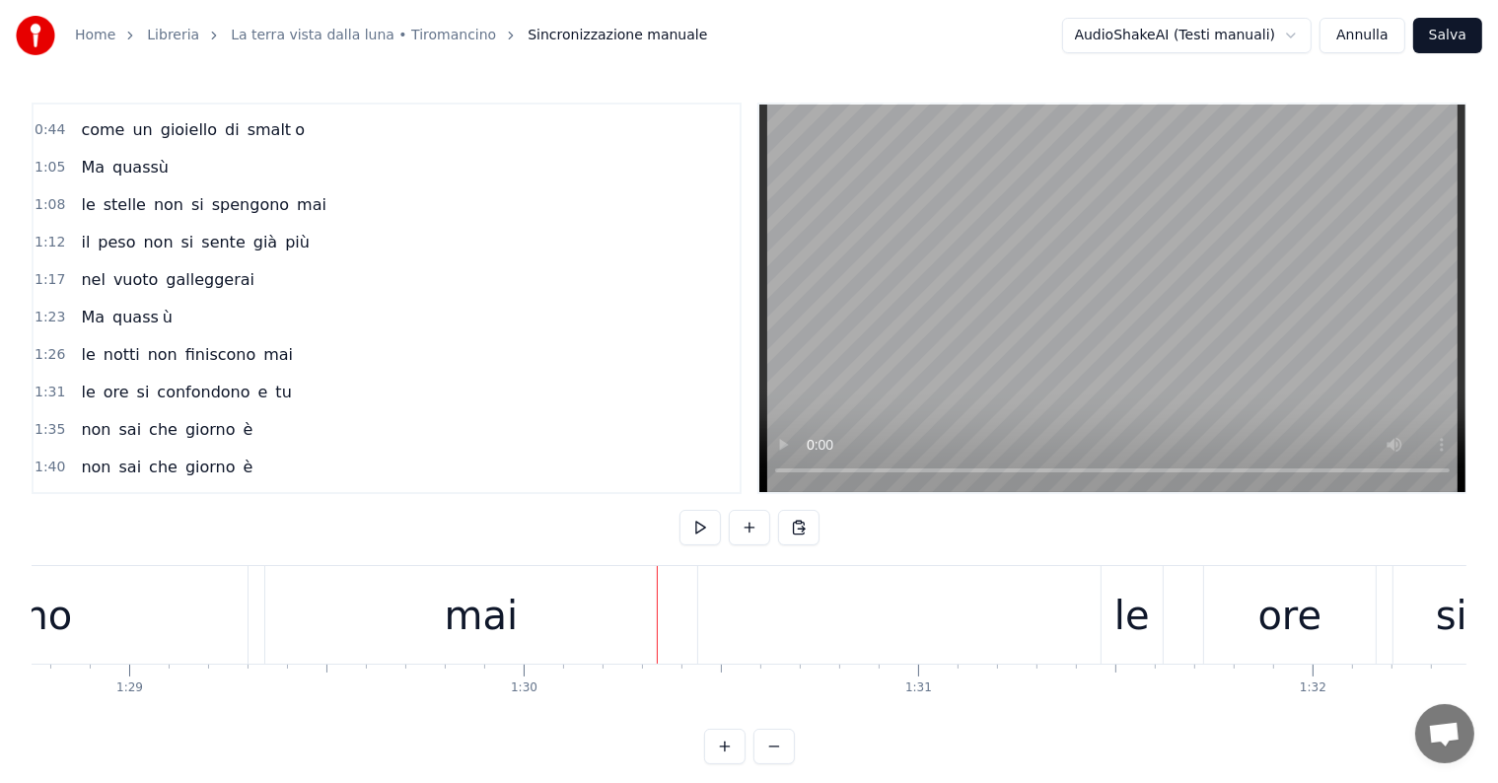
click at [128, 156] on span "quassù" at bounding box center [140, 167] width 60 height 23
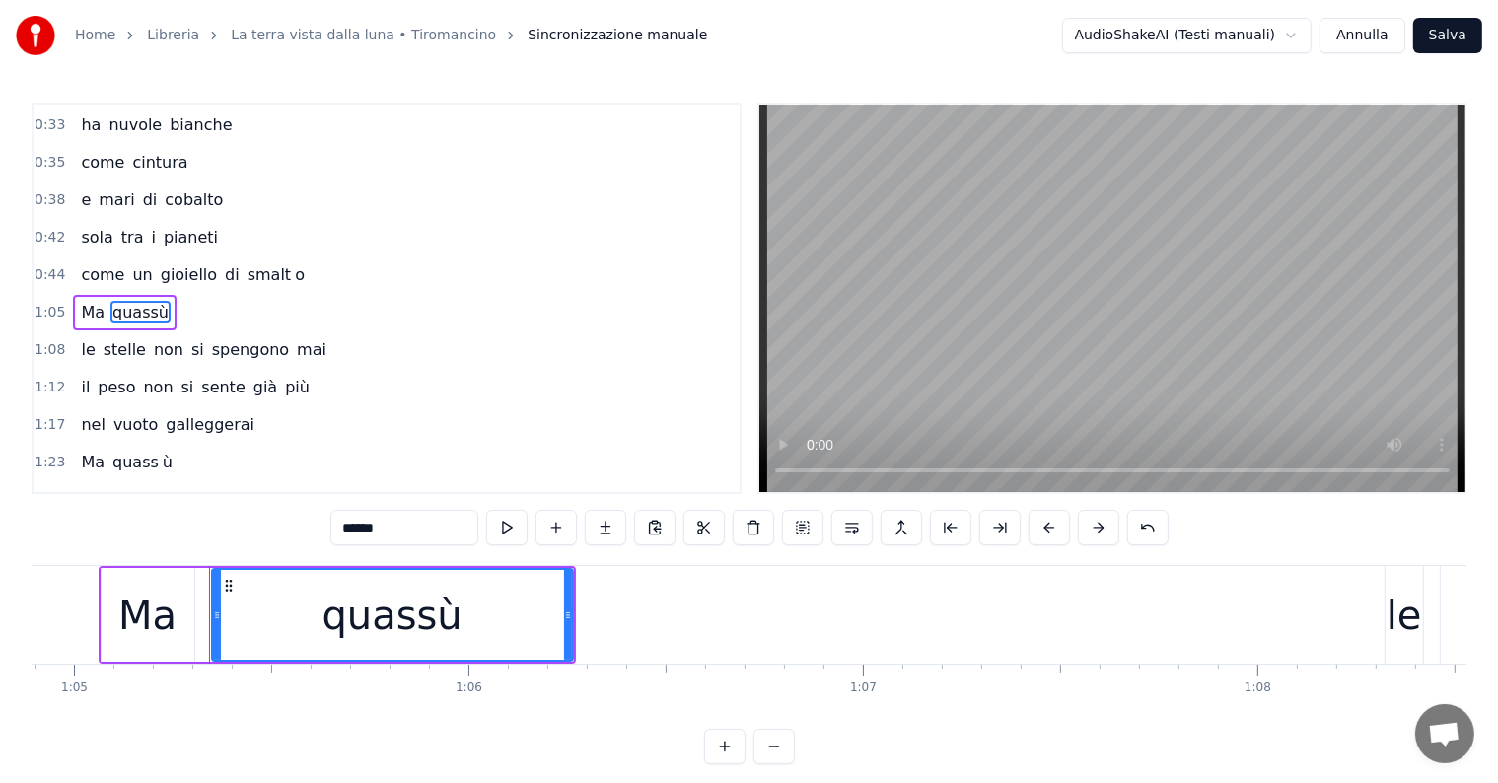
scroll to position [0, 25472]
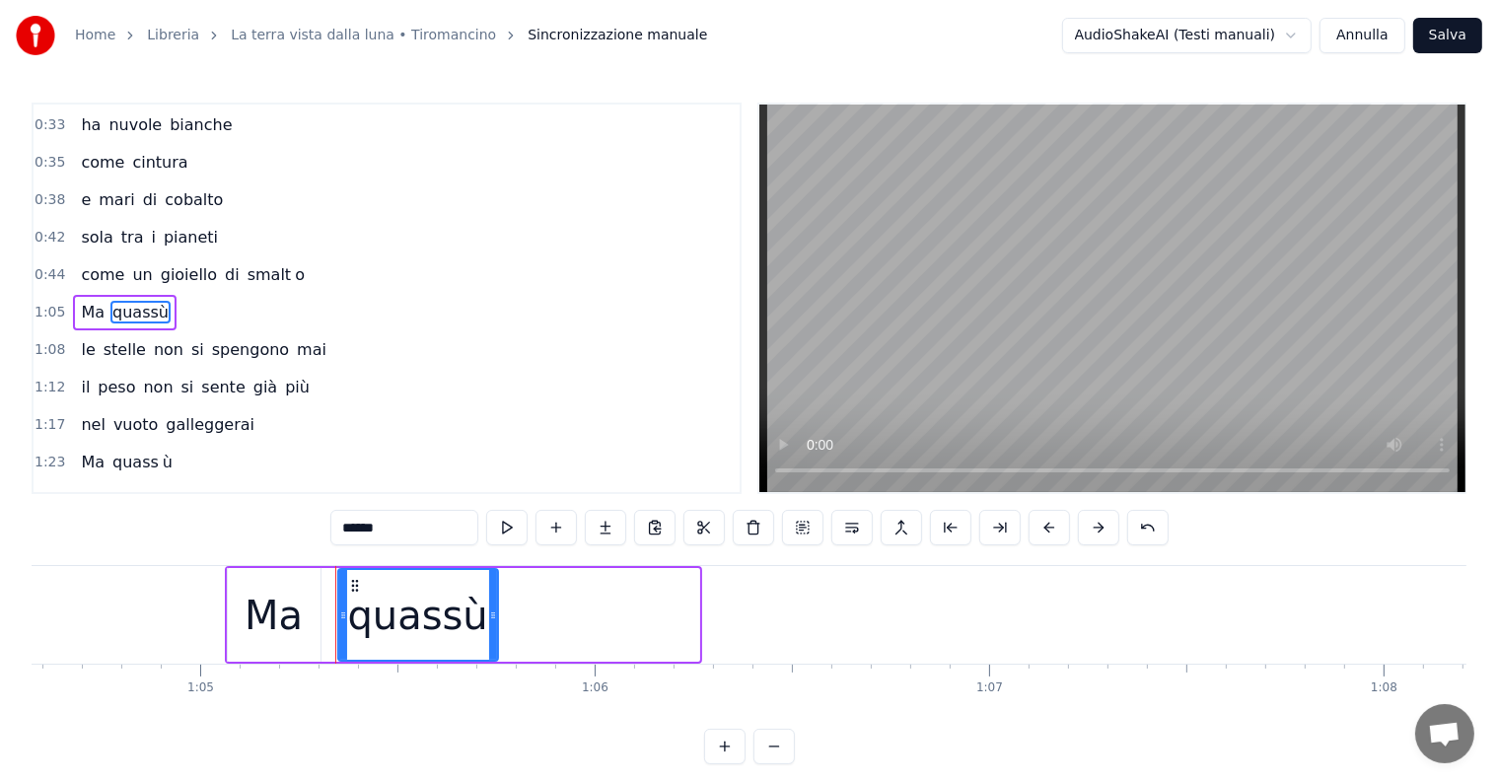
drag, startPoint x: 693, startPoint y: 598, endPoint x: 492, endPoint y: 596, distance: 201.2
click at [492, 596] on div at bounding box center [493, 615] width 8 height 90
click at [423, 529] on input "******" at bounding box center [404, 528] width 148 height 36
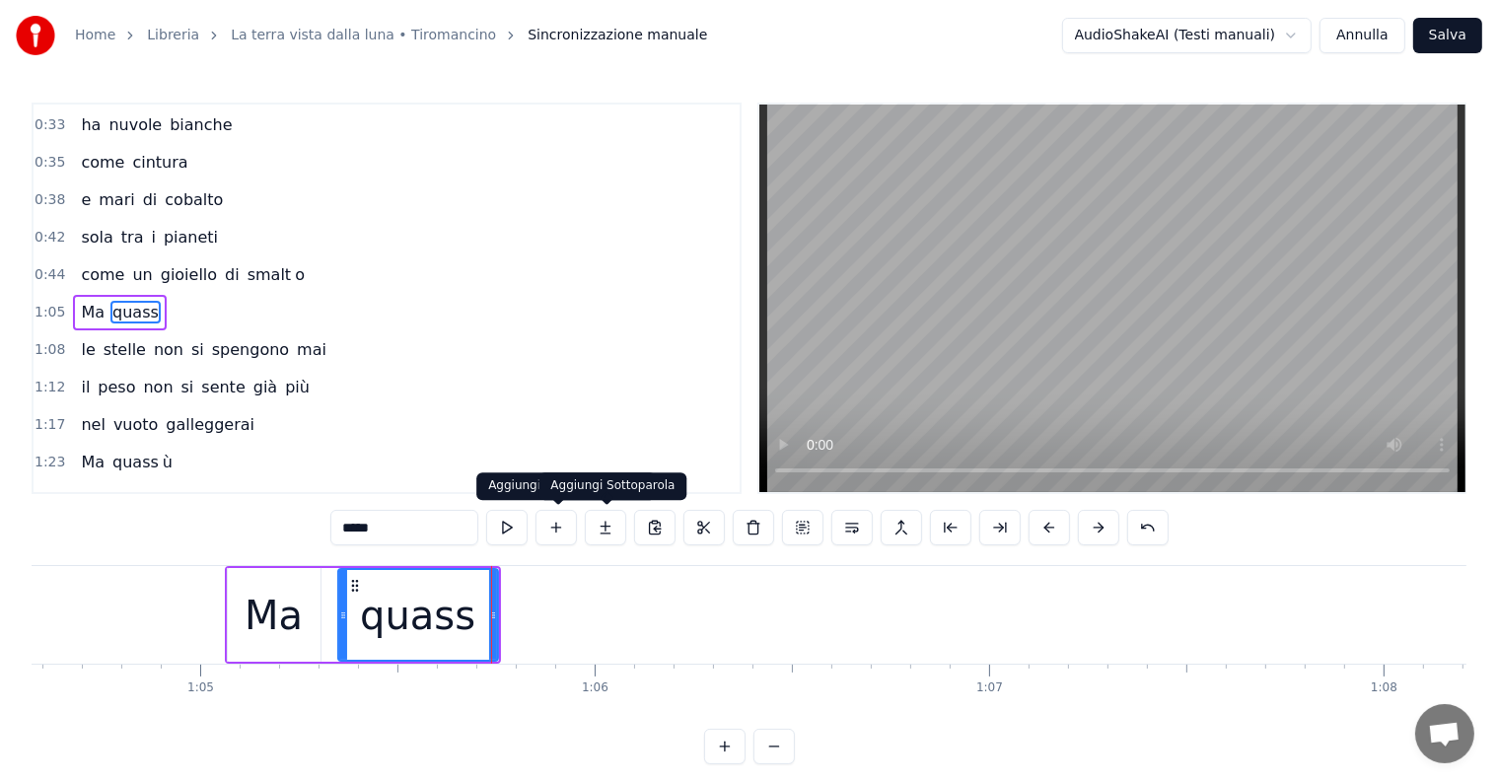
type input "*****"
click at [614, 522] on button at bounding box center [605, 528] width 41 height 36
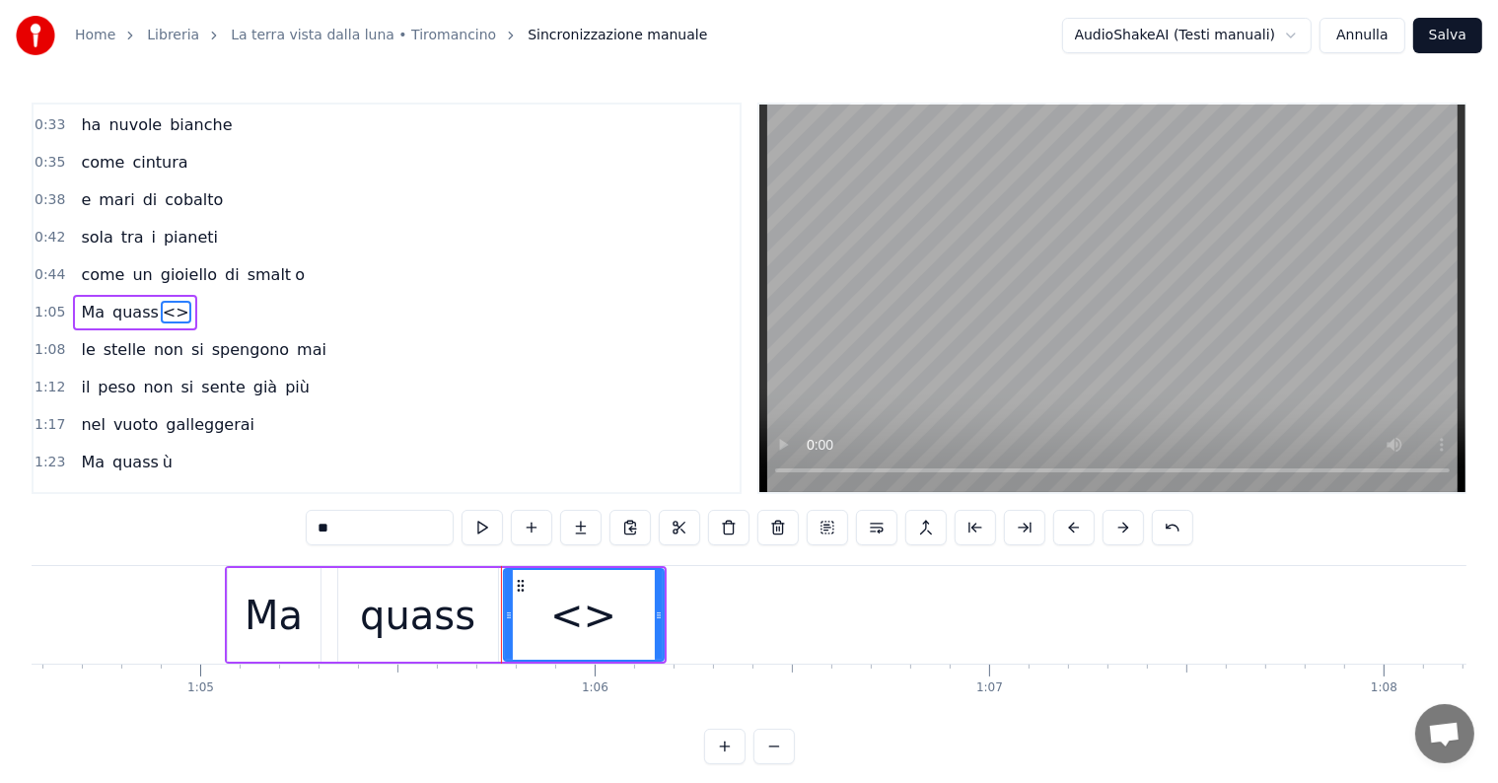
click at [392, 525] on input "**" at bounding box center [380, 528] width 148 height 36
type input "*"
drag, startPoint x: 659, startPoint y: 616, endPoint x: 704, endPoint y: 613, distance: 45.5
click at [766, 629] on div at bounding box center [764, 615] width 8 height 90
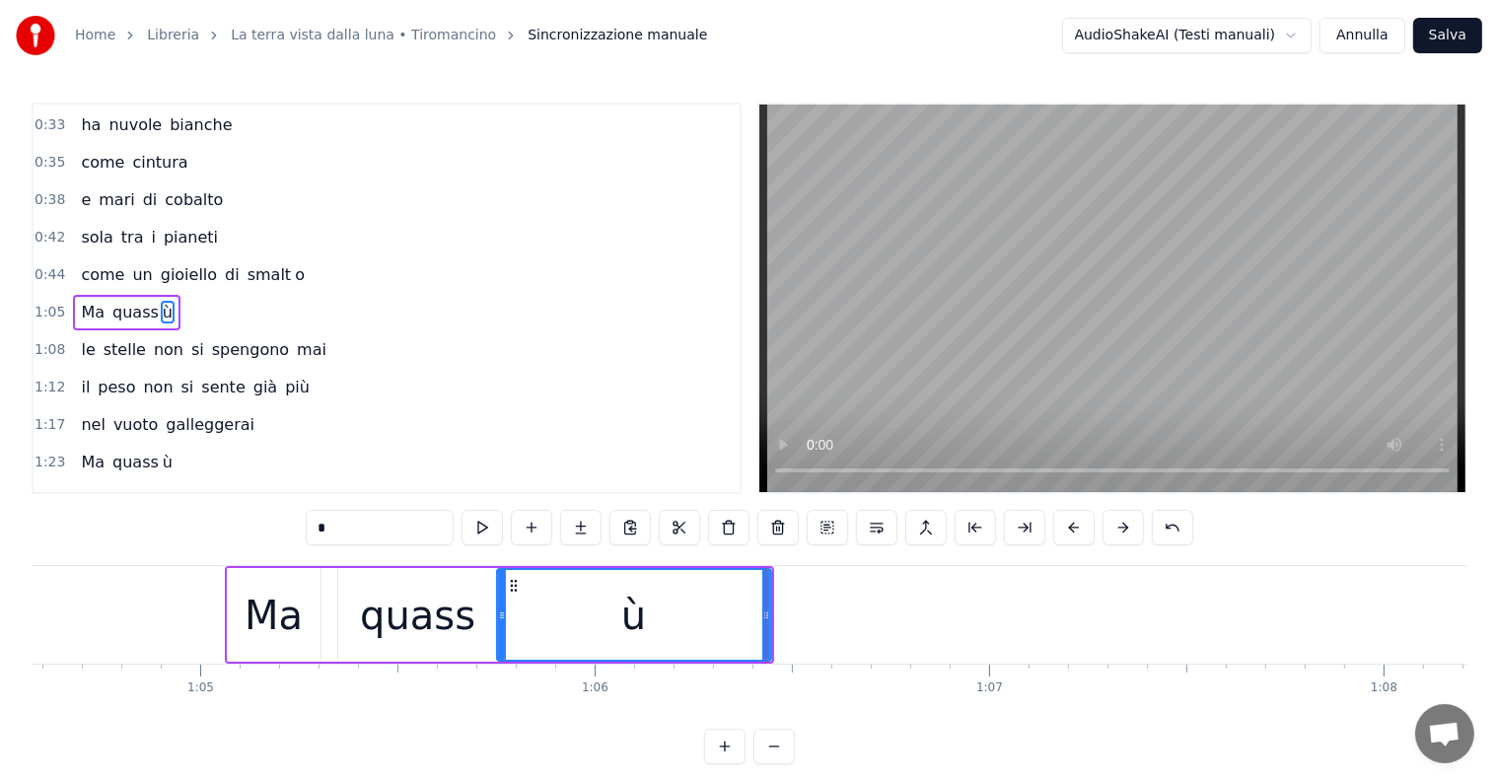
click at [498, 597] on div at bounding box center [502, 615] width 8 height 90
type input "*"
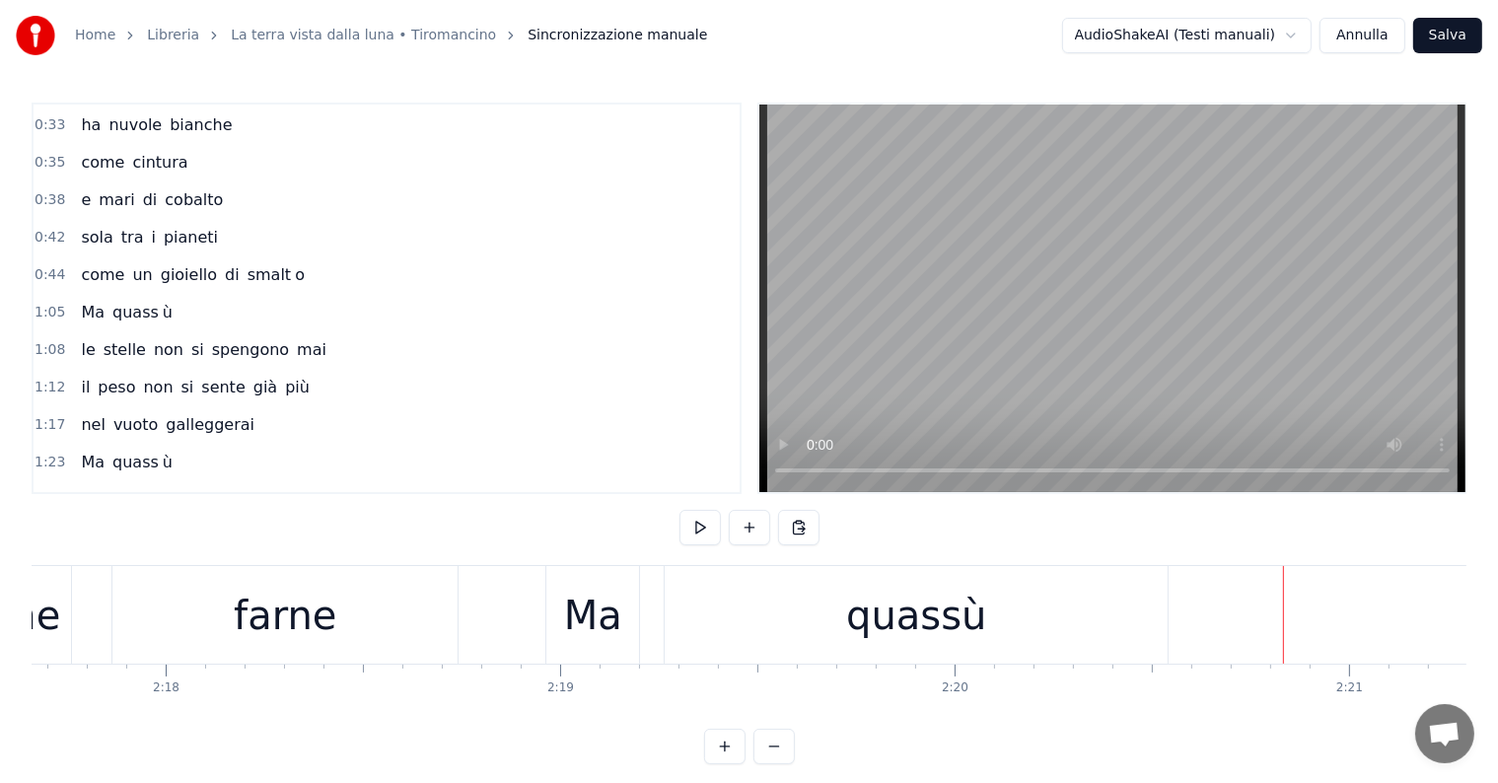
scroll to position [0, 54493]
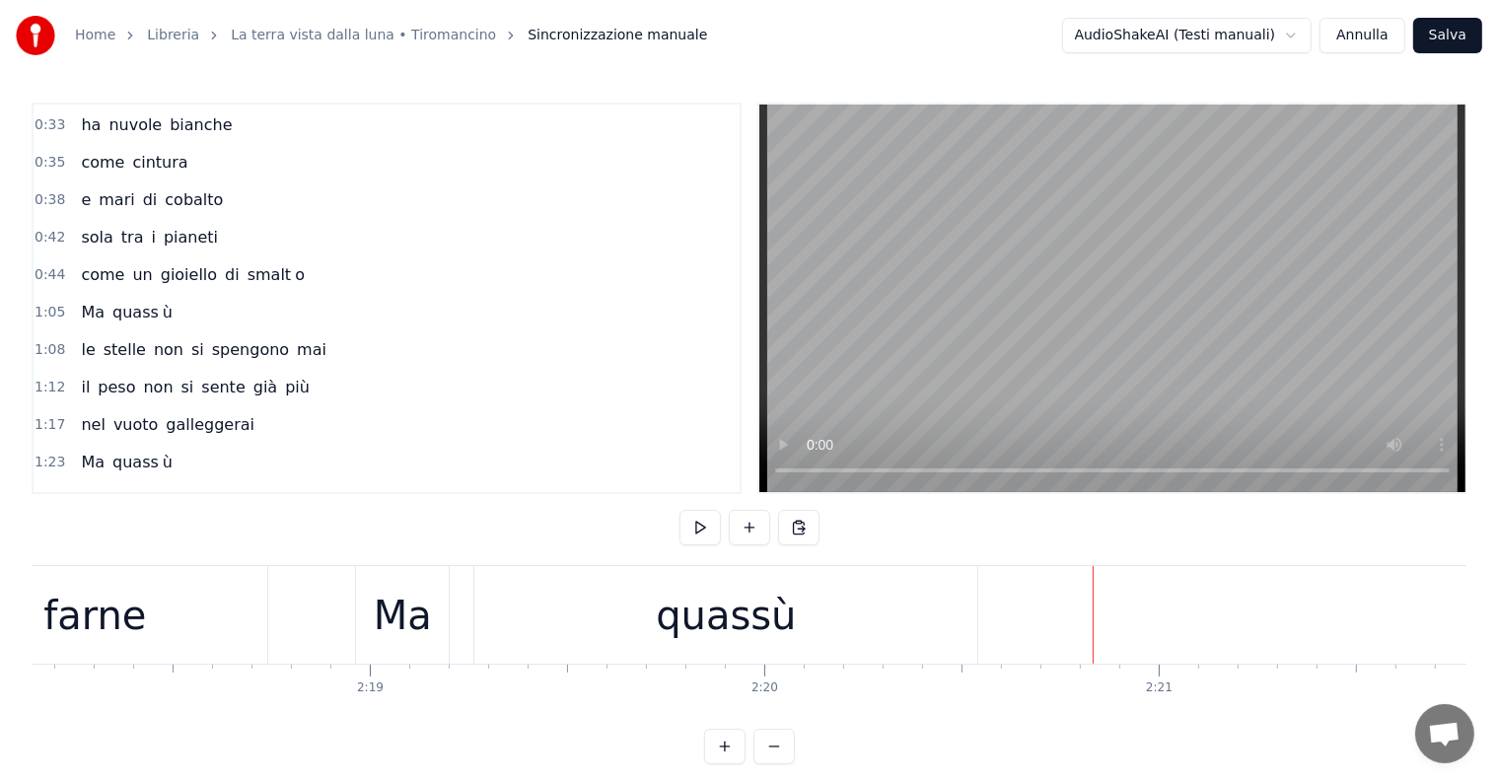
click at [736, 631] on div "quassù" at bounding box center [726, 615] width 140 height 59
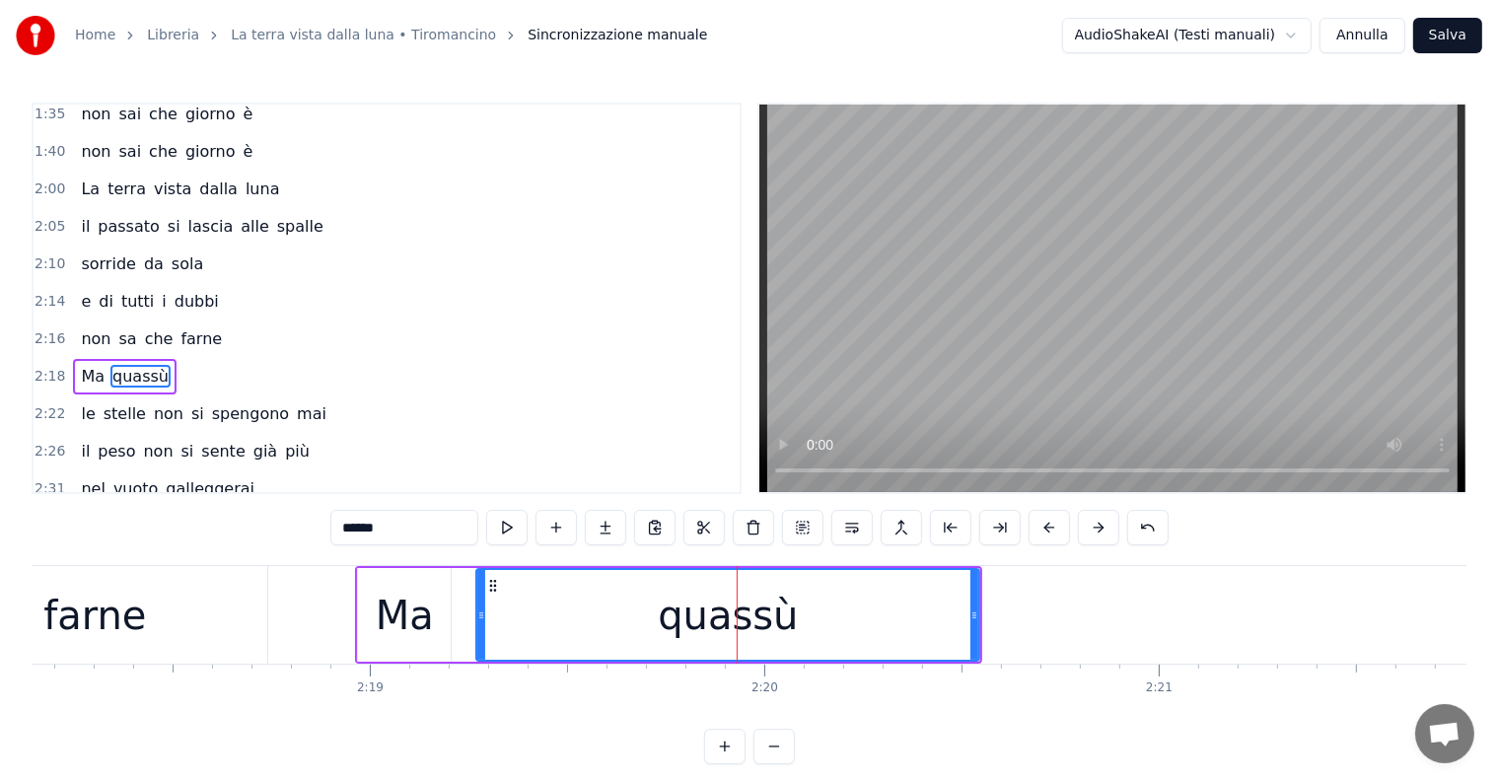
scroll to position [731, 0]
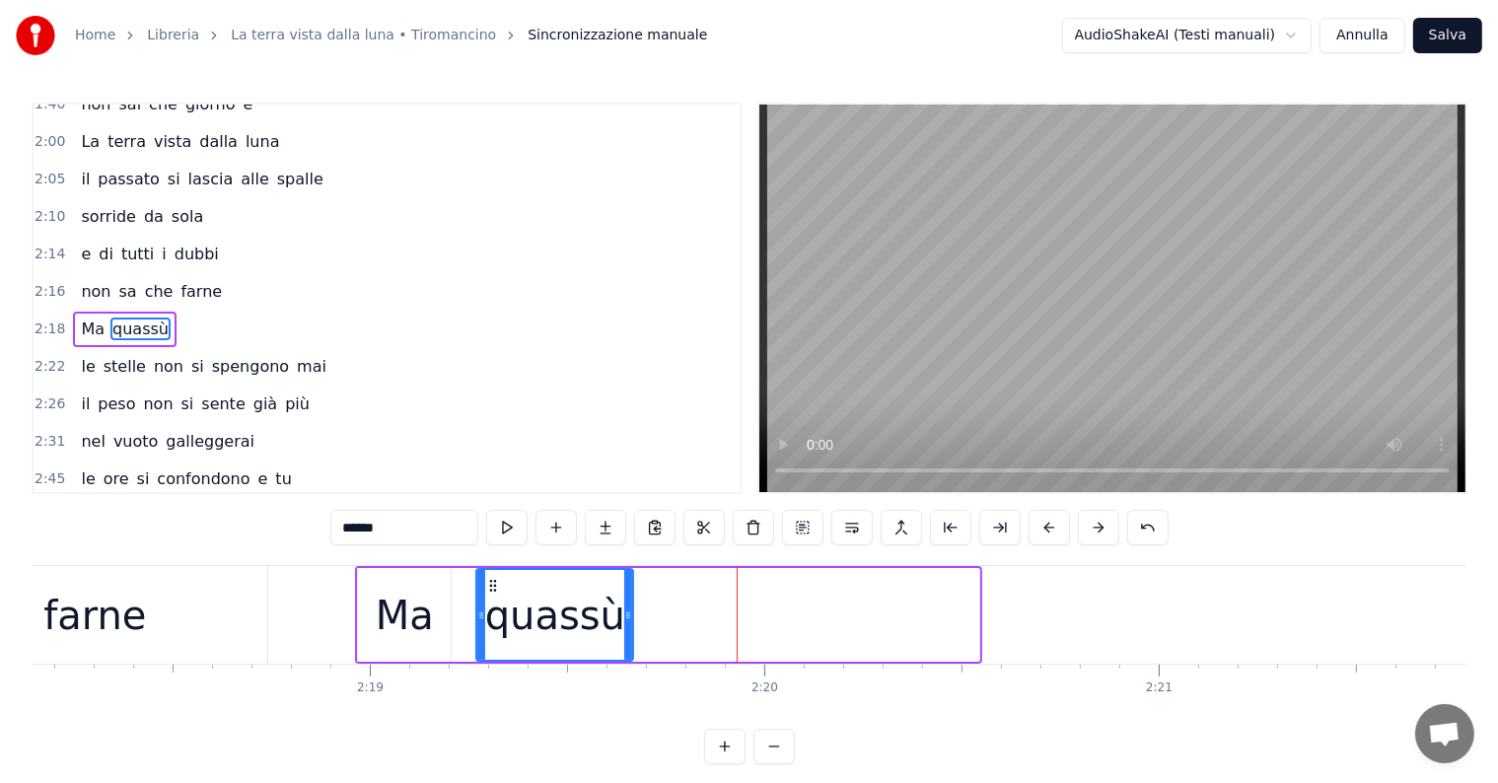
drag, startPoint x: 973, startPoint y: 602, endPoint x: 627, endPoint y: 584, distance: 346.6
click at [627, 584] on div at bounding box center [628, 615] width 8 height 90
click at [447, 530] on input "******" at bounding box center [404, 528] width 148 height 36
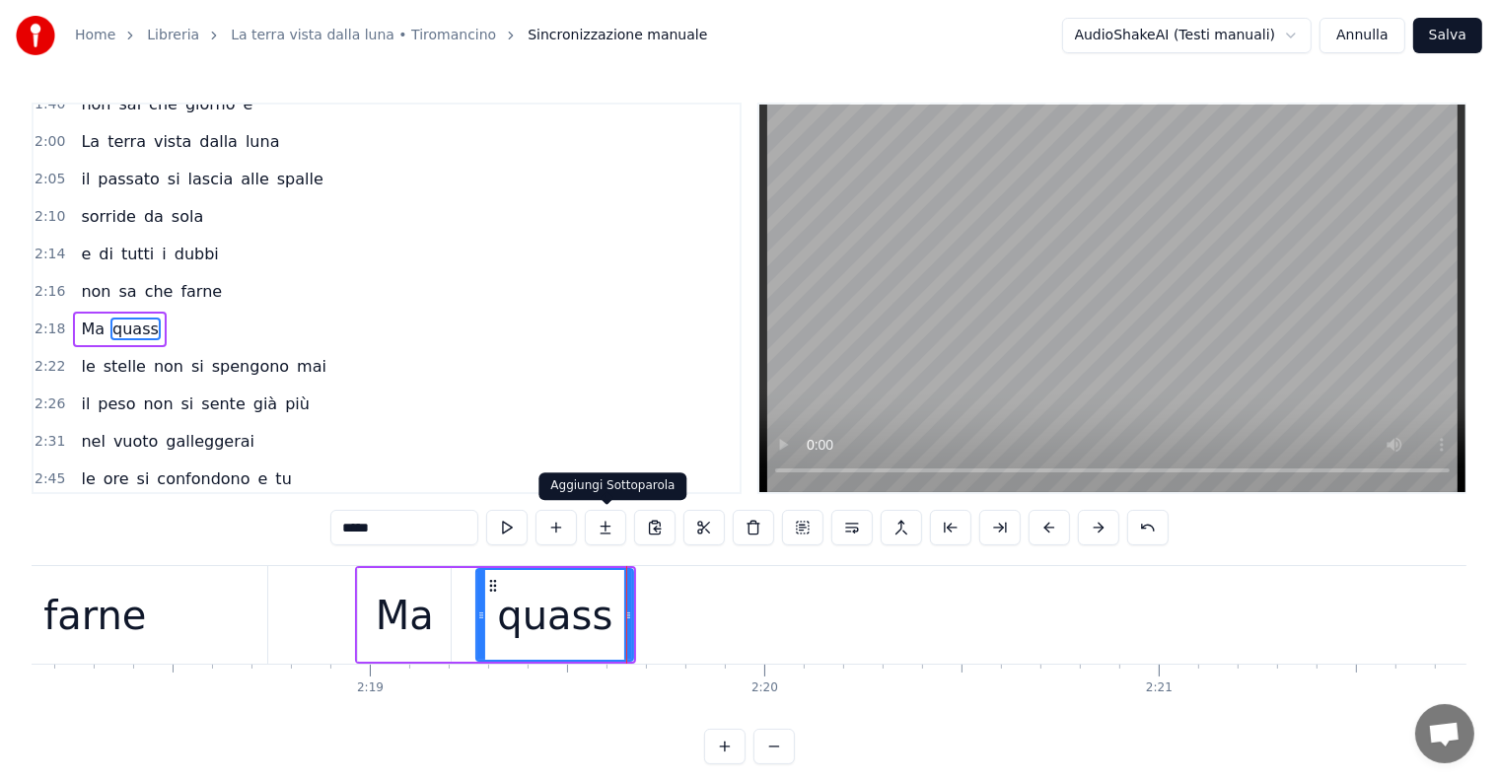
type input "*****"
click at [605, 527] on button at bounding box center [605, 528] width 41 height 36
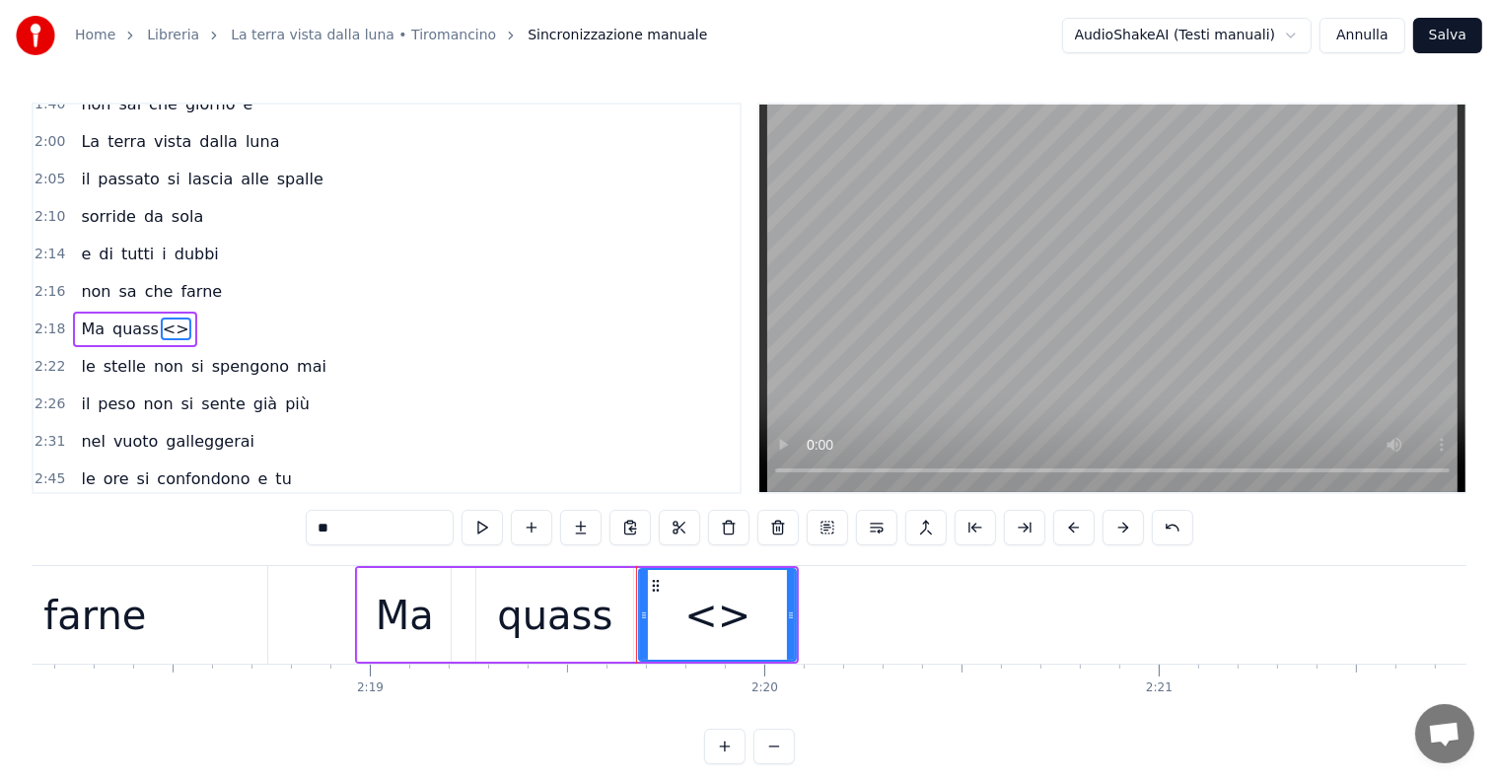
click at [351, 533] on input "**" at bounding box center [380, 528] width 148 height 36
type input "*"
click at [639, 602] on div at bounding box center [640, 615] width 8 height 90
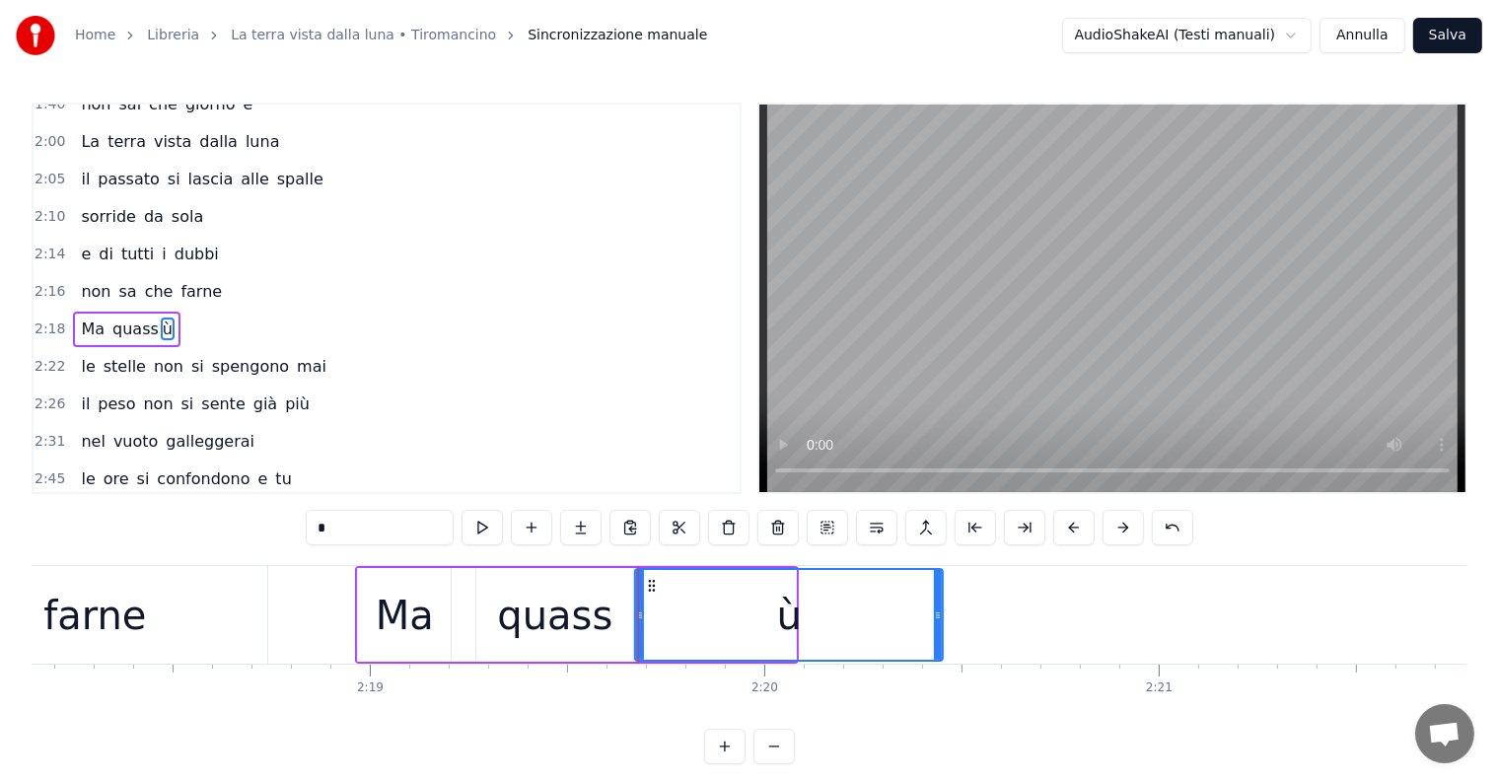
drag, startPoint x: 791, startPoint y: 599, endPoint x: 938, endPoint y: 615, distance: 147.9
click at [938, 615] on div at bounding box center [938, 615] width 8 height 90
type input "*"
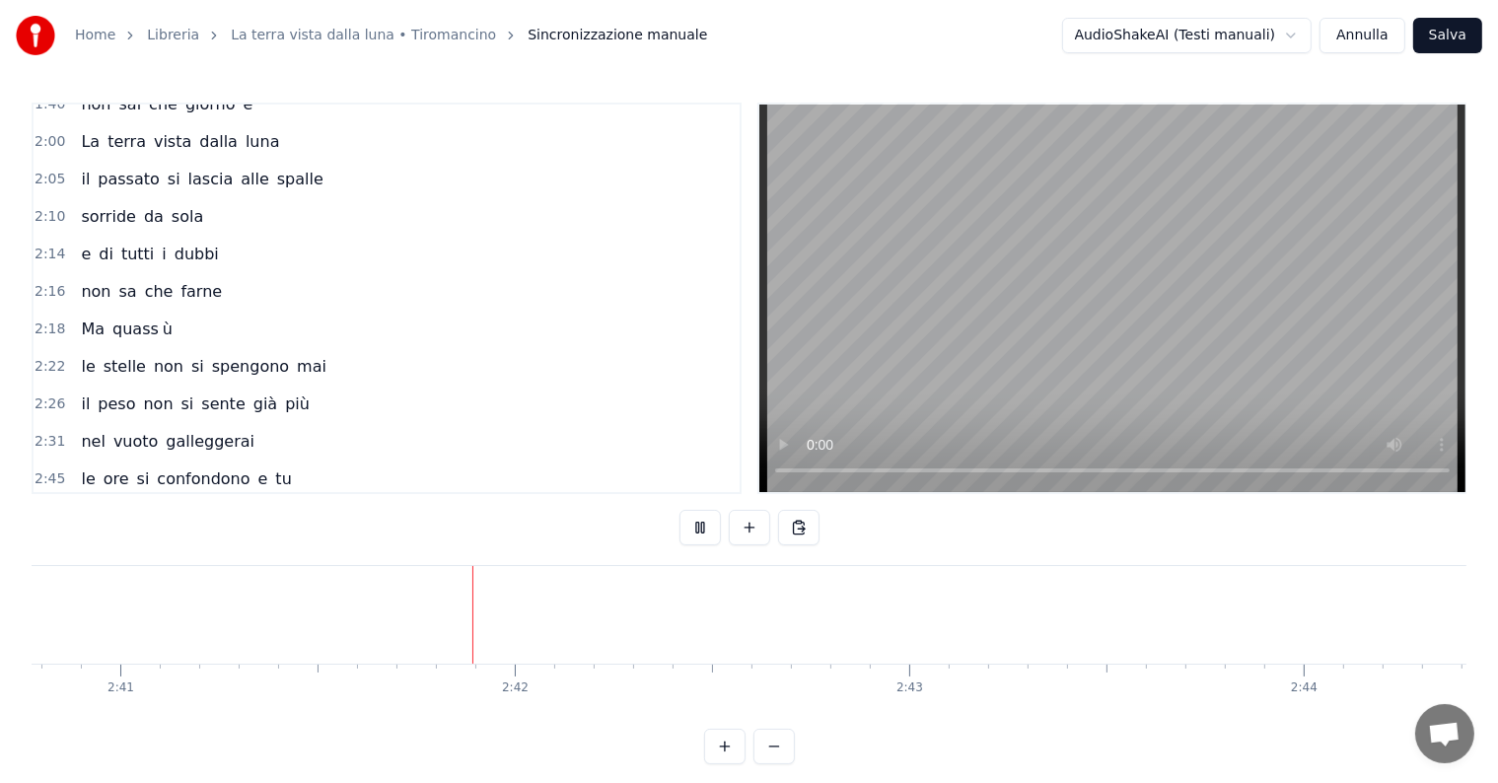
scroll to position [0, 63542]
